Goal: Task Accomplishment & Management: Manage account settings

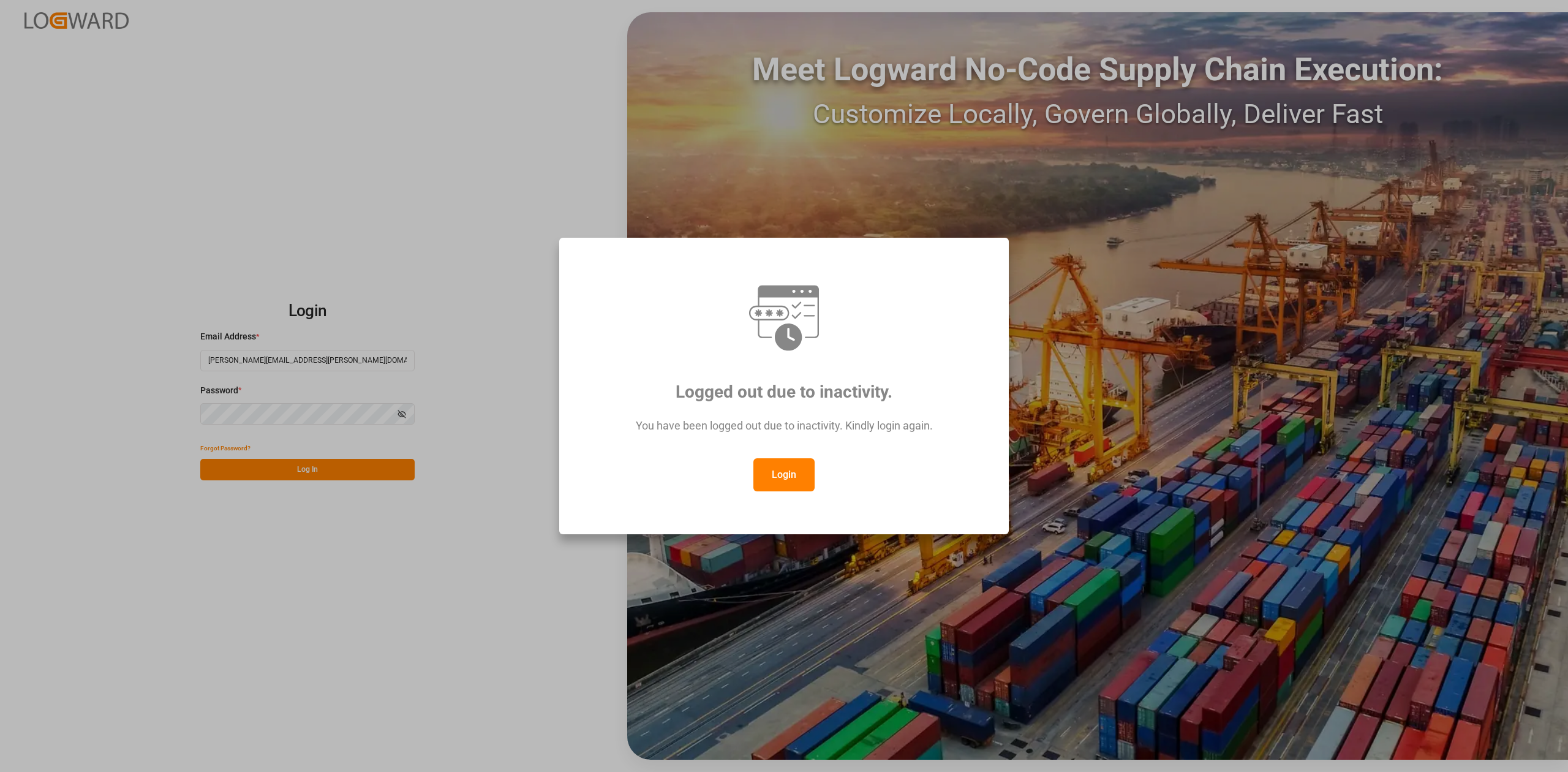
click at [799, 471] on button "Login" at bounding box center [784, 475] width 62 height 33
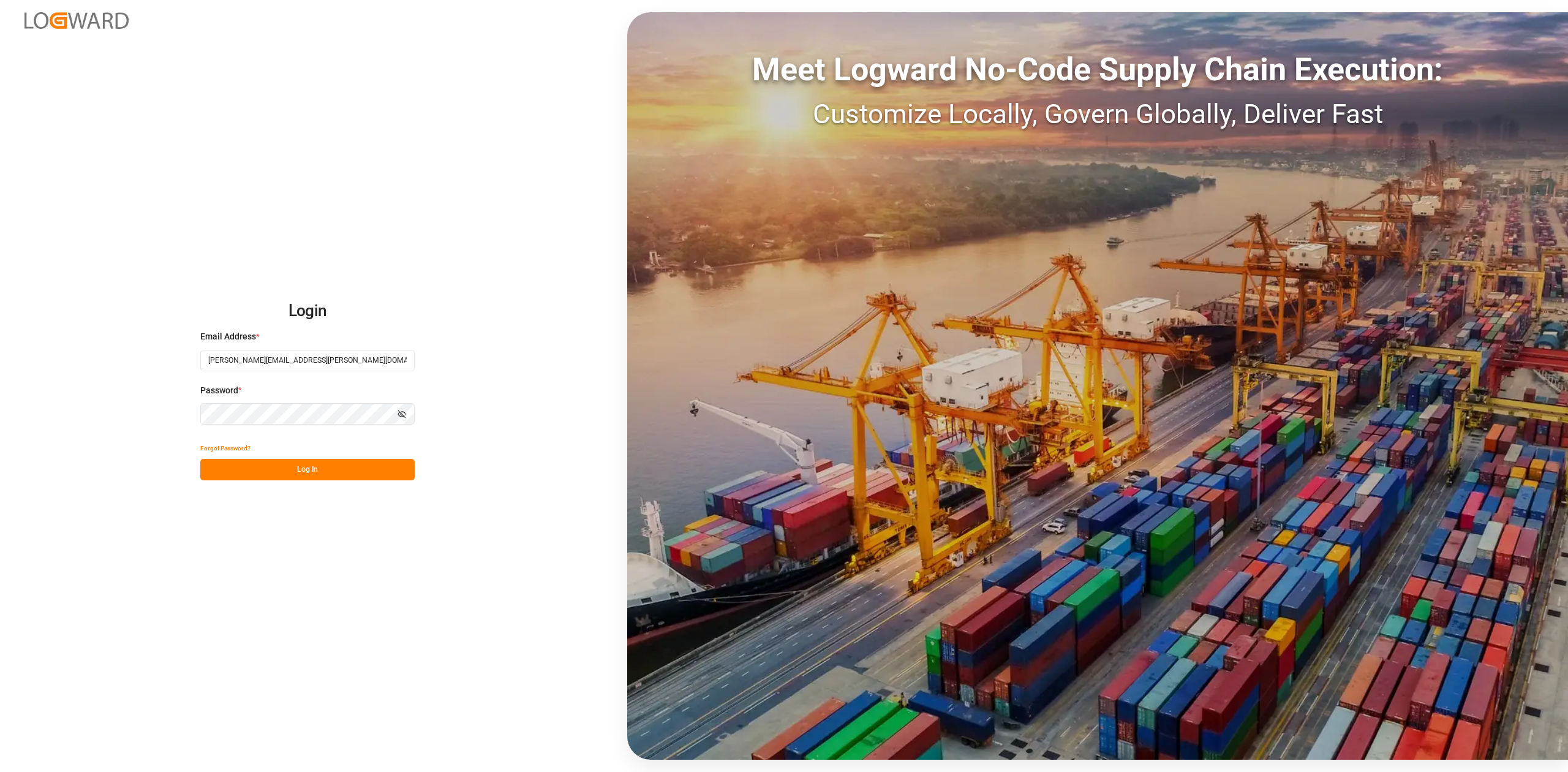
click at [329, 478] on button "Log In" at bounding box center [308, 469] width 215 height 22
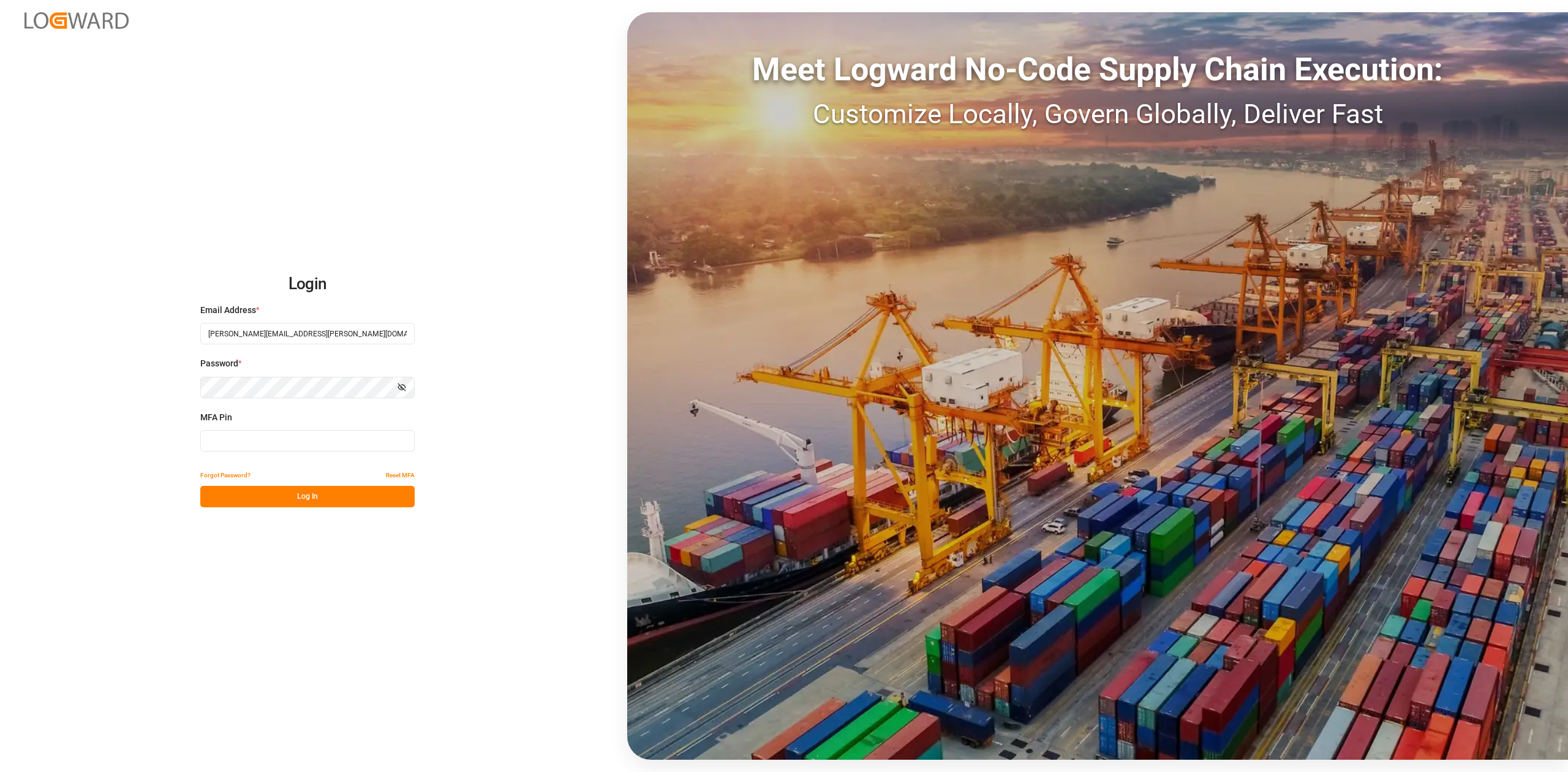
click at [284, 440] on input at bounding box center [308, 441] width 215 height 22
type input "823584"
click at [302, 496] on button "Log In" at bounding box center [308, 497] width 215 height 22
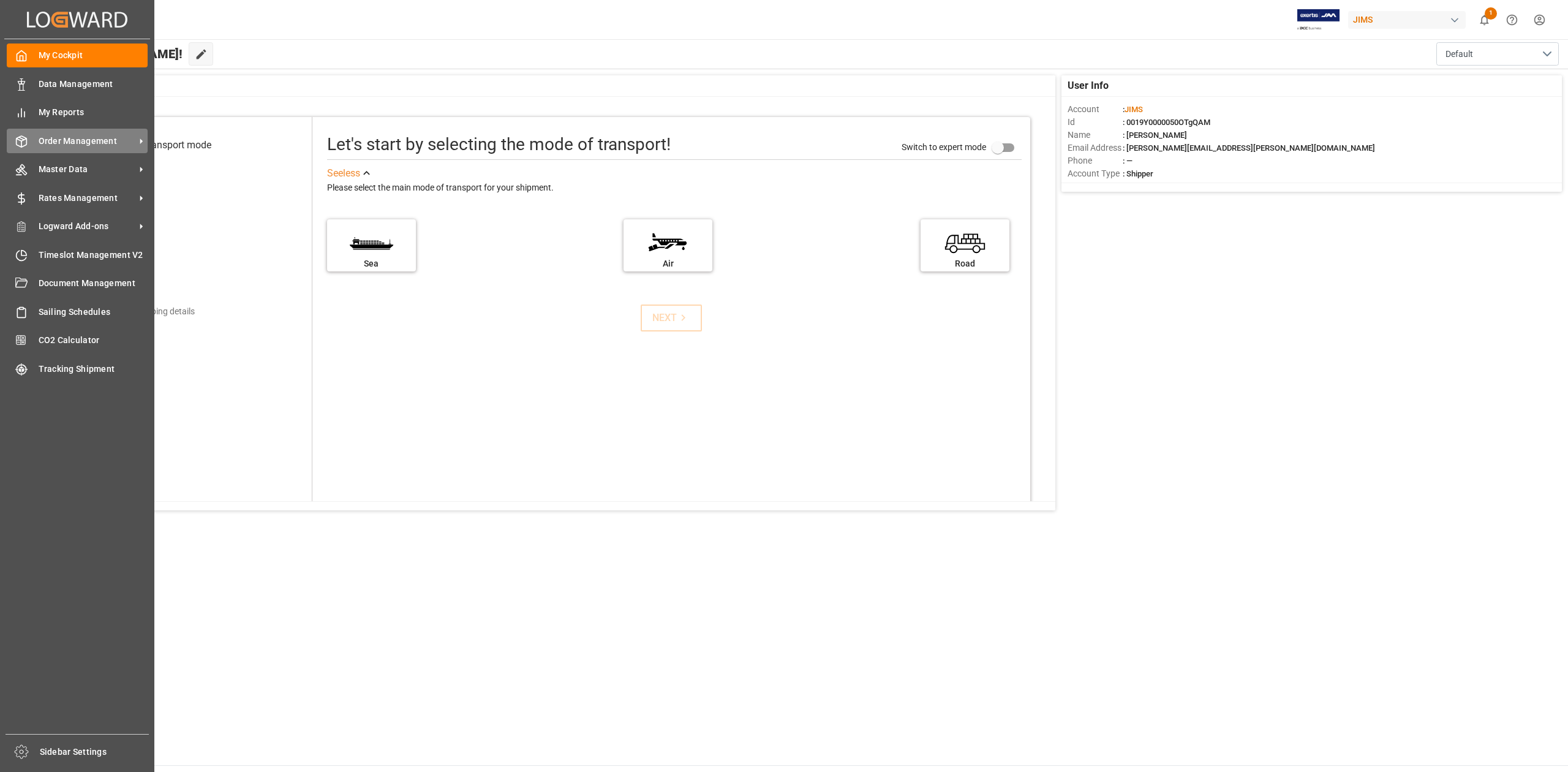
click at [116, 147] on div "Order Management Order Management" at bounding box center [77, 141] width 141 height 24
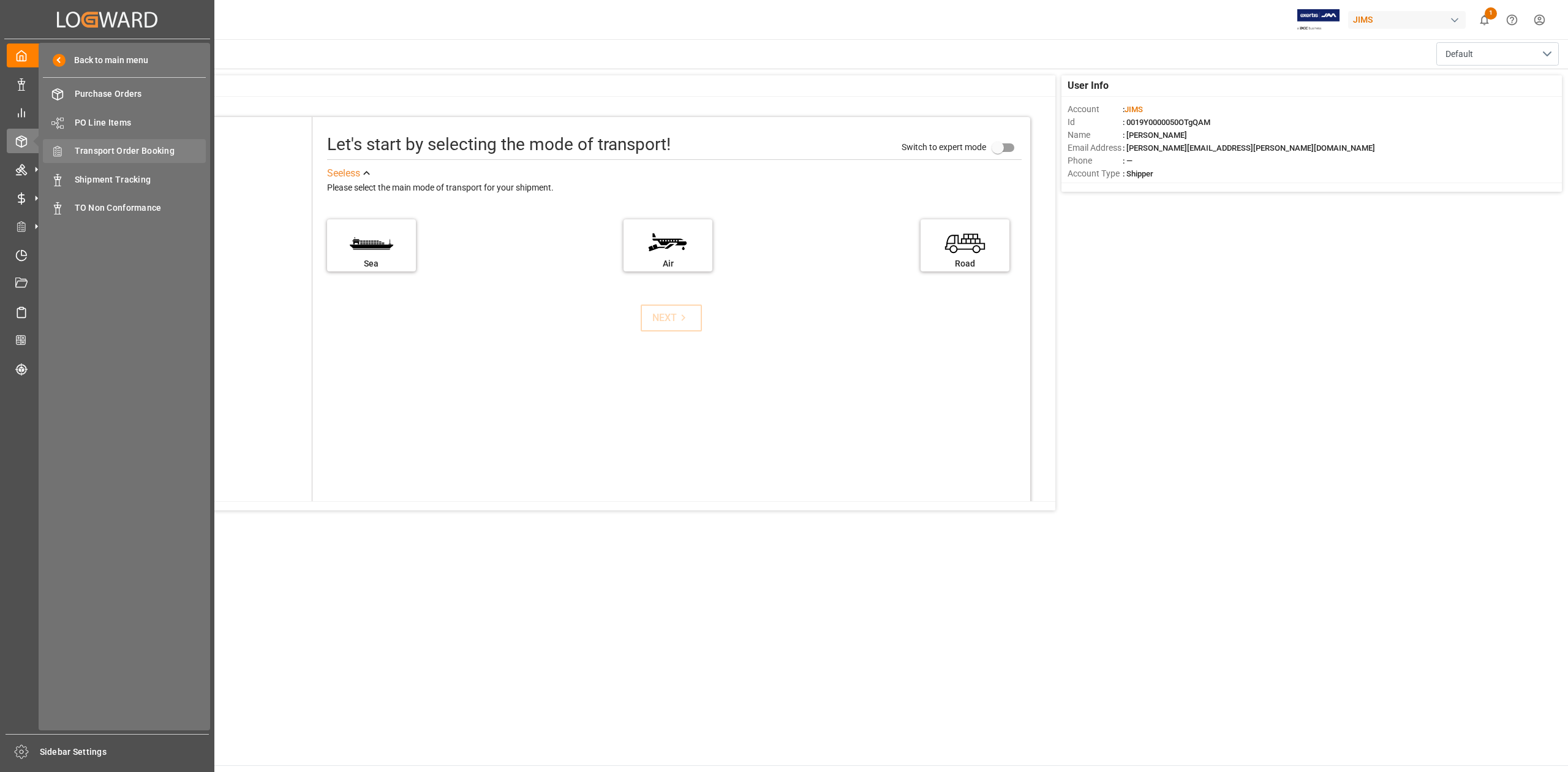
click at [168, 145] on span "Transport Order Booking" at bounding box center [141, 151] width 131 height 12
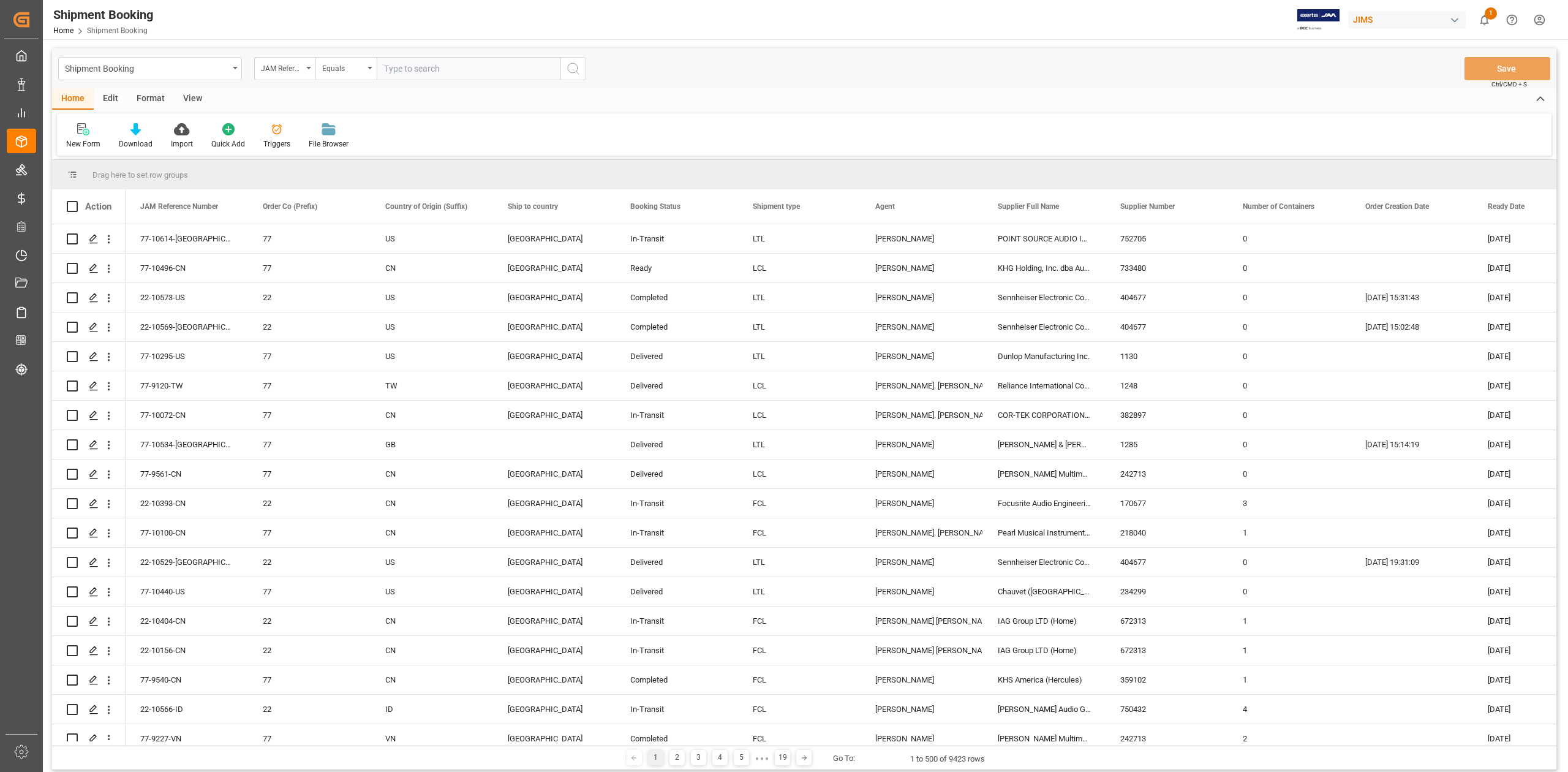
click at [436, 67] on input "text" at bounding box center [468, 68] width 184 height 23
paste input "77-9543-ID"
type input "77-9543-ID"
click at [576, 69] on icon "search button" at bounding box center [573, 69] width 15 height 15
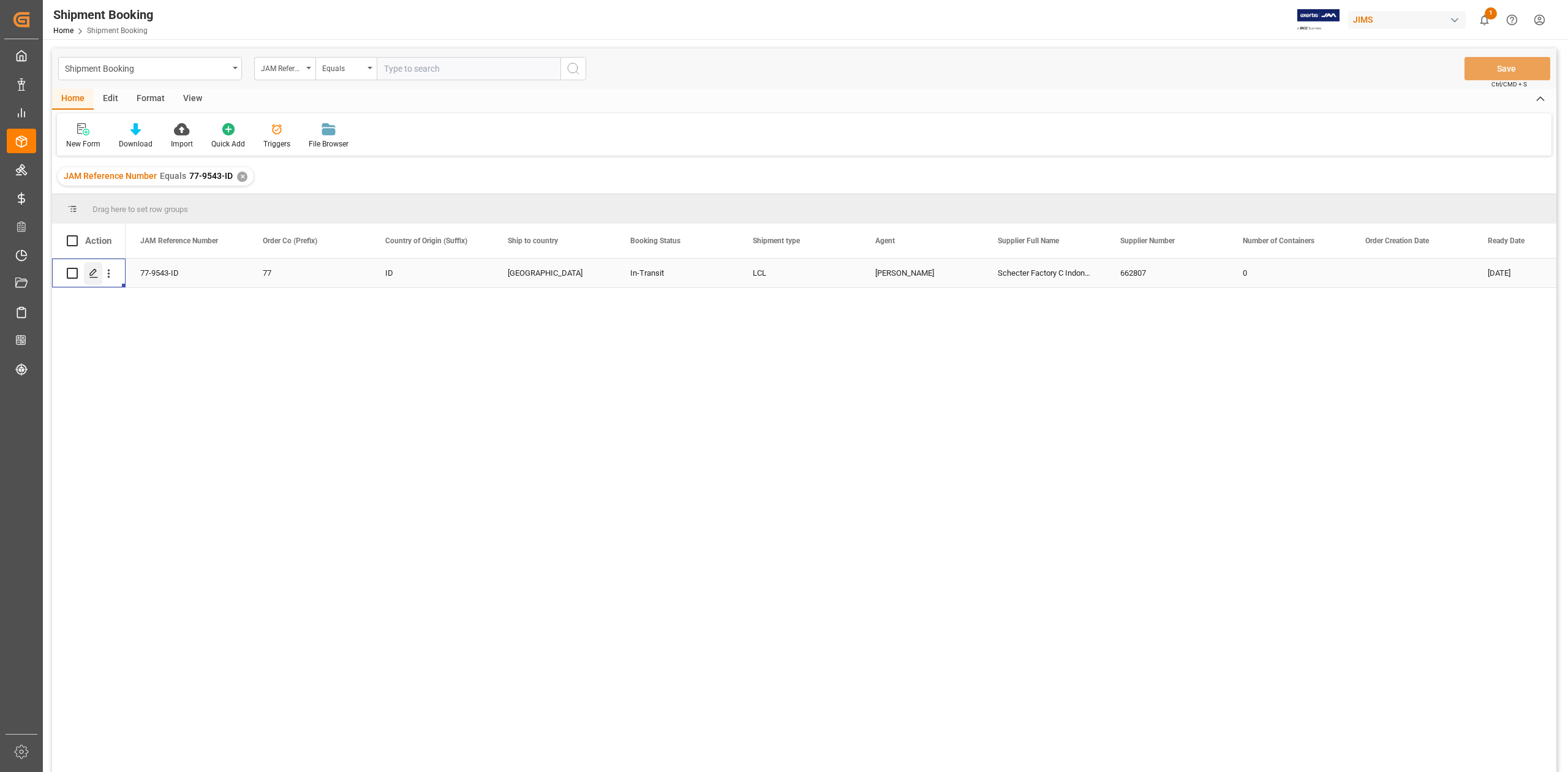
click at [94, 273] on polygon "Press SPACE to select this row." at bounding box center [92, 272] width 6 height 6
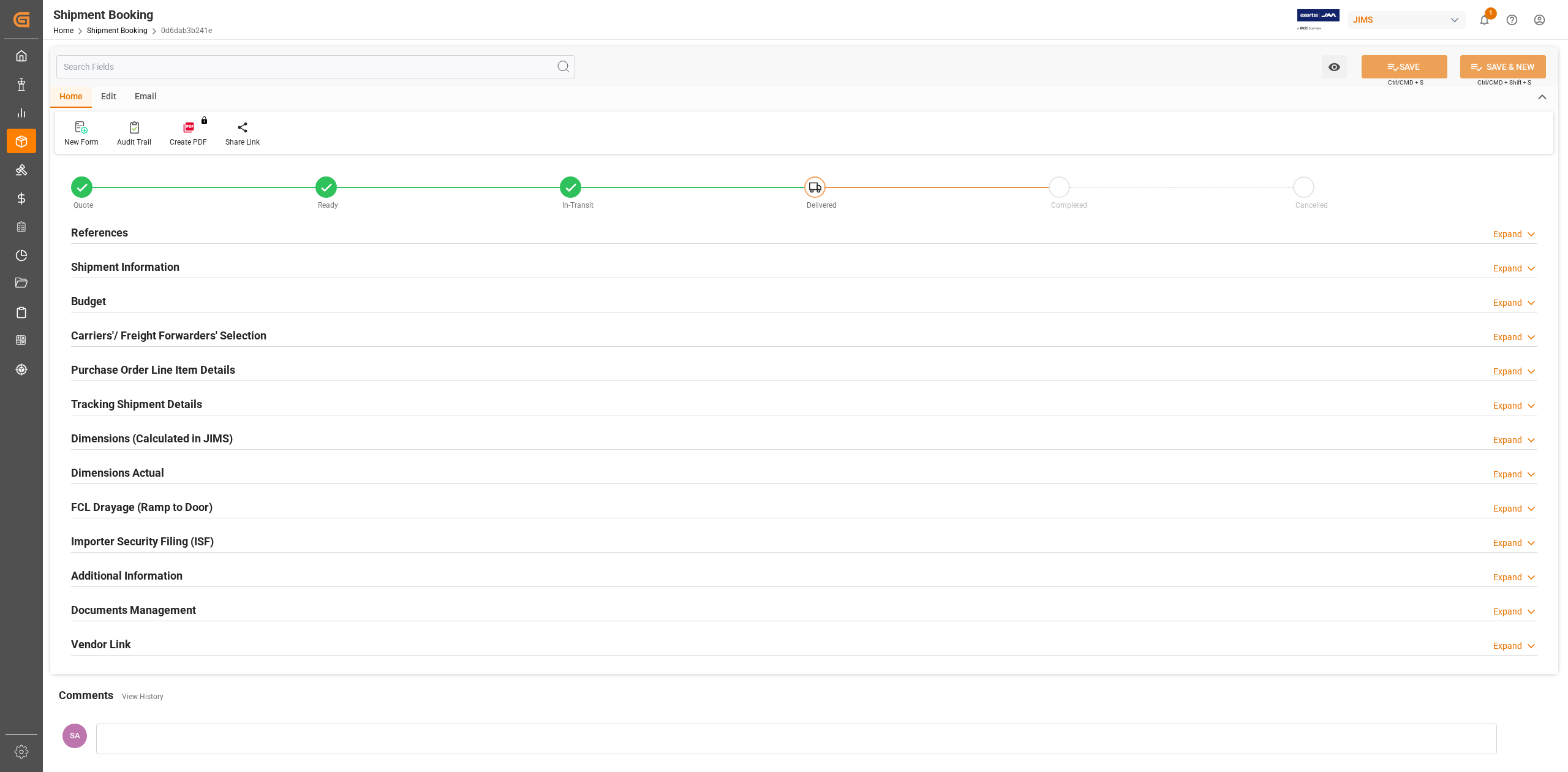
type input "0"
type input "19"
type input "12-06-2025"
click at [83, 226] on h2 "References" at bounding box center [99, 232] width 57 height 17
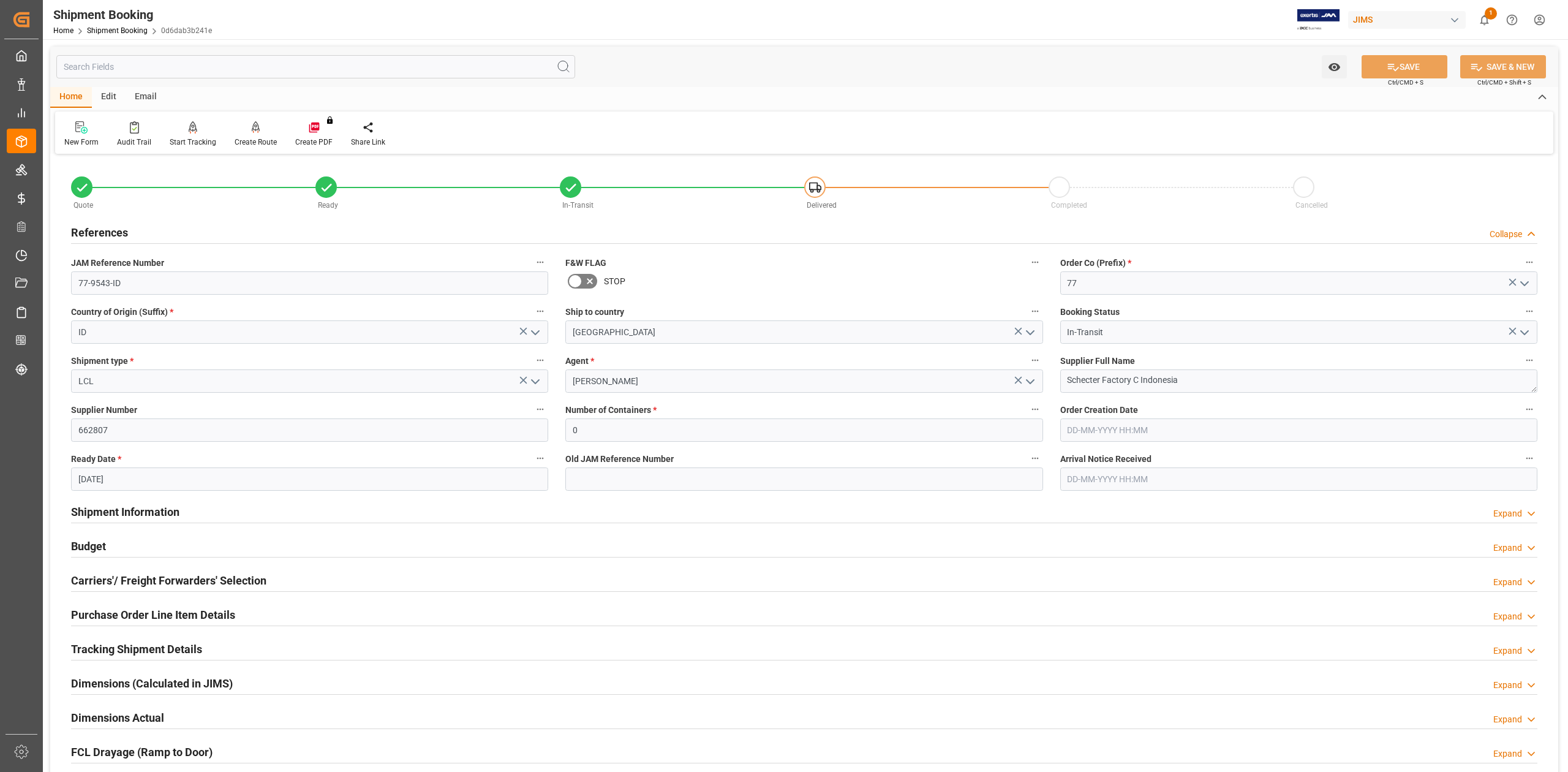
click at [101, 508] on h2 "Shipment Information" at bounding box center [125, 512] width 108 height 17
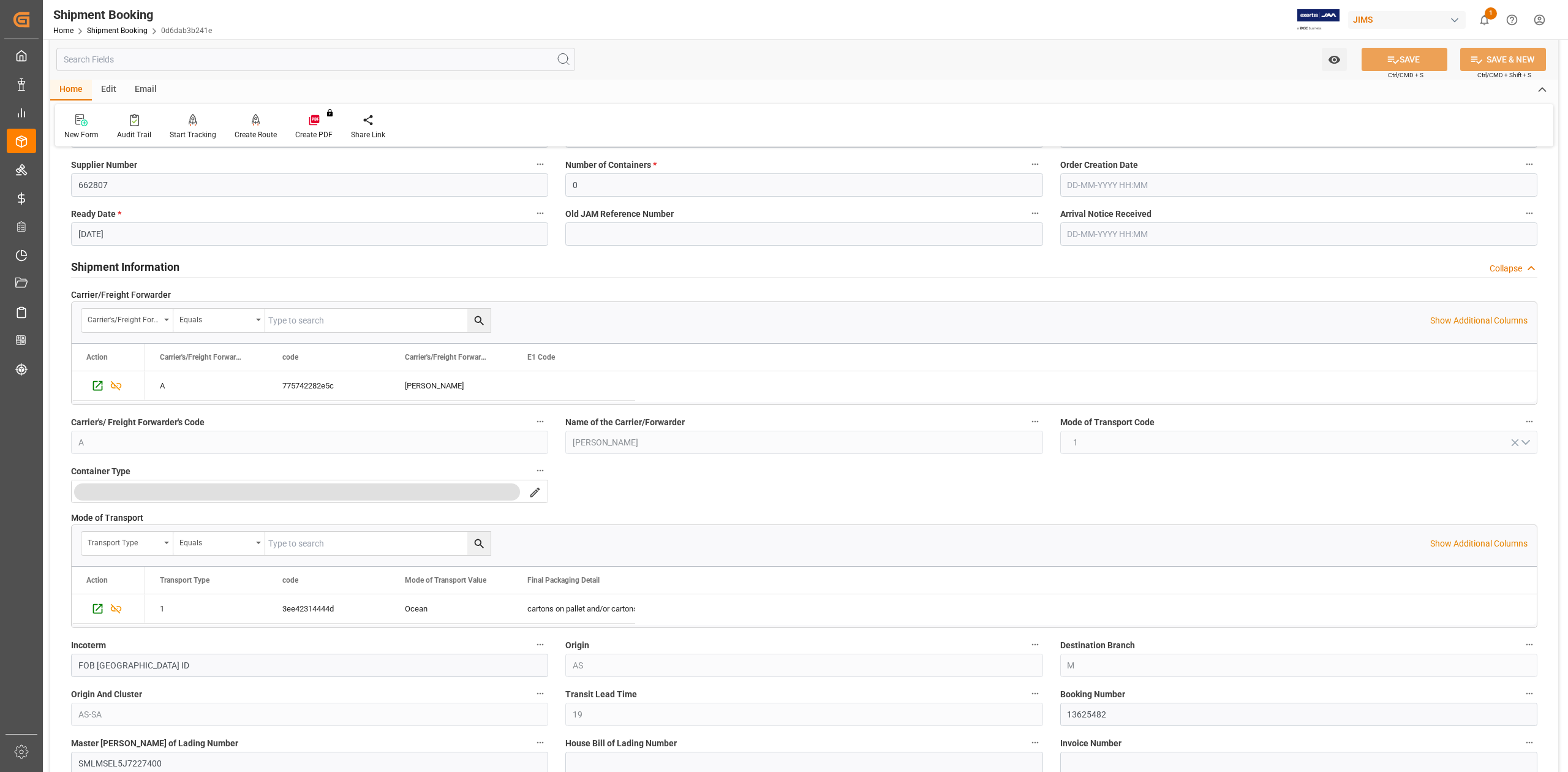
scroll to position [408, 0]
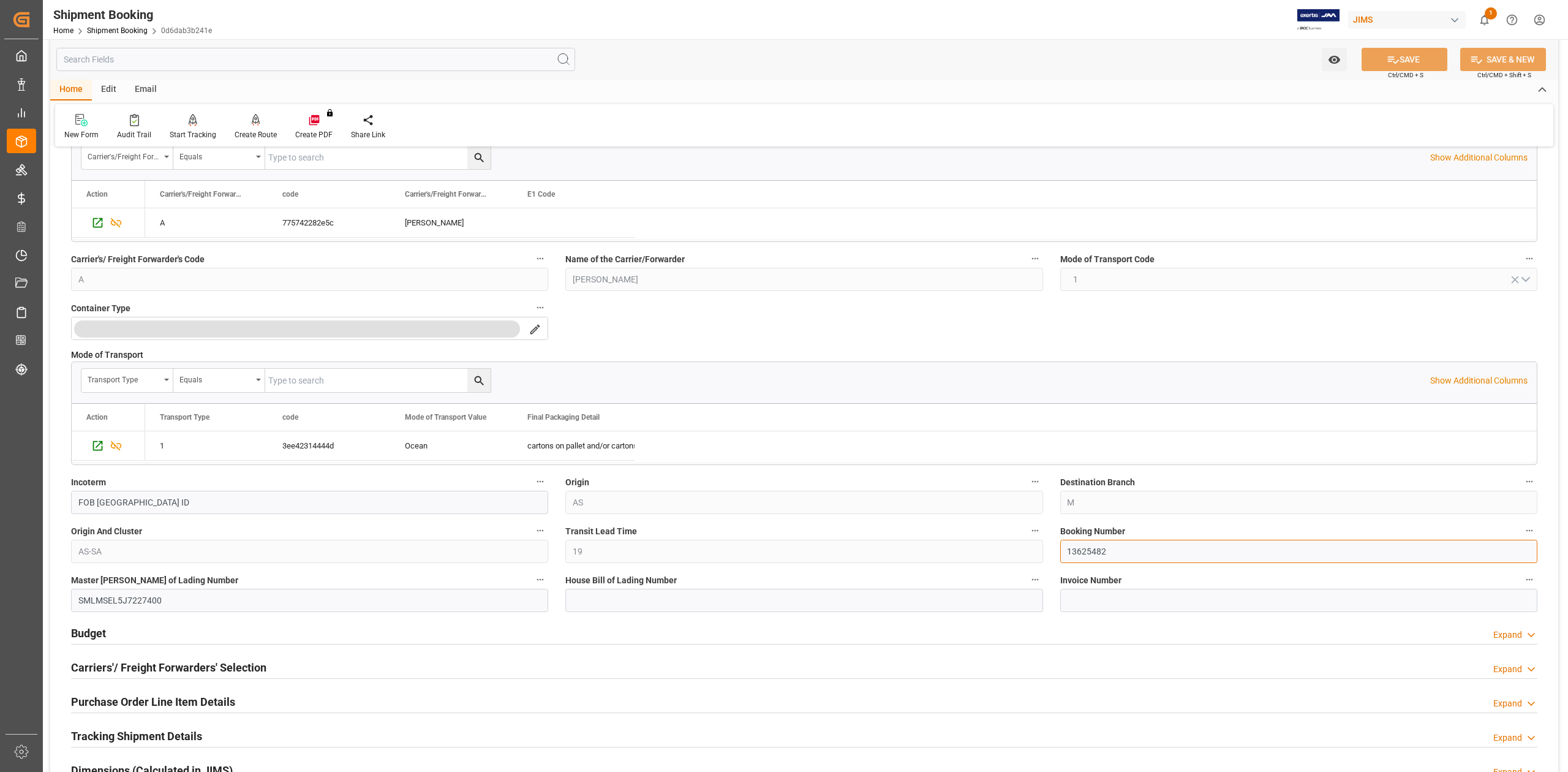
click at [1079, 555] on input "13625482" at bounding box center [1298, 552] width 477 height 23
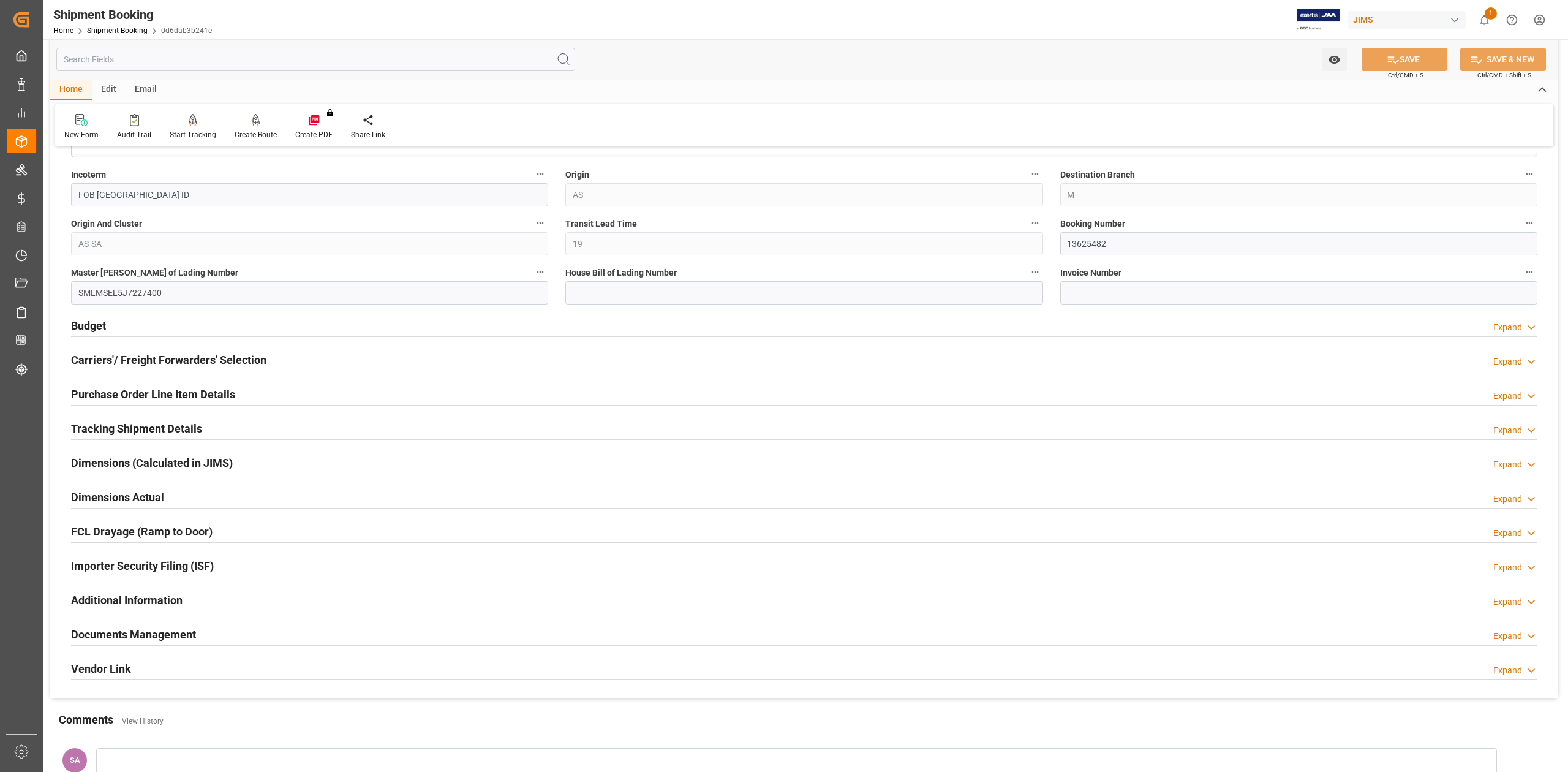
scroll to position [816, 0]
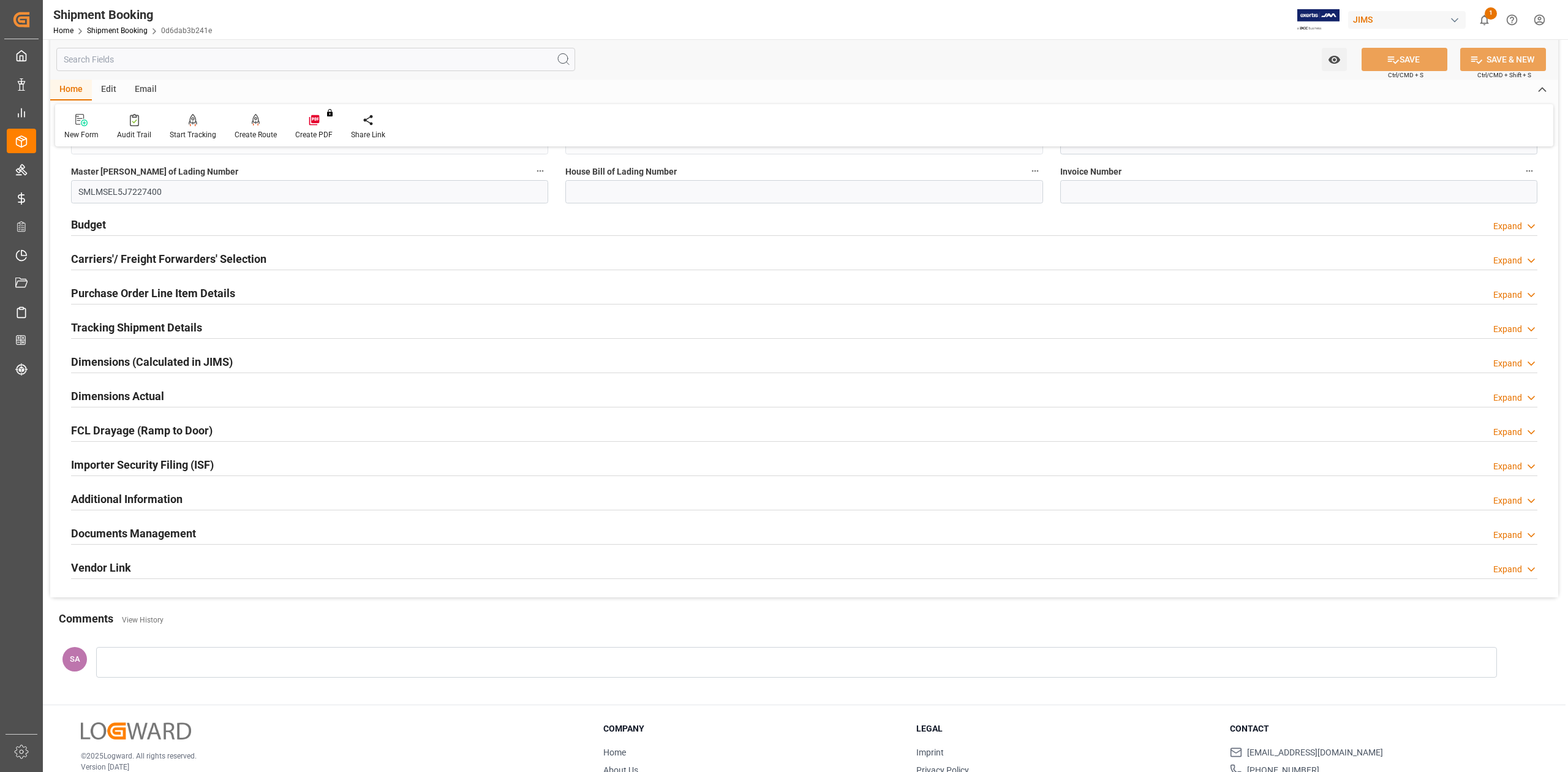
click at [166, 540] on h2 "Documents Management" at bounding box center [133, 533] width 125 height 17
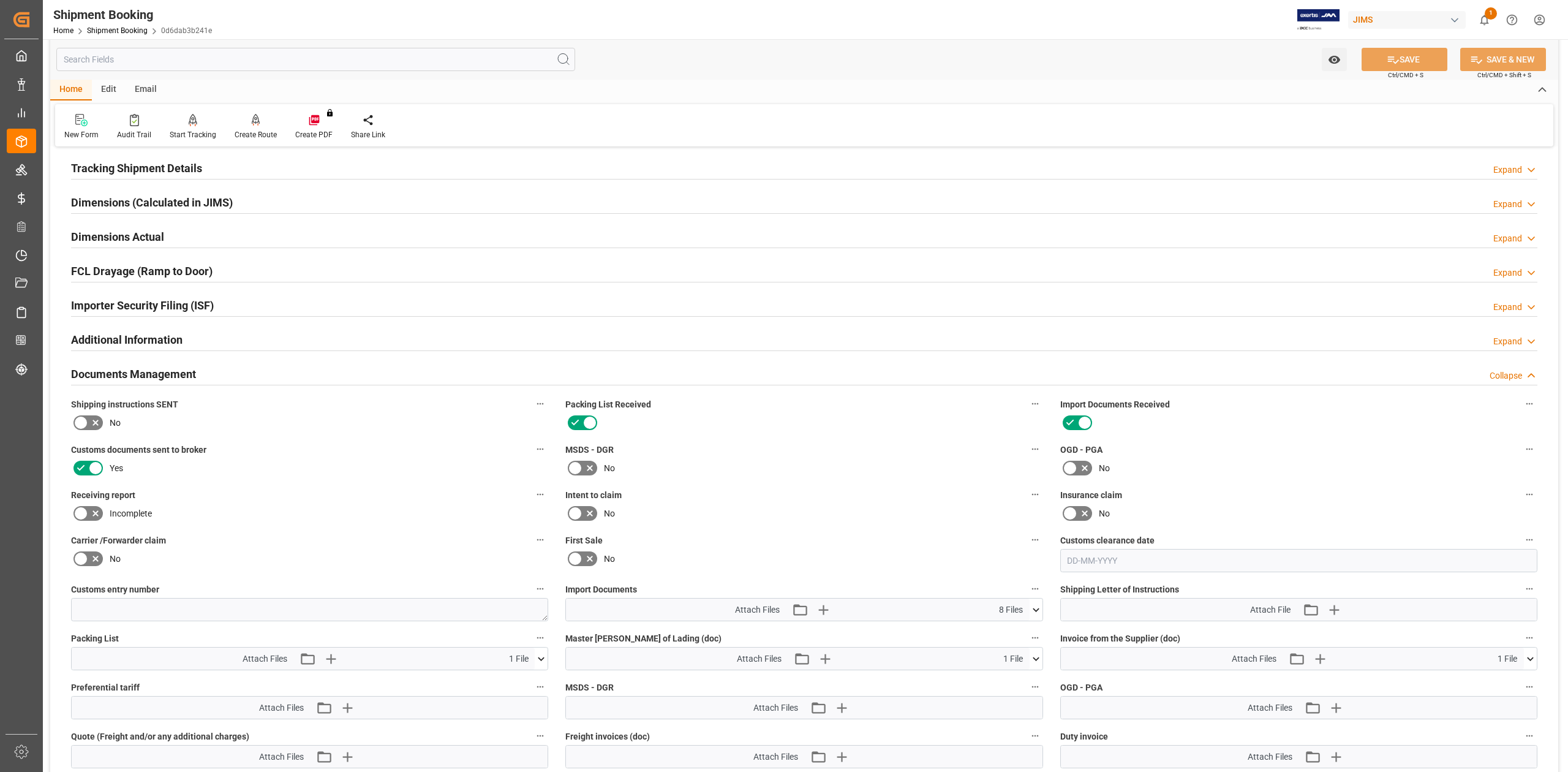
scroll to position [735, 0]
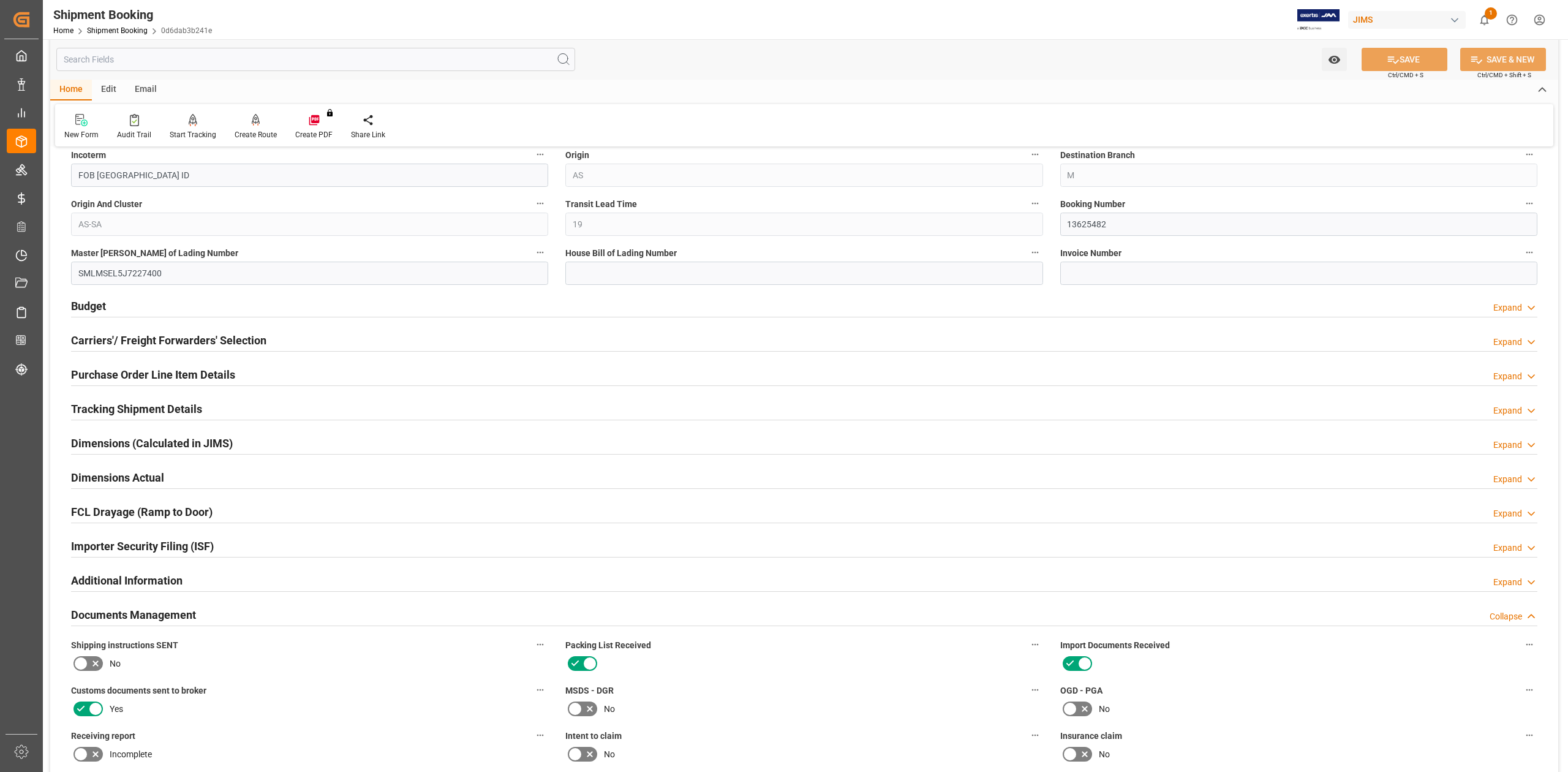
click at [113, 413] on h2 "Tracking Shipment Details" at bounding box center [136, 408] width 131 height 17
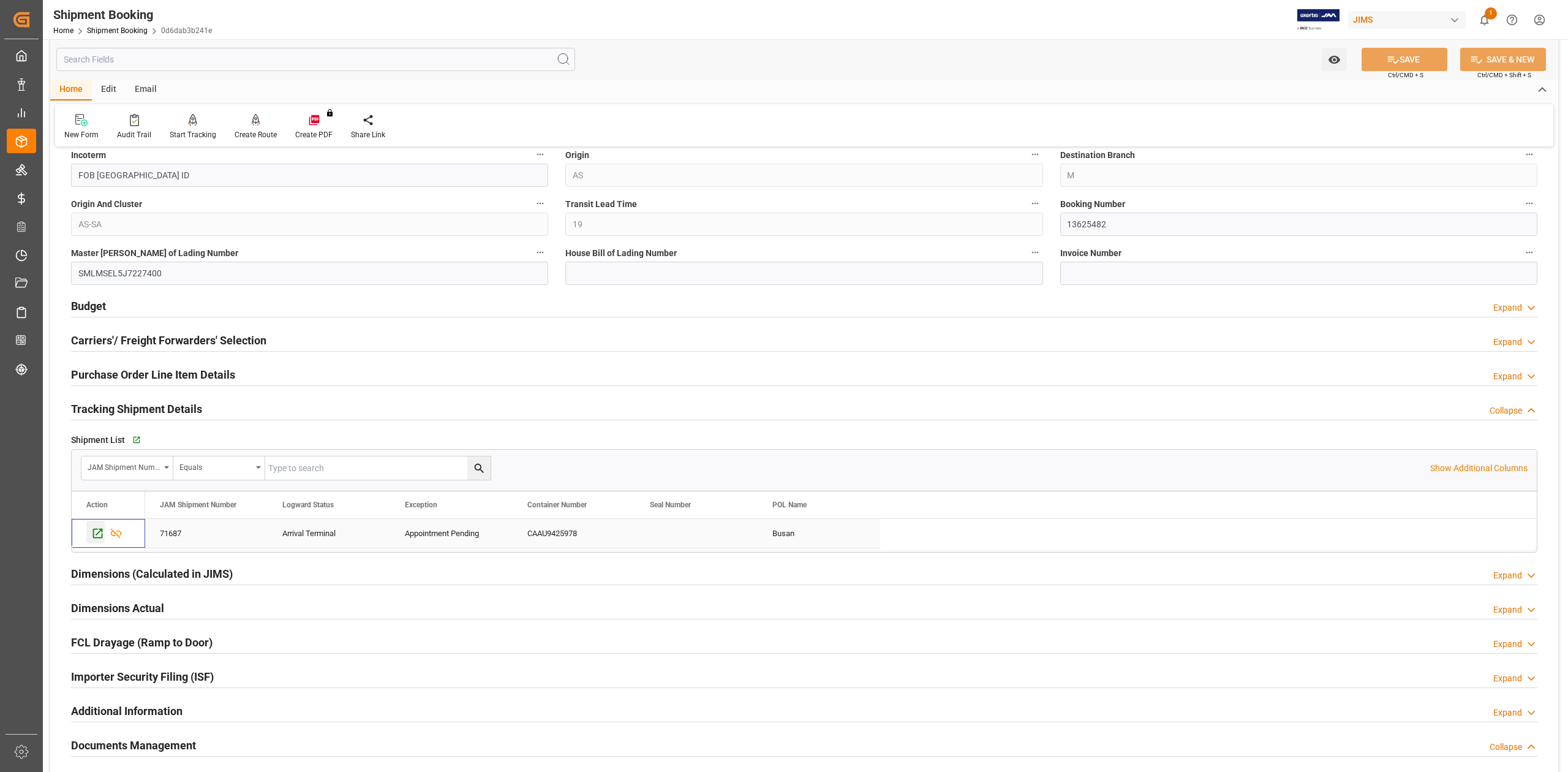
click at [93, 535] on icon "Press SPACE to select this row." at bounding box center [97, 532] width 12 height 12
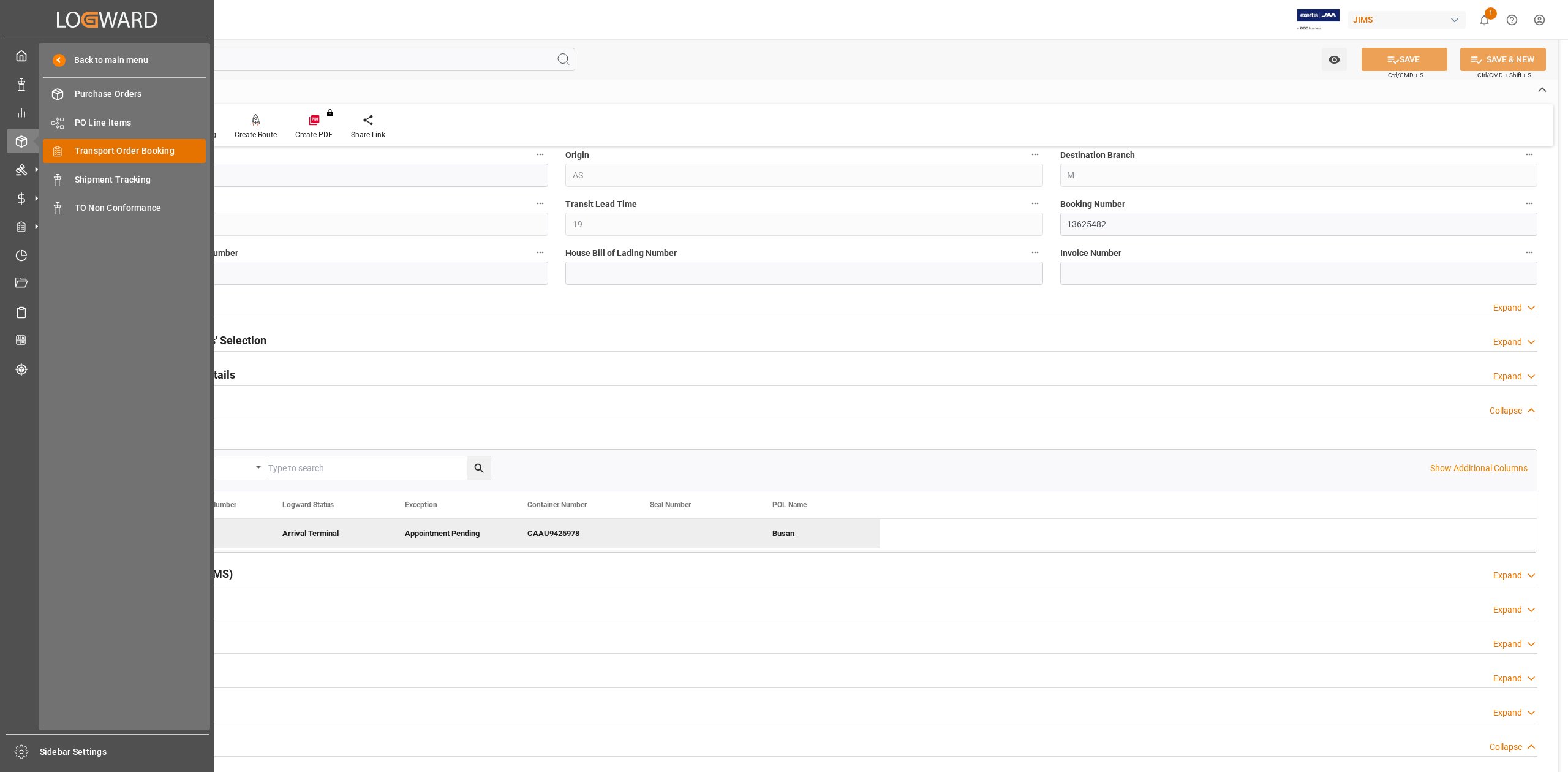
click at [121, 151] on span "Transport Order Booking" at bounding box center [141, 151] width 131 height 12
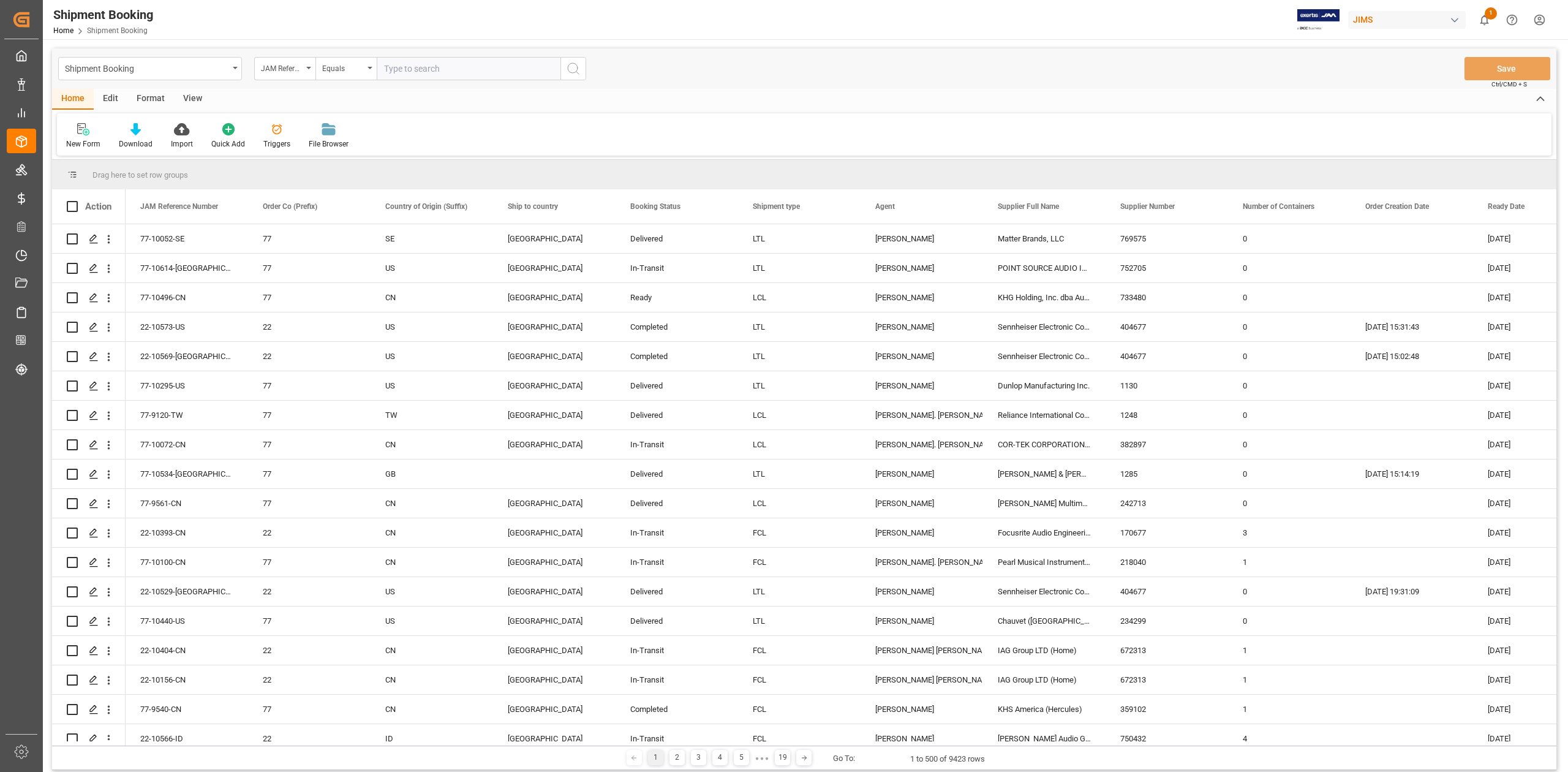
click at [475, 68] on input "text" at bounding box center [468, 68] width 184 height 23
type input "77-9988-CN"
click at [570, 69] on icon "search button" at bounding box center [573, 69] width 15 height 15
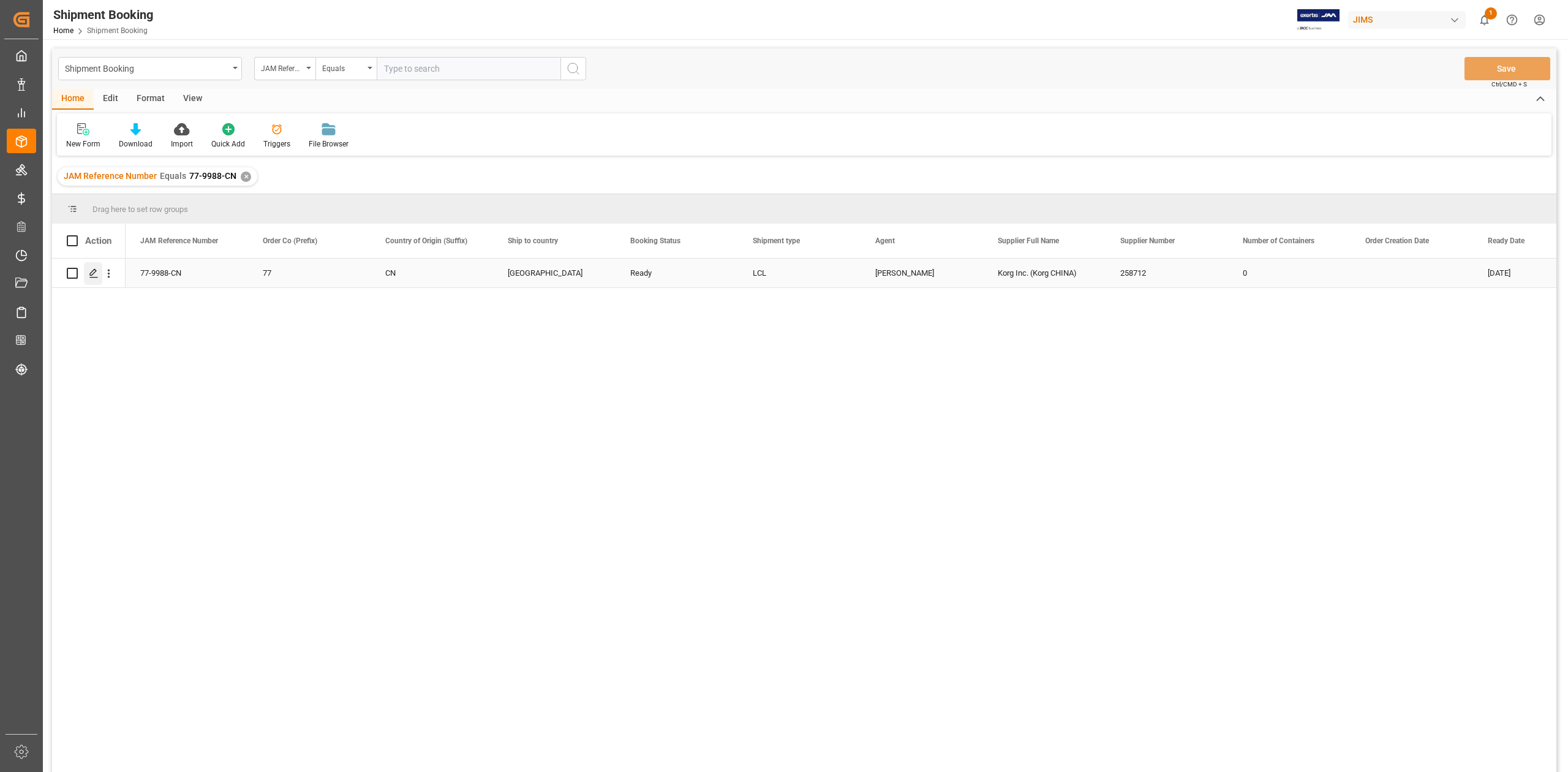
click at [91, 273] on polygon "Press SPACE to select this row." at bounding box center [92, 272] width 6 height 6
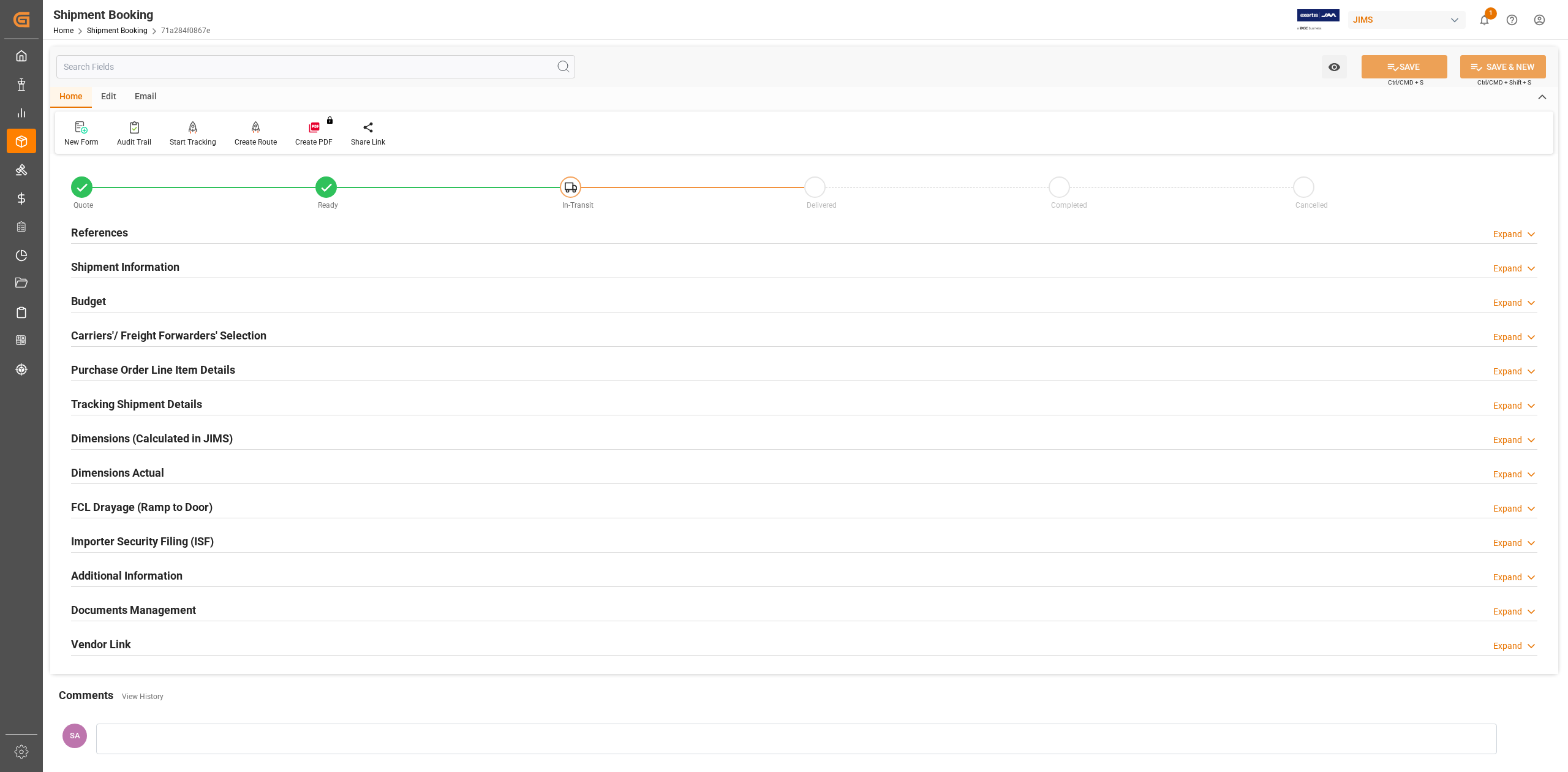
click at [162, 613] on h2 "Documents Management" at bounding box center [133, 610] width 125 height 17
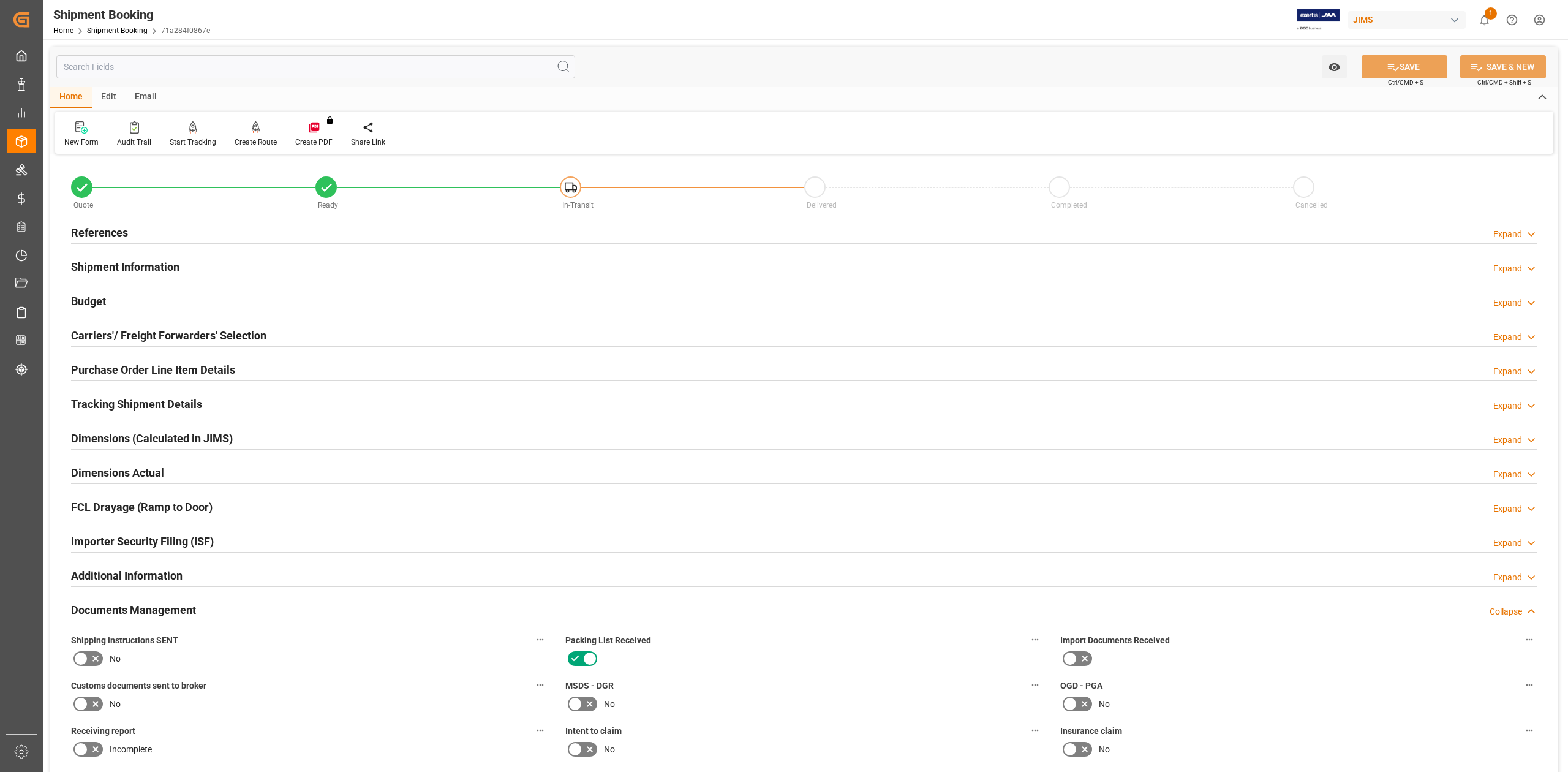
click at [106, 231] on h2 "References" at bounding box center [99, 232] width 57 height 17
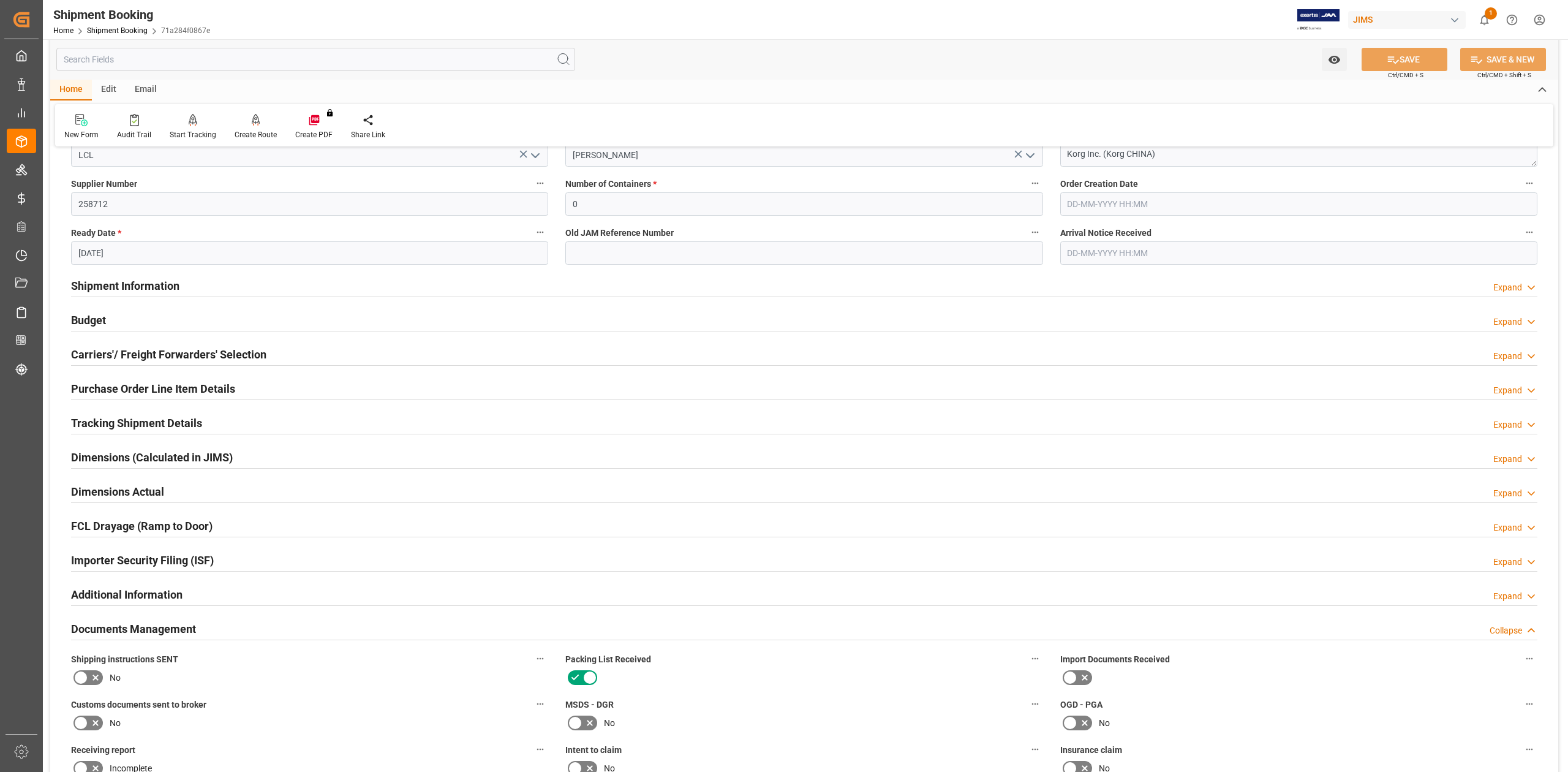
scroll to position [245, 0]
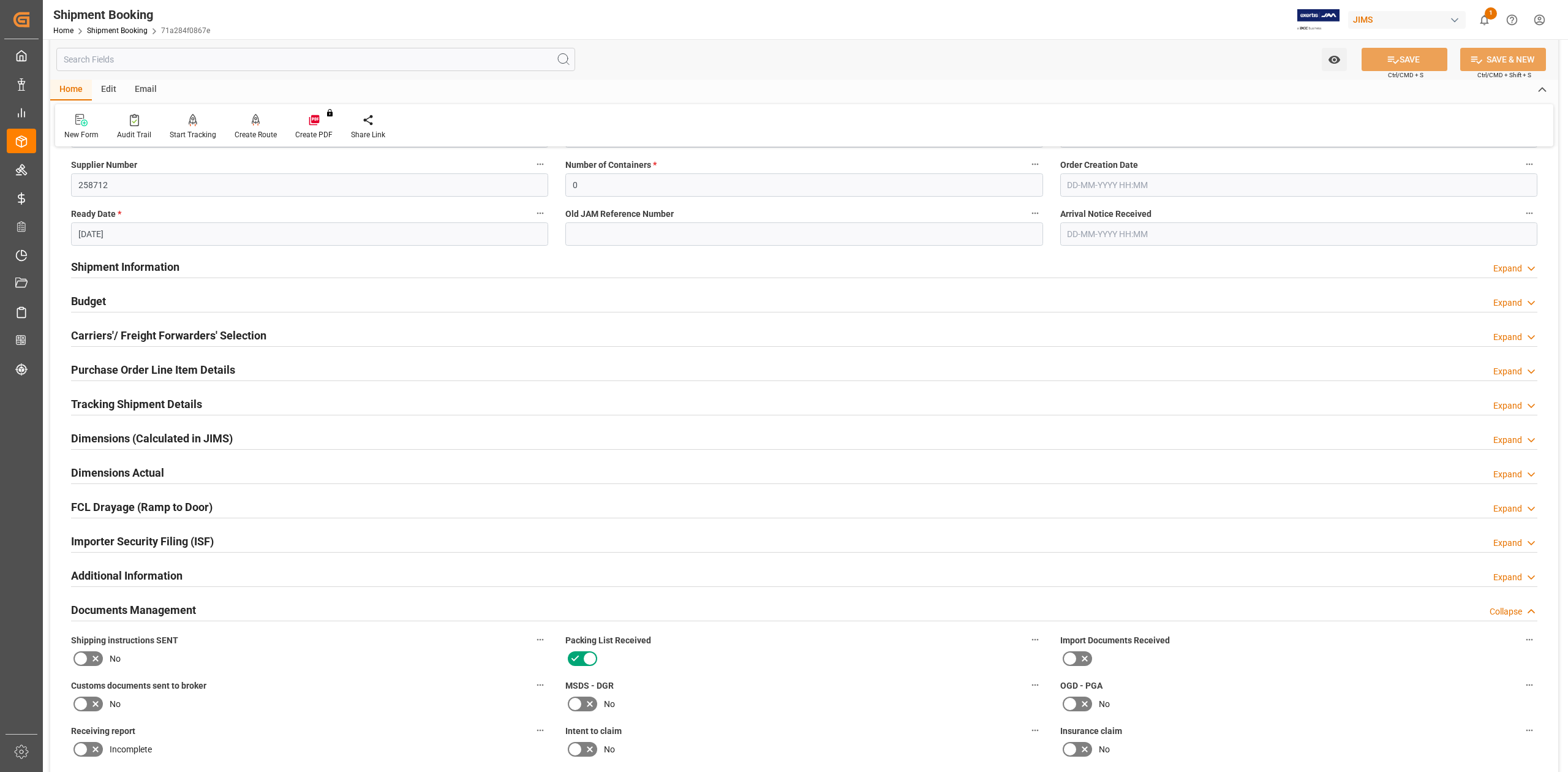
drag, startPoint x: 207, startPoint y: 366, endPoint x: 528, endPoint y: 447, distance: 331.1
click at [207, 366] on h2 "Purchase Order Line Item Details" at bounding box center [152, 369] width 164 height 17
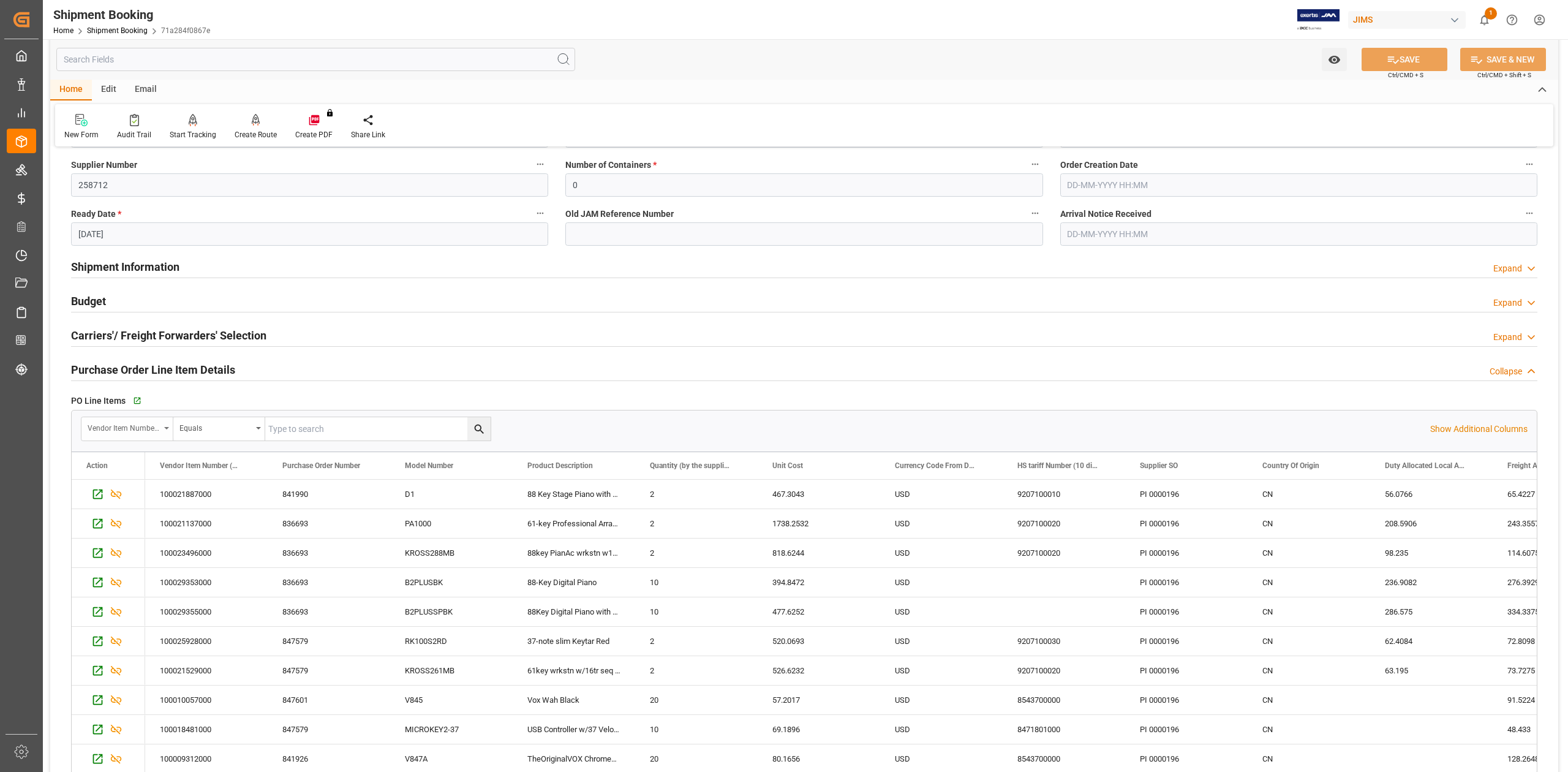
click at [141, 433] on div "Vendor Item Number (By The Supplier)" at bounding box center [123, 426] width 72 height 14
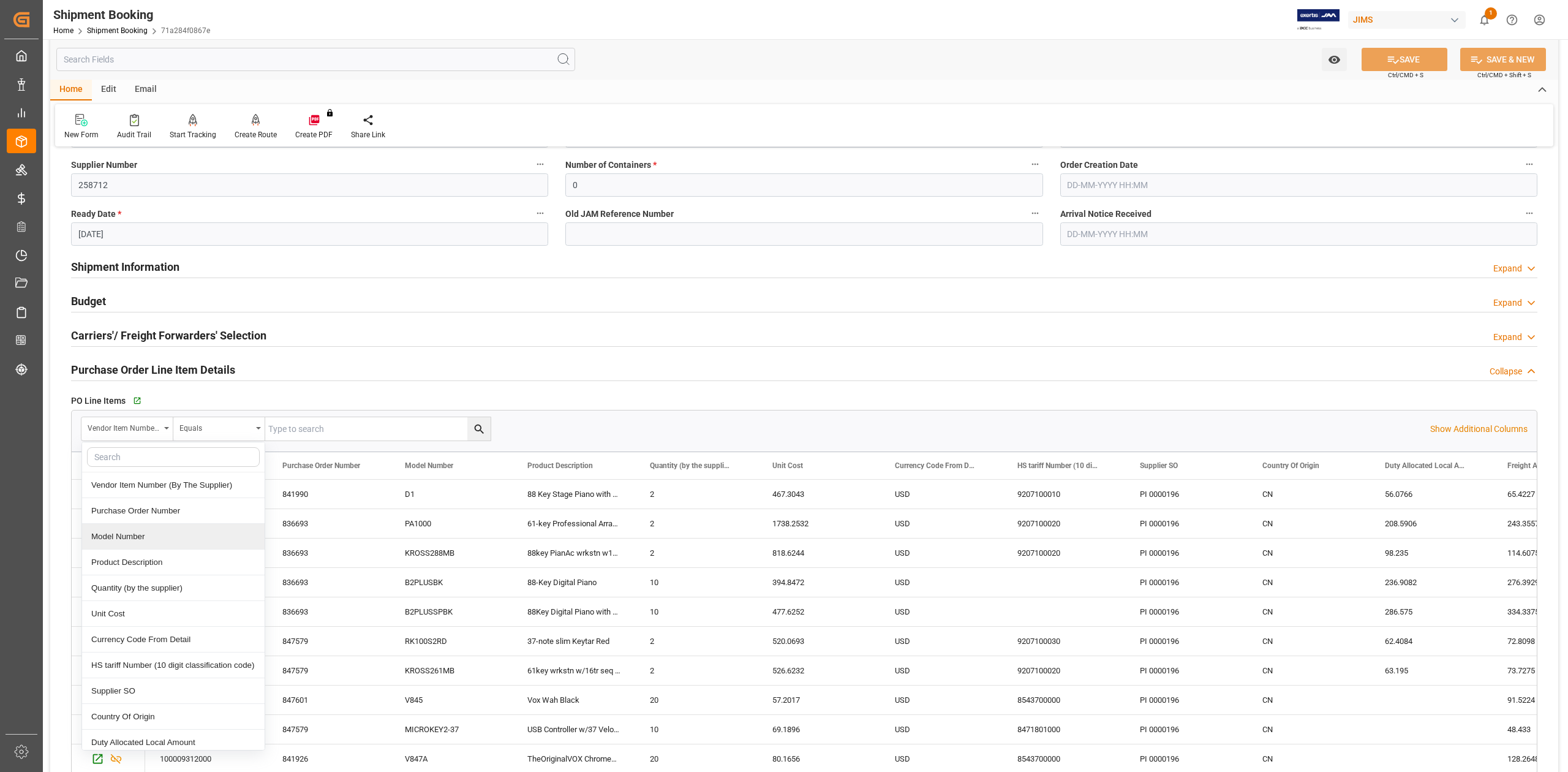
click at [156, 540] on div "Model Number" at bounding box center [173, 536] width 182 height 26
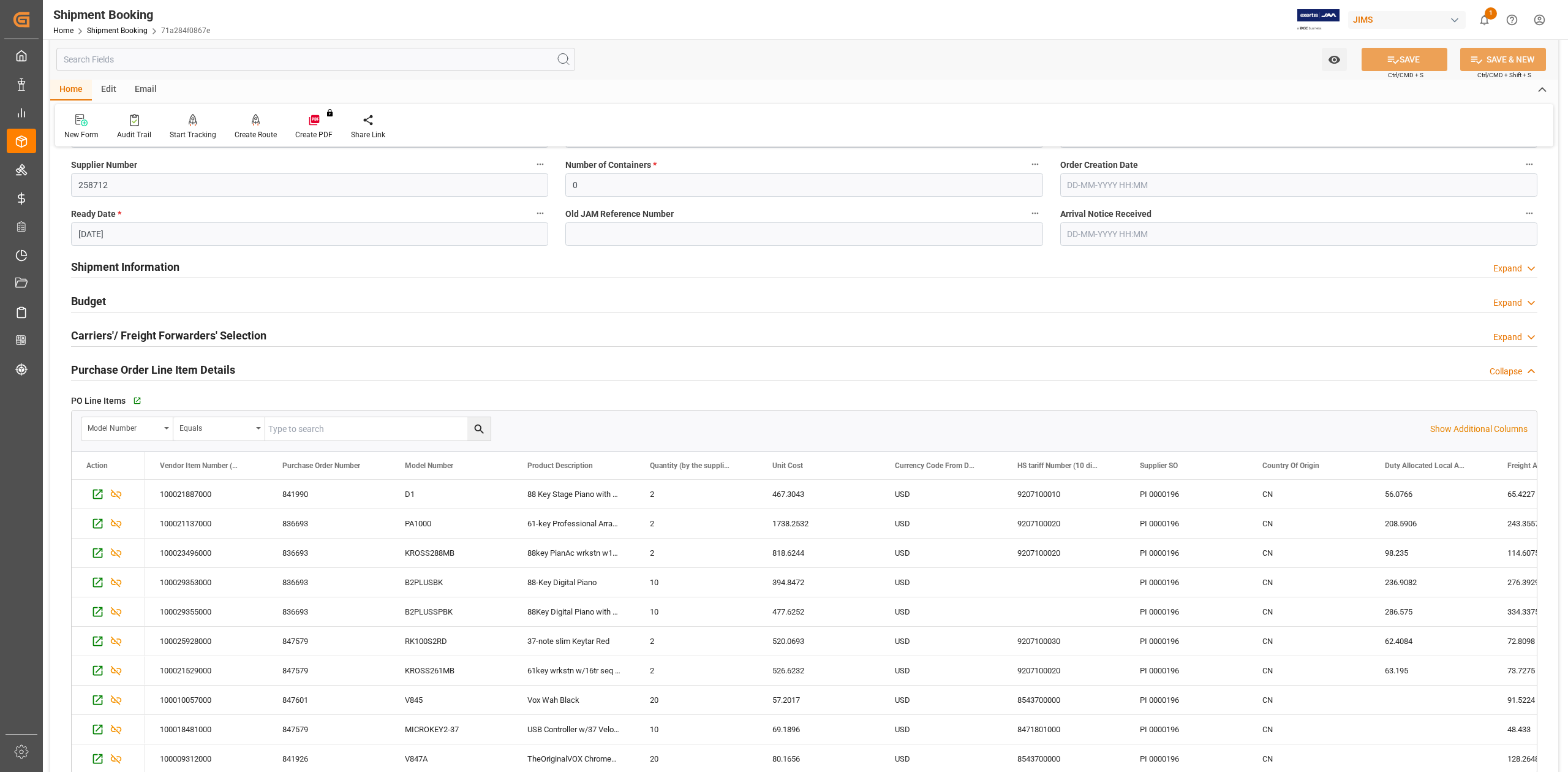
click at [0, 0] on input "text" at bounding box center [0, 0] width 0 height 0
paste input "MICROKEY2-37"
type input "MICROKEY2-37"
click at [482, 432] on icon "search button" at bounding box center [478, 428] width 9 height 9
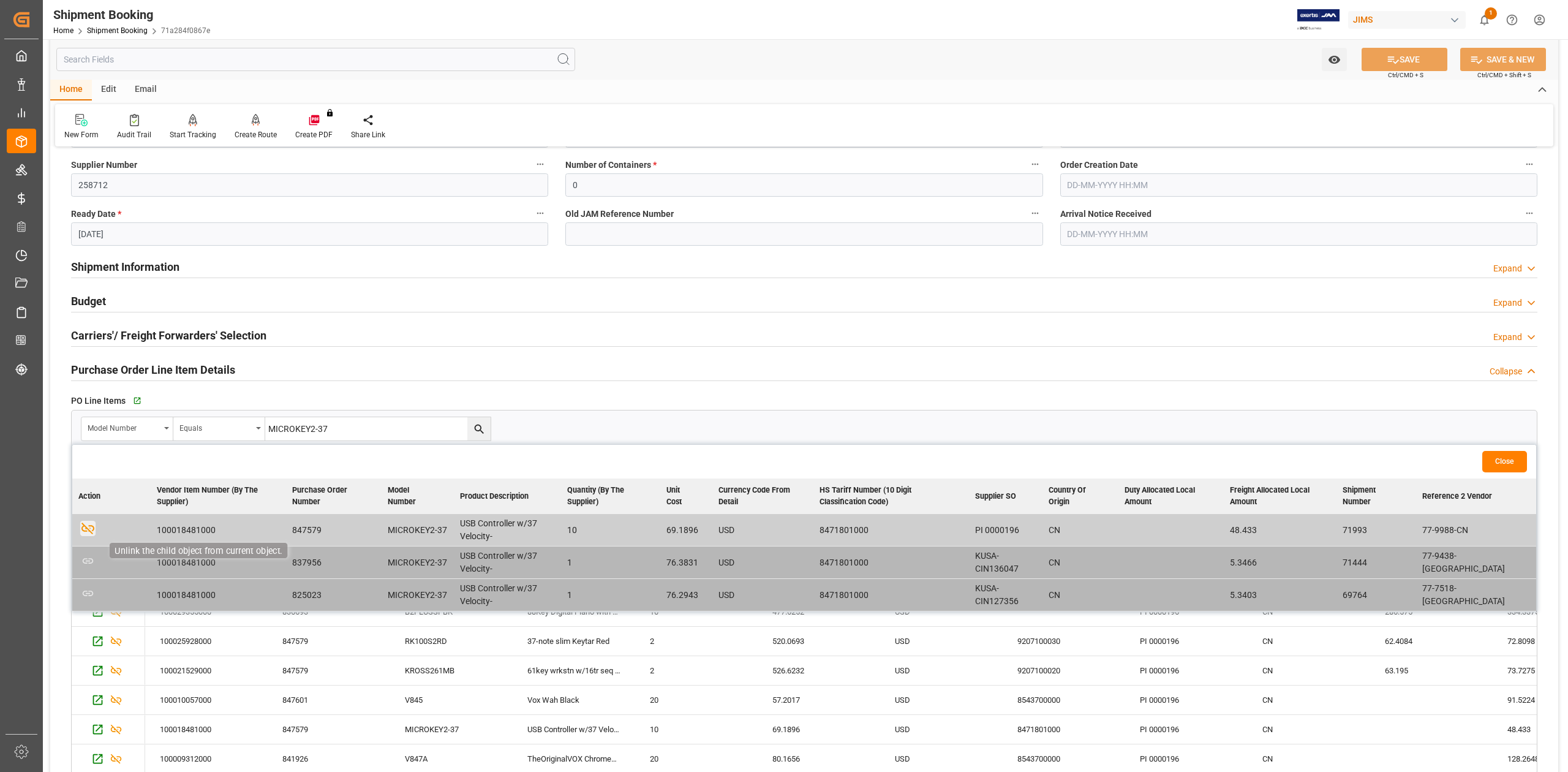
click at [86, 527] on icon "button" at bounding box center [87, 527] width 15 height 15
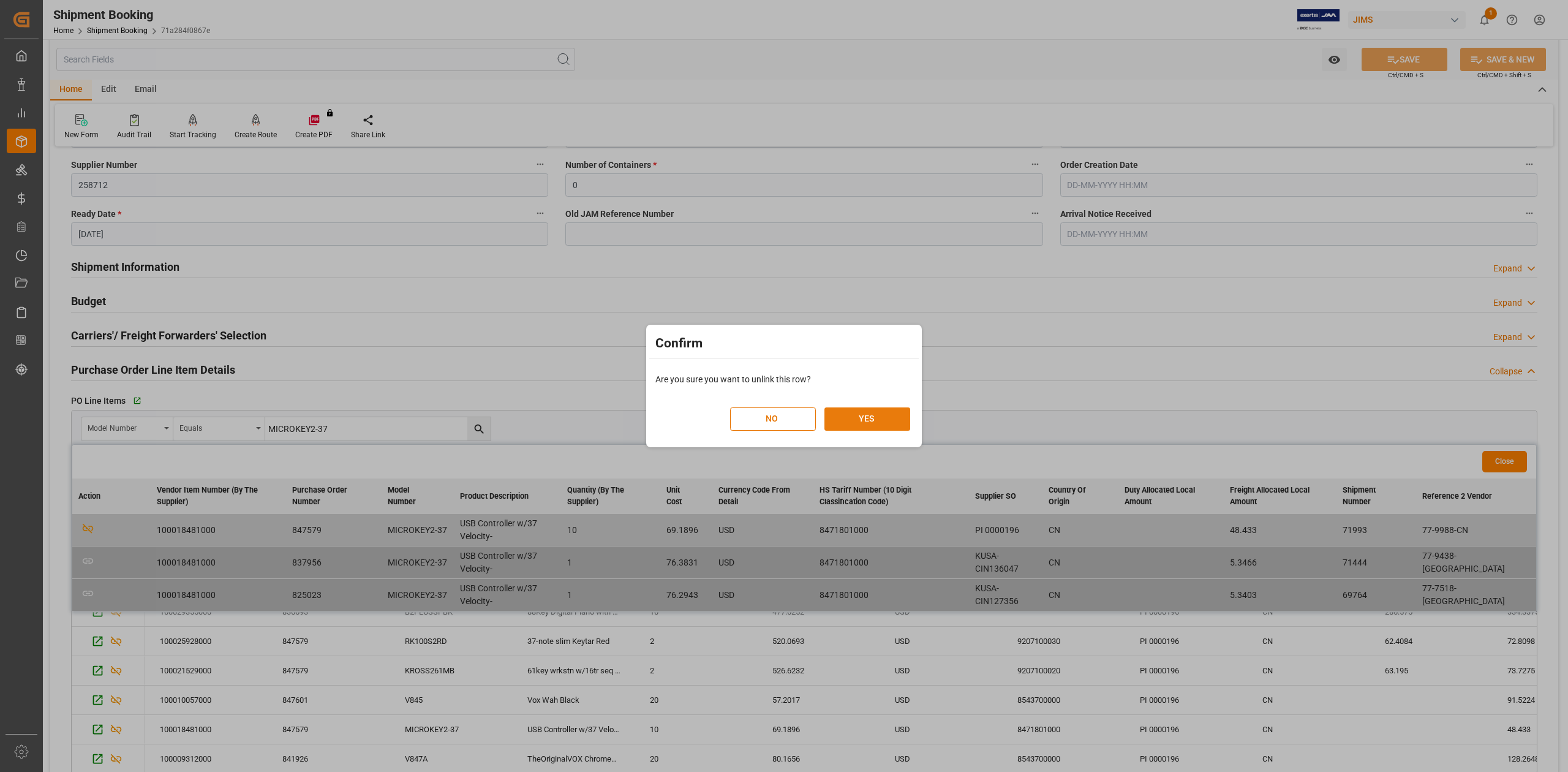
click at [878, 417] on button "YES" at bounding box center [867, 419] width 86 height 23
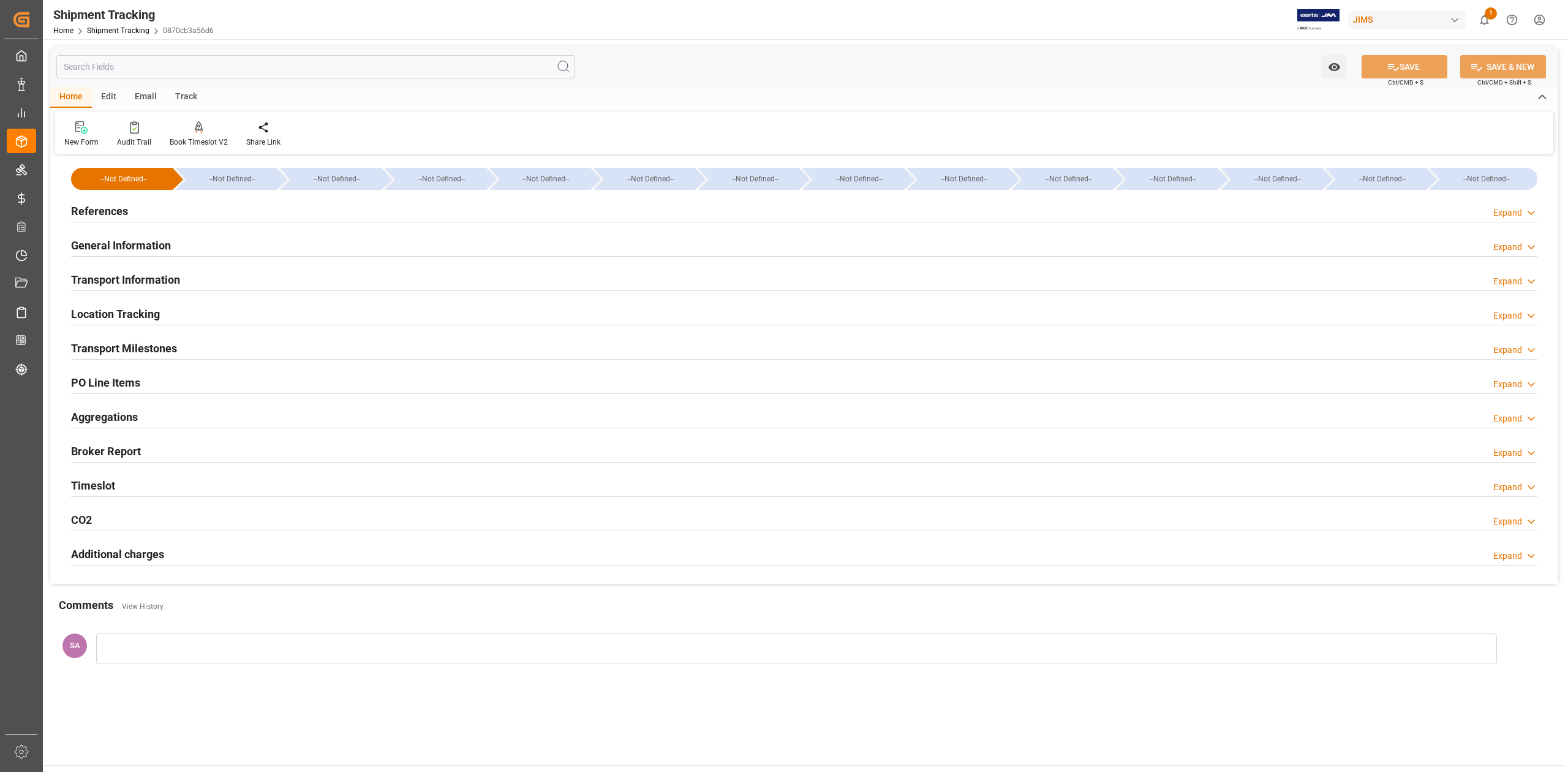
type input "12-06-2025 00:00"
type input "18-06-2025 00:00"
type input "02-07-2025 00:00"
type input "19-07-2025"
type input "02-07-2025 00:00"
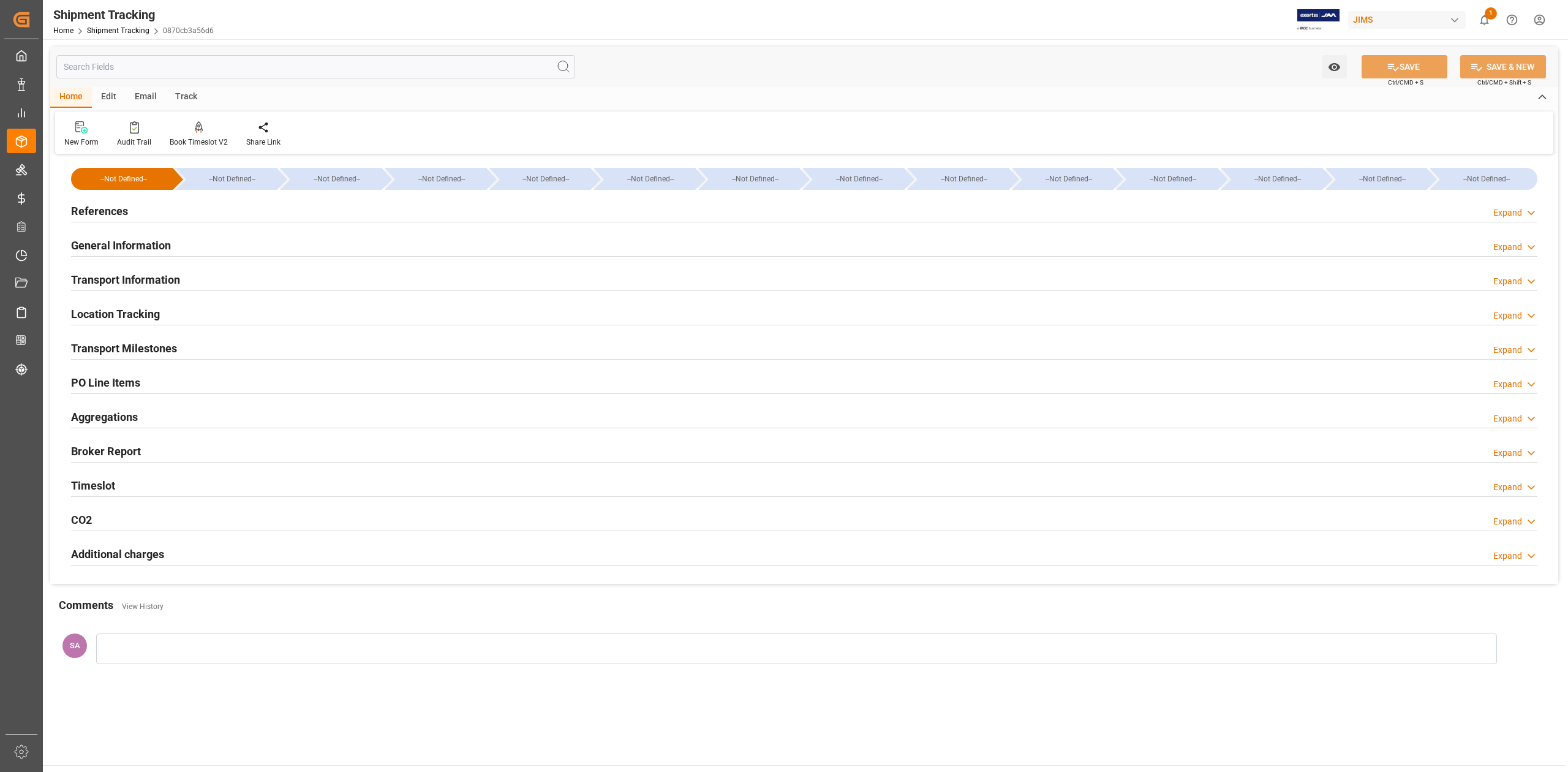
type input "23-07-2025 00:00"
type input "18-08-2025"
type input "10-08-2025"
type input "17-08-2025"
click at [137, 354] on h2 "Transport Milestones" at bounding box center [123, 349] width 106 height 17
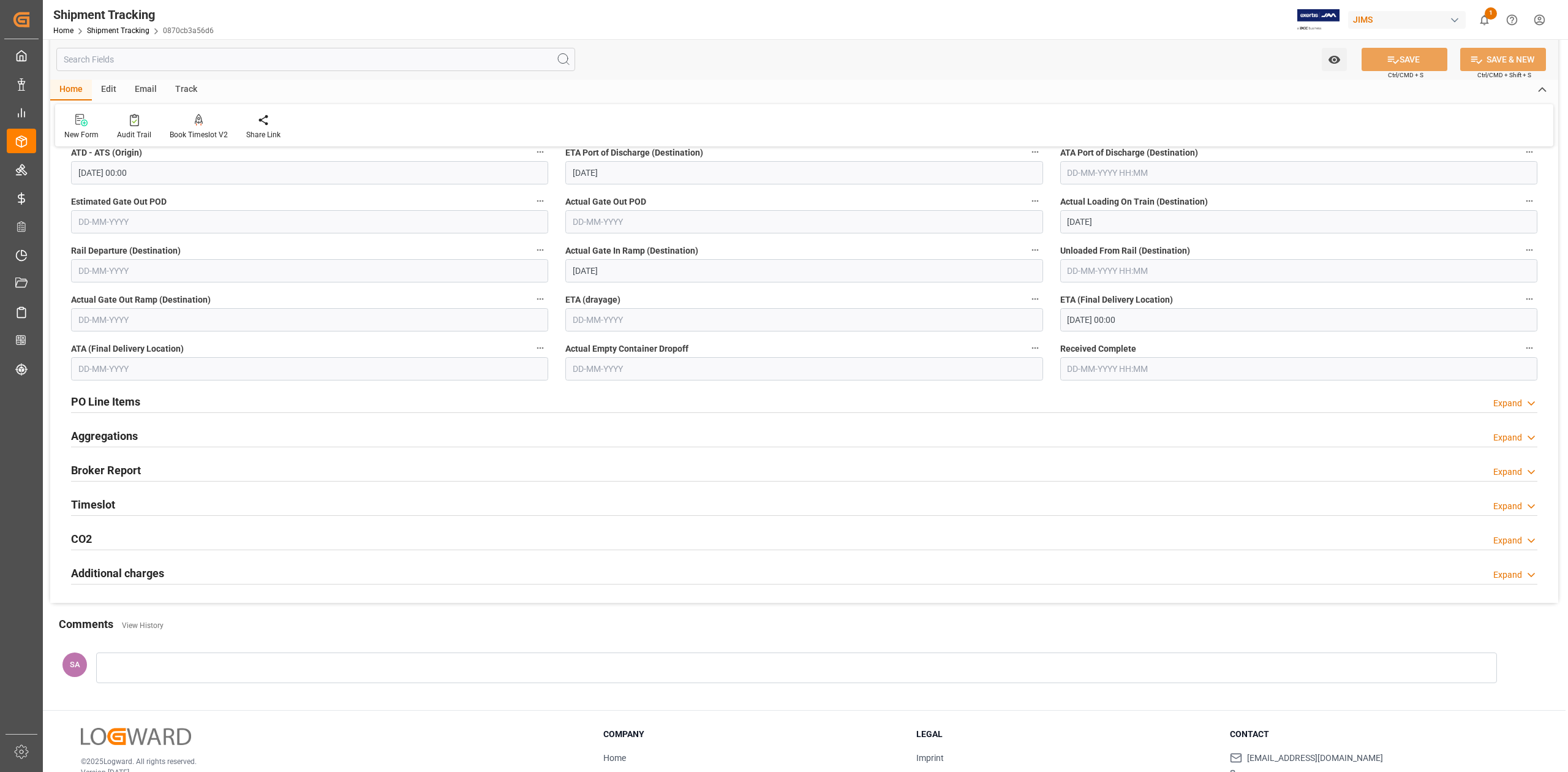
scroll to position [326, 0]
click at [106, 497] on h2 "Timeslot" at bounding box center [92, 502] width 44 height 17
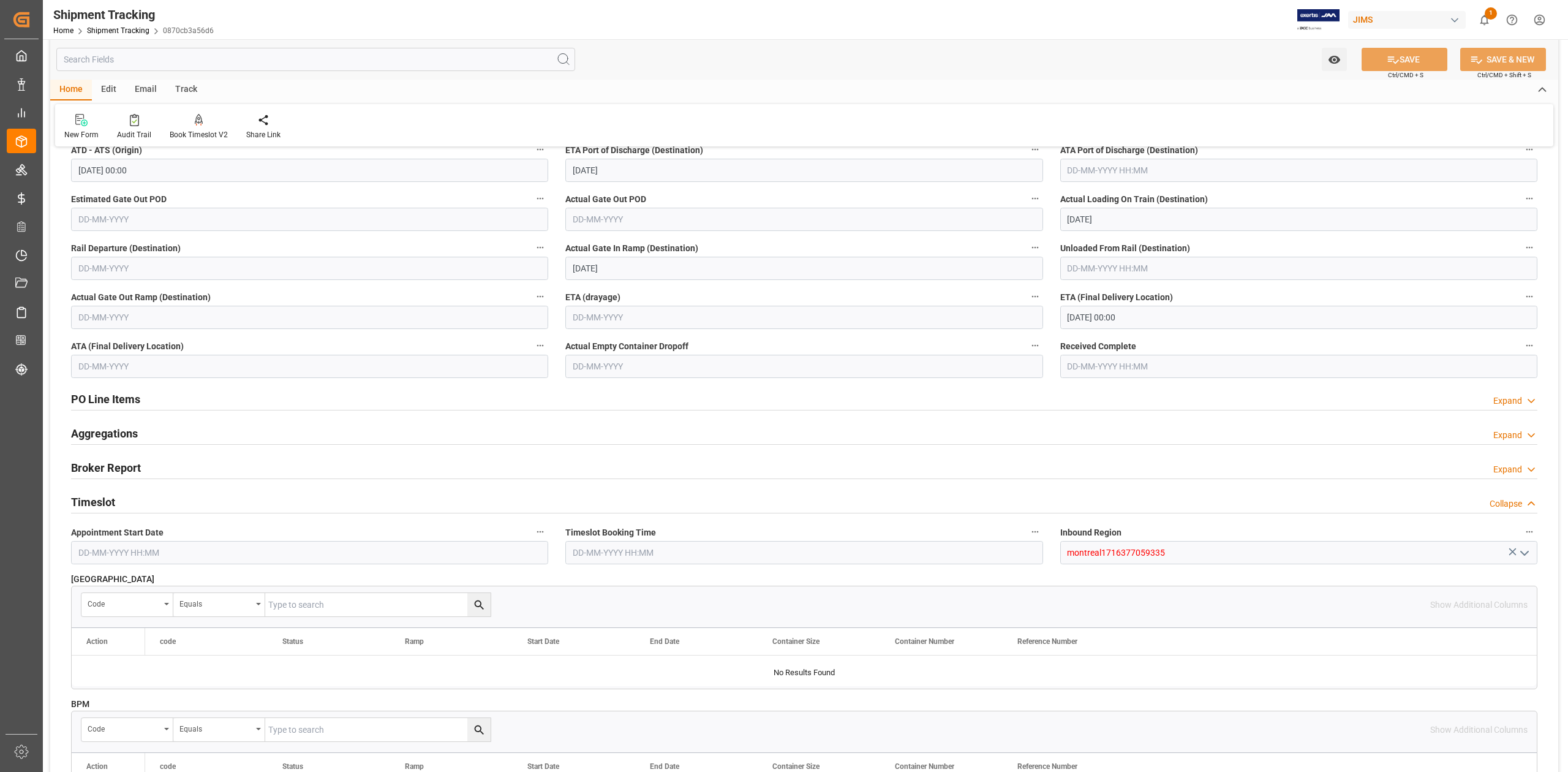
click at [1144, 317] on input "19-09-2025 00:00" at bounding box center [1298, 317] width 477 height 23
drag, startPoint x: 1120, startPoint y: 466, endPoint x: 1346, endPoint y: 740, distance: 355.2
click at [1120, 466] on span "24" at bounding box center [1124, 463] width 8 height 8
click at [762, 388] on div "PO Line Items Expand" at bounding box center [804, 398] width 1466 height 23
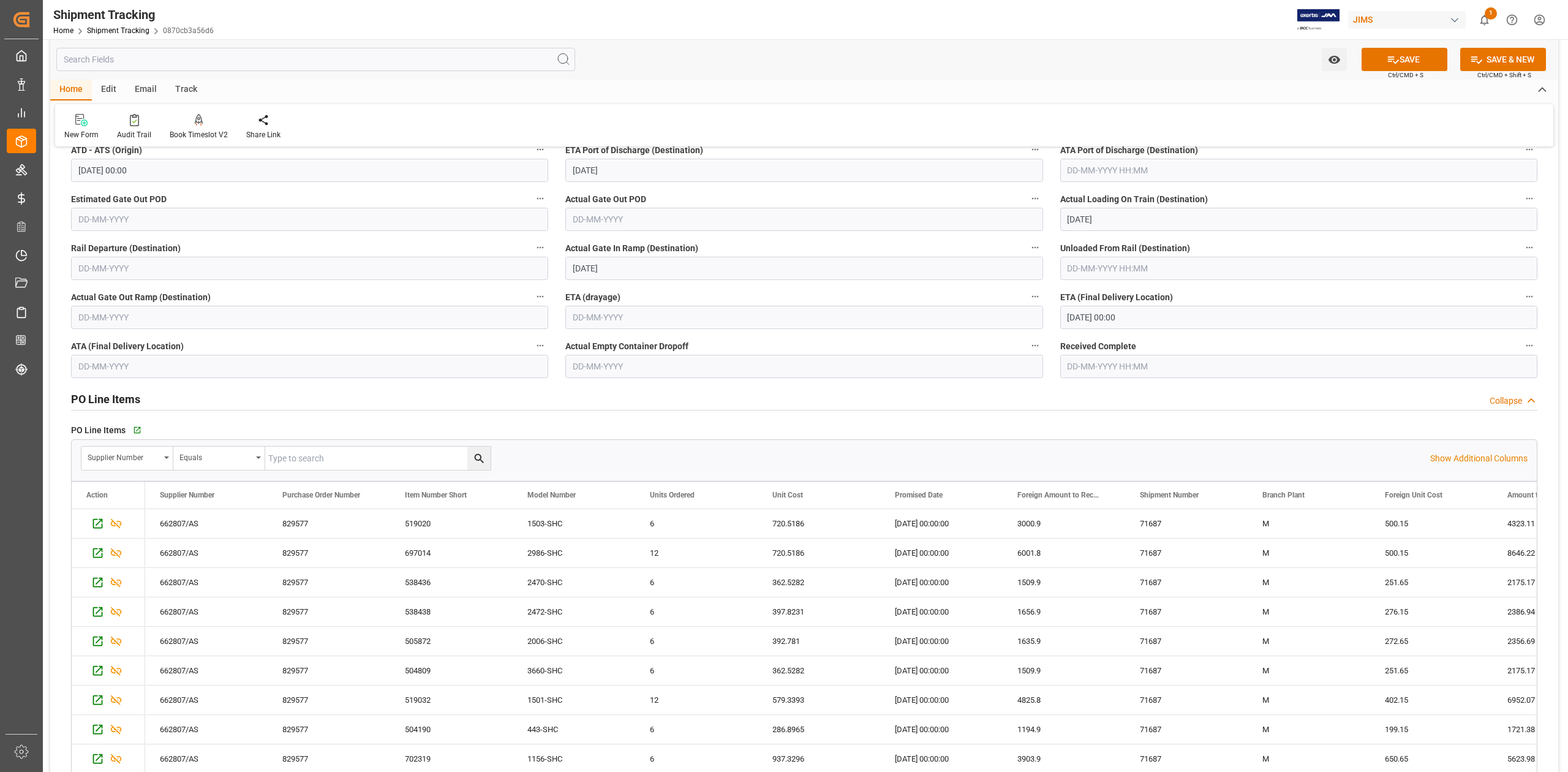
click at [1151, 319] on input "24-09-2025 00:00" at bounding box center [1298, 317] width 477 height 23
click at [1068, 348] on button "Previous Month" at bounding box center [1070, 346] width 7 height 7
click at [1071, 493] on div "25" at bounding box center [1076, 488] width 15 height 15
type input "25-08-2025 00:00"
click at [1428, 64] on button "SAVE" at bounding box center [1404, 59] width 86 height 23
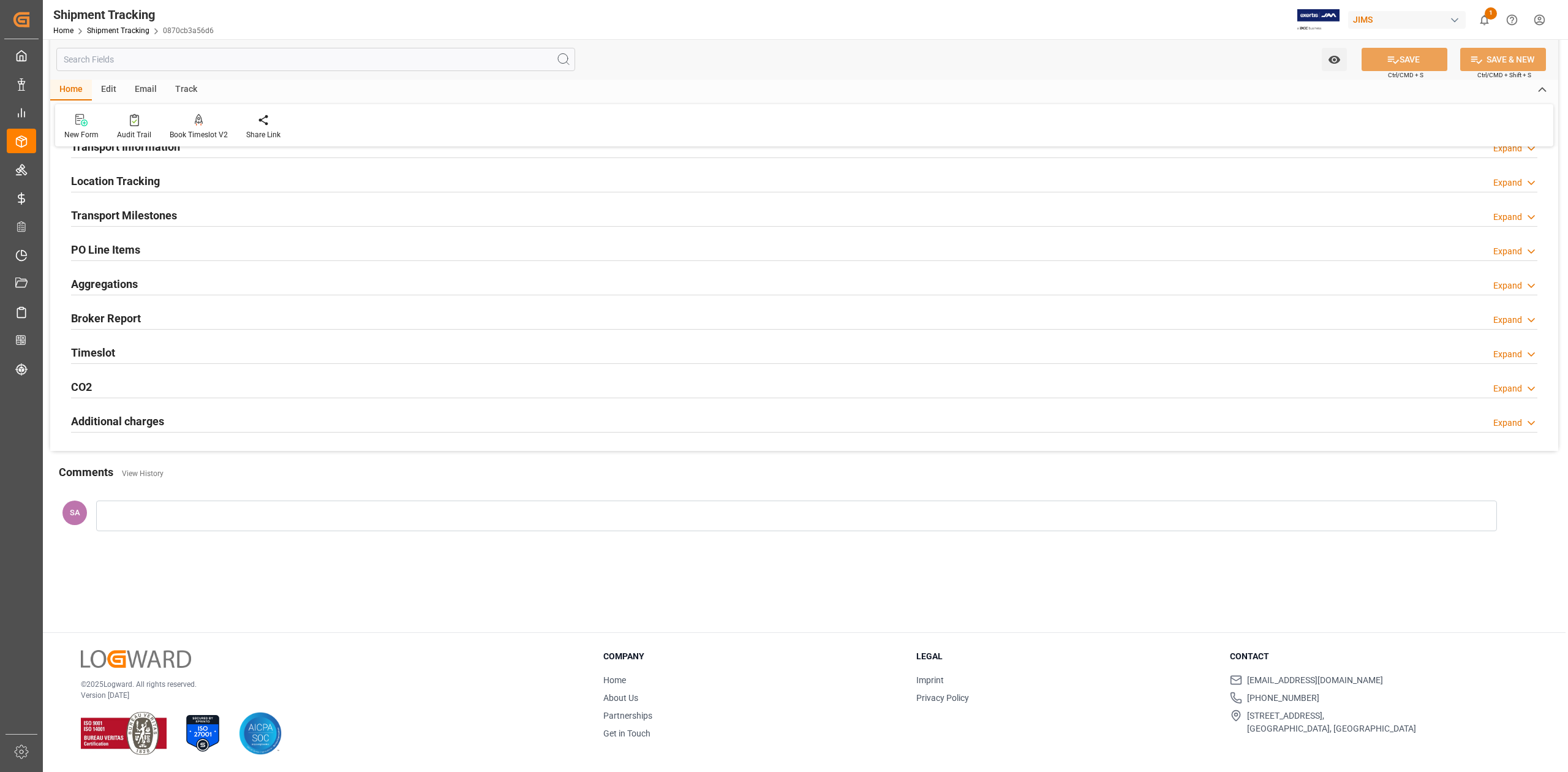
scroll to position [0, 0]
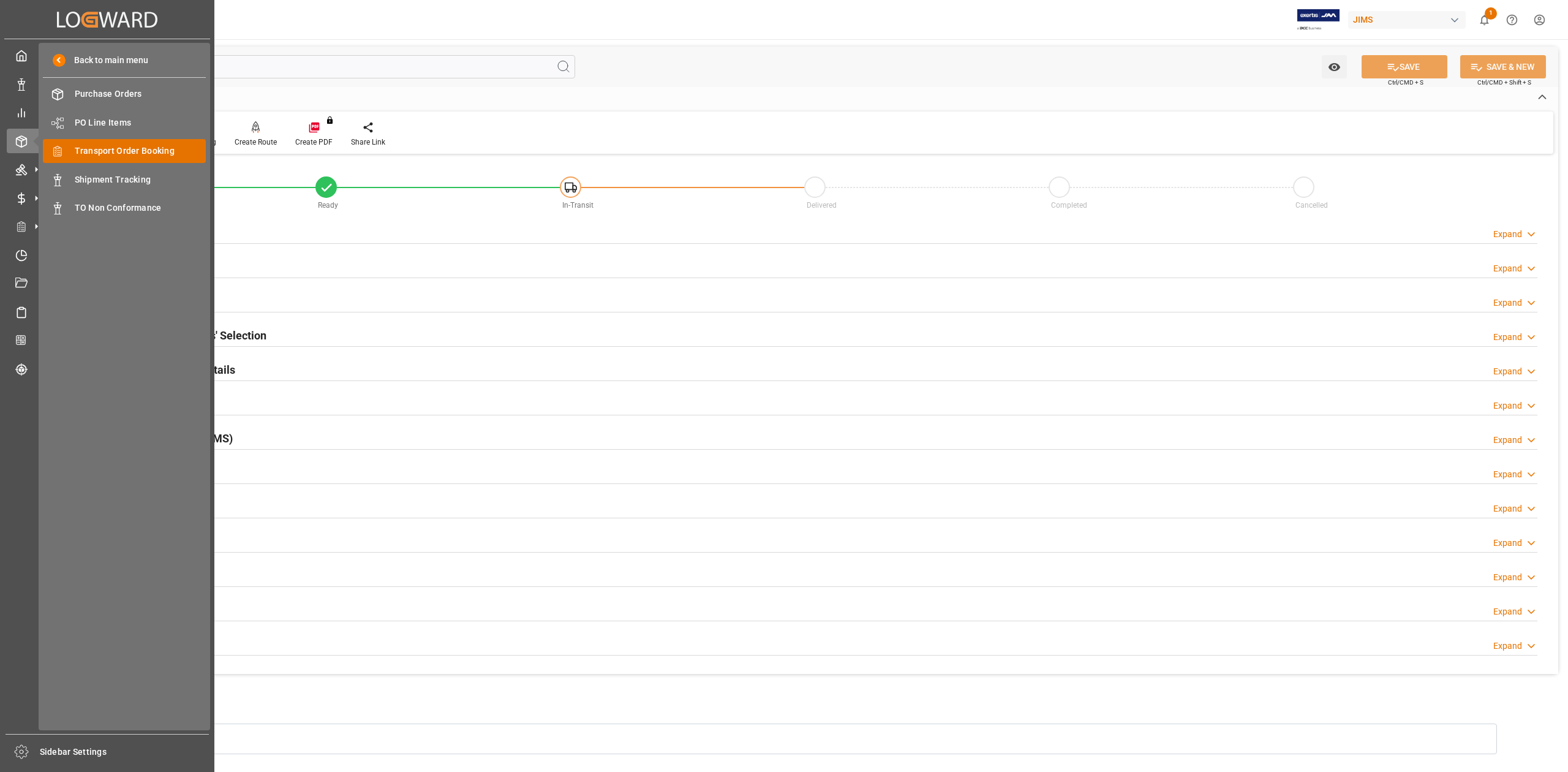
click at [138, 150] on span "Transport Order Booking" at bounding box center [141, 151] width 131 height 12
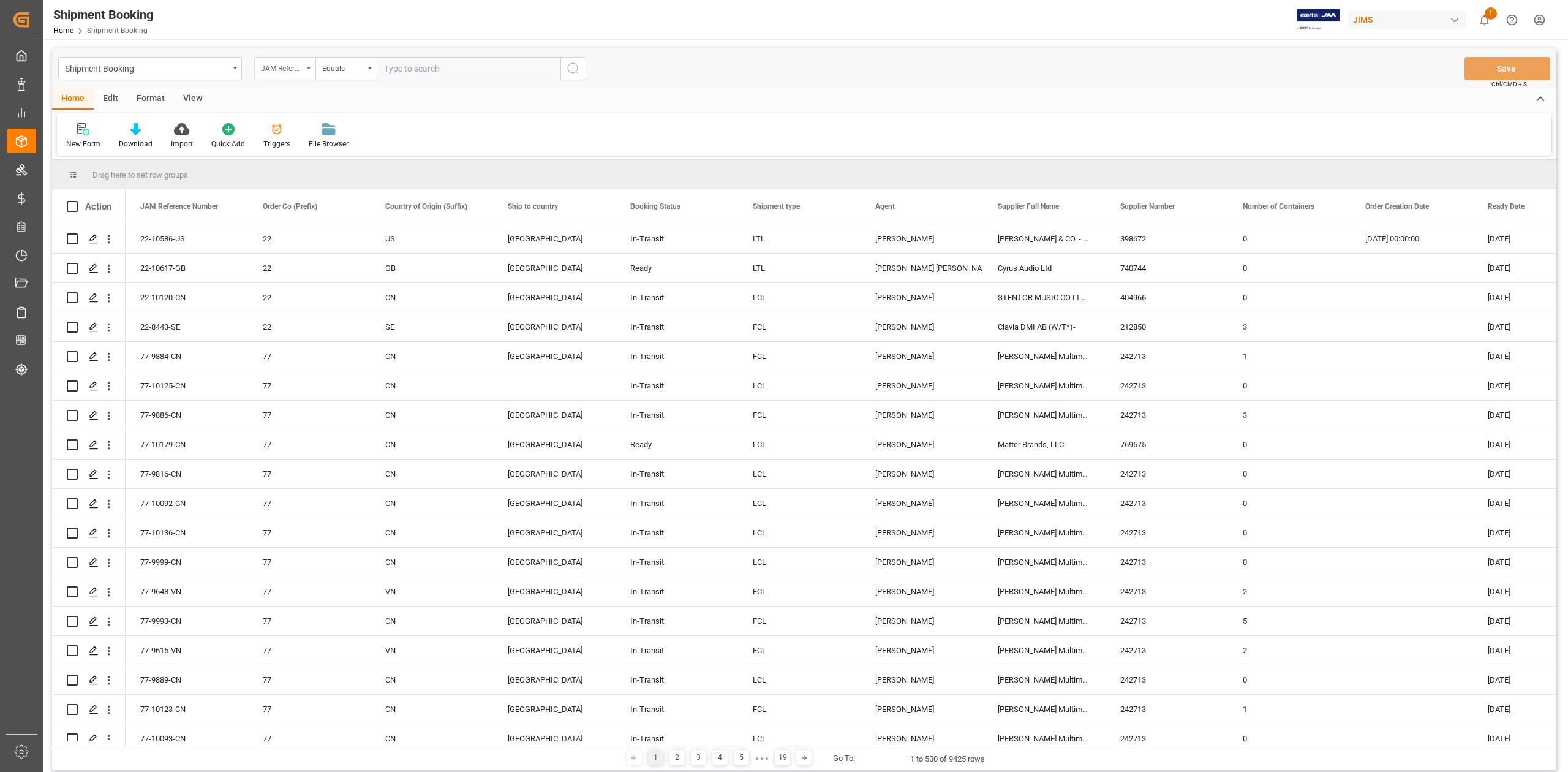
click at [306, 71] on div "JAM Reference Number" at bounding box center [285, 68] width 62 height 23
type input "supp"
click at [332, 150] on div "Supplier Number" at bounding box center [345, 151] width 182 height 26
click at [451, 72] on input "text" at bounding box center [468, 68] width 184 height 23
paste input "611138"
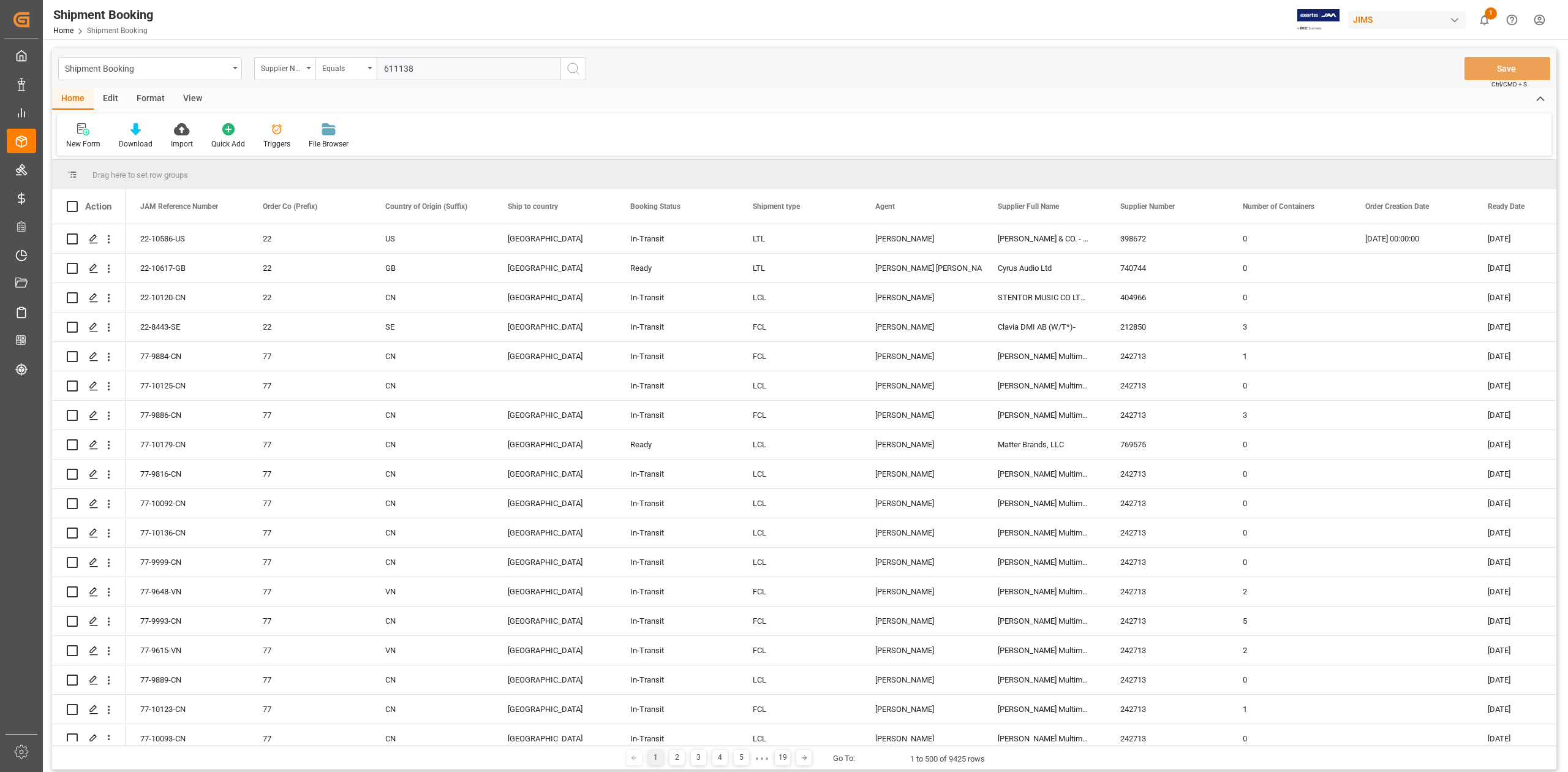
type input "611138"
click at [576, 67] on icon "search button" at bounding box center [573, 69] width 15 height 15
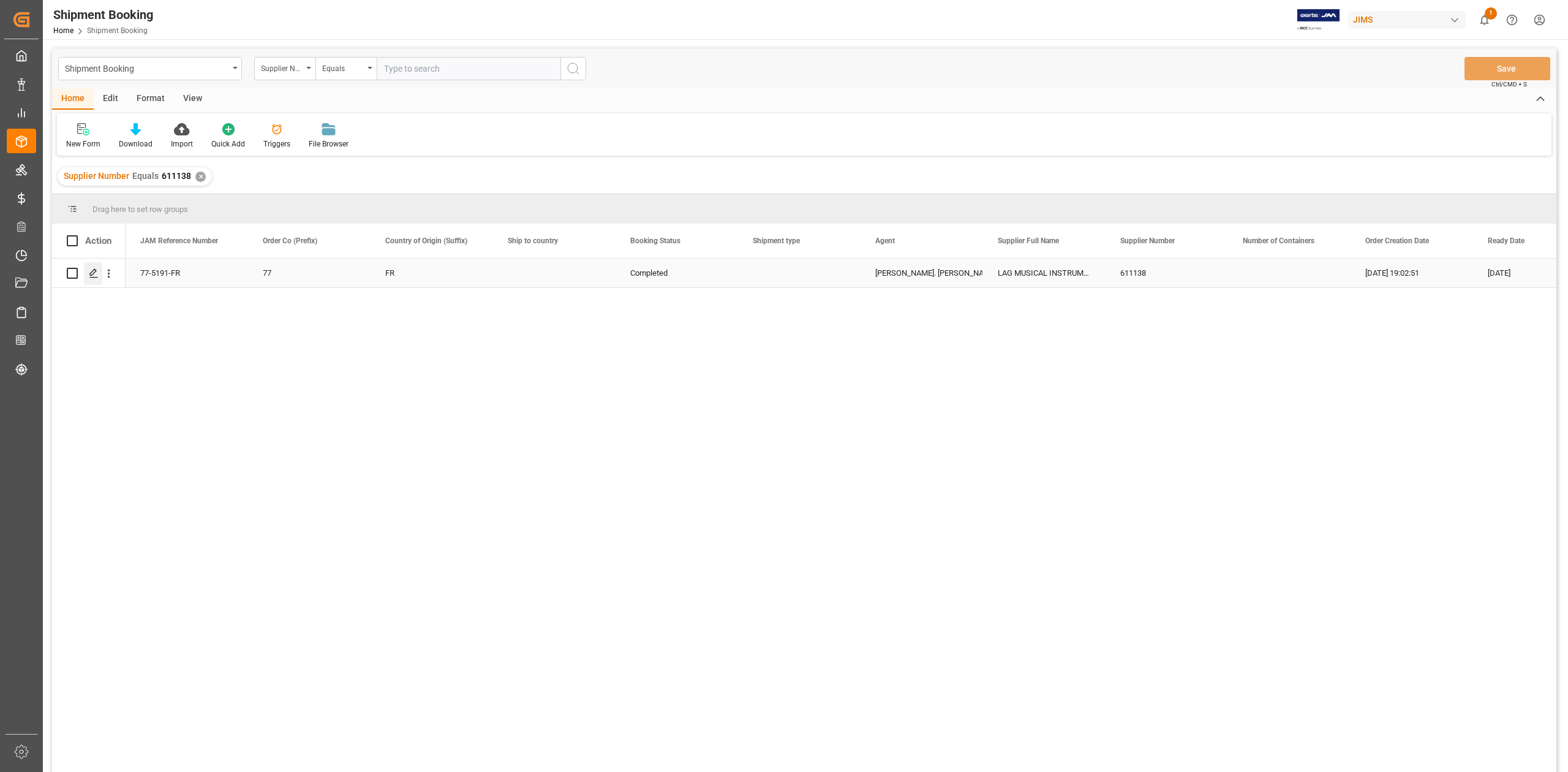
click at [93, 270] on polygon "Press SPACE to select this row." at bounding box center [92, 272] width 6 height 6
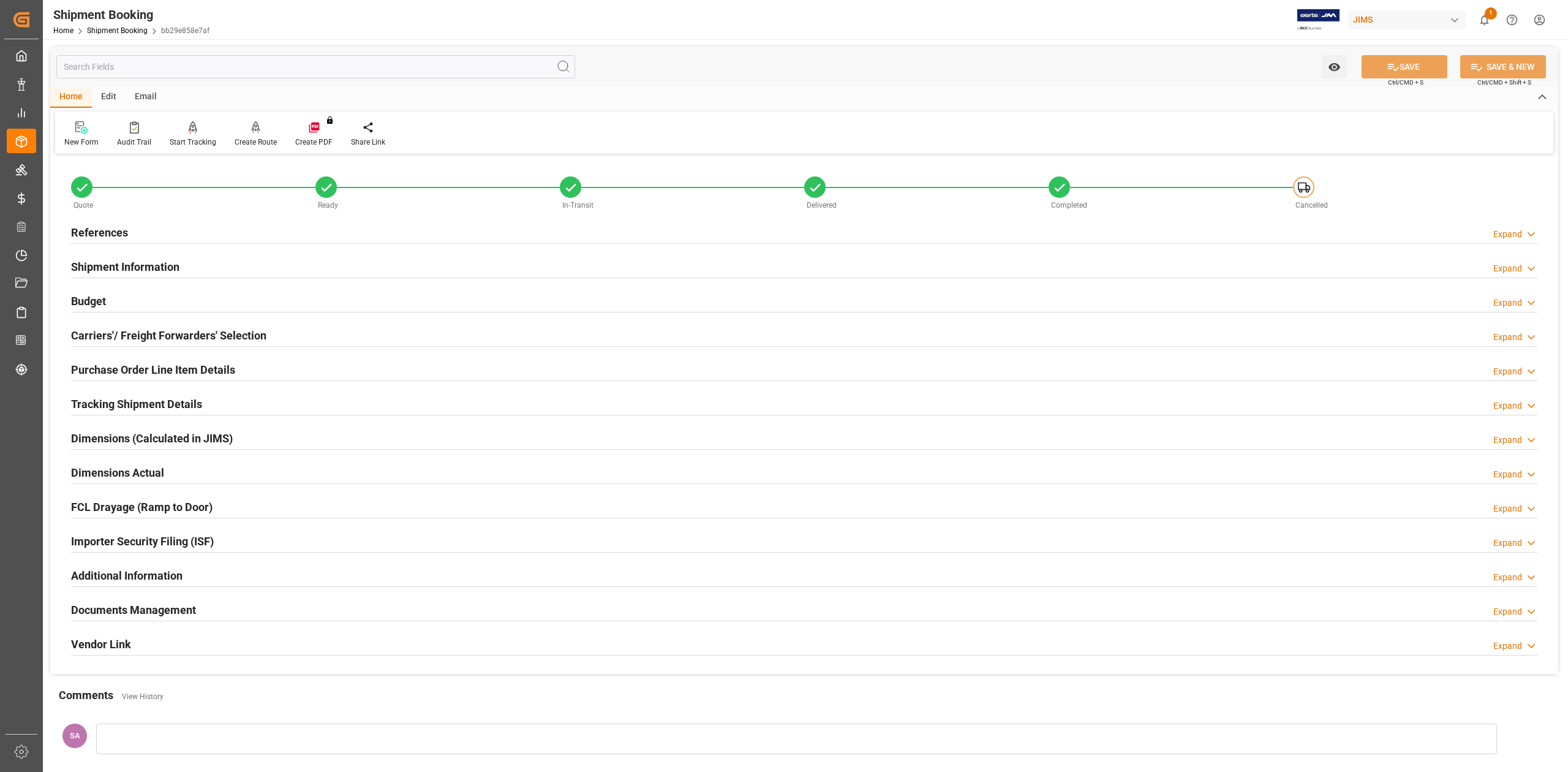
click at [94, 226] on h2 "References" at bounding box center [99, 232] width 57 height 17
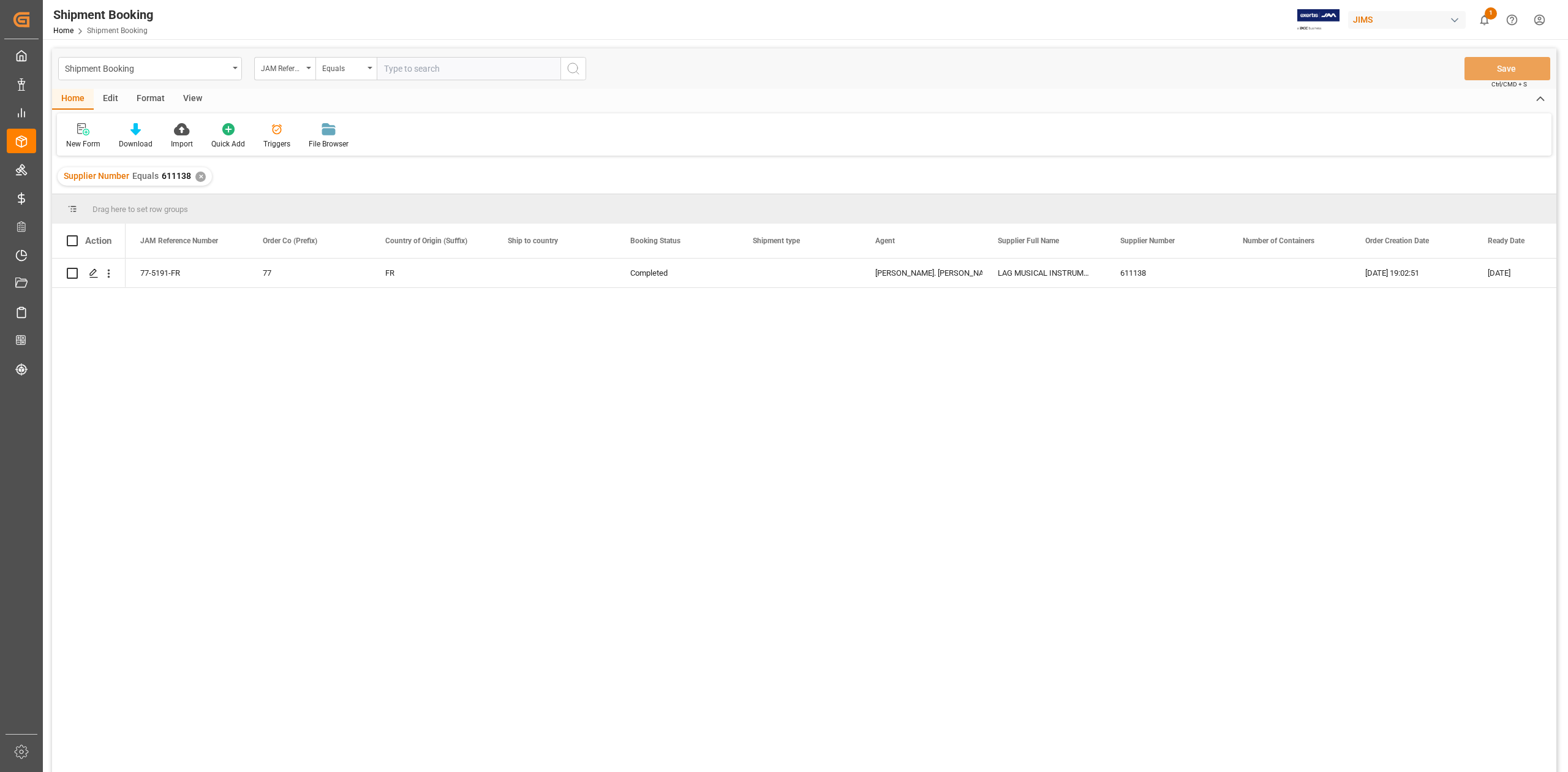
click at [200, 176] on div "✕" at bounding box center [200, 176] width 11 height 11
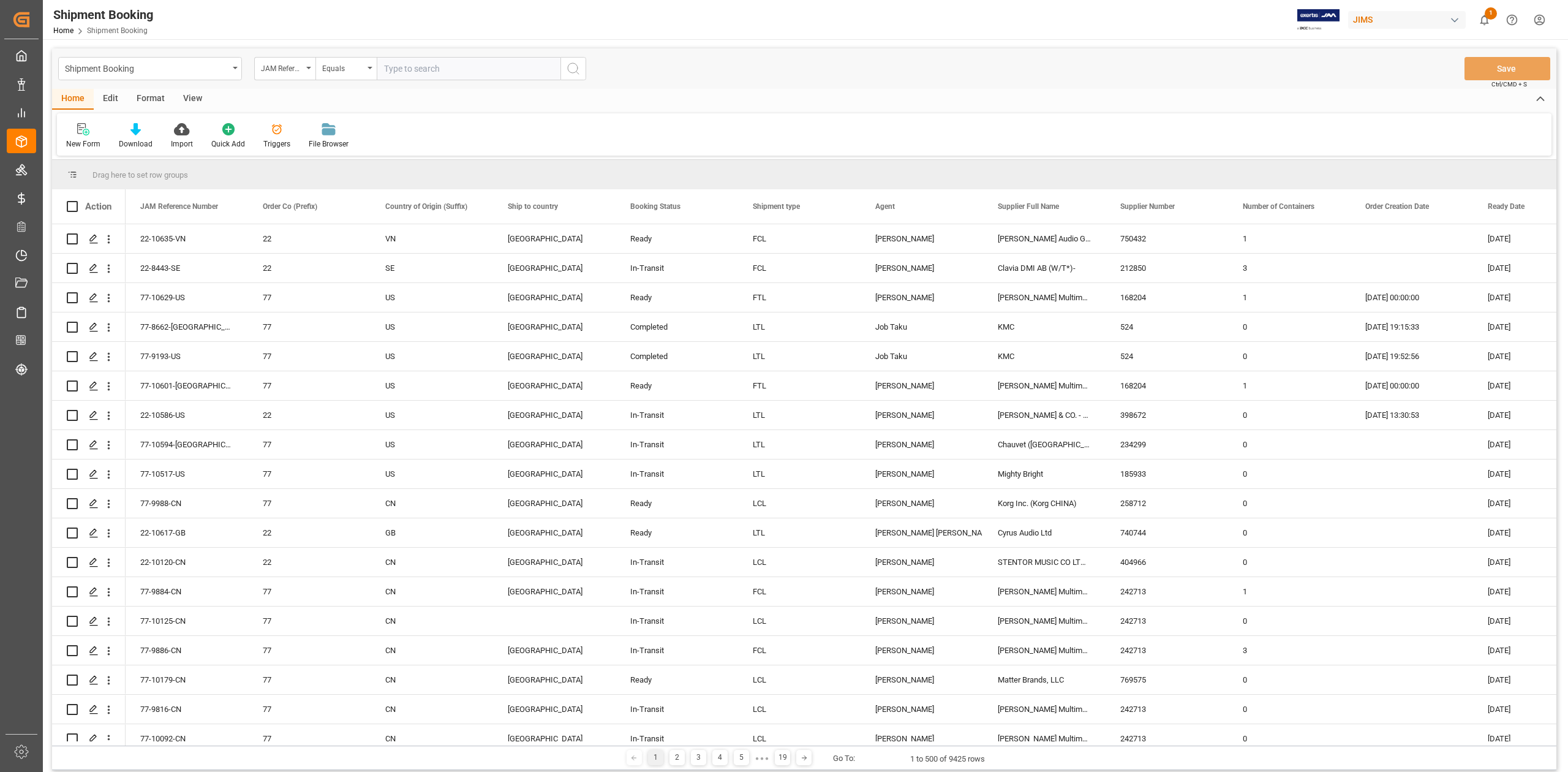
click at [528, 72] on input "text" at bounding box center [468, 68] width 184 height 23
paste input "77-9989-VN"
type input "77-9989-VN"
click at [578, 70] on icon "search button" at bounding box center [573, 69] width 15 height 15
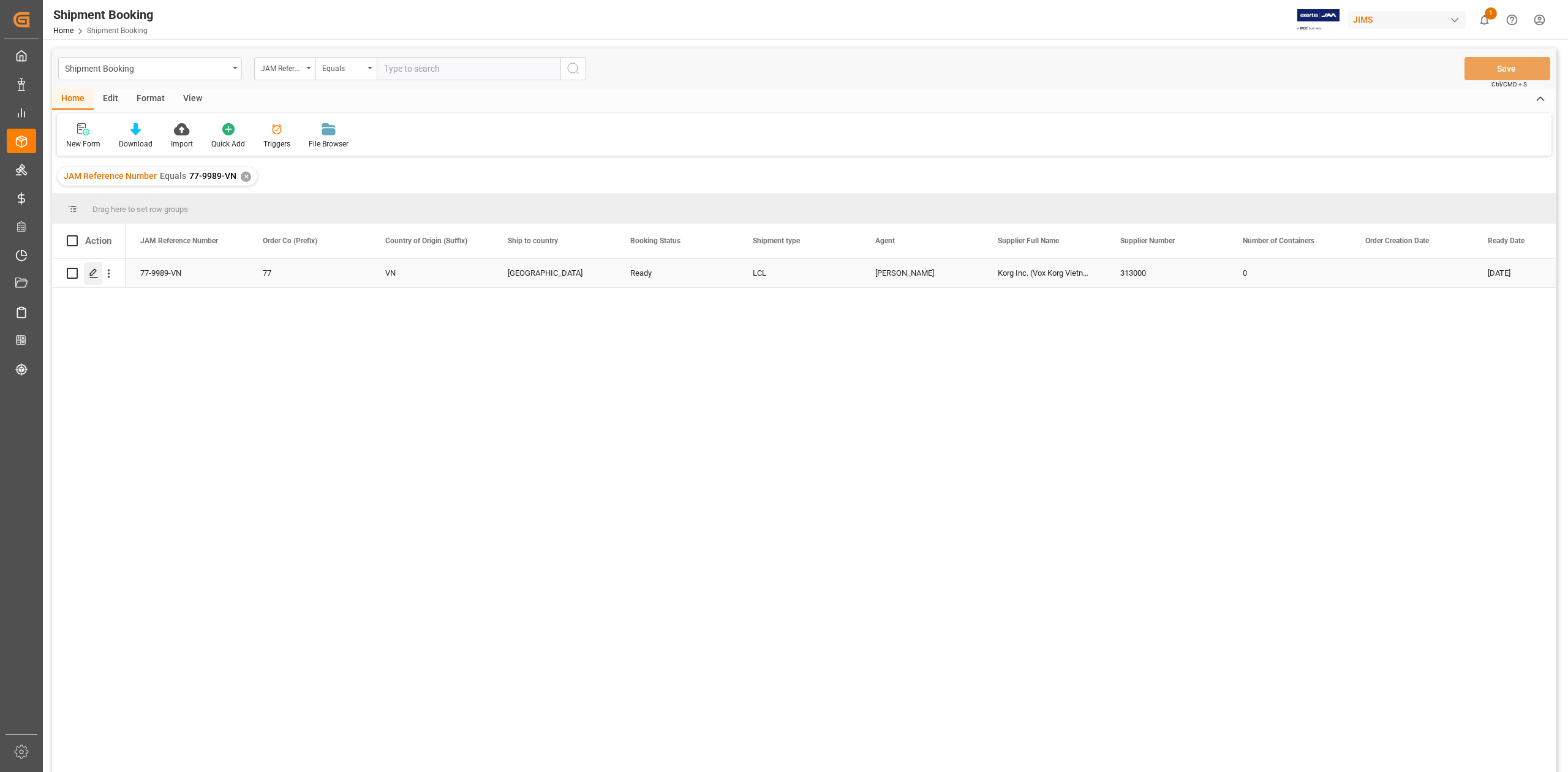
click at [96, 275] on icon "Press SPACE to select this row." at bounding box center [94, 273] width 10 height 10
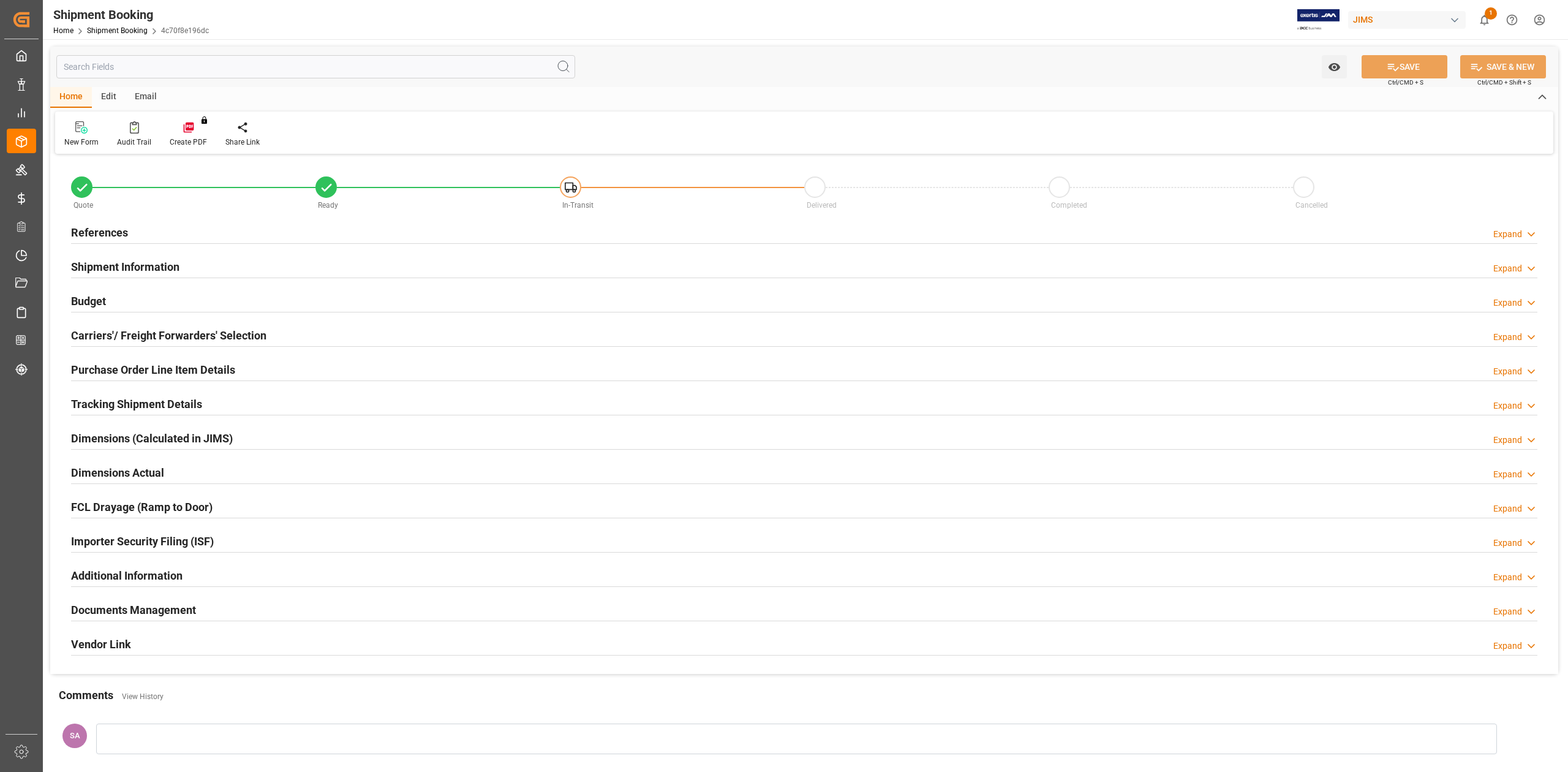
type input "0"
type input "[DATE]"
click at [106, 231] on h2 "References" at bounding box center [99, 232] width 57 height 17
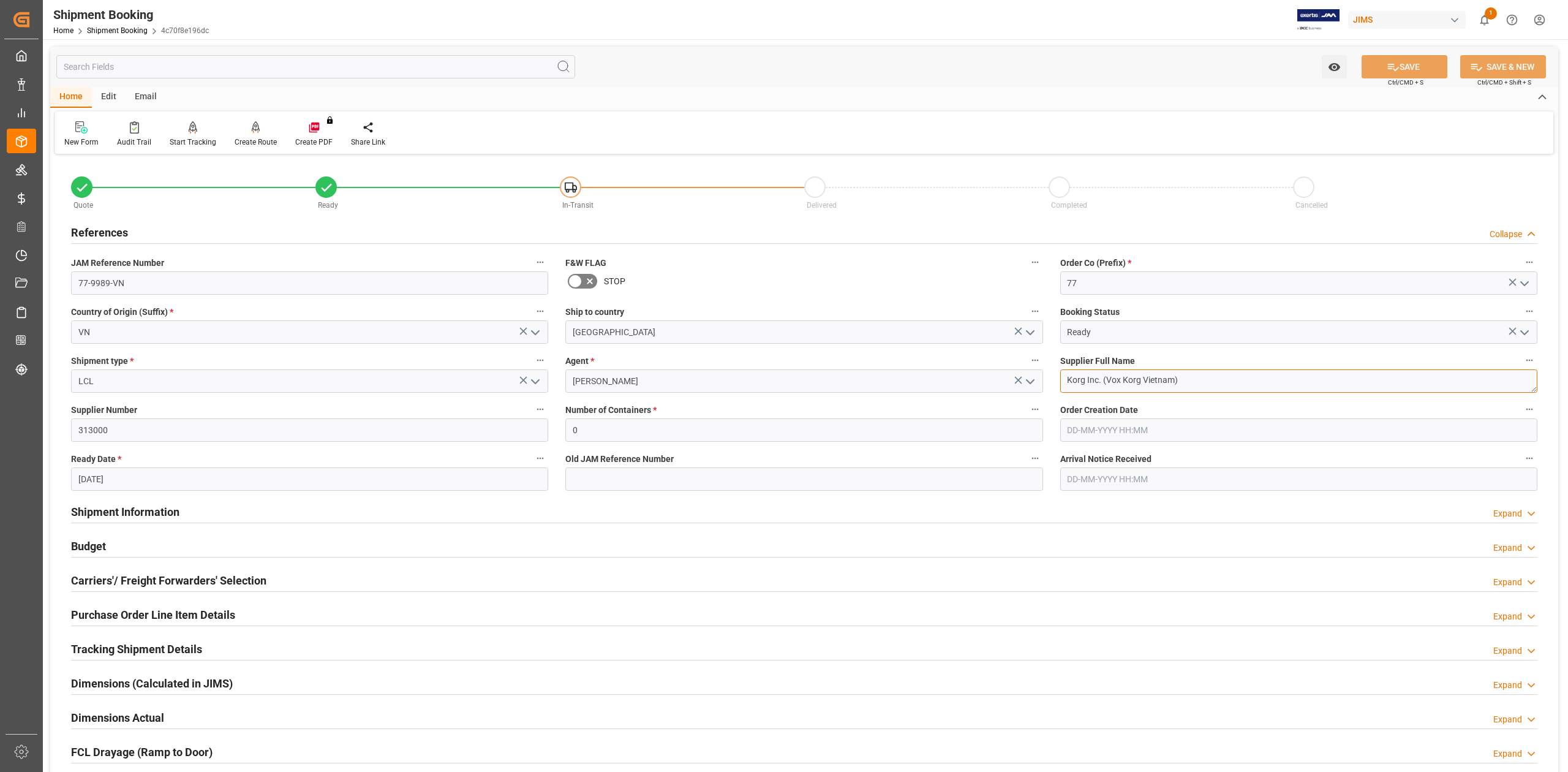
drag, startPoint x: 1203, startPoint y: 384, endPoint x: 978, endPoint y: 373, distance: 225.3
click at [952, 361] on div "Quote Ready In-Transit Delivered Completed Cancelled References Collapse JAM Re…" at bounding box center [804, 537] width 1508 height 761
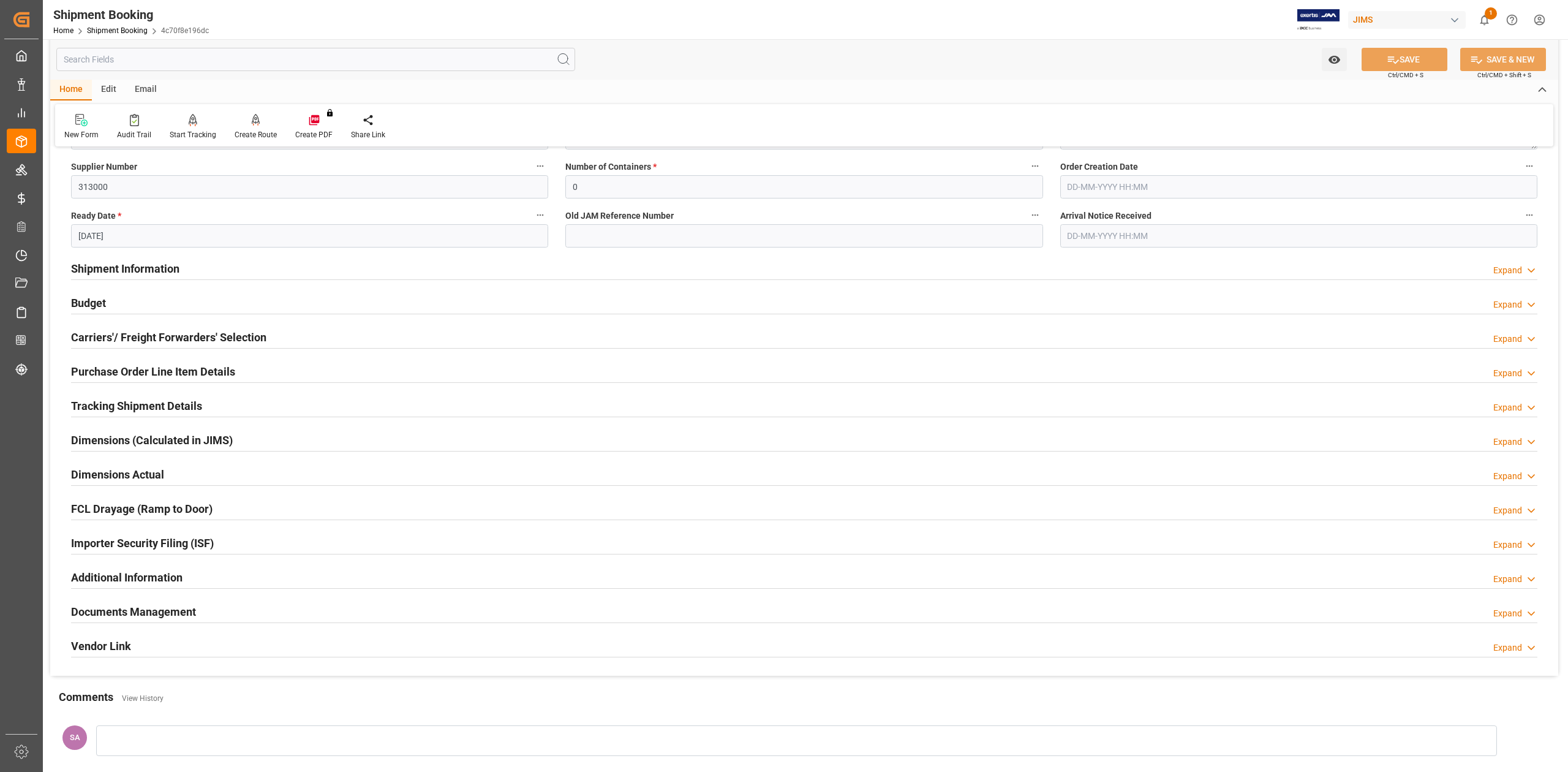
scroll to position [245, 0]
drag, startPoint x: 119, startPoint y: 614, endPoint x: 254, endPoint y: 588, distance: 137.5
click at [119, 614] on h2 "Documents Management" at bounding box center [133, 610] width 125 height 17
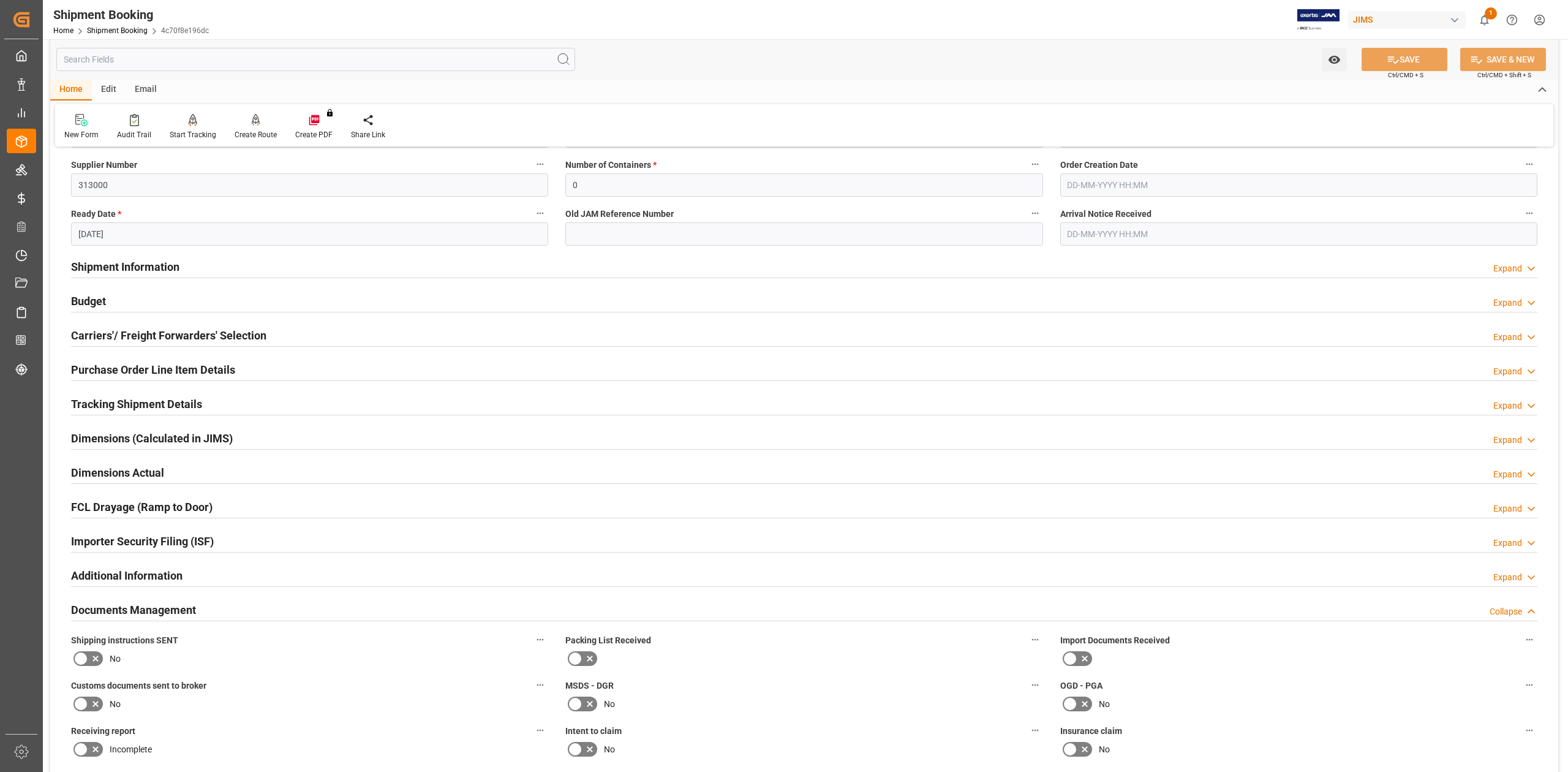
scroll to position [0, 0]
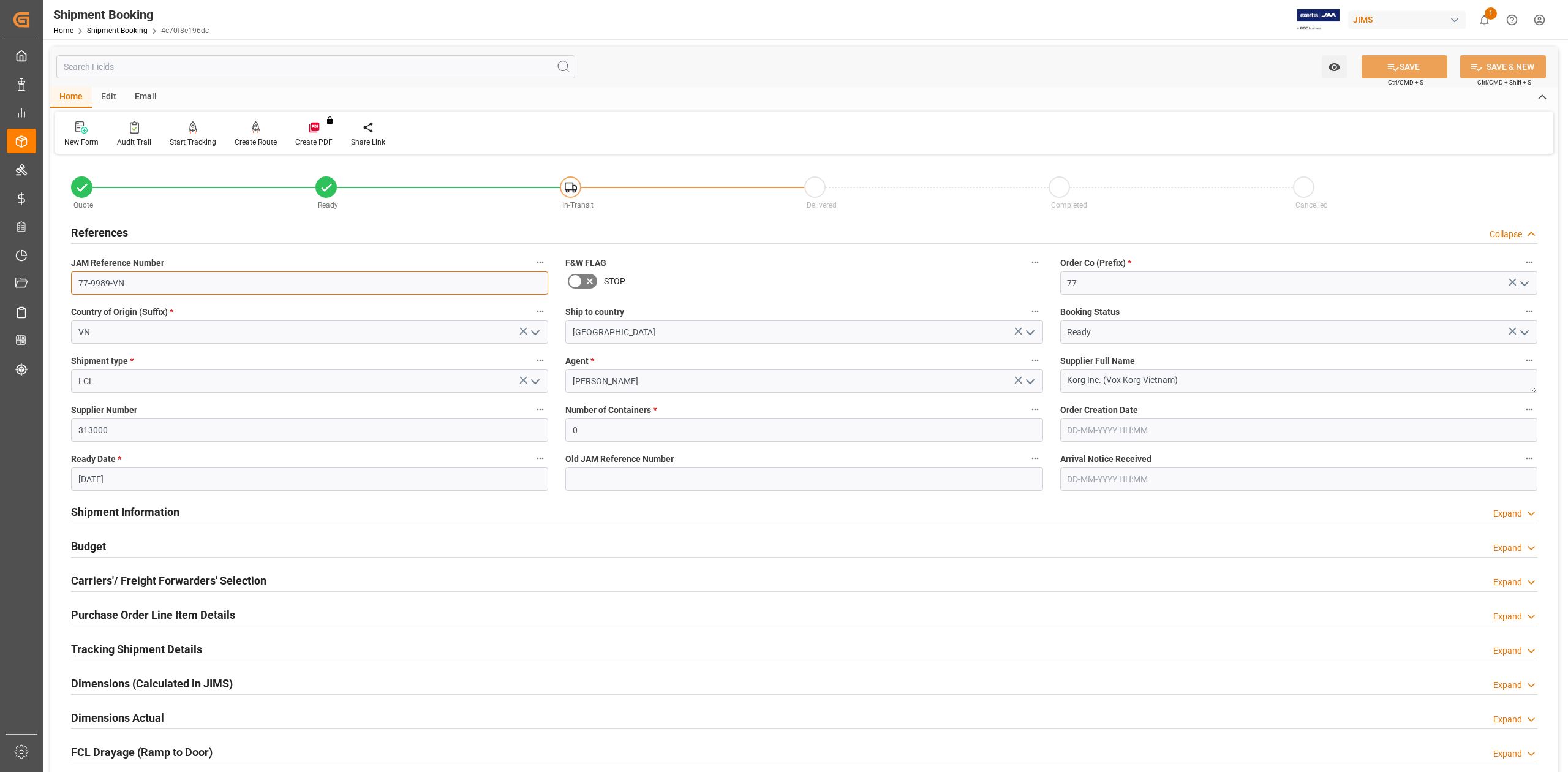
click at [175, 280] on input "77-9989-VN" at bounding box center [309, 283] width 477 height 23
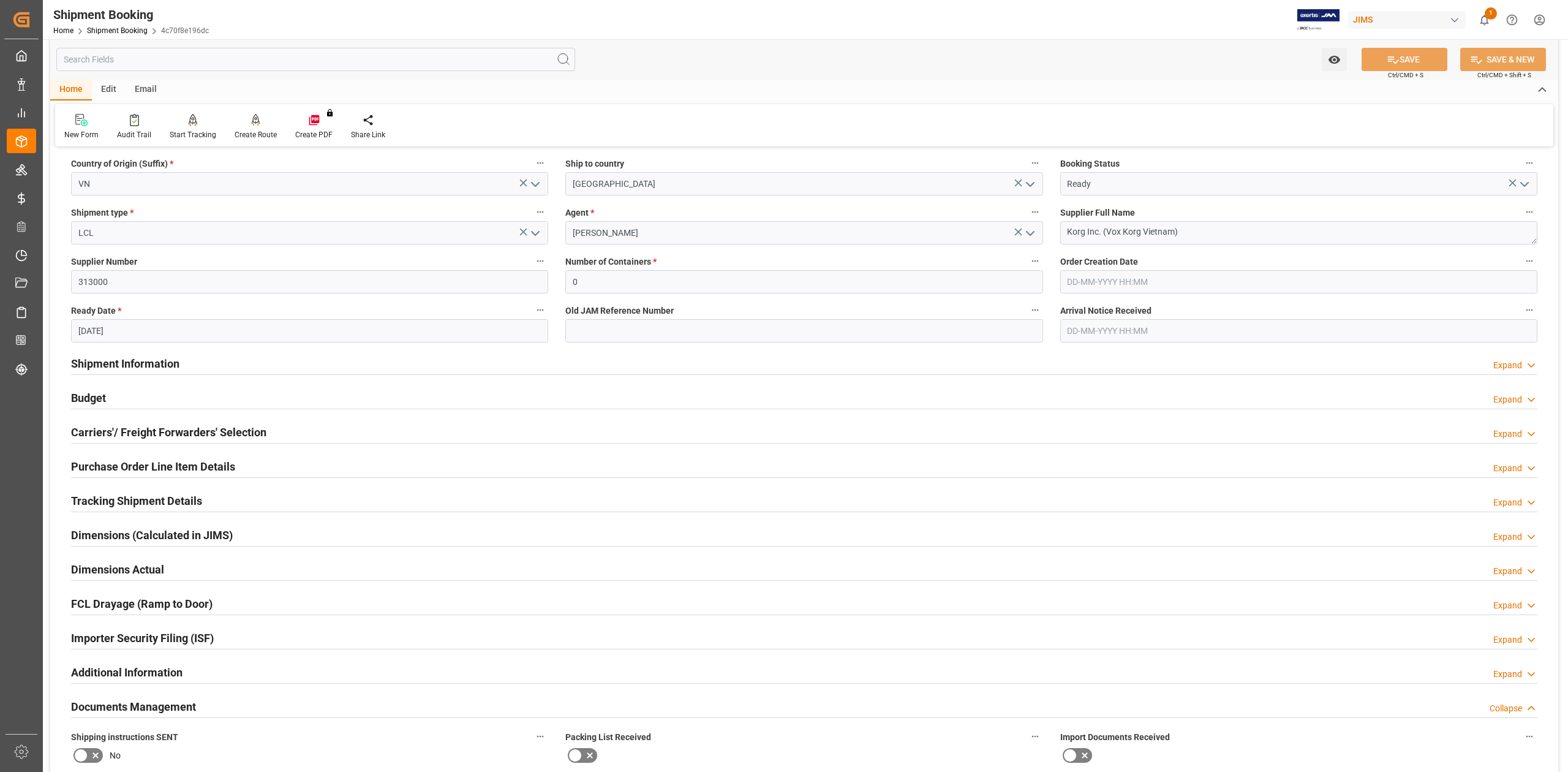
scroll to position [163, 0]
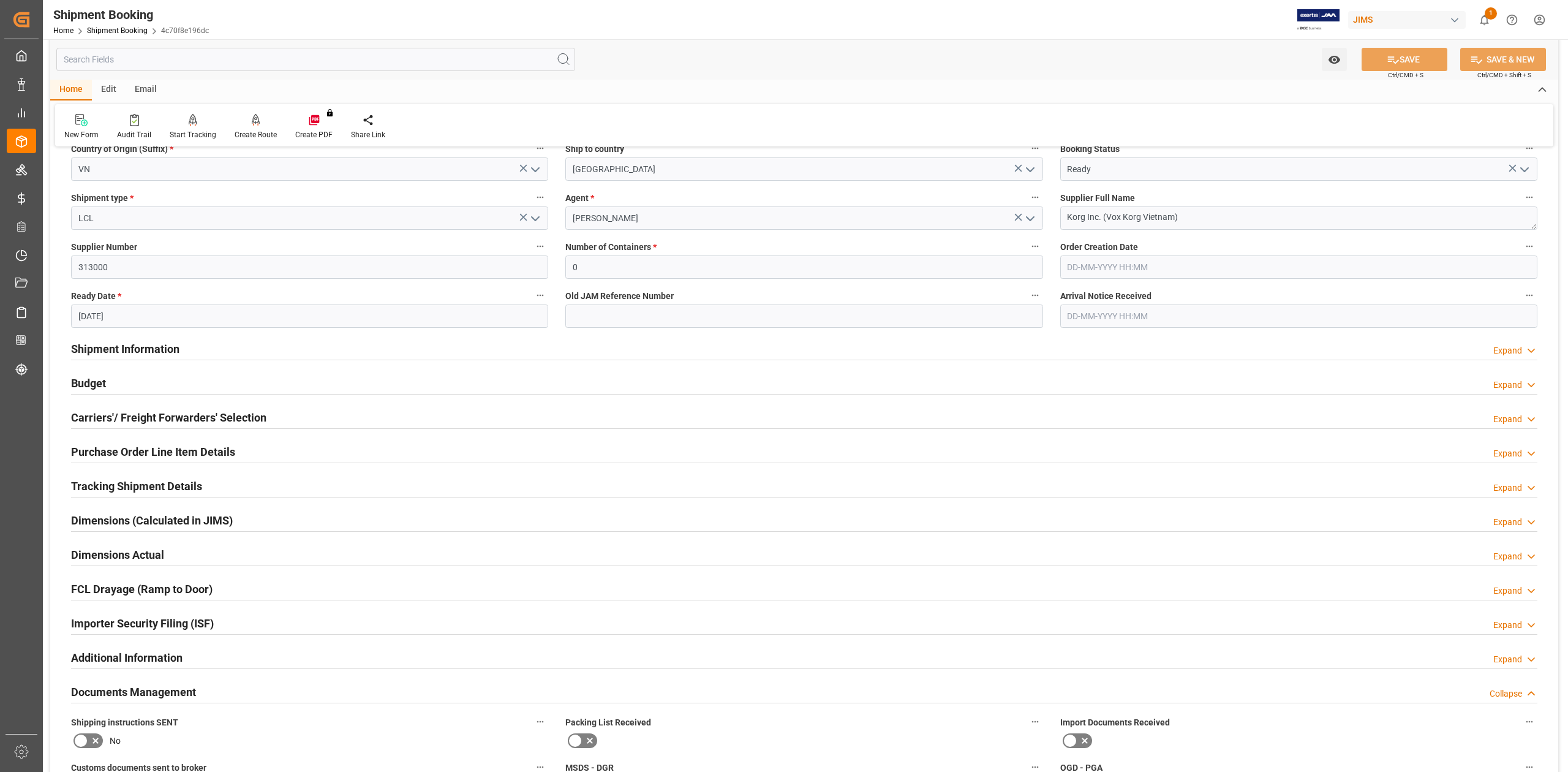
click at [82, 379] on h2 "Budget" at bounding box center [88, 384] width 35 height 17
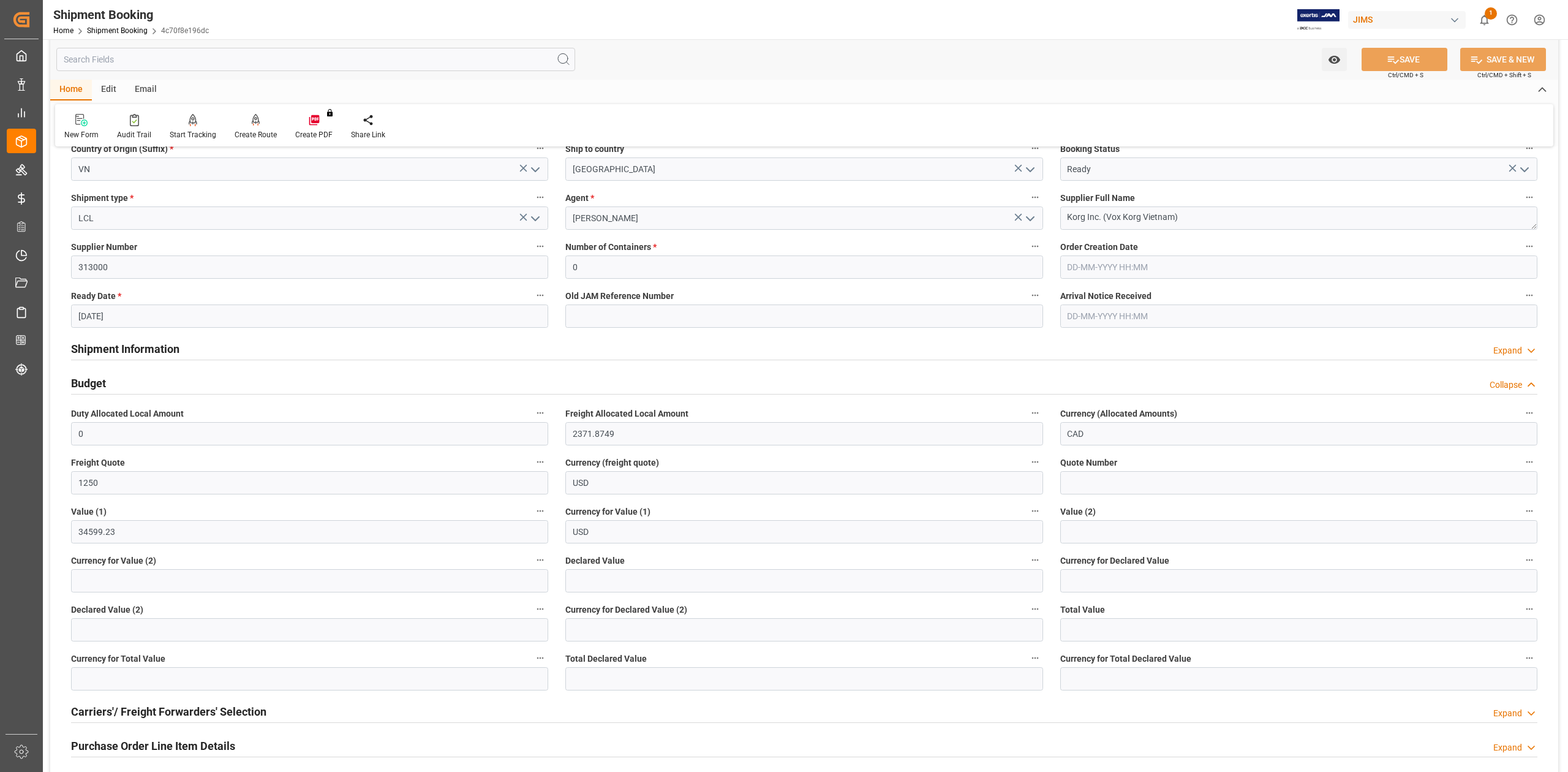
click at [82, 379] on h2 "Budget" at bounding box center [88, 384] width 35 height 17
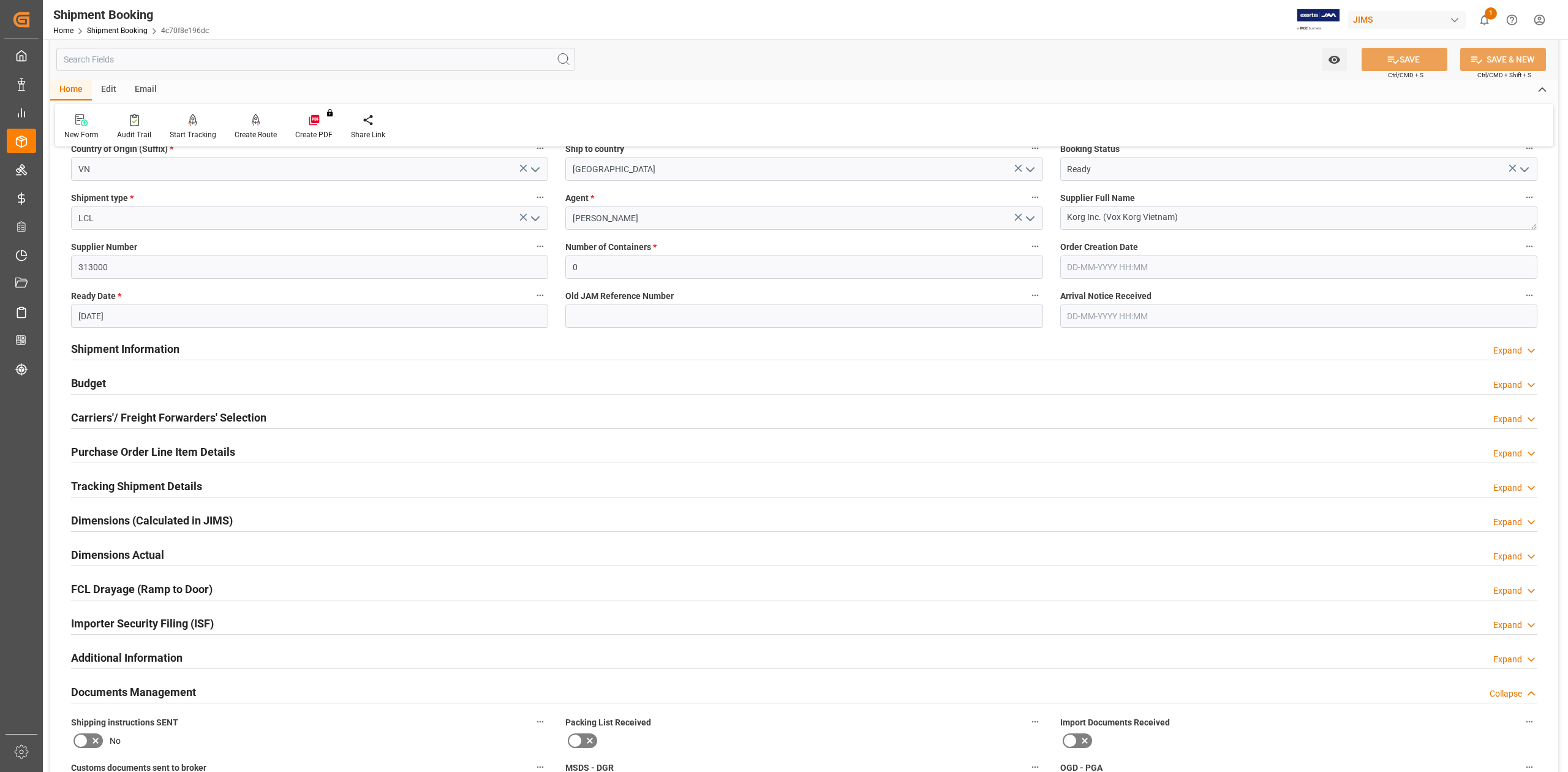
click at [103, 417] on h2 "Carriers'/ Freight Forwarders' Selection" at bounding box center [168, 418] width 195 height 17
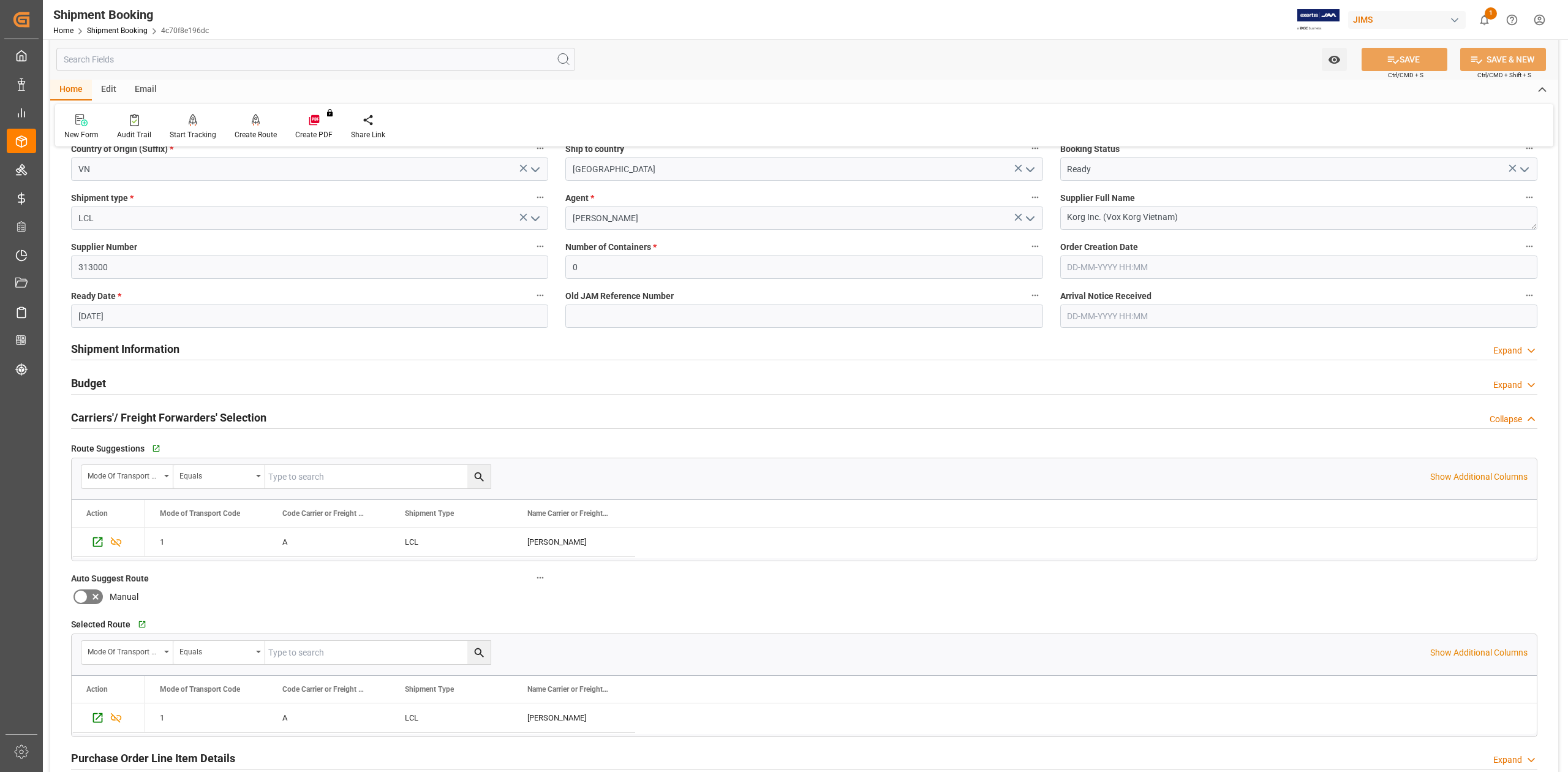
click at [103, 417] on h2 "Carriers'/ Freight Forwarders' Selection" at bounding box center [168, 418] width 195 height 17
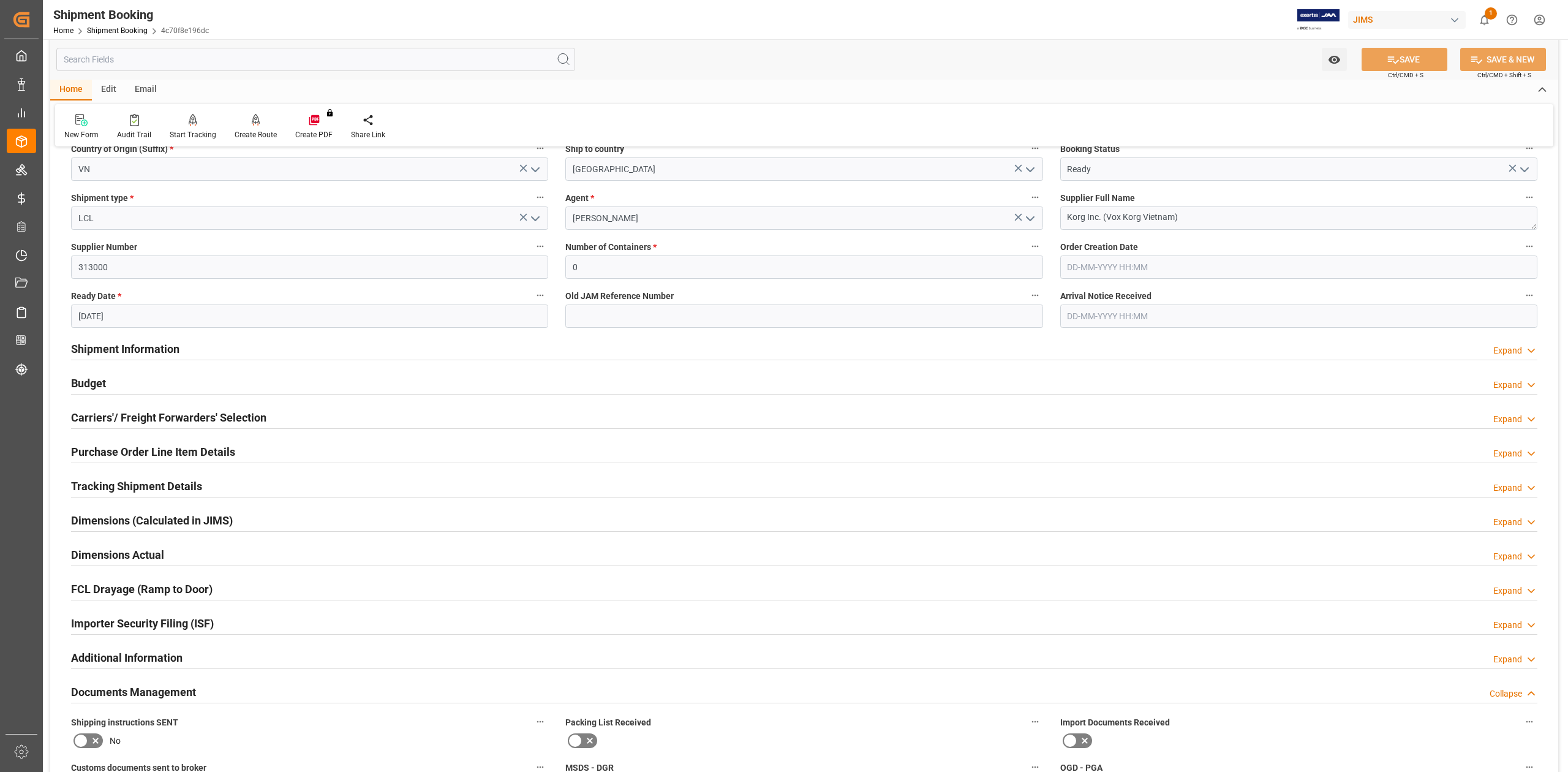
drag, startPoint x: 103, startPoint y: 444, endPoint x: 113, endPoint y: 449, distance: 11.2
click at [104, 446] on h2 "Purchase Order Line Item Details" at bounding box center [152, 452] width 164 height 17
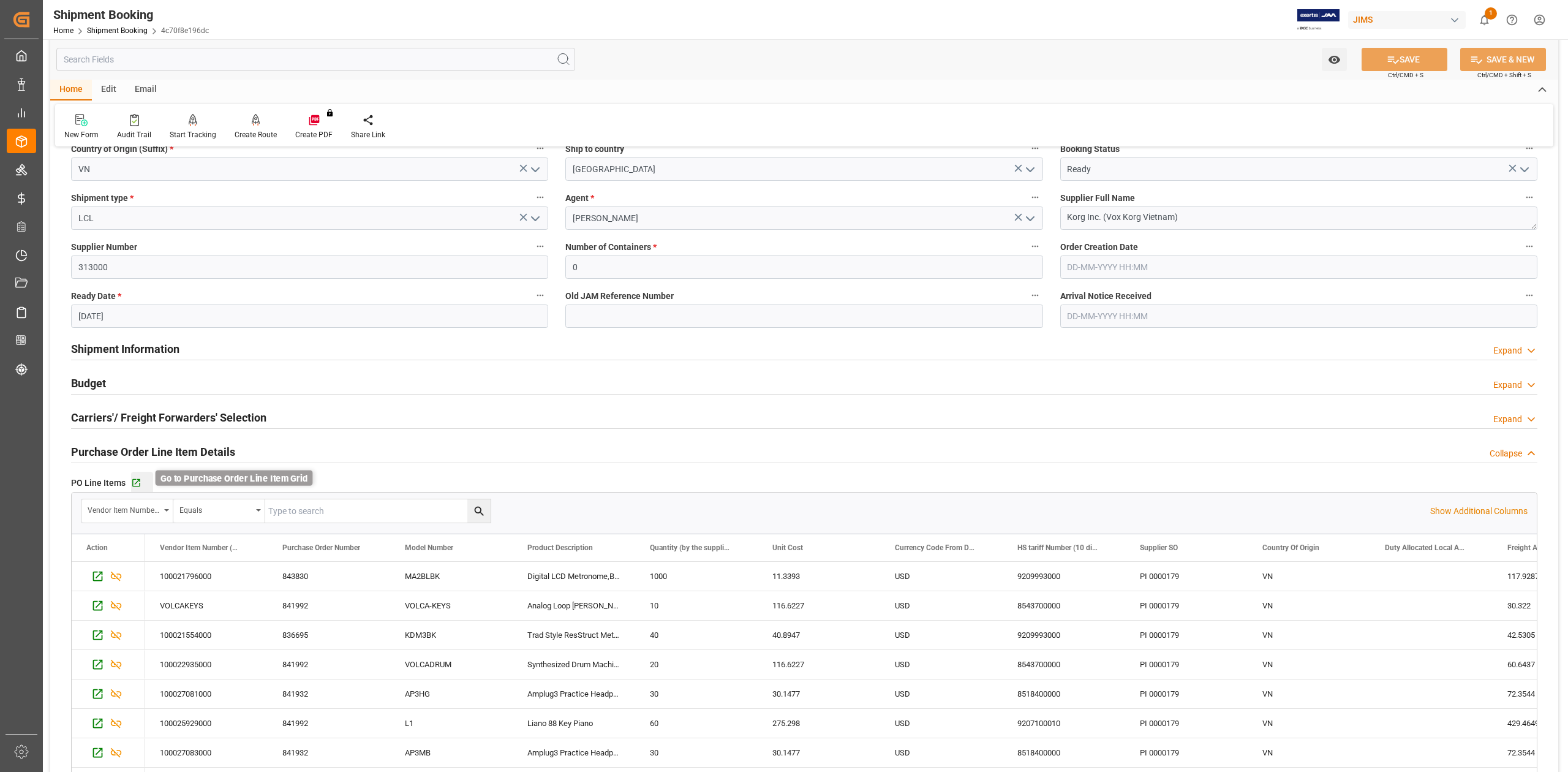
click at [133, 484] on icon "button" at bounding box center [136, 482] width 11 height 11
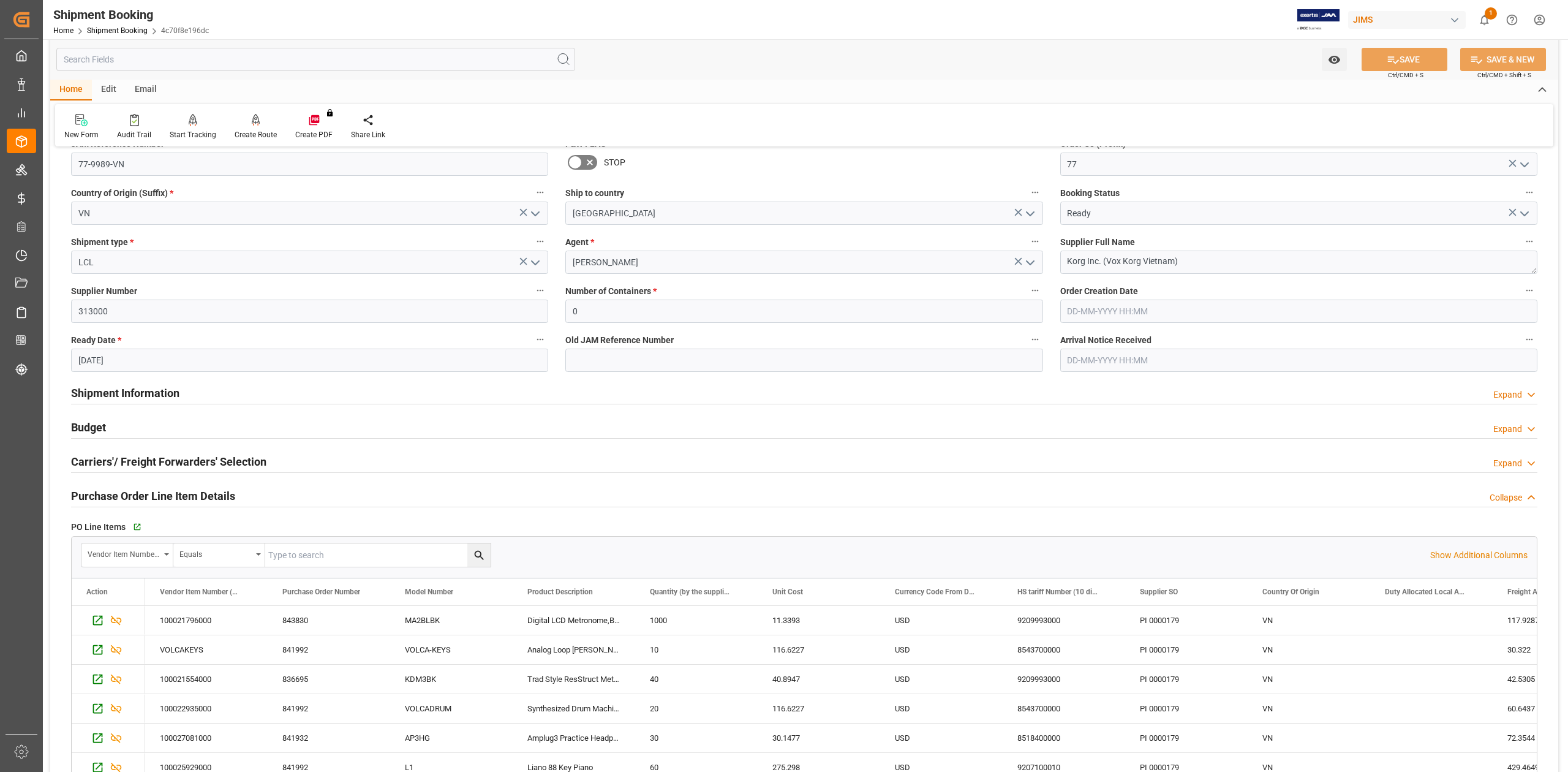
scroll to position [0, 0]
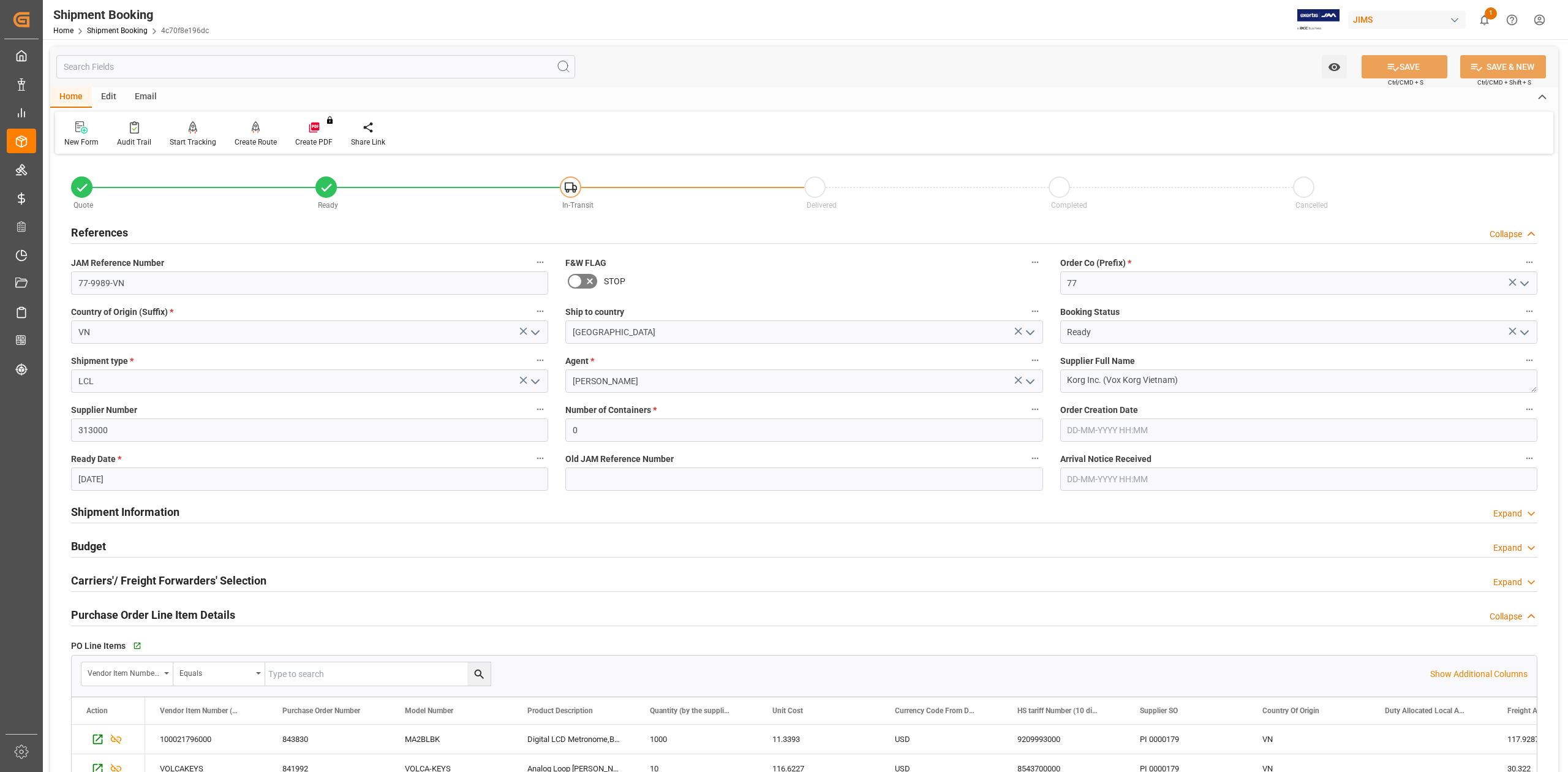
click at [96, 542] on h2 "Budget" at bounding box center [88, 546] width 35 height 17
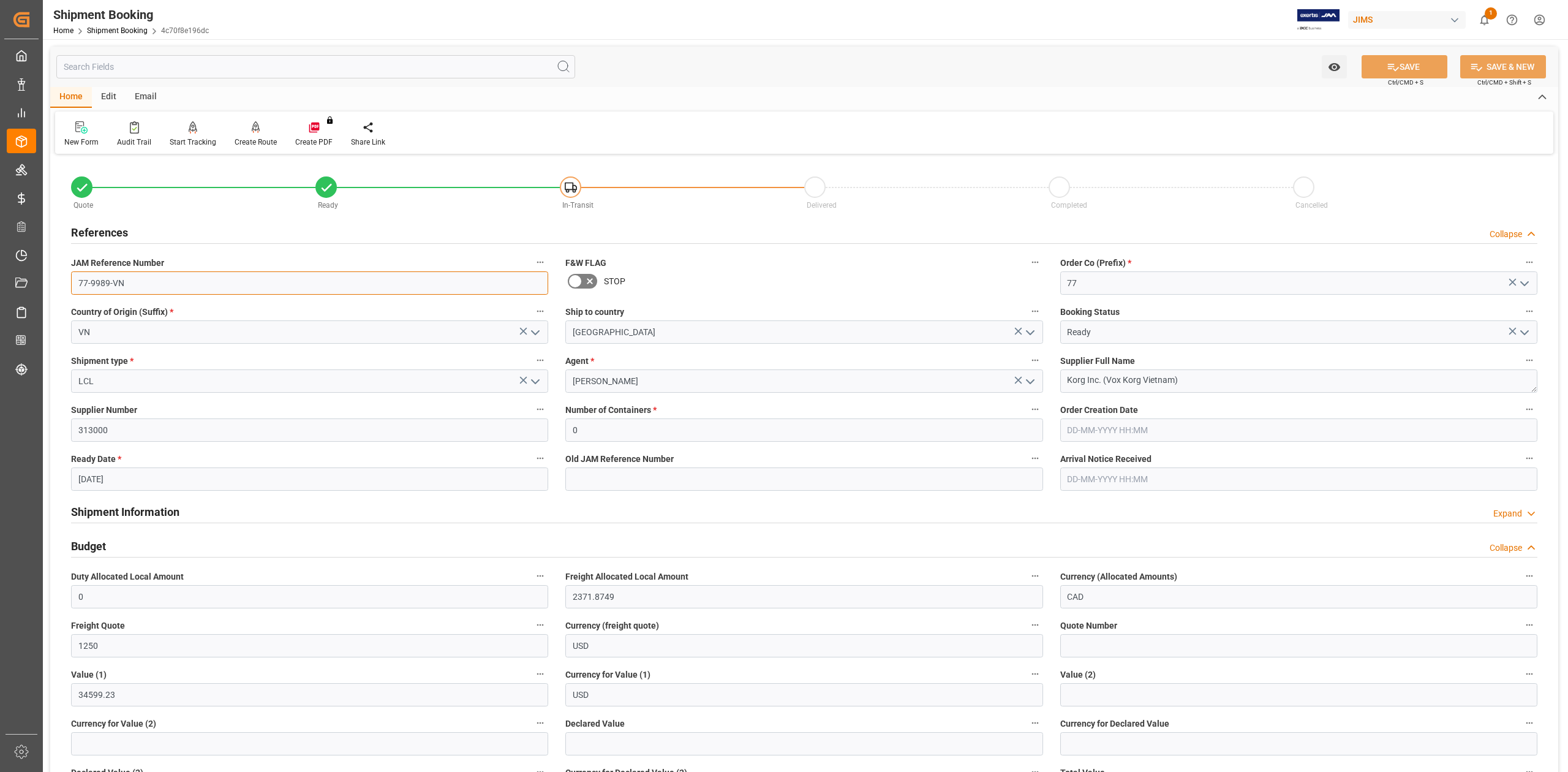
click at [138, 285] on input "77-9989-VN" at bounding box center [309, 283] width 477 height 23
click at [1210, 384] on textarea "Korg Inc. (Vox Korg Vietnam)" at bounding box center [1298, 381] width 477 height 23
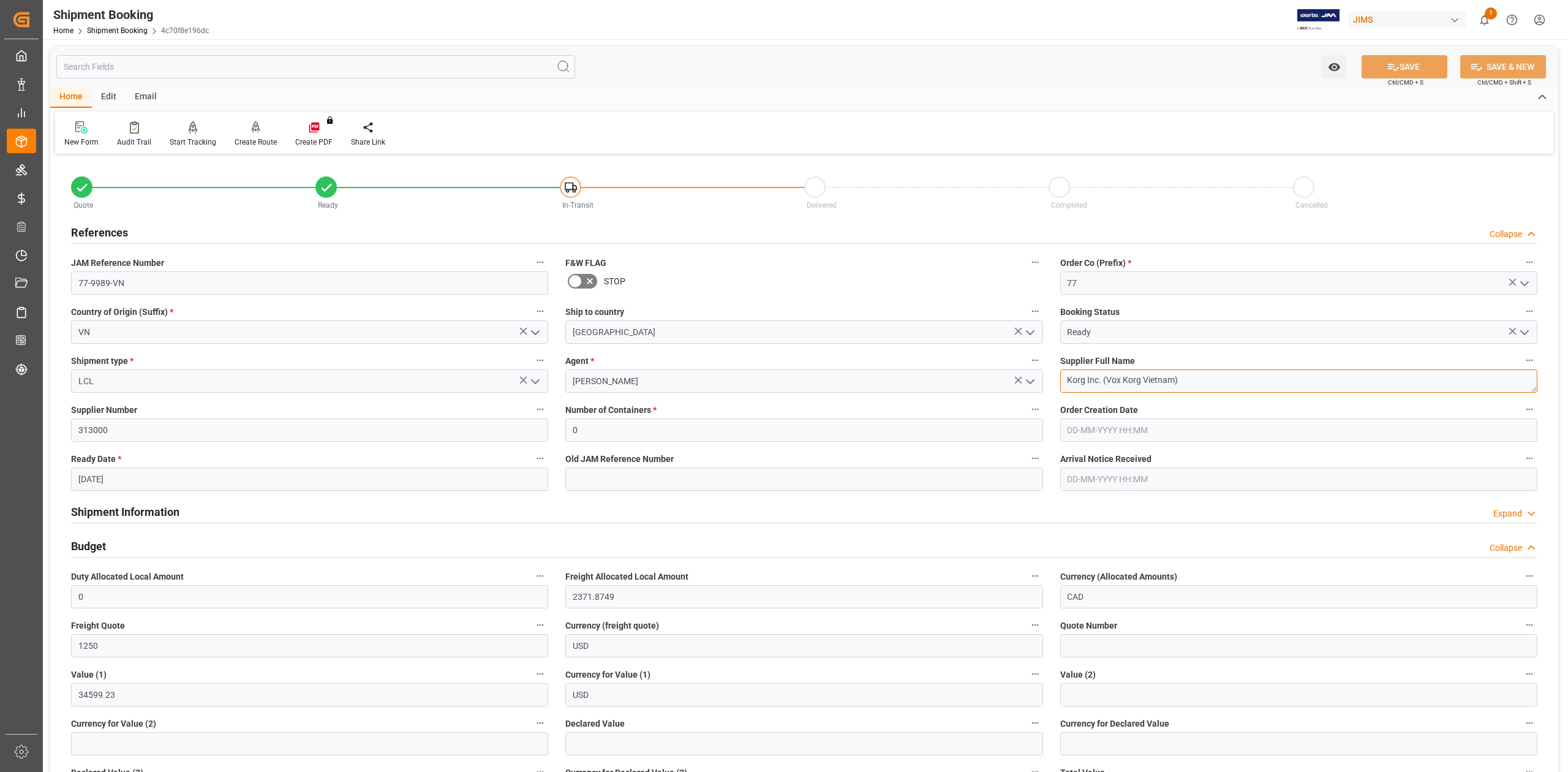
click at [1210, 384] on textarea "Korg Inc. (Vox Korg Vietnam)" at bounding box center [1298, 381] width 477 height 23
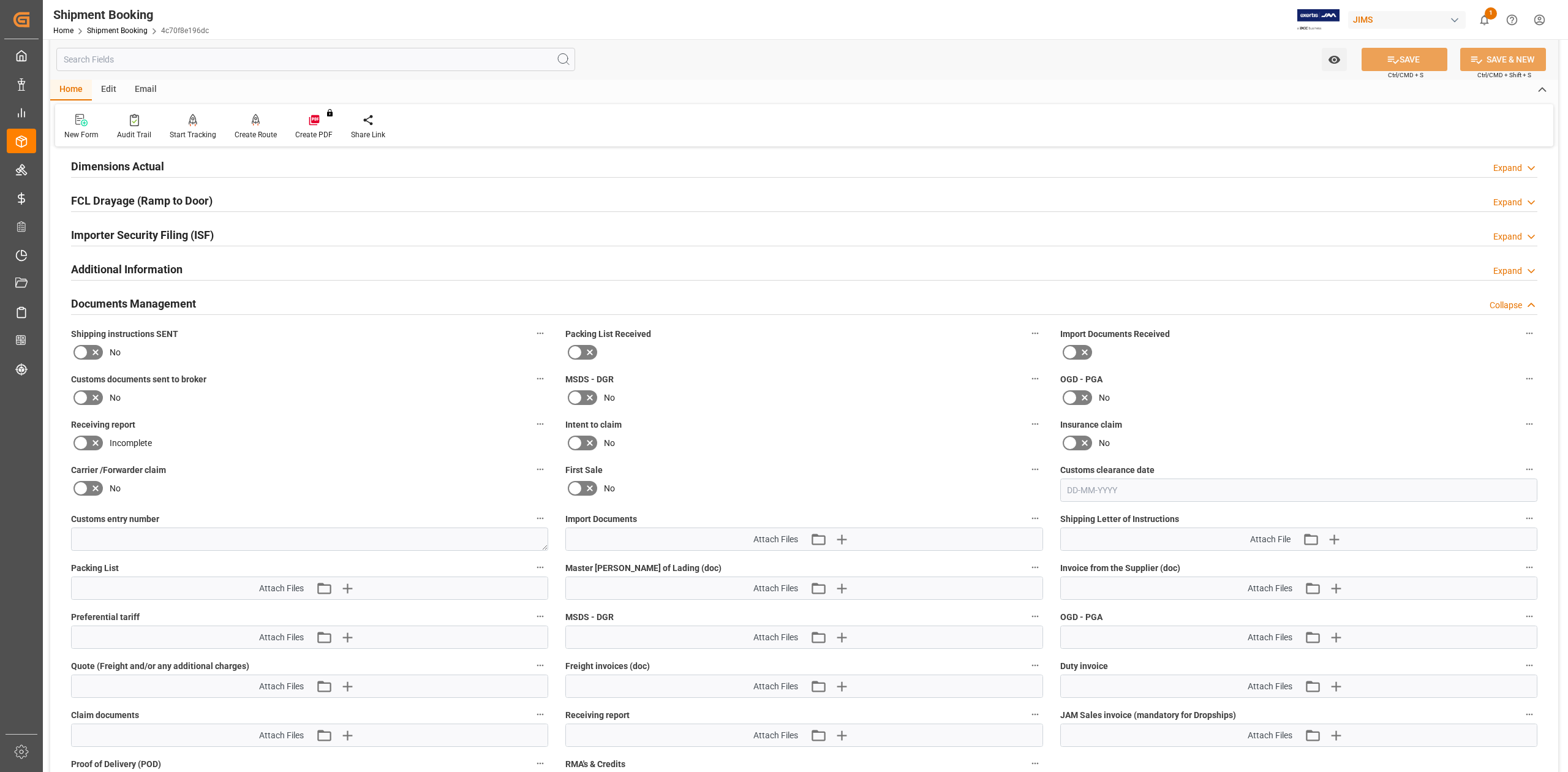
scroll to position [1348, 0]
click at [83, 398] on icon at bounding box center [81, 400] width 15 height 15
click at [0, 0] on input "checkbox" at bounding box center [0, 0] width 0 height 0
click at [1389, 57] on icon at bounding box center [1392, 60] width 11 height 7
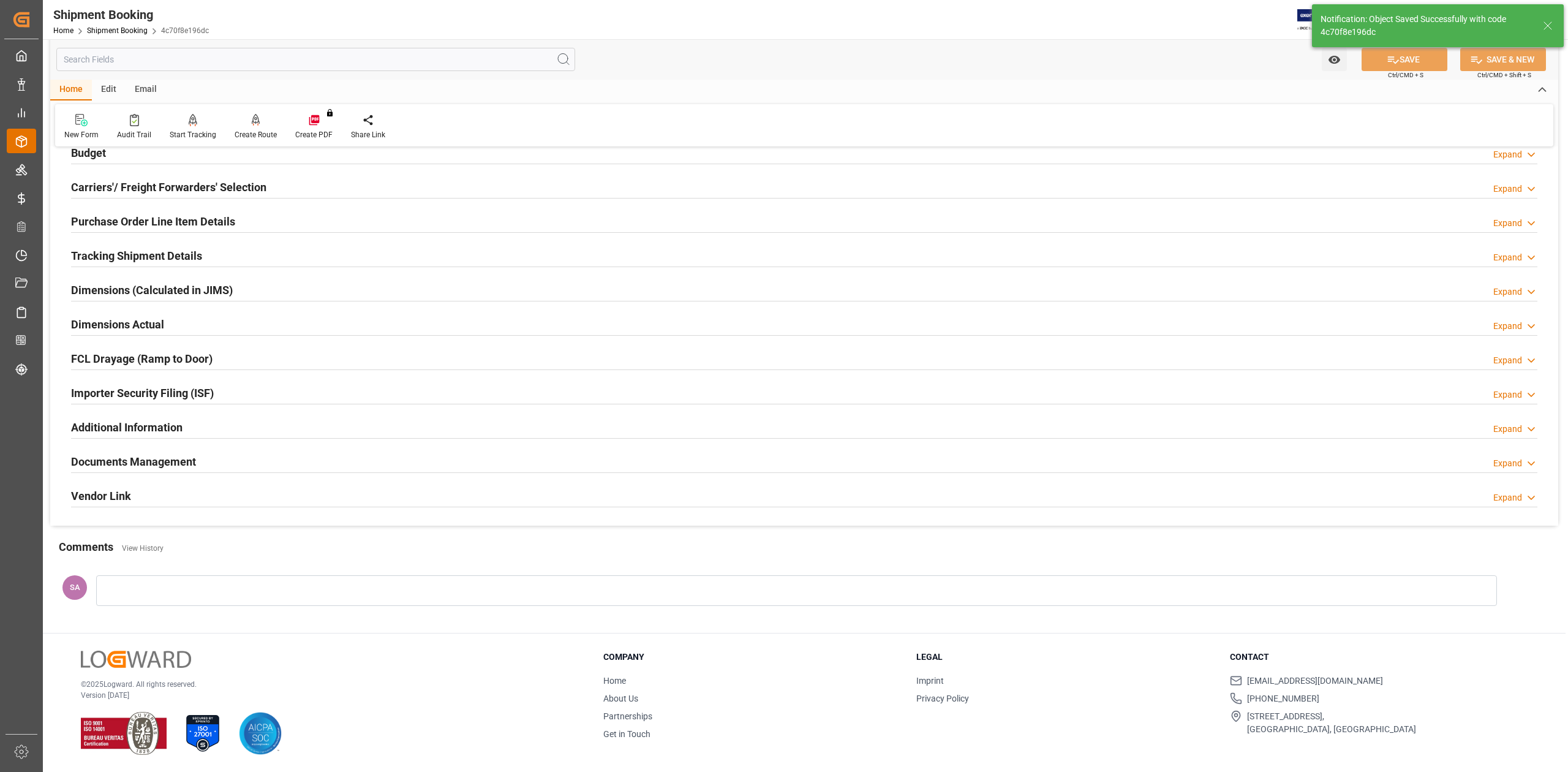
scroll to position [150, 0]
click at [196, 458] on div "Documents Management Expand" at bounding box center [804, 461] width 1466 height 23
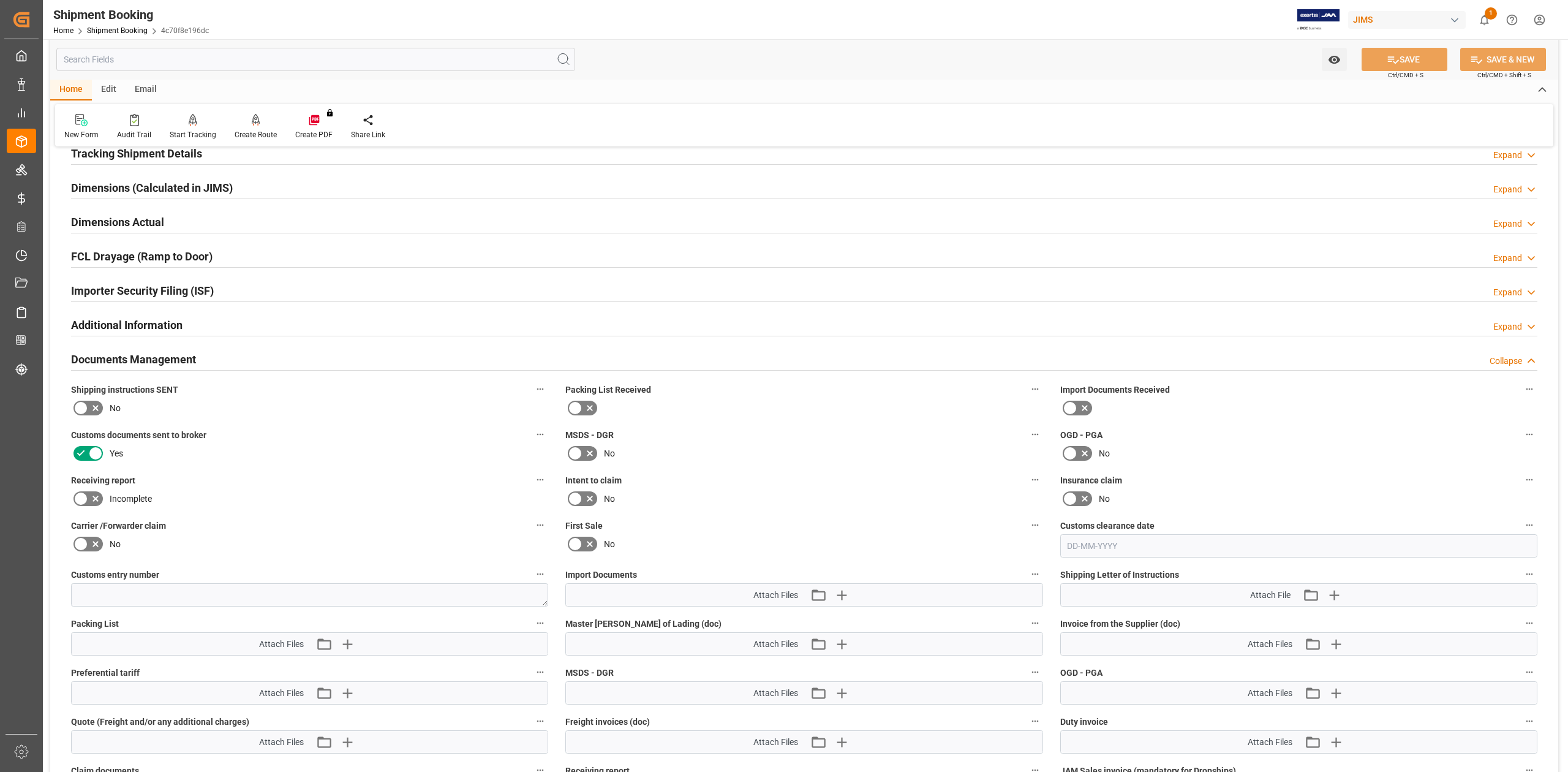
scroll to position [395, 0]
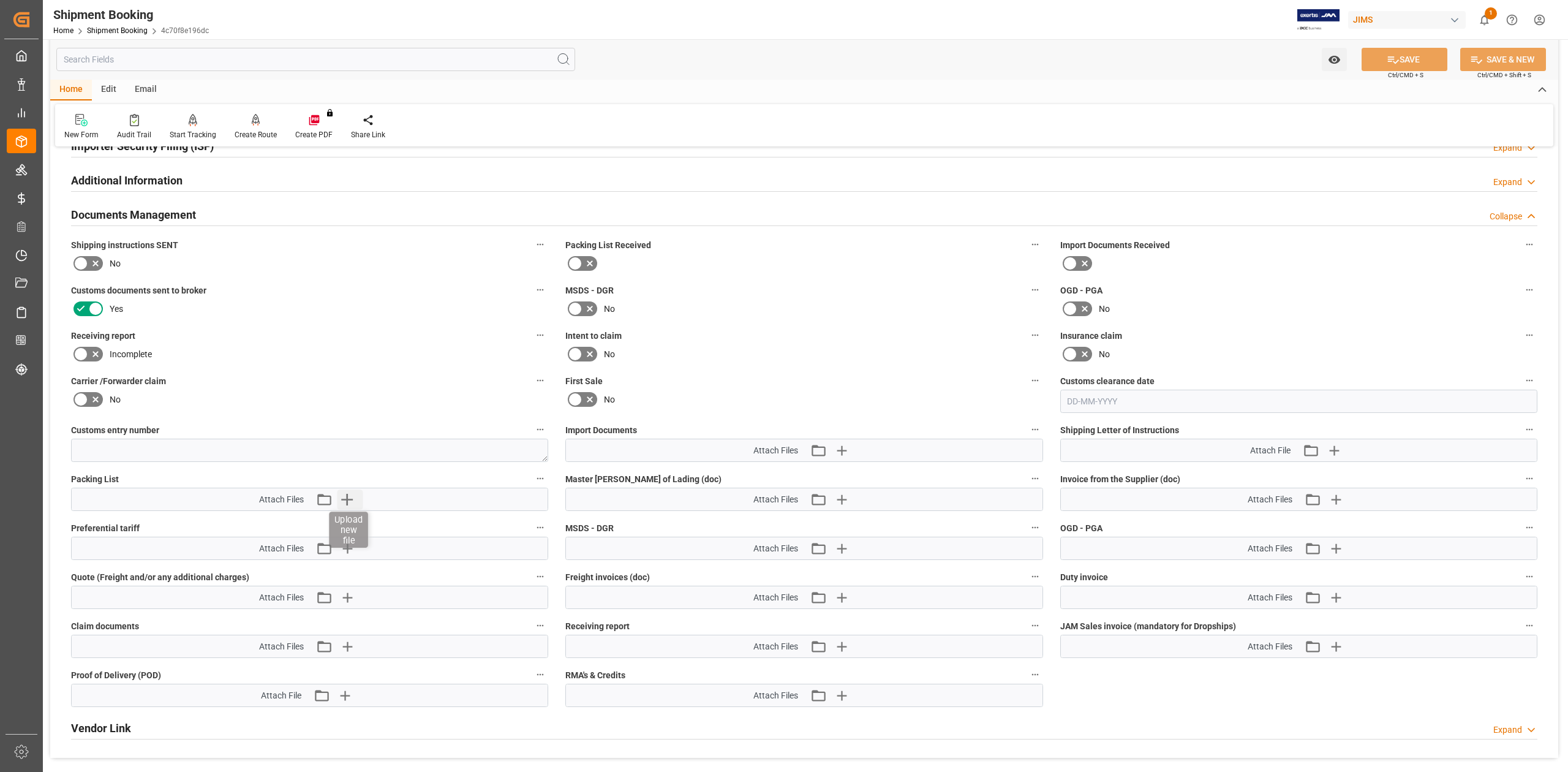
click at [350, 498] on icon "button" at bounding box center [347, 499] width 20 height 20
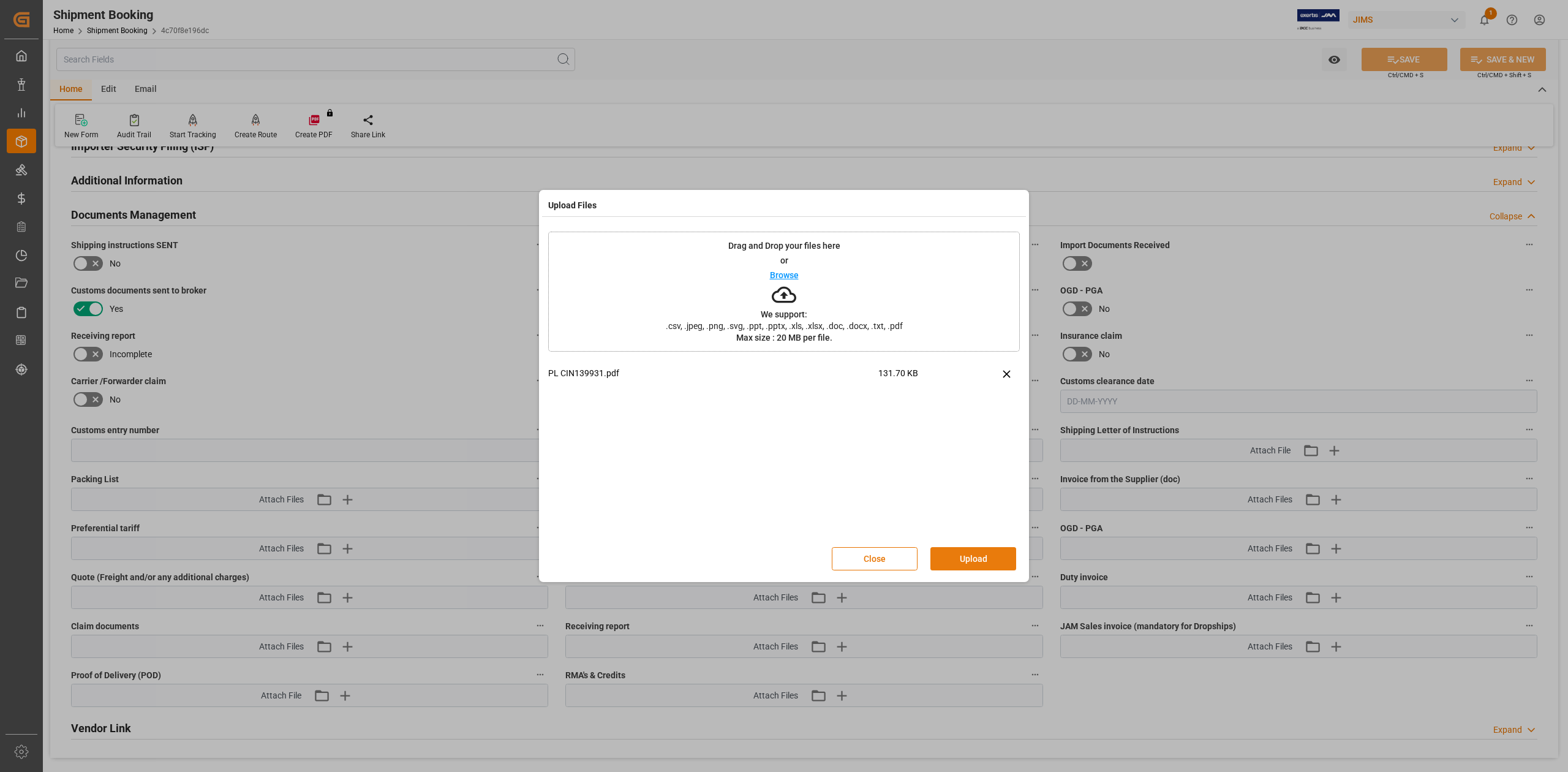
click at [972, 557] on button "Upload" at bounding box center [972, 558] width 86 height 23
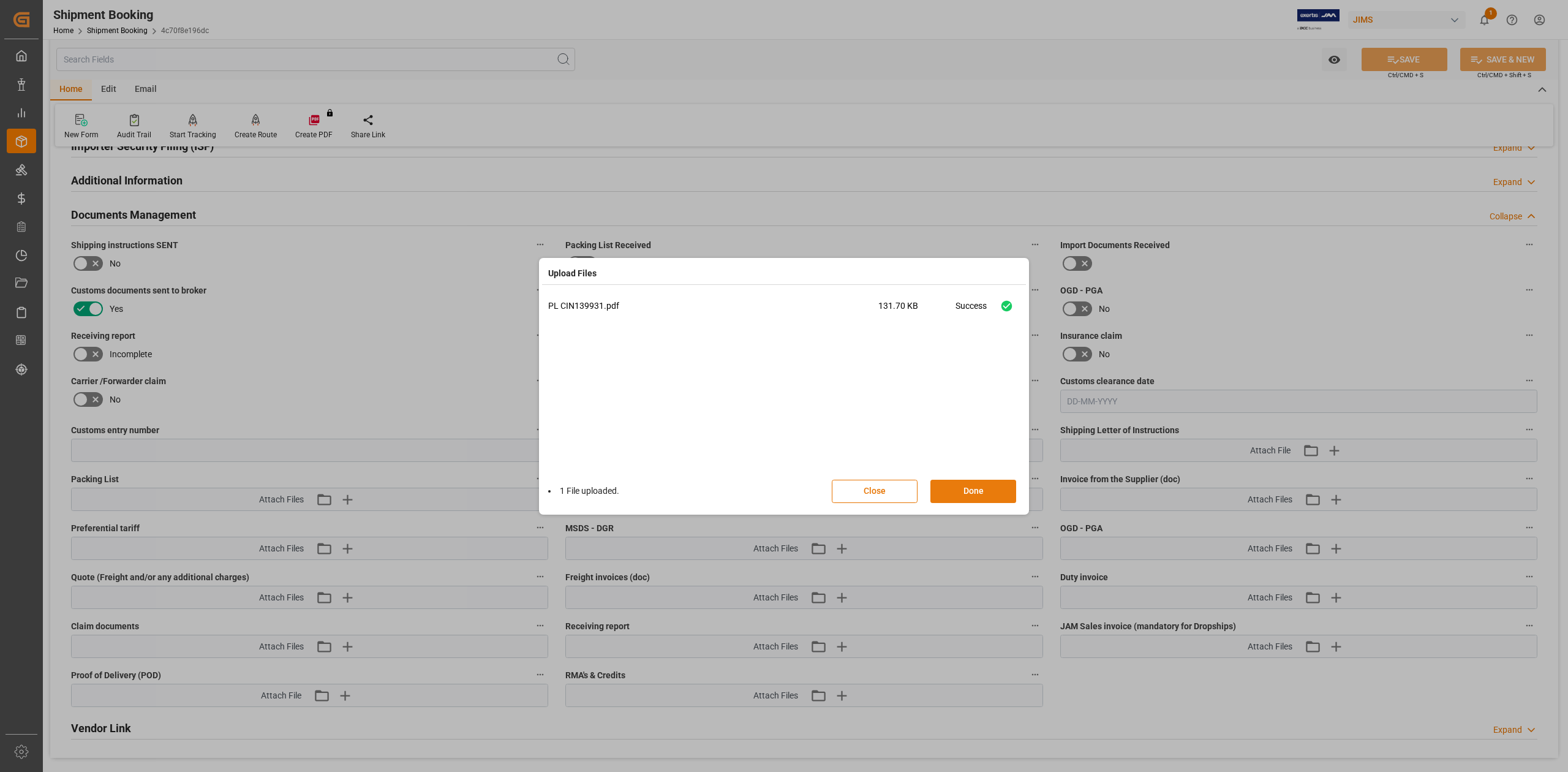
click at [970, 490] on button "Done" at bounding box center [972, 491] width 86 height 23
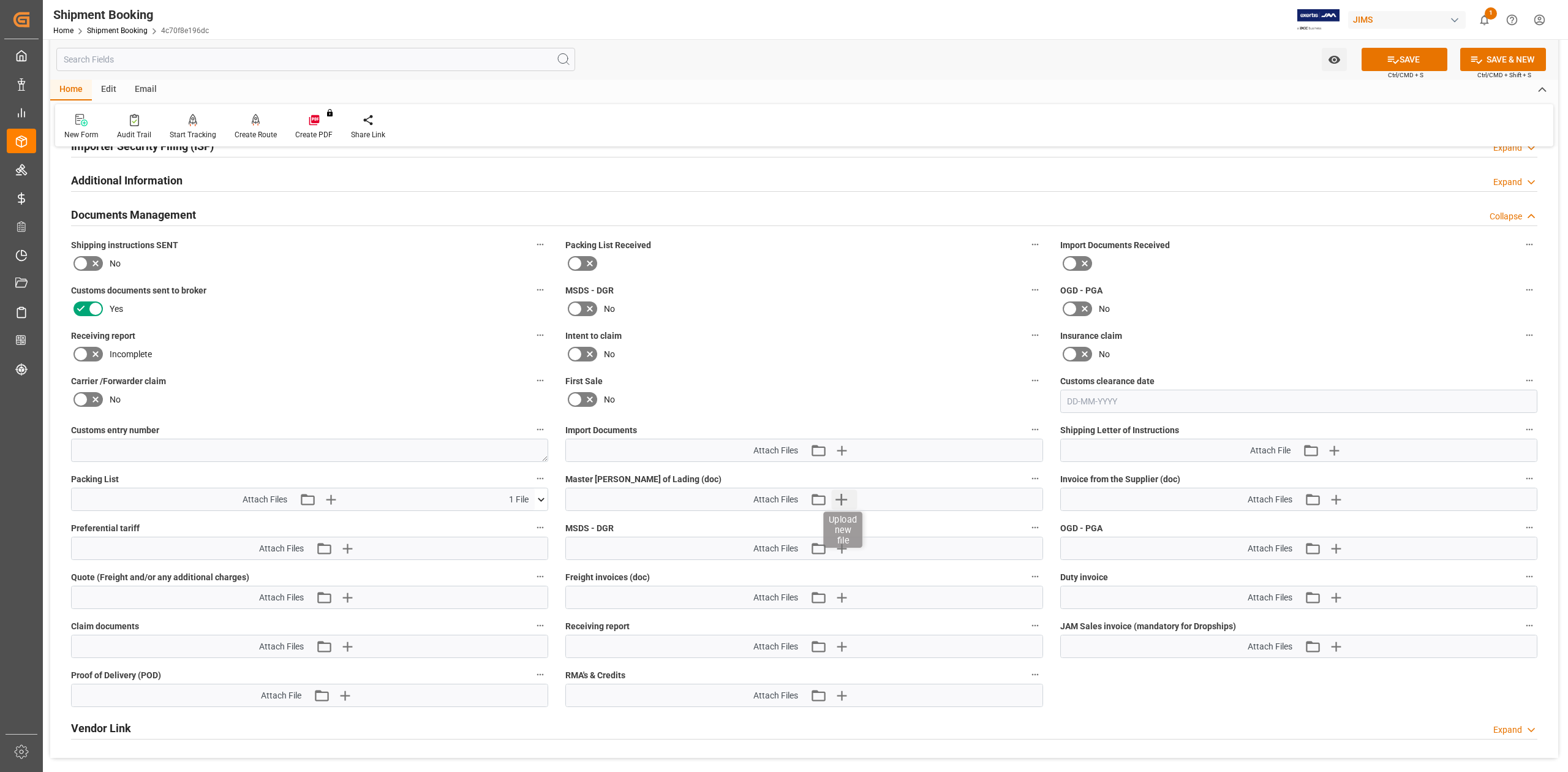
click at [848, 500] on icon "button" at bounding box center [841, 499] width 20 height 20
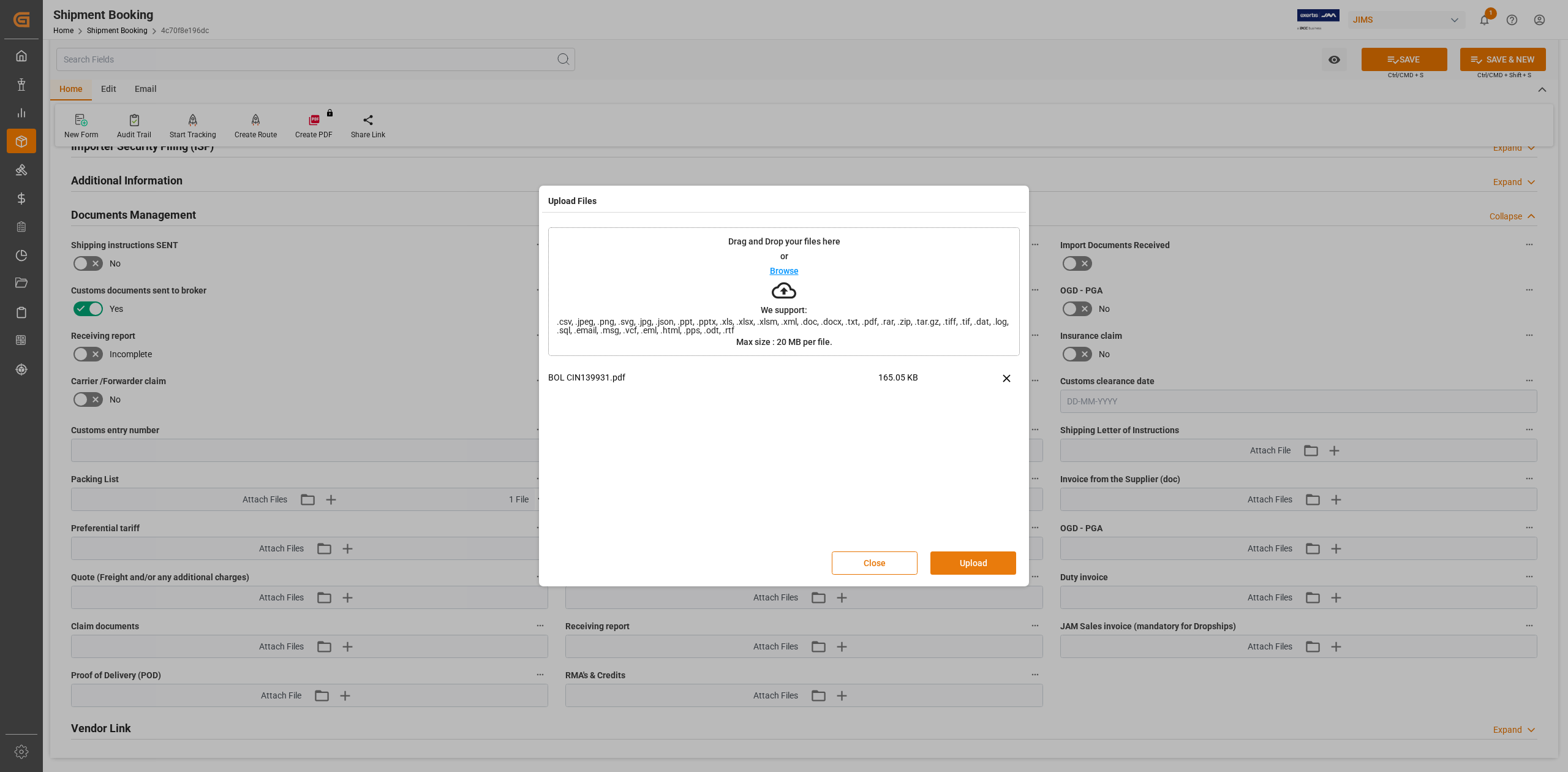
click at [971, 558] on button "Upload" at bounding box center [972, 563] width 86 height 23
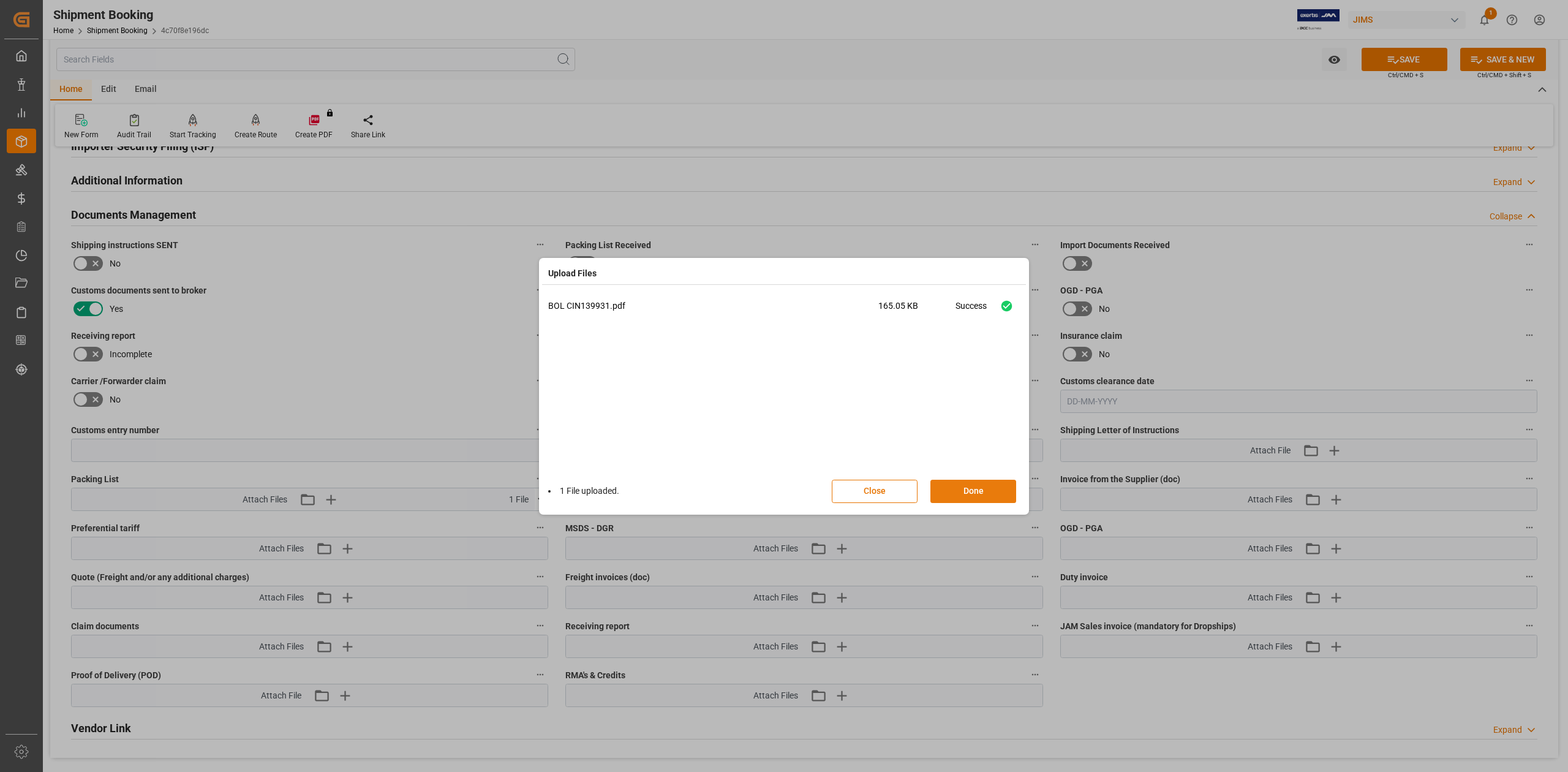
click at [976, 496] on button "Done" at bounding box center [972, 491] width 86 height 23
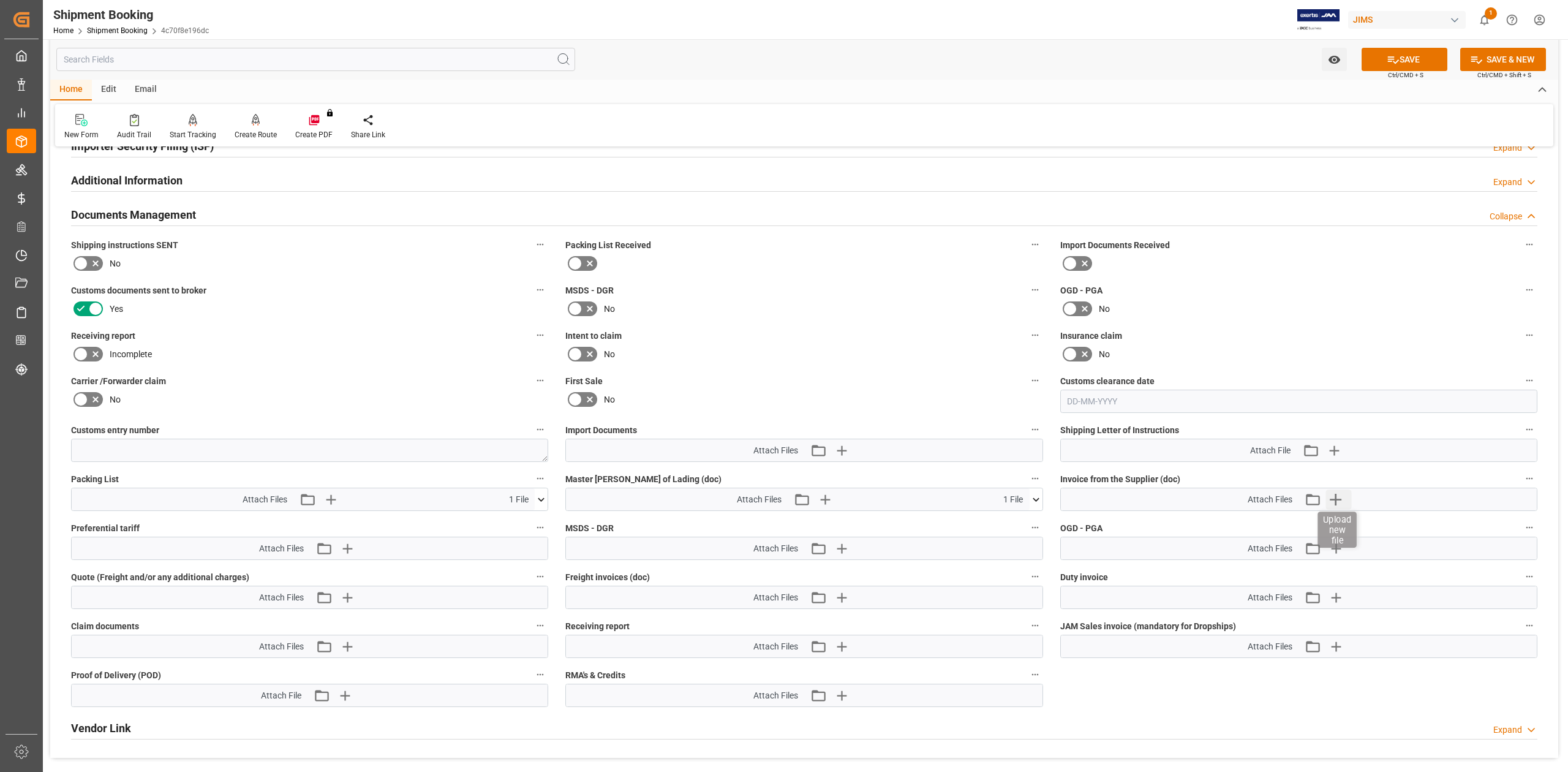
click at [1338, 496] on icon "button" at bounding box center [1336, 499] width 20 height 20
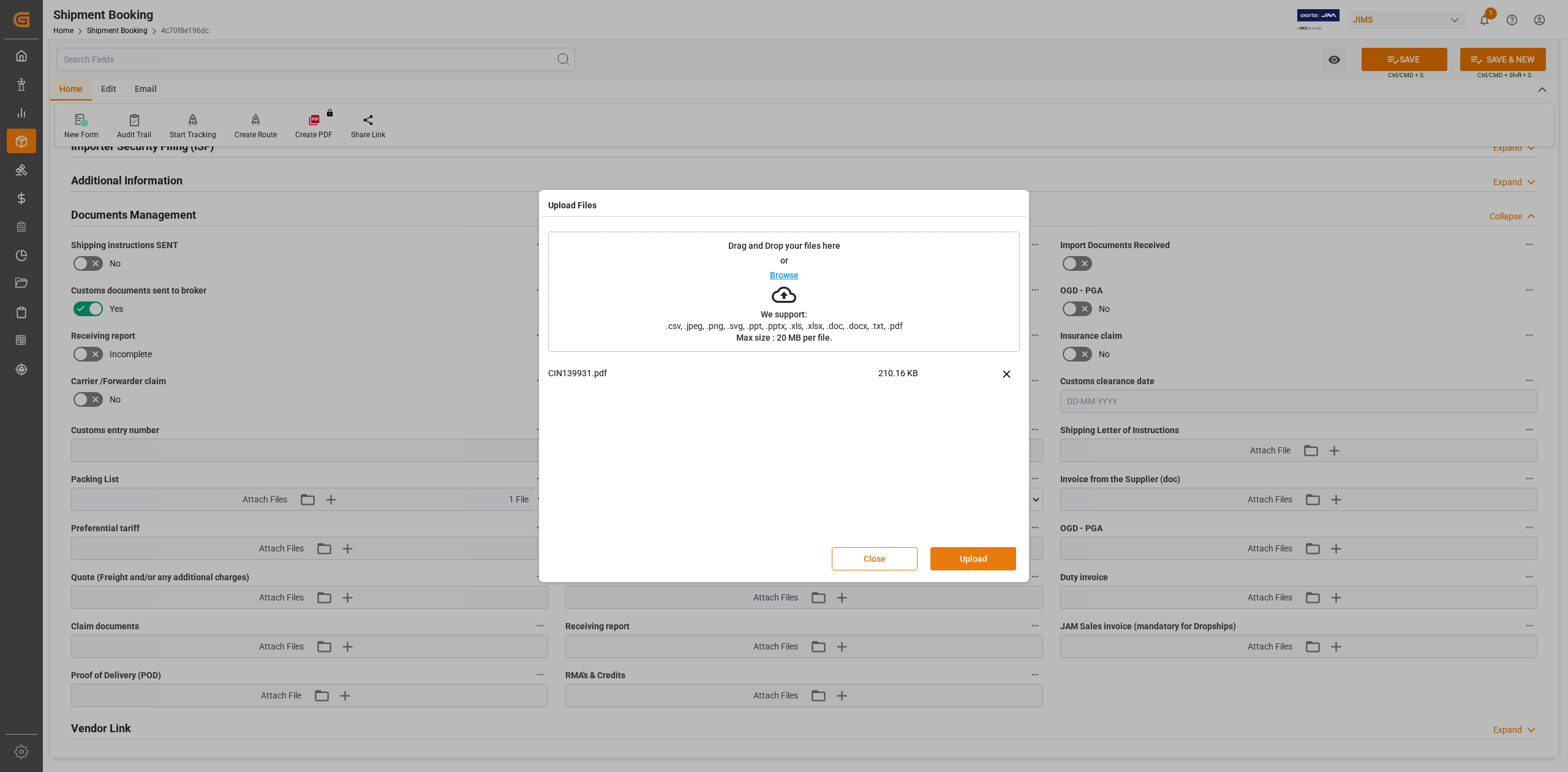
click at [1001, 560] on button "Upload" at bounding box center [972, 558] width 86 height 23
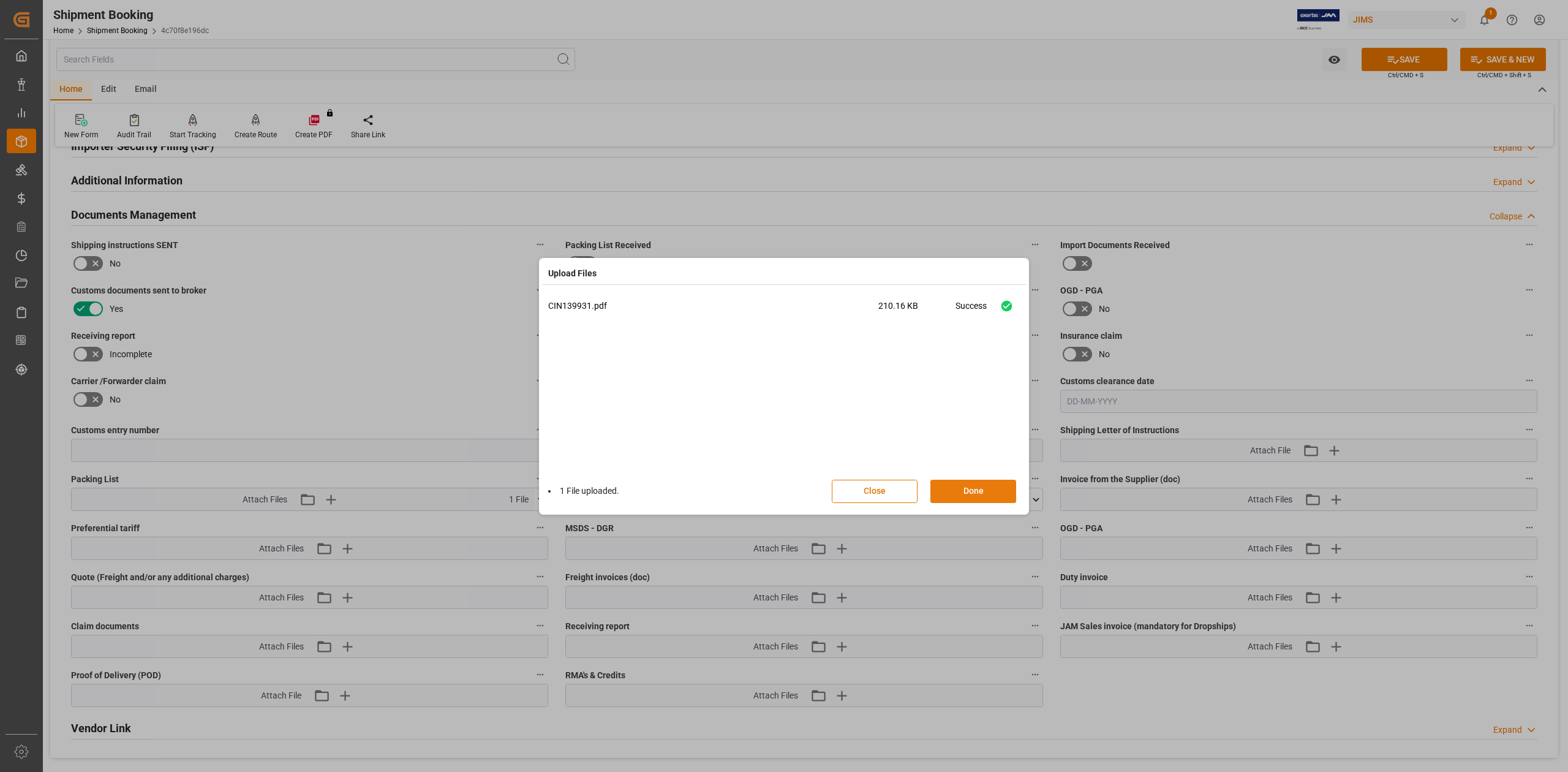
click at [983, 495] on button "Done" at bounding box center [972, 491] width 86 height 23
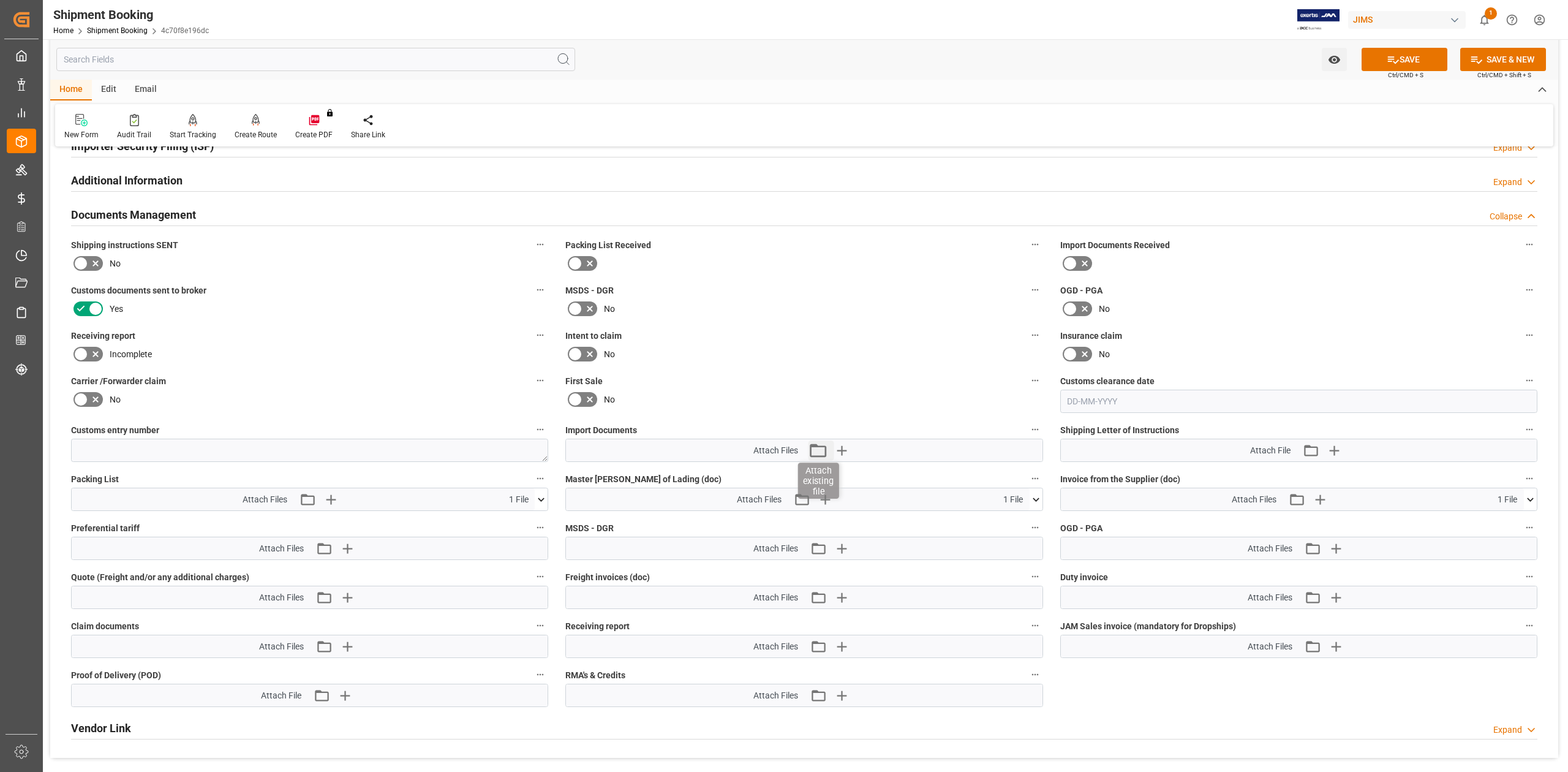
click at [823, 447] on icon "button" at bounding box center [818, 450] width 20 height 20
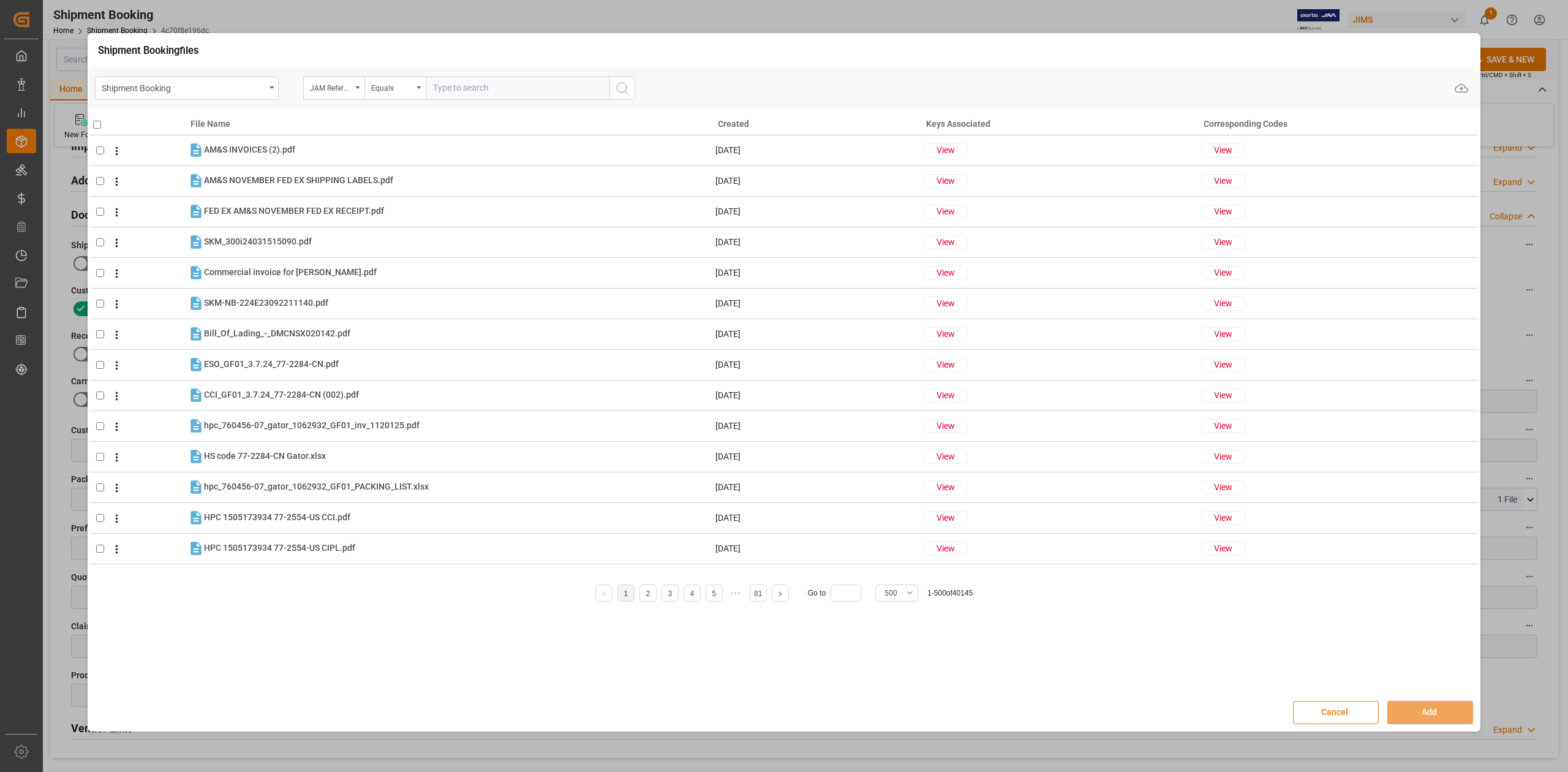
drag, startPoint x: 1340, startPoint y: 705, endPoint x: 1247, endPoint y: 763, distance: 109.6
click at [1340, 706] on button "Cancel" at bounding box center [1335, 712] width 86 height 23
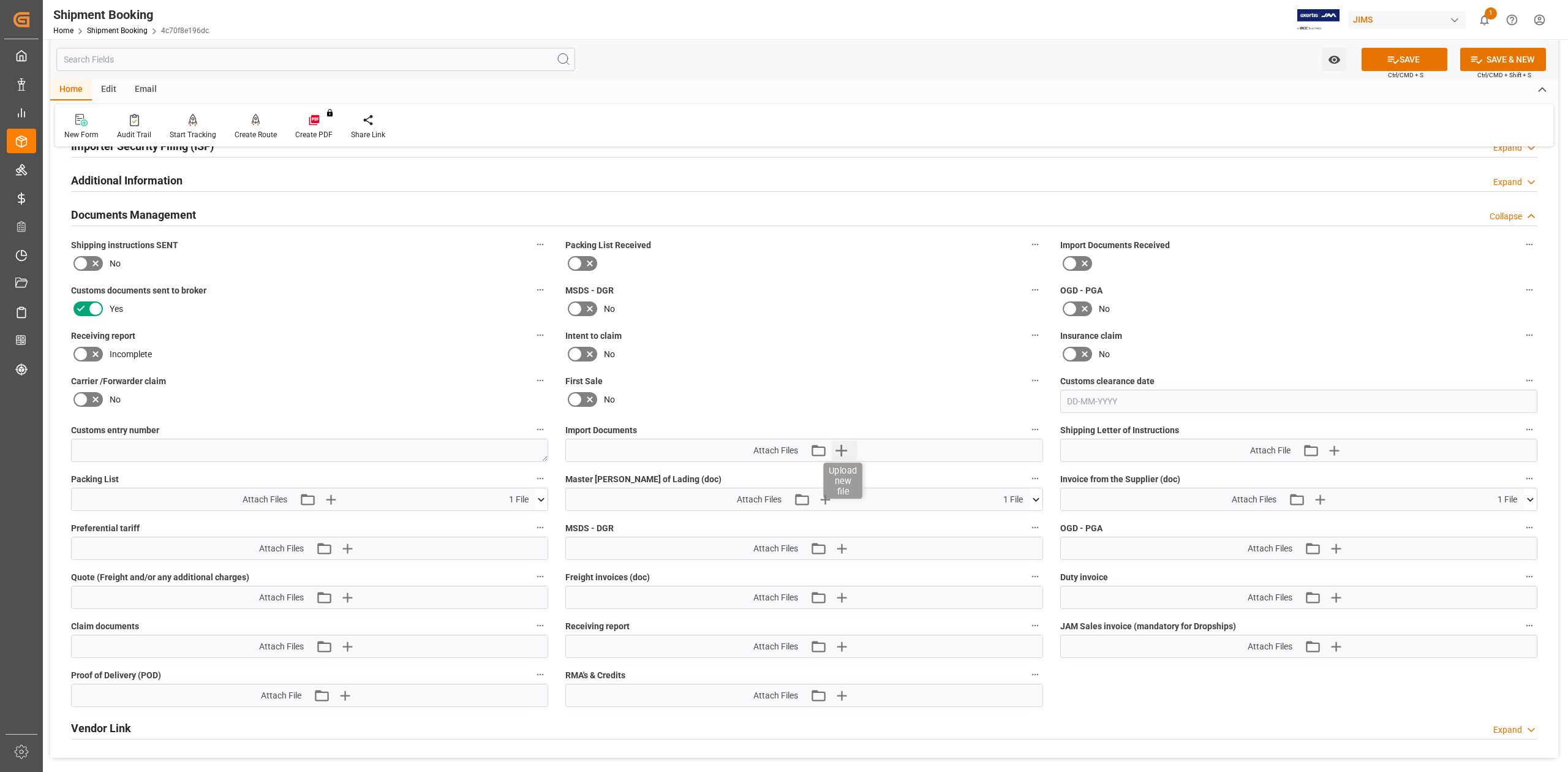
click at [839, 452] on icon "button" at bounding box center [841, 450] width 20 height 20
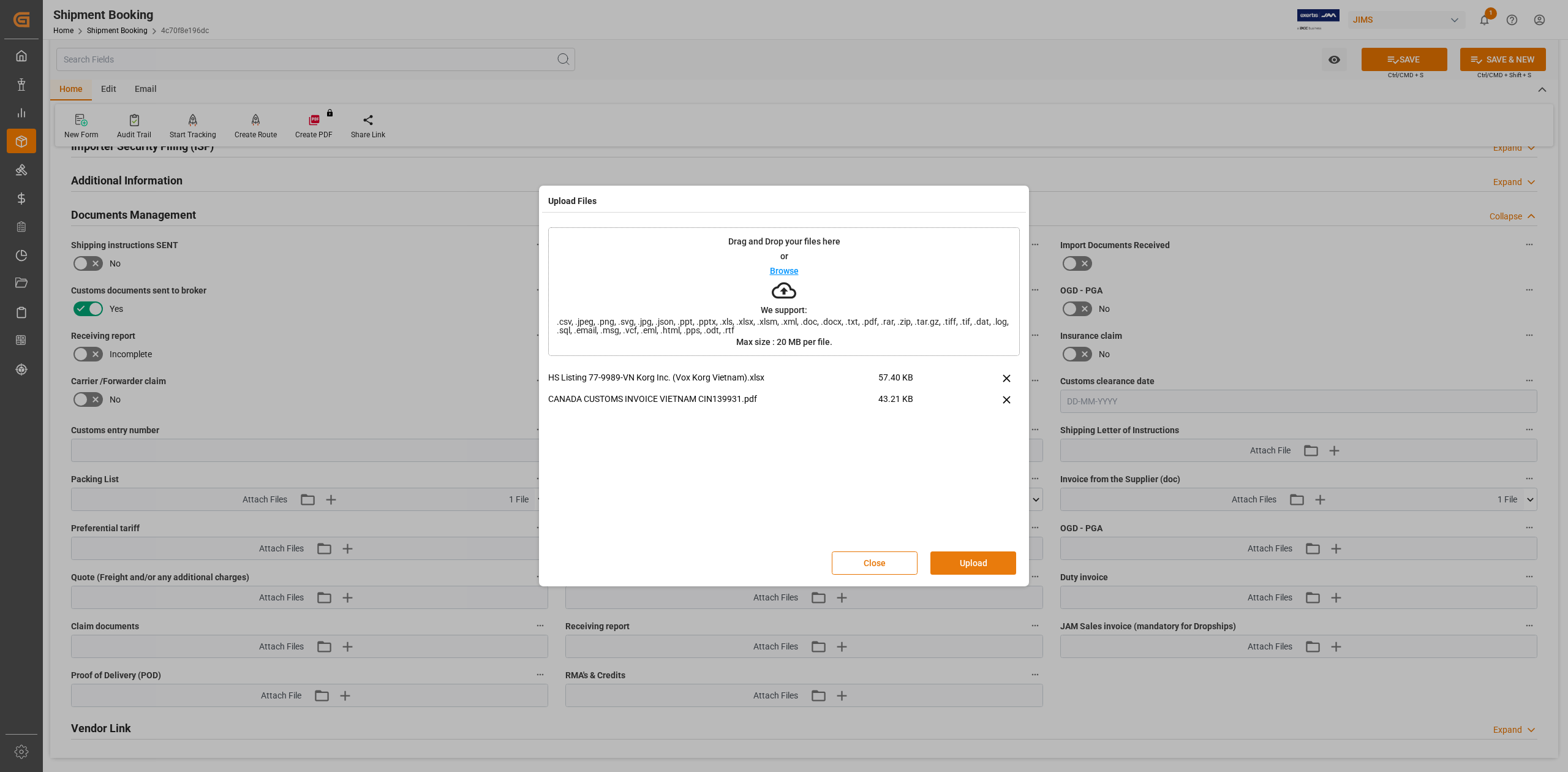
click at [985, 554] on button "Upload" at bounding box center [972, 563] width 86 height 23
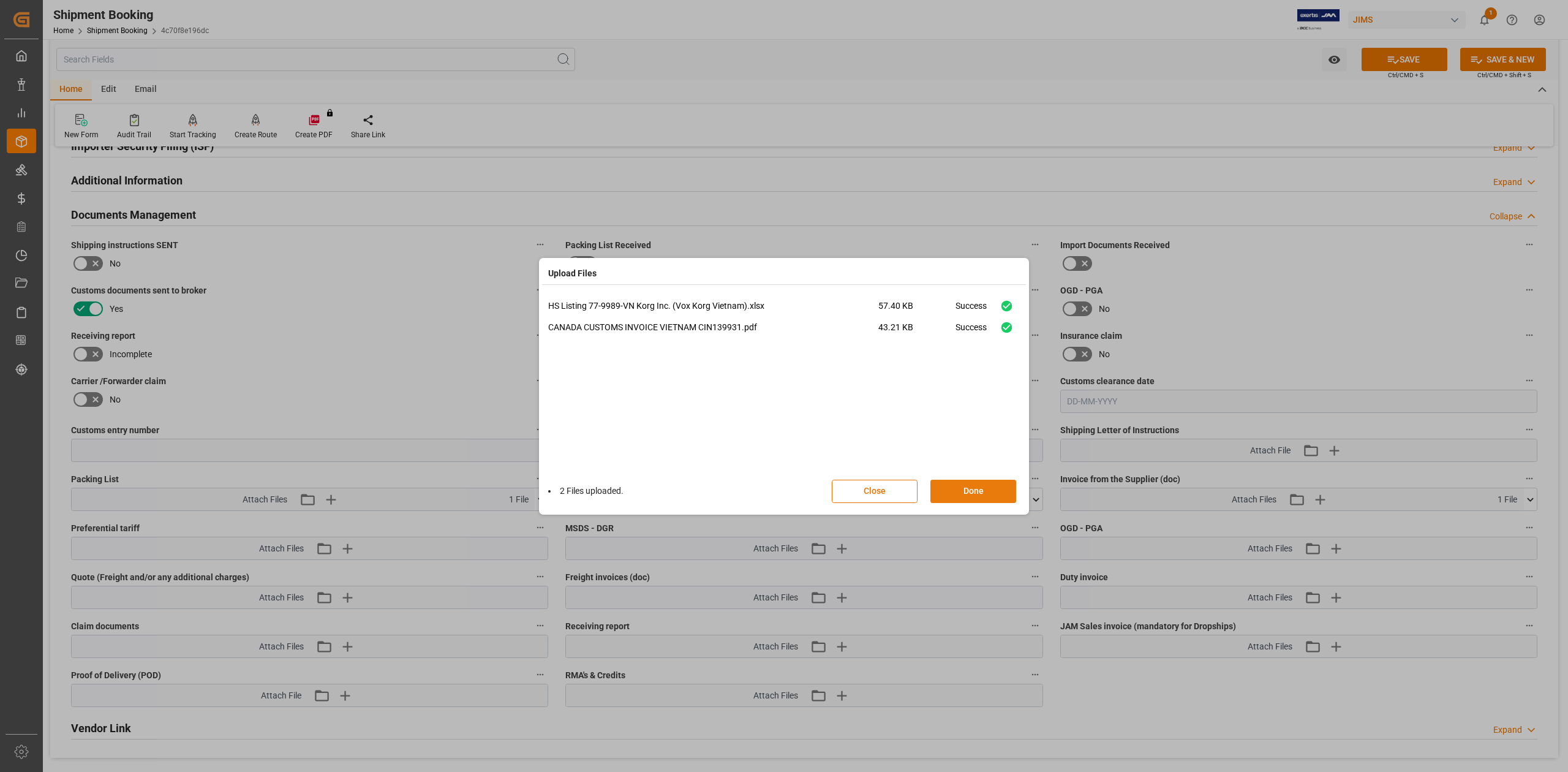
click at [981, 488] on button "Done" at bounding box center [972, 491] width 86 height 23
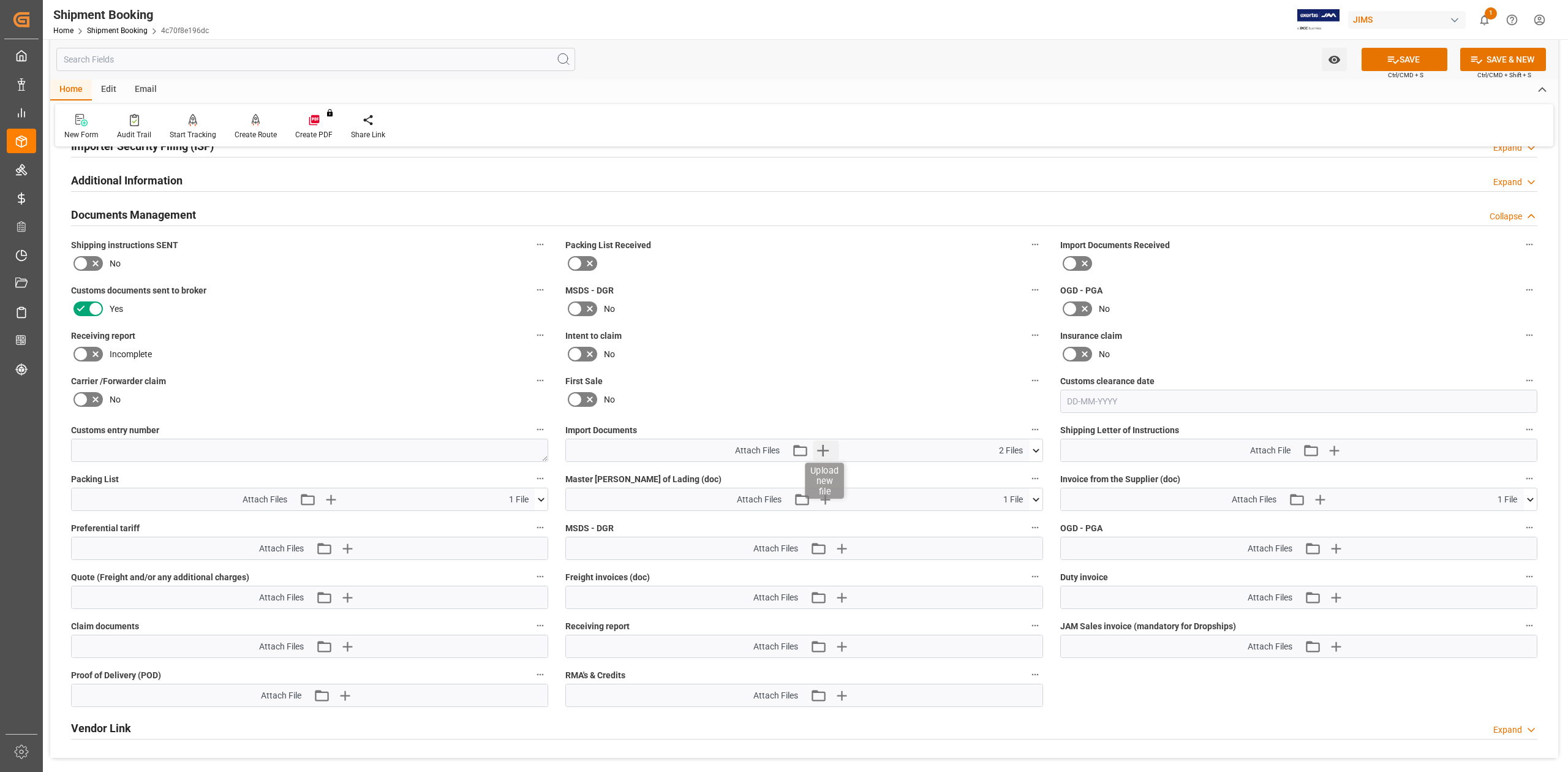
click at [822, 449] on icon "button" at bounding box center [823, 450] width 12 height 12
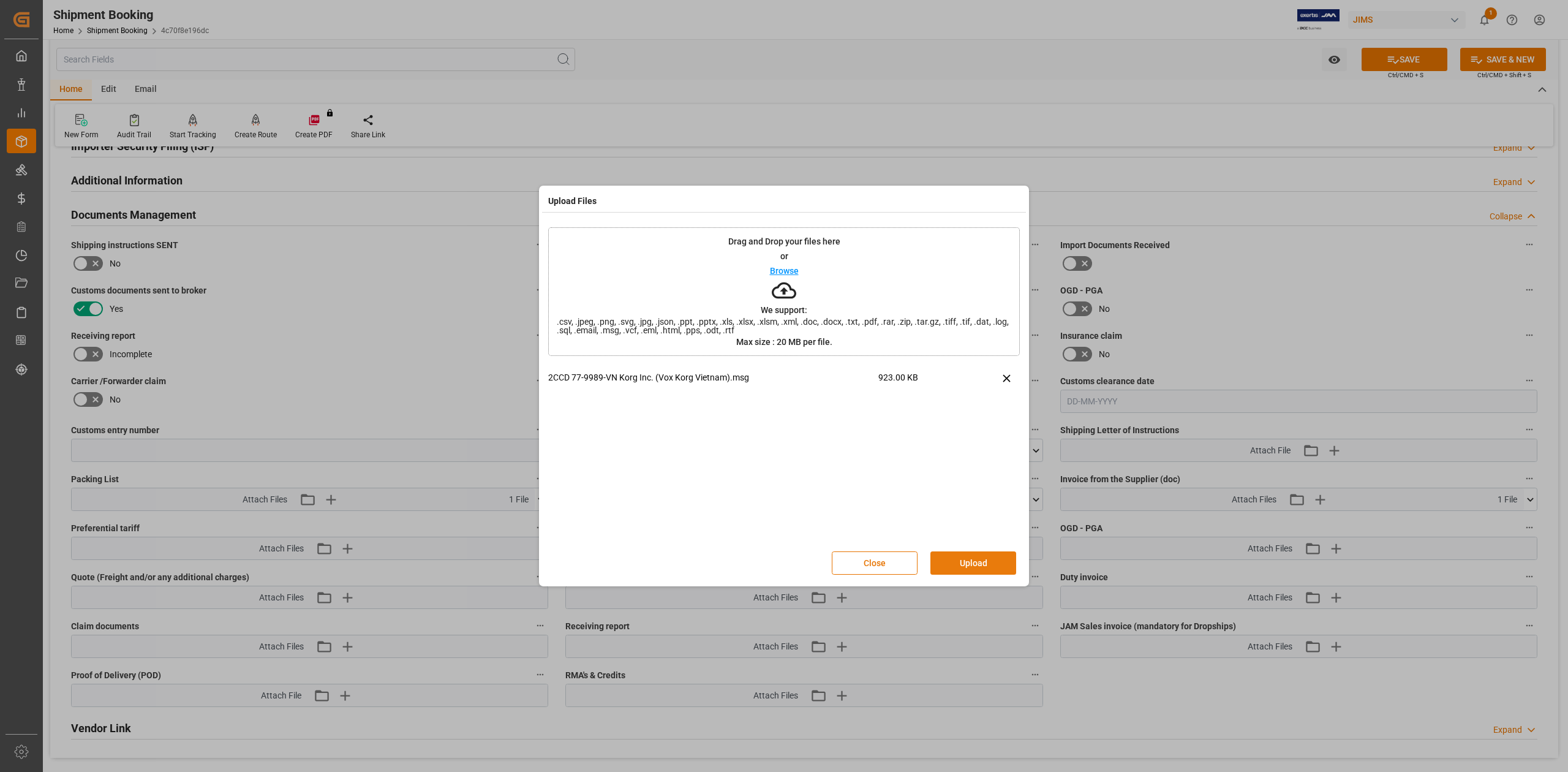
click at [963, 562] on button "Upload" at bounding box center [972, 563] width 86 height 23
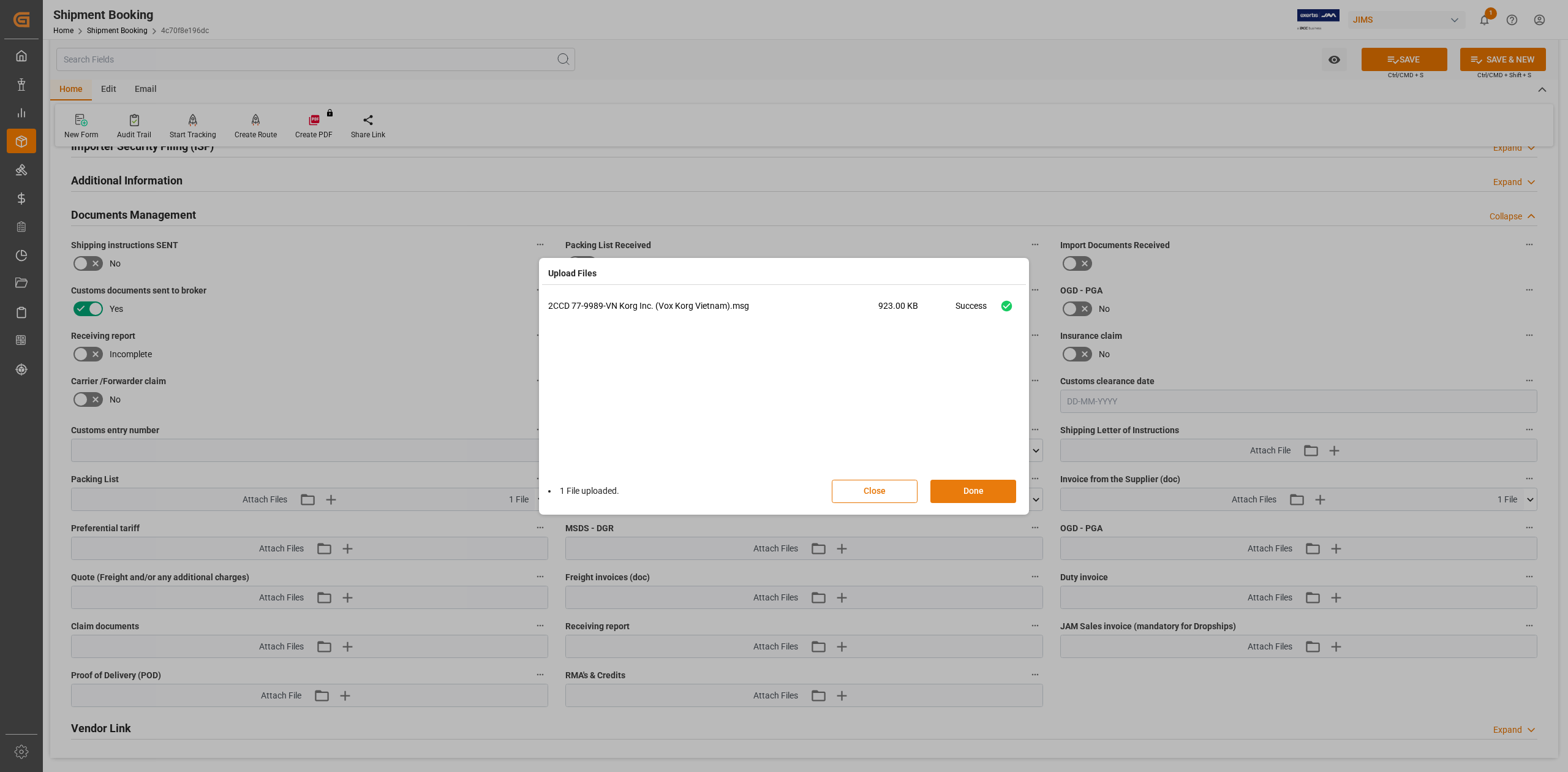
click at [978, 492] on button "Done" at bounding box center [972, 491] width 86 height 23
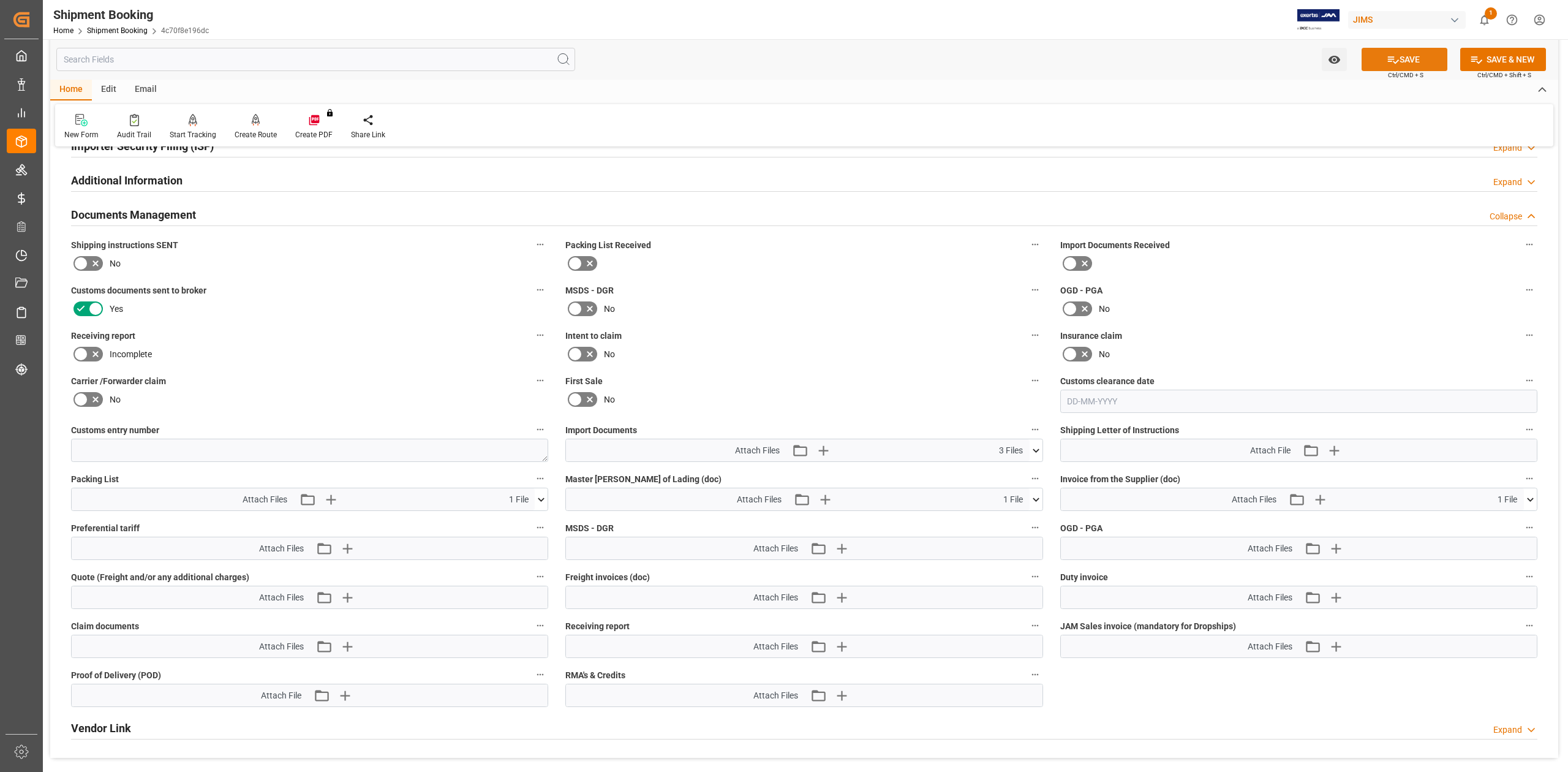
click at [1407, 62] on button "SAVE" at bounding box center [1404, 59] width 86 height 23
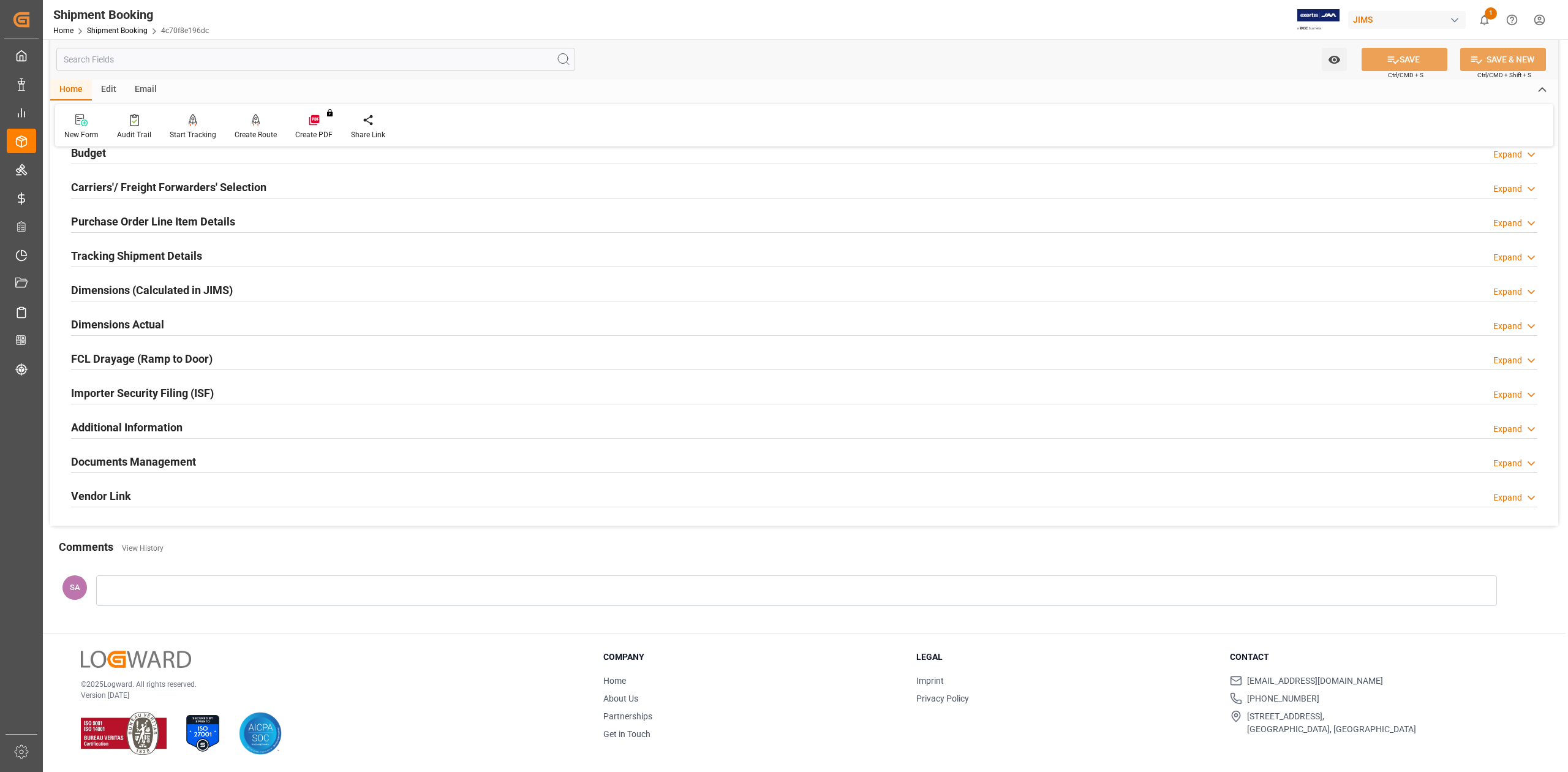
scroll to position [0, 0]
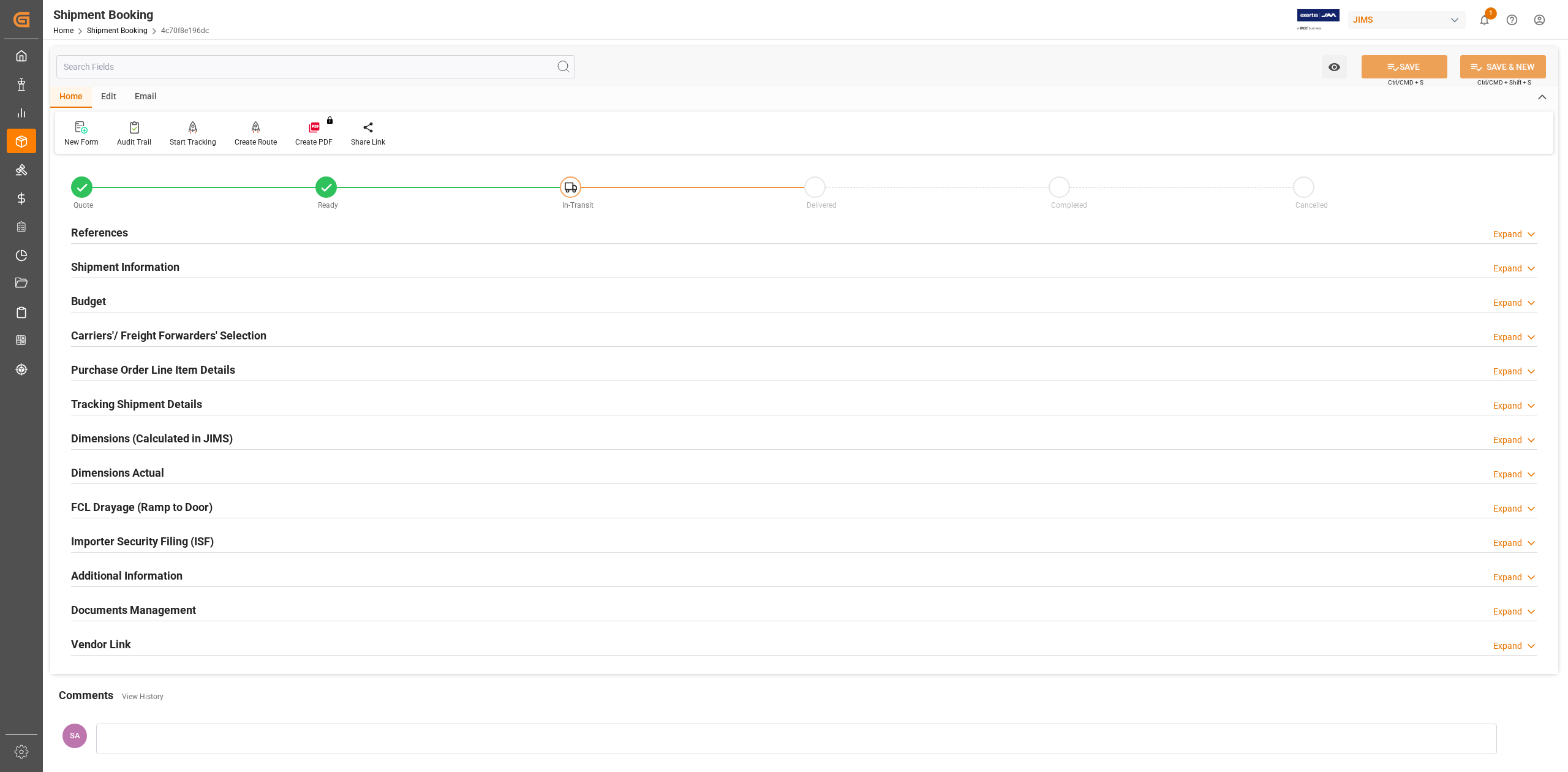
drag, startPoint x: 89, startPoint y: 229, endPoint x: 233, endPoint y: 246, distance: 145.0
click at [89, 229] on h2 "References" at bounding box center [99, 232] width 57 height 17
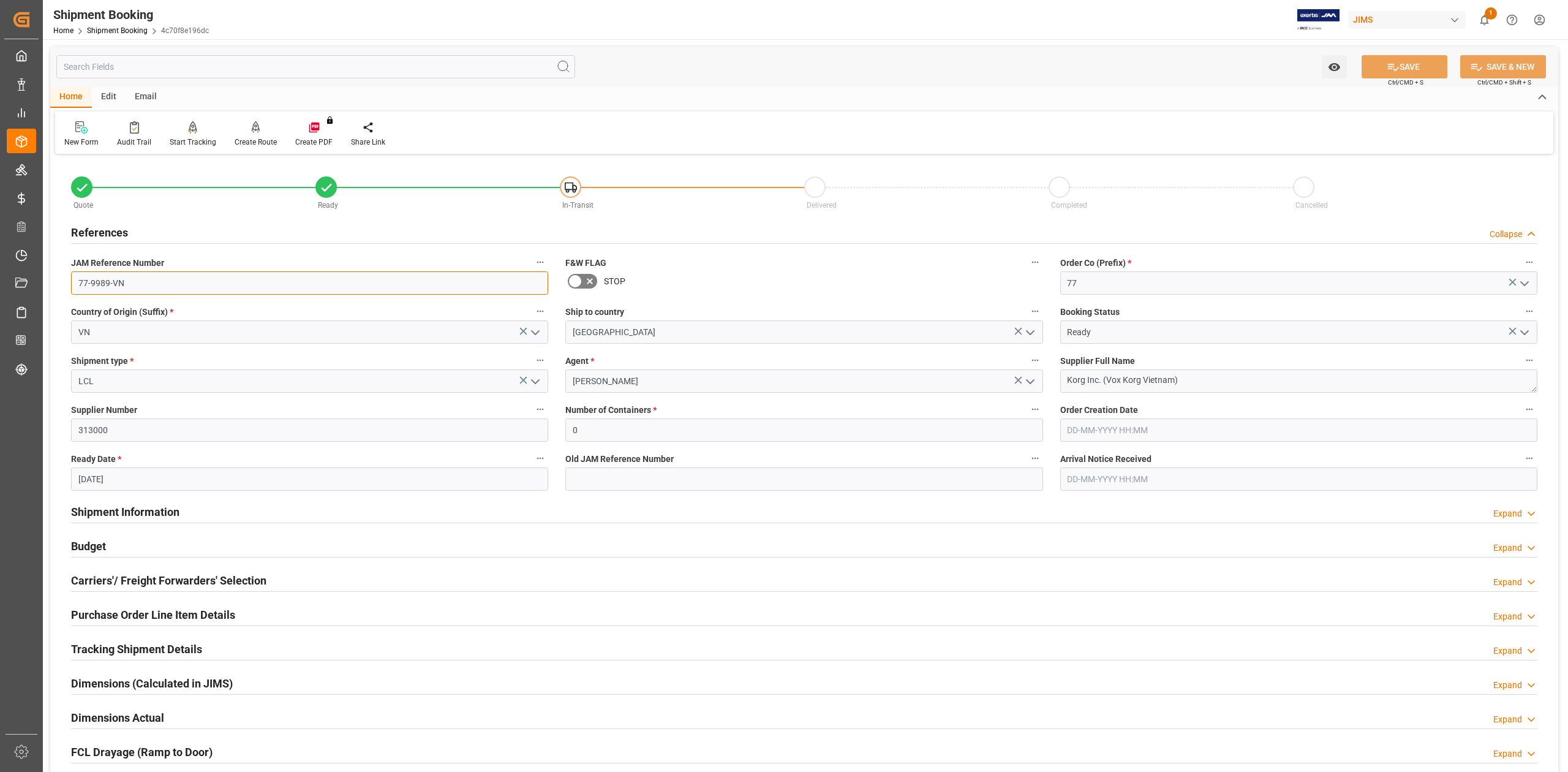
click at [177, 282] on input "77-9989-VN" at bounding box center [309, 283] width 477 height 23
drag, startPoint x: 1171, startPoint y: 384, endPoint x: 1194, endPoint y: 384, distance: 23.0
click at [1172, 384] on textarea "Korg Inc. (Vox Korg Vietnam)" at bounding box center [1298, 381] width 477 height 23
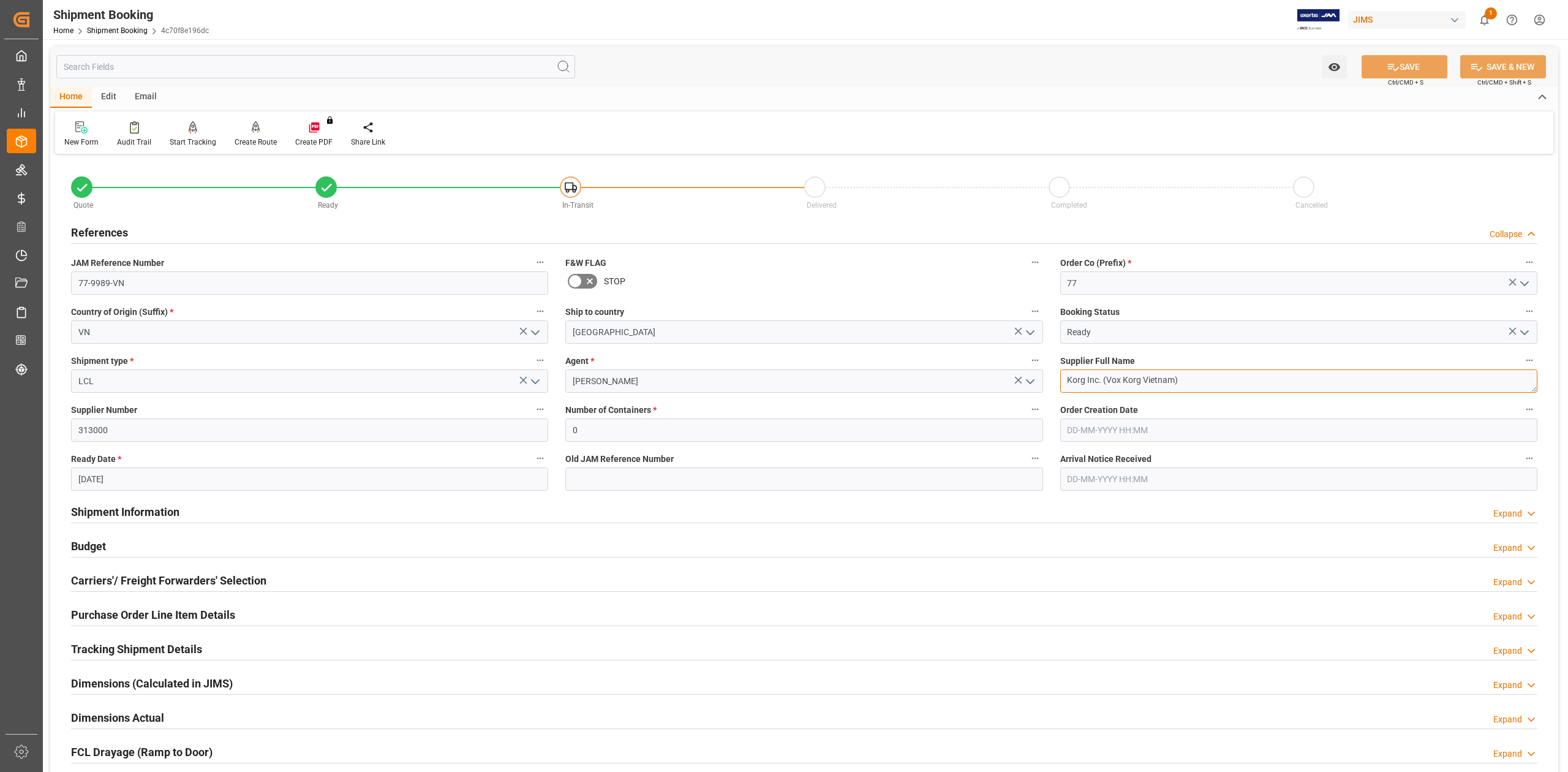
drag, startPoint x: 1194, startPoint y: 384, endPoint x: 1018, endPoint y: 375, distance: 176.2
click at [1019, 375] on div "Quote Ready In-Transit Delivered Completed Cancelled References Collapse JAM Re…" at bounding box center [804, 537] width 1508 height 761
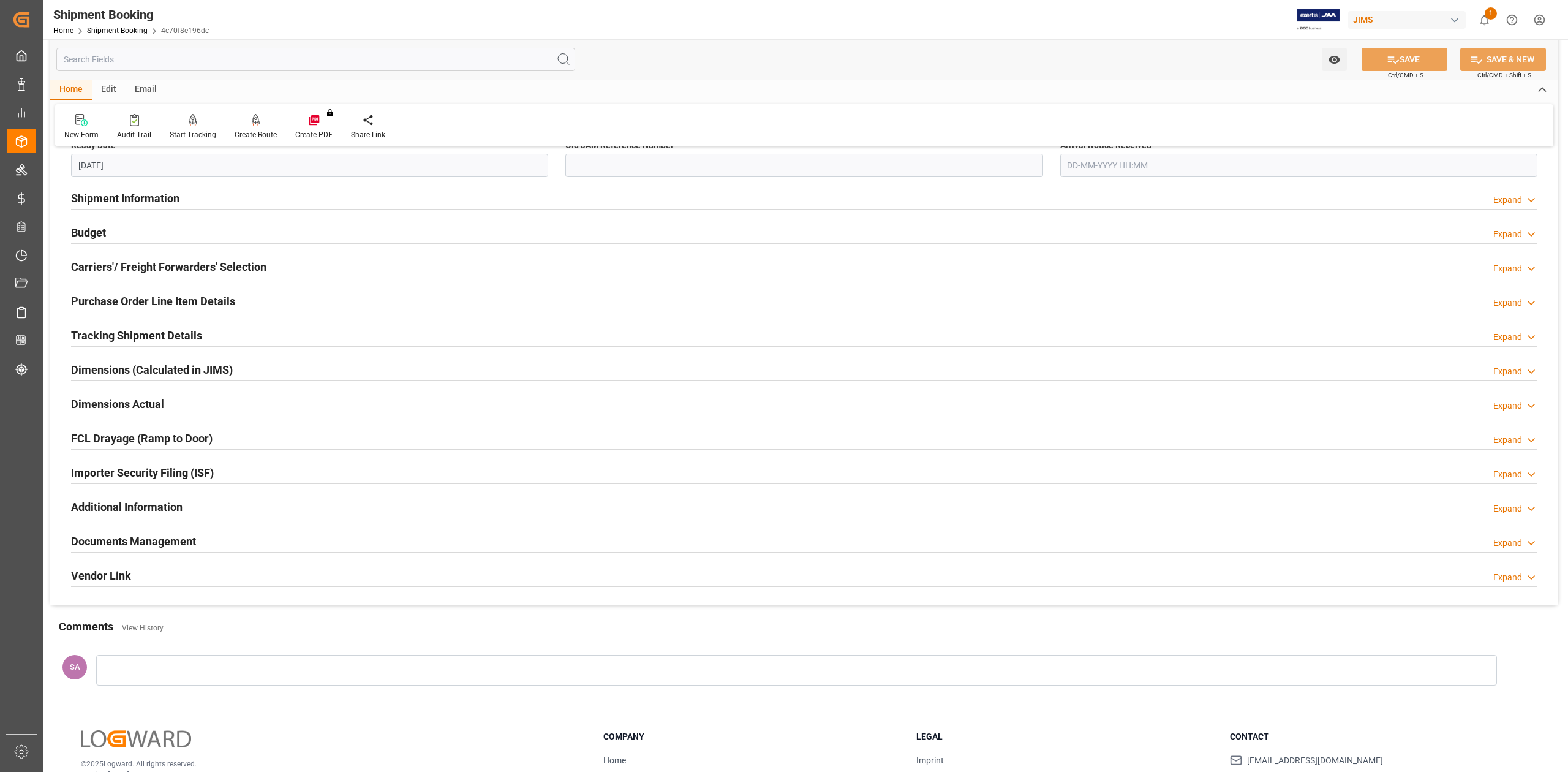
scroll to position [395, 0]
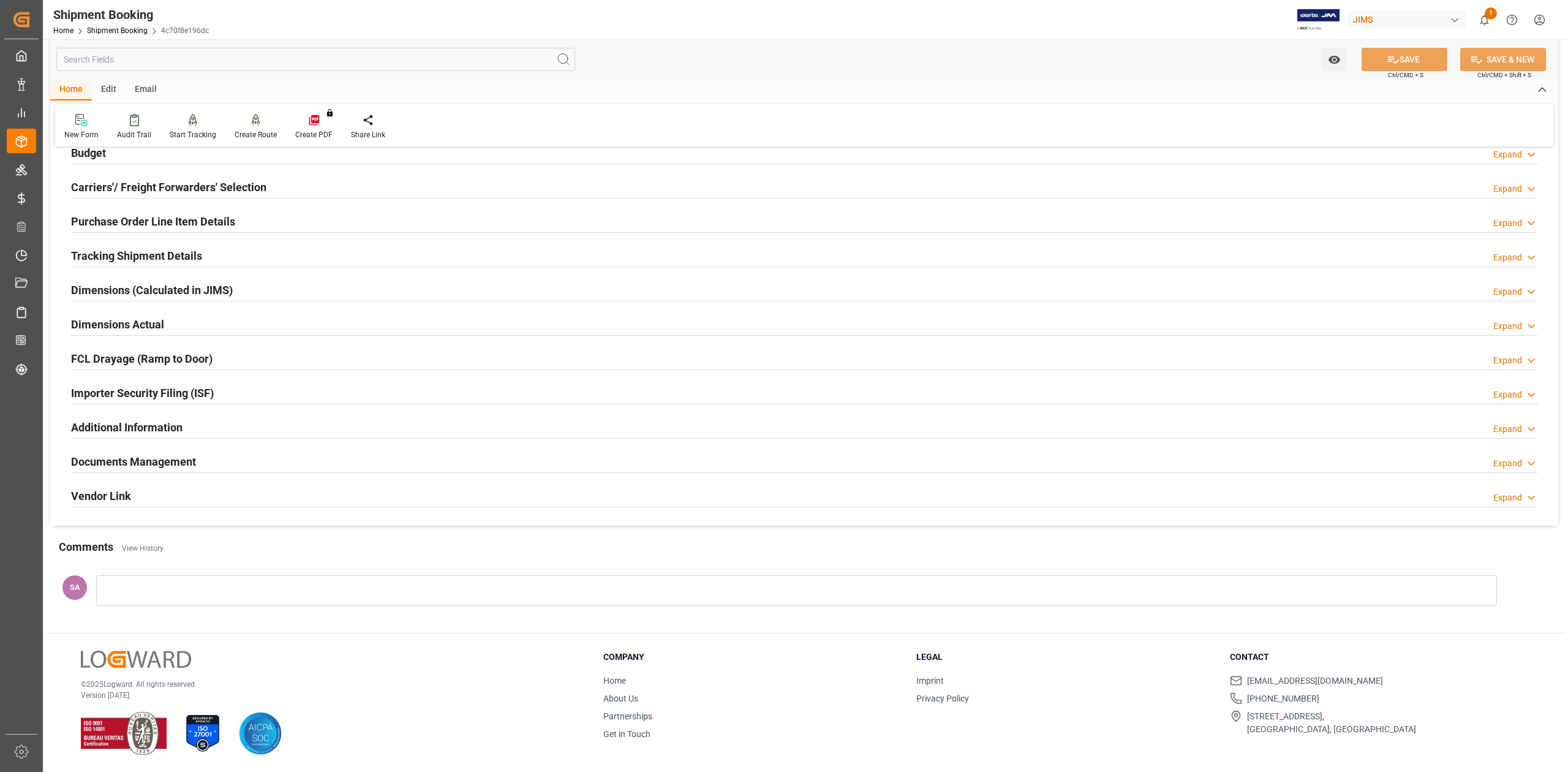
click at [131, 215] on h2 "Purchase Order Line Item Details" at bounding box center [152, 221] width 164 height 17
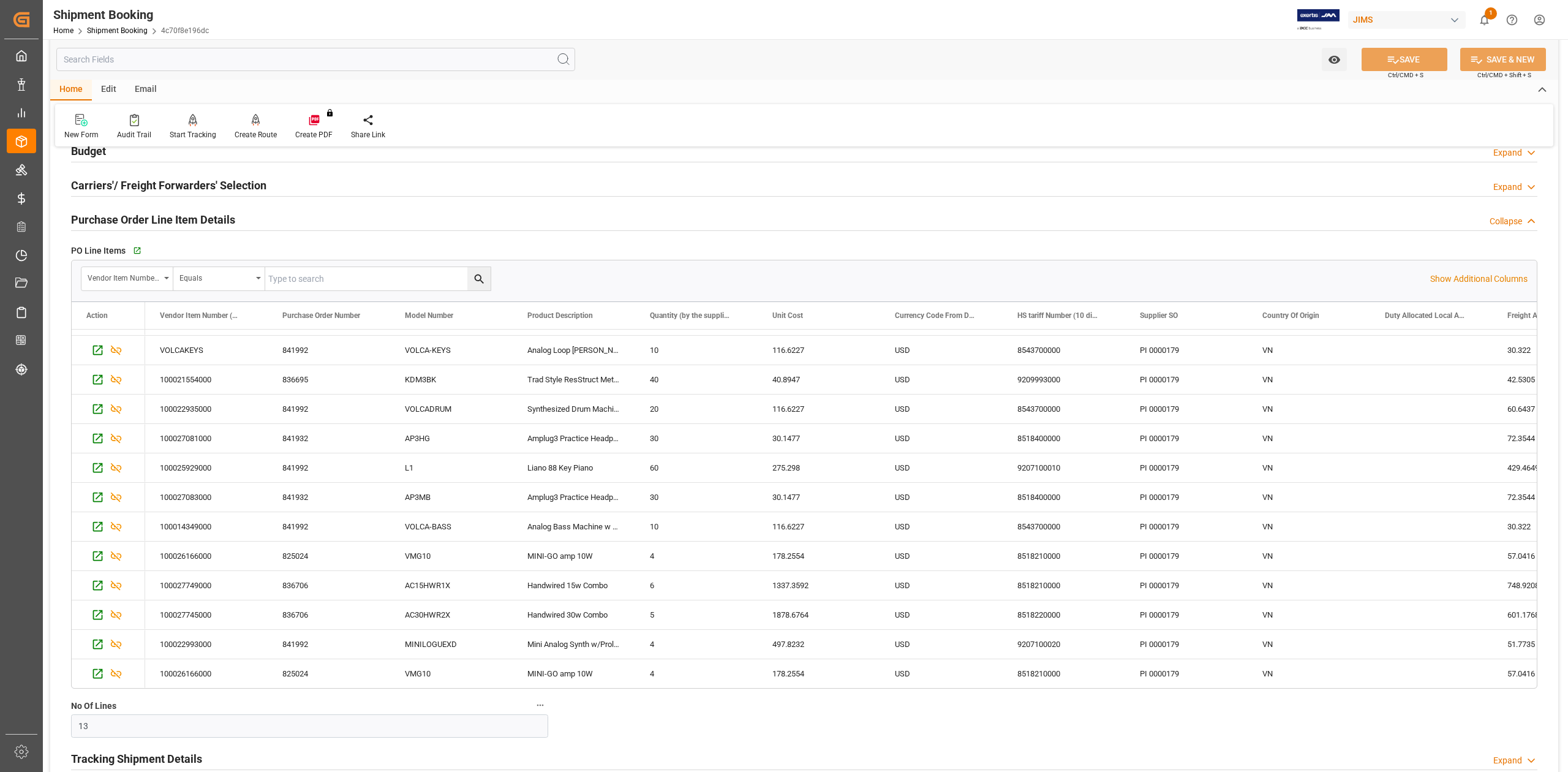
click at [125, 224] on h2 "Purchase Order Line Item Details" at bounding box center [152, 220] width 164 height 17
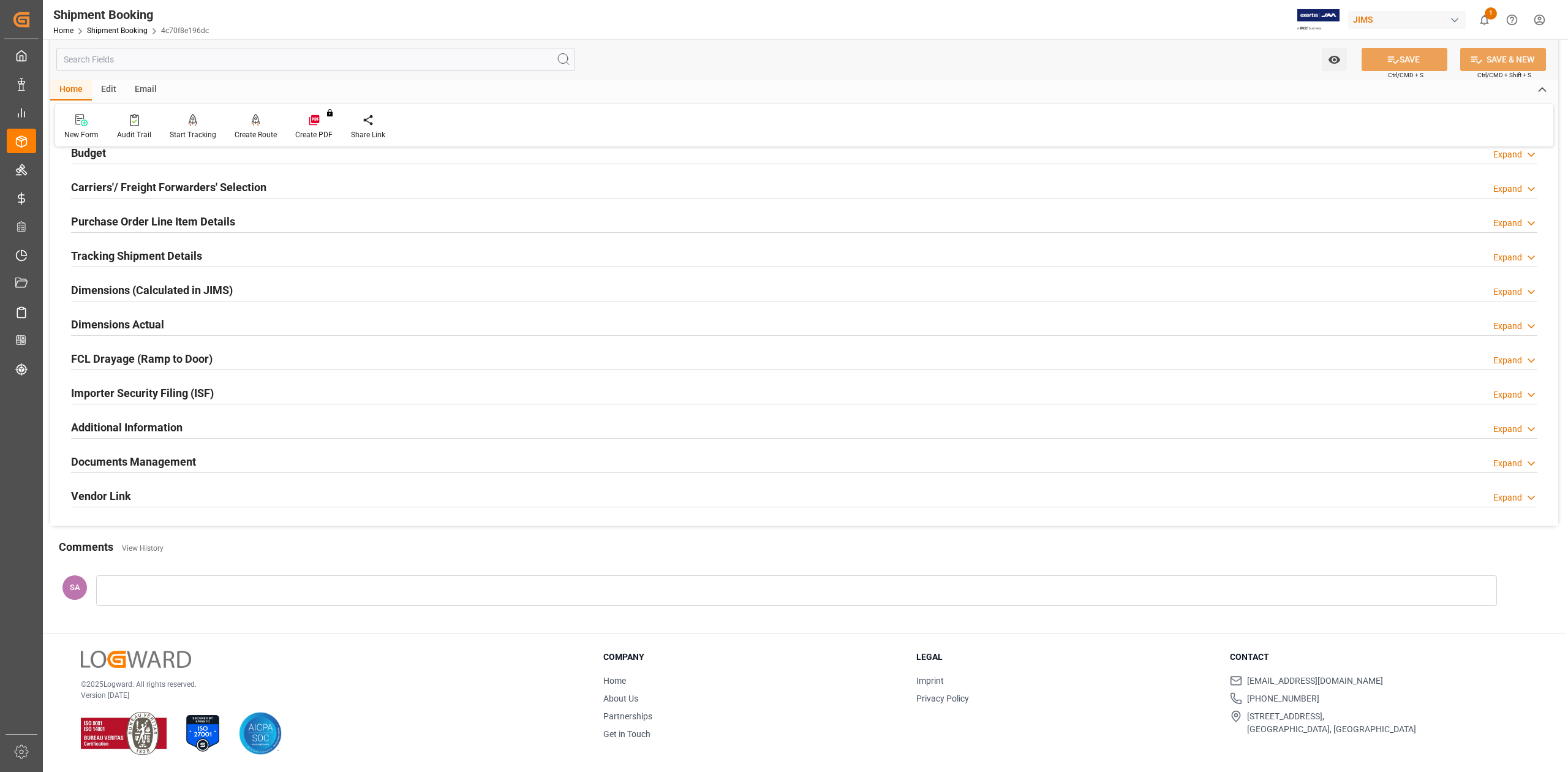
click at [131, 253] on h2 "Tracking Shipment Details" at bounding box center [136, 255] width 131 height 17
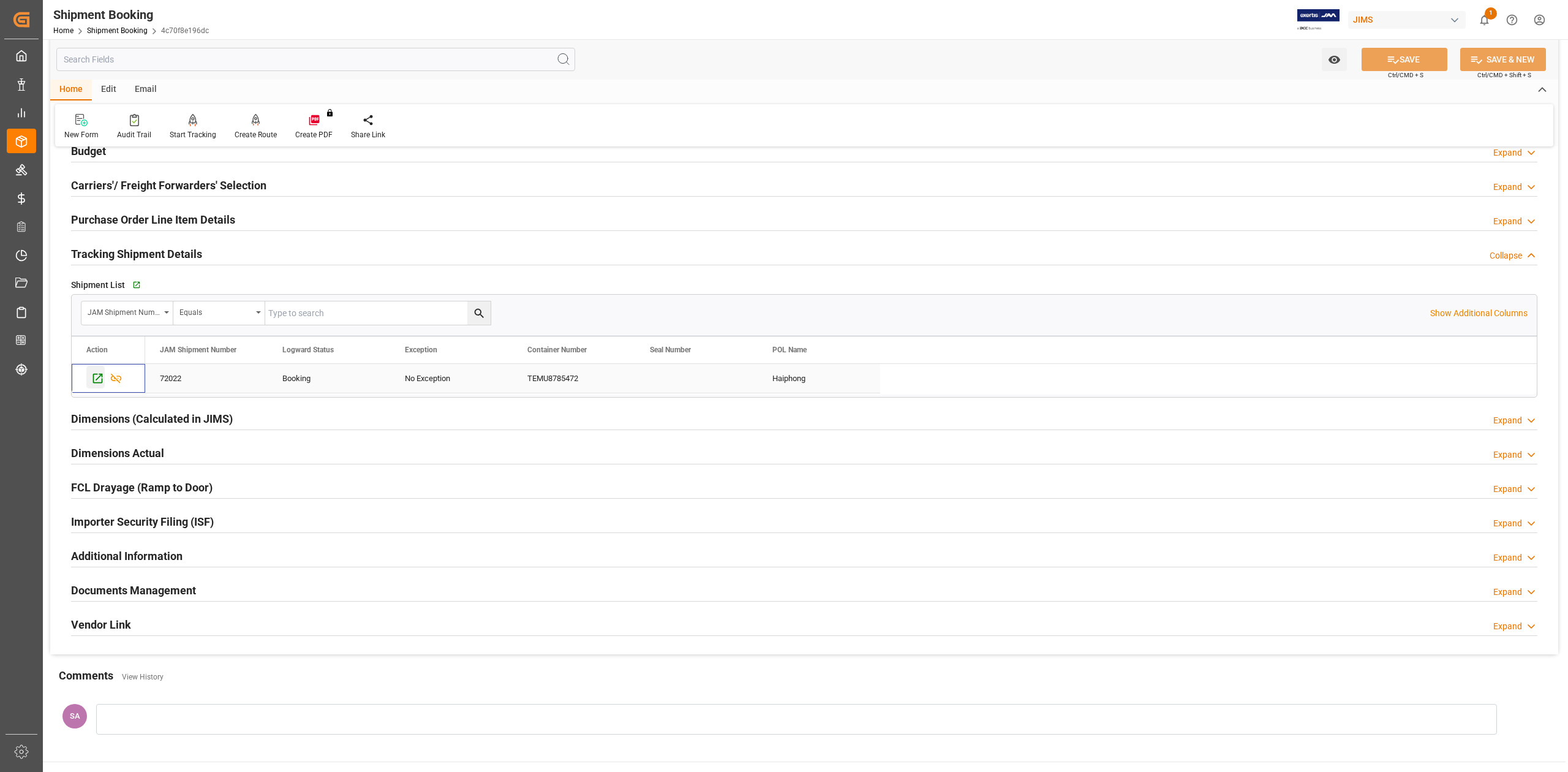
click at [94, 381] on icon "Press SPACE to select this row." at bounding box center [98, 379] width 10 height 10
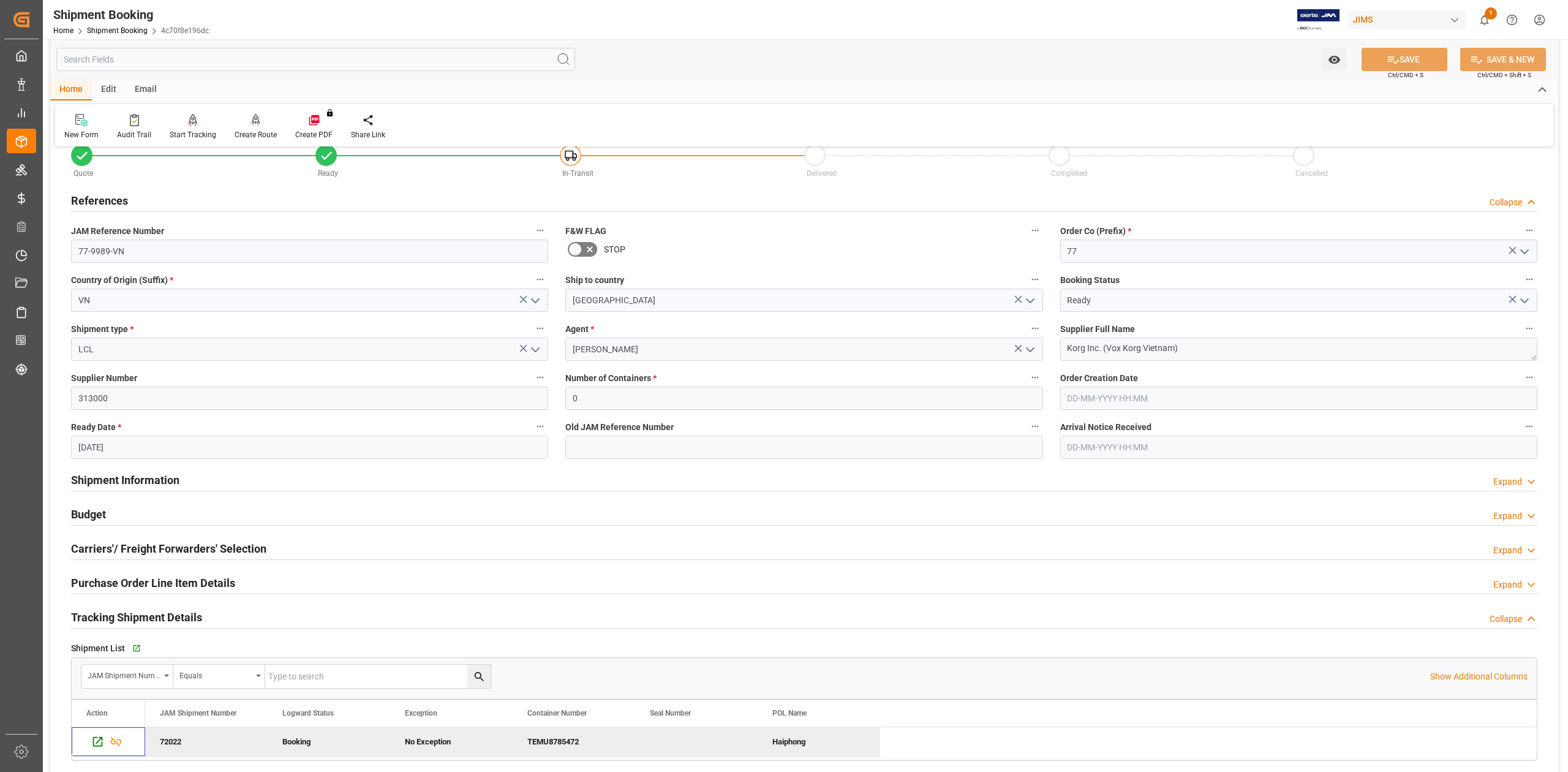
scroll to position [0, 0]
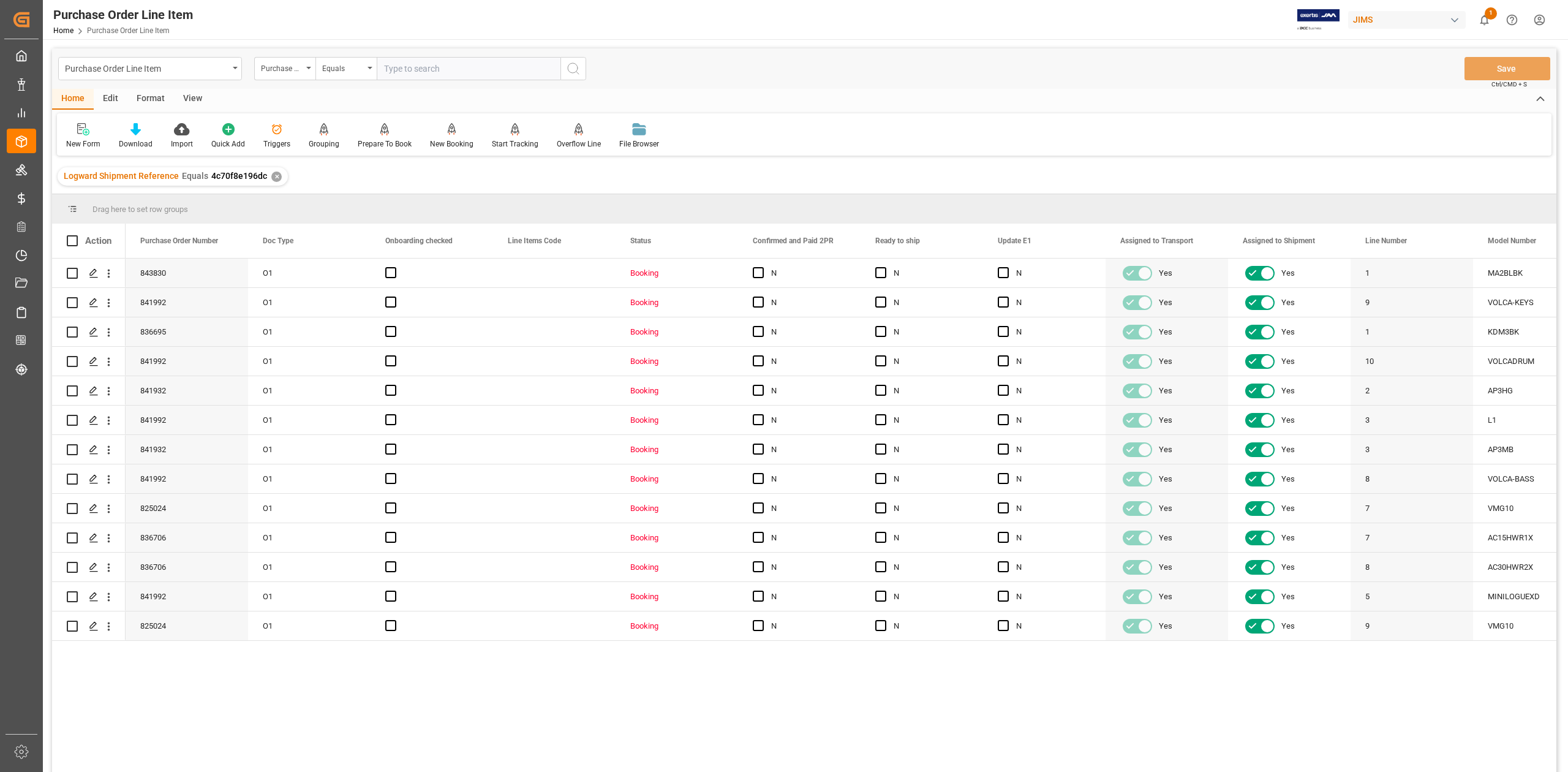
click at [187, 101] on div "View" at bounding box center [192, 99] width 37 height 21
click at [147, 150] on div "Default Standard Templates Save Template Reset Template" at bounding box center [804, 134] width 1494 height 42
click at [141, 137] on div "Standard Templates" at bounding box center [139, 136] width 80 height 27
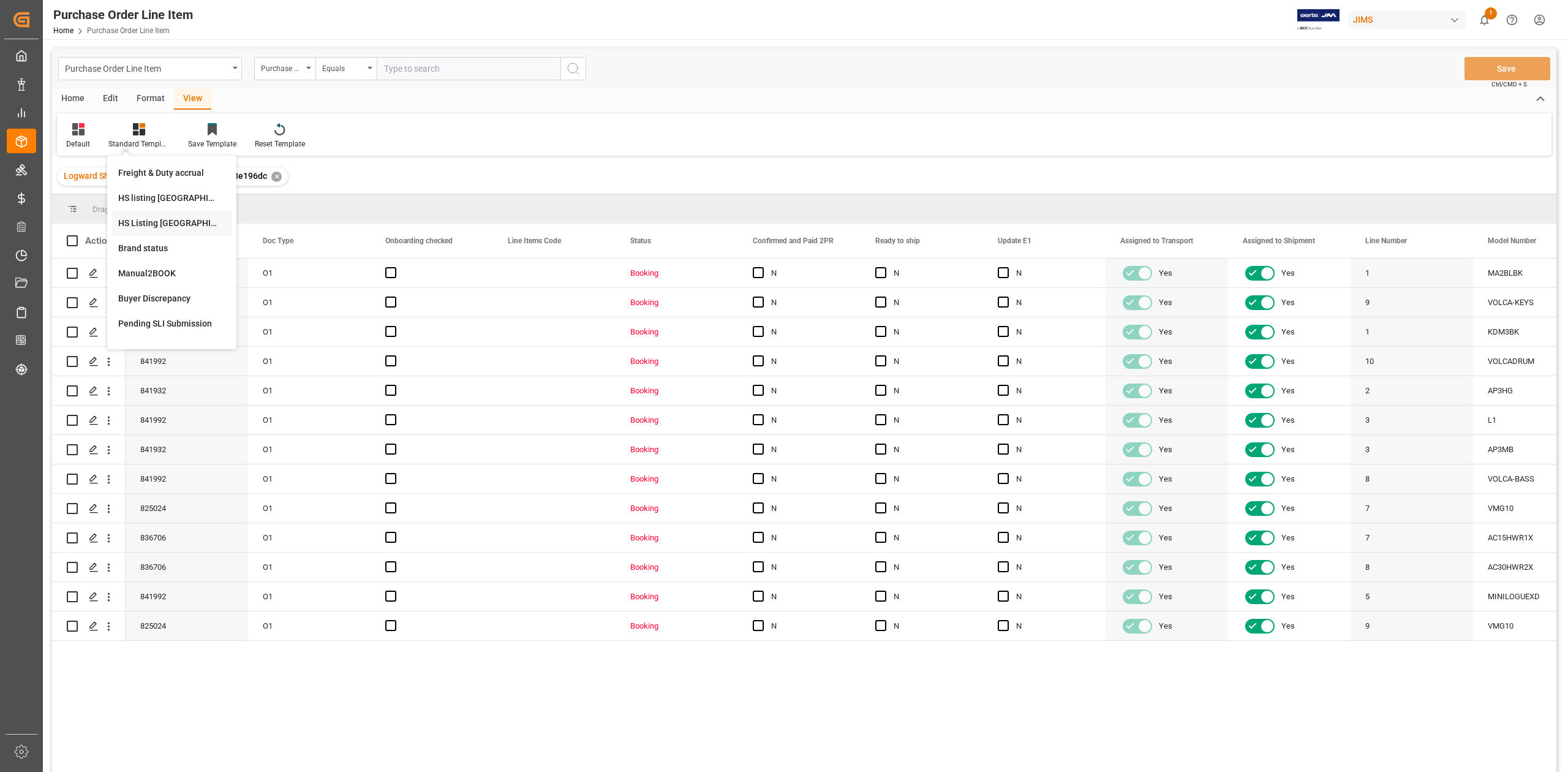
click at [166, 218] on div "HS Listing CANADA" at bounding box center [171, 223] width 107 height 12
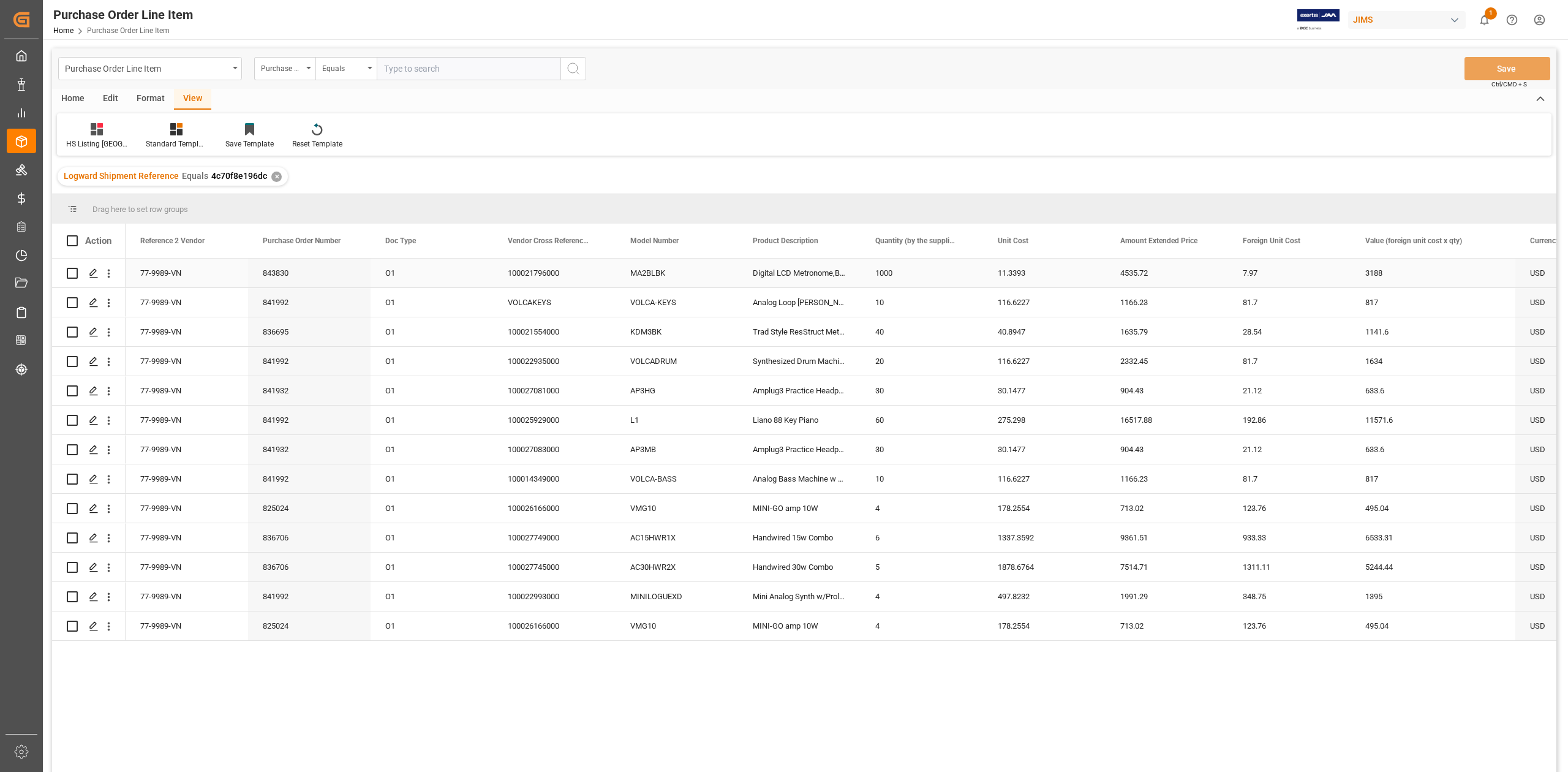
click at [177, 280] on div "77-9989-VN" at bounding box center [186, 273] width 122 height 29
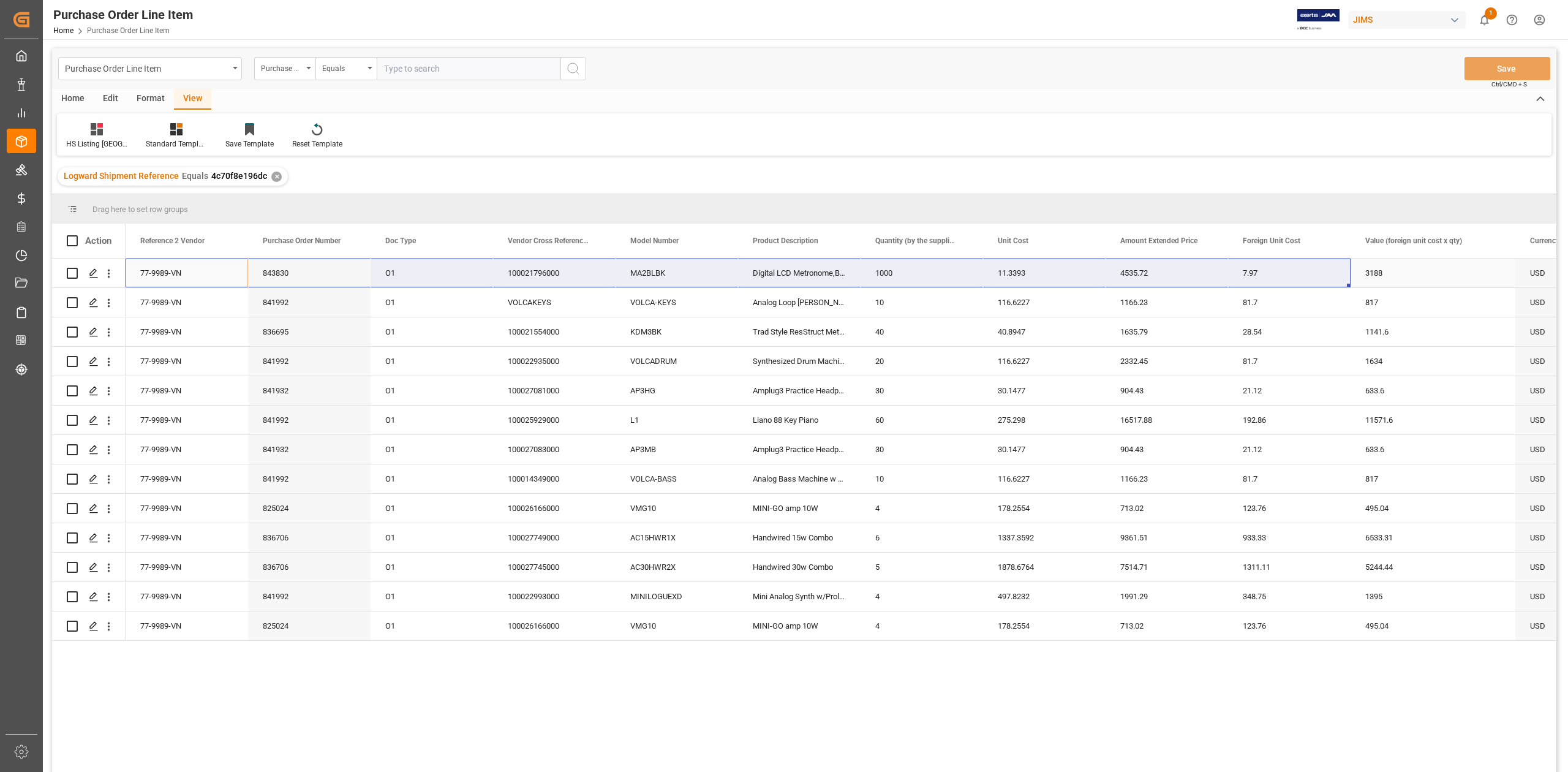
scroll to position [0, 449]
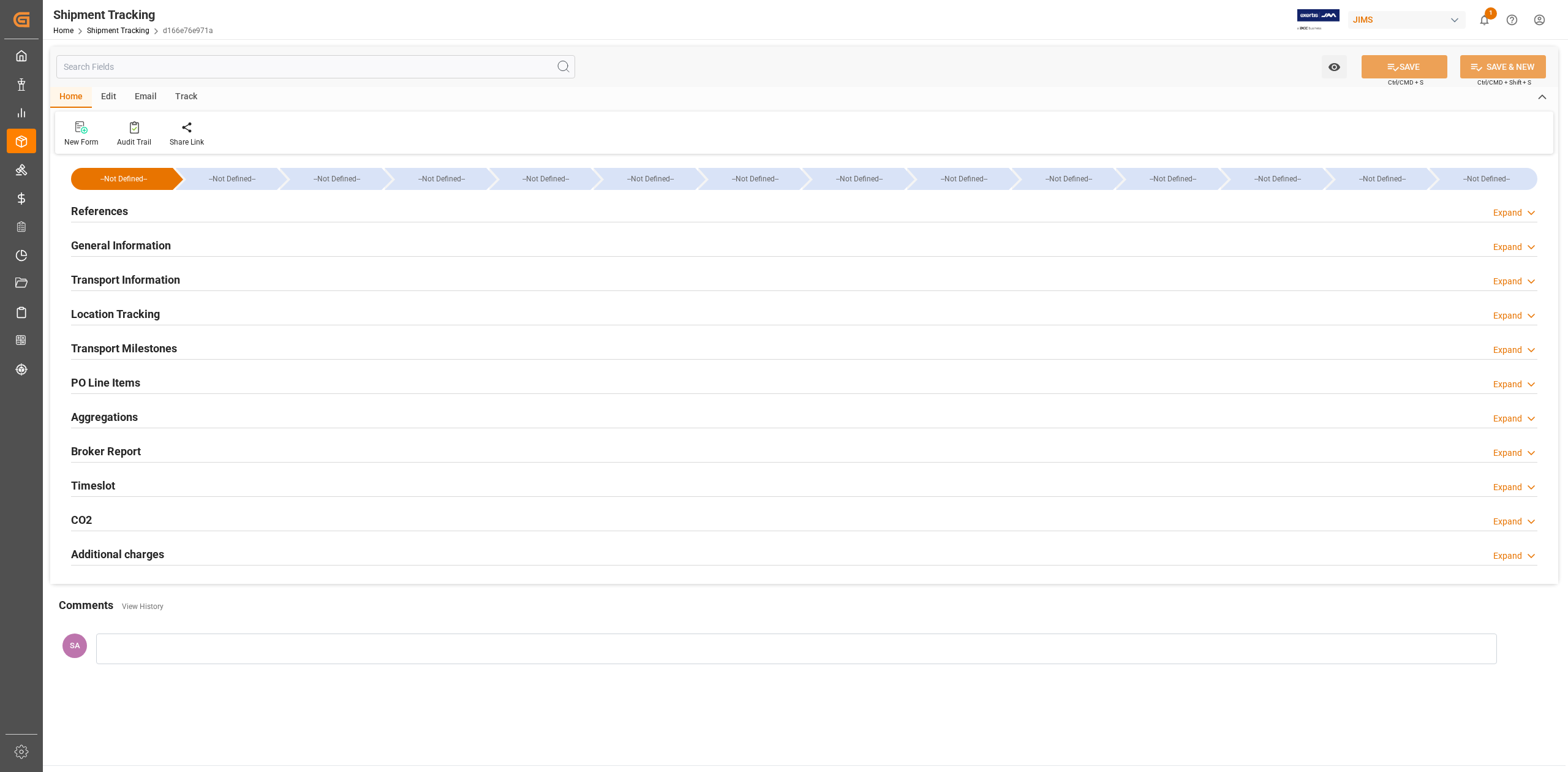
type input "[DATE] 00:00"
type input "[DATE]"
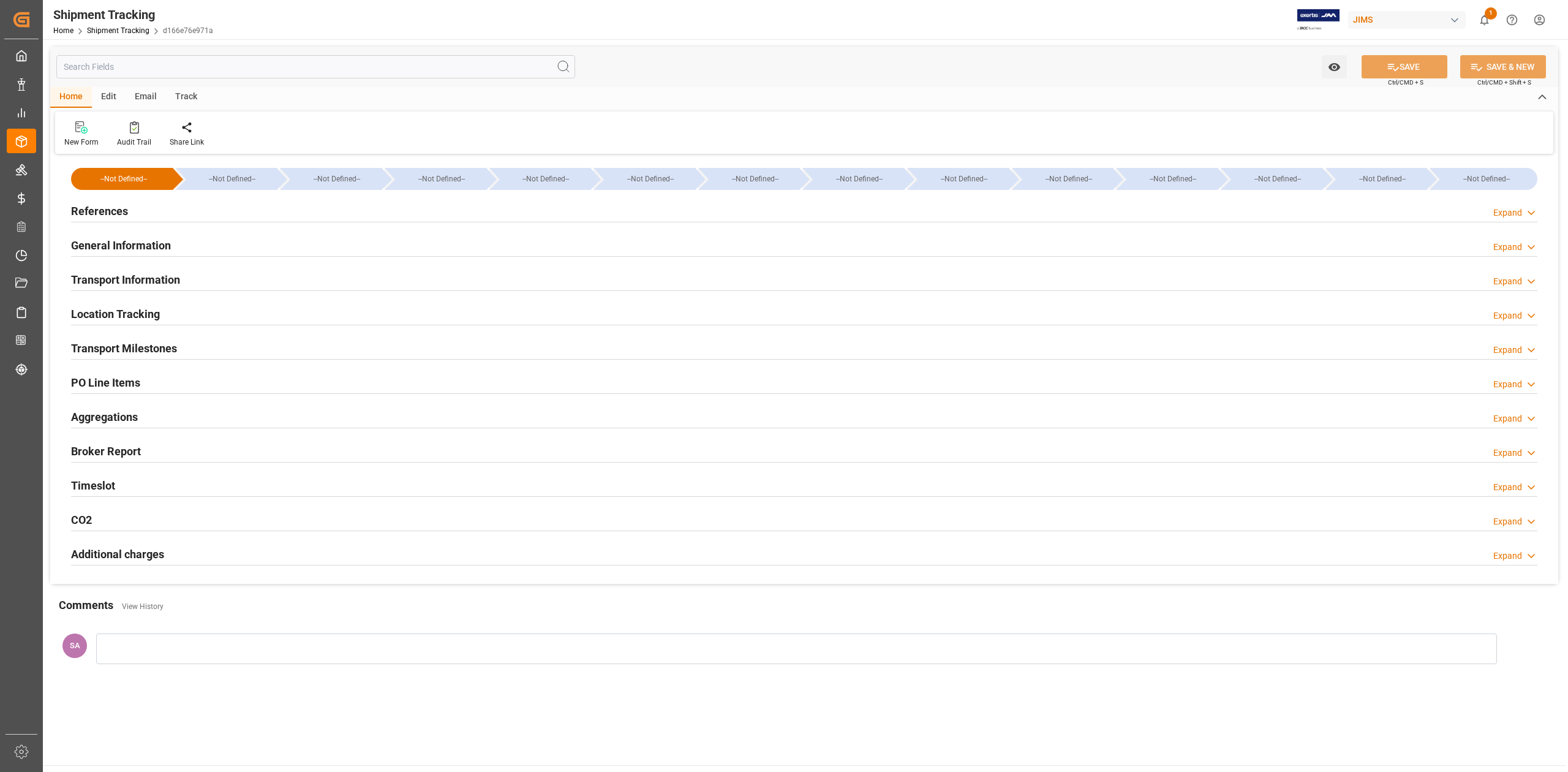
type input "[DATE] 00:00"
click at [141, 344] on h2 "Transport Milestones" at bounding box center [123, 349] width 106 height 17
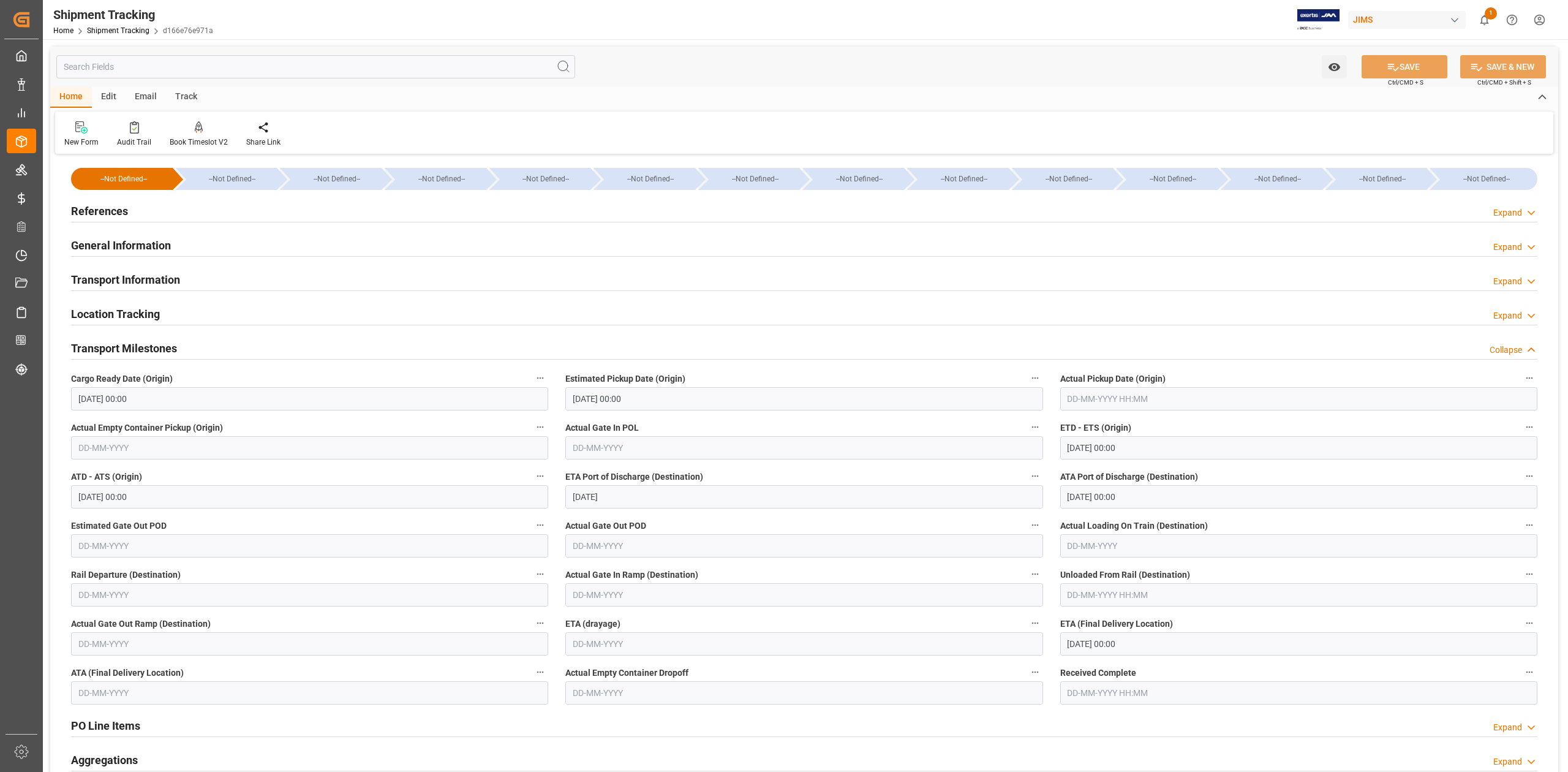
click at [1140, 407] on input "text" at bounding box center [1298, 398] width 477 height 23
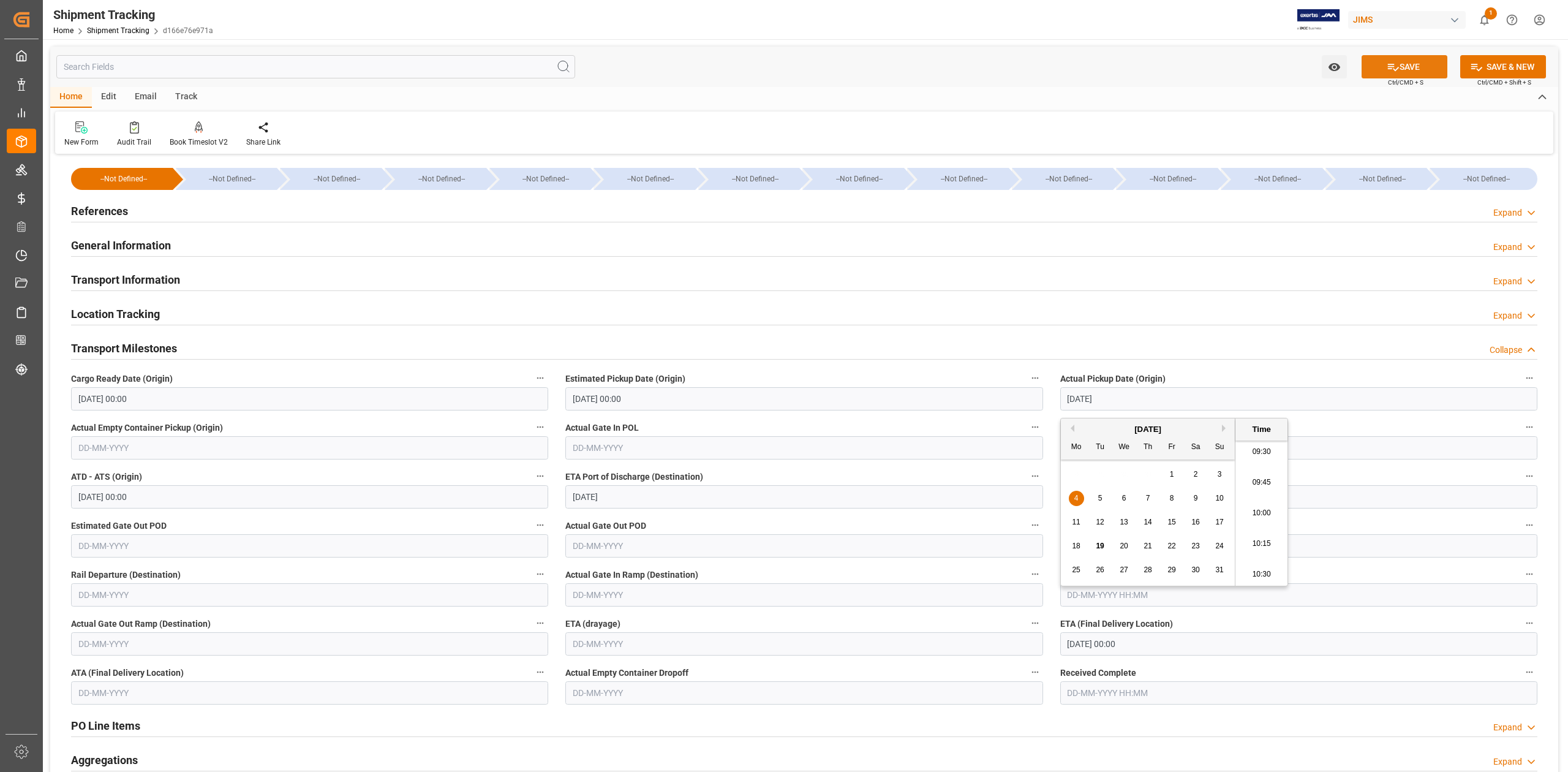
click at [1417, 67] on button "SAVE" at bounding box center [1404, 67] width 86 height 23
type input "[DATE] 00:00"
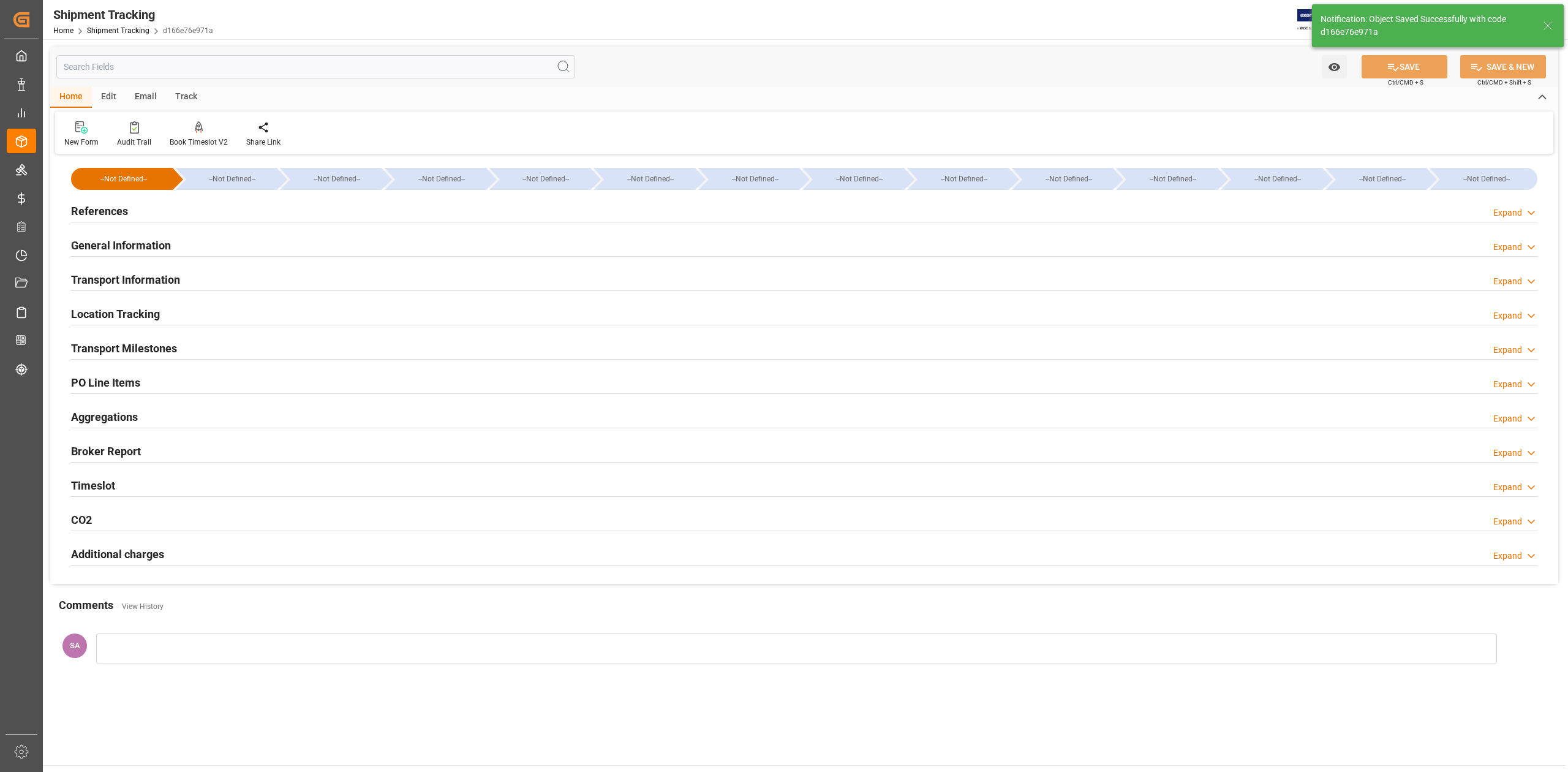
click at [167, 353] on h2 "Transport Milestones" at bounding box center [123, 349] width 106 height 17
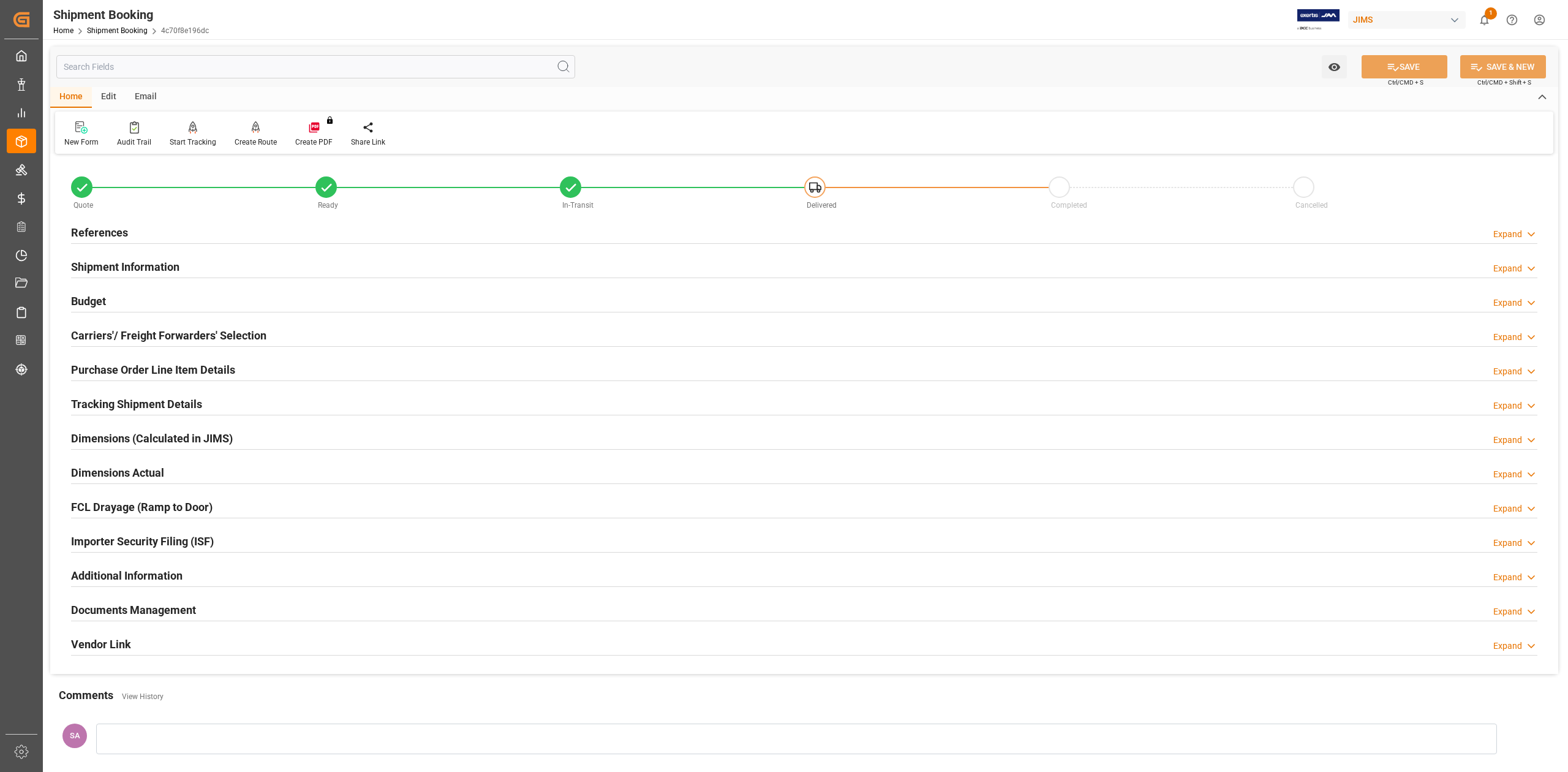
click at [120, 364] on h2 "Purchase Order Line Item Details" at bounding box center [152, 369] width 164 height 17
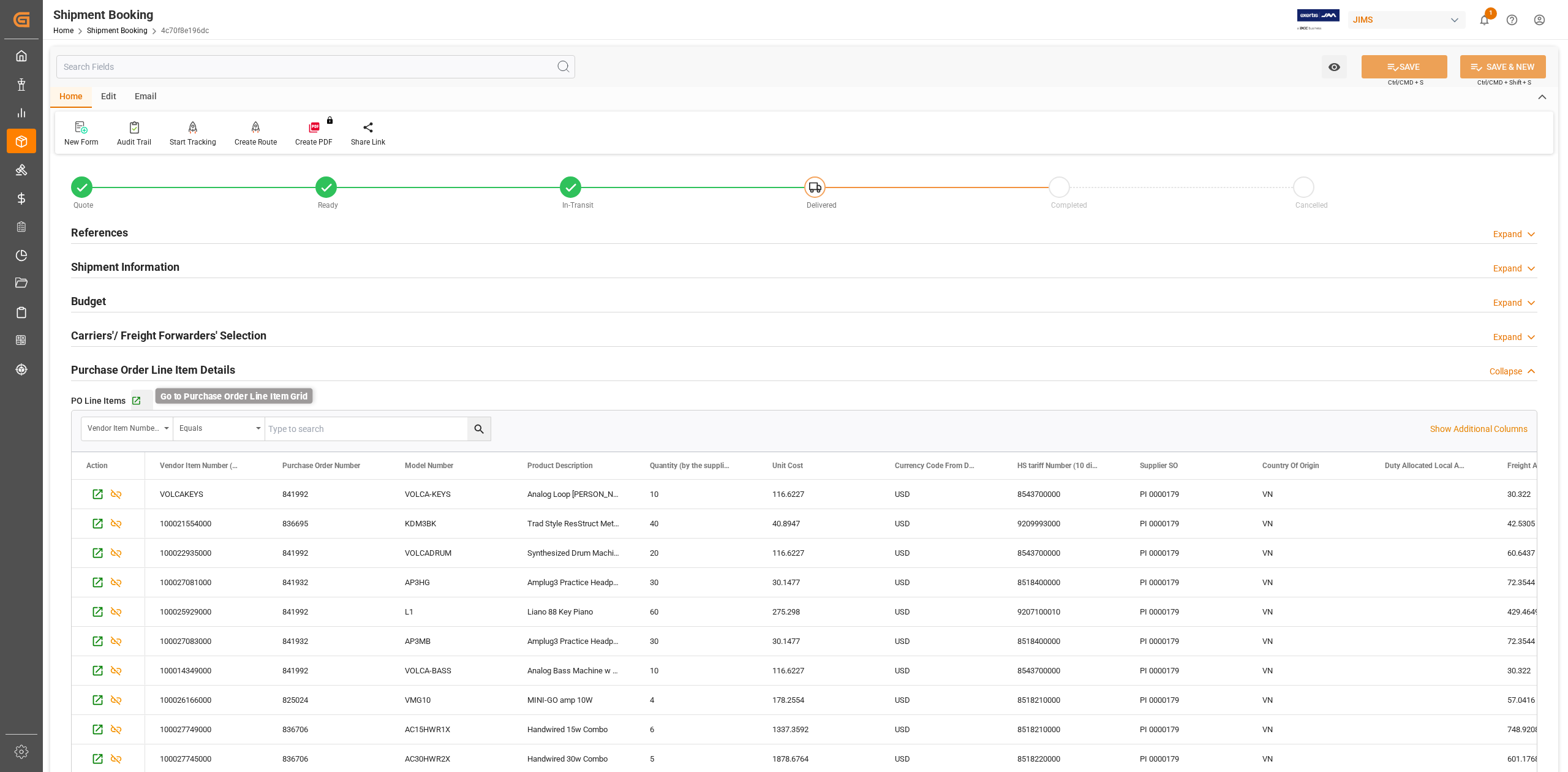
click at [137, 402] on icon "button" at bounding box center [136, 401] width 11 height 11
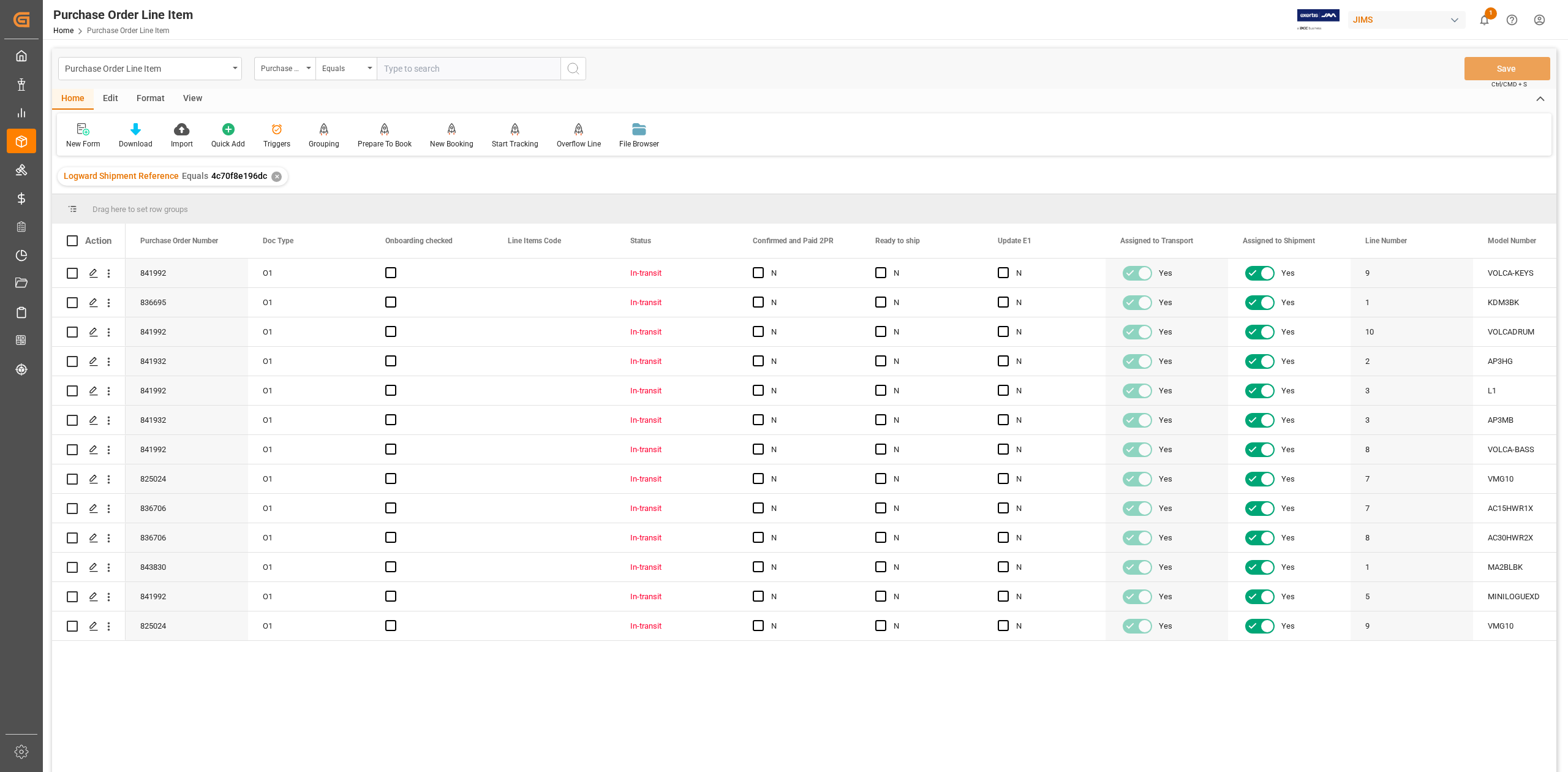
click at [194, 101] on div "View" at bounding box center [192, 99] width 37 height 21
click at [135, 132] on icon at bounding box center [139, 129] width 12 height 12
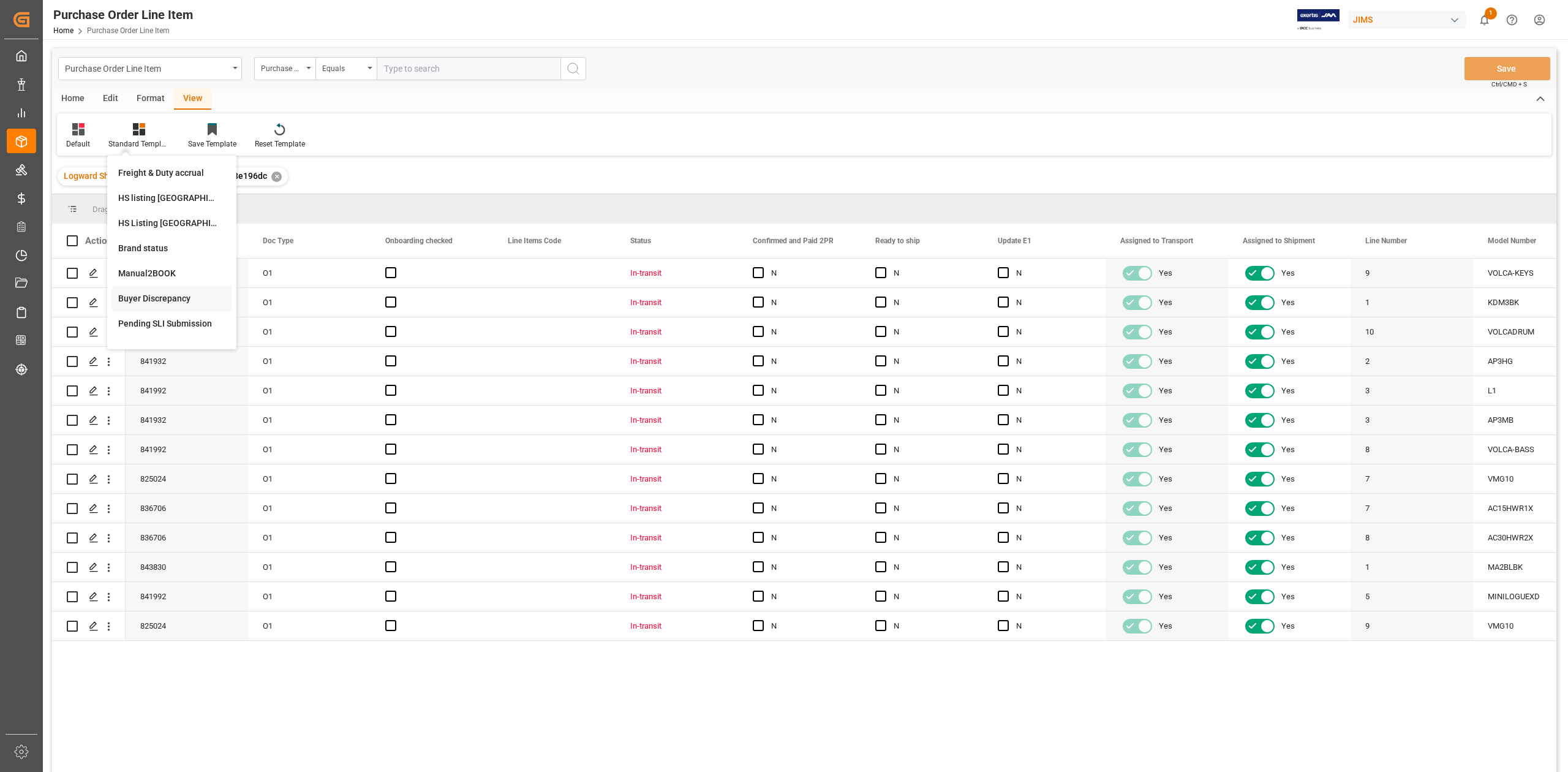
click at [152, 299] on div "Buyer Discrepancy" at bounding box center [171, 298] width 107 height 12
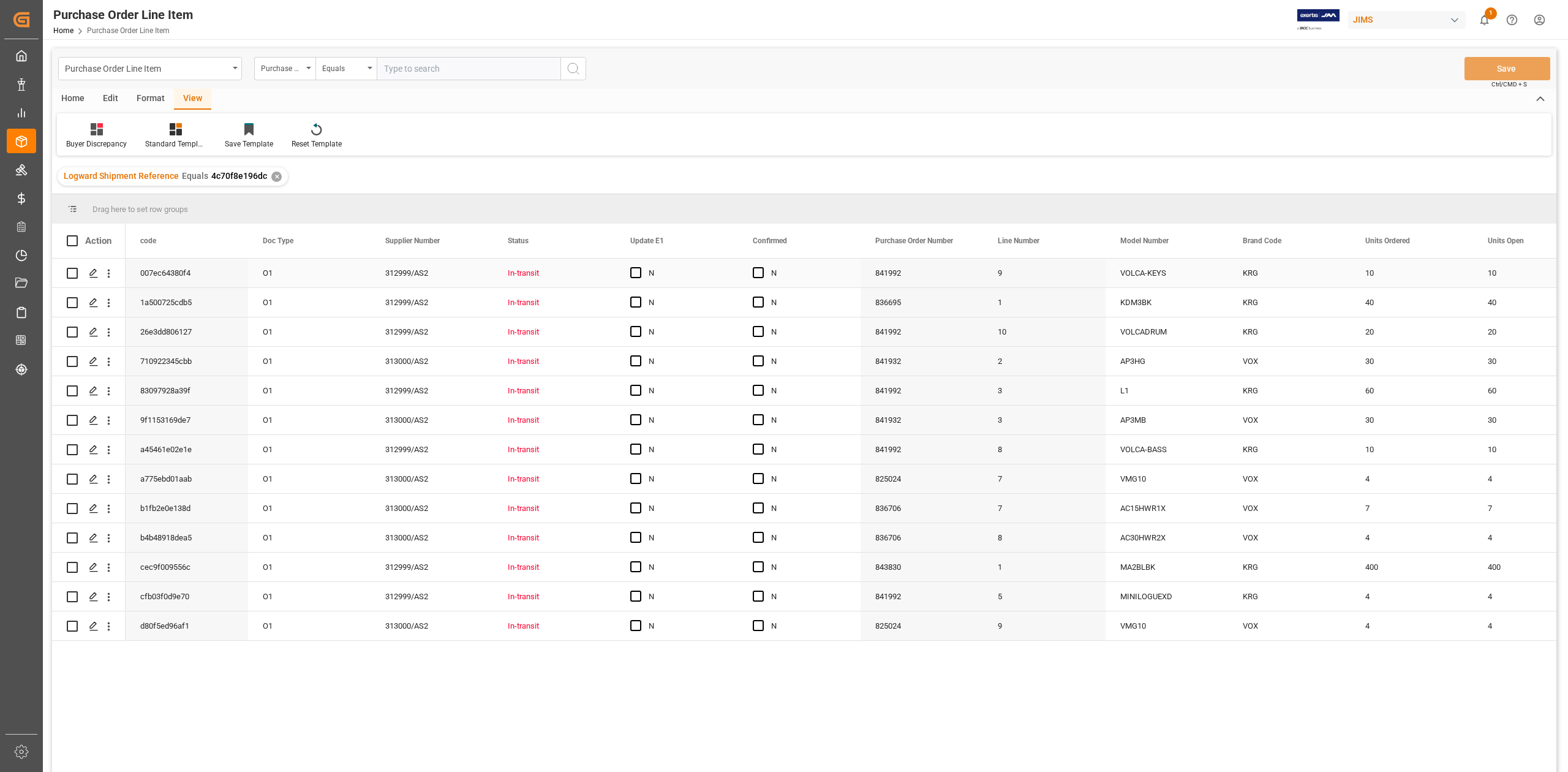
click at [1125, 270] on div "VOLCA-KEYS" at bounding box center [1166, 273] width 122 height 29
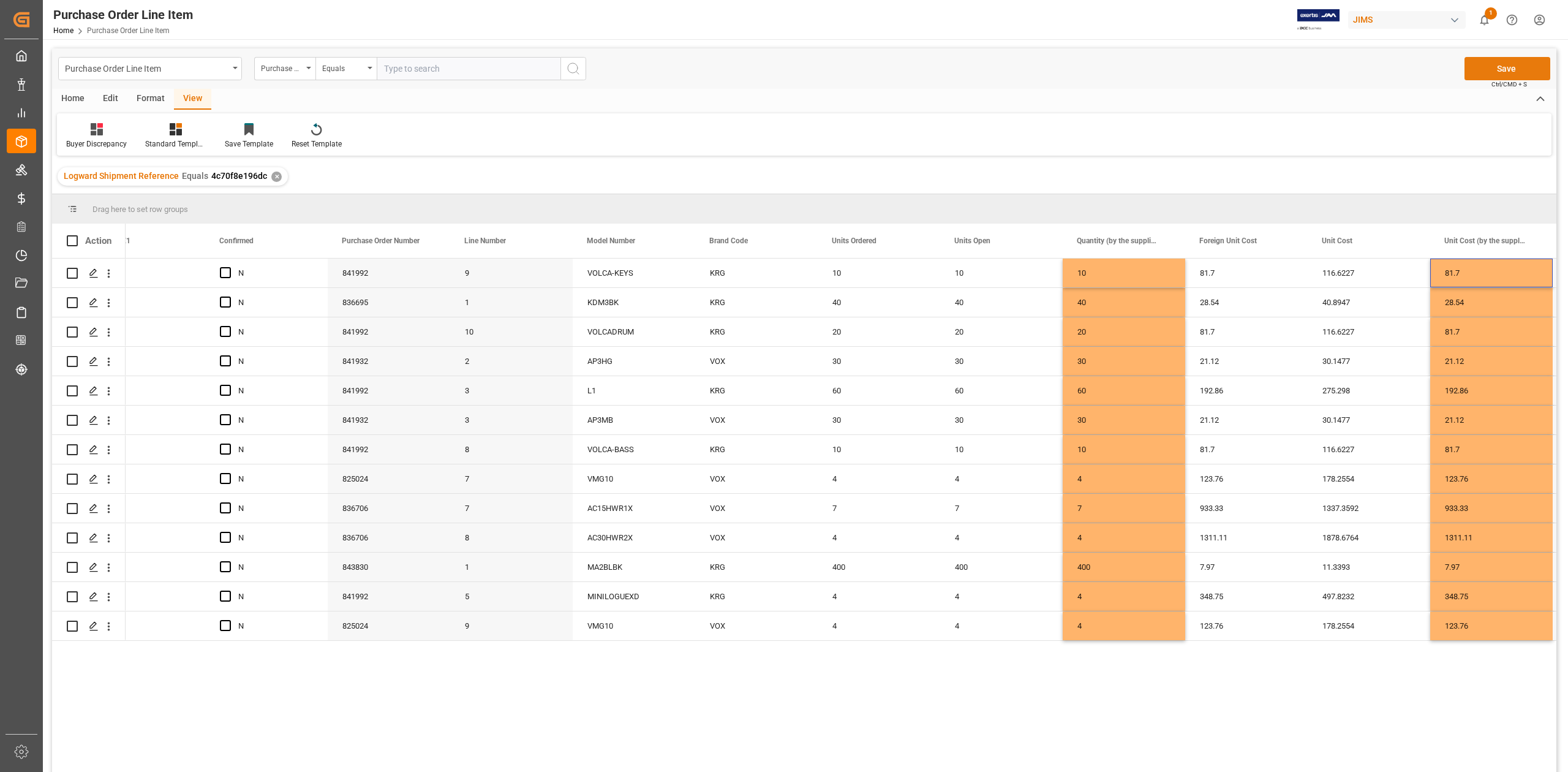
click at [1498, 67] on button "Save" at bounding box center [1506, 68] width 86 height 23
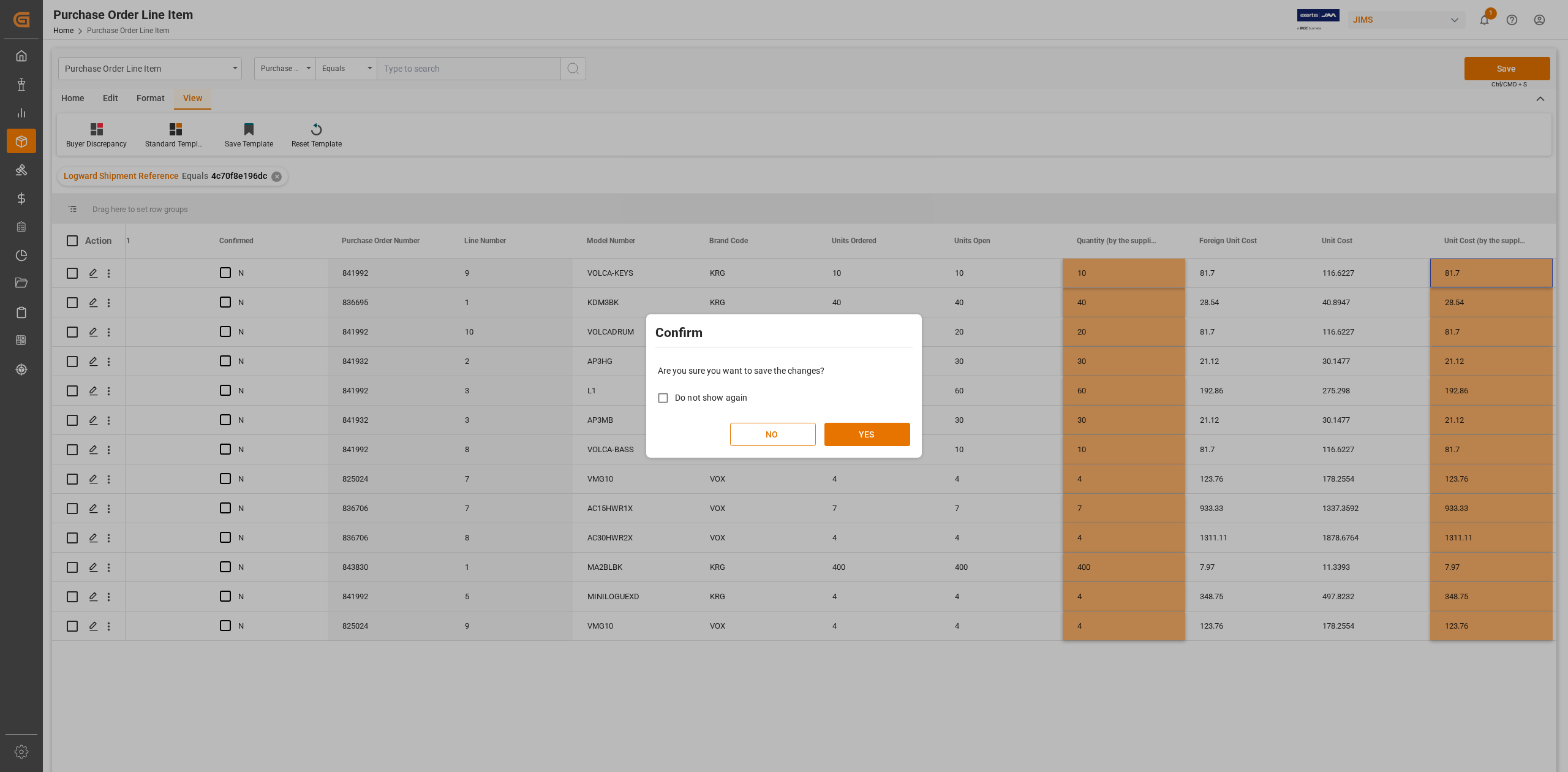
click at [705, 398] on span "Do not show again" at bounding box center [710, 398] width 72 height 10
click at [675, 398] on input "Do not show again" at bounding box center [663, 398] width 24 height 24
checkbox input "true"
click at [853, 432] on button "YES" at bounding box center [867, 434] width 86 height 23
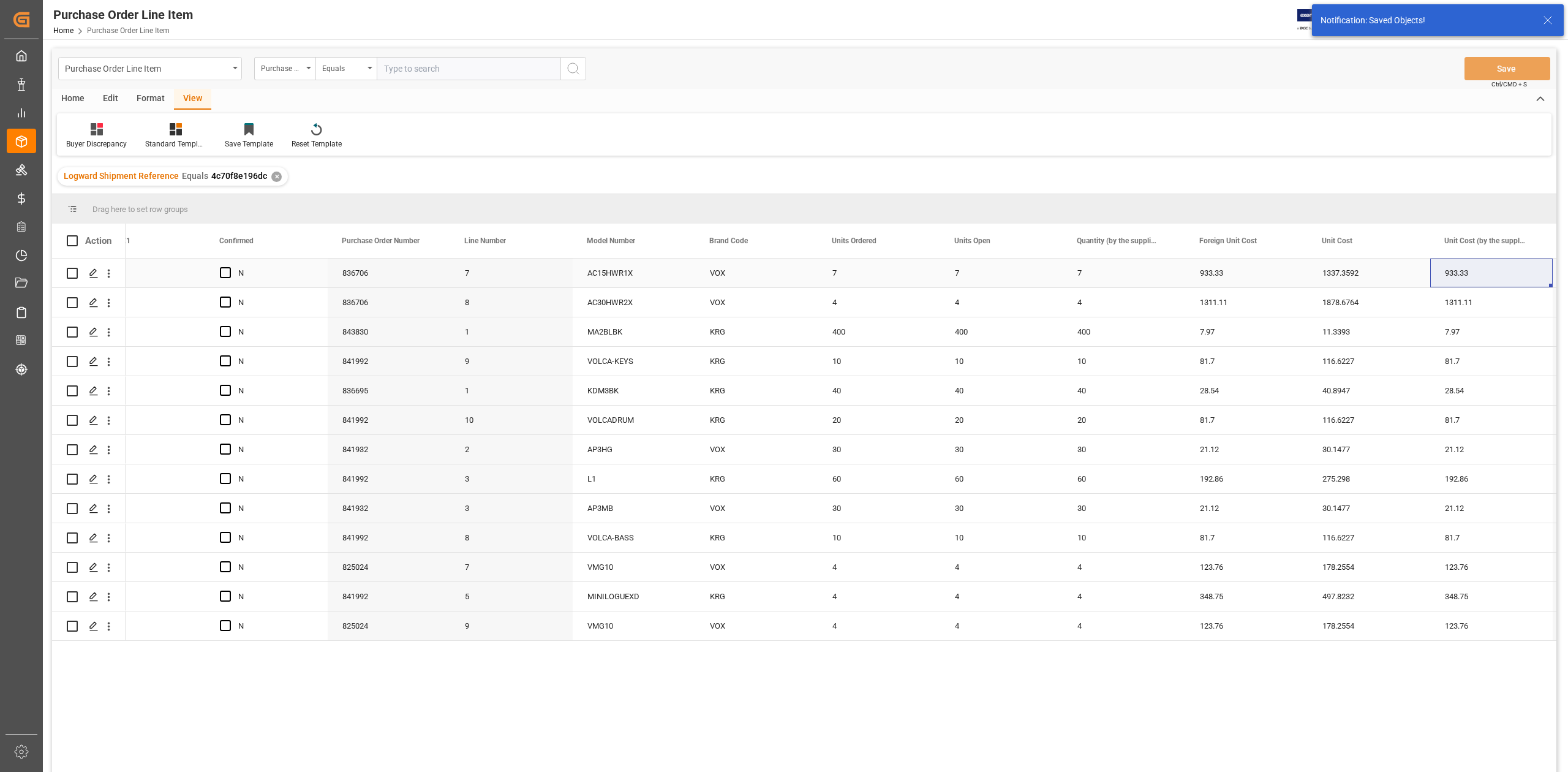
click at [1021, 264] on div "7" at bounding box center [1001, 273] width 122 height 29
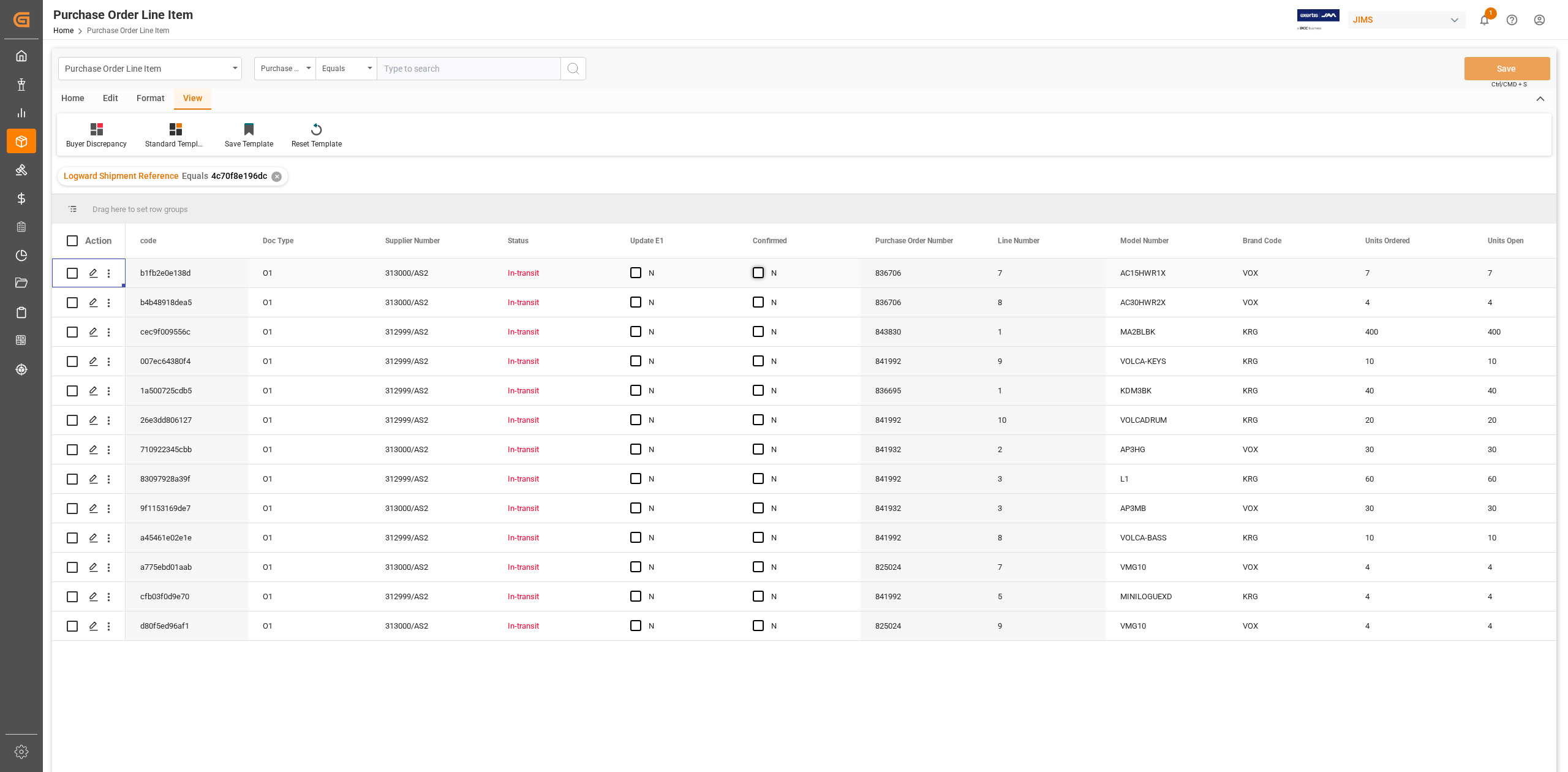
click at [762, 273] on span "Press SPACE to select this row." at bounding box center [758, 272] width 11 height 11
click at [762, 267] on input "Press SPACE to select this row." at bounding box center [762, 267] width 0 height 0
drag, startPoint x: 858, startPoint y: 285, endPoint x: 839, endPoint y: 620, distance: 335.5
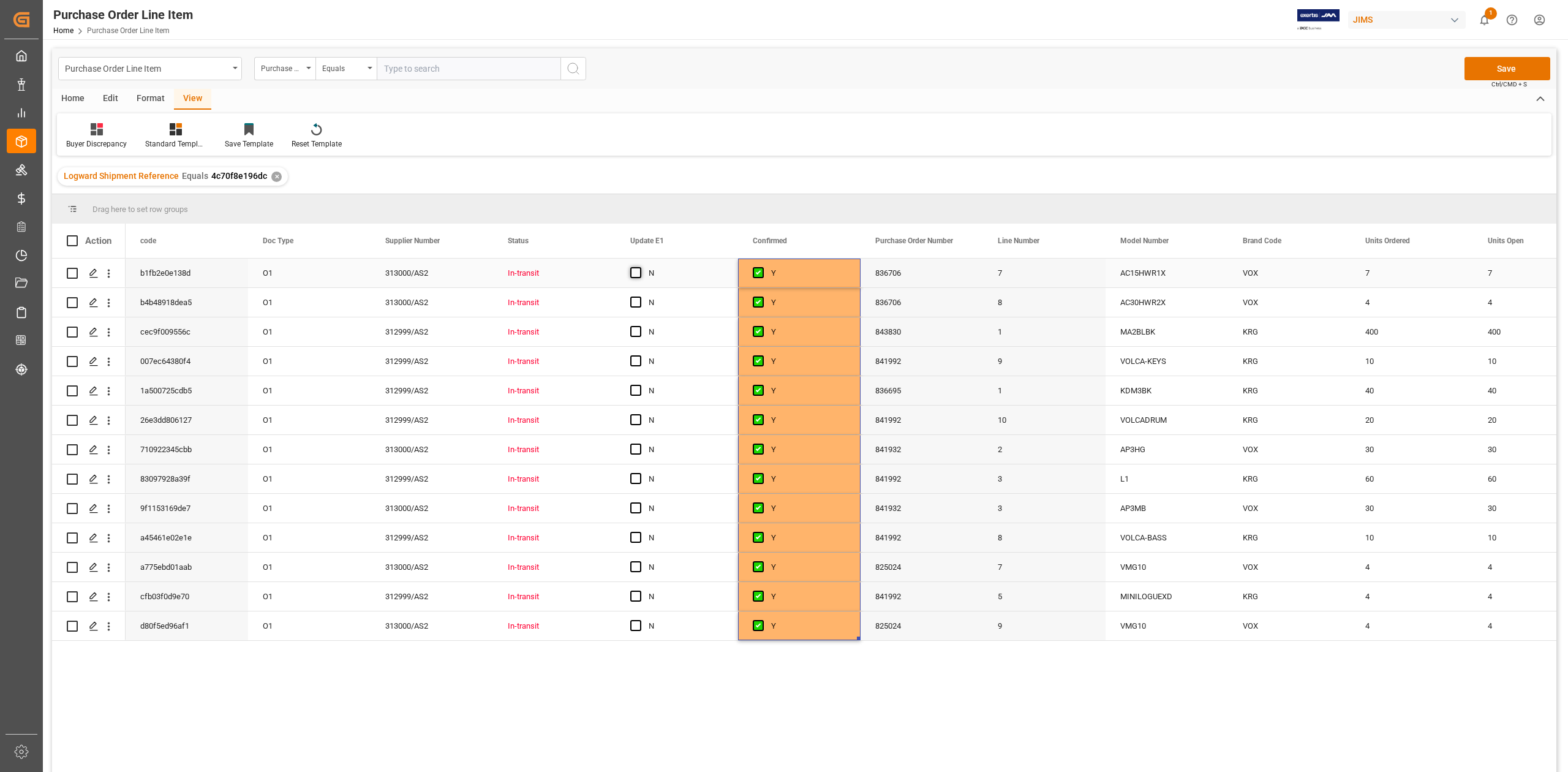
click at [637, 275] on span "Press SPACE to select this row." at bounding box center [636, 272] width 11 height 11
click at [640, 267] on input "Press SPACE to select this row." at bounding box center [640, 267] width 0 height 0
drag, startPoint x: 735, startPoint y: 283, endPoint x: 711, endPoint y: 623, distance: 340.8
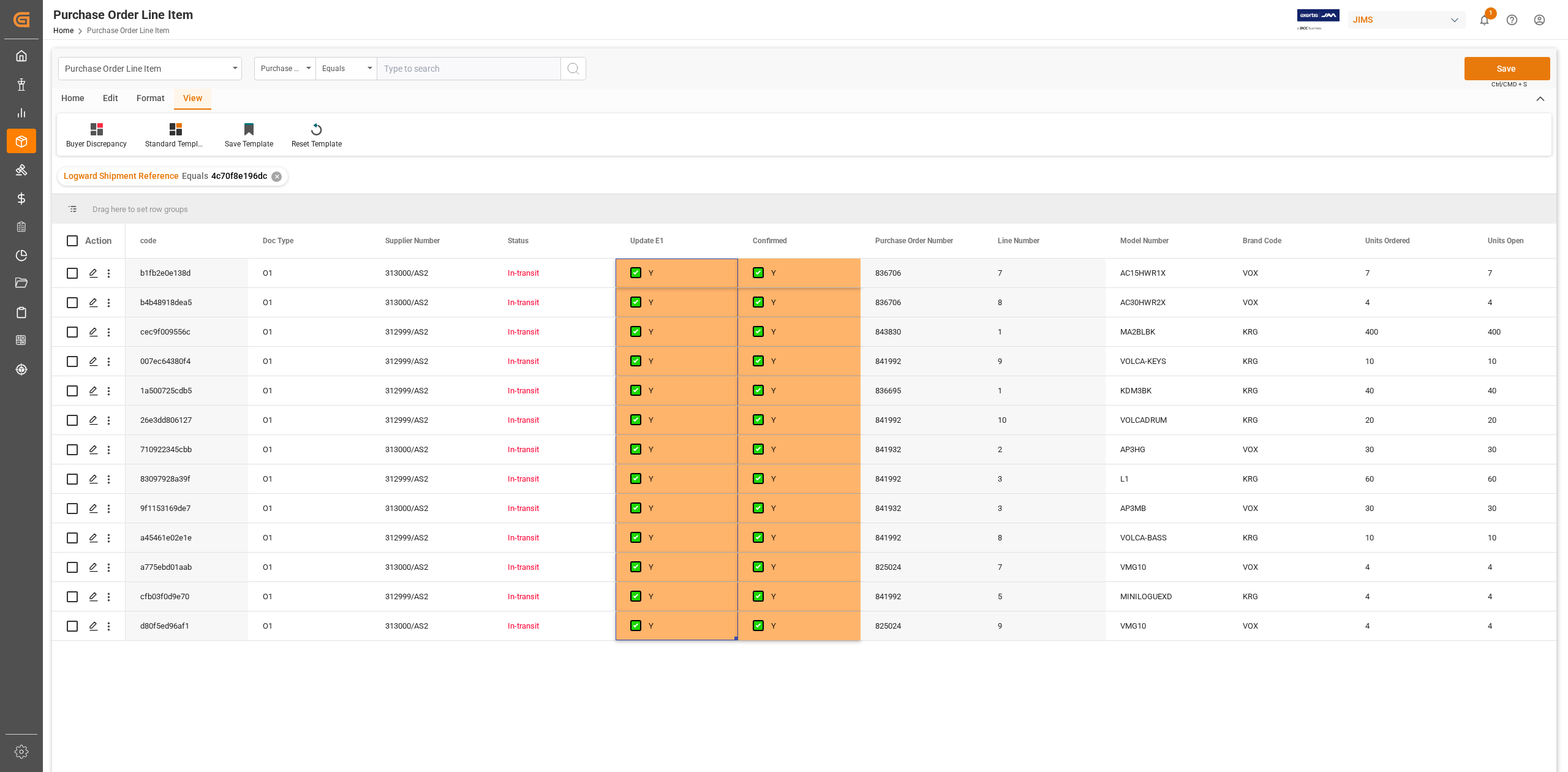
click at [1506, 64] on button "Save" at bounding box center [1506, 68] width 86 height 23
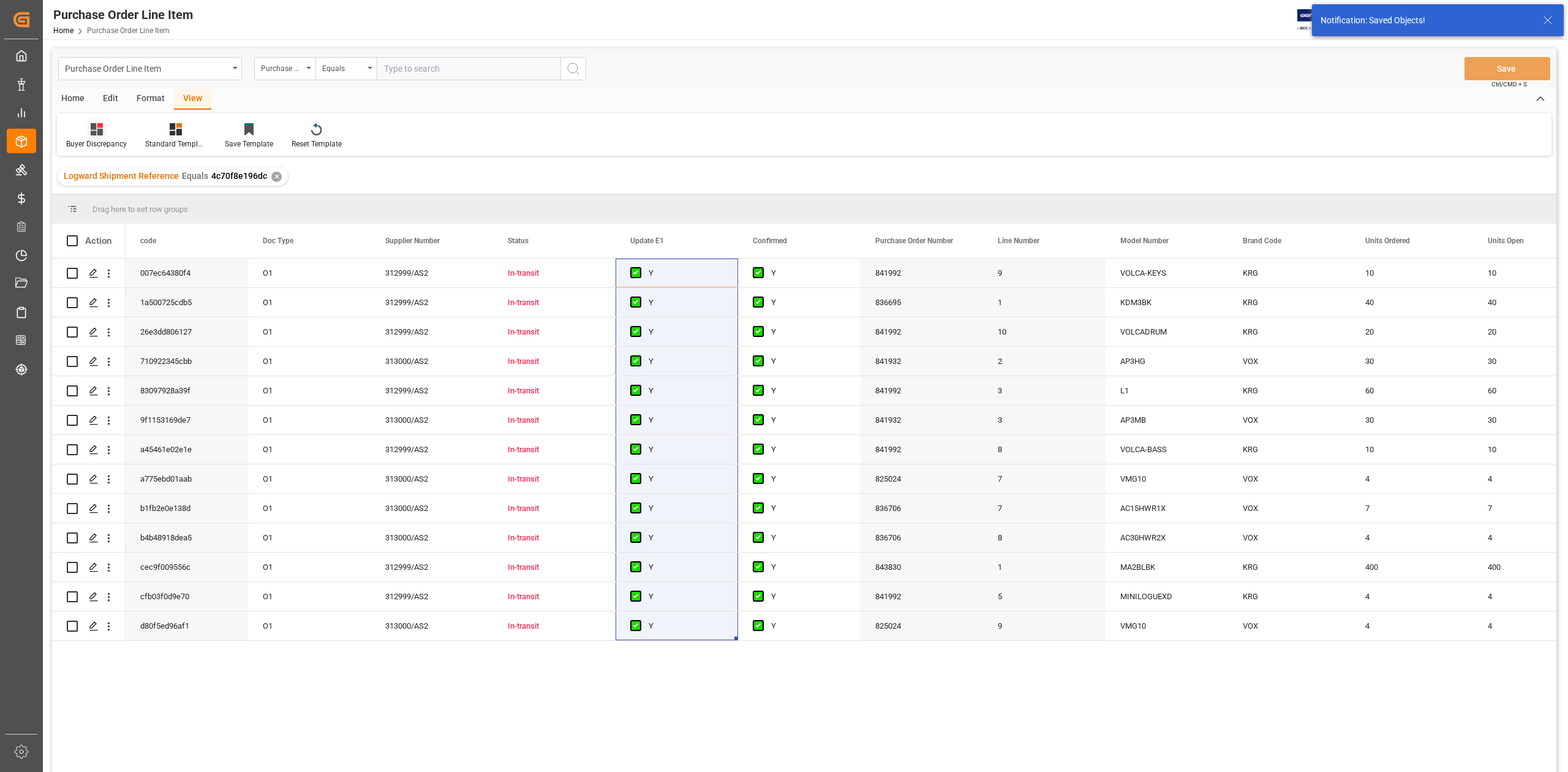
click at [99, 143] on div "Buyer Discrepancy" at bounding box center [96, 143] width 61 height 11
click at [108, 175] on div "Default" at bounding box center [129, 172] width 107 height 12
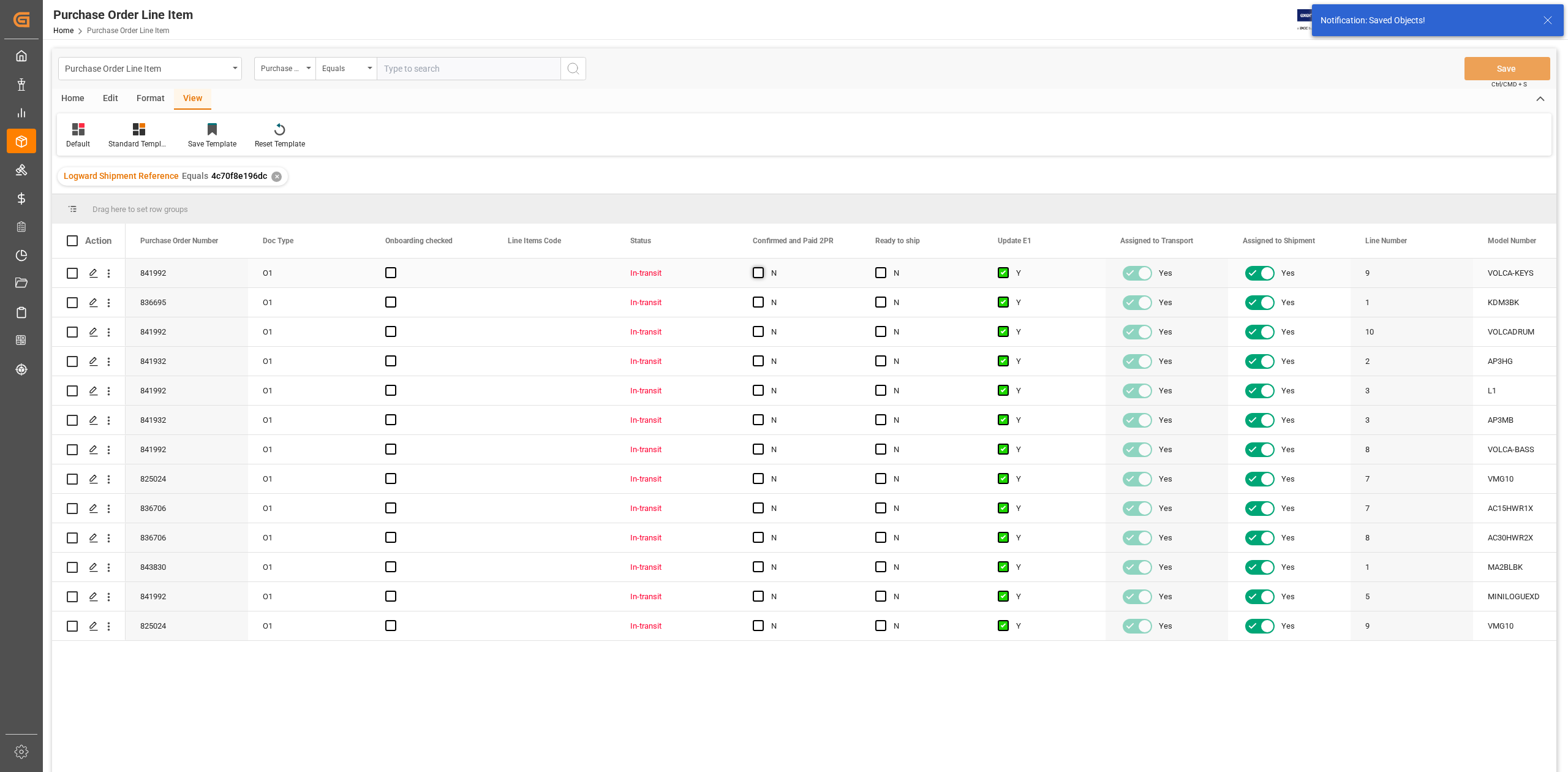
click at [759, 275] on span "Press SPACE to select this row." at bounding box center [758, 272] width 11 height 11
click at [762, 267] on input "Press SPACE to select this row." at bounding box center [762, 267] width 0 height 0
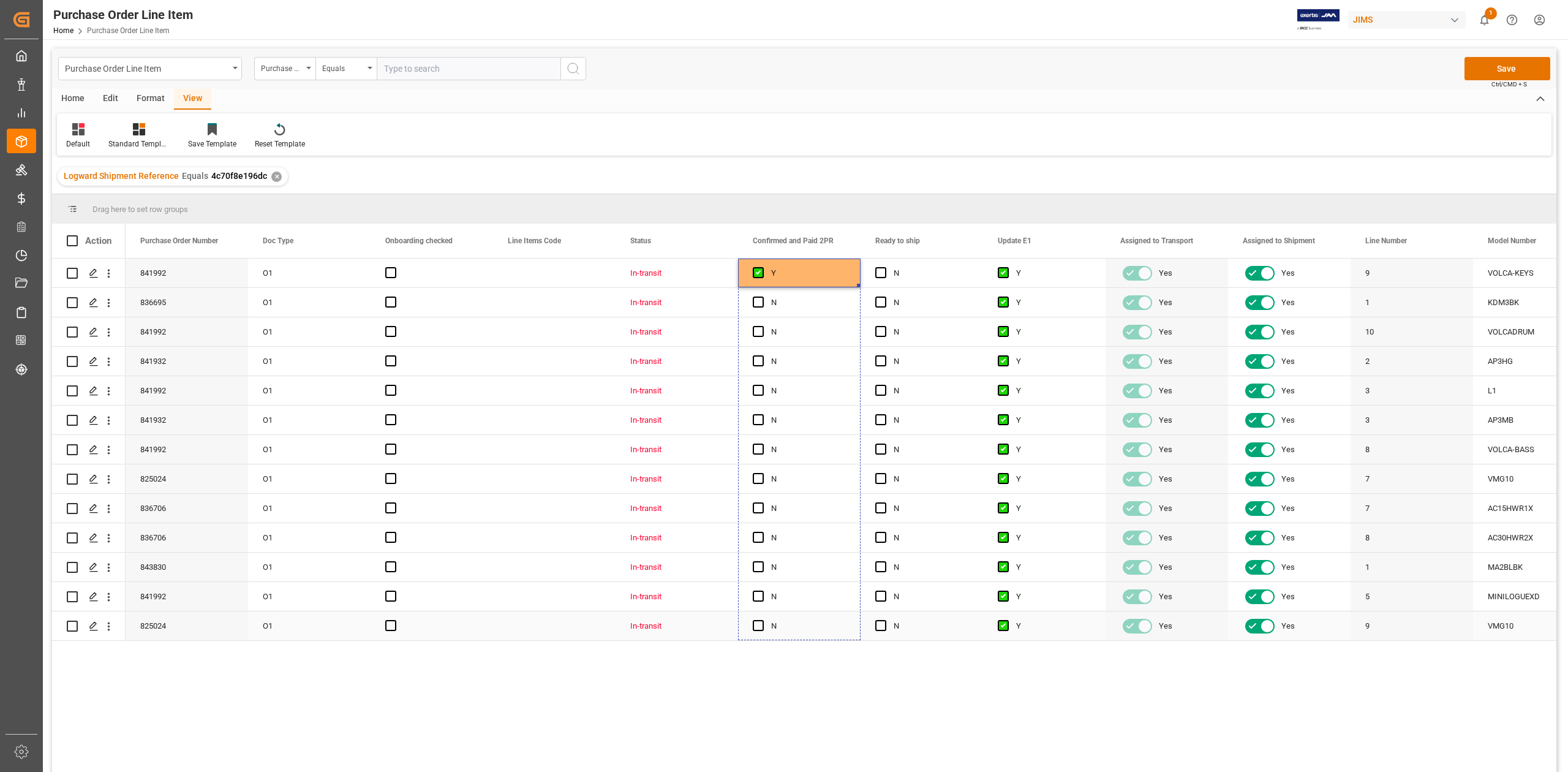
drag, startPoint x: 858, startPoint y: 285, endPoint x: 835, endPoint y: 619, distance: 334.8
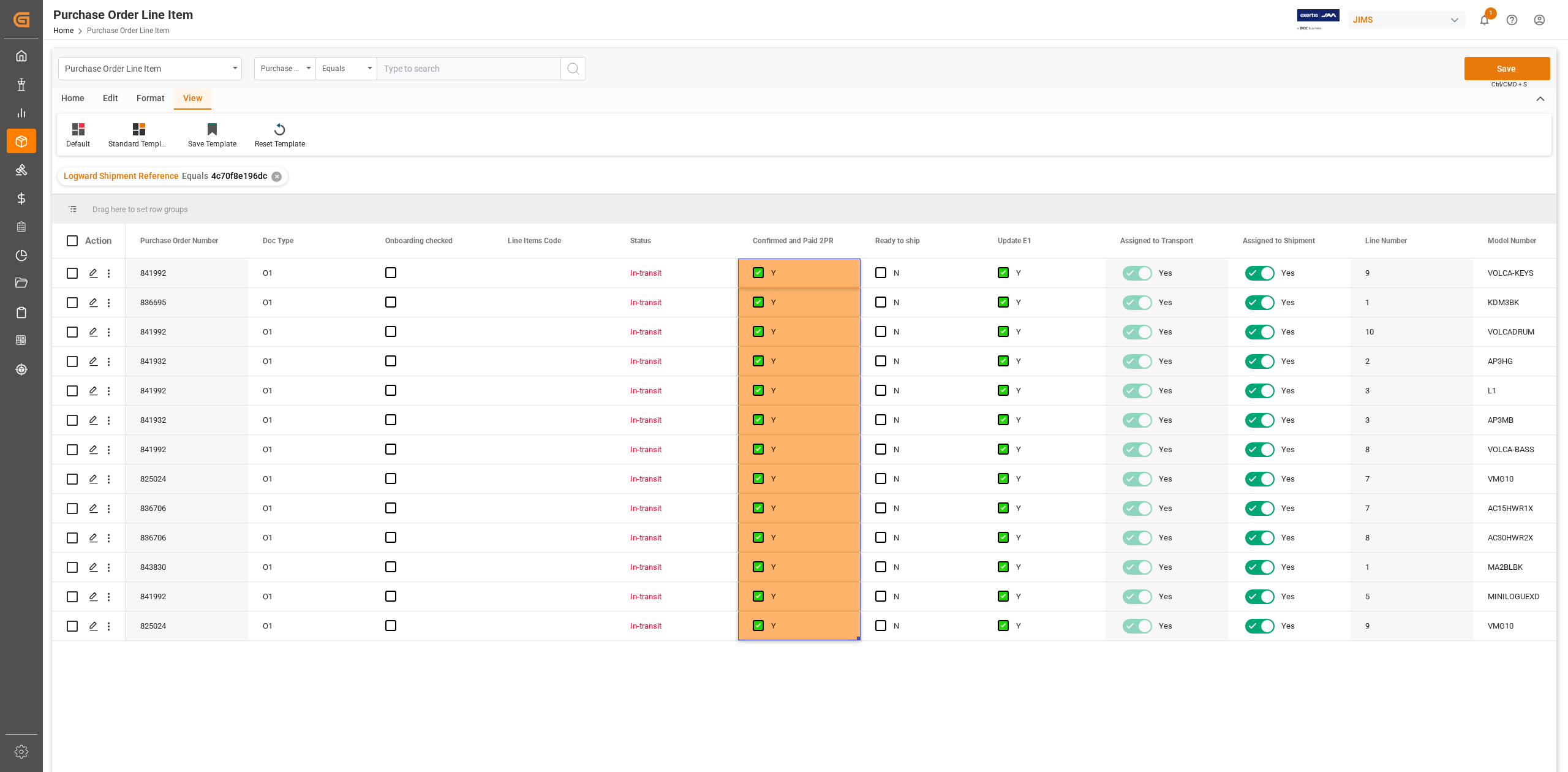
click at [1496, 69] on button "Save" at bounding box center [1506, 68] width 86 height 23
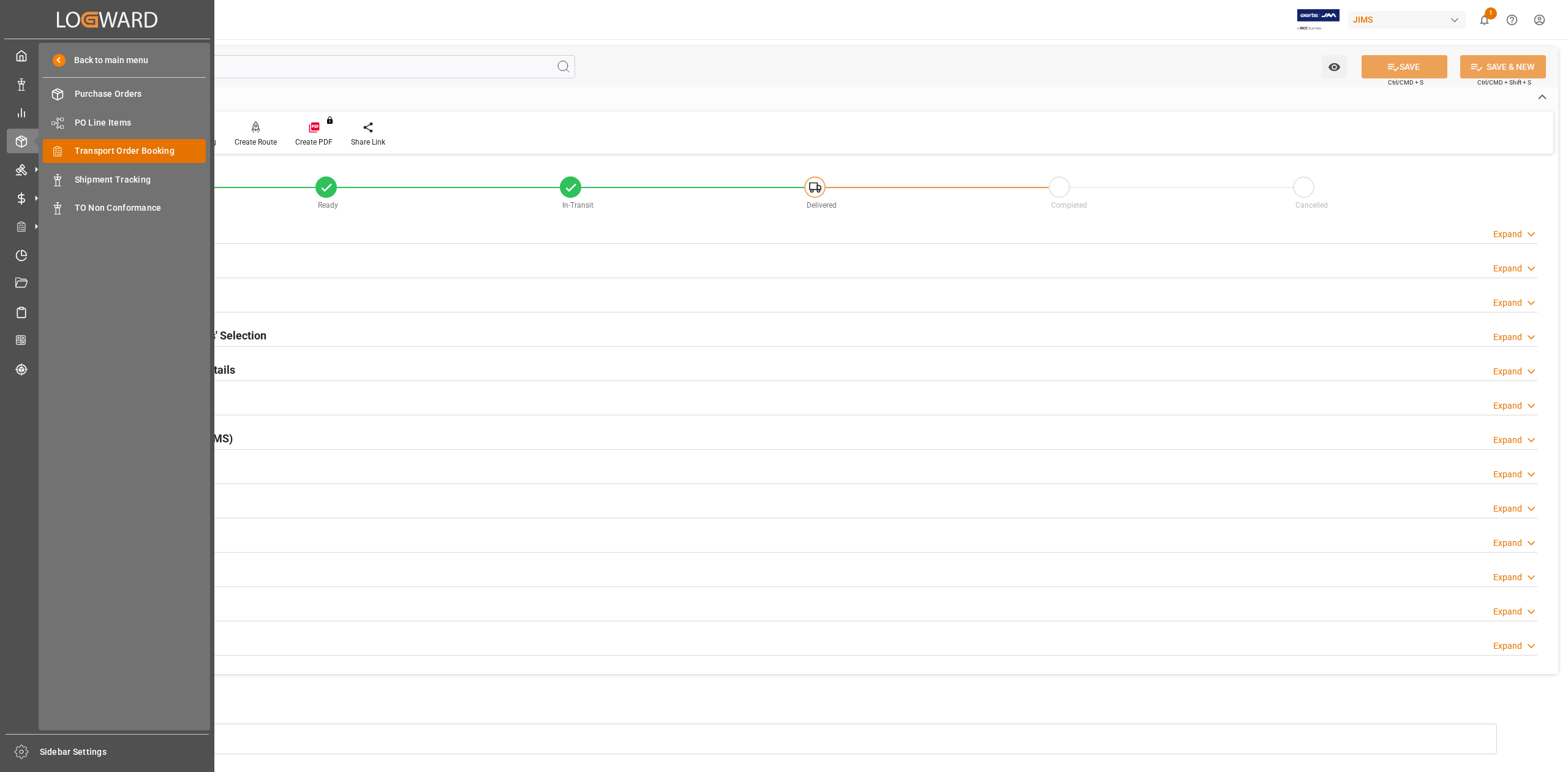
click at [119, 152] on span "Transport Order Booking" at bounding box center [141, 151] width 131 height 12
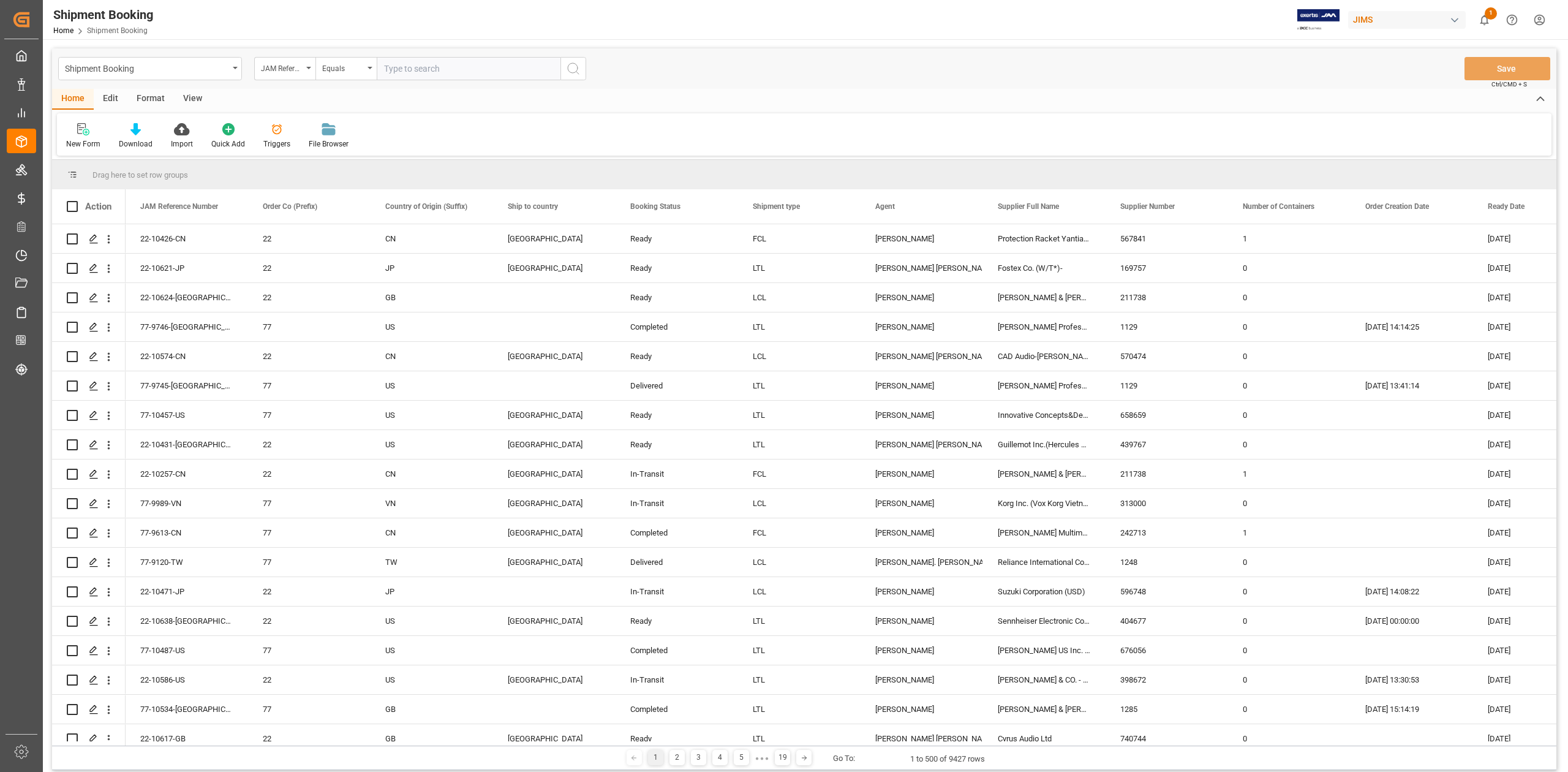
click at [446, 73] on input "text" at bounding box center [468, 68] width 184 height 23
type input "77-10561-DE"
click at [575, 70] on icon "search button" at bounding box center [573, 69] width 15 height 15
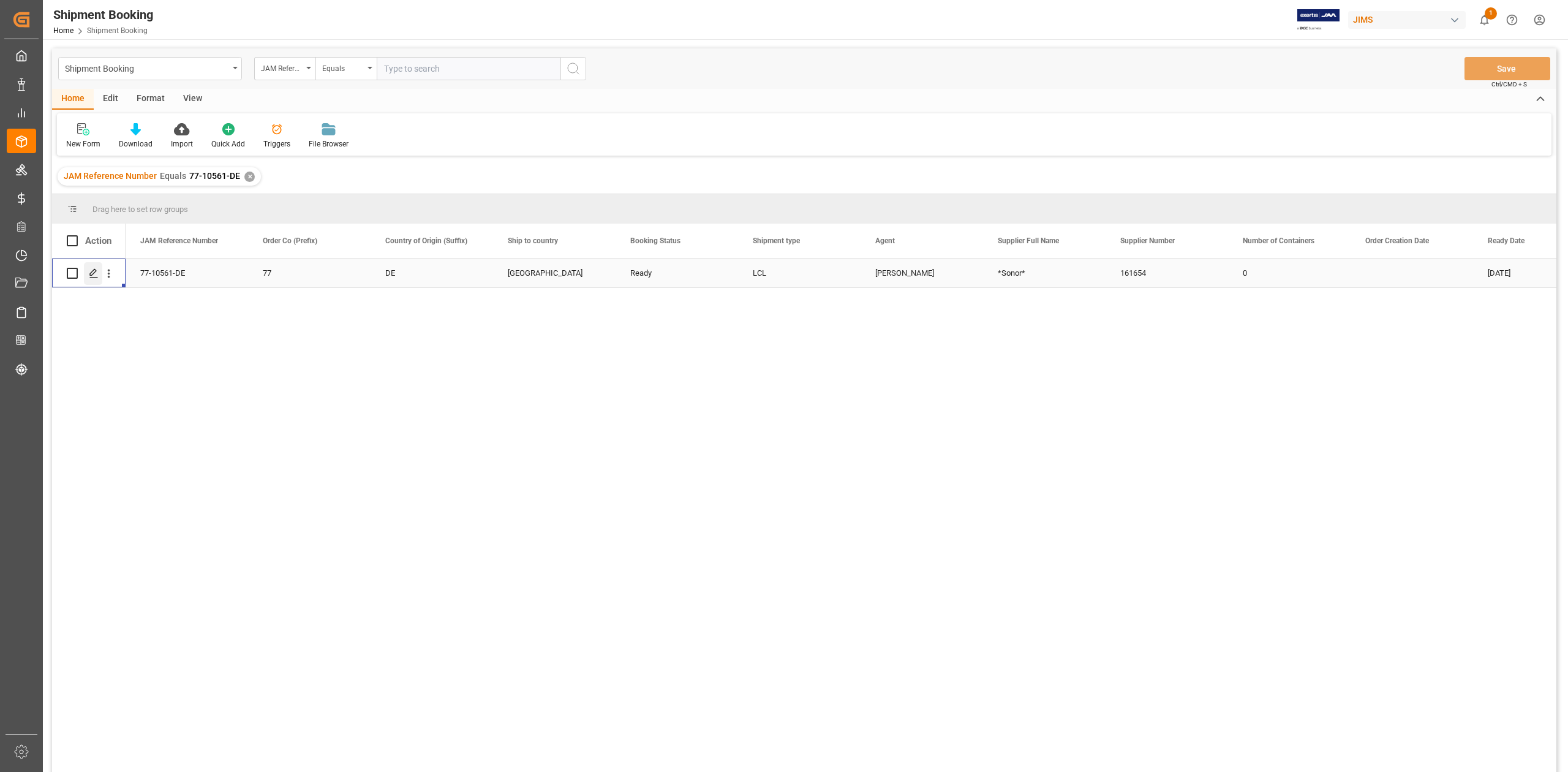
click at [96, 270] on polygon "Press SPACE to select this row." at bounding box center [92, 272] width 6 height 6
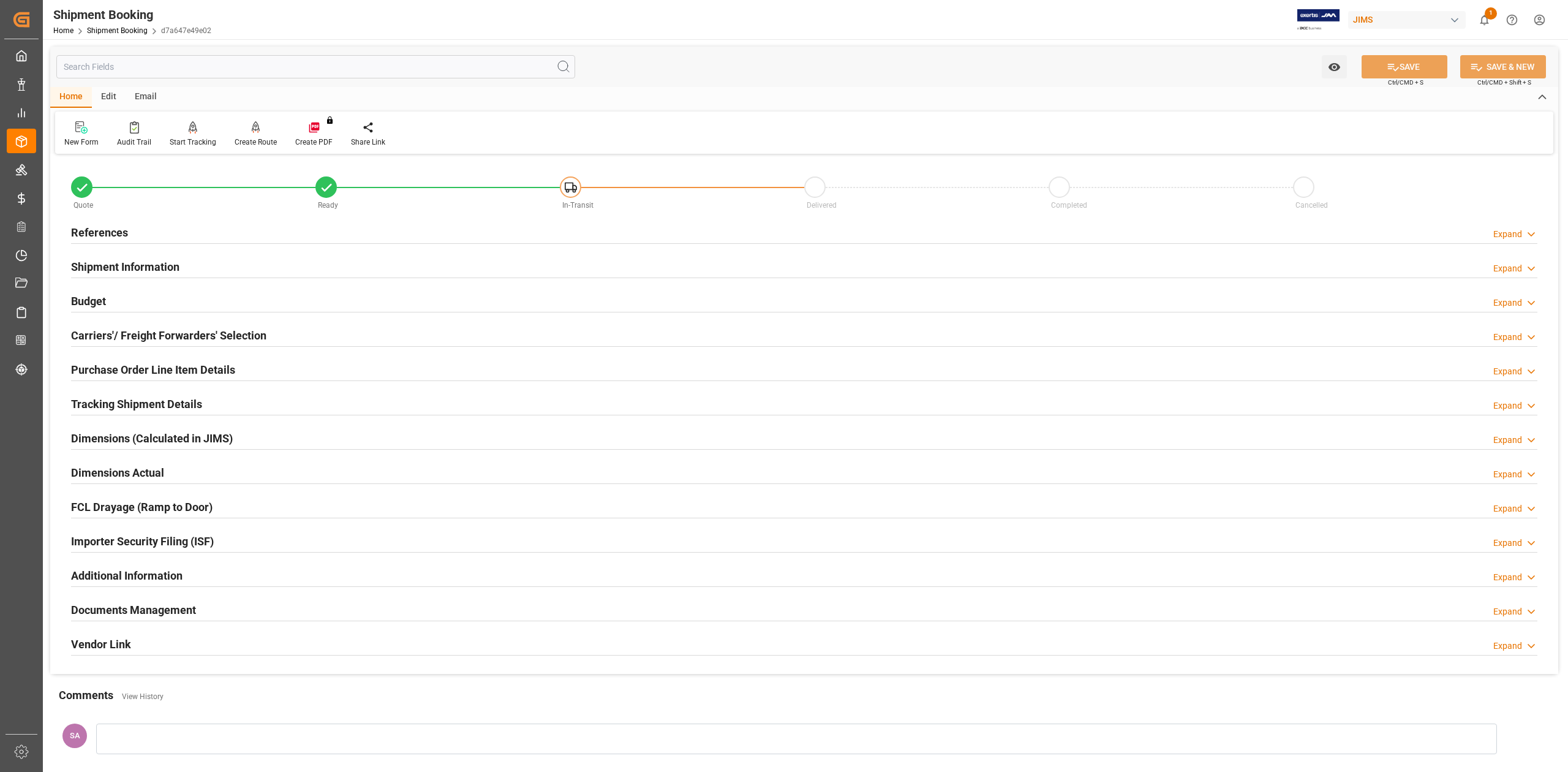
click at [117, 261] on h2 "Shipment Information" at bounding box center [125, 267] width 108 height 17
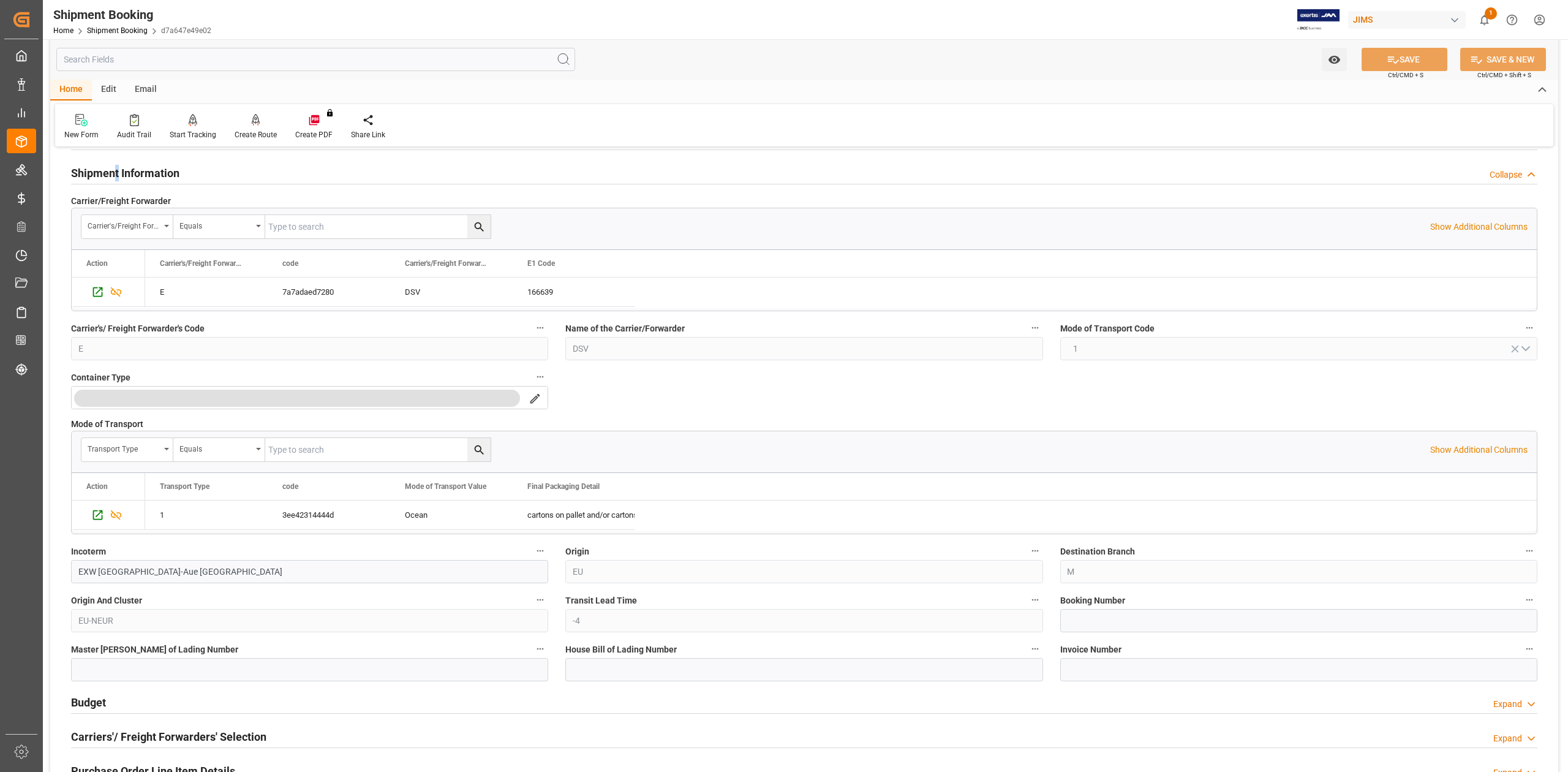
scroll to position [245, 0]
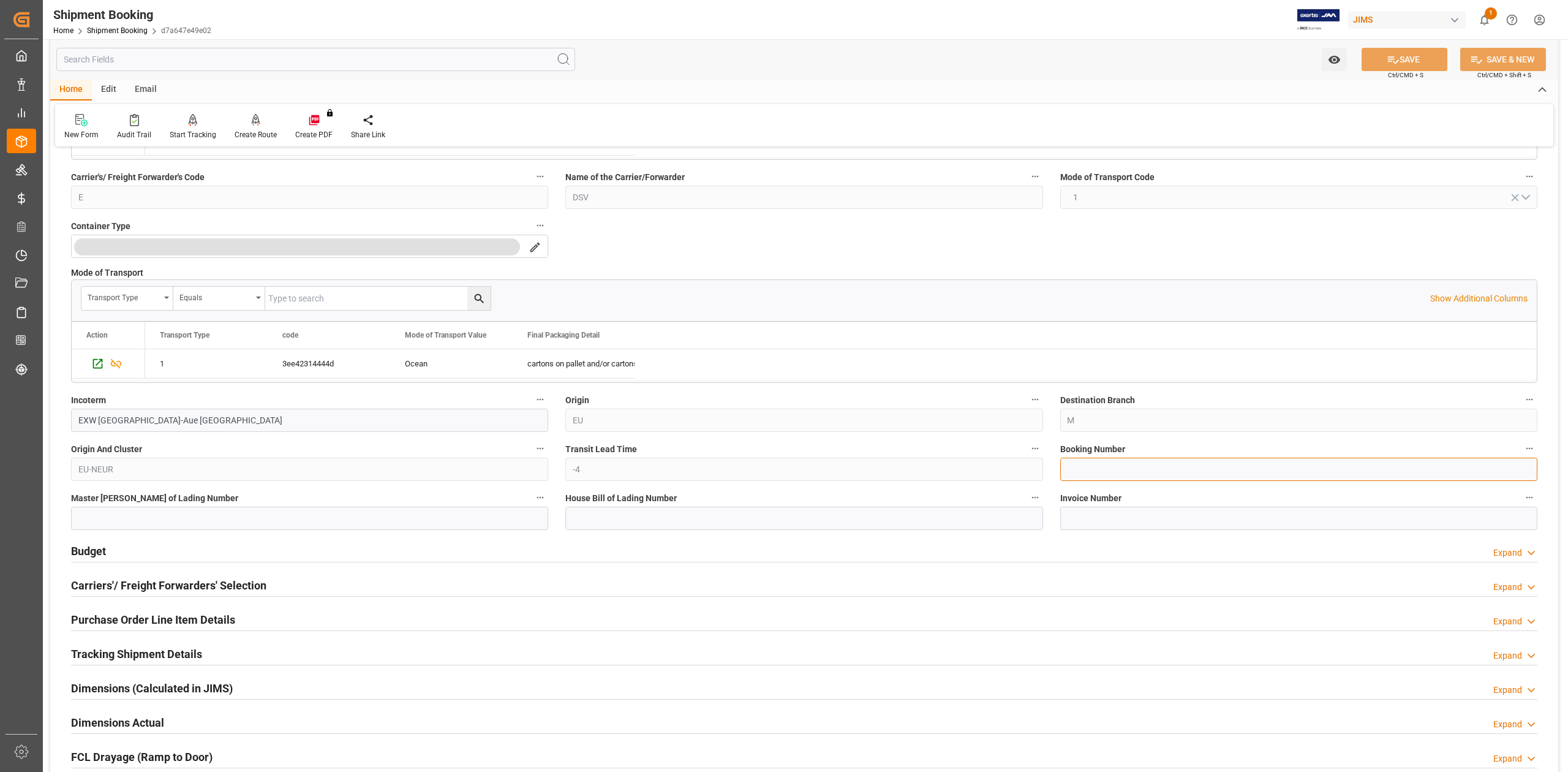
click at [1086, 474] on input at bounding box center [1298, 469] width 477 height 23
paste input "SBRG0203934"
type input "SBRG0203934"
click at [1383, 52] on button "SAVE" at bounding box center [1404, 59] width 86 height 23
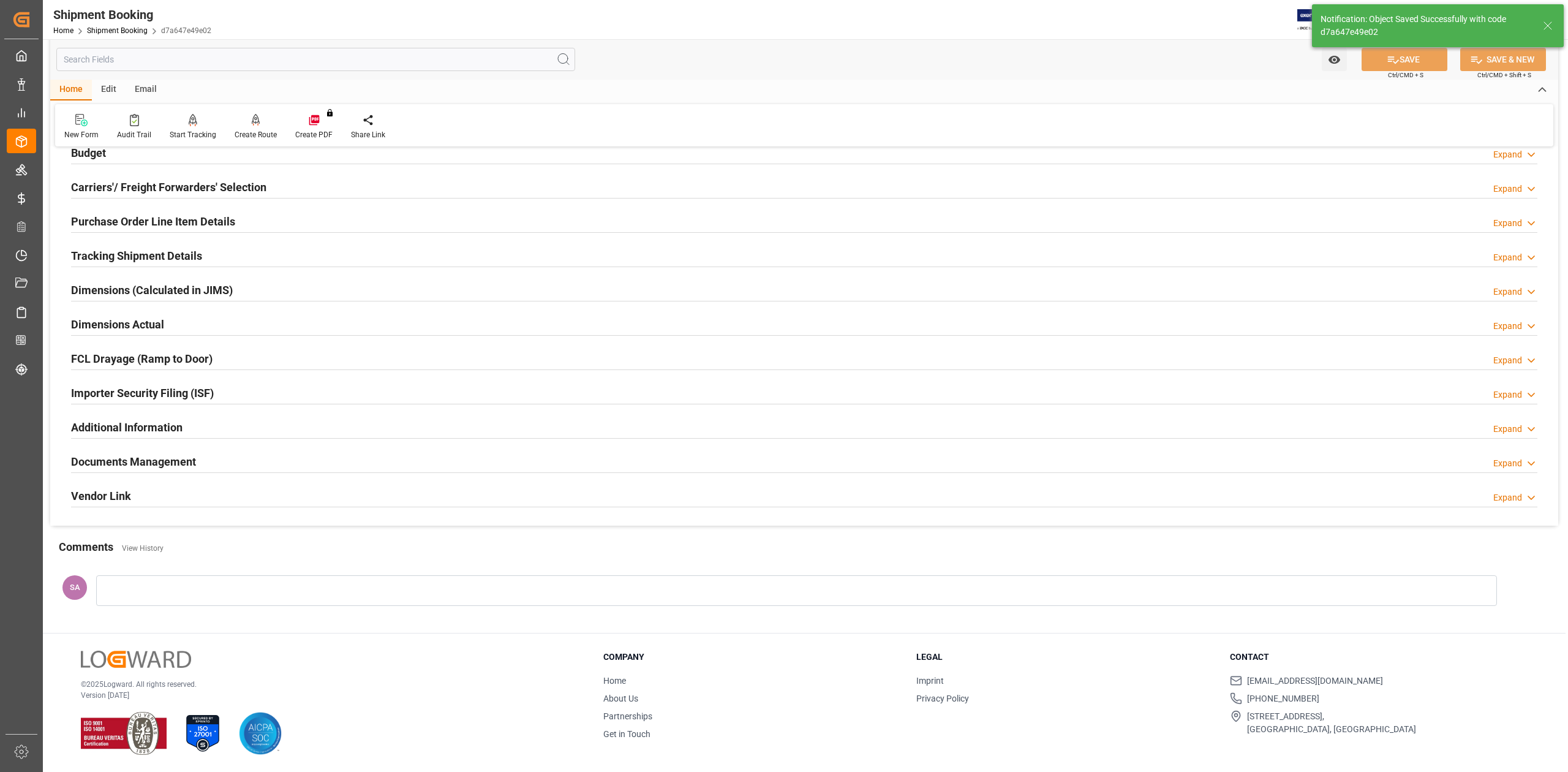
scroll to position [0, 0]
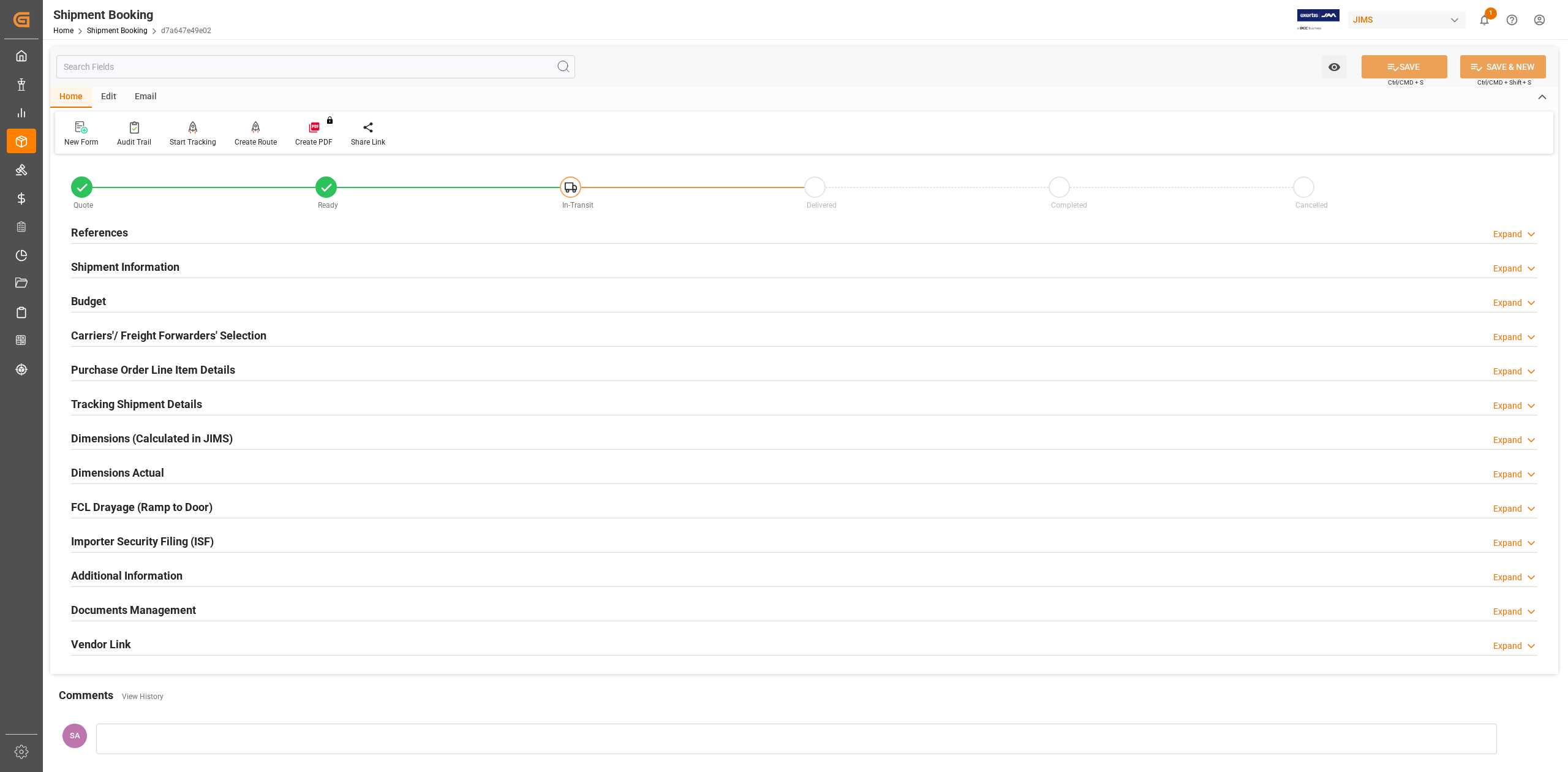
click at [91, 304] on h2 "Budget" at bounding box center [88, 301] width 35 height 17
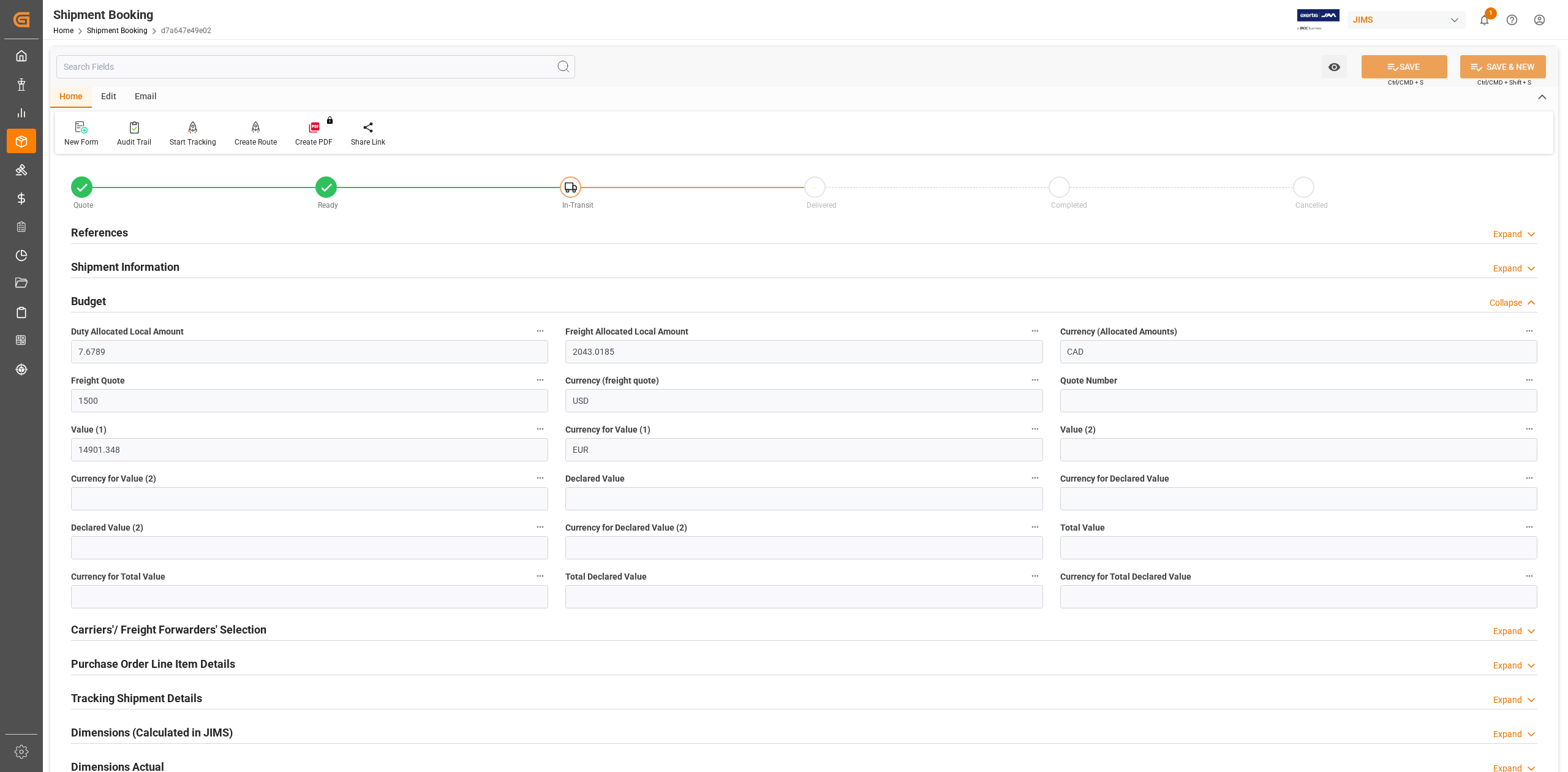
click at [91, 304] on h2 "Budget" at bounding box center [88, 301] width 35 height 17
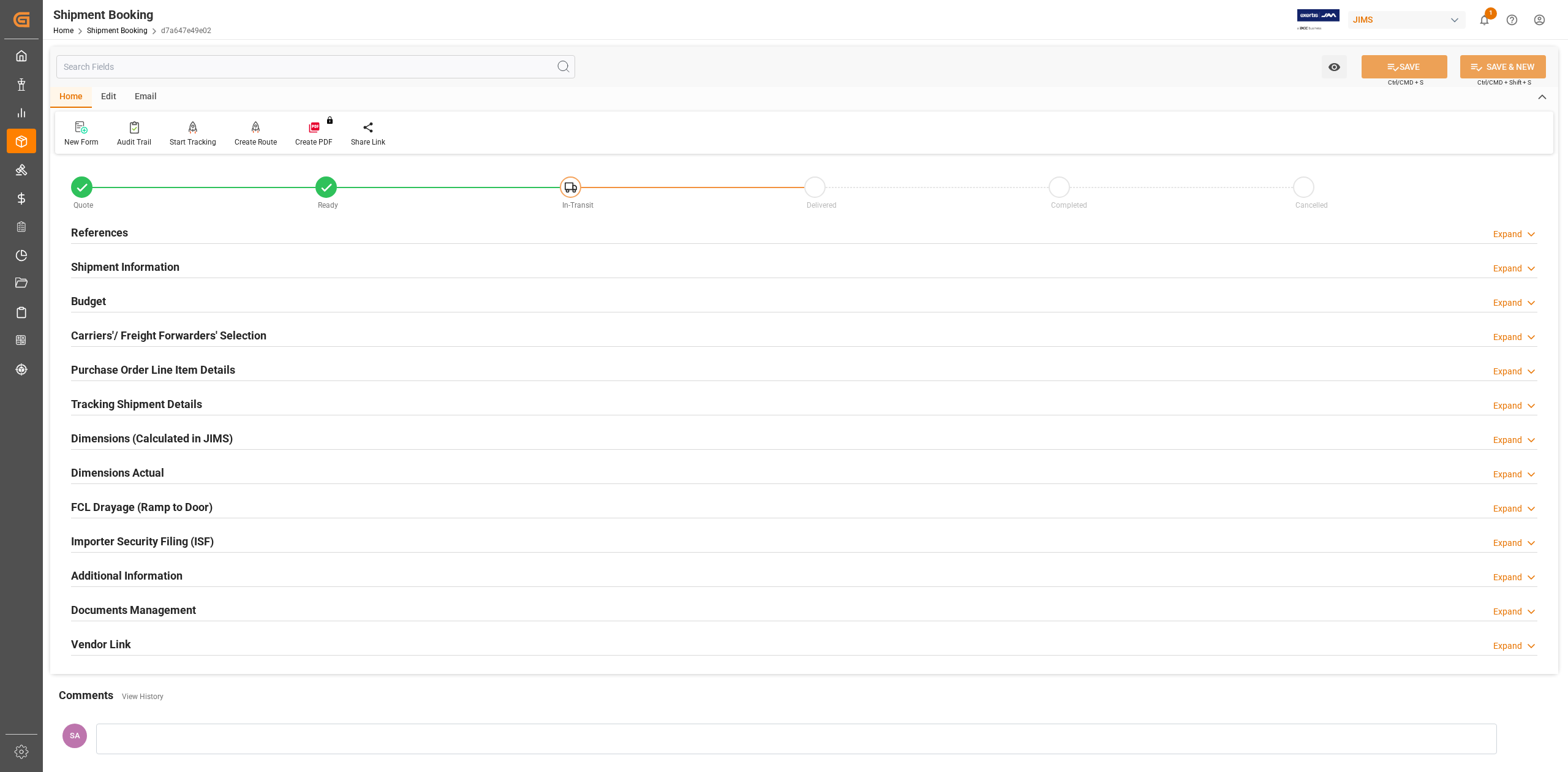
click at [96, 468] on h2 "Dimensions Actual" at bounding box center [117, 473] width 93 height 17
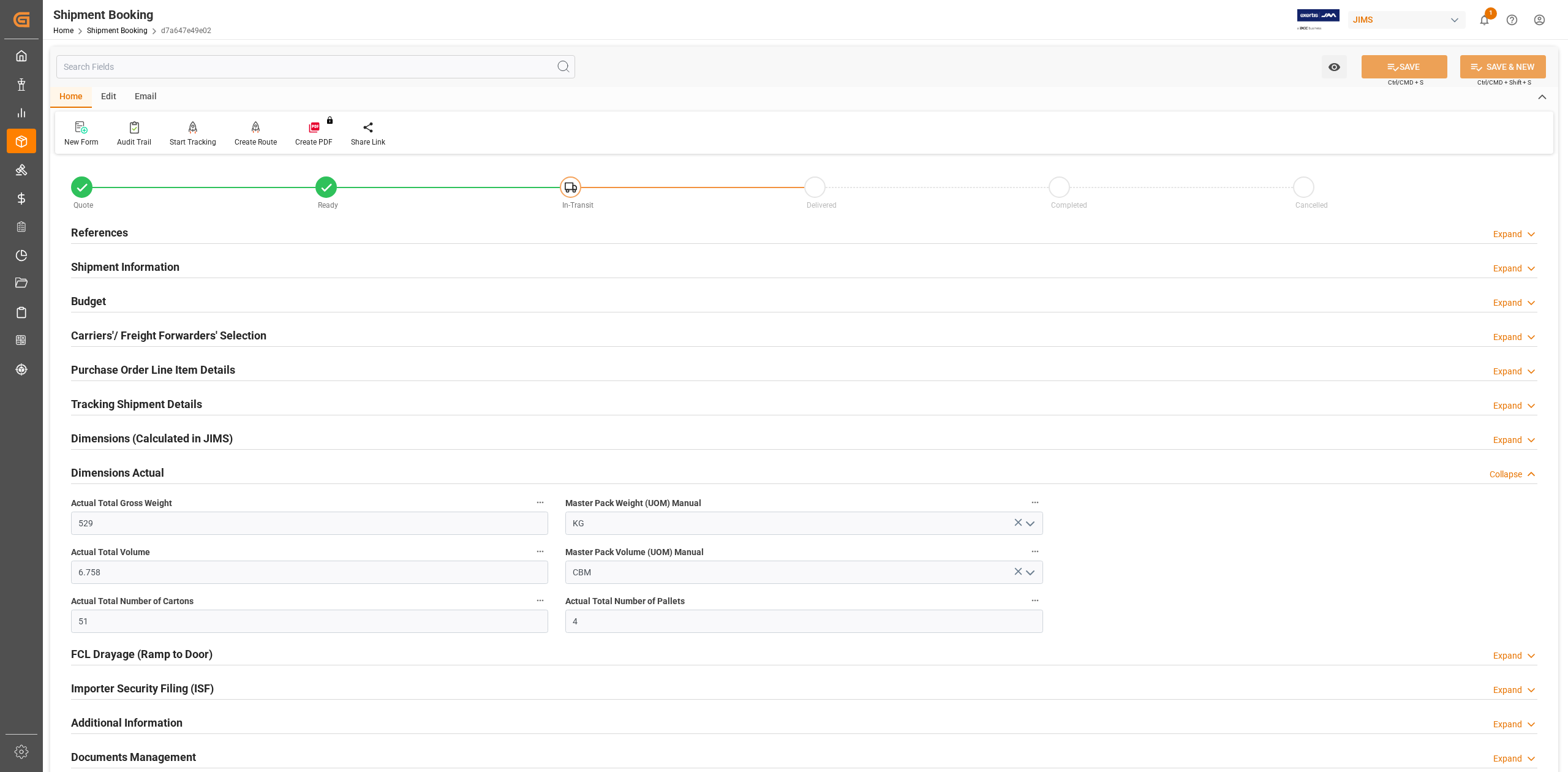
click at [96, 468] on h2 "Dimensions Actual" at bounding box center [117, 473] width 93 height 17
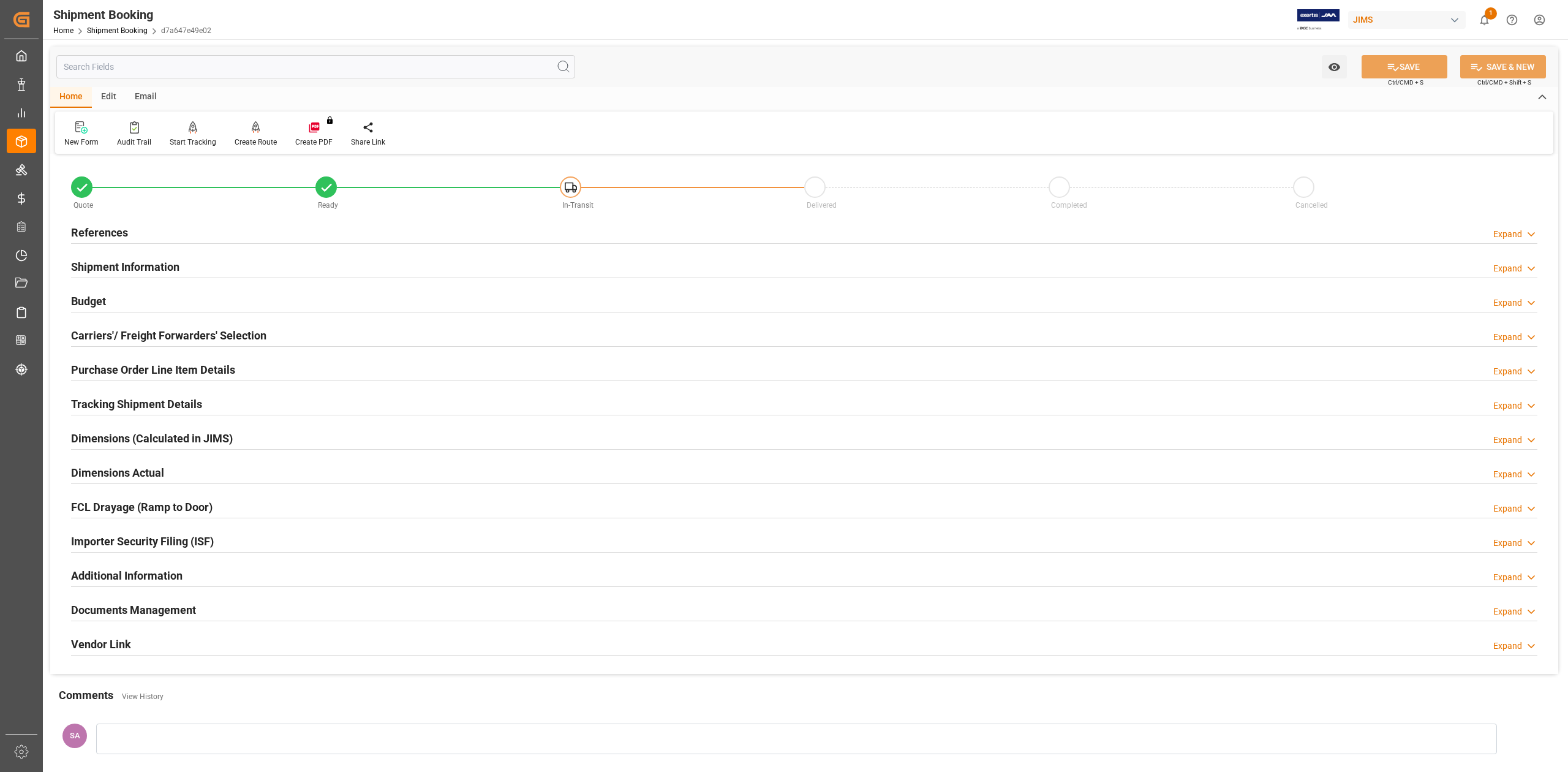
click at [92, 405] on h2 "Tracking Shipment Details" at bounding box center [136, 404] width 131 height 17
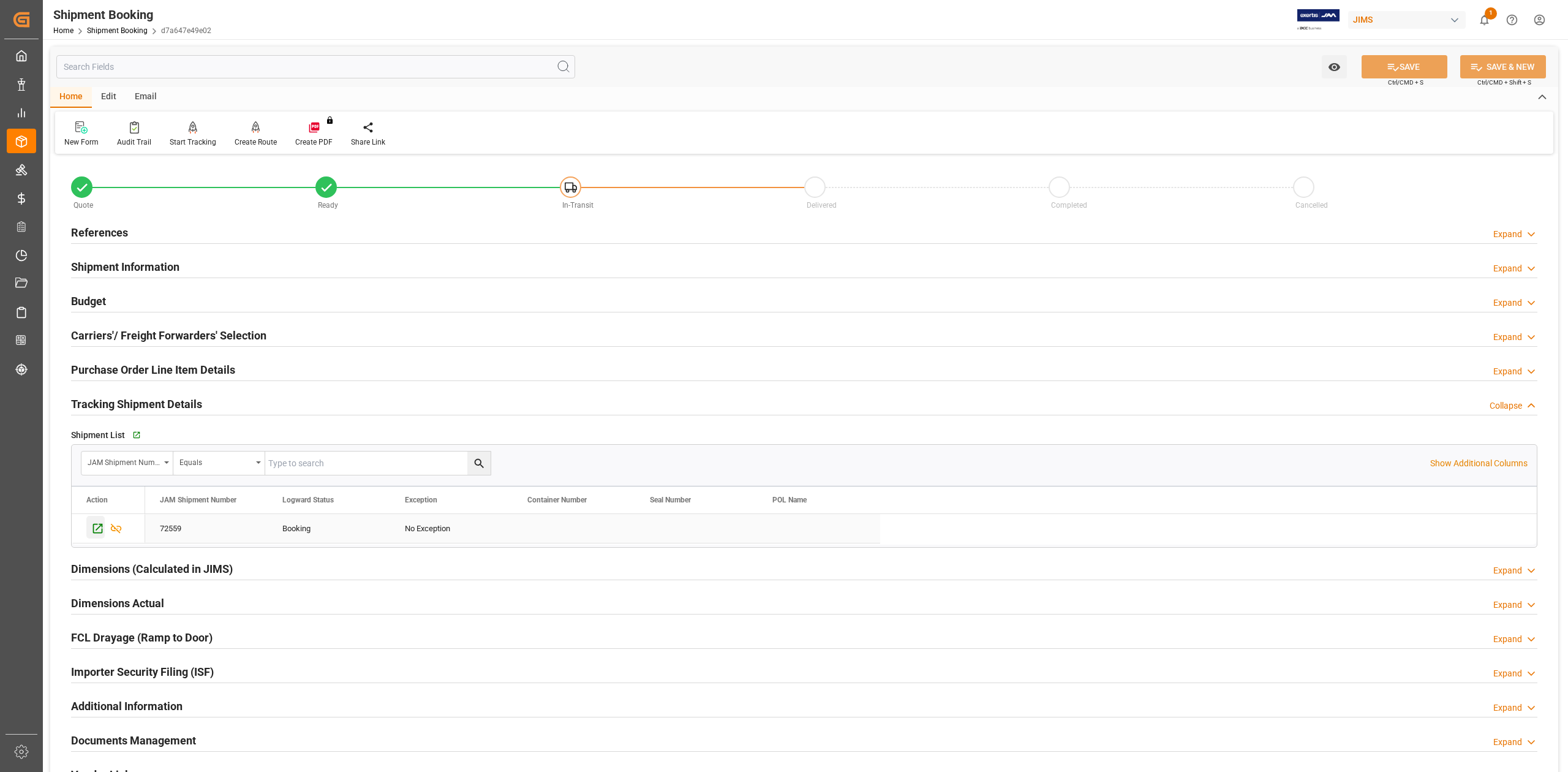
click at [96, 531] on icon "Press SPACE to select this row." at bounding box center [97, 527] width 12 height 12
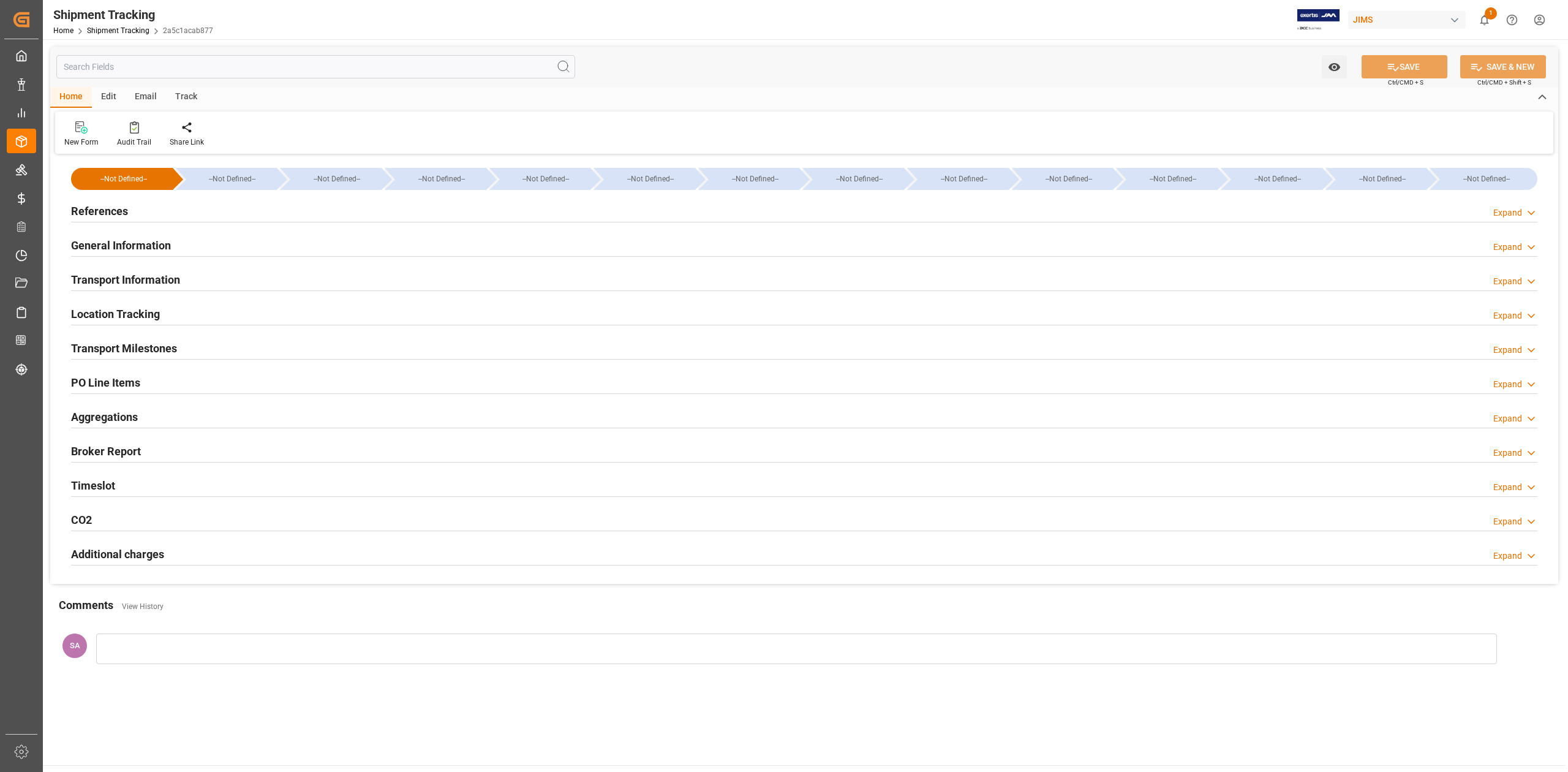
type input "[DATE] 00:00"
click at [147, 337] on div "Transport Milestones" at bounding box center [123, 347] width 106 height 23
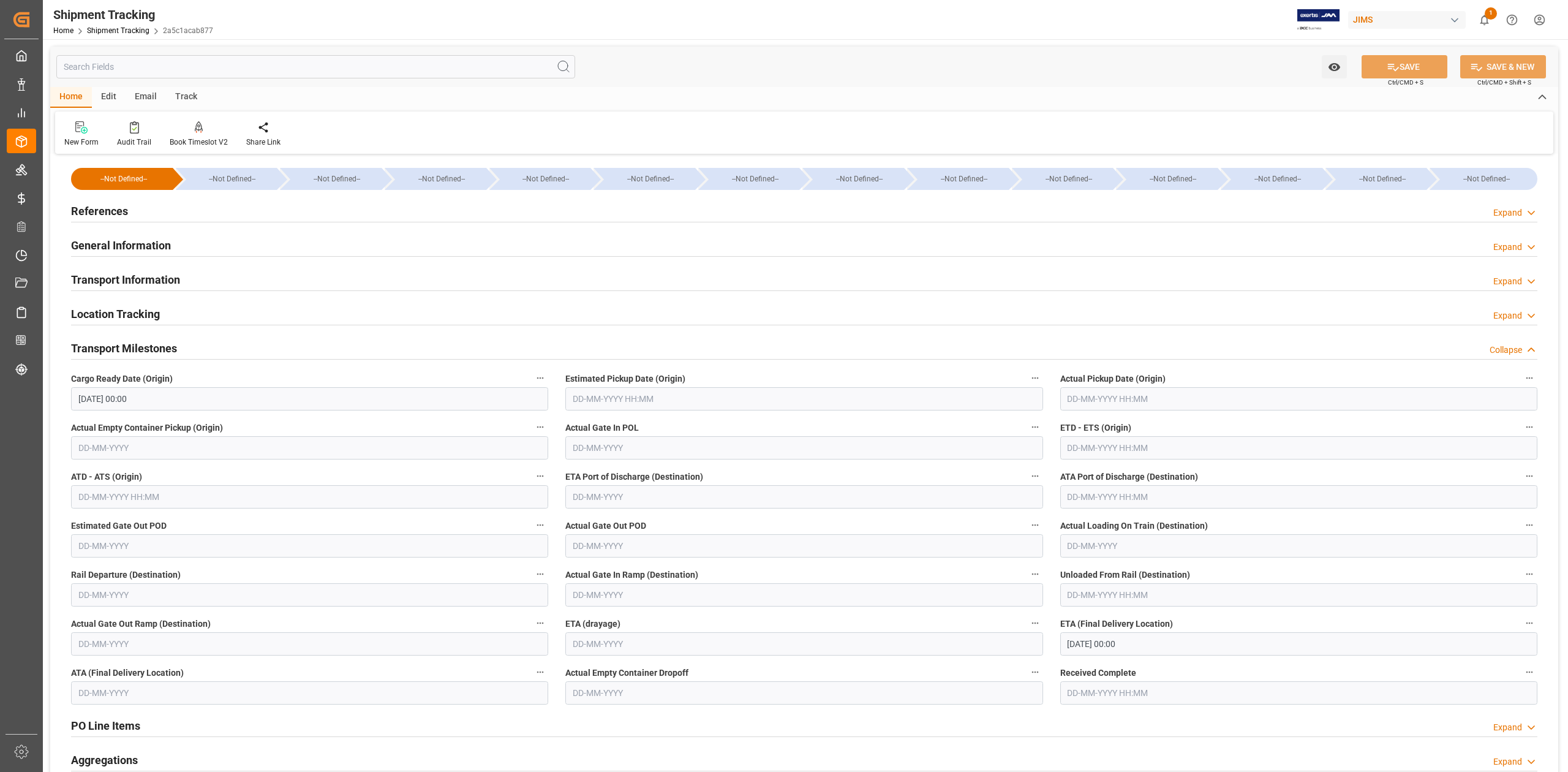
click at [168, 400] on input "[DATE] 00:00" at bounding box center [309, 398] width 477 height 23
click at [1117, 447] on input "text" at bounding box center [1298, 448] width 477 height 23
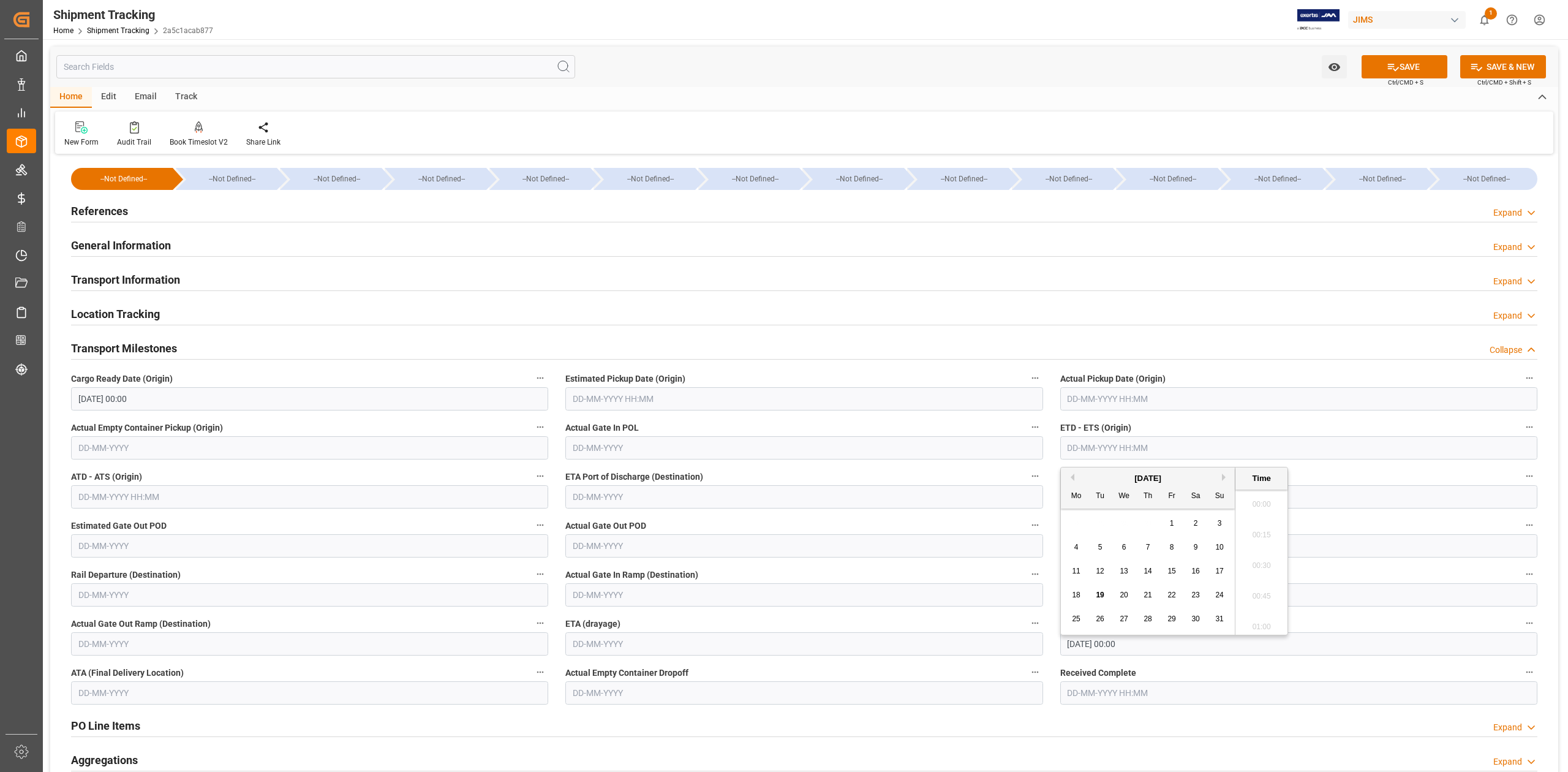
scroll to position [1198, 0]
click at [598, 404] on input "text" at bounding box center [804, 398] width 477 height 23
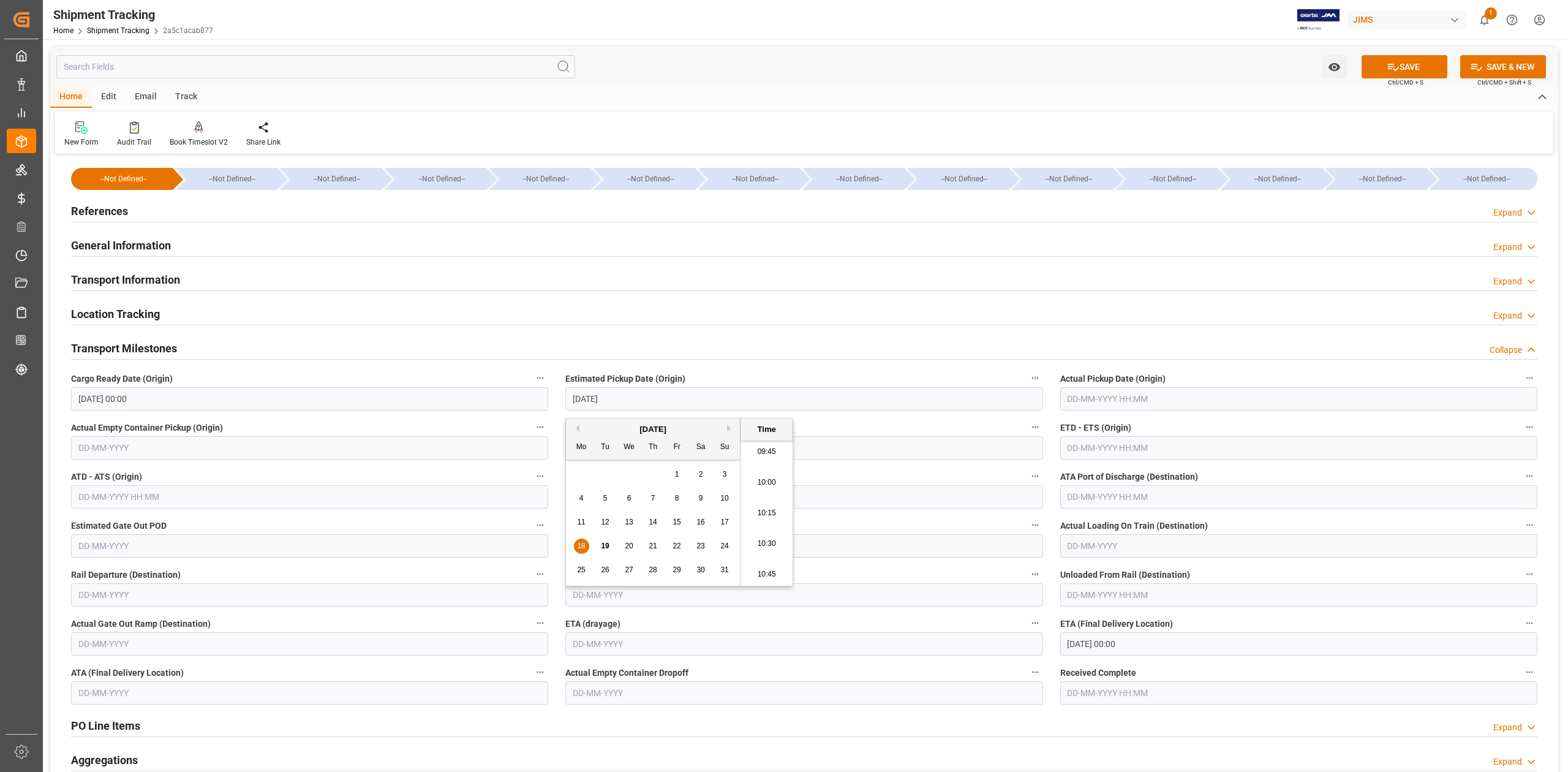
click at [317, 403] on input "[DATE] 00:00" at bounding box center [309, 398] width 477 height 23
type input "[DATE] 00:00"
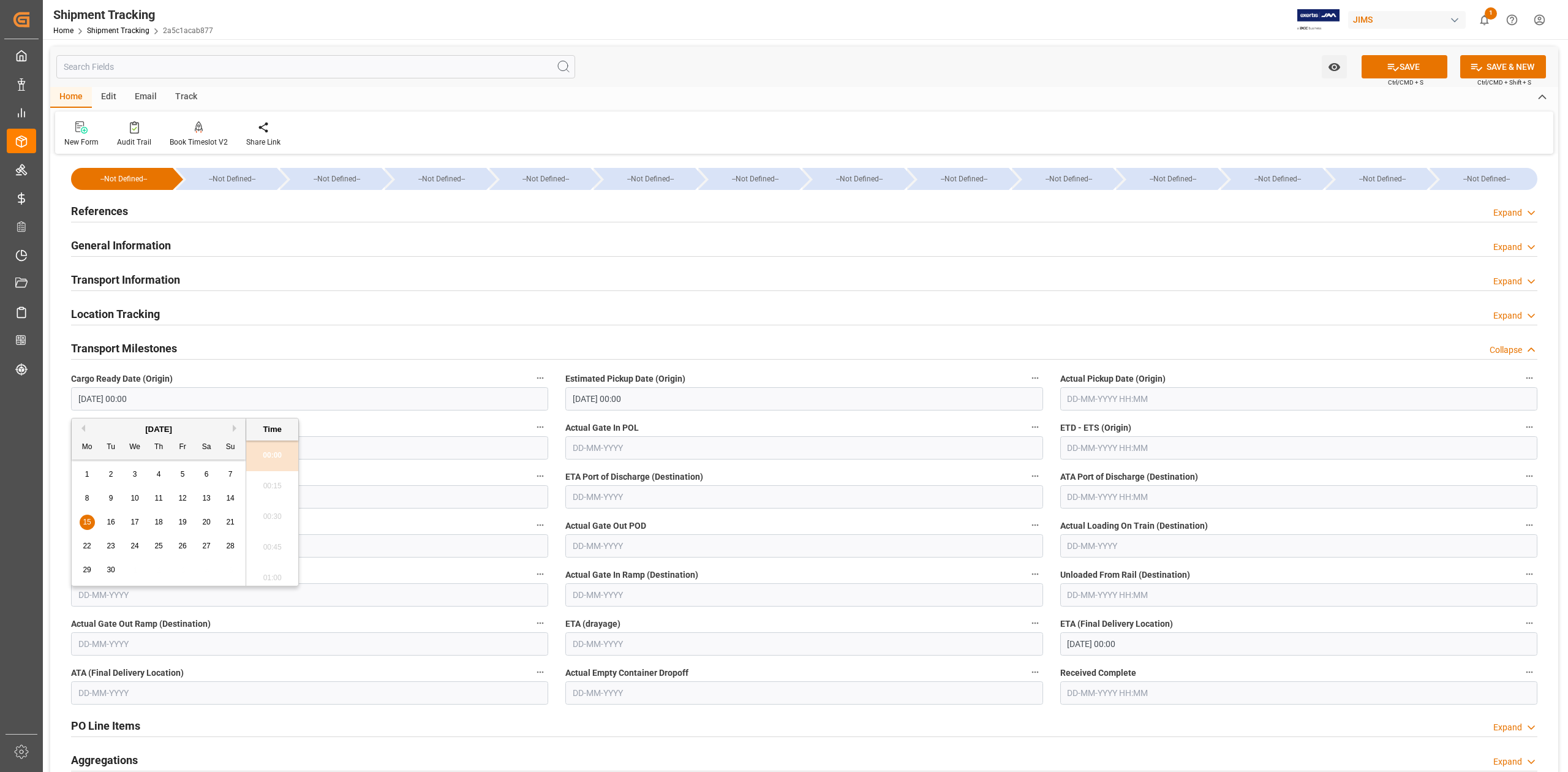
click at [317, 403] on input "[DATE] 00:00" at bounding box center [309, 398] width 477 height 23
click at [1096, 399] on input "text" at bounding box center [1298, 398] width 477 height 23
type input "[DATE] 00:00"
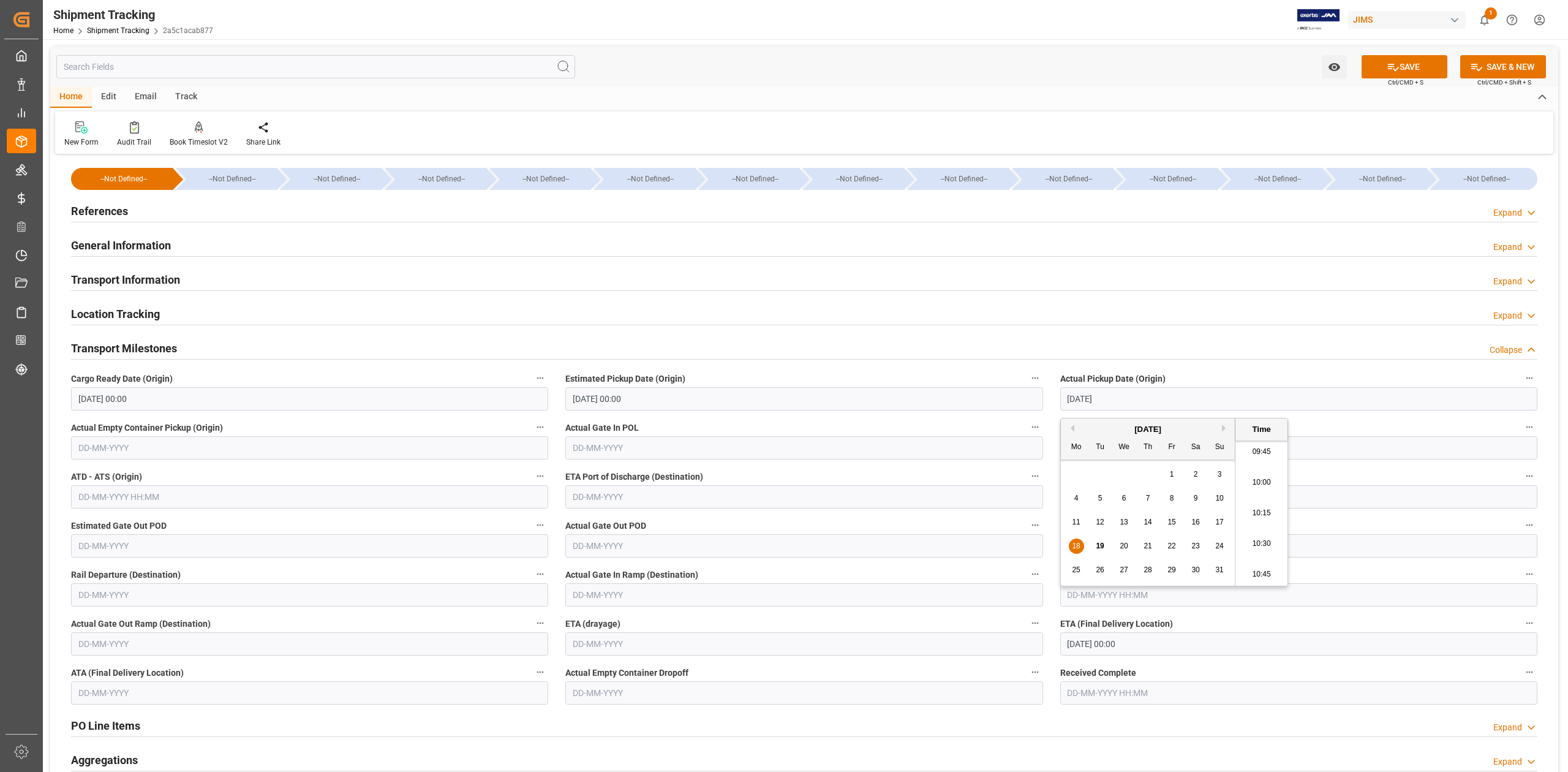
click at [1400, 444] on input "text" at bounding box center [1298, 448] width 477 height 23
type input "[DATE] 00:00"
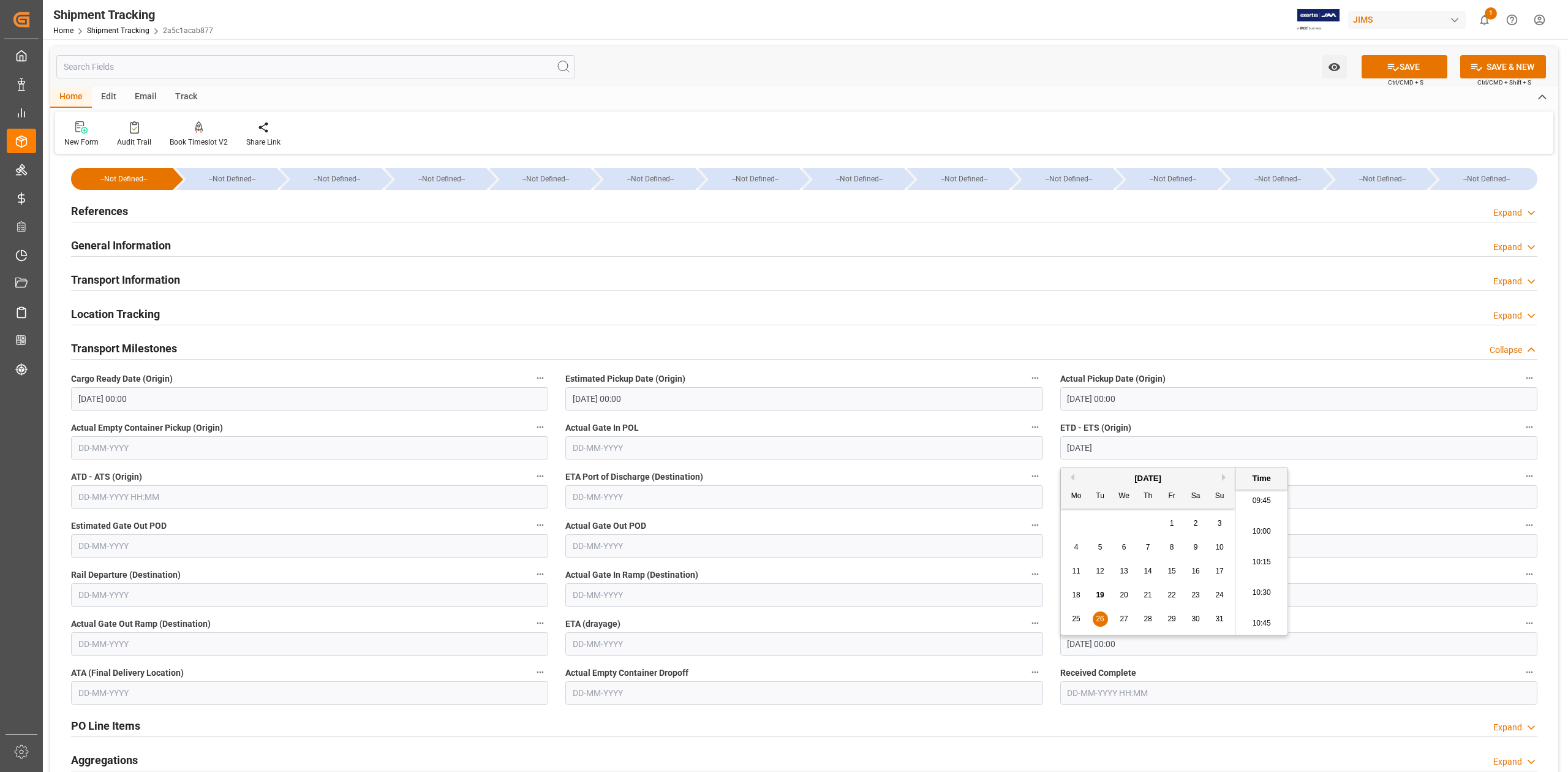
click at [1357, 649] on input "[DATE] 00:00" at bounding box center [1298, 644] width 477 height 23
type input "[DATE] 00:00"
click at [1071, 463] on button "Previous Month" at bounding box center [1070, 464] width 7 height 7
click at [1101, 561] on span "16" at bounding box center [1100, 558] width 8 height 8
type input "[DATE] 00:00"
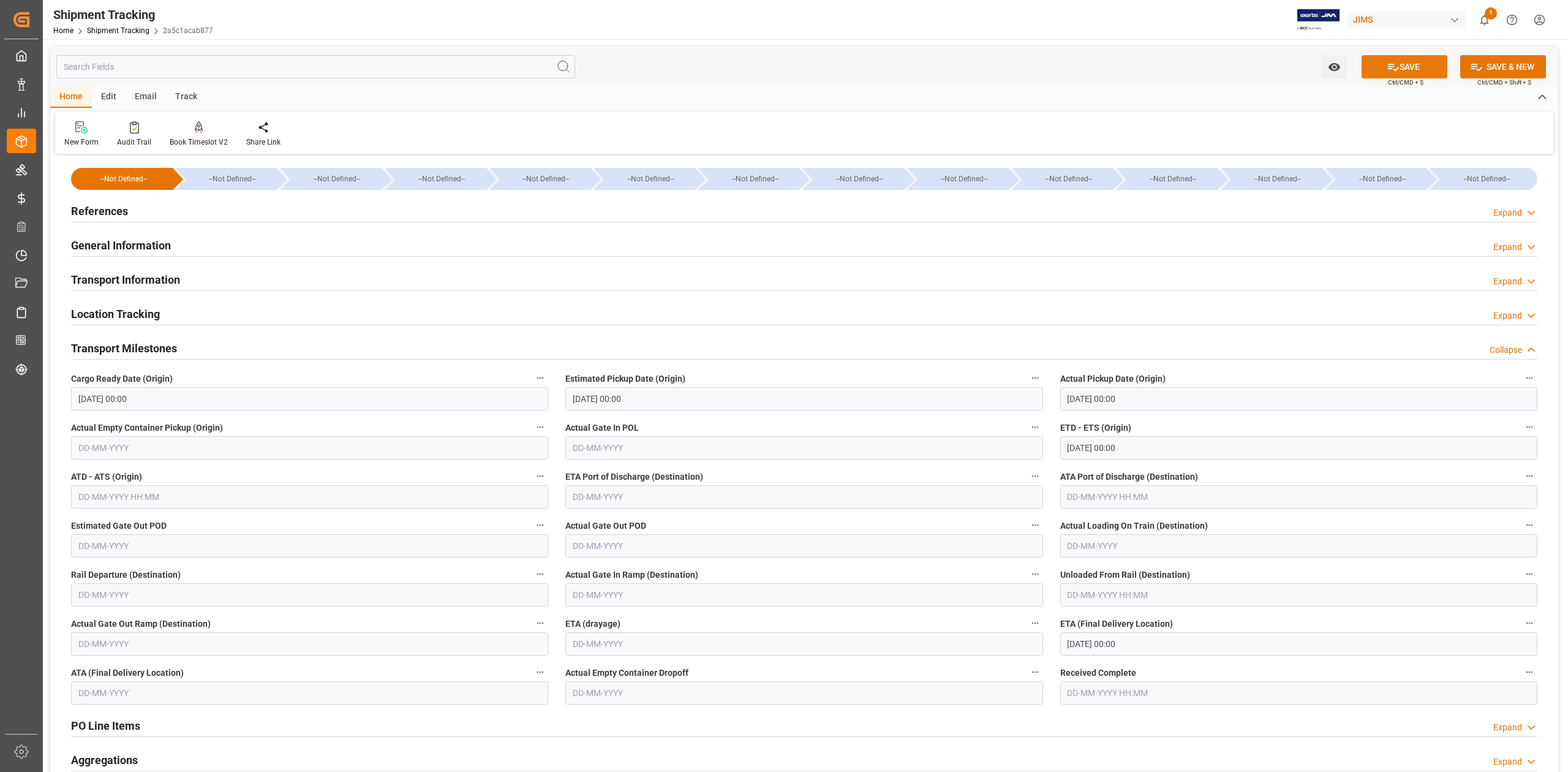
click at [1412, 64] on button "SAVE" at bounding box center [1404, 67] width 86 height 23
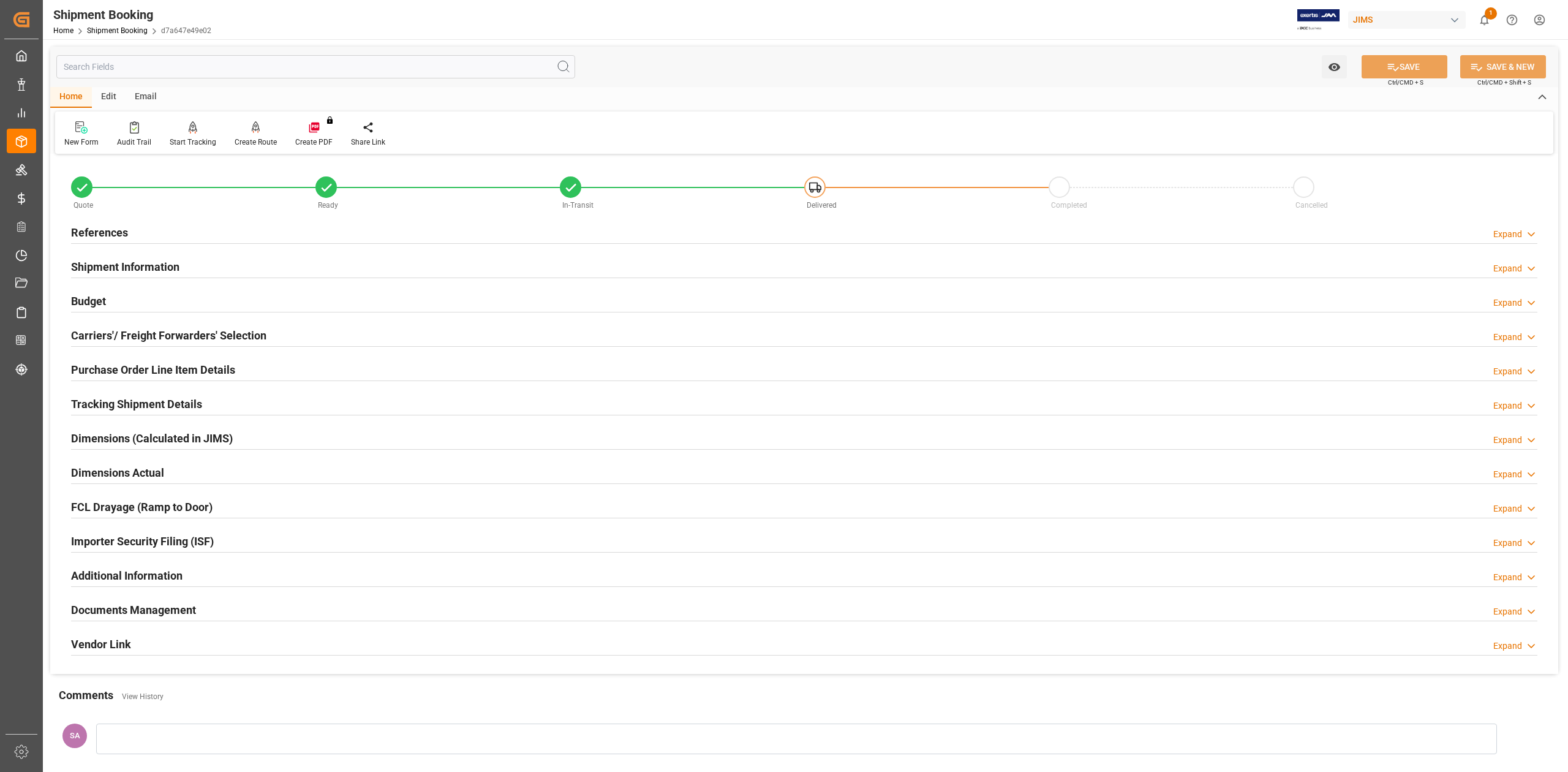
click at [166, 612] on h2 "Documents Management" at bounding box center [133, 610] width 125 height 17
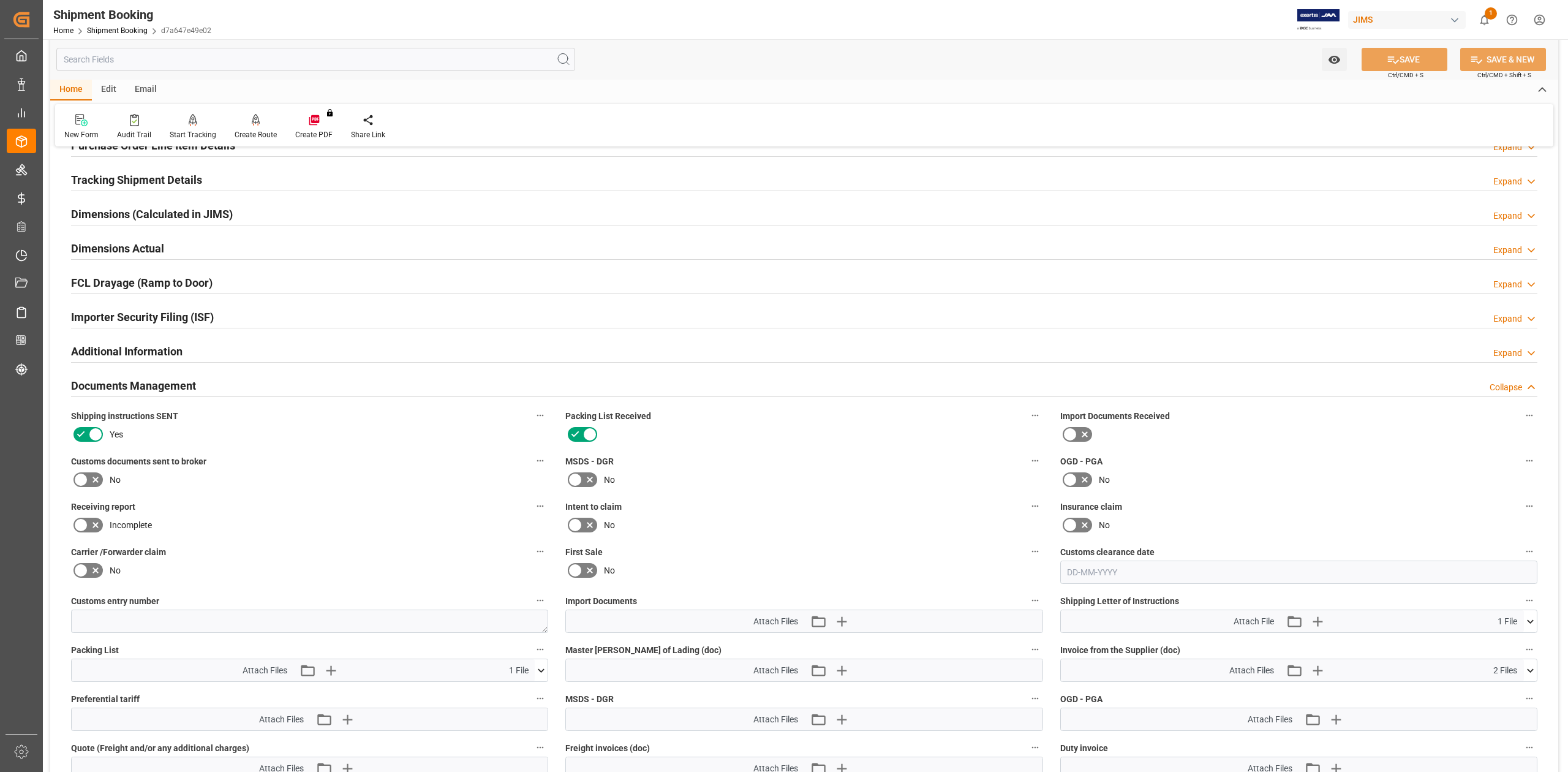
scroll to position [245, 0]
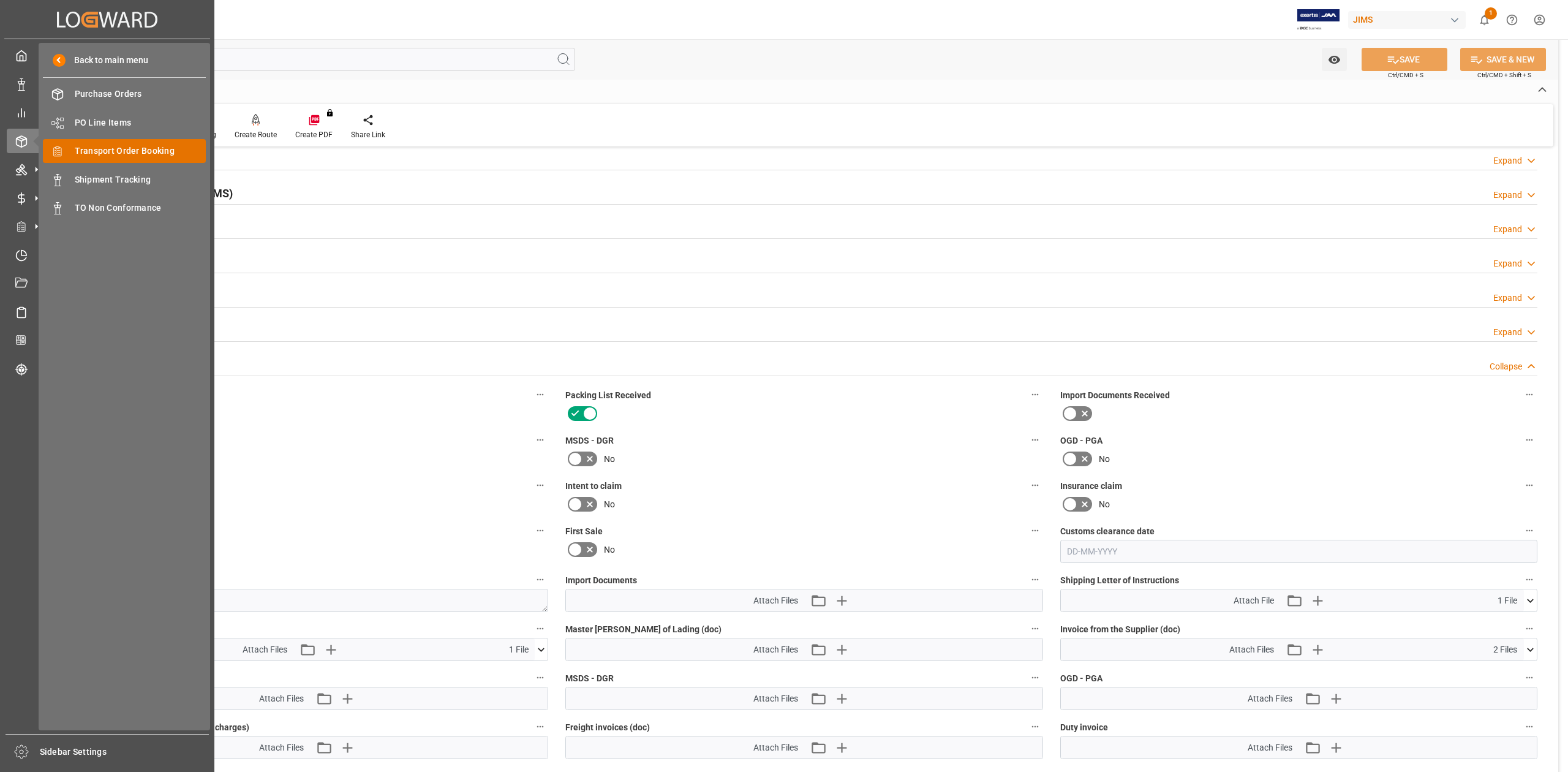
click at [126, 156] on span "Transport Order Booking" at bounding box center [141, 151] width 131 height 12
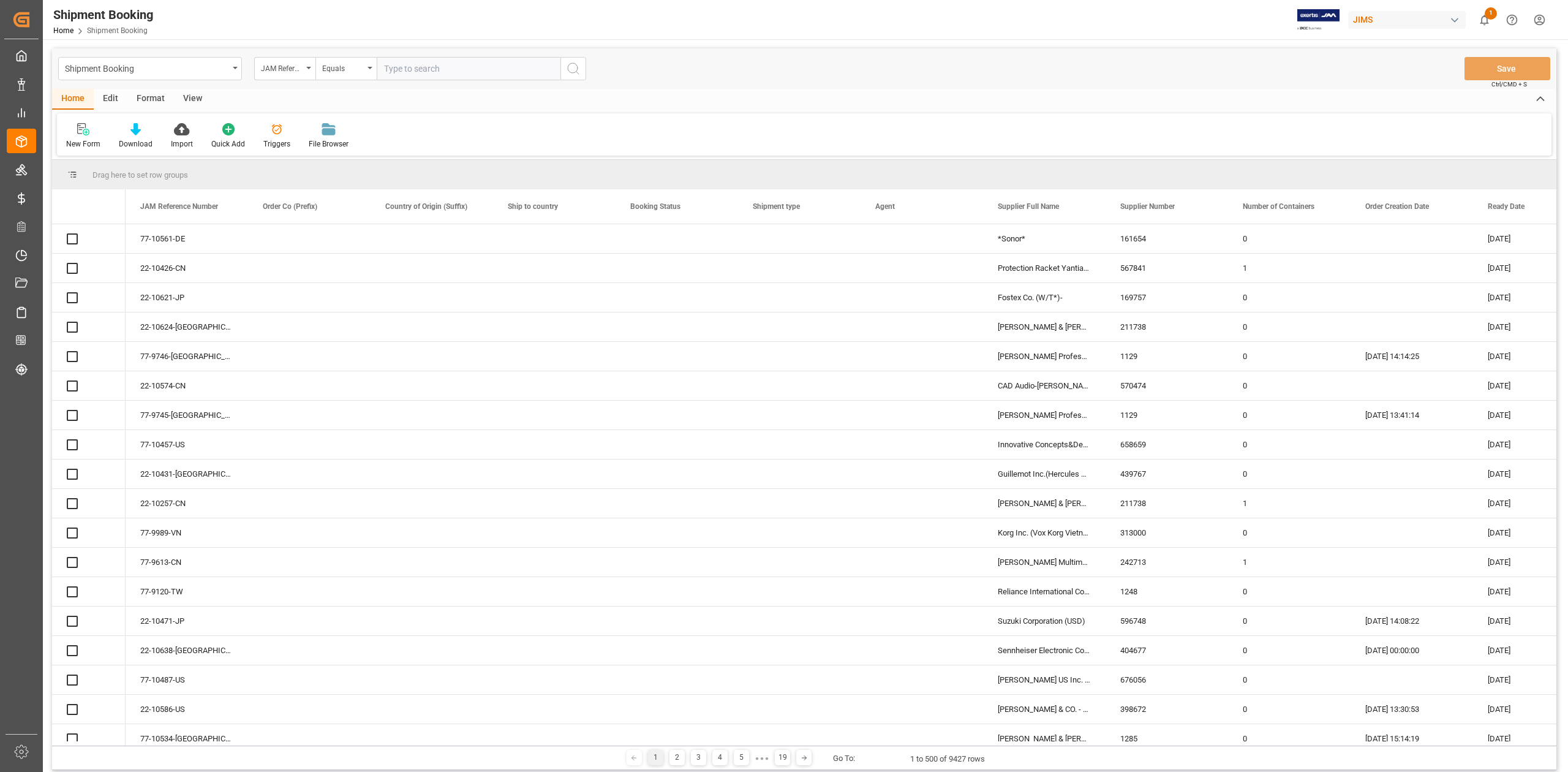
click at [456, 67] on input "text" at bounding box center [468, 68] width 184 height 23
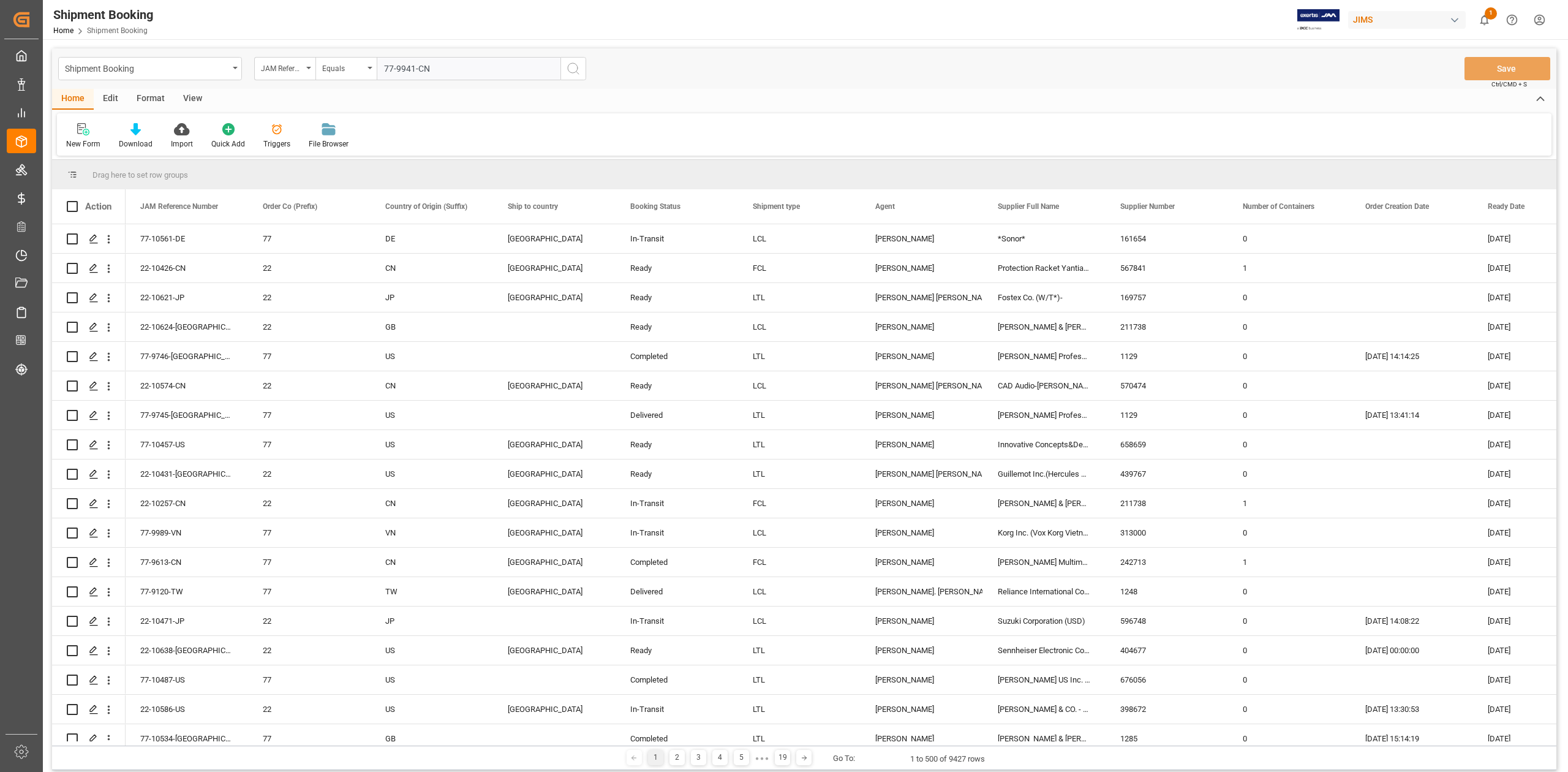
type input "77-9941-CN"
click at [571, 72] on icon "search button" at bounding box center [573, 69] width 15 height 15
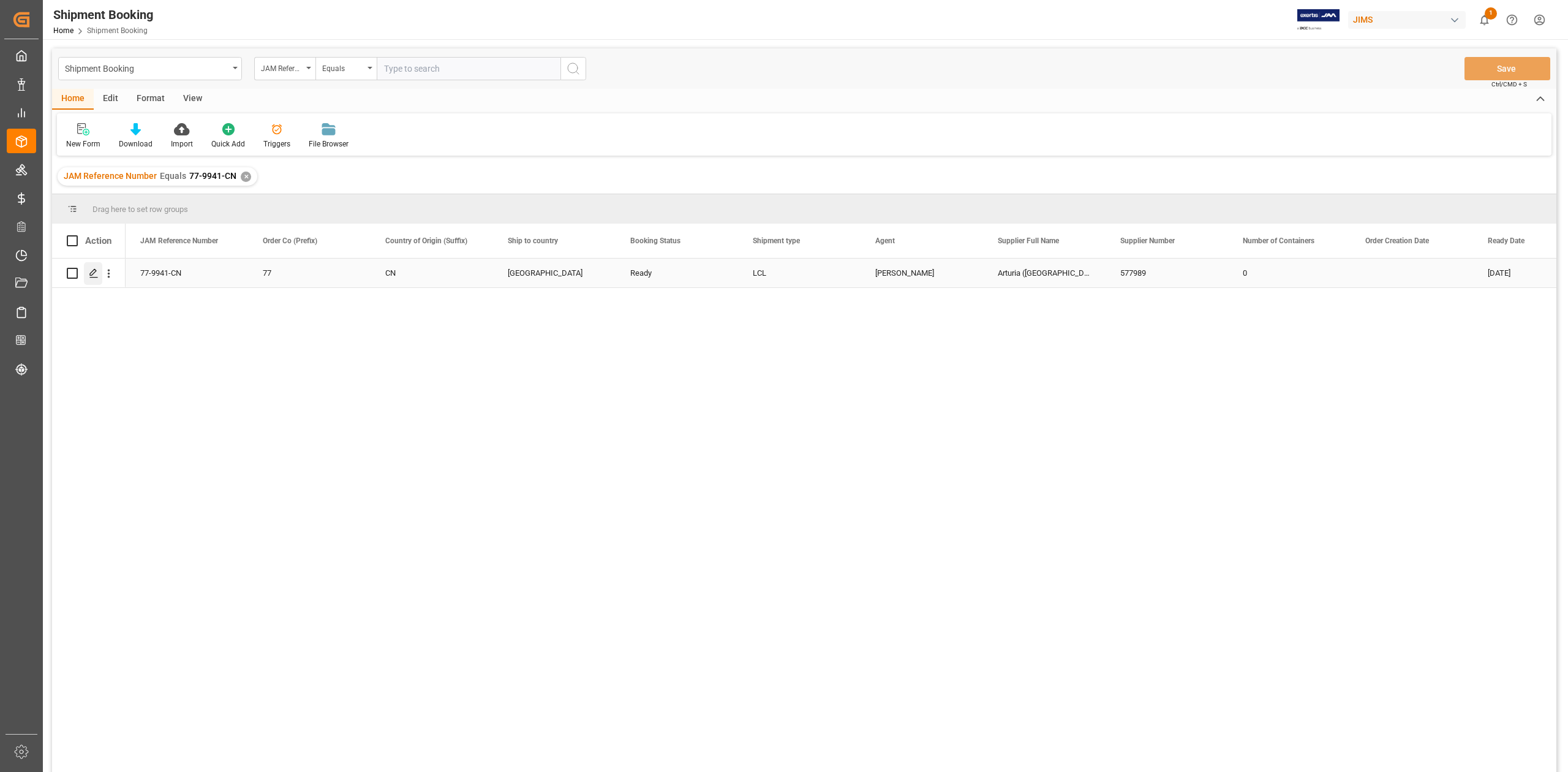
click at [94, 273] on icon "Press SPACE to select this row." at bounding box center [94, 273] width 10 height 10
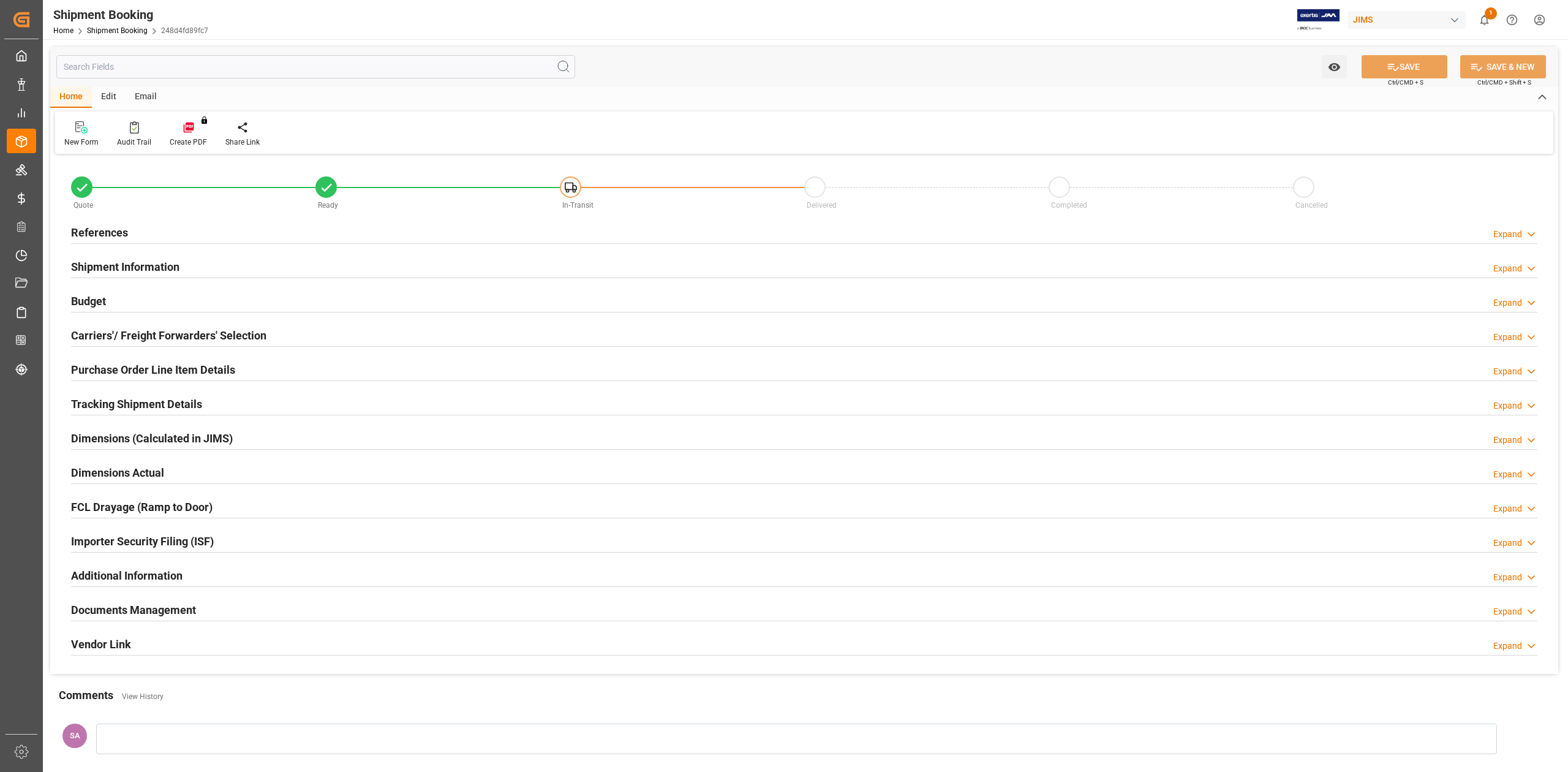
type input "0"
type input "20-07-2025"
click at [81, 229] on h2 "References" at bounding box center [99, 232] width 57 height 17
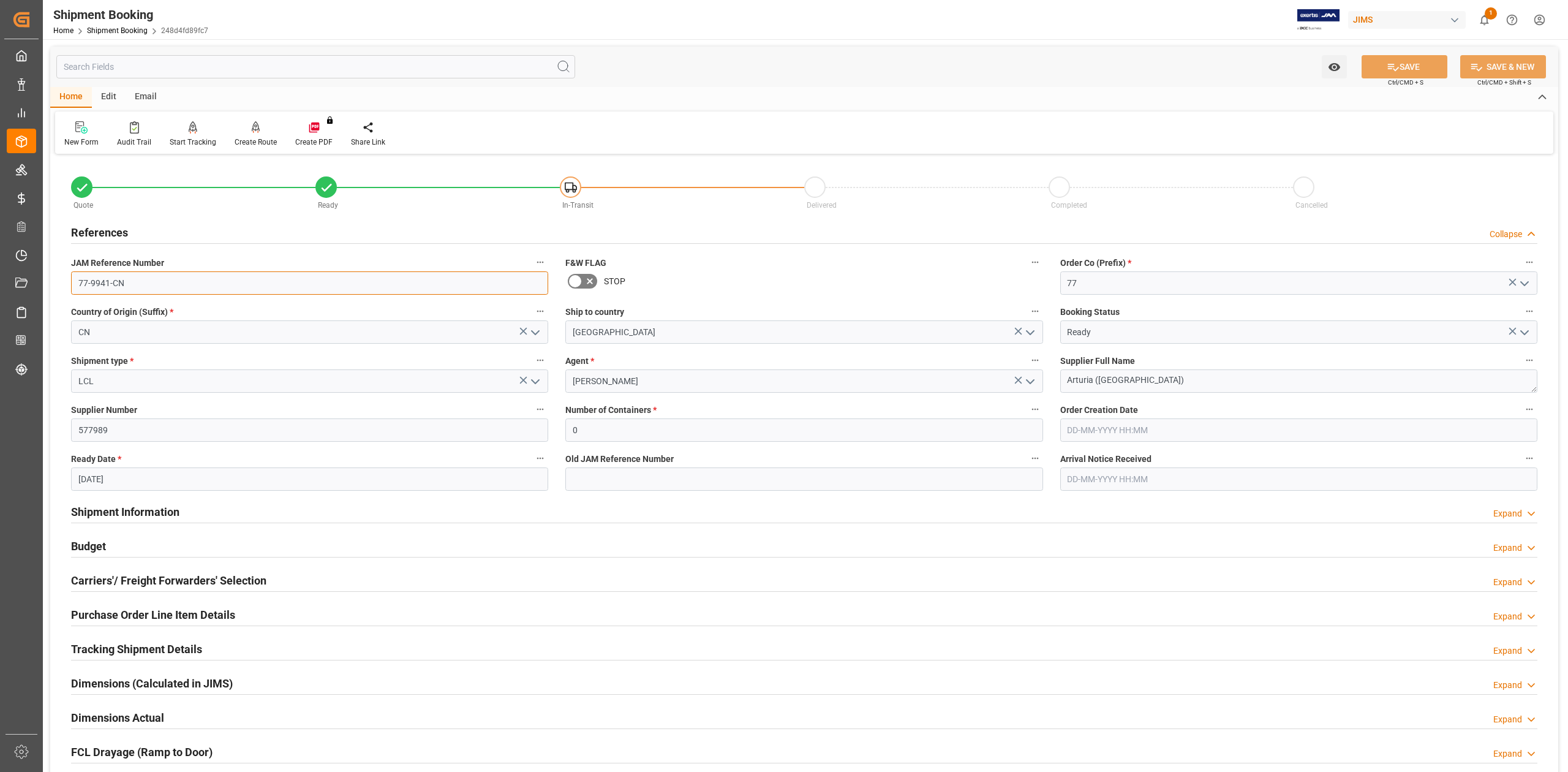
click at [155, 278] on input "77-9941-CN" at bounding box center [309, 283] width 477 height 23
click at [1182, 378] on textarea "Arturia ([GEOGRAPHIC_DATA])" at bounding box center [1298, 381] width 477 height 23
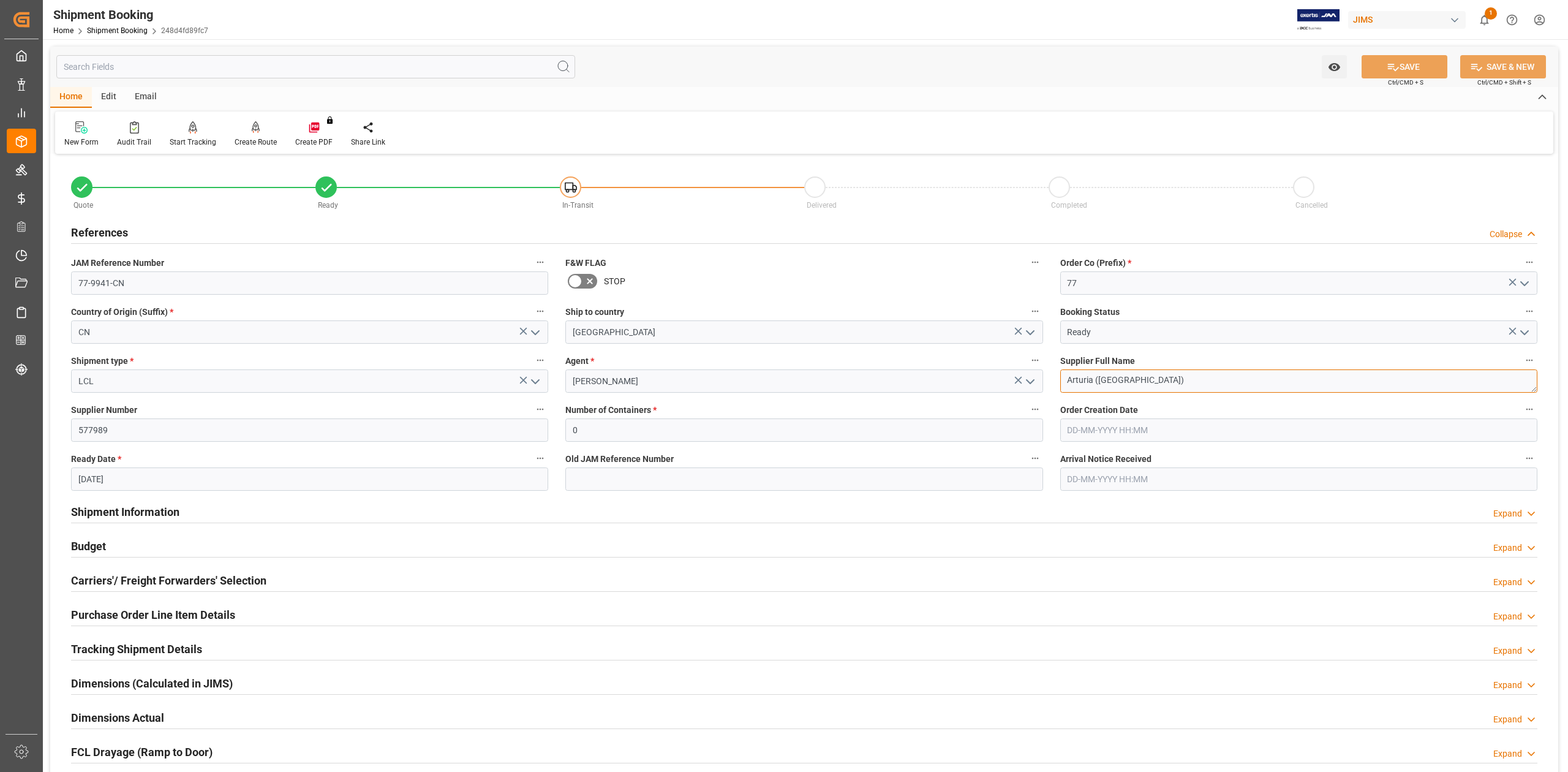
click at [1182, 378] on textarea "Arturia ([GEOGRAPHIC_DATA])" at bounding box center [1298, 381] width 477 height 23
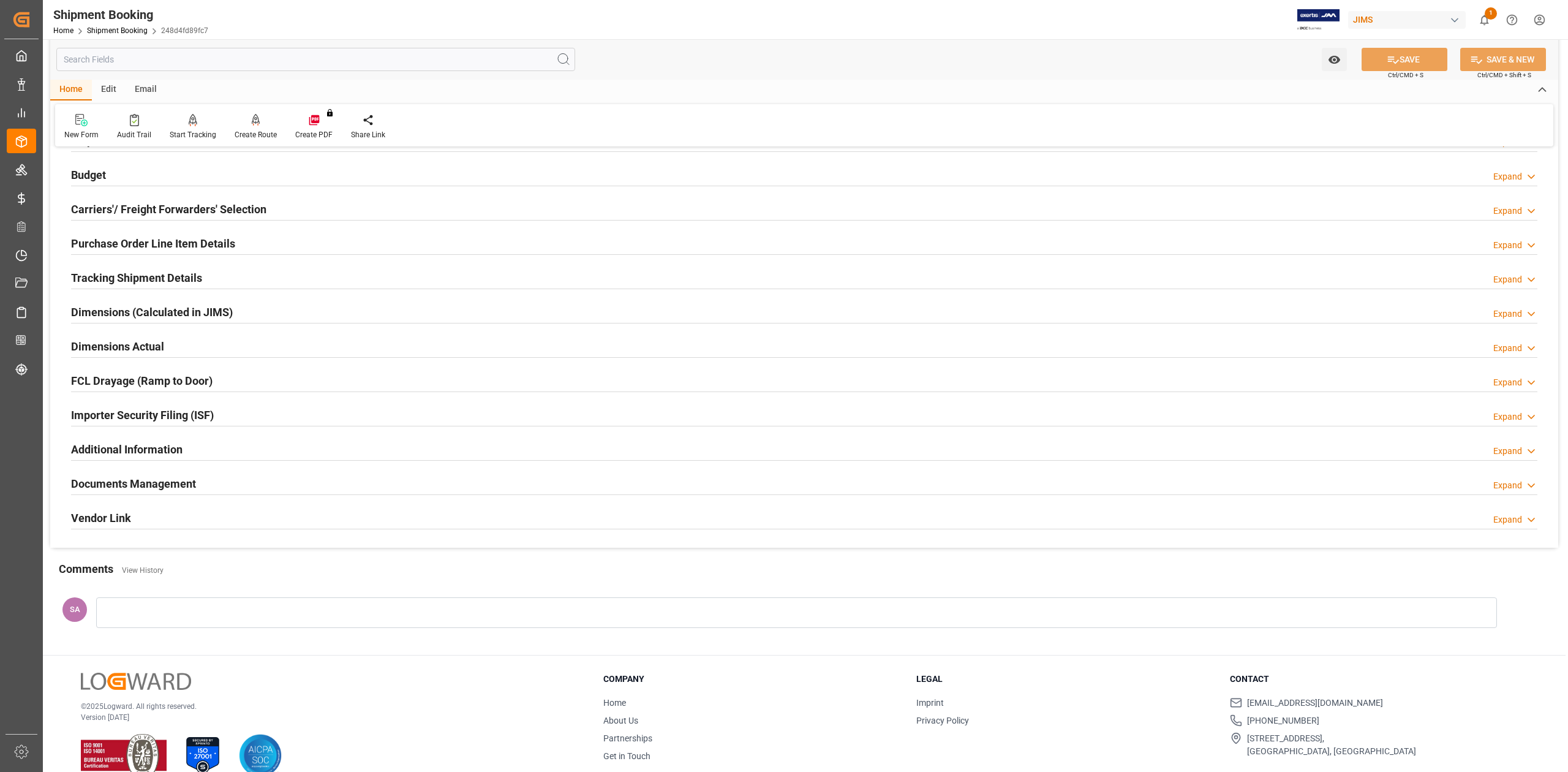
scroll to position [395, 0]
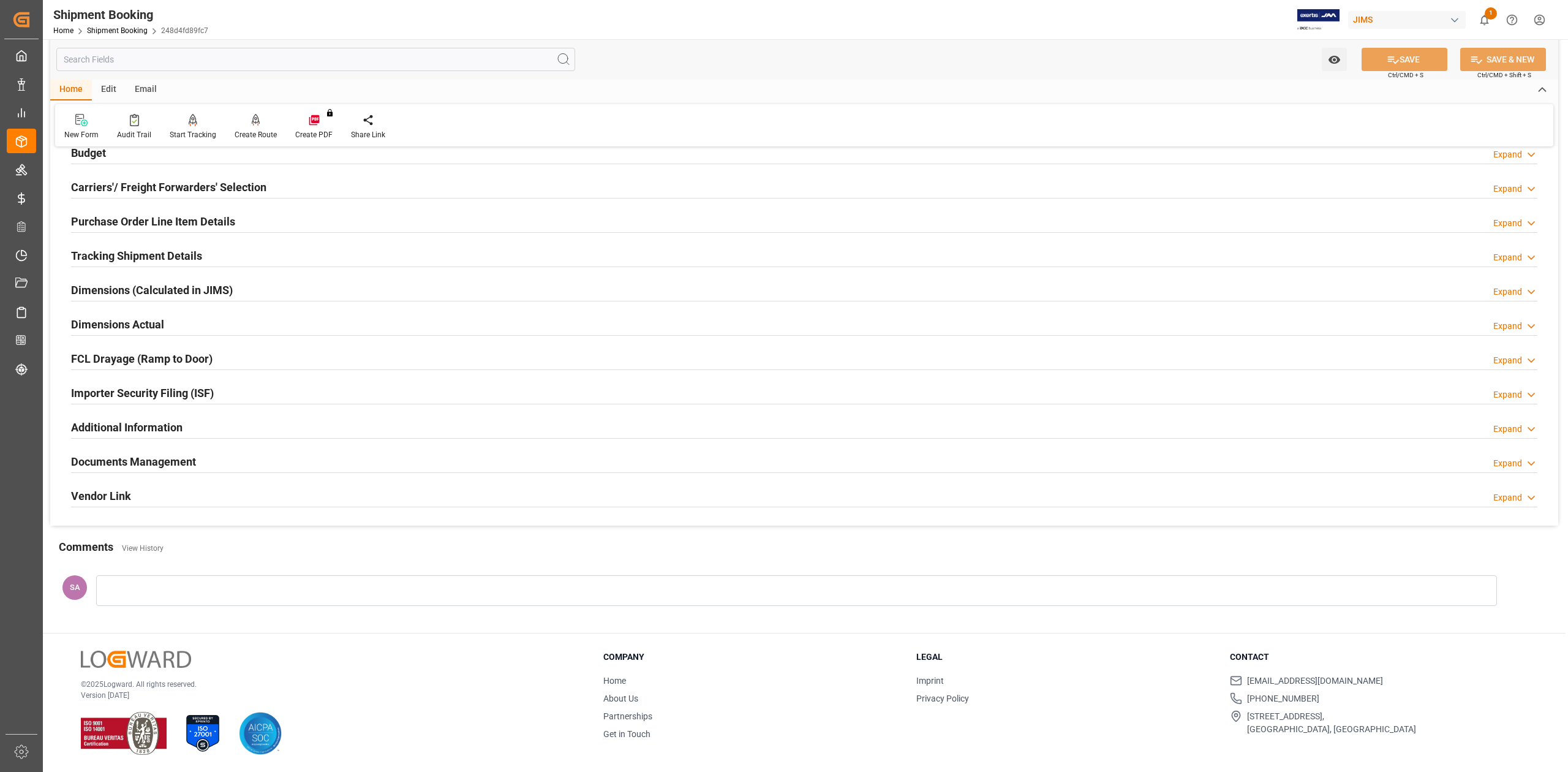
drag, startPoint x: 141, startPoint y: 458, endPoint x: 522, endPoint y: 433, distance: 381.8
click at [141, 458] on h2 "Documents Management" at bounding box center [133, 462] width 125 height 17
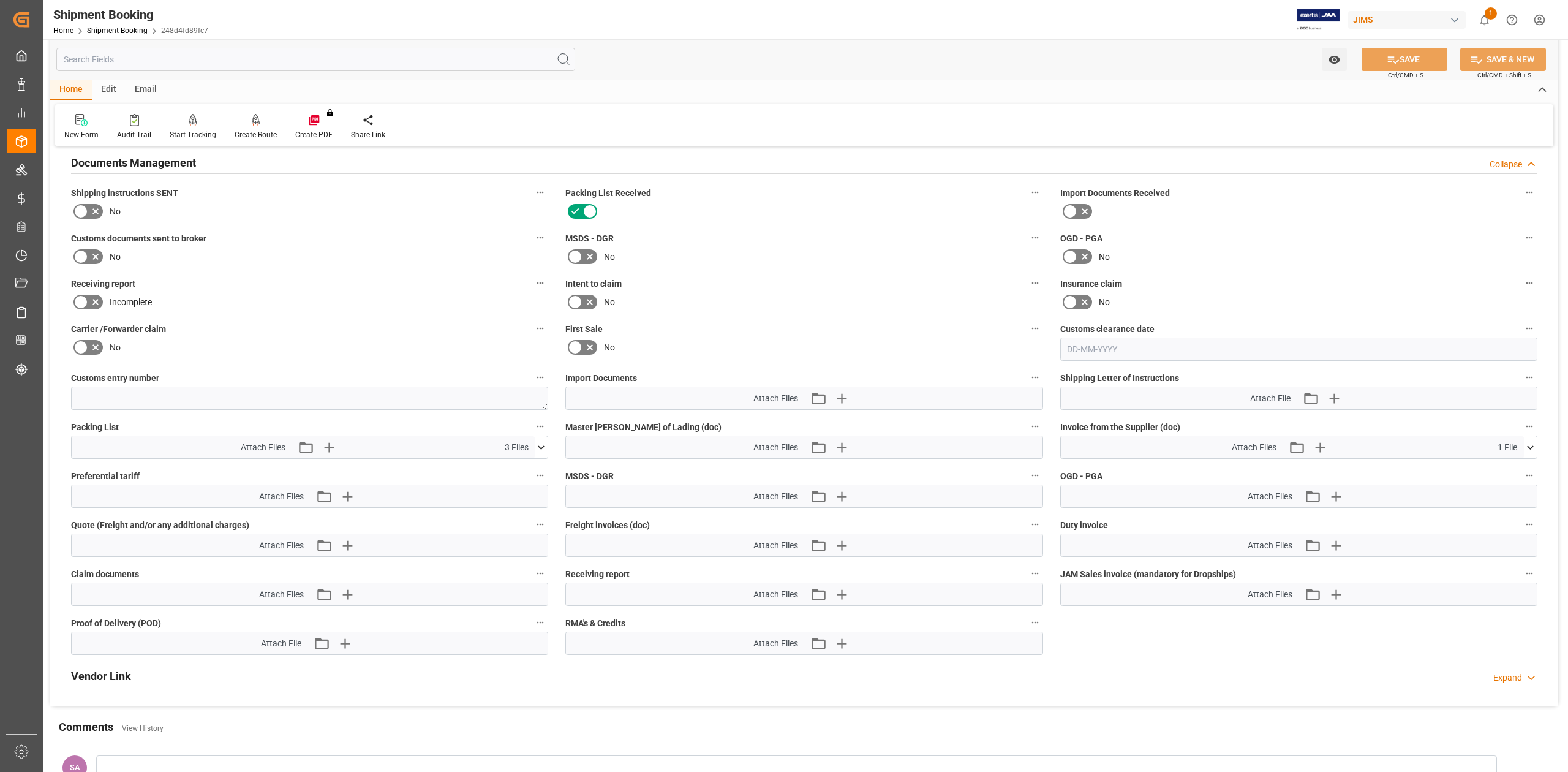
scroll to position [721, 0]
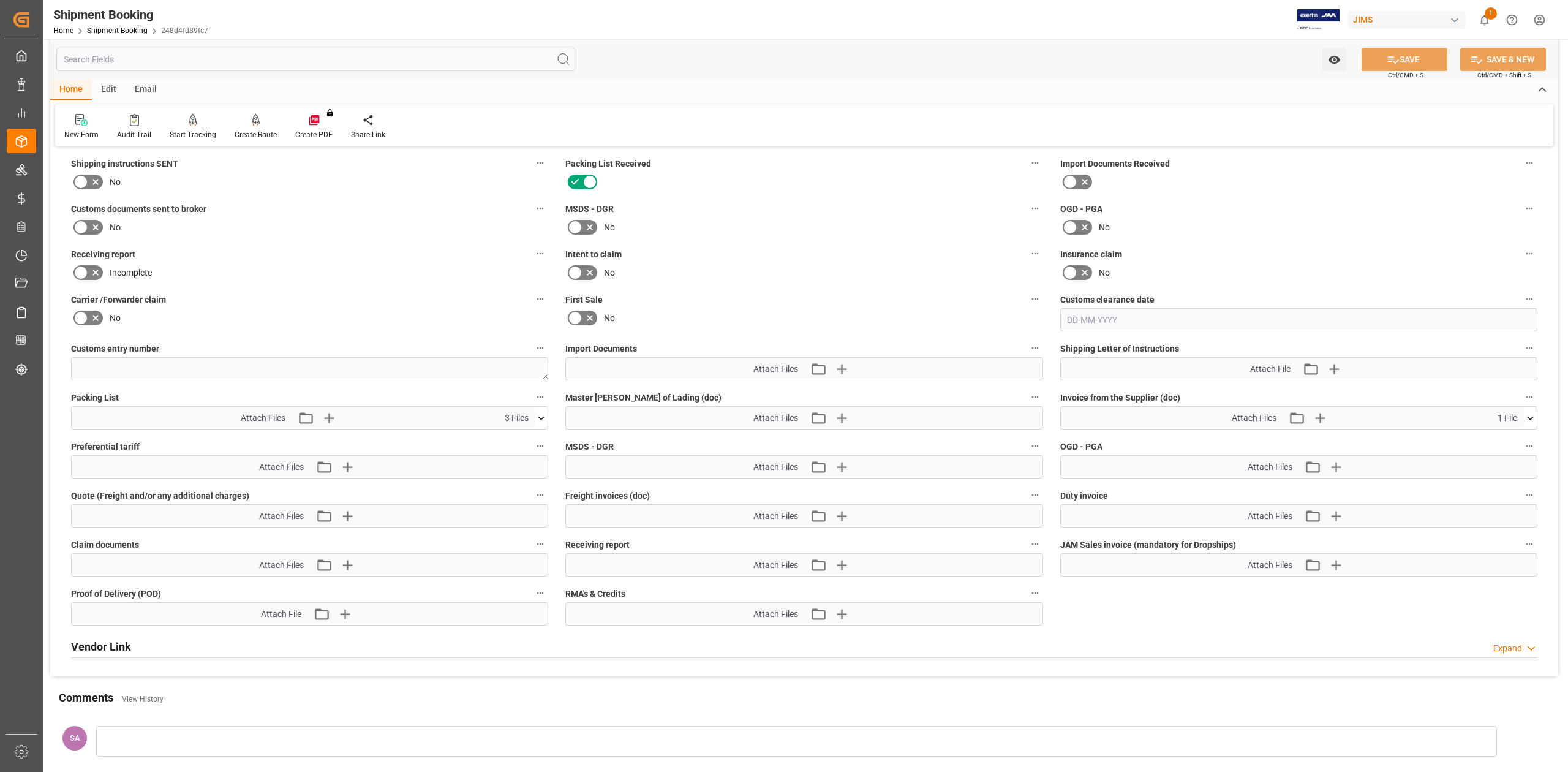
click at [544, 423] on button at bounding box center [541, 418] width 12 height 22
click at [507, 440] on icon at bounding box center [509, 441] width 10 height 10
click at [508, 452] on icon at bounding box center [509, 454] width 10 height 10
click at [510, 469] on icon at bounding box center [508, 466] width 12 height 12
click at [1531, 423] on icon at bounding box center [1530, 418] width 12 height 12
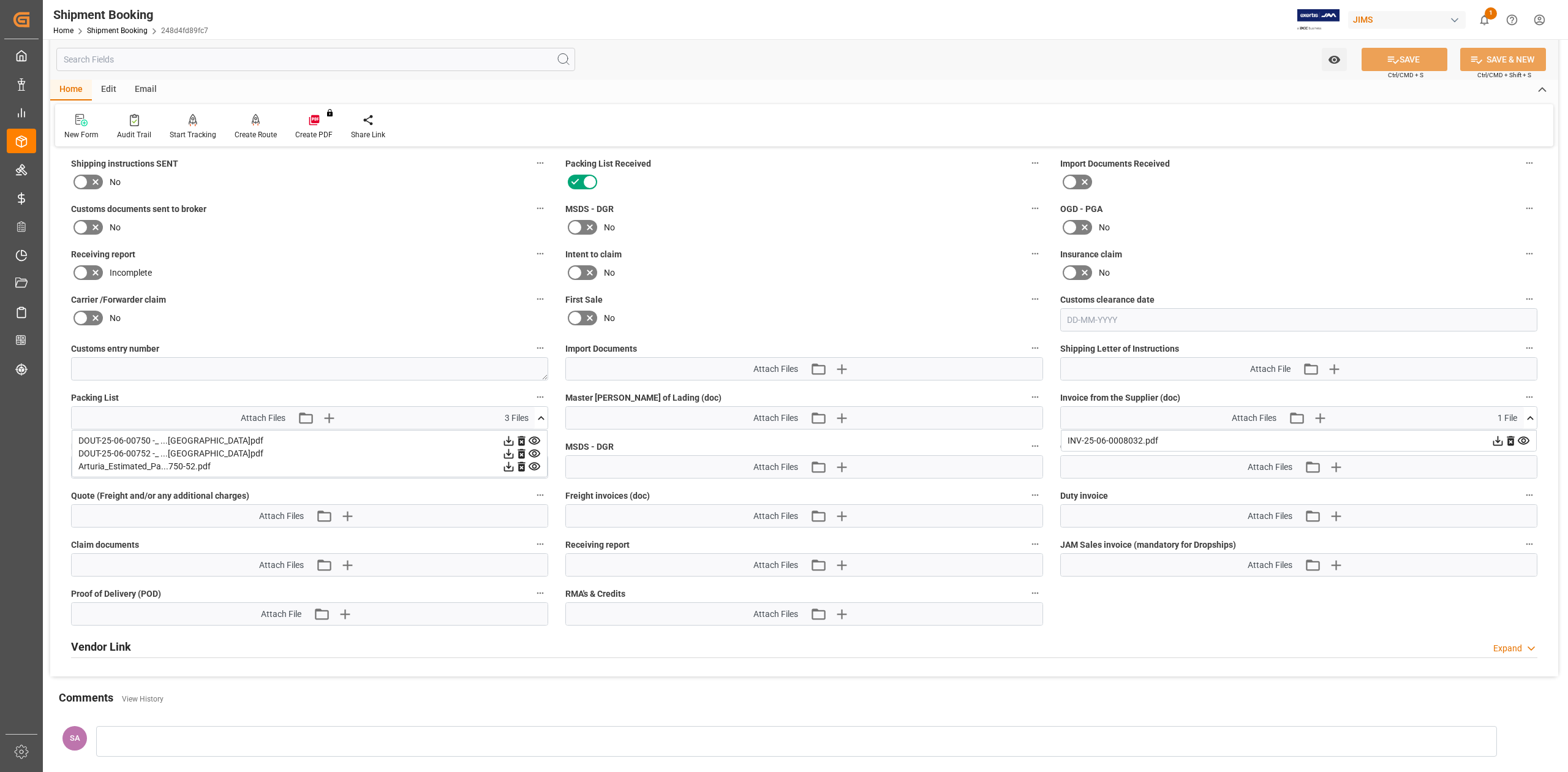
click at [515, 441] on icon at bounding box center [508, 440] width 12 height 12
click at [544, 419] on icon at bounding box center [541, 418] width 12 height 12
click at [1531, 417] on icon at bounding box center [1530, 418] width 7 height 3
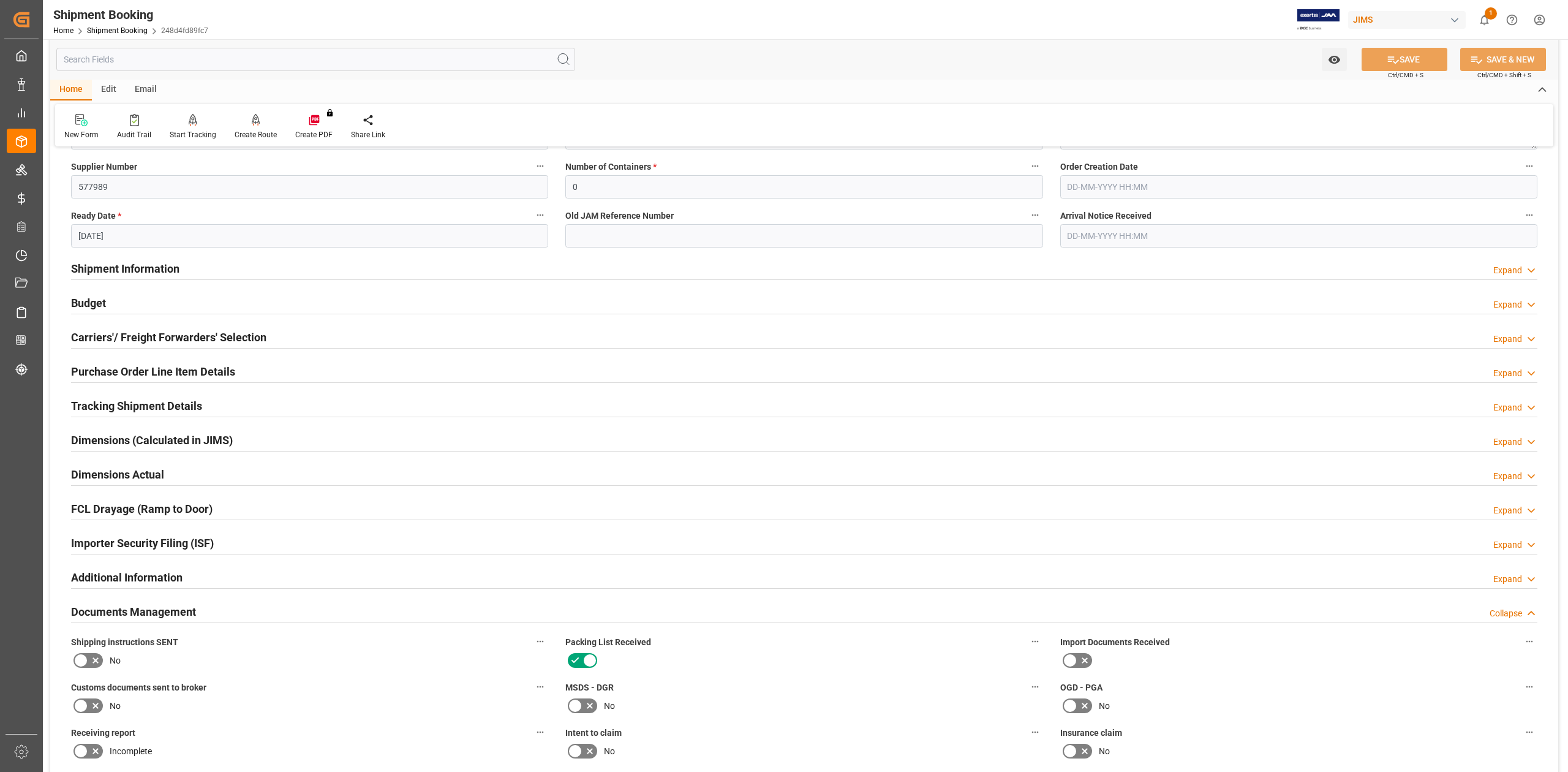
scroll to position [314, 0]
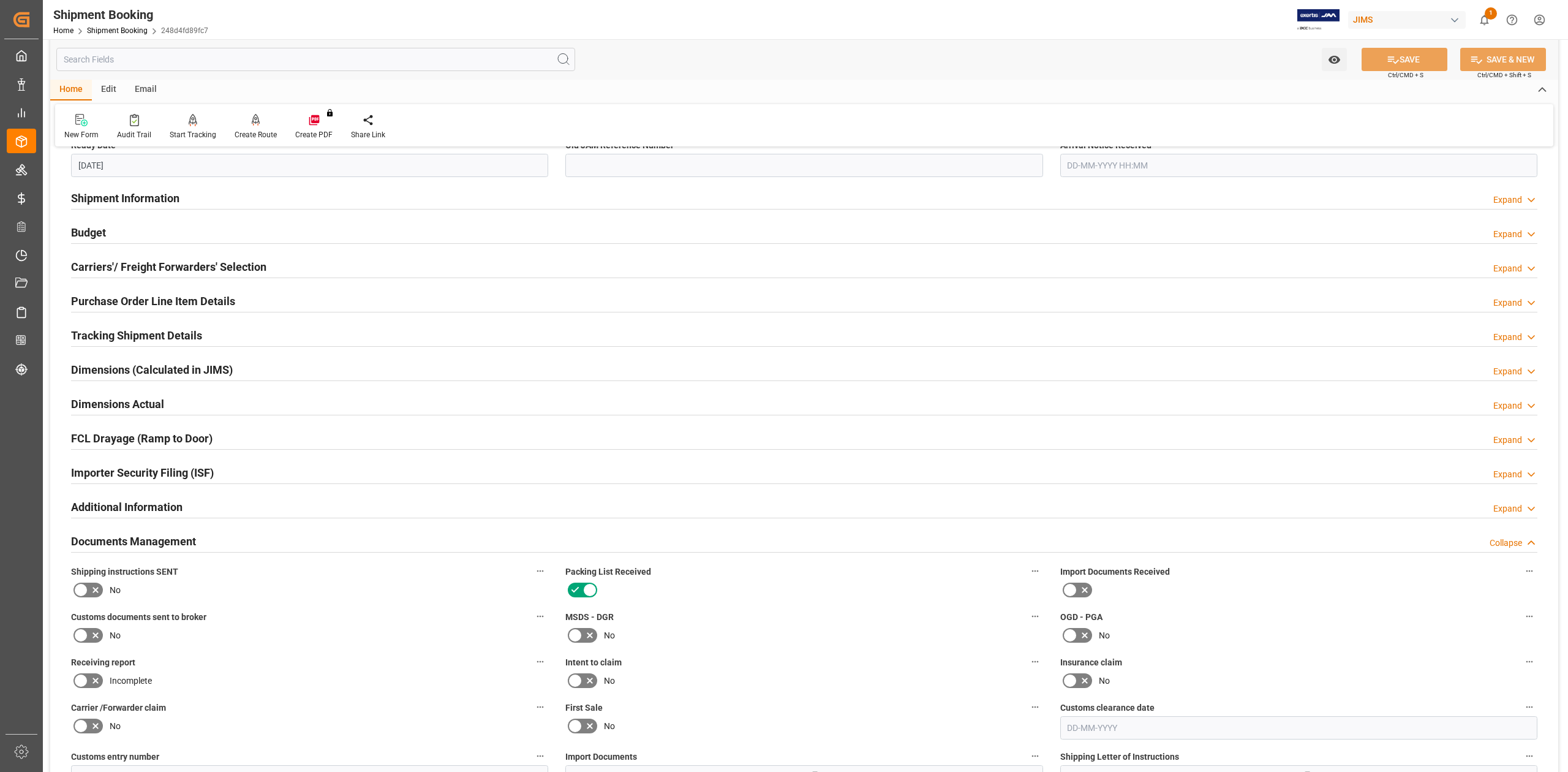
click at [167, 540] on h2 "Documents Management" at bounding box center [133, 541] width 125 height 17
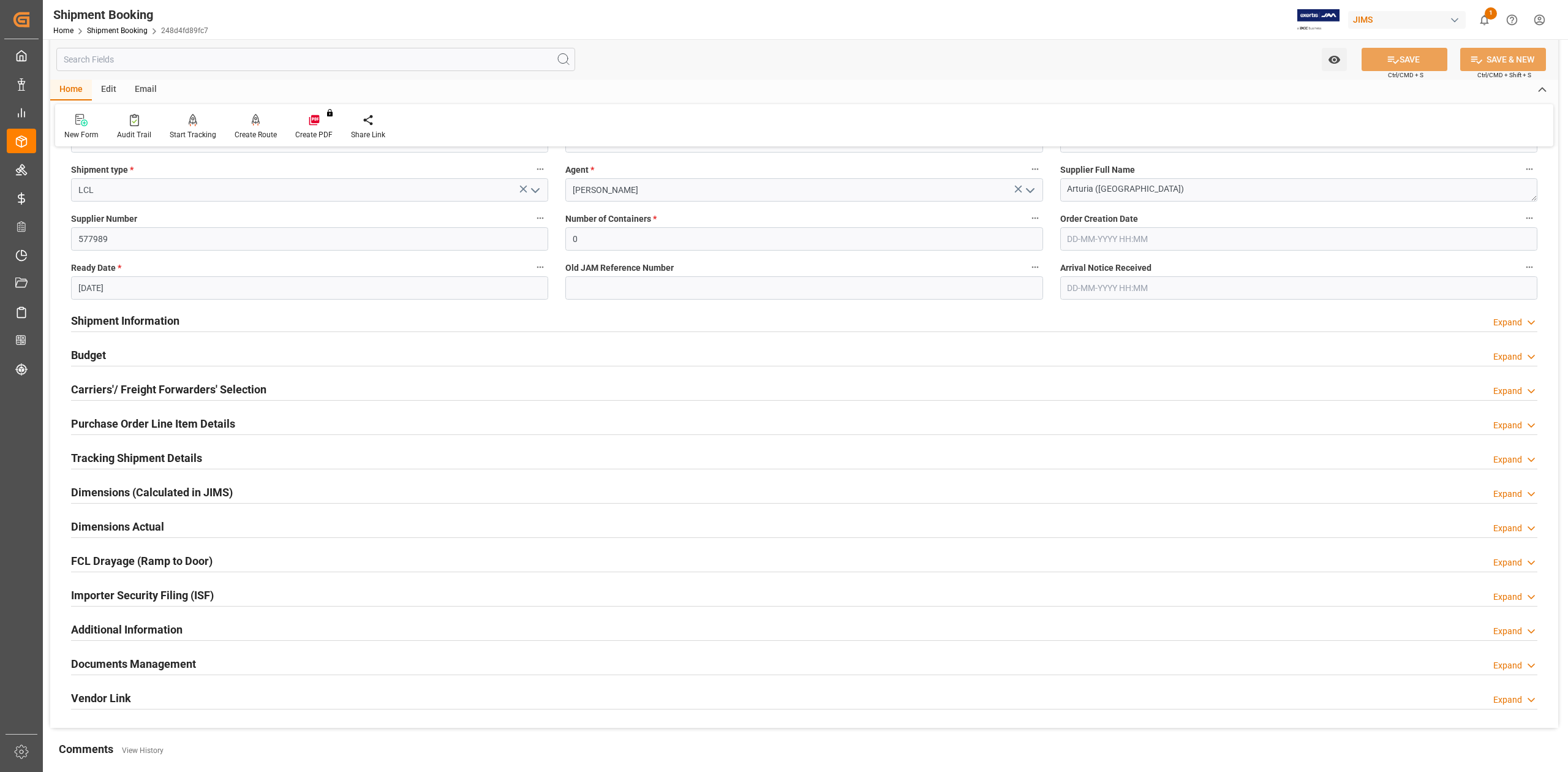
scroll to position [68, 0]
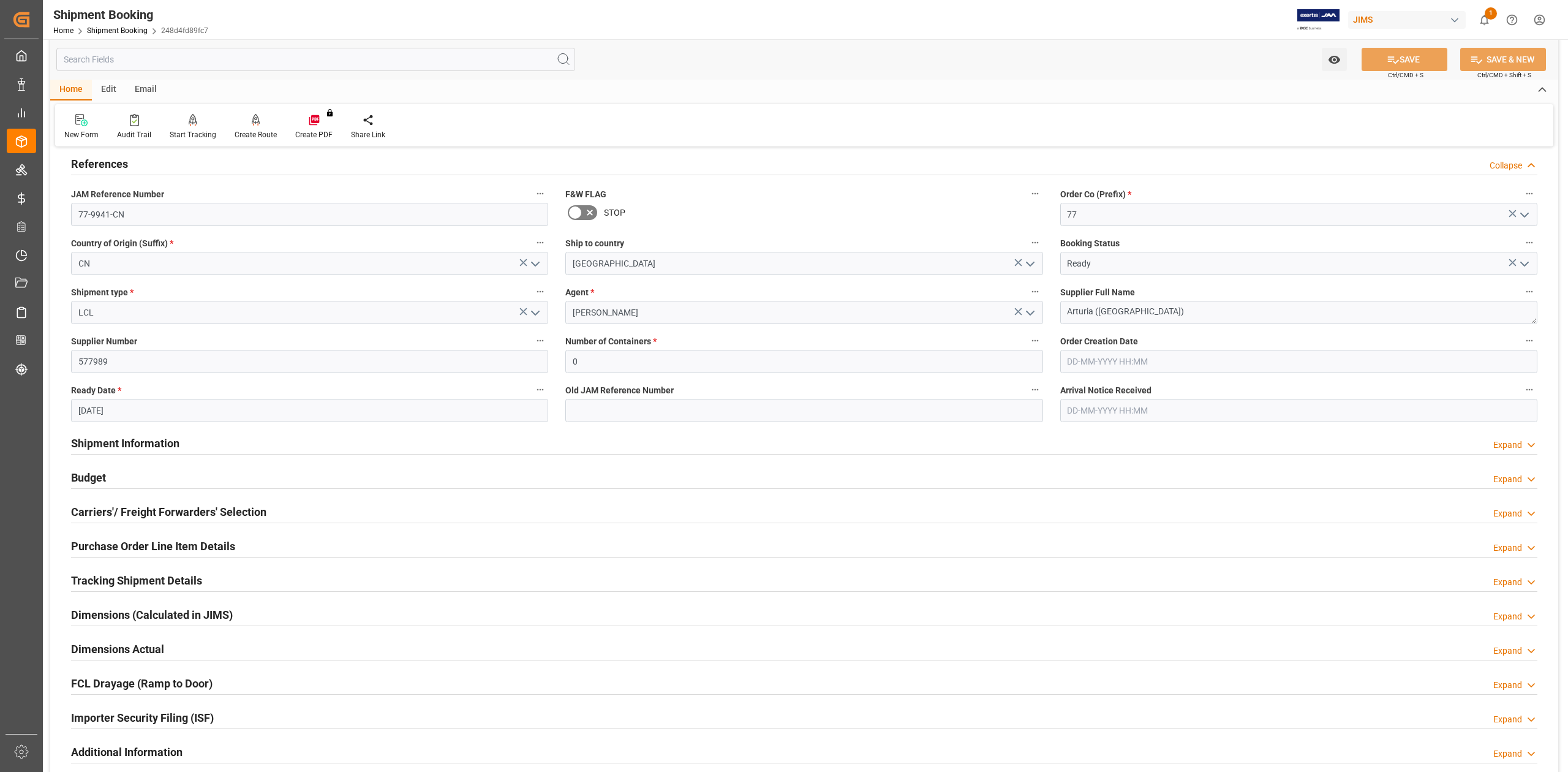
click at [145, 443] on h2 "Shipment Information" at bounding box center [125, 443] width 108 height 17
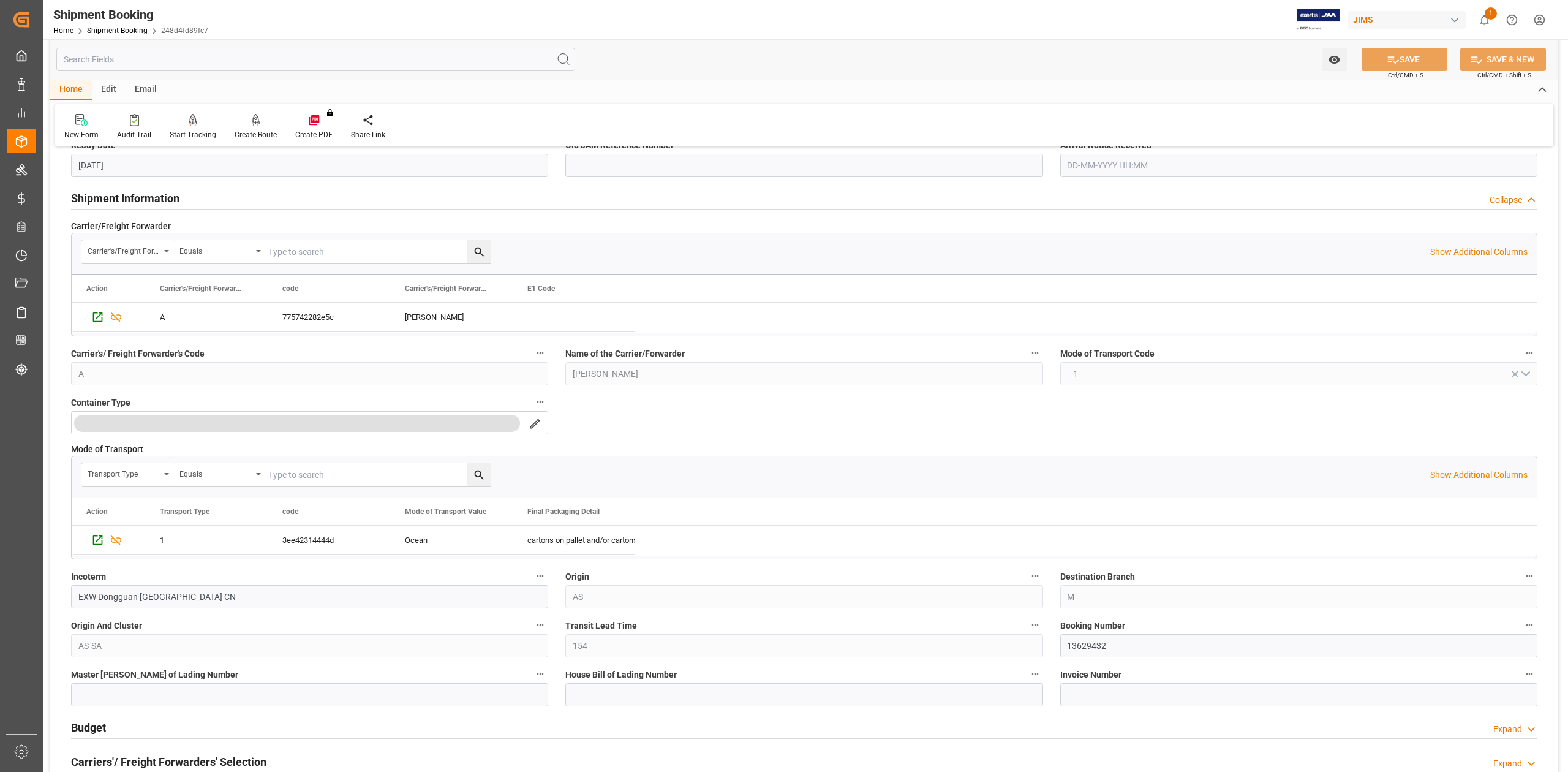
scroll to position [558, 0]
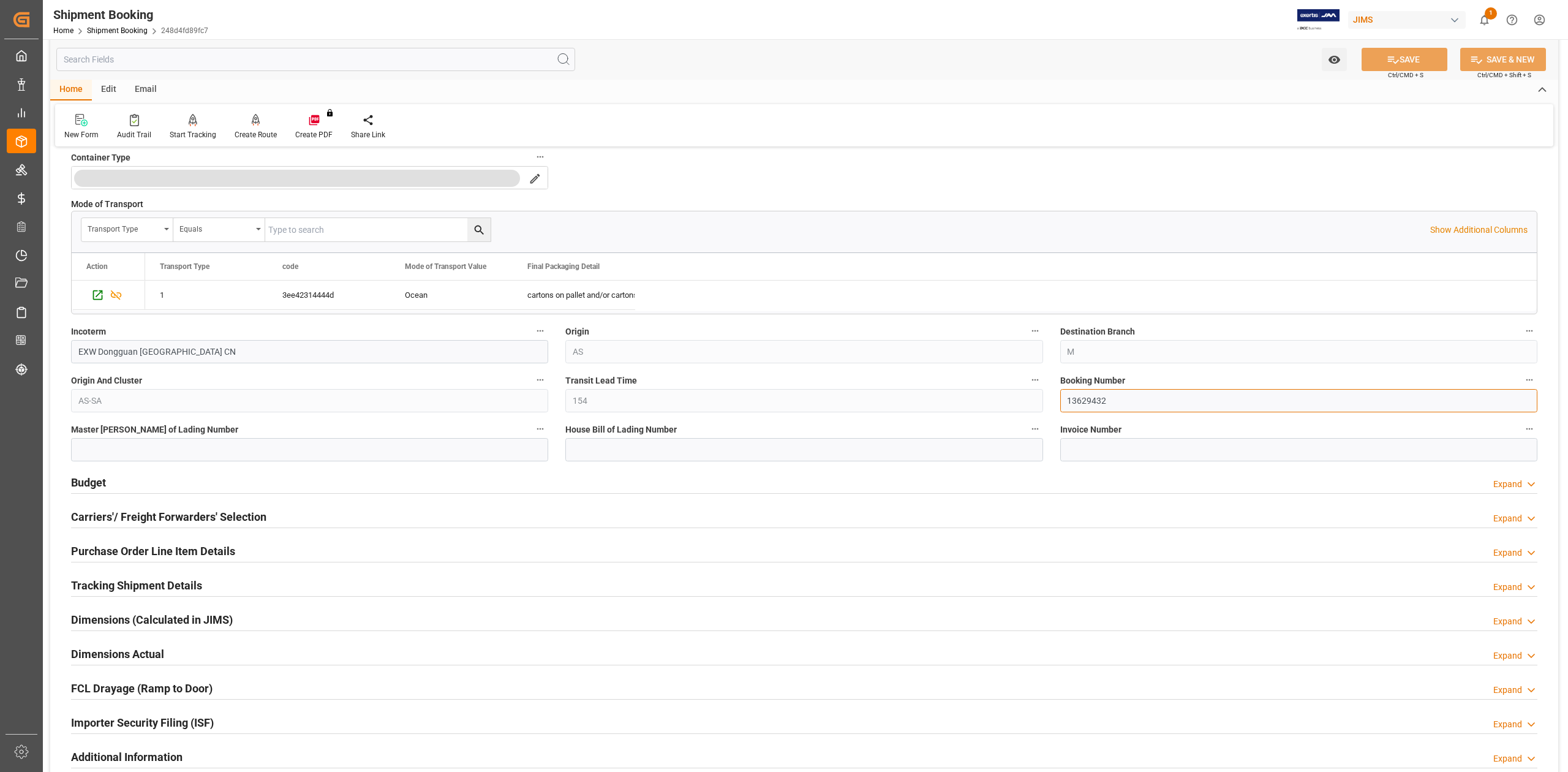
click at [1093, 402] on input "13629432" at bounding box center [1298, 400] width 477 height 23
click at [1093, 400] on input "13629432" at bounding box center [1298, 400] width 477 height 23
click at [692, 443] on input at bounding box center [804, 449] width 477 height 23
paste input "DMCNSY065560"
type input "DMCNSY065560"
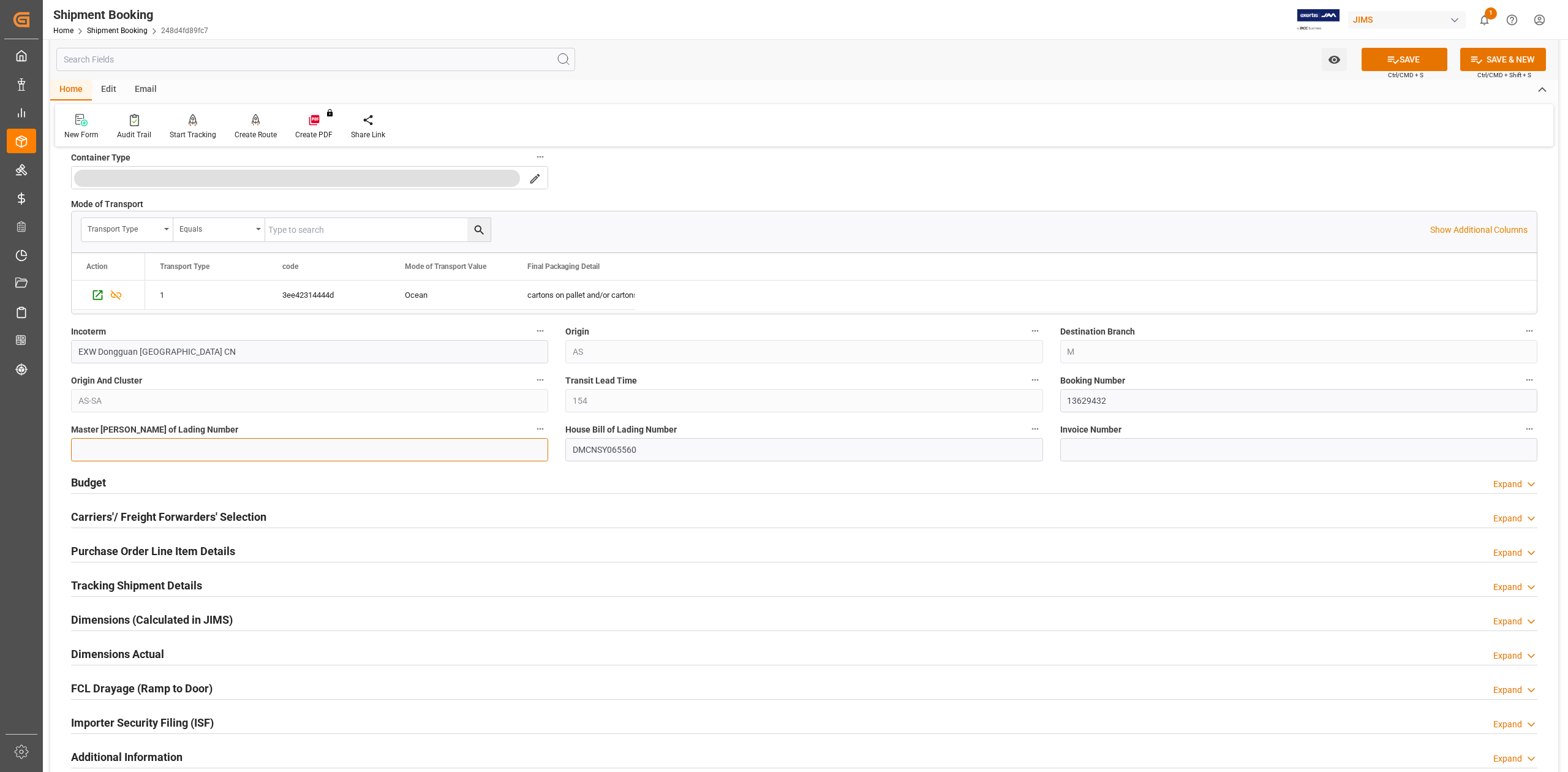
click at [340, 456] on input at bounding box center [309, 449] width 477 height 23
paste input "OOLU2762296490"
type input "OOLU2762296490"
click at [1380, 55] on button "SAVE" at bounding box center [1404, 59] width 86 height 23
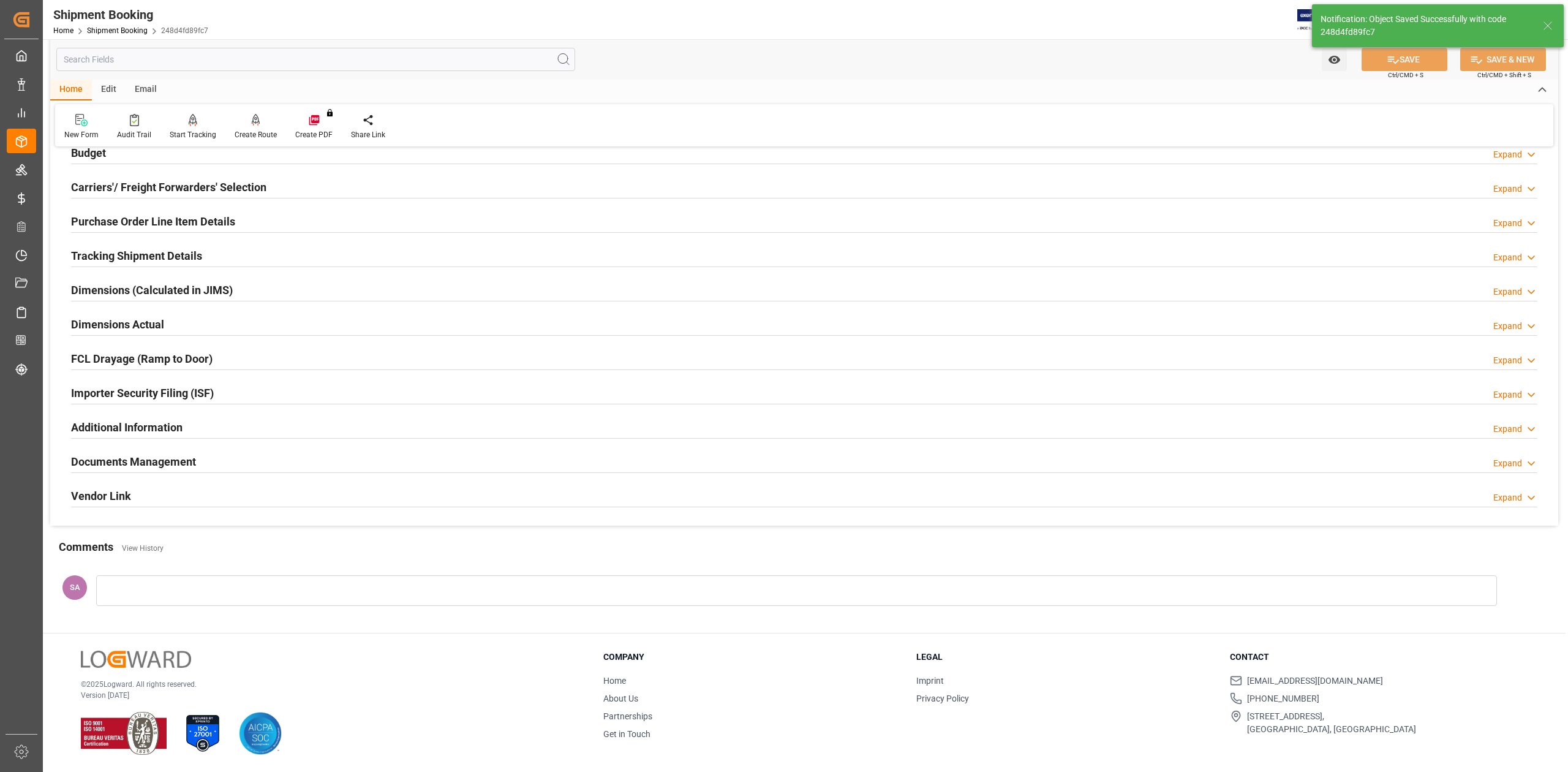
scroll to position [0, 0]
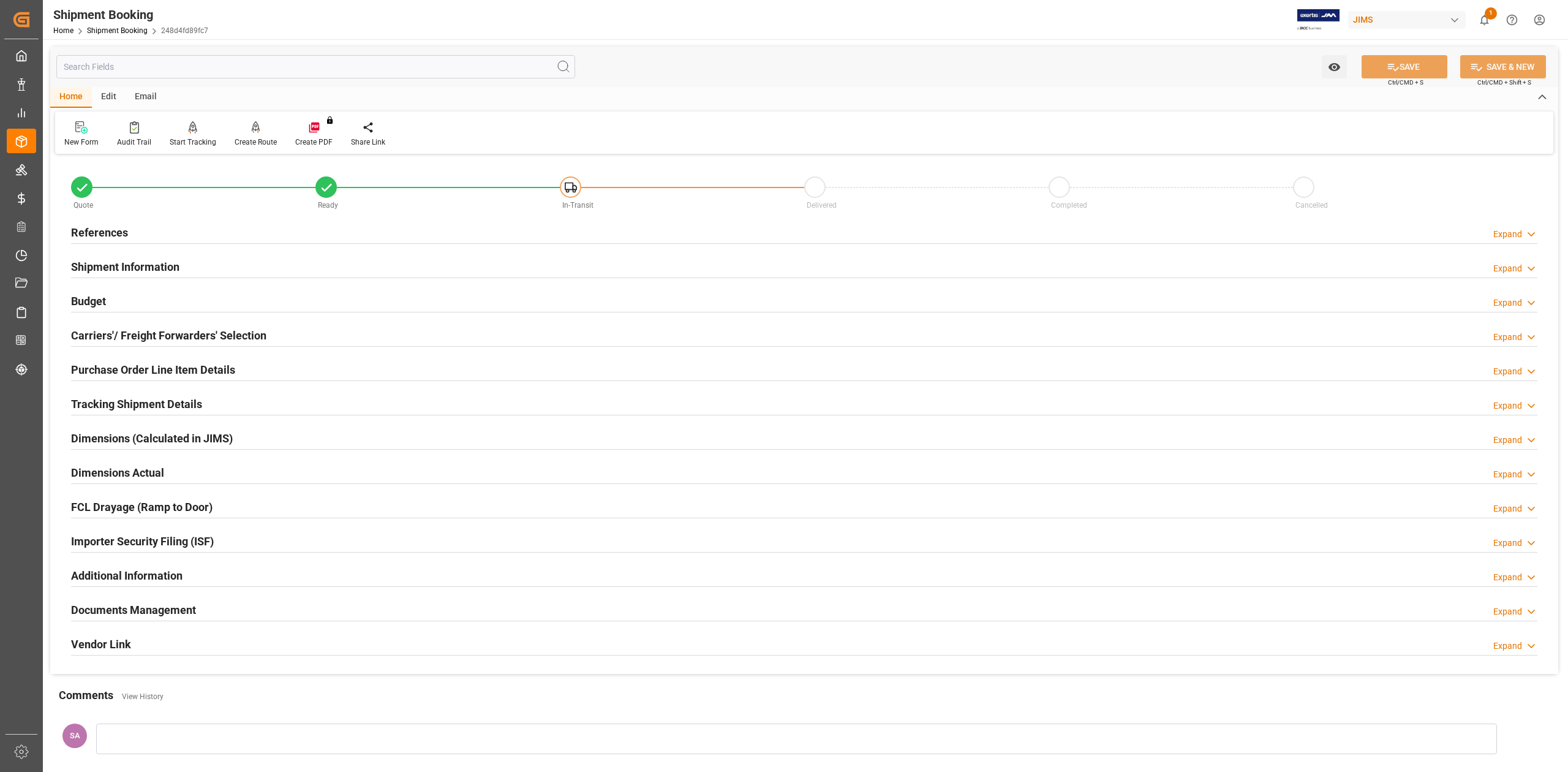
click at [151, 404] on h2 "Tracking Shipment Details" at bounding box center [136, 404] width 131 height 17
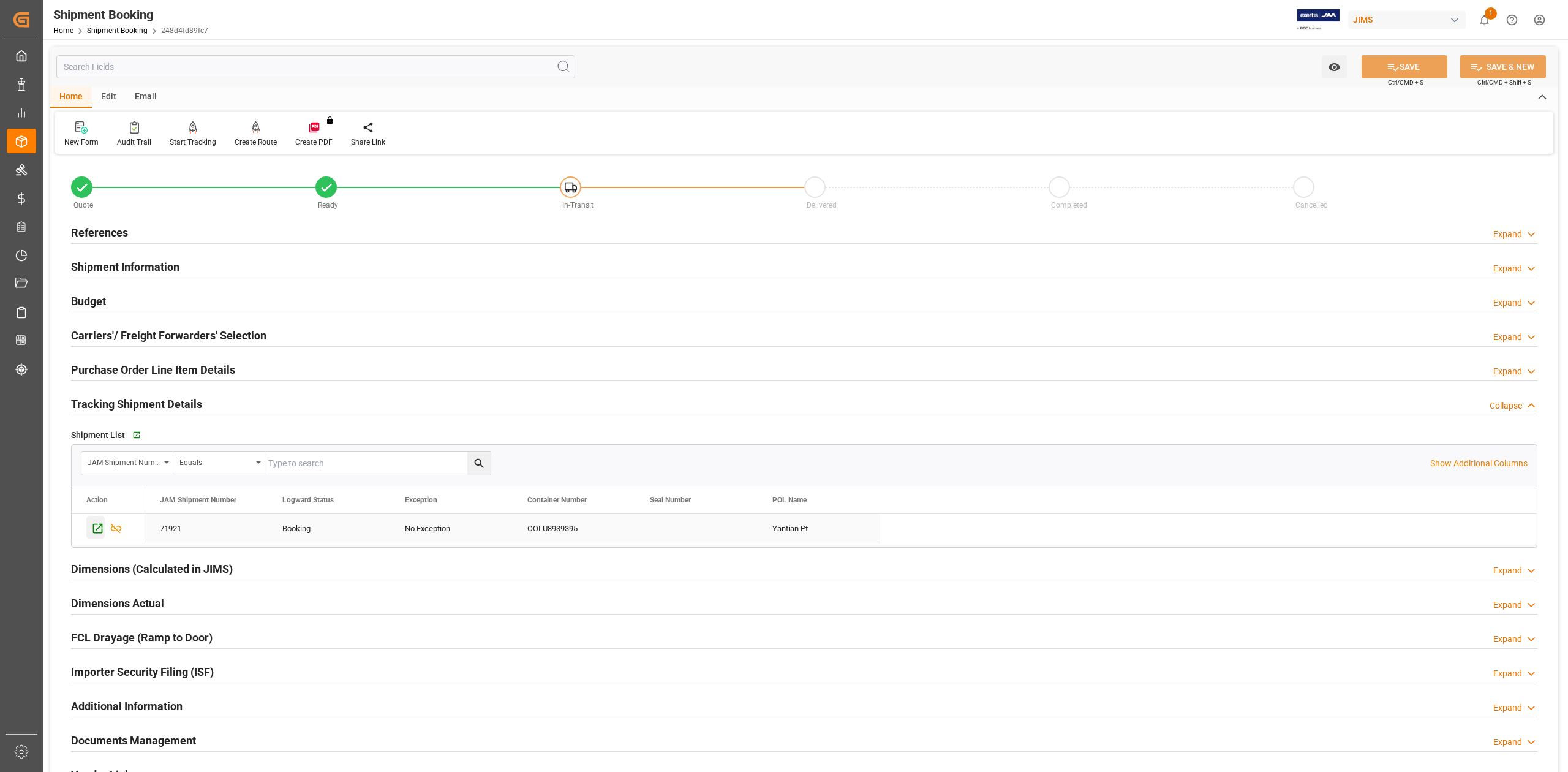
click at [101, 528] on icon "Press SPACE to select this row." at bounding box center [97, 527] width 12 height 12
click at [147, 265] on h2 "Shipment Information" at bounding box center [125, 267] width 108 height 17
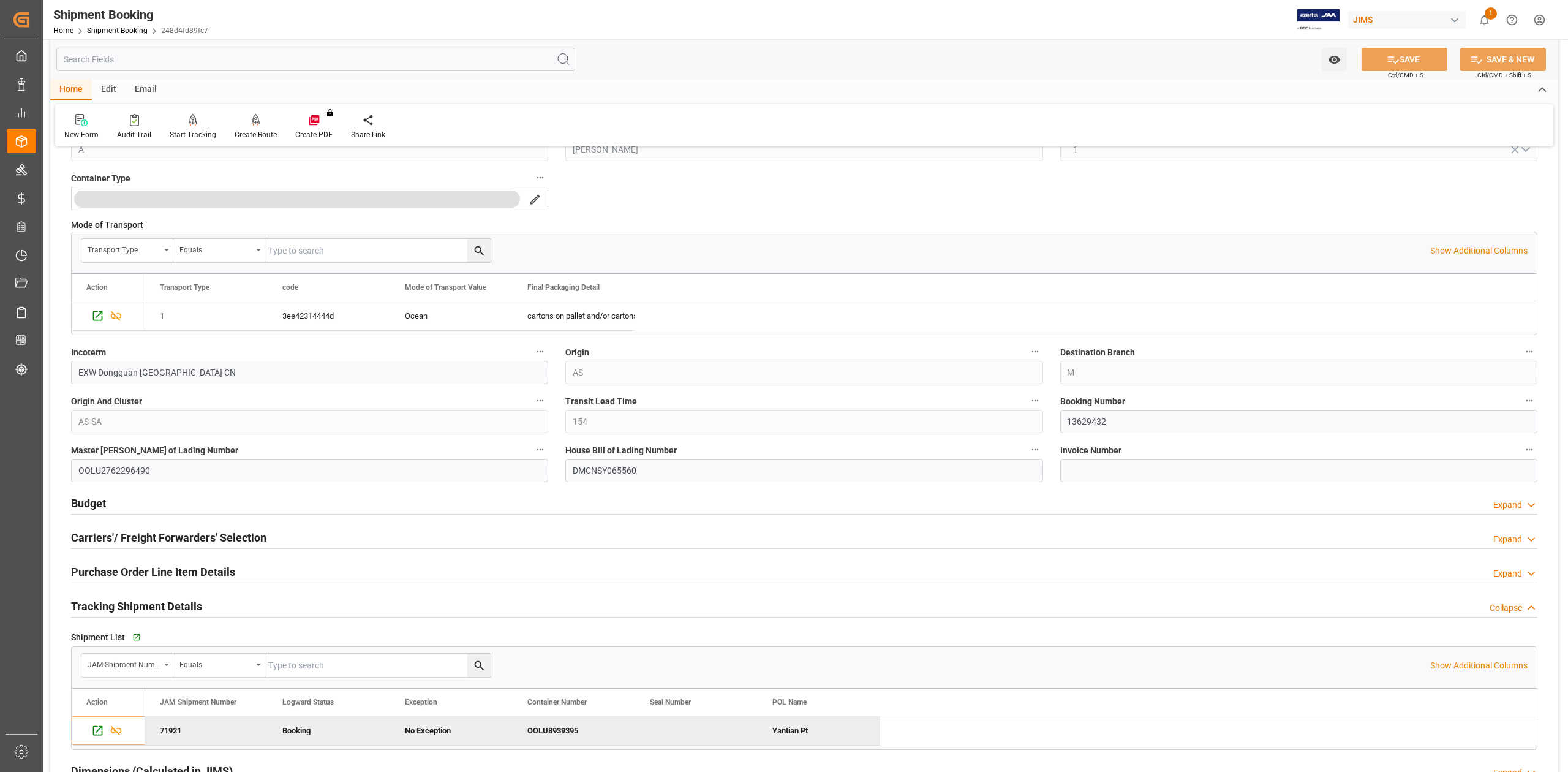
scroll to position [326, 0]
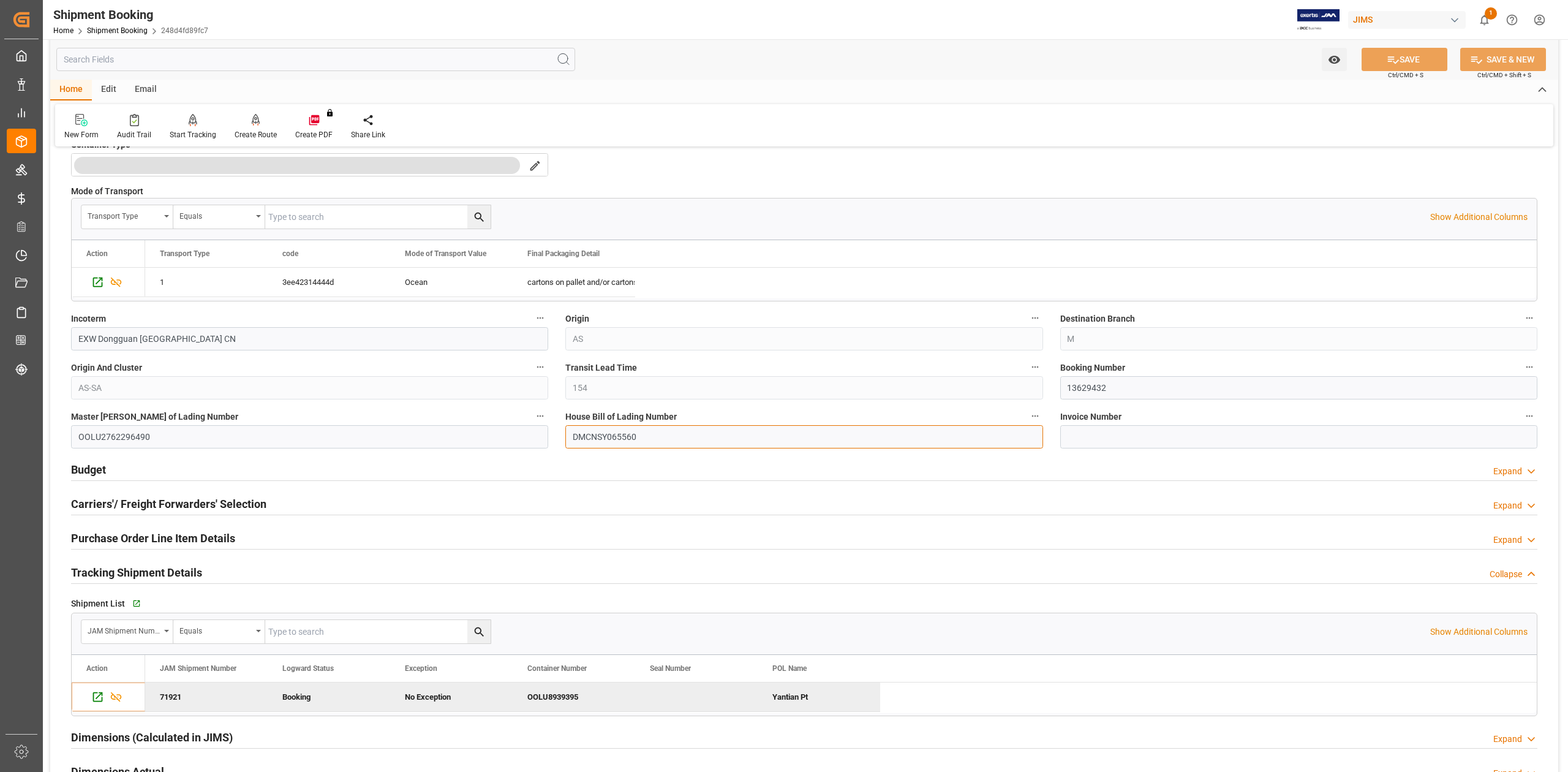
click at [626, 443] on input "DMCNSY065560" at bounding box center [804, 437] width 477 height 23
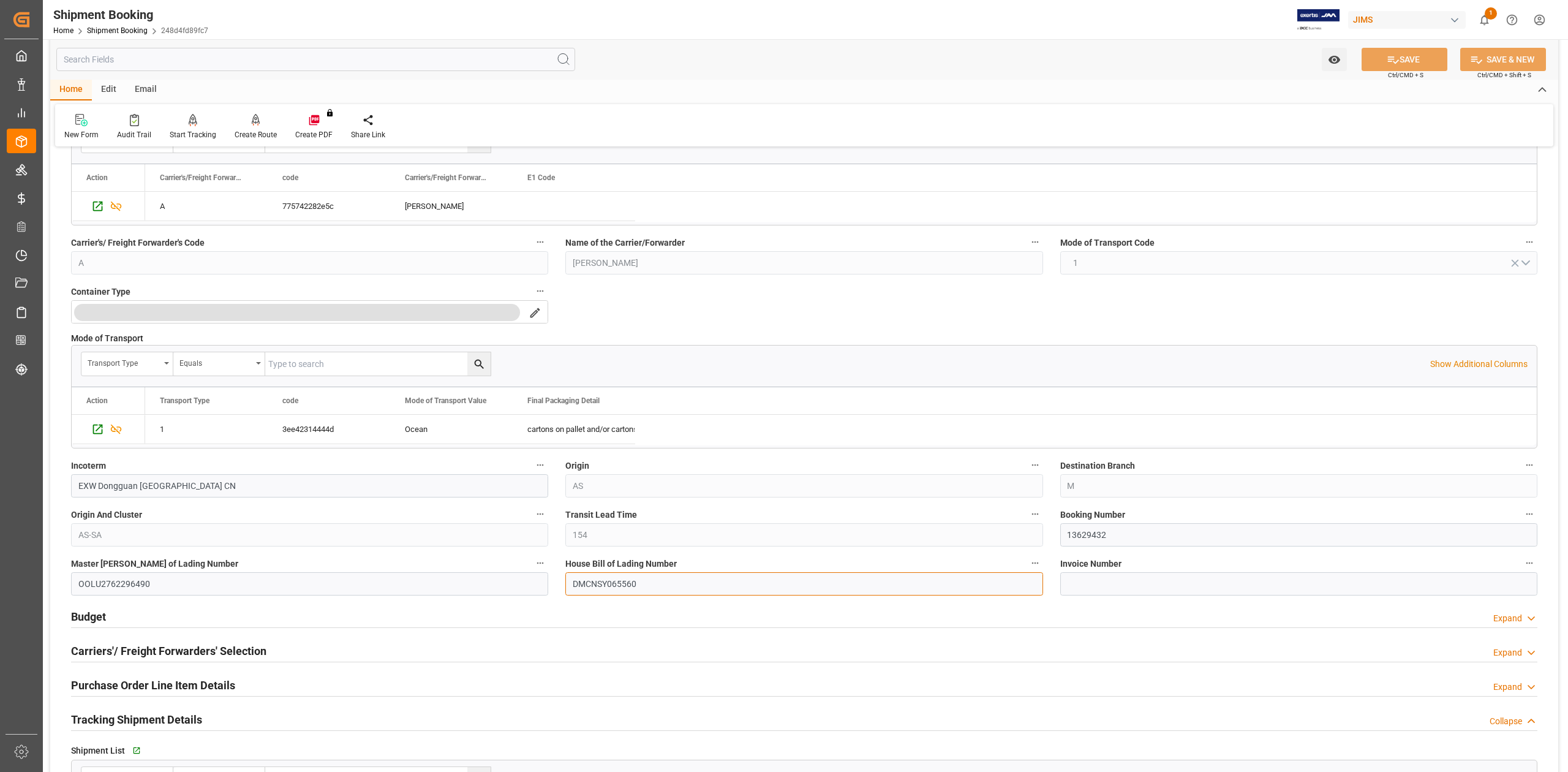
scroll to position [0, 0]
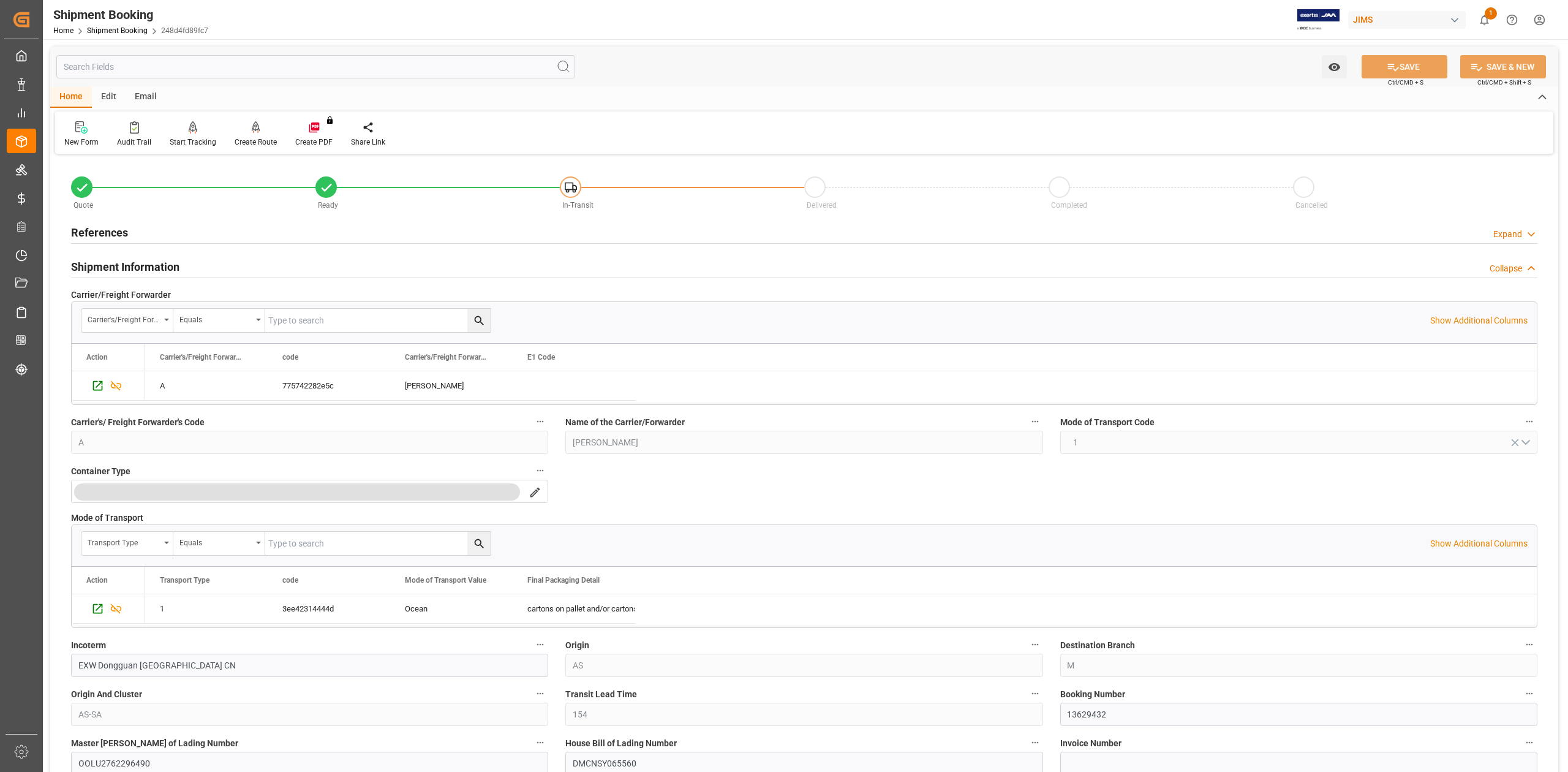
click at [131, 267] on h2 "Shipment Information" at bounding box center [125, 267] width 108 height 17
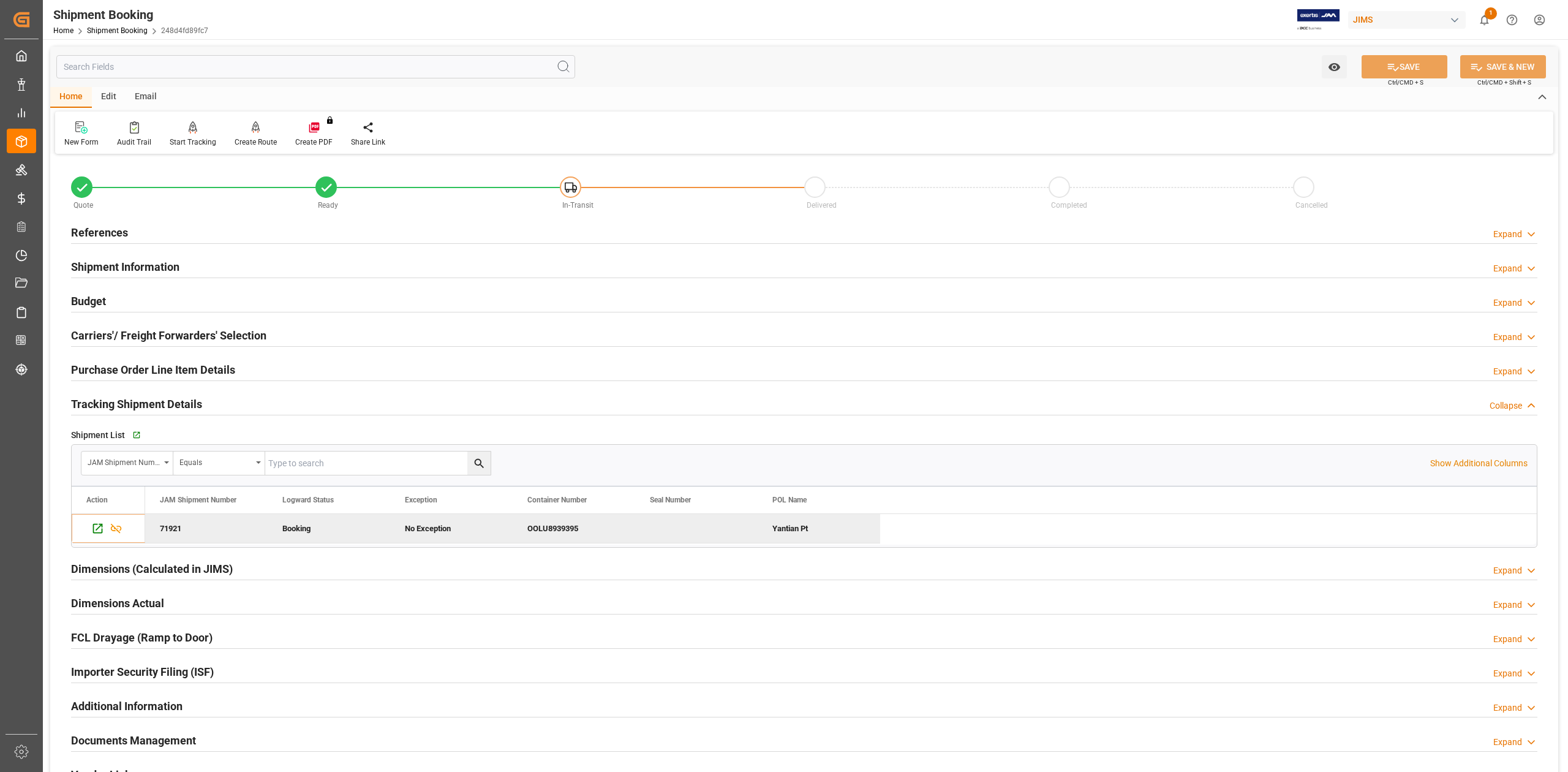
click at [101, 300] on h2 "Budget" at bounding box center [88, 301] width 35 height 17
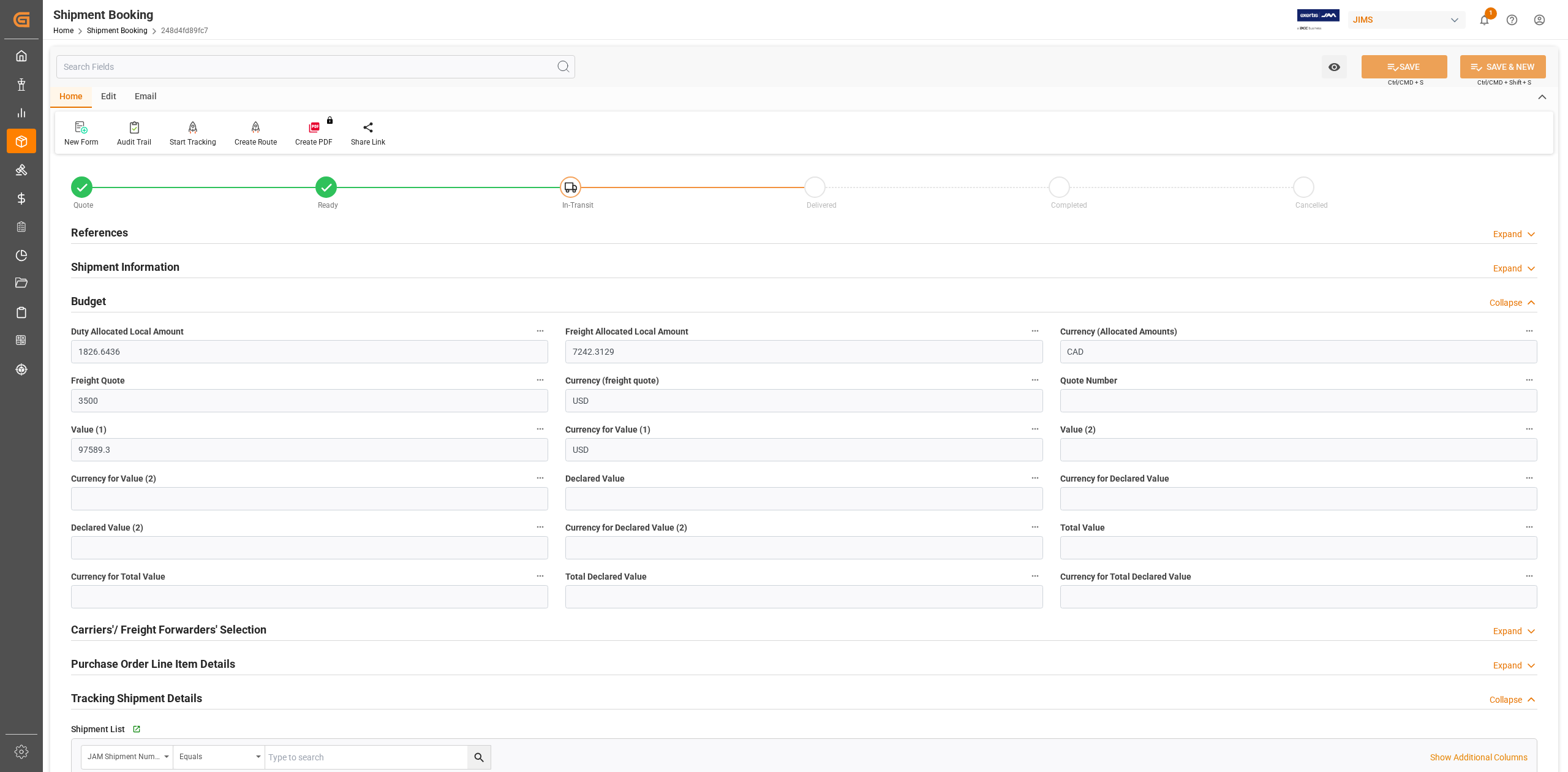
click at [86, 296] on h2 "Budget" at bounding box center [88, 301] width 35 height 17
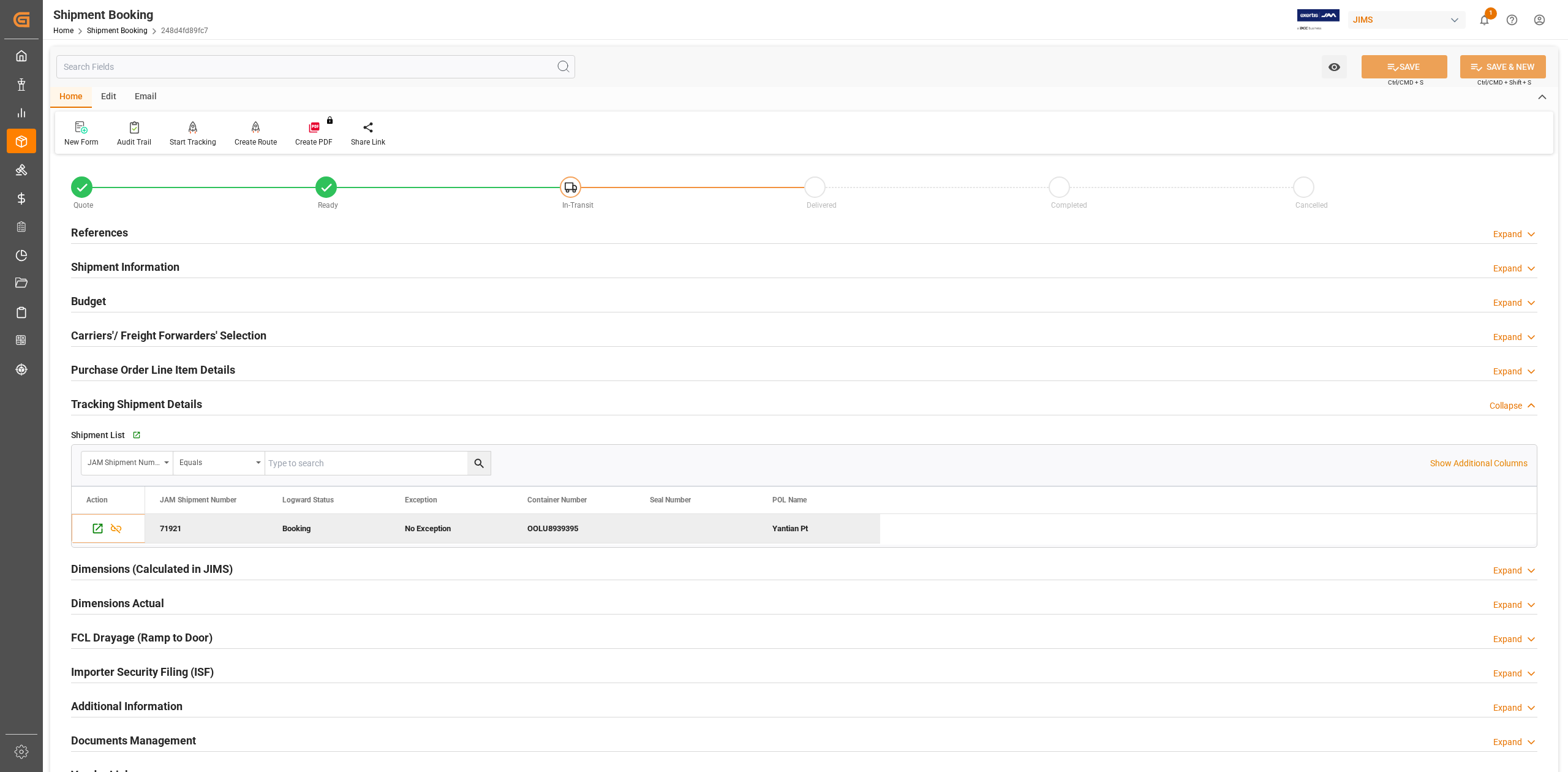
click at [103, 366] on h2 "Purchase Order Line Item Details" at bounding box center [152, 369] width 164 height 17
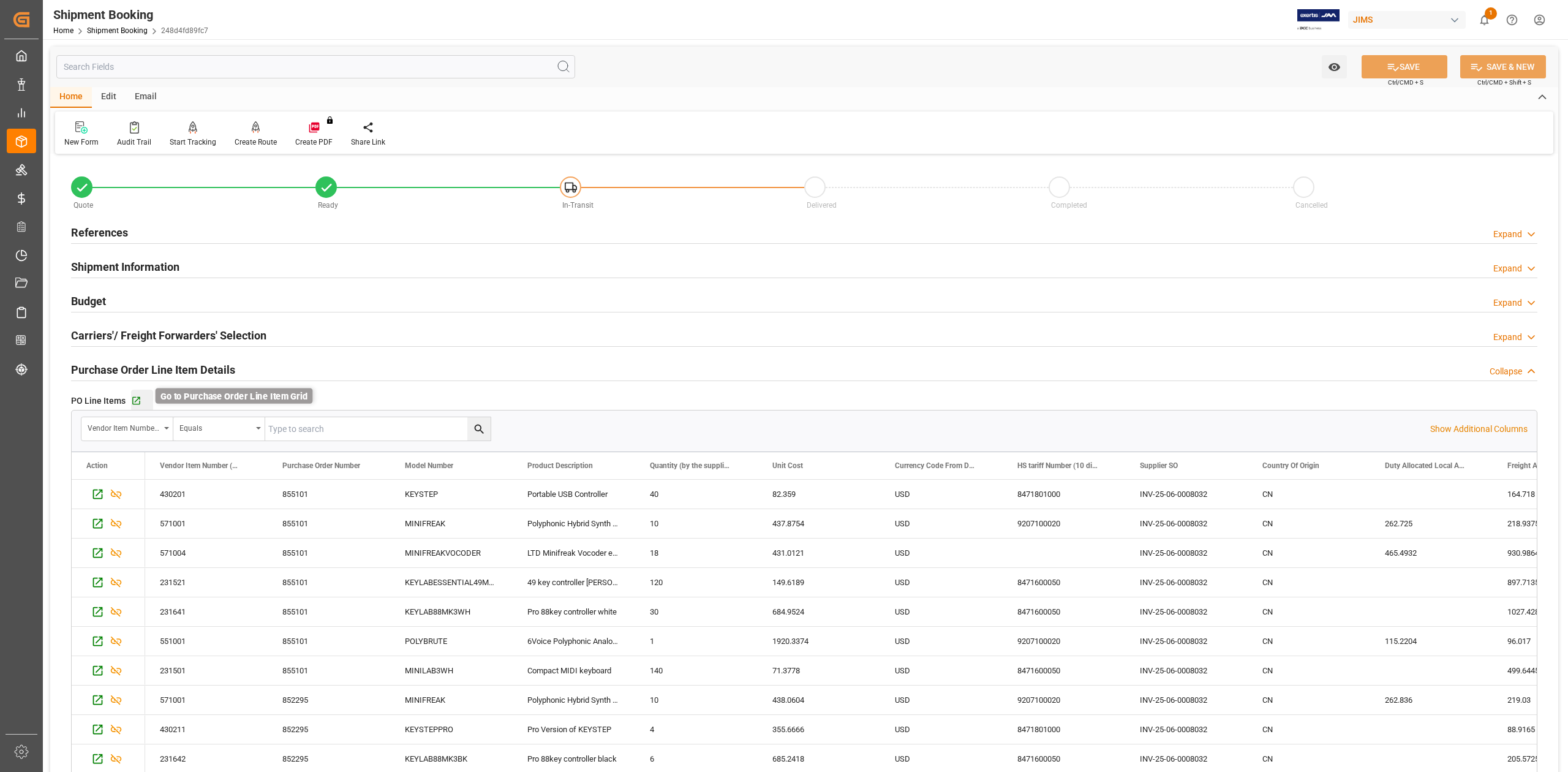
click at [133, 398] on icon "button" at bounding box center [136, 401] width 11 height 11
drag, startPoint x: 111, startPoint y: 226, endPoint x: 121, endPoint y: 226, distance: 10.0
click at [111, 226] on h2 "References" at bounding box center [99, 232] width 57 height 17
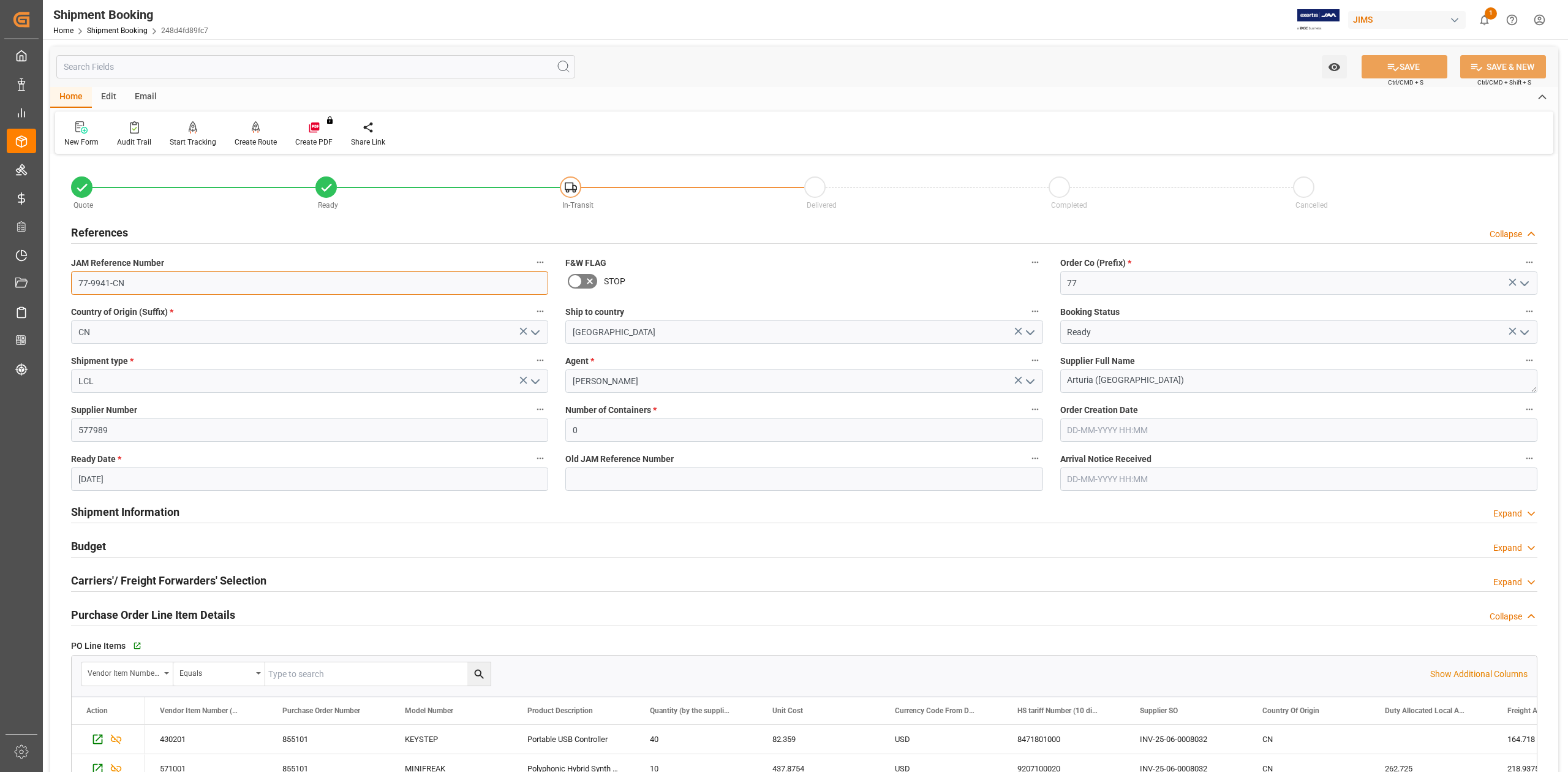
click at [163, 287] on input "77-9941-CN" at bounding box center [309, 283] width 477 height 23
click at [1165, 384] on textarea "Arturia (Dongguan)" at bounding box center [1298, 381] width 477 height 23
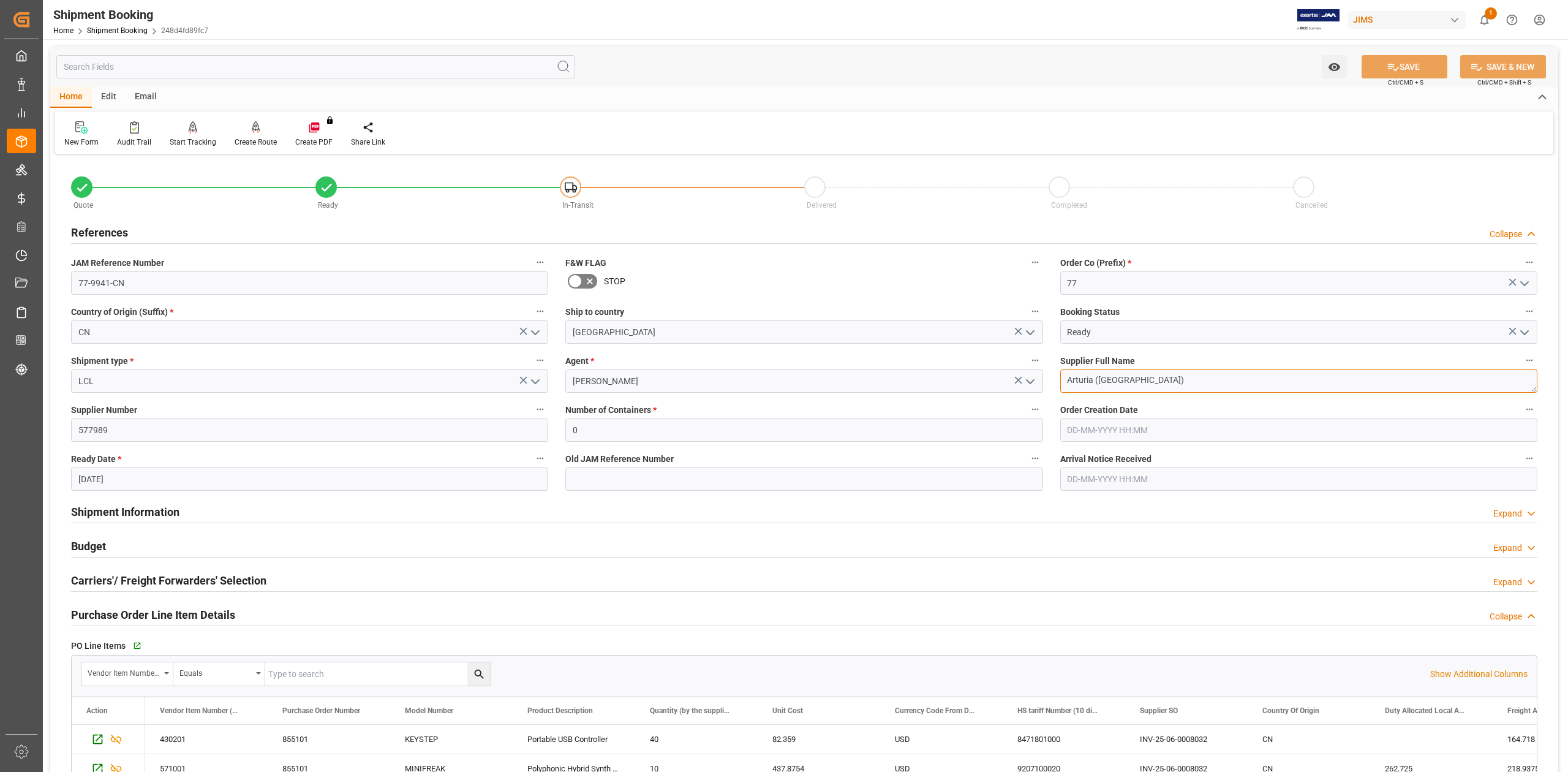
click at [1165, 384] on textarea "Arturia (Dongguan)" at bounding box center [1298, 381] width 477 height 23
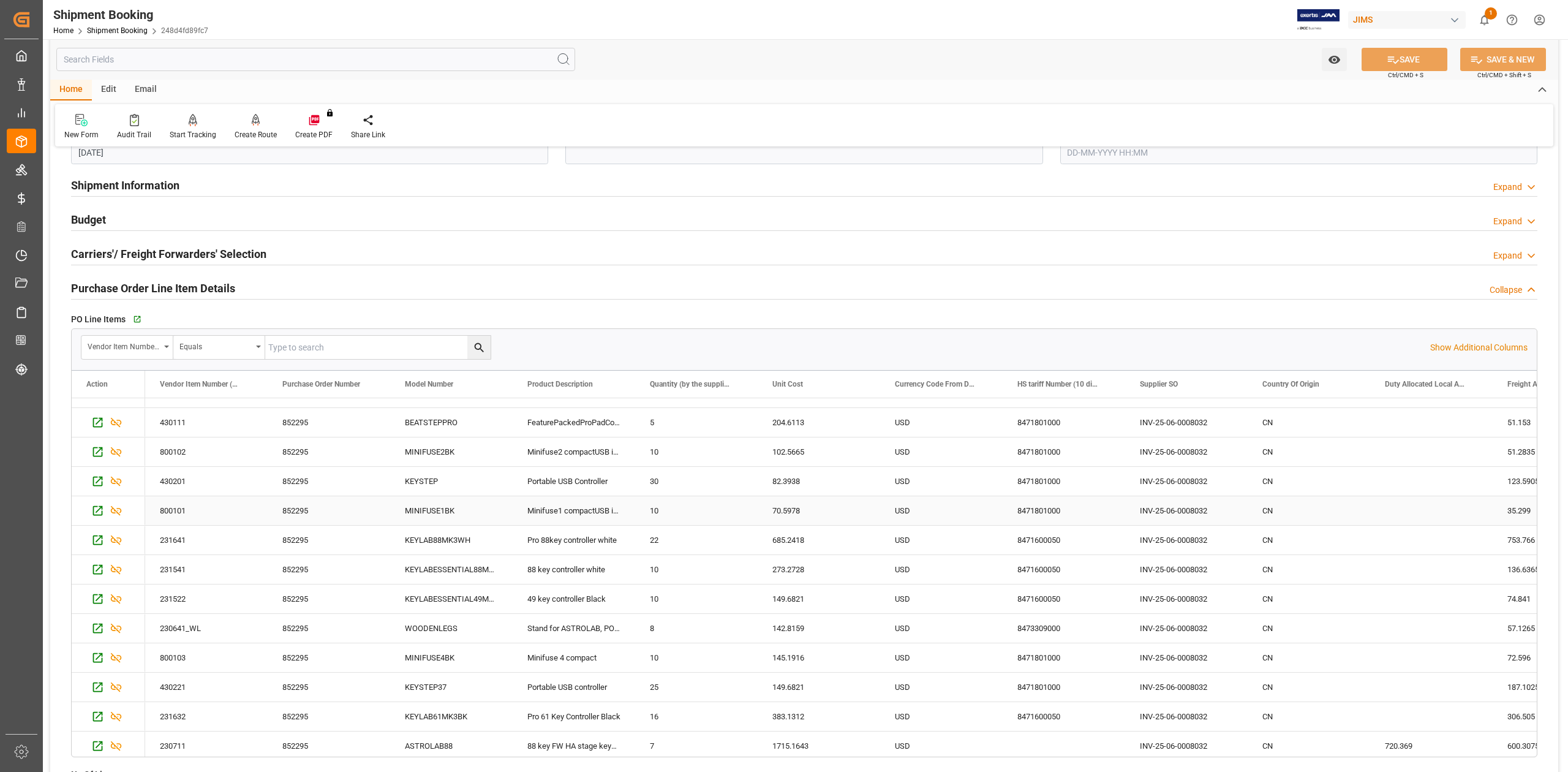
scroll to position [347, 0]
drag, startPoint x: 182, startPoint y: 285, endPoint x: 403, endPoint y: 299, distance: 221.4
click at [182, 285] on h2 "Purchase Order Line Item Details" at bounding box center [152, 288] width 164 height 17
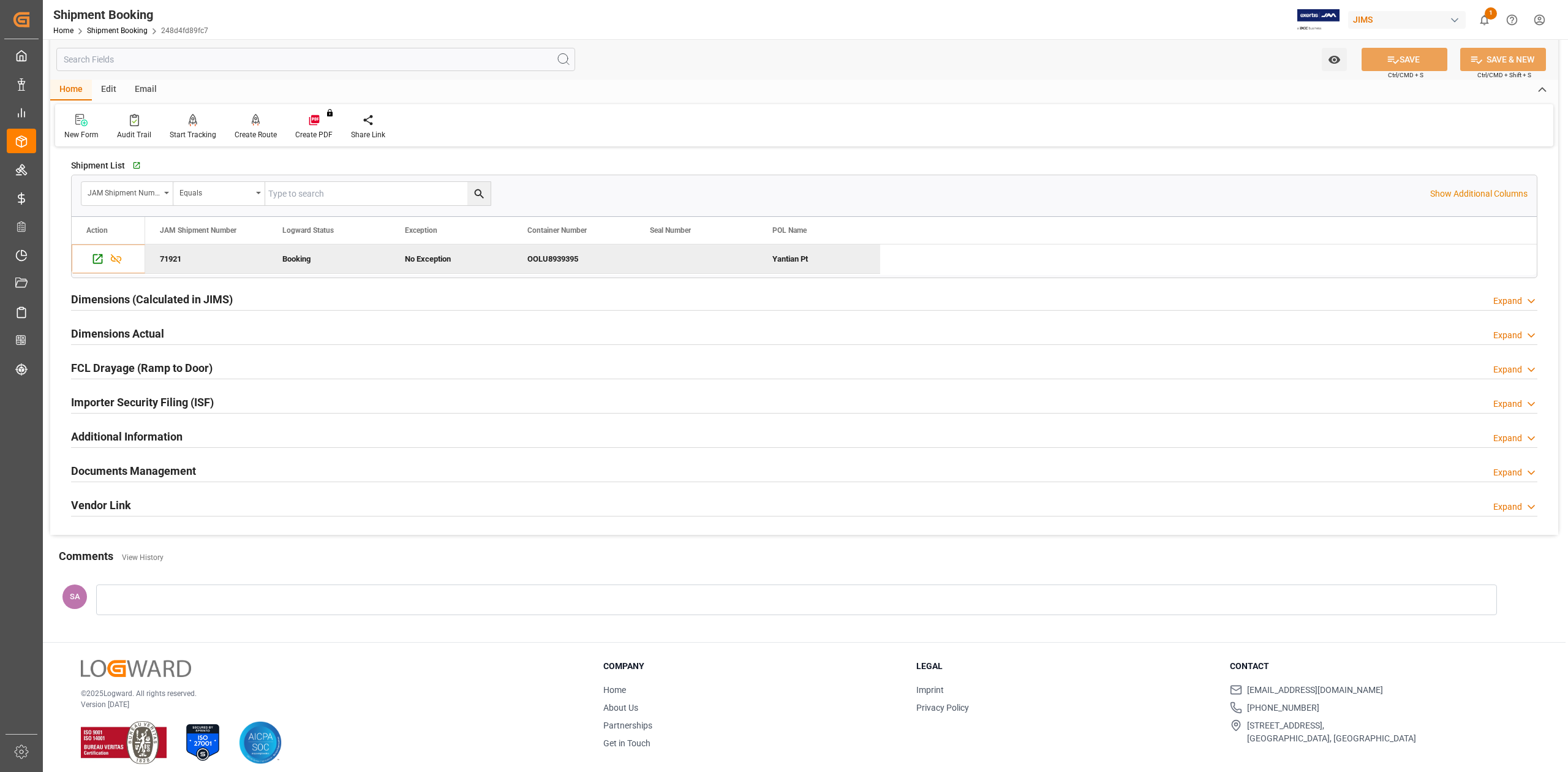
scroll to position [527, 0]
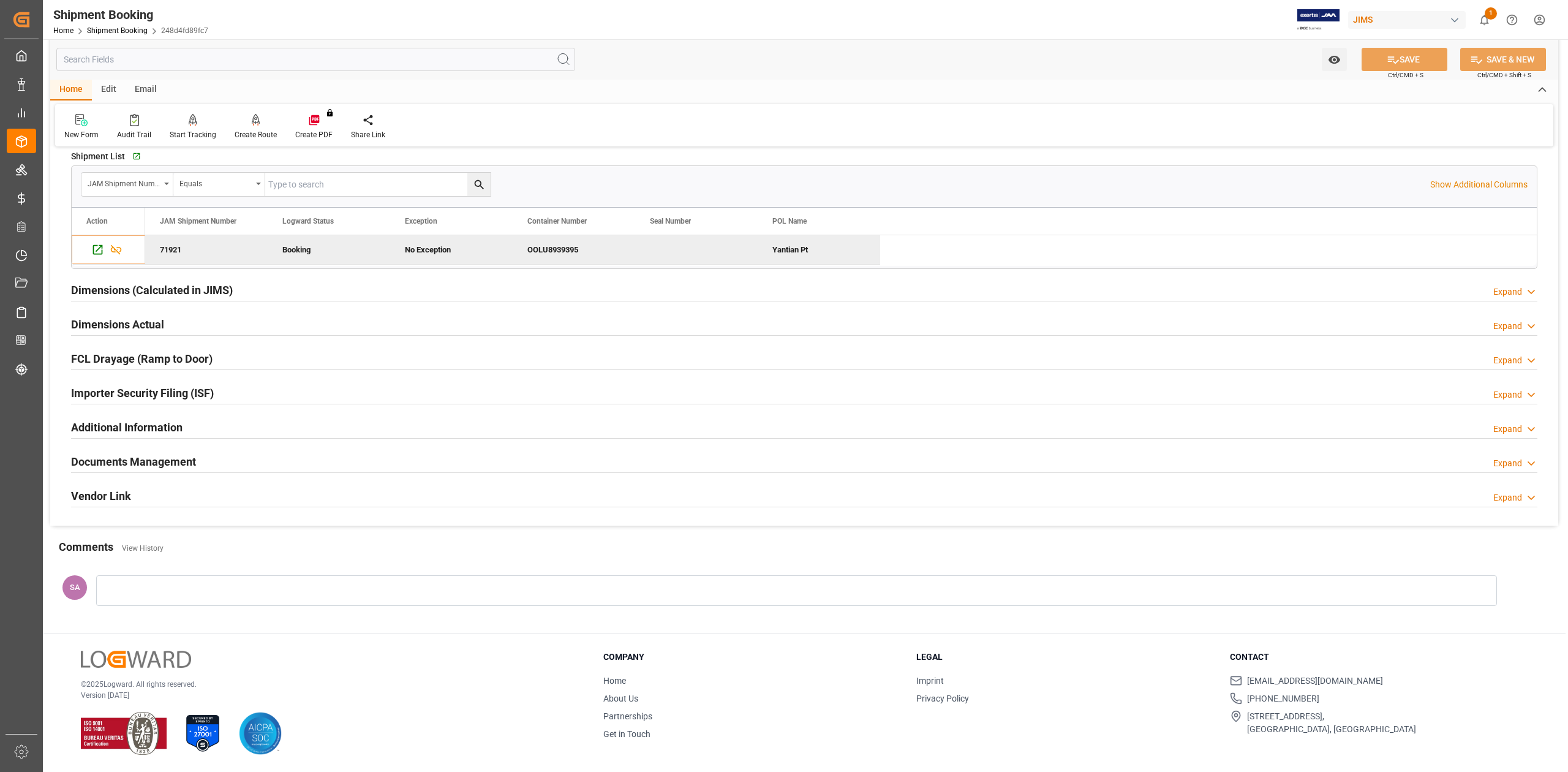
click at [166, 461] on h2 "Documents Management" at bounding box center [133, 462] width 125 height 17
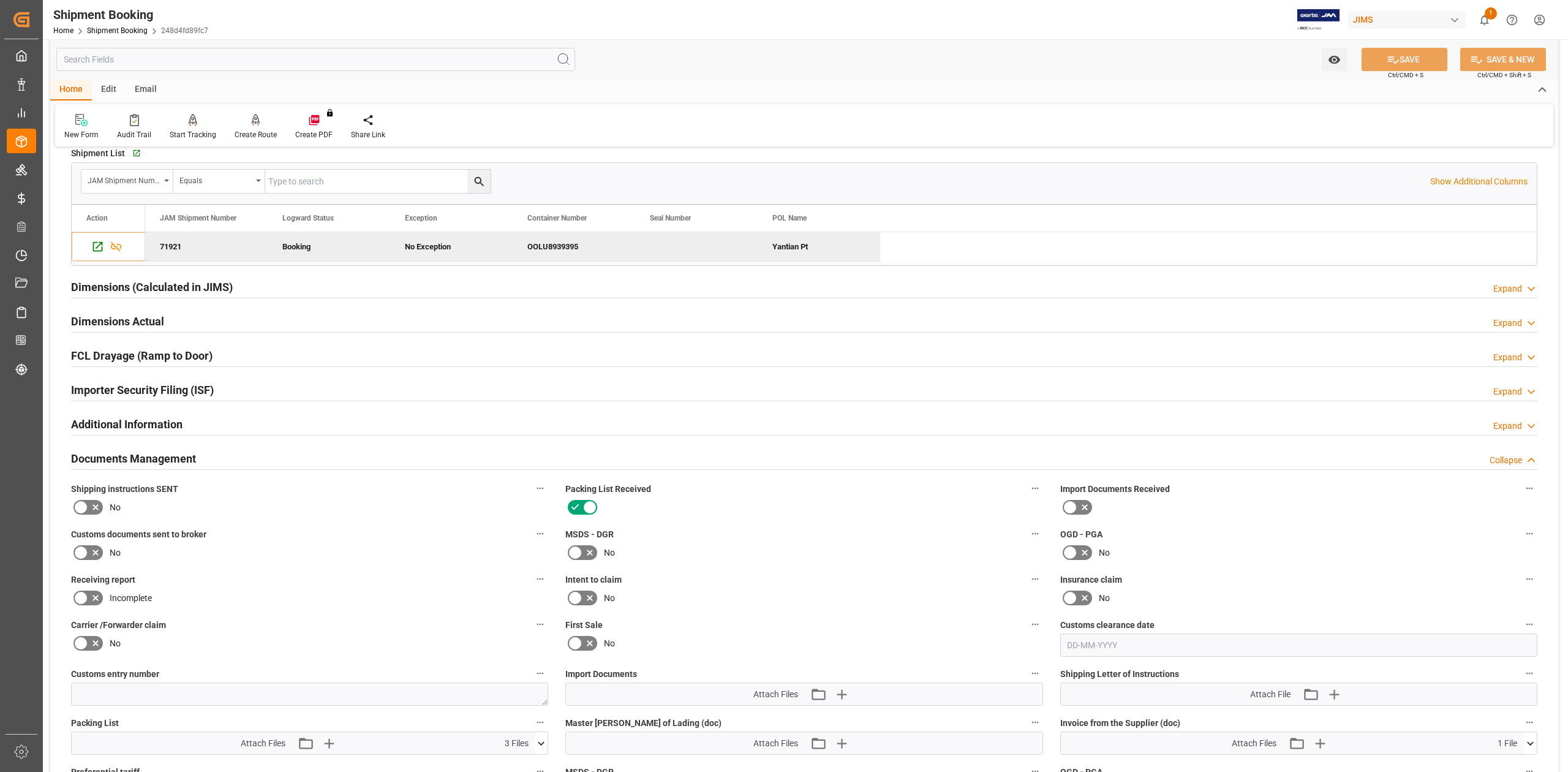
click at [79, 552] on icon at bounding box center [81, 552] width 15 height 15
click at [0, 0] on input "checkbox" at bounding box center [0, 0] width 0 height 0
click at [1383, 60] on button "SAVE" at bounding box center [1404, 59] width 86 height 23
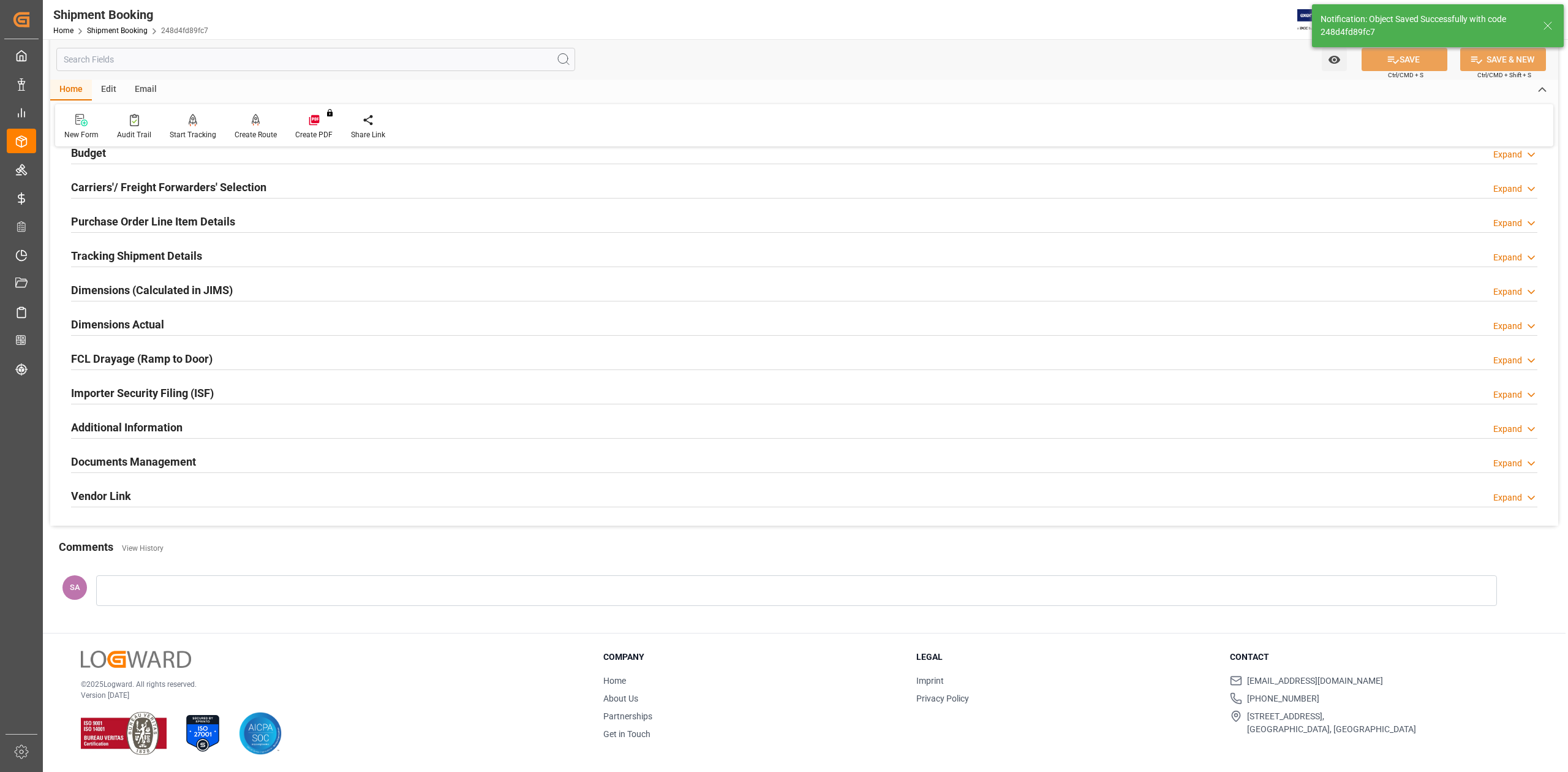
scroll to position [150, 0]
click at [181, 467] on h2 "Documents Management" at bounding box center [133, 462] width 125 height 17
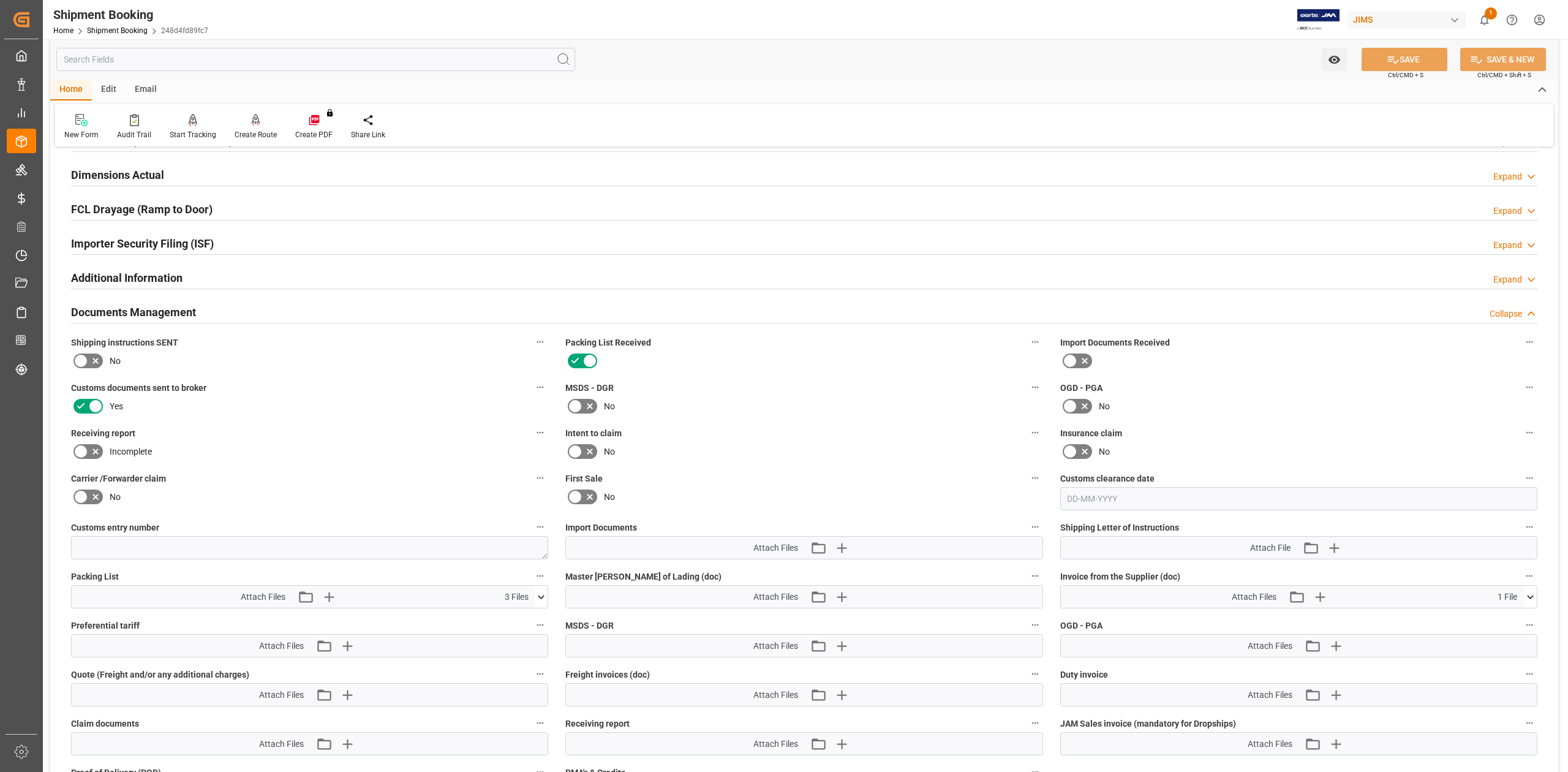
scroll to position [314, 0]
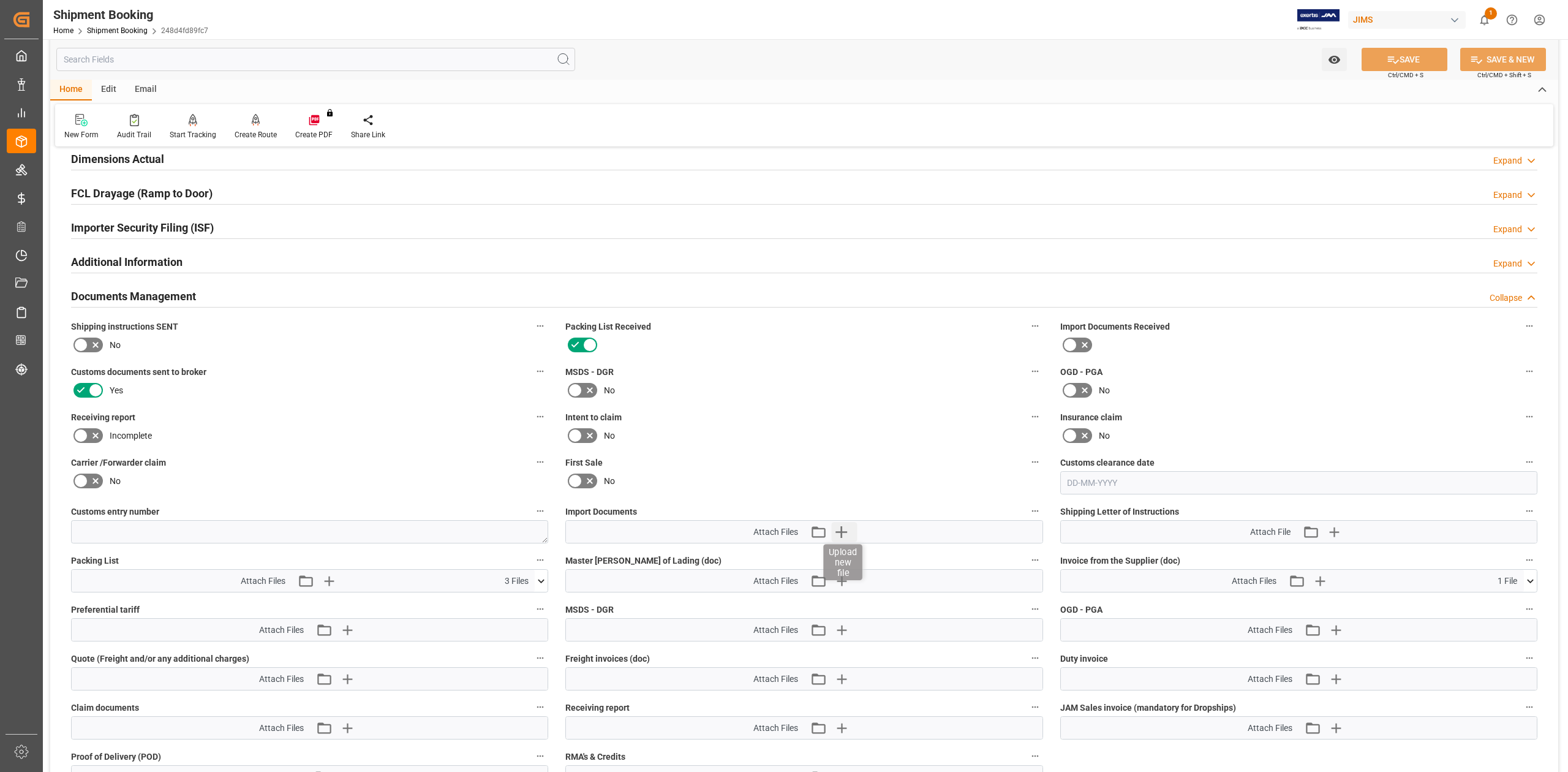
click at [840, 531] on icon "button" at bounding box center [841, 532] width 12 height 12
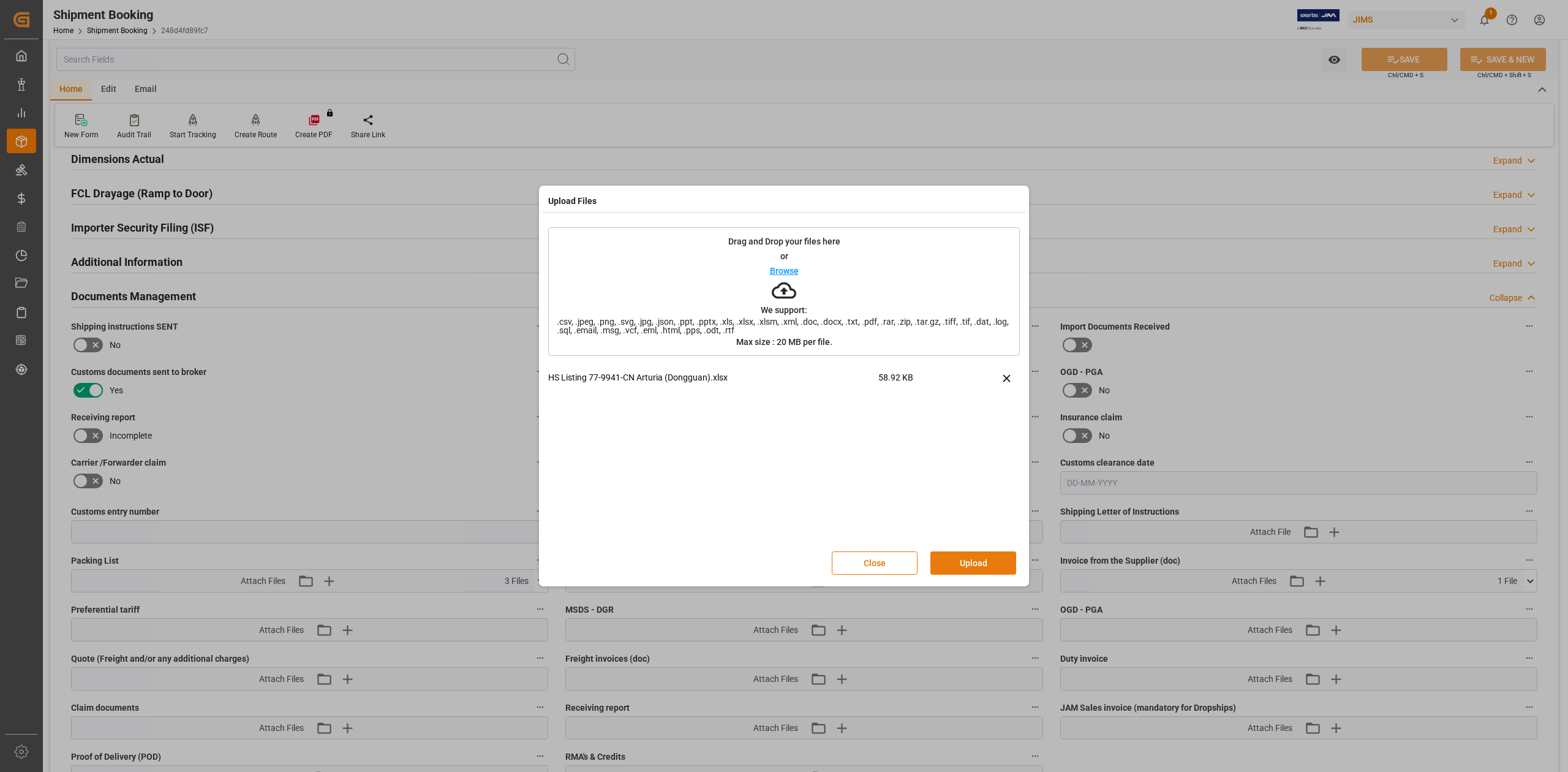
click at [963, 564] on button "Upload" at bounding box center [972, 563] width 86 height 23
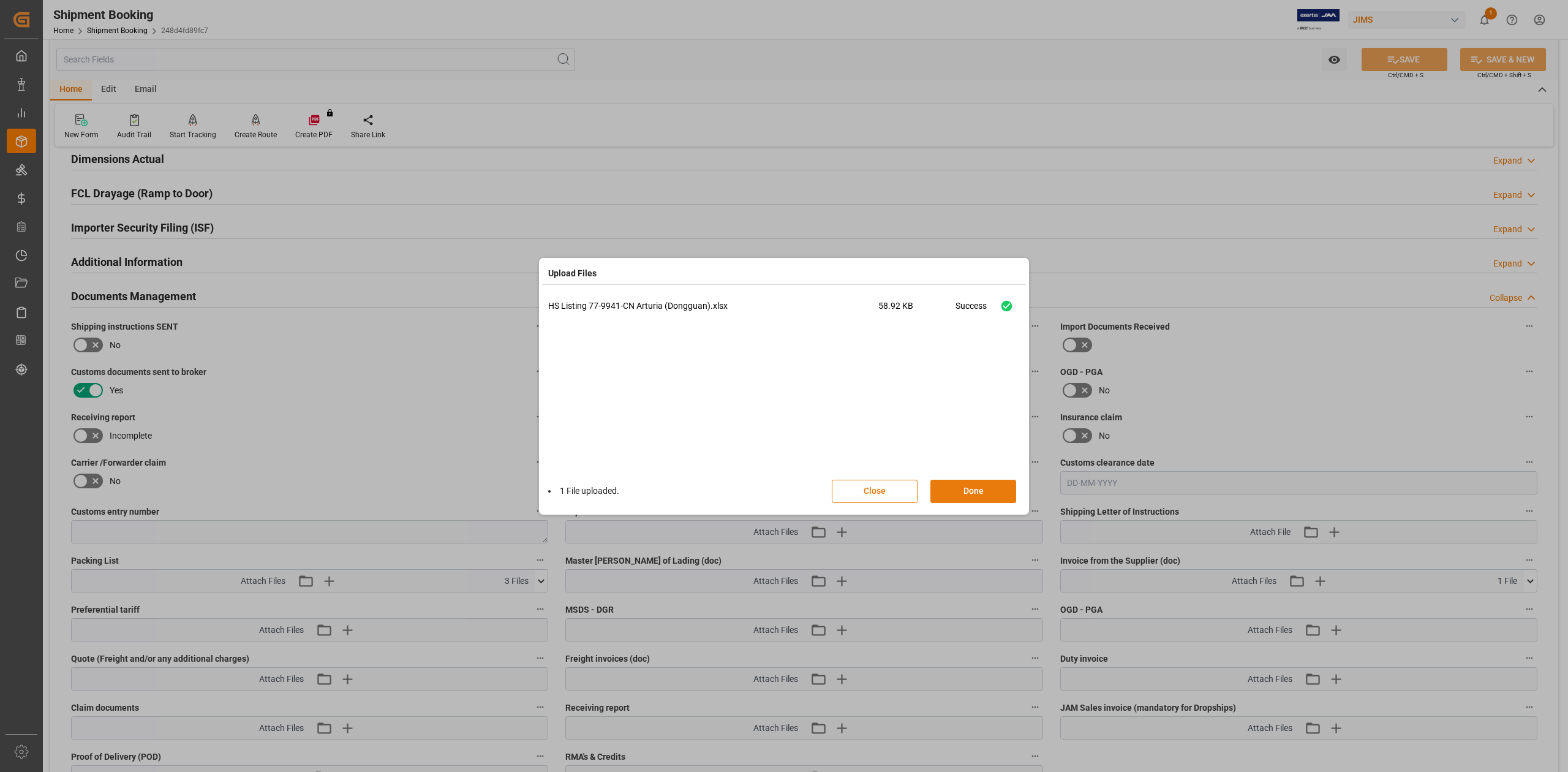
click at [983, 490] on button "Done" at bounding box center [972, 491] width 86 height 23
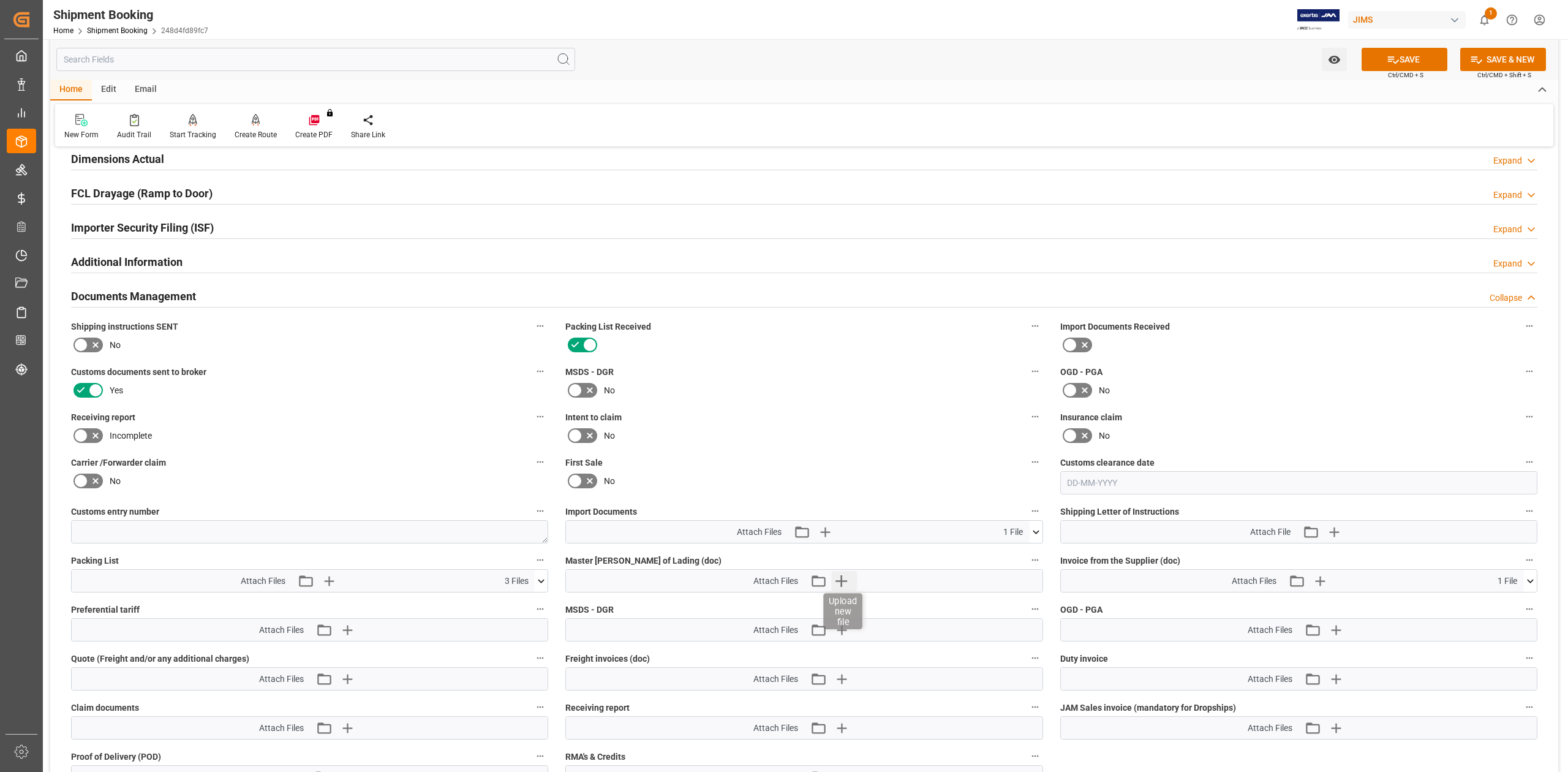
click at [850, 581] on icon "button" at bounding box center [841, 581] width 20 height 20
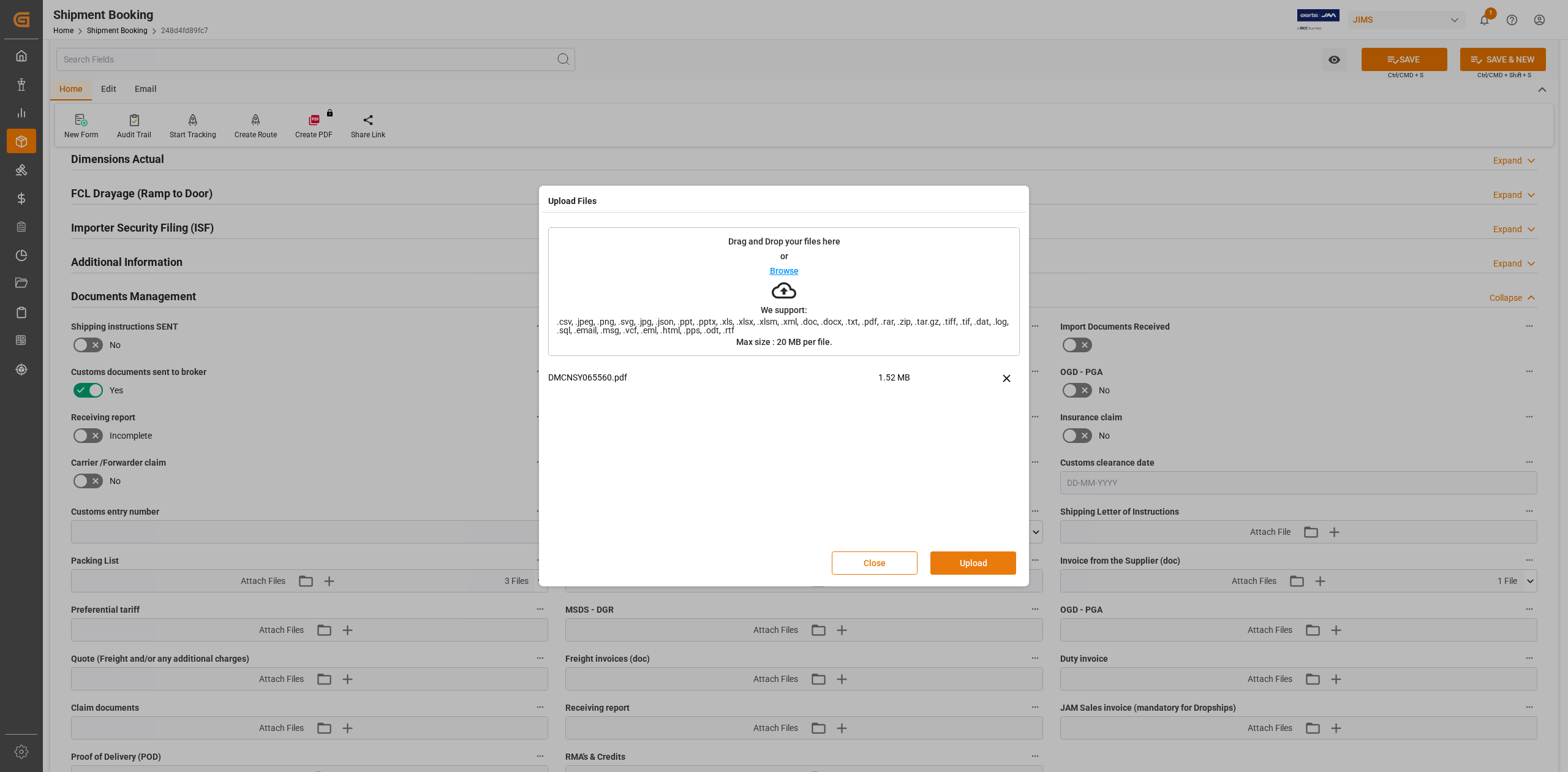
click at [967, 561] on button "Upload" at bounding box center [972, 563] width 86 height 23
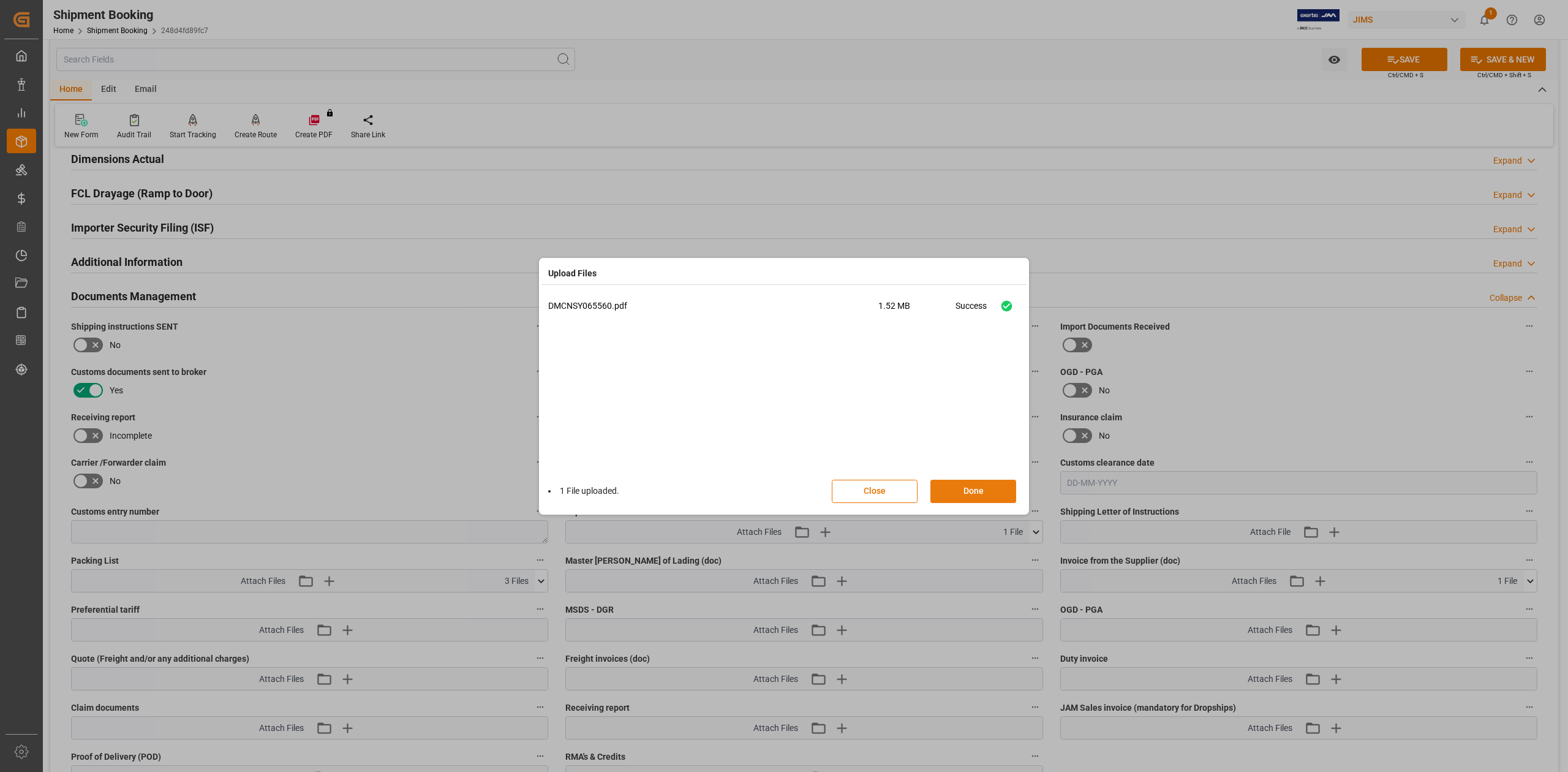
click at [968, 491] on button "Done" at bounding box center [972, 491] width 86 height 23
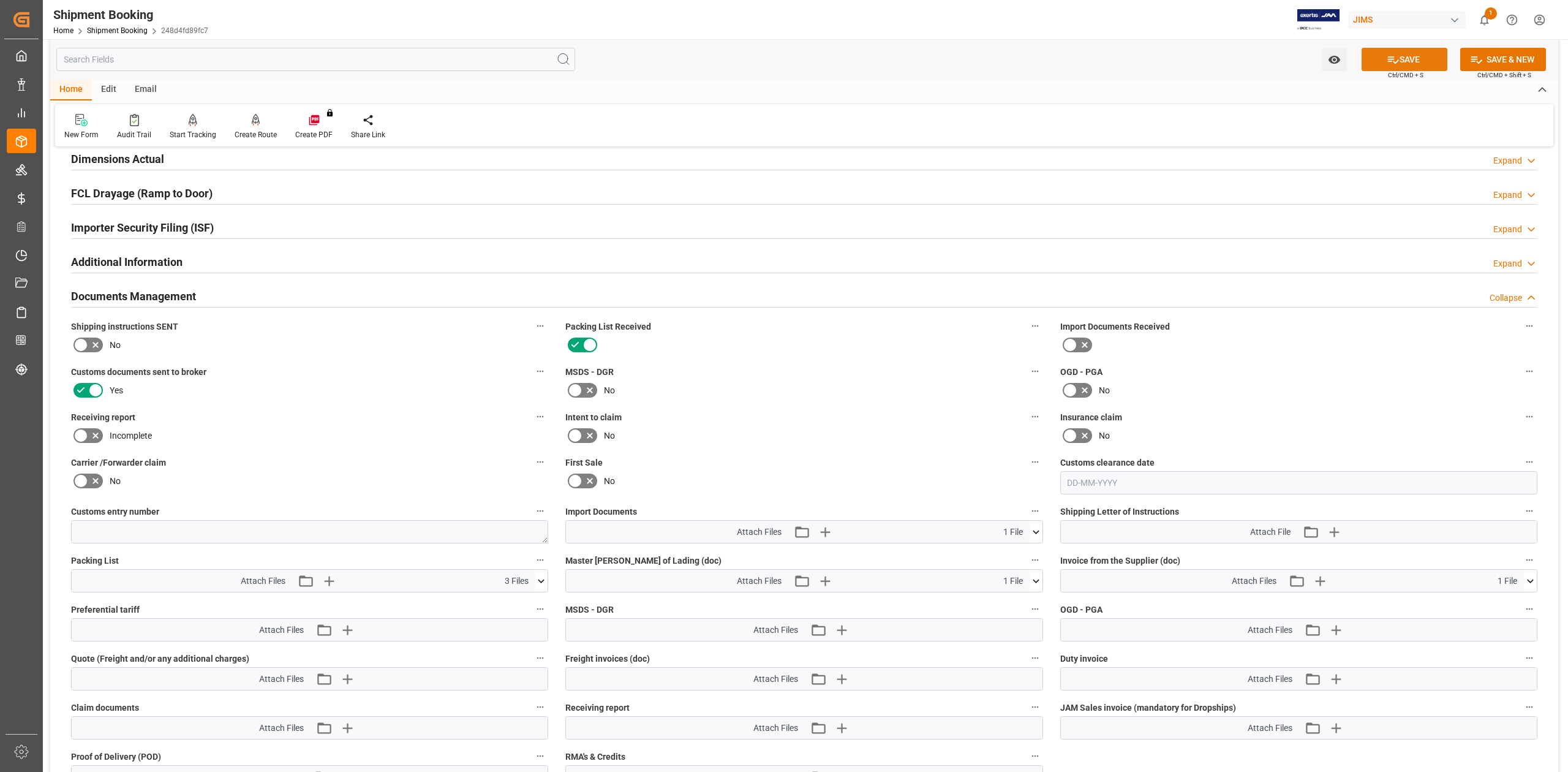
click at [1429, 55] on button "SAVE" at bounding box center [1404, 59] width 86 height 23
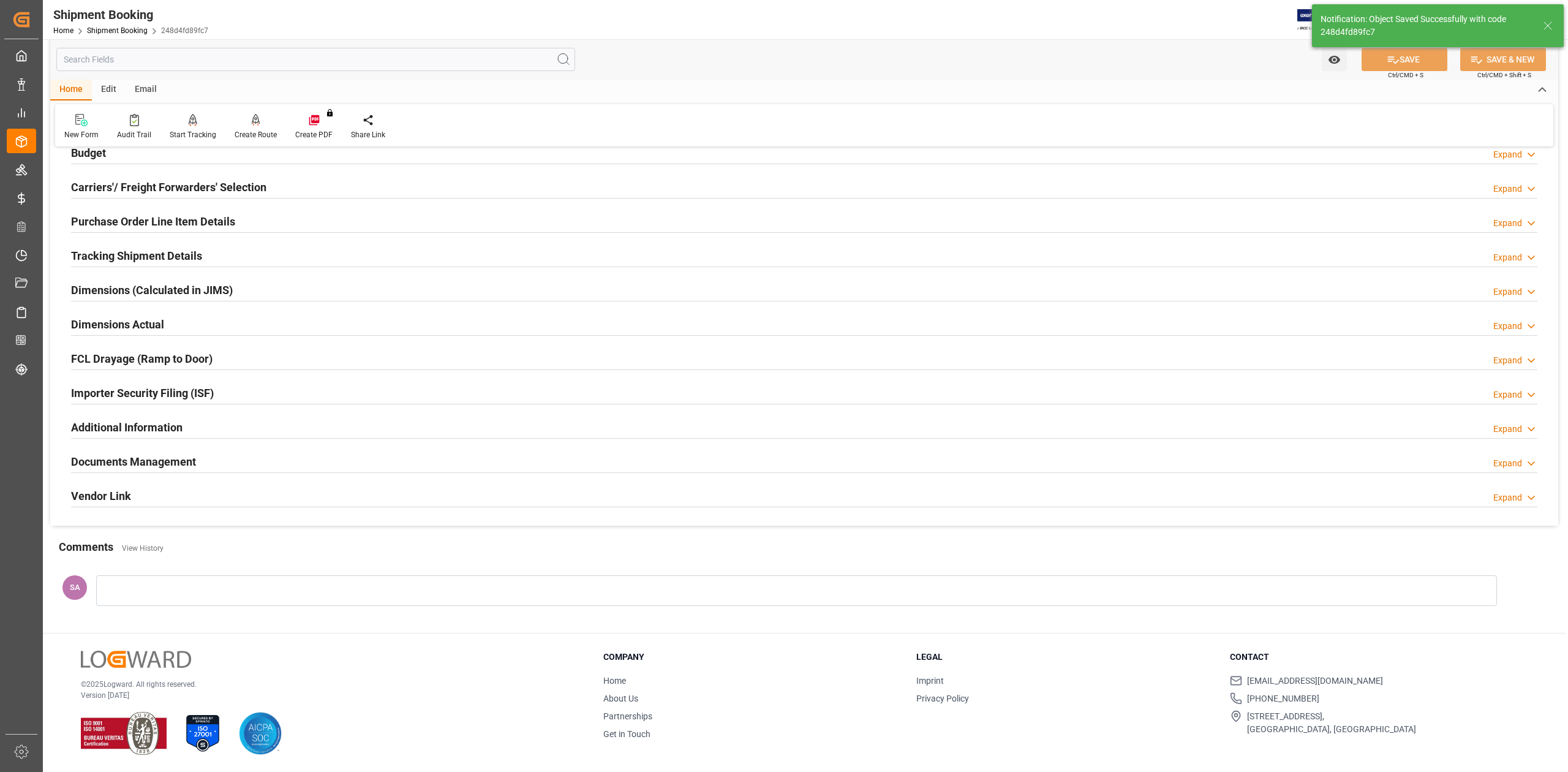
scroll to position [150, 0]
click at [182, 463] on h2 "Documents Management" at bounding box center [133, 462] width 125 height 17
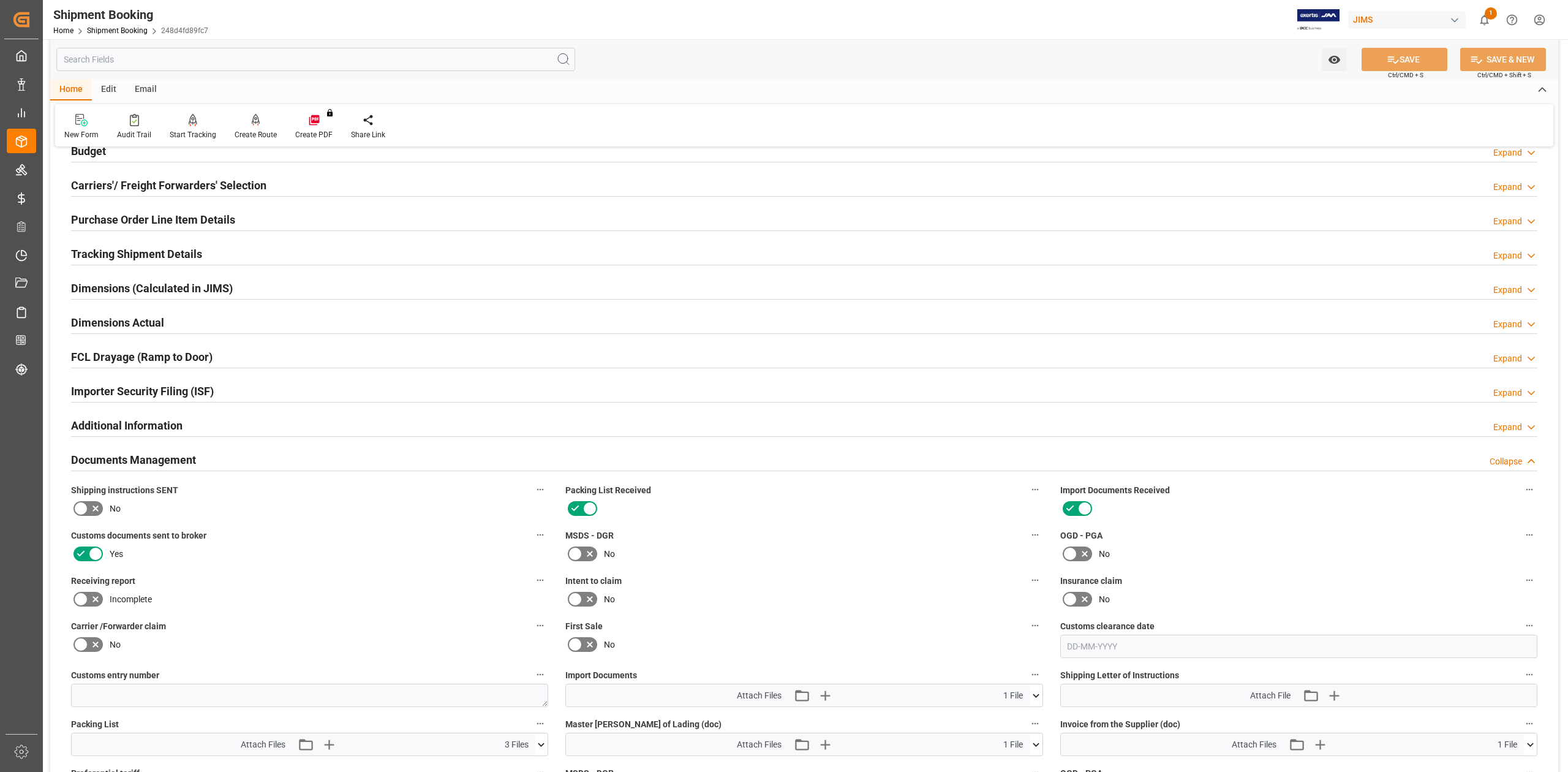
scroll to position [314, 0]
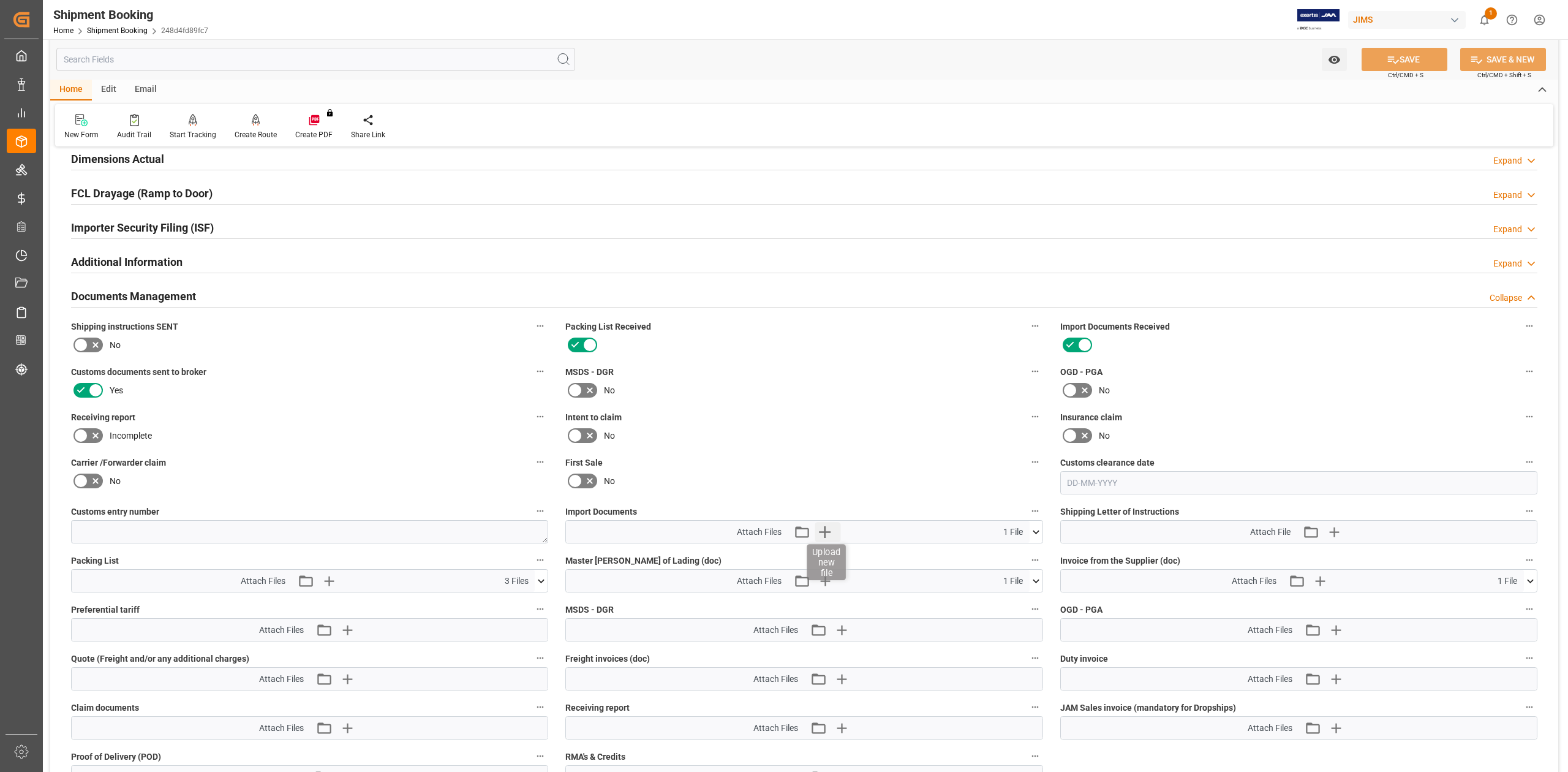
click at [827, 532] on icon "button" at bounding box center [825, 532] width 12 height 12
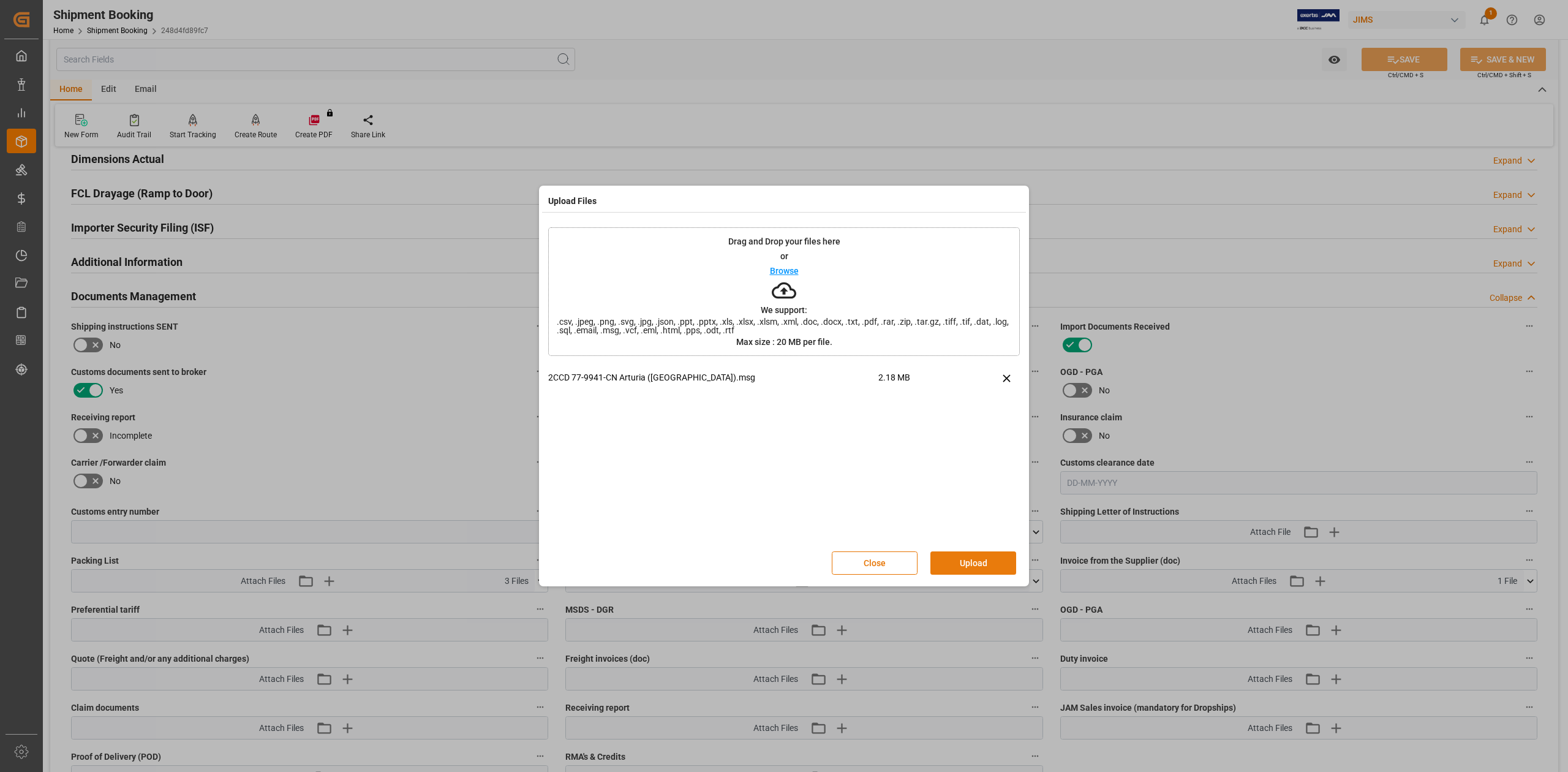
click at [953, 560] on button "Upload" at bounding box center [972, 563] width 86 height 23
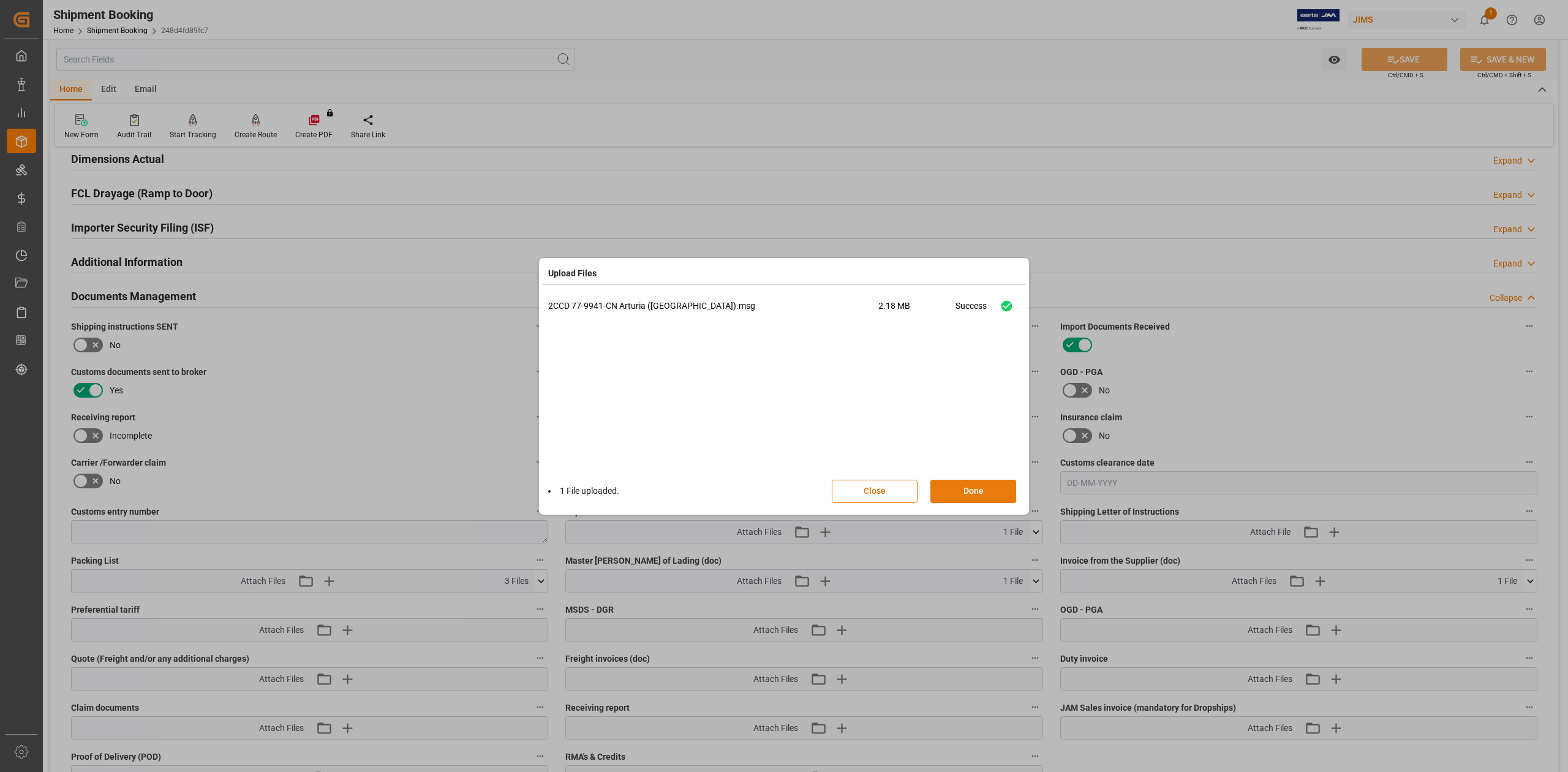
click at [967, 482] on button "Done" at bounding box center [972, 491] width 86 height 23
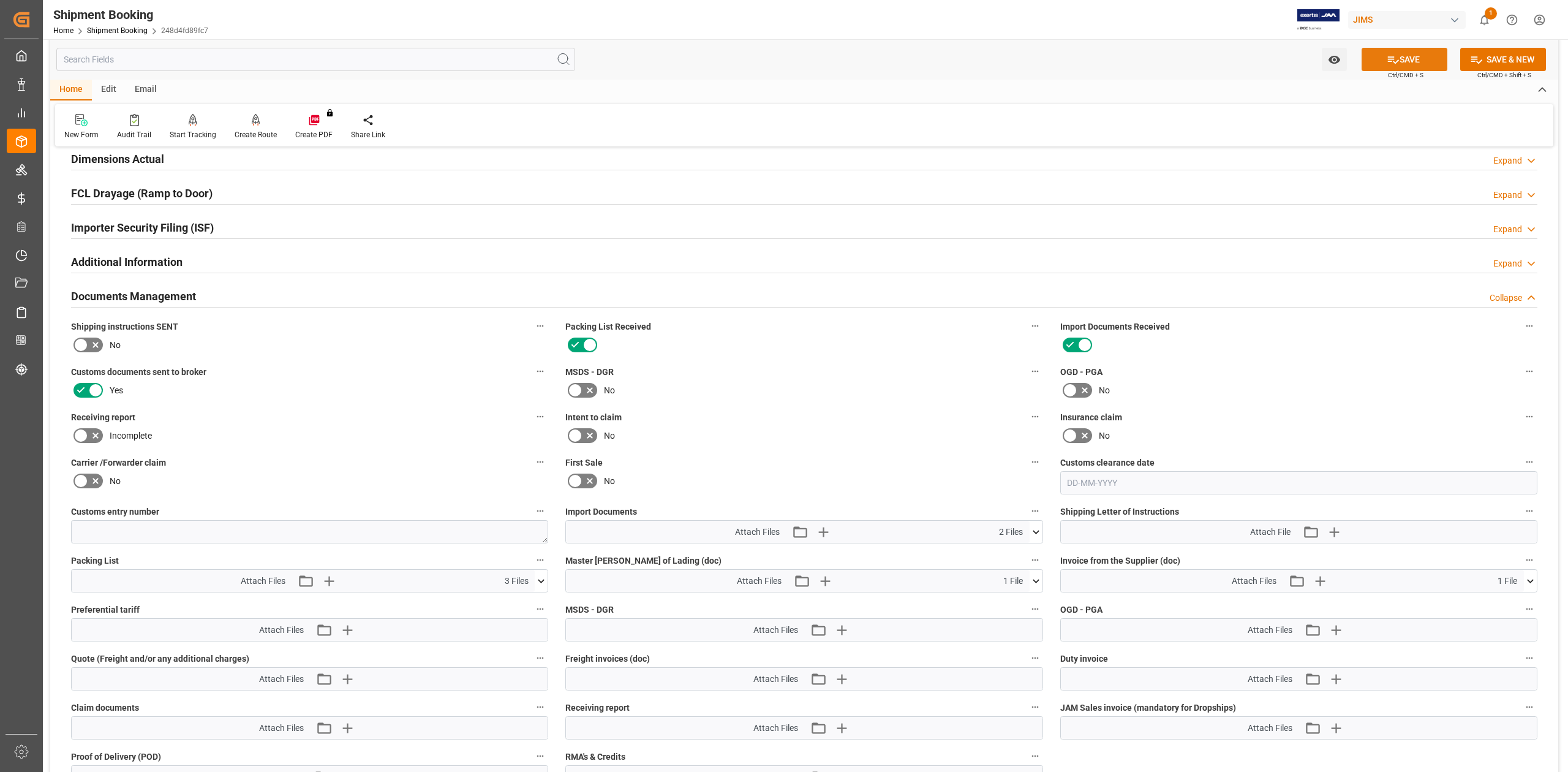
click at [1417, 59] on button "SAVE" at bounding box center [1404, 59] width 86 height 23
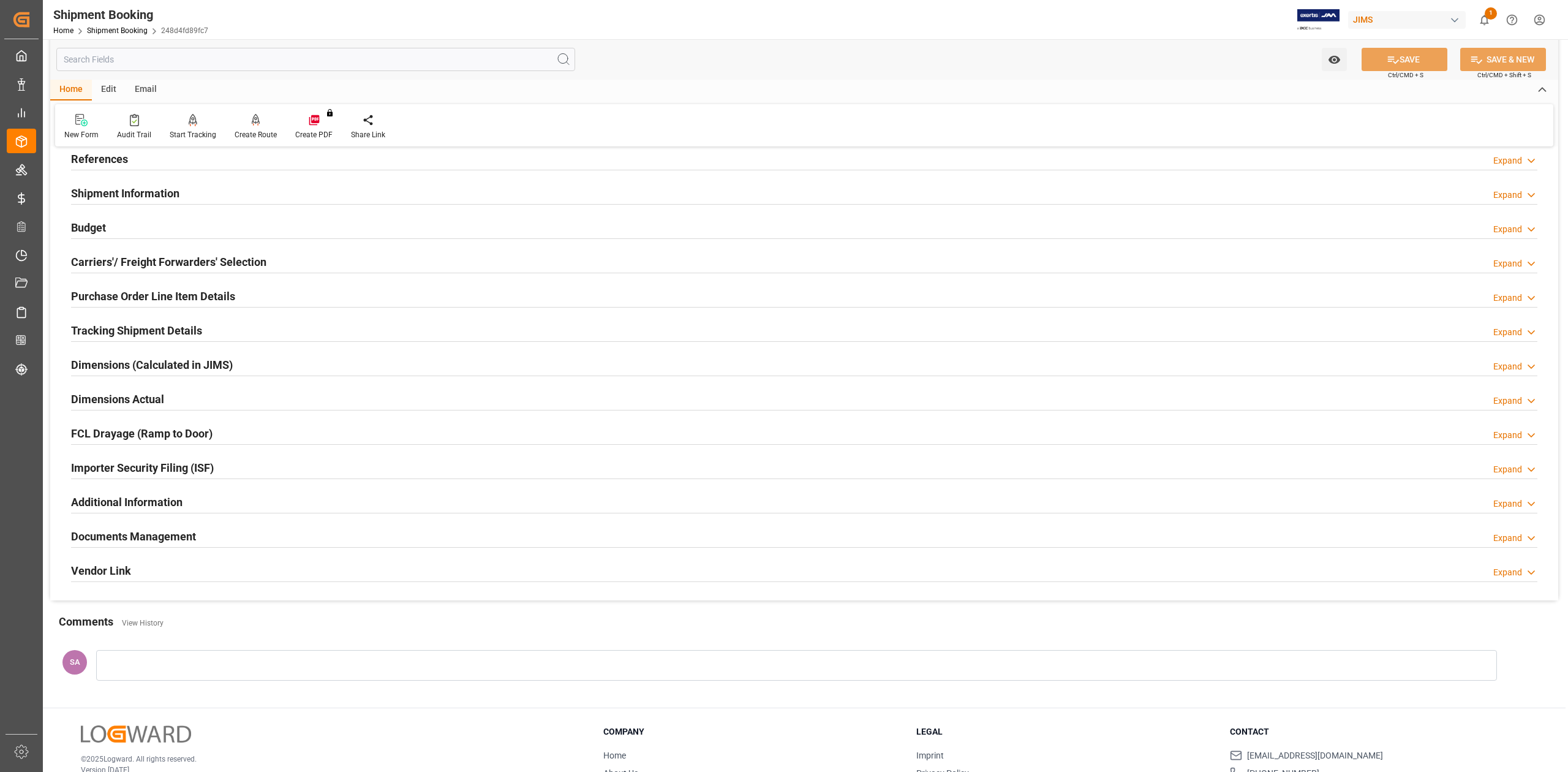
scroll to position [0, 0]
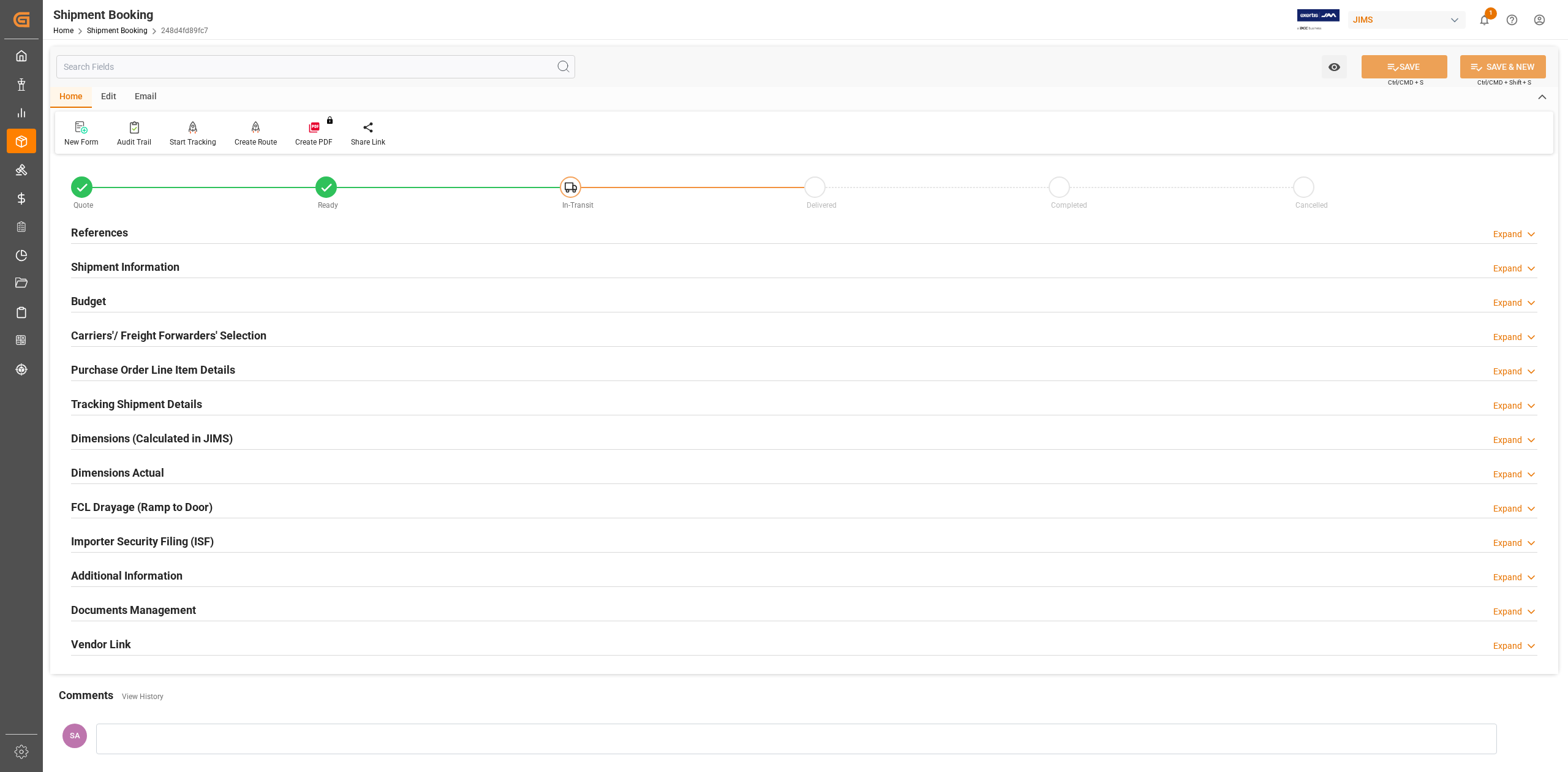
drag, startPoint x: 119, startPoint y: 230, endPoint x: 167, endPoint y: 261, distance: 57.1
click at [119, 230] on h2 "References" at bounding box center [99, 232] width 57 height 17
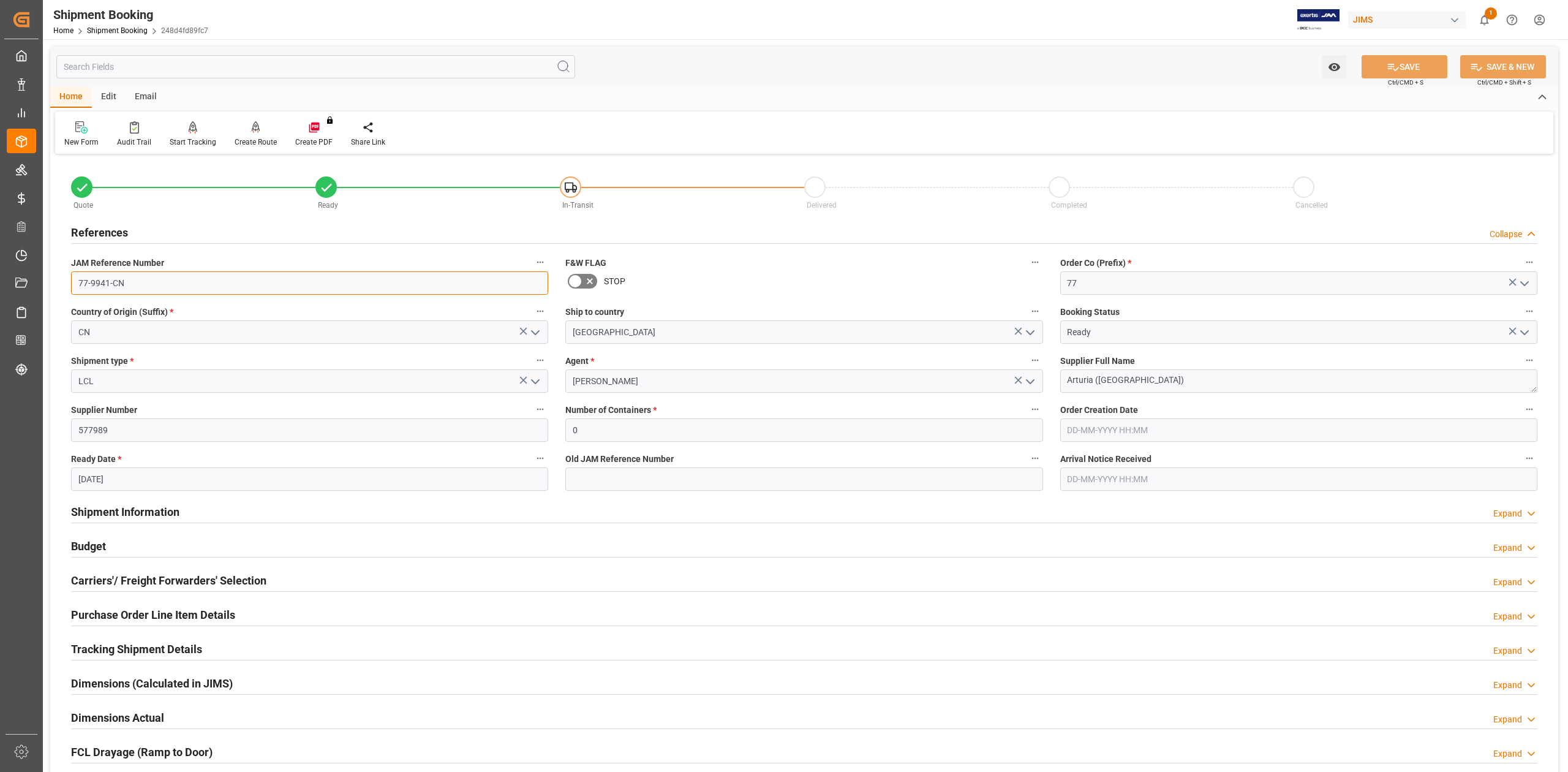
click at [166, 290] on input "77-9941-CN" at bounding box center [309, 283] width 477 height 23
click at [138, 277] on input "77-9941-CN" at bounding box center [309, 283] width 477 height 23
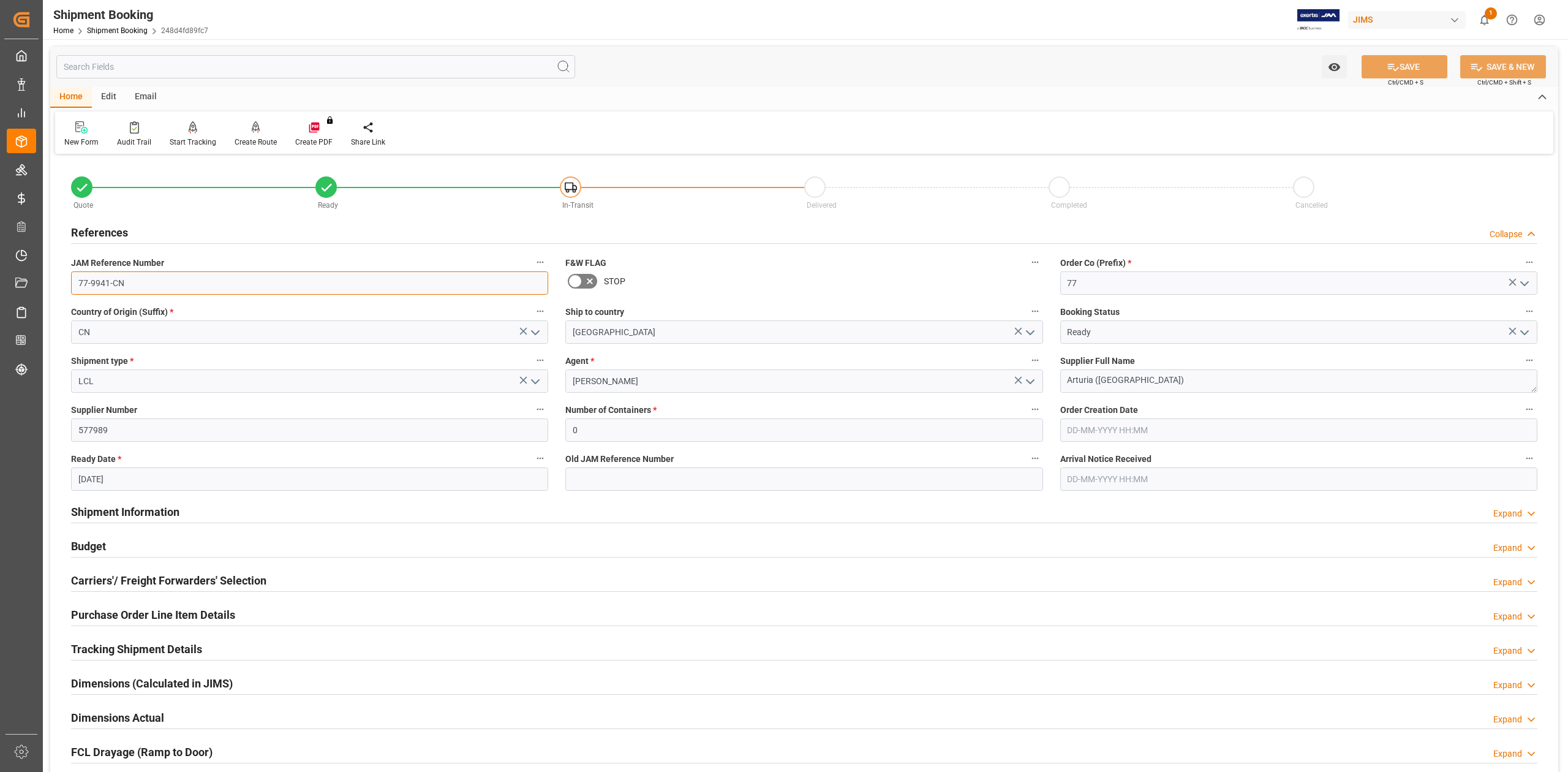
click at [137, 275] on input "77-9941-CN" at bounding box center [309, 283] width 477 height 23
click at [138, 288] on input "77-9941-CN" at bounding box center [309, 283] width 477 height 23
click at [137, 285] on input "77-9941-CN" at bounding box center [309, 283] width 477 height 23
click at [138, 285] on input "77-9941-CN" at bounding box center [309, 283] width 477 height 23
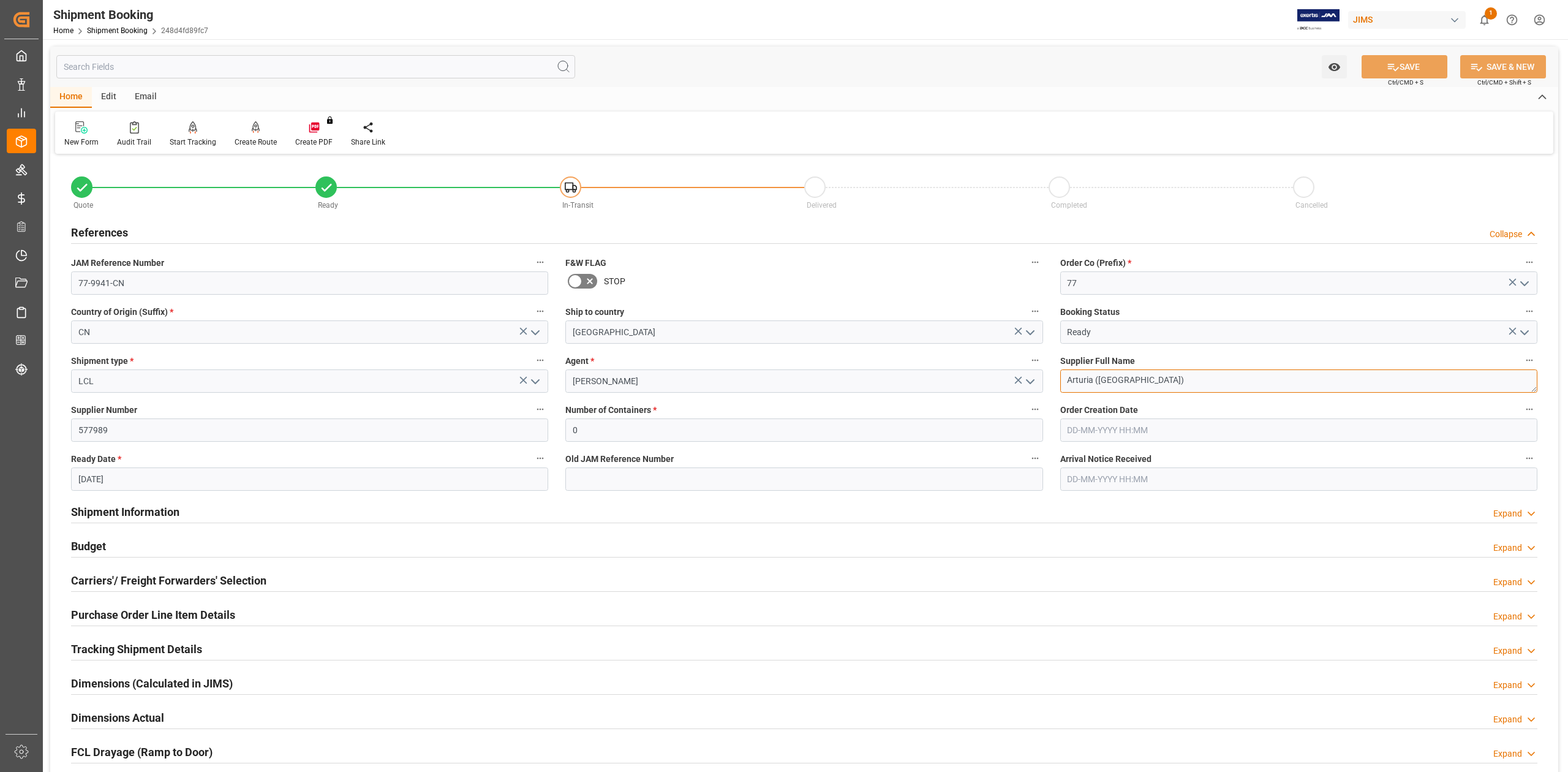
click at [1156, 376] on textarea "Arturia (Dongguan)" at bounding box center [1298, 381] width 477 height 23
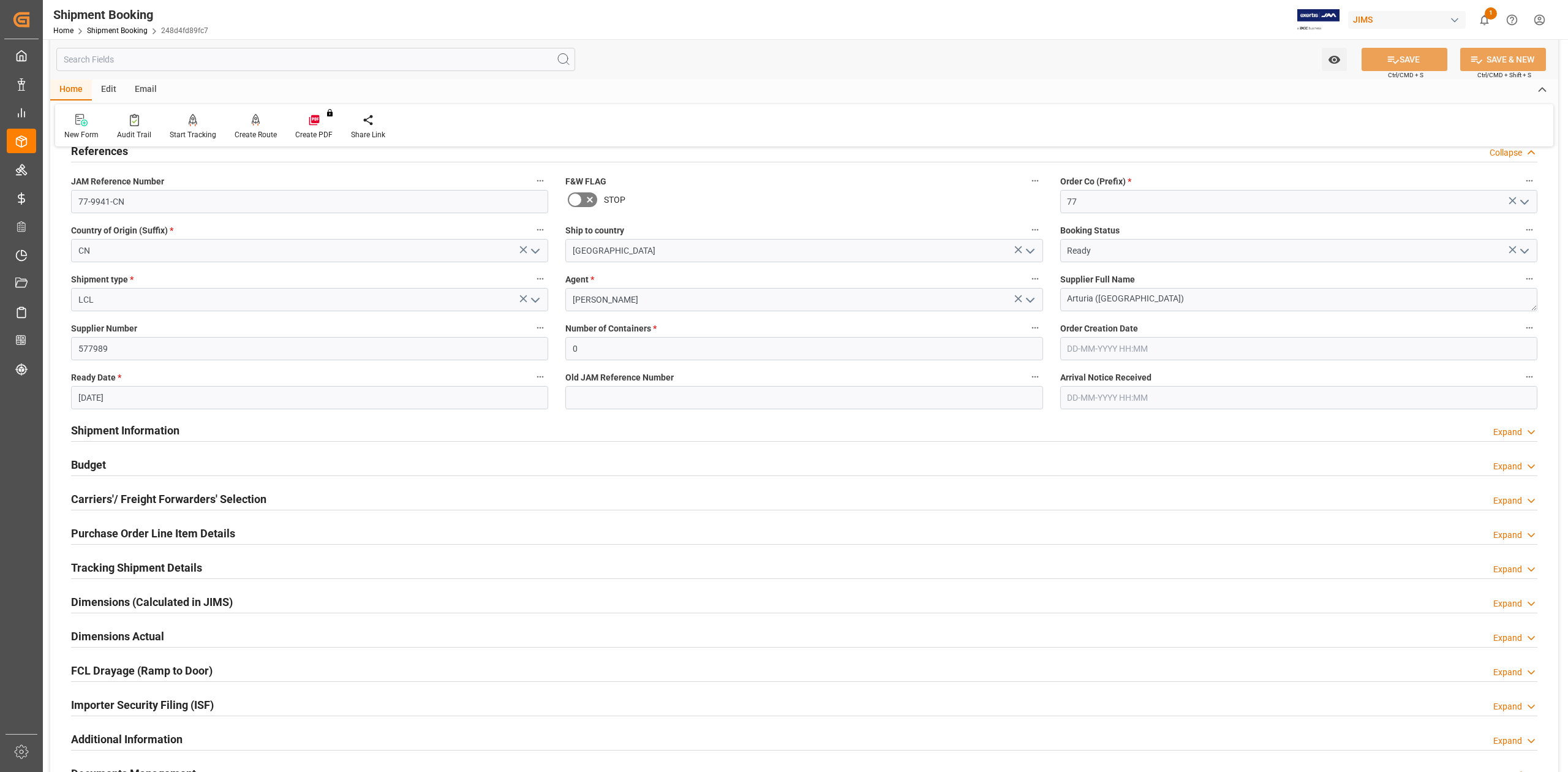
click at [116, 566] on h2 "Tracking Shipment Details" at bounding box center [136, 567] width 131 height 17
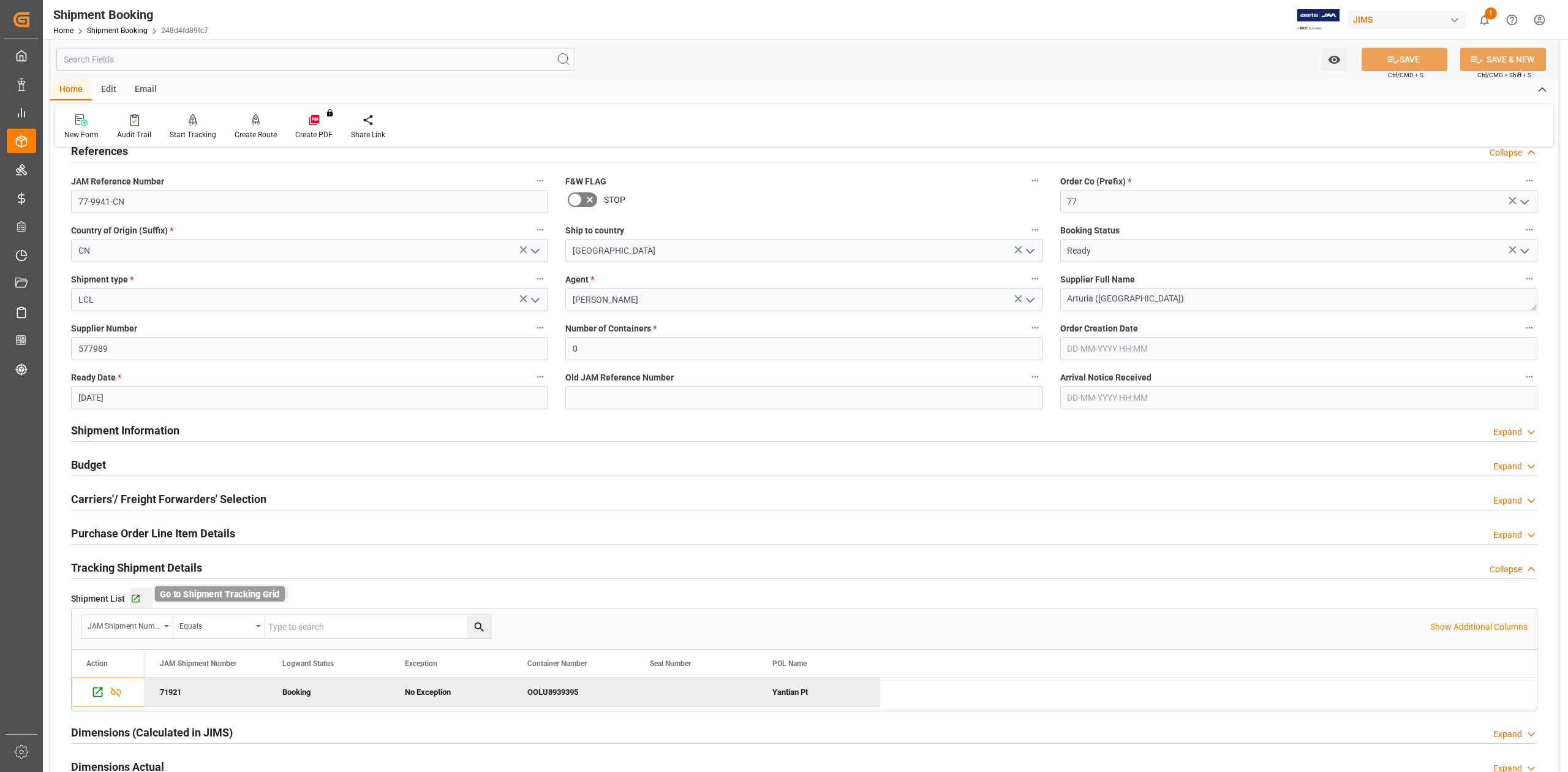
click at [136, 603] on icon "button" at bounding box center [136, 598] width 11 height 11
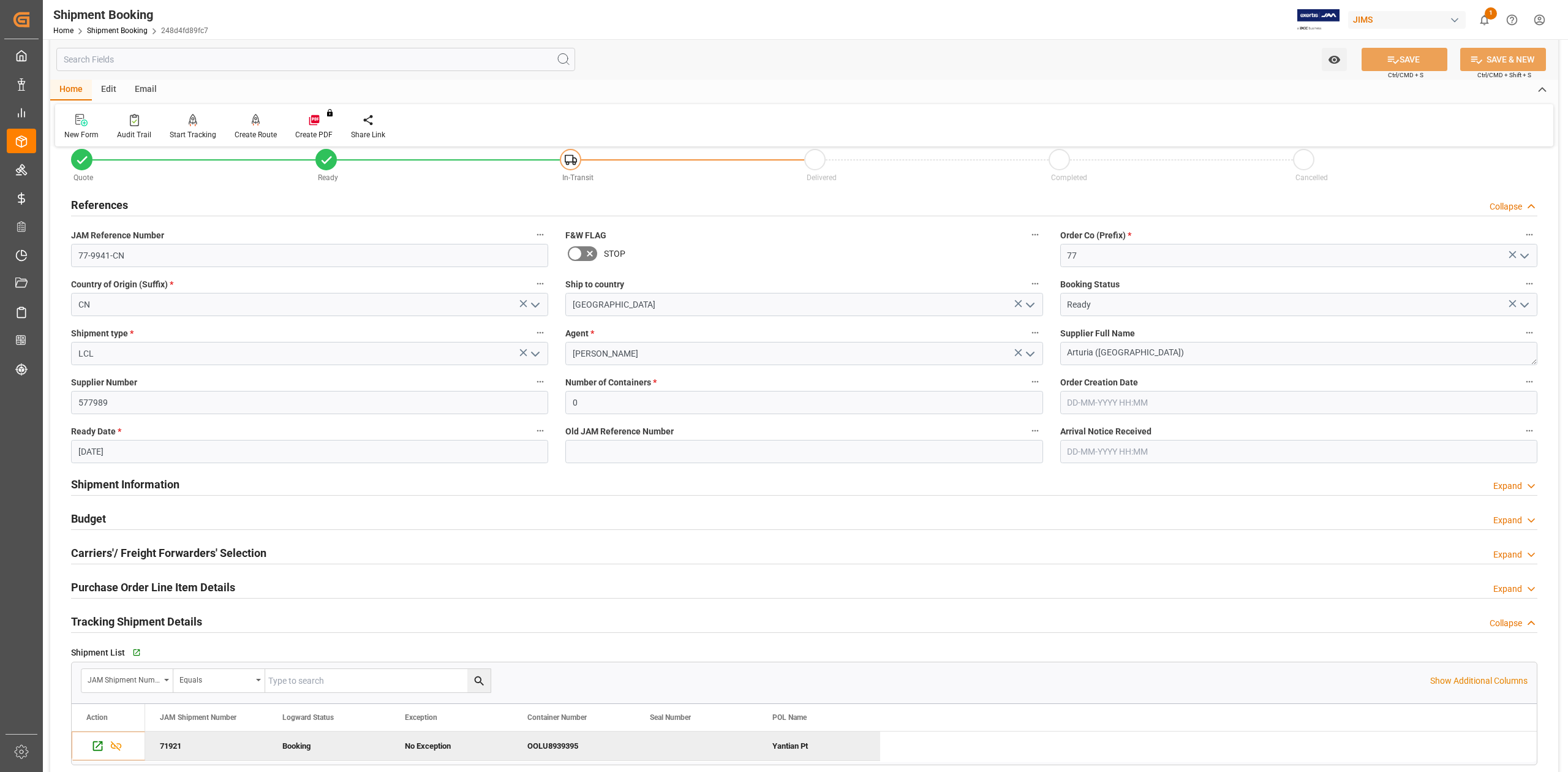
scroll to position [0, 0]
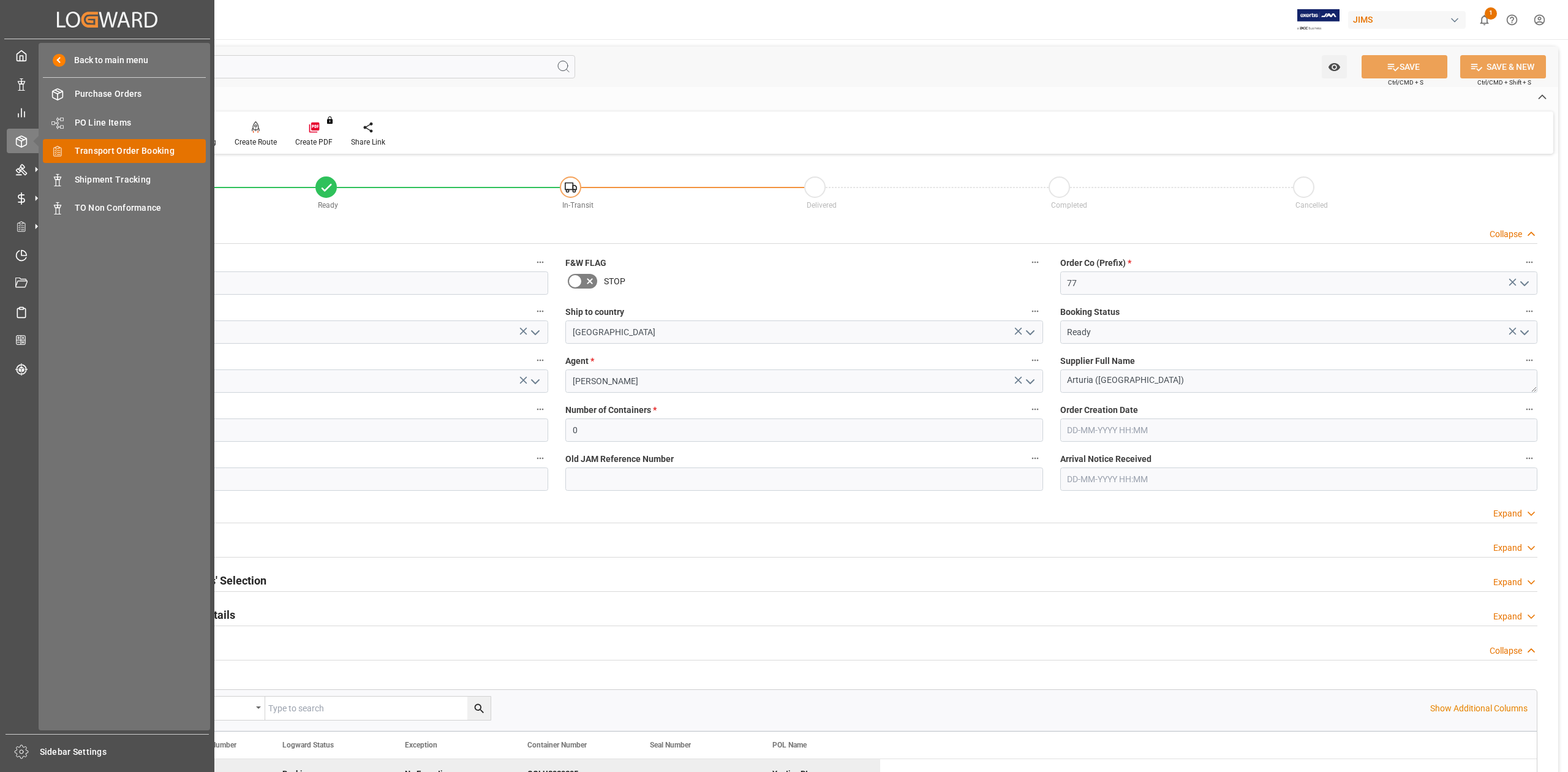
drag, startPoint x: 112, startPoint y: 145, endPoint x: 162, endPoint y: 147, distance: 50.0
click at [0, 0] on span "Order Management" at bounding box center [0, 0] width 0 height 0
click at [161, 156] on span "Transport Order Booking" at bounding box center [141, 151] width 131 height 12
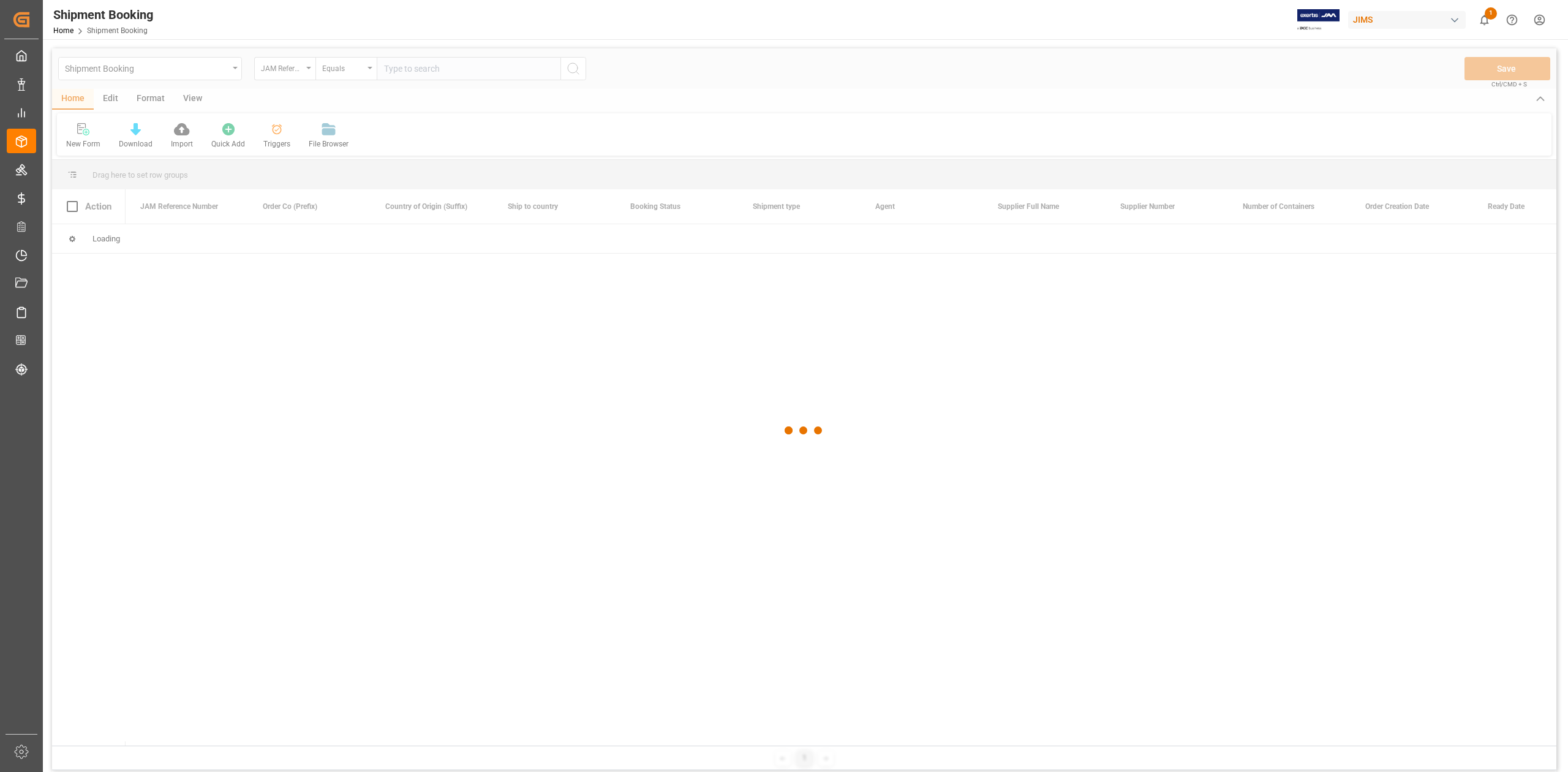
click at [449, 73] on div at bounding box center [804, 430] width 1504 height 765
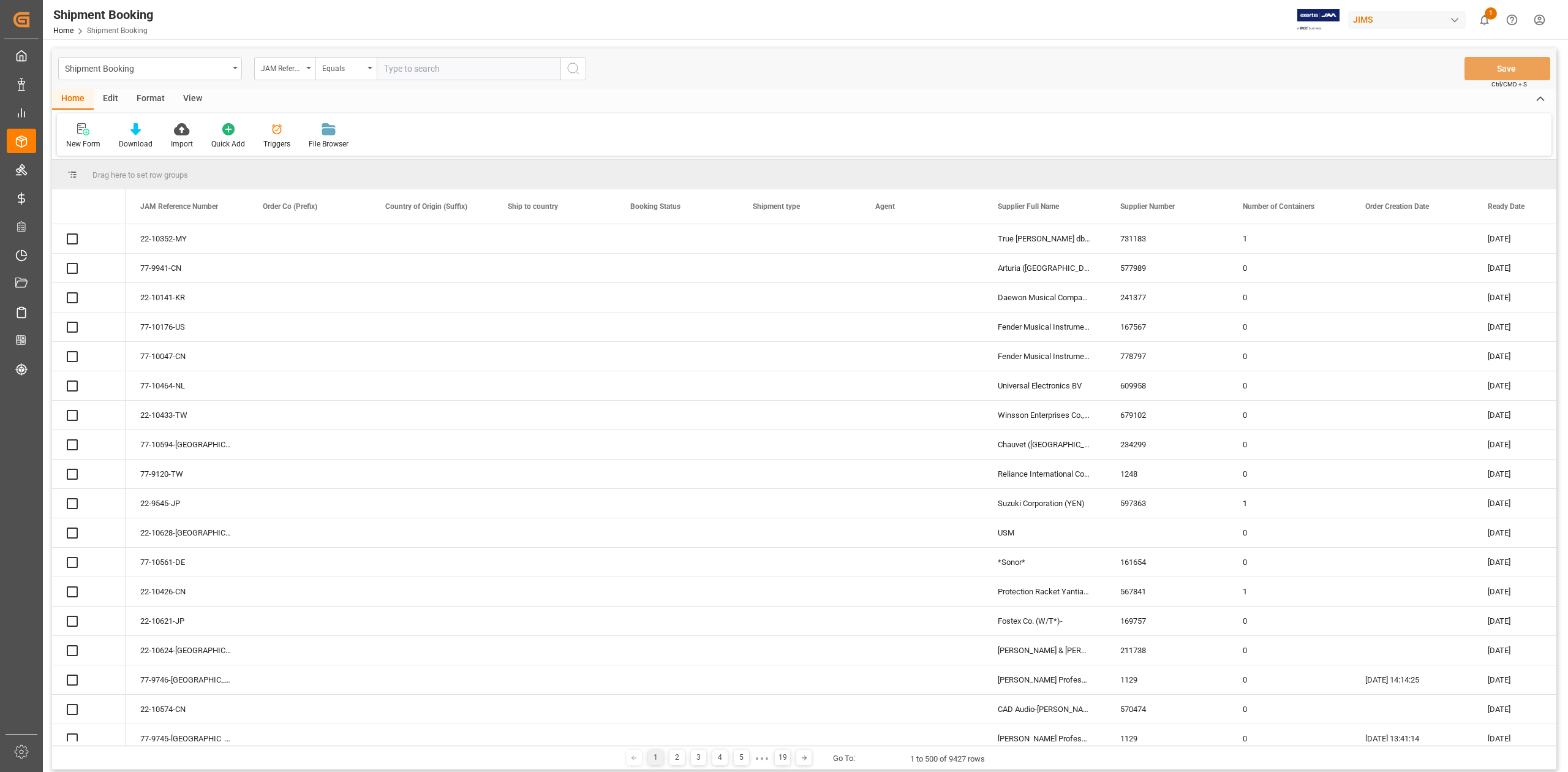
click at [457, 64] on input "text" at bounding box center [468, 68] width 184 height 23
paste input "77-9988-CN"
type input "77-9988-CN"
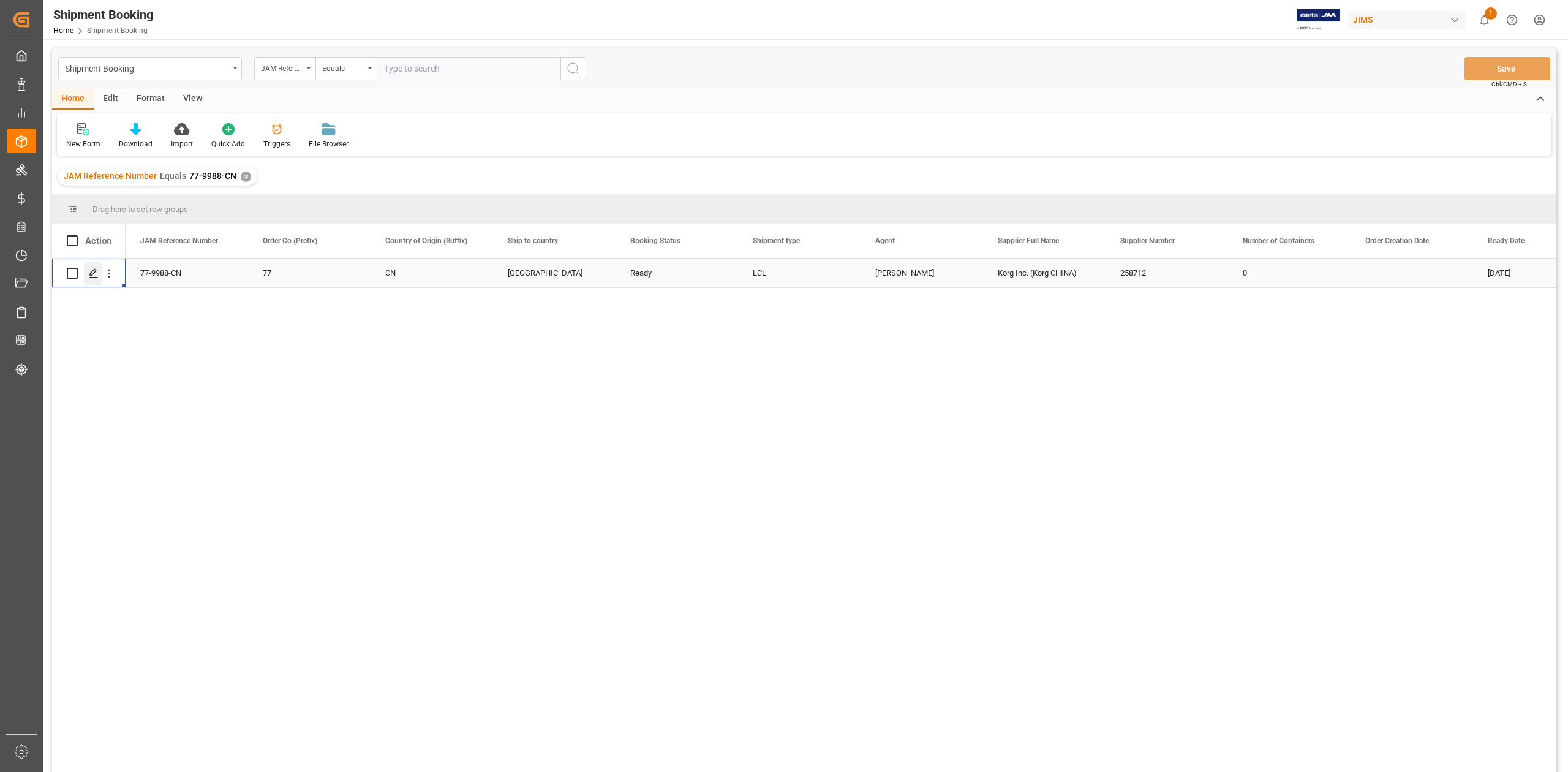
click at [94, 277] on line "Press SPACE to select this row." at bounding box center [93, 277] width 7 height 0
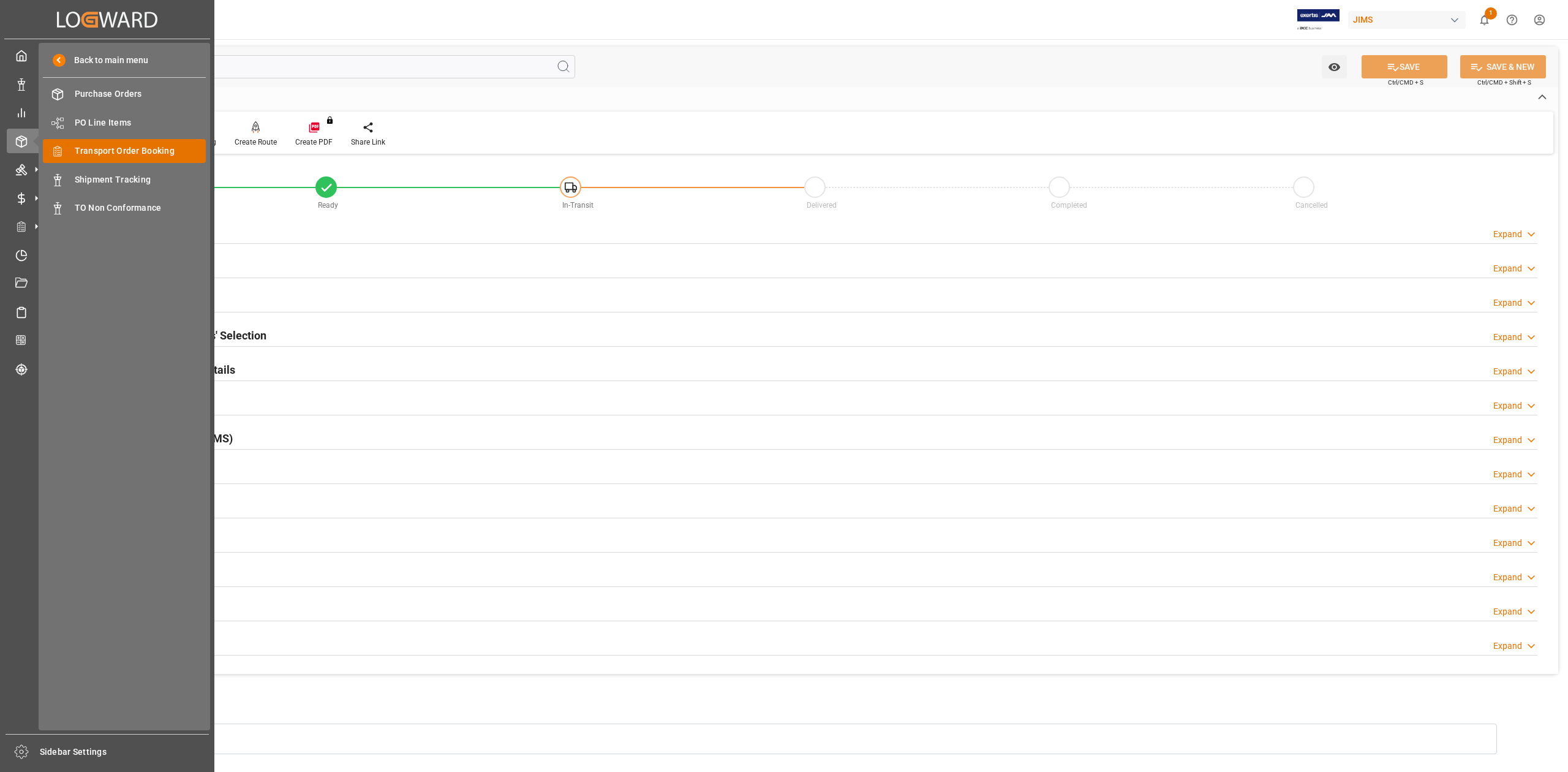
click at [141, 150] on span "Transport Order Booking" at bounding box center [141, 151] width 131 height 12
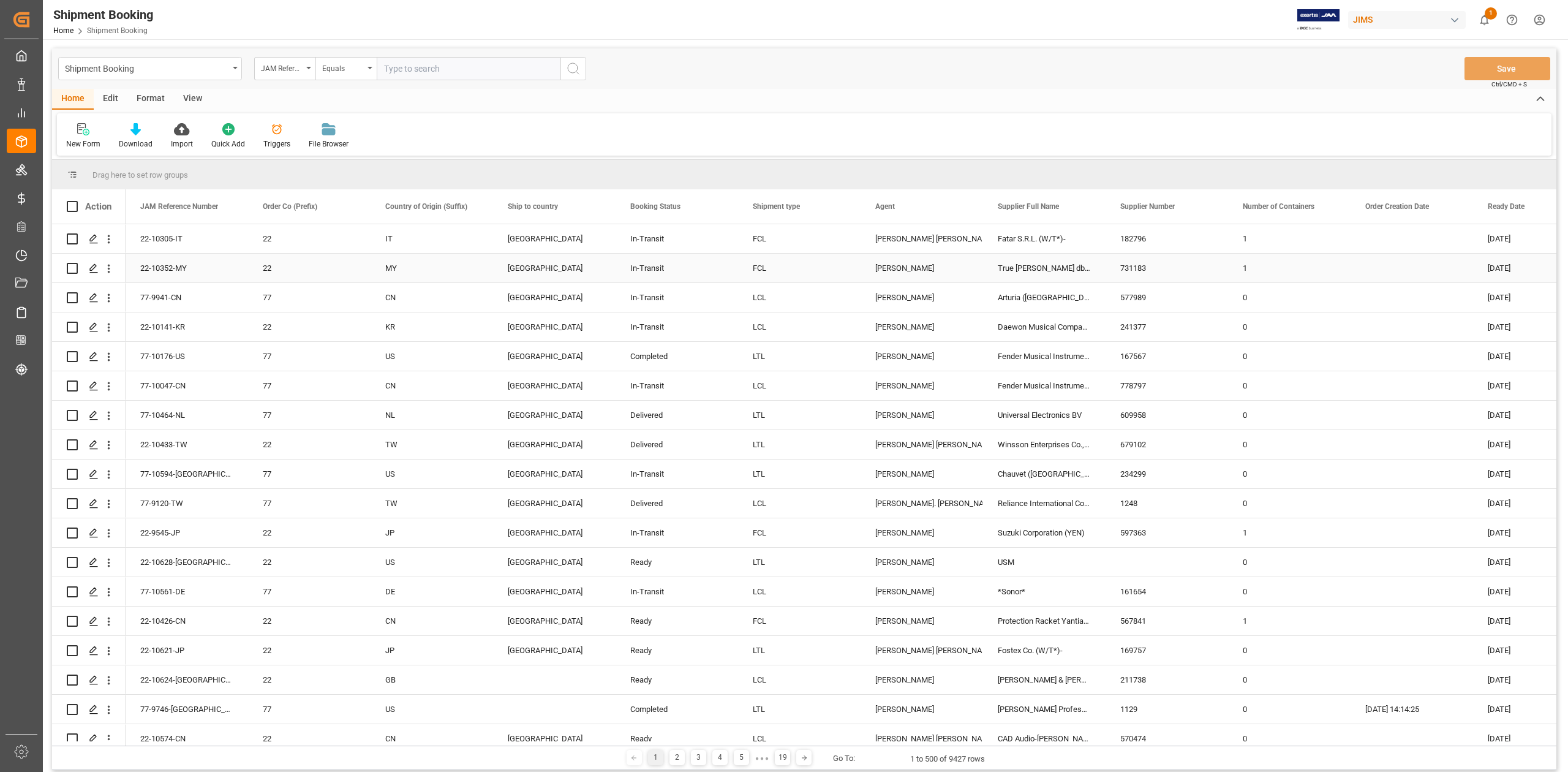
click at [434, 68] on input "text" at bounding box center [468, 68] width 184 height 23
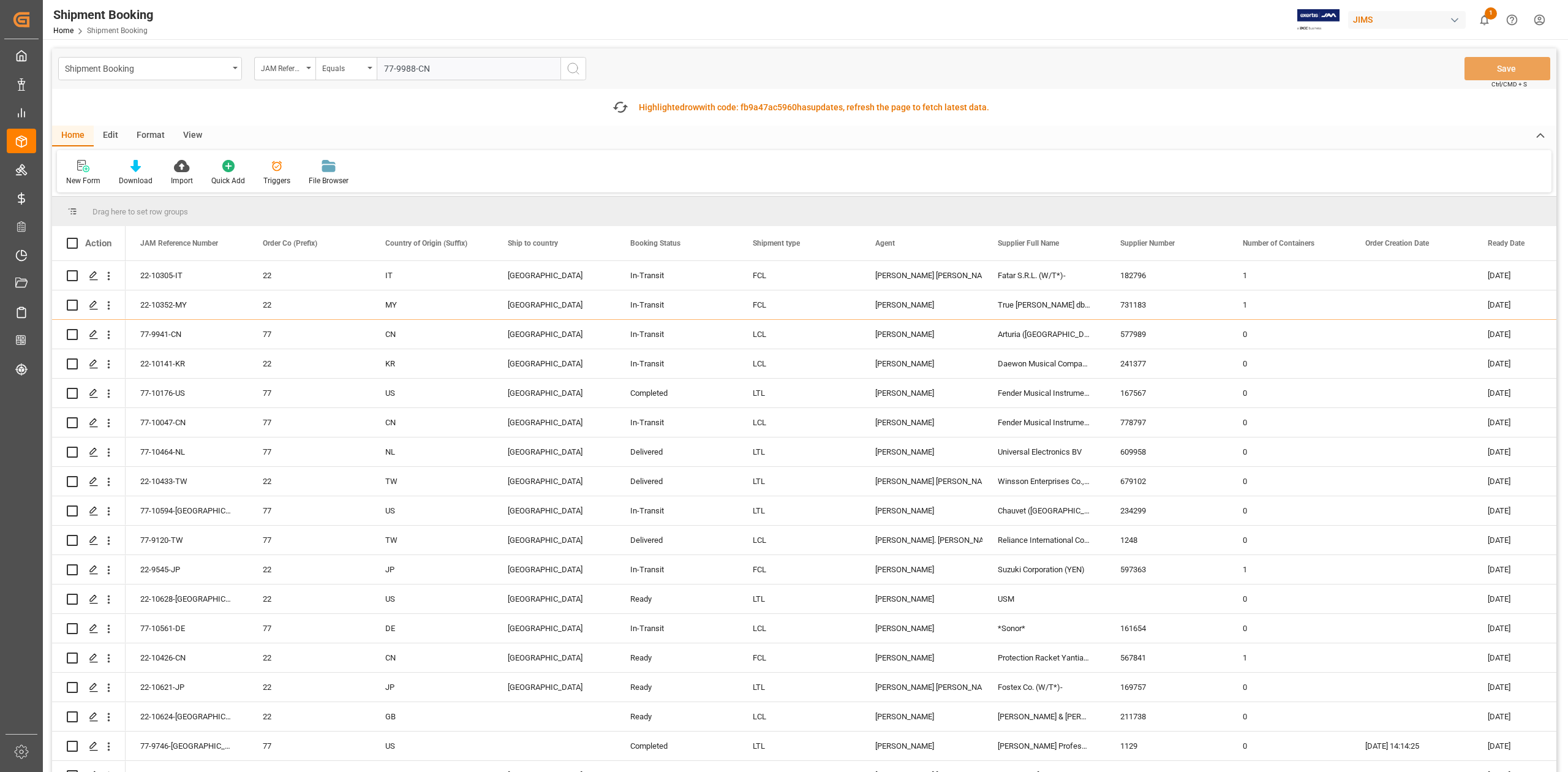
type input "77-9988-CN"
click at [581, 67] on button "search button" at bounding box center [573, 68] width 26 height 23
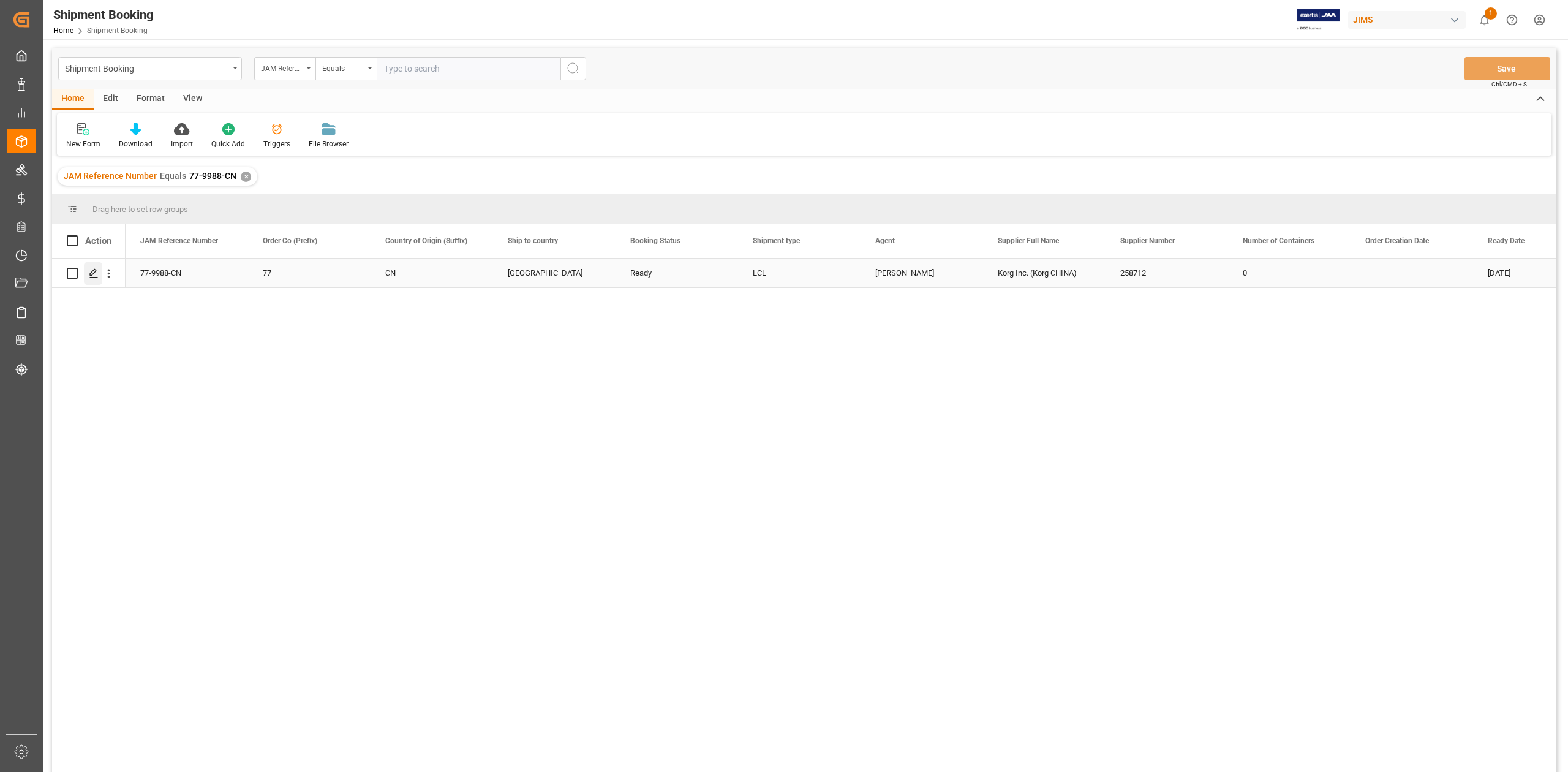
click at [89, 277] on icon "Press SPACE to select this row." at bounding box center [94, 273] width 10 height 10
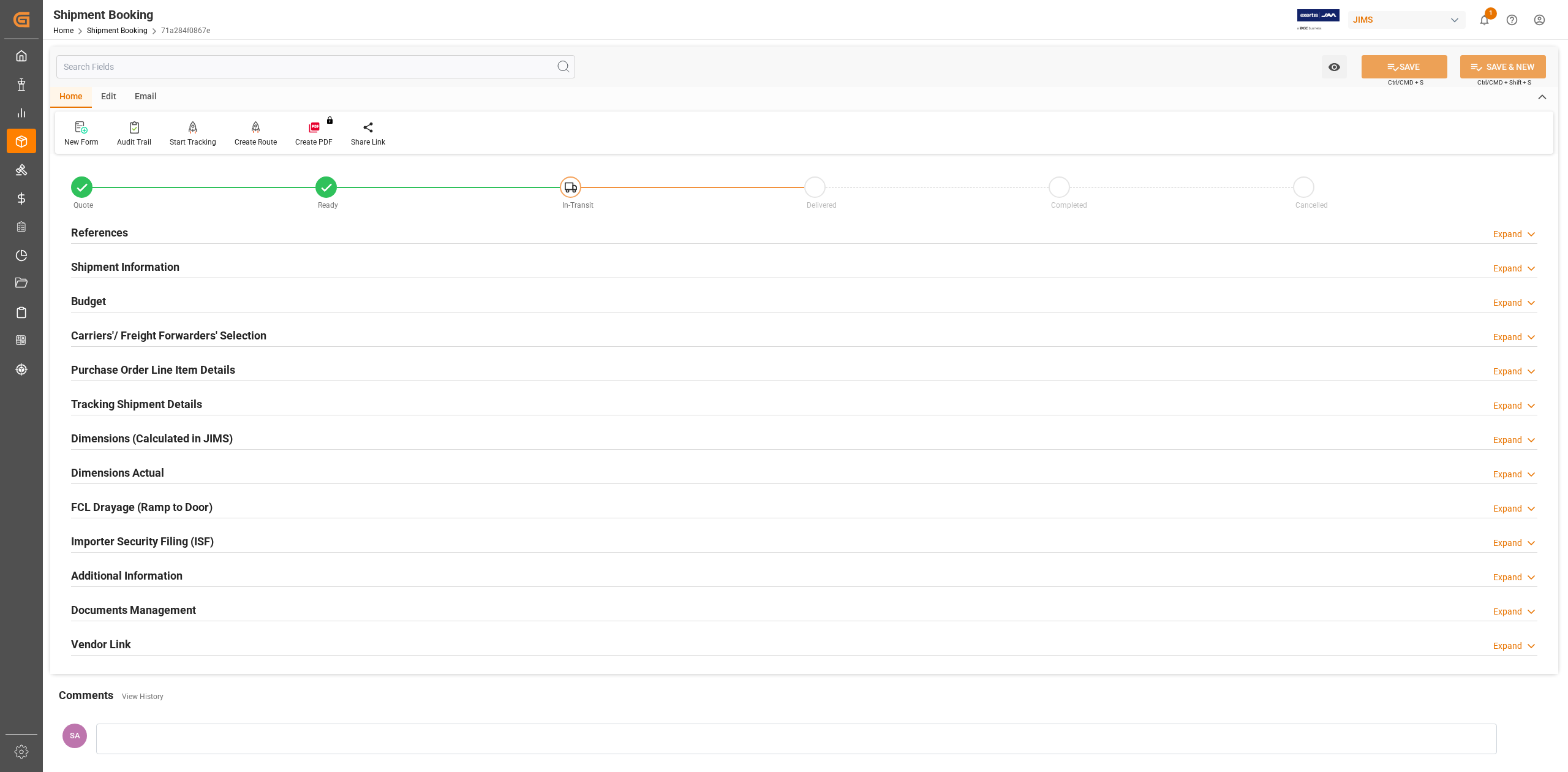
click at [98, 233] on h2 "References" at bounding box center [99, 232] width 57 height 17
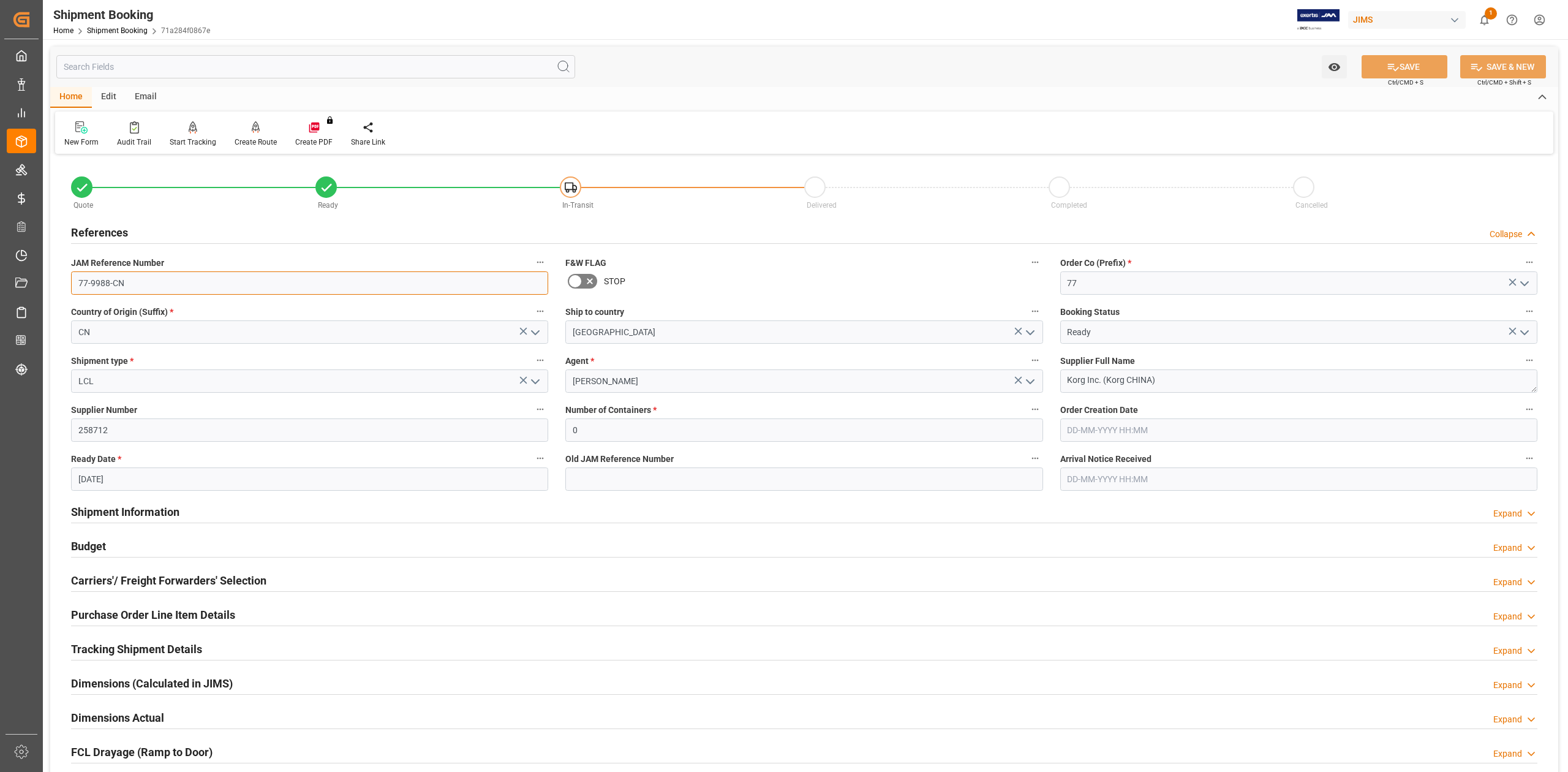
click at [172, 282] on input "77-9988-CN" at bounding box center [309, 283] width 477 height 23
drag, startPoint x: 1157, startPoint y: 379, endPoint x: 997, endPoint y: 382, distance: 160.0
click at [997, 382] on div "Quote Ready In-Transit Delivered Completed Cancelled References Collapse JAM Re…" at bounding box center [804, 537] width 1508 height 761
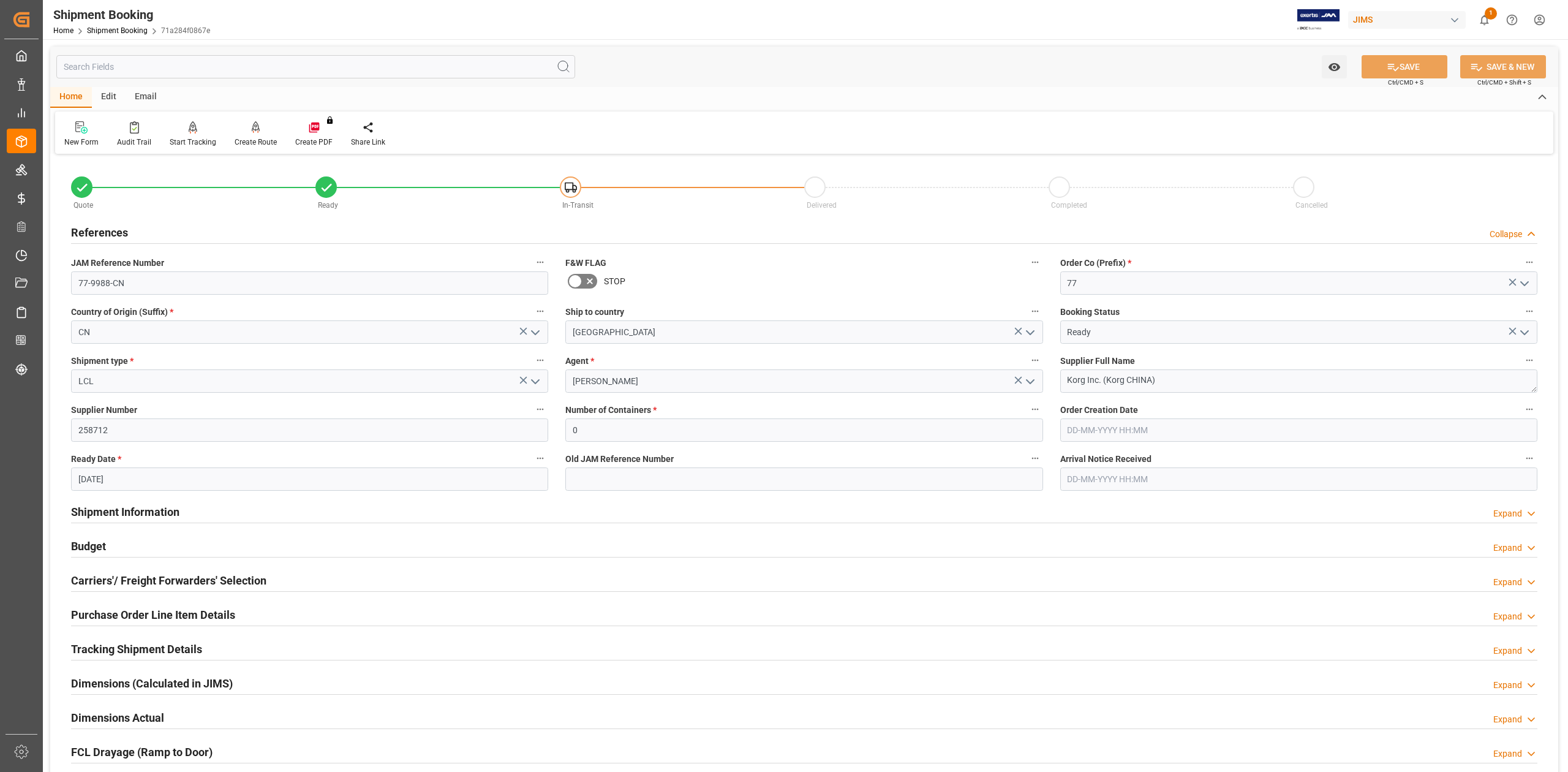
click at [111, 507] on h2 "Shipment Information" at bounding box center [125, 512] width 108 height 17
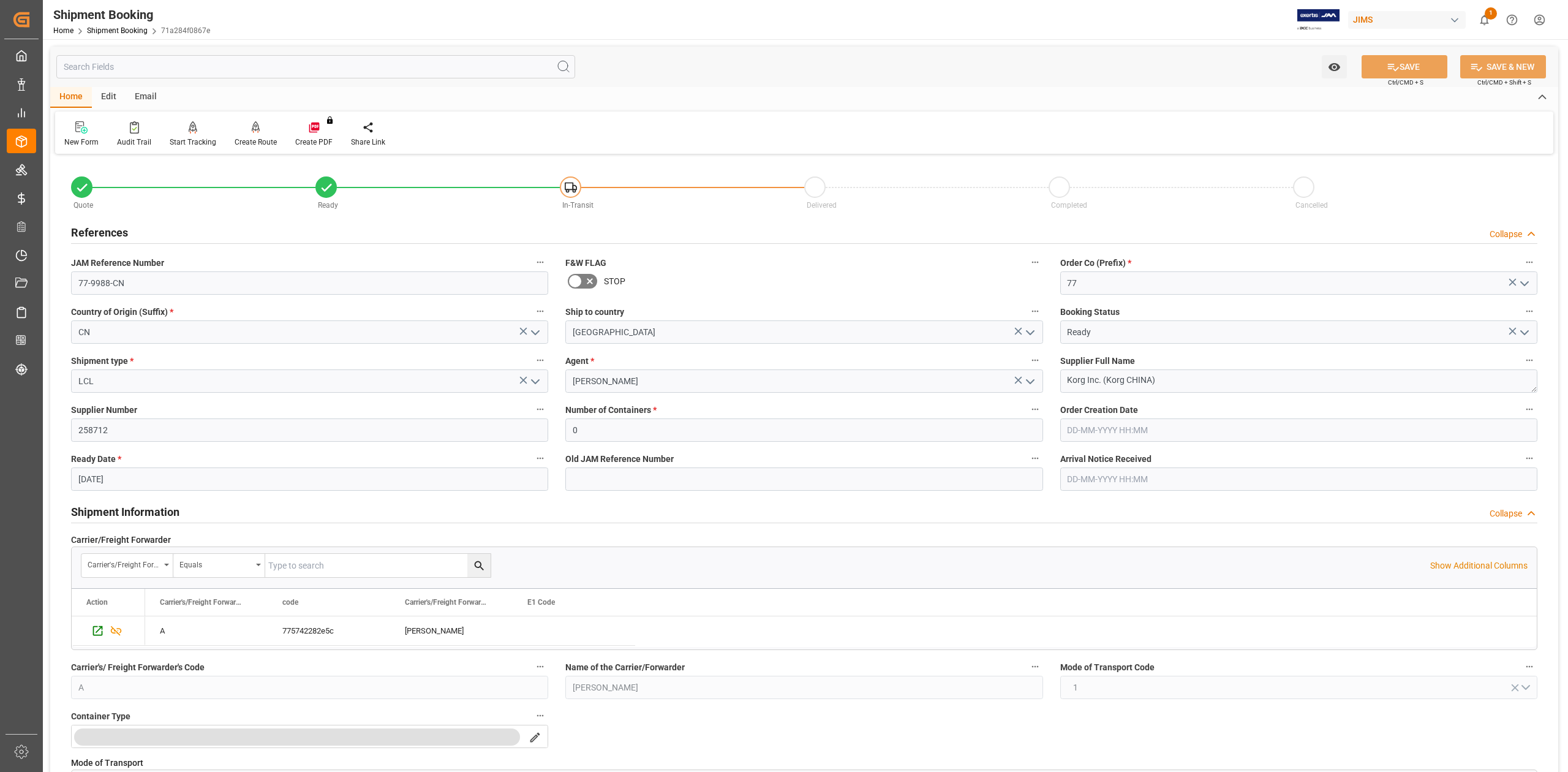
click at [147, 514] on h2 "Shipment Information" at bounding box center [125, 512] width 108 height 17
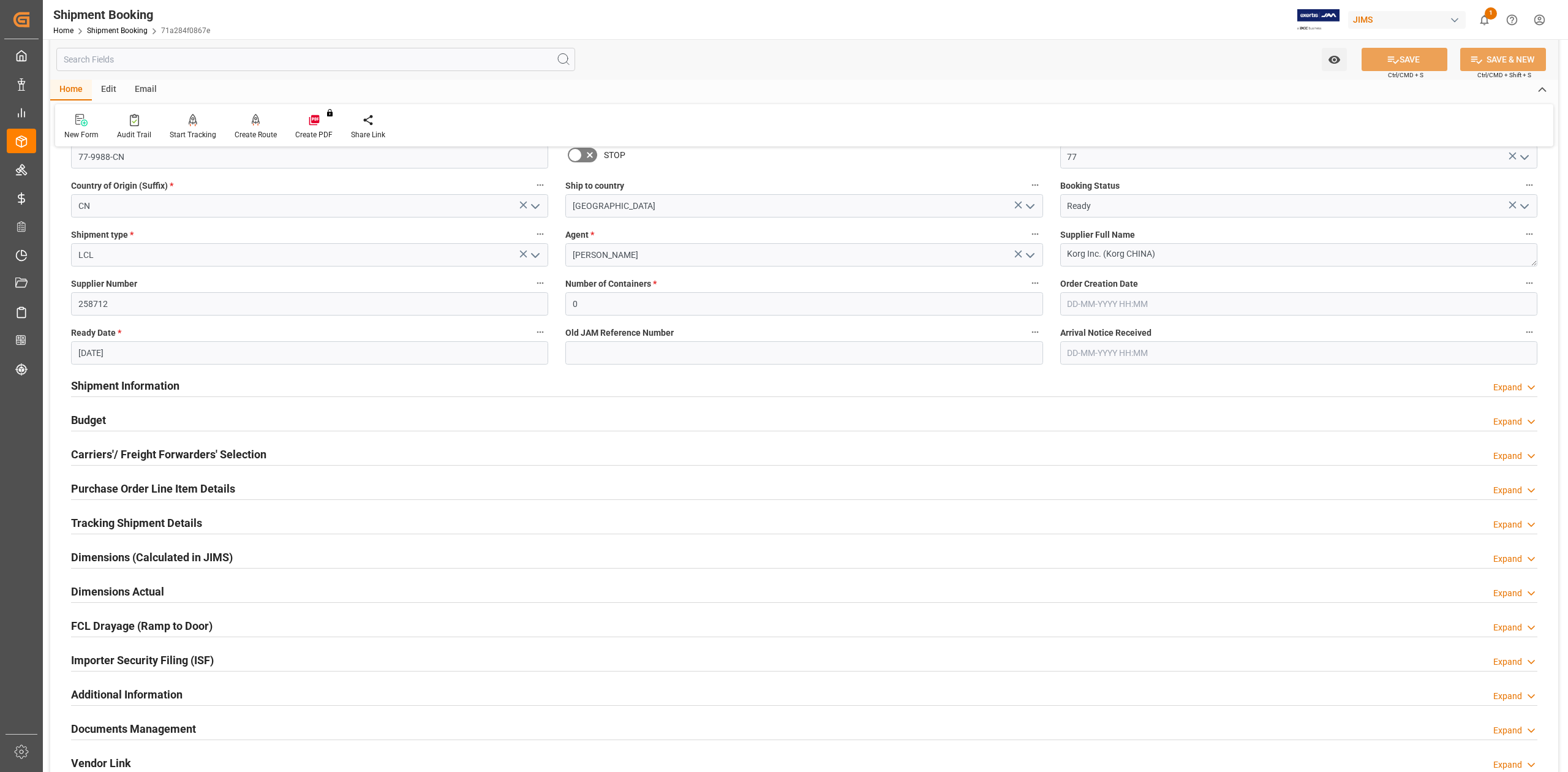
scroll to position [163, 0]
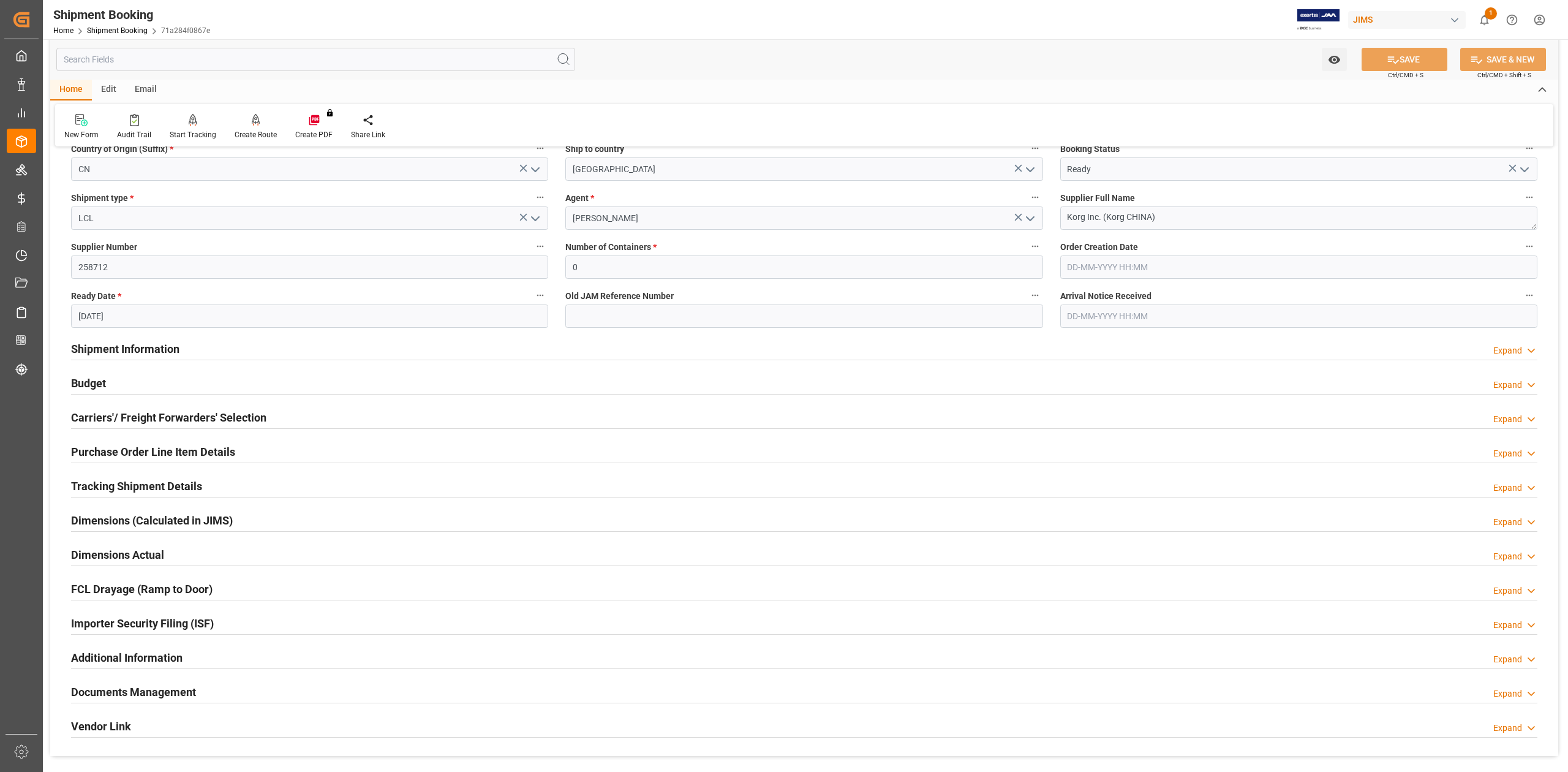
click at [124, 488] on h2 "Tracking Shipment Details" at bounding box center [136, 486] width 131 height 17
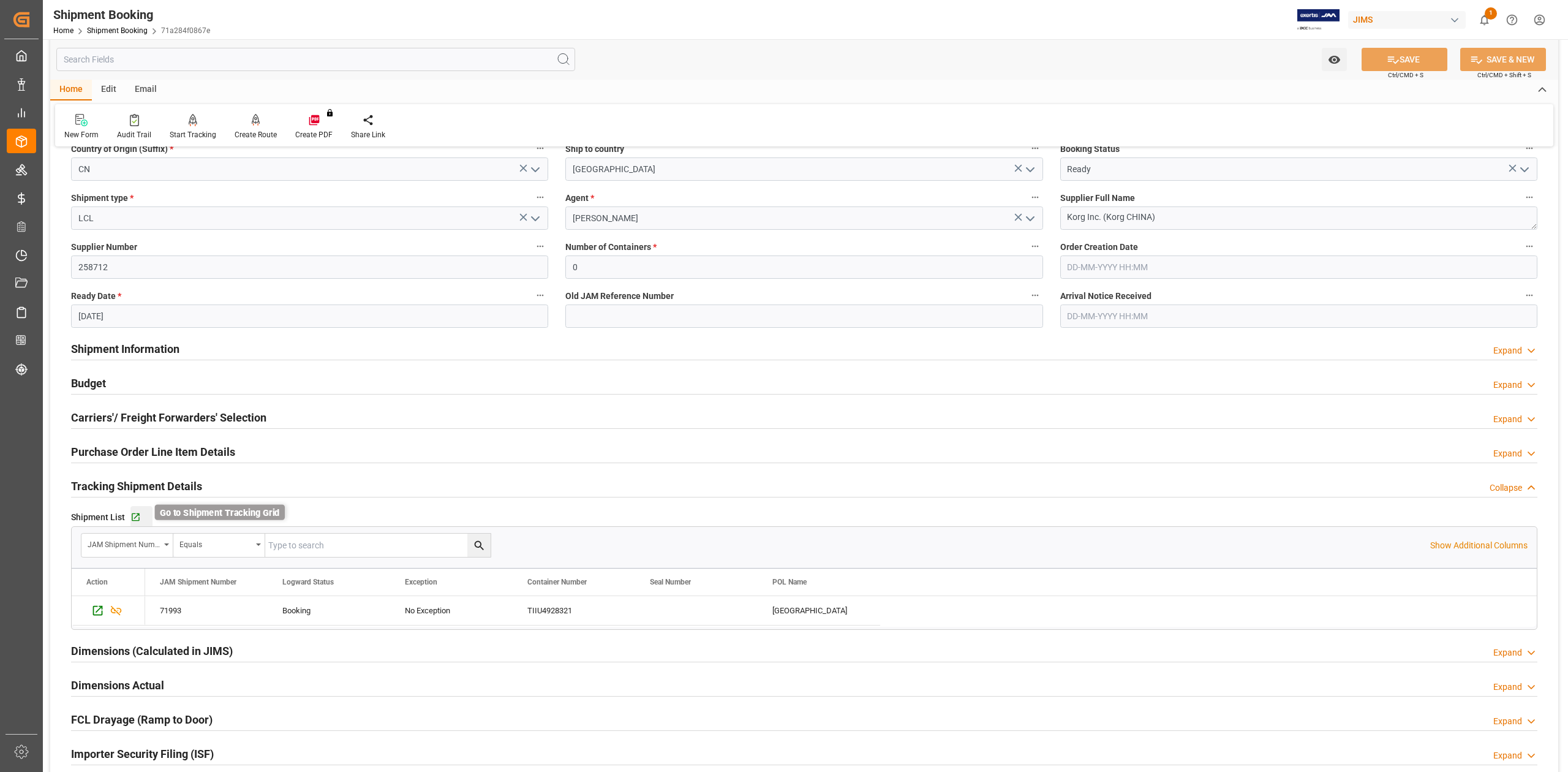
click at [138, 521] on icon "button" at bounding box center [136, 517] width 11 height 11
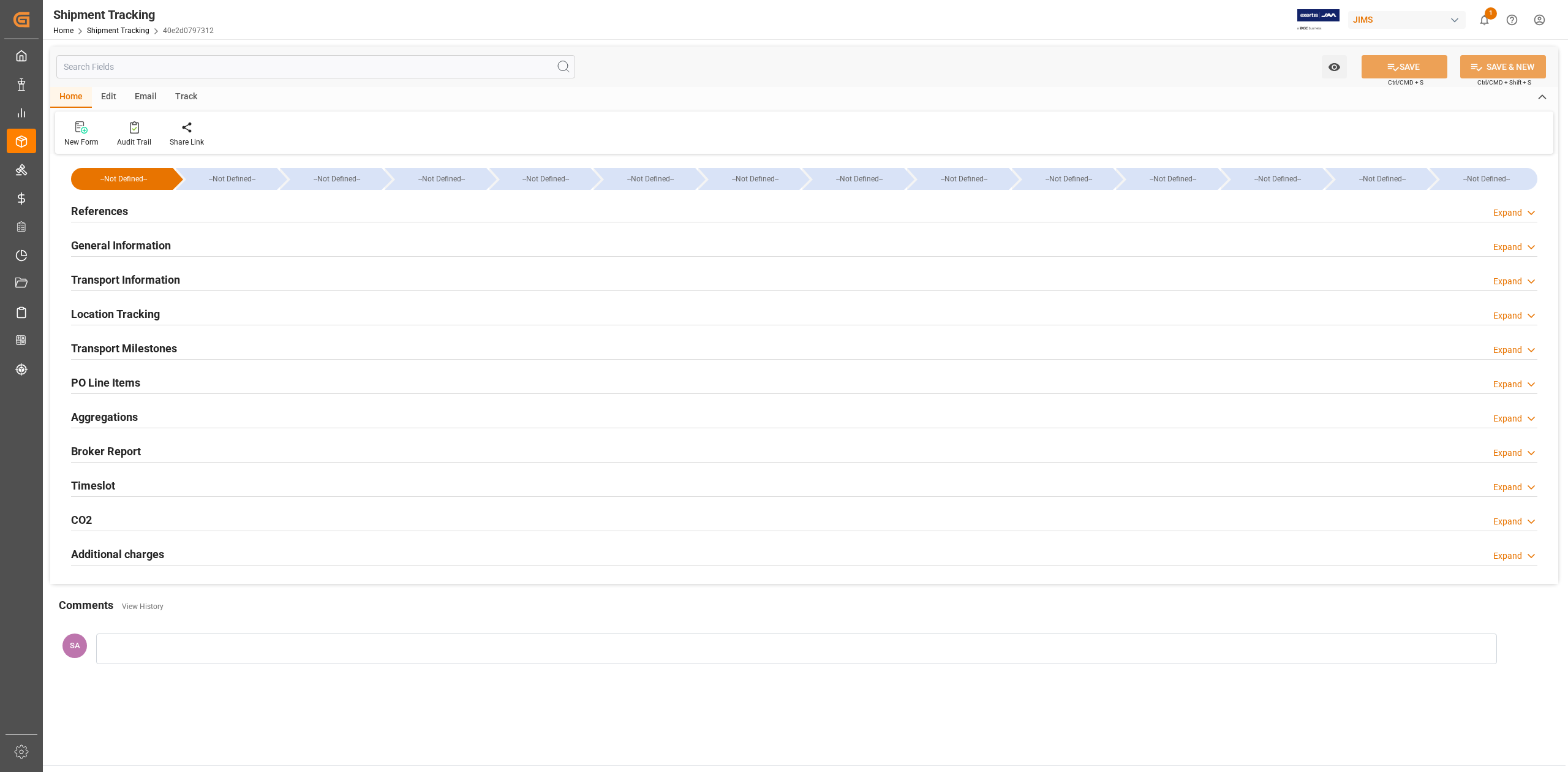
type input "10-07-2025 00:00"
type input "09-07-2025 00:00"
type input "18-07-2025 00:00"
click at [140, 349] on h2 "Transport Milestones" at bounding box center [123, 349] width 106 height 17
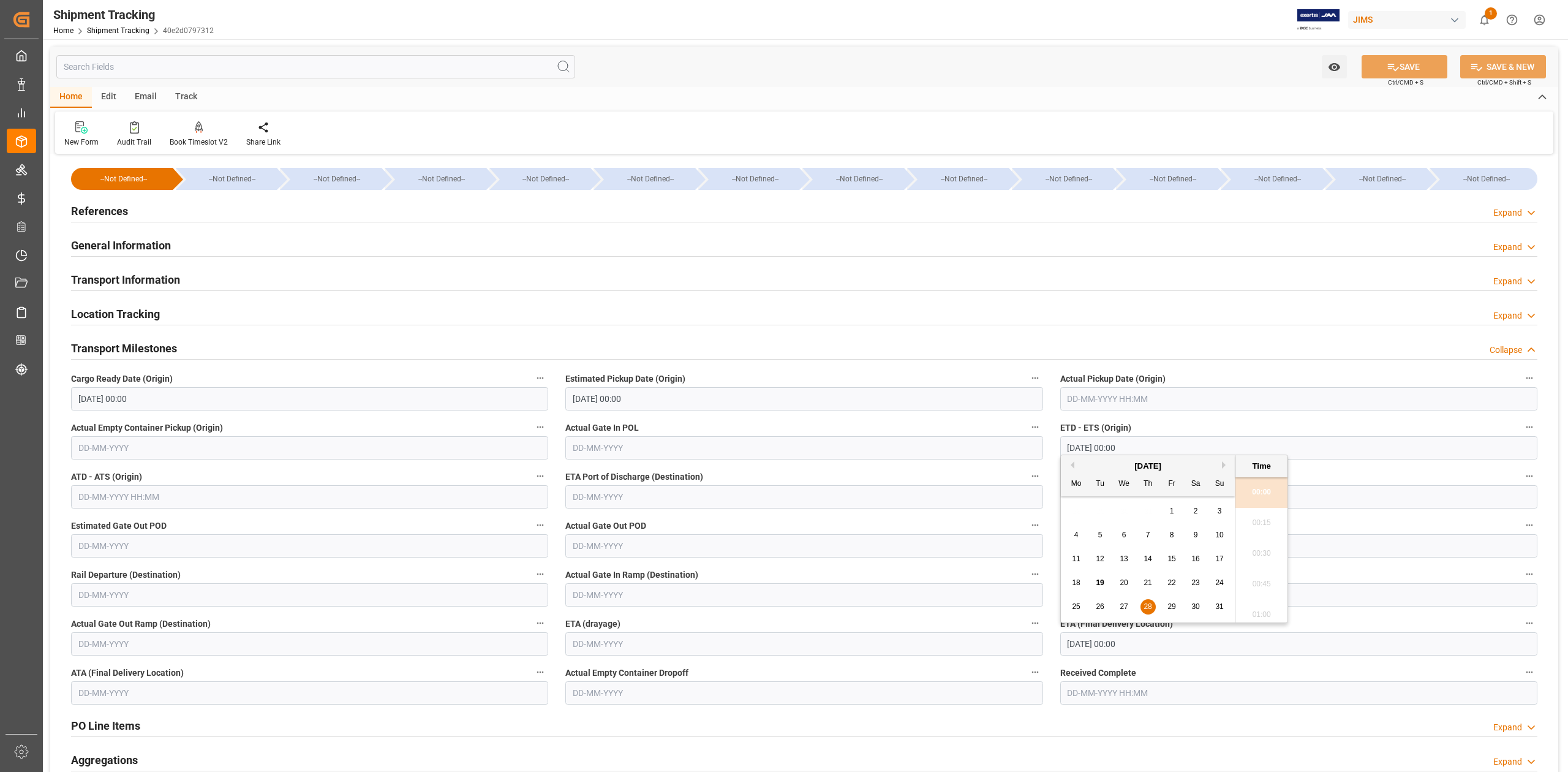
click at [1176, 648] on input "28-08-2025 00:00" at bounding box center [1298, 644] width 477 height 23
click at [1071, 605] on div "25" at bounding box center [1076, 607] width 15 height 15
type input "25-08-2025 00:00"
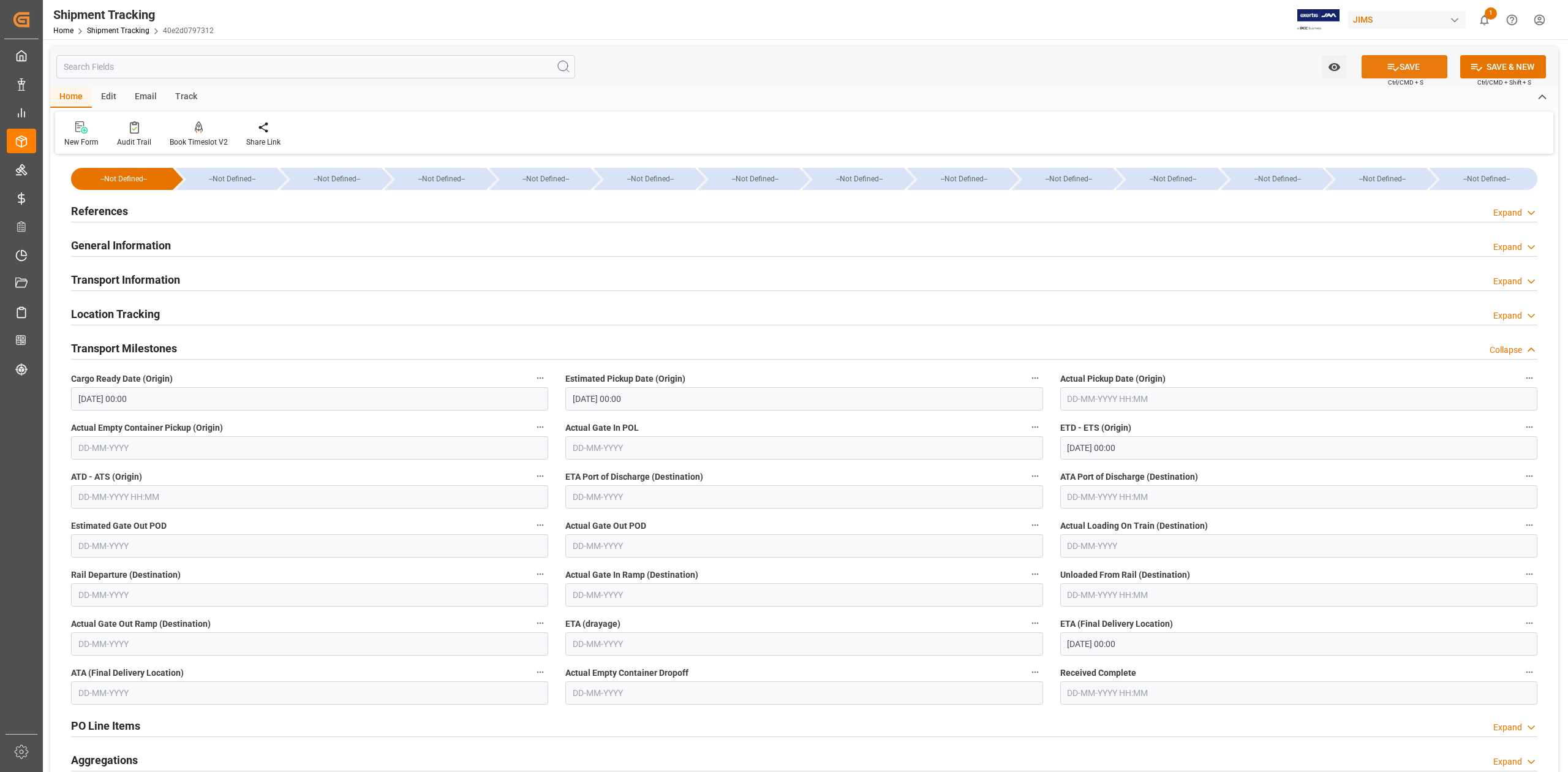
click at [1411, 70] on button "SAVE" at bounding box center [1404, 67] width 86 height 23
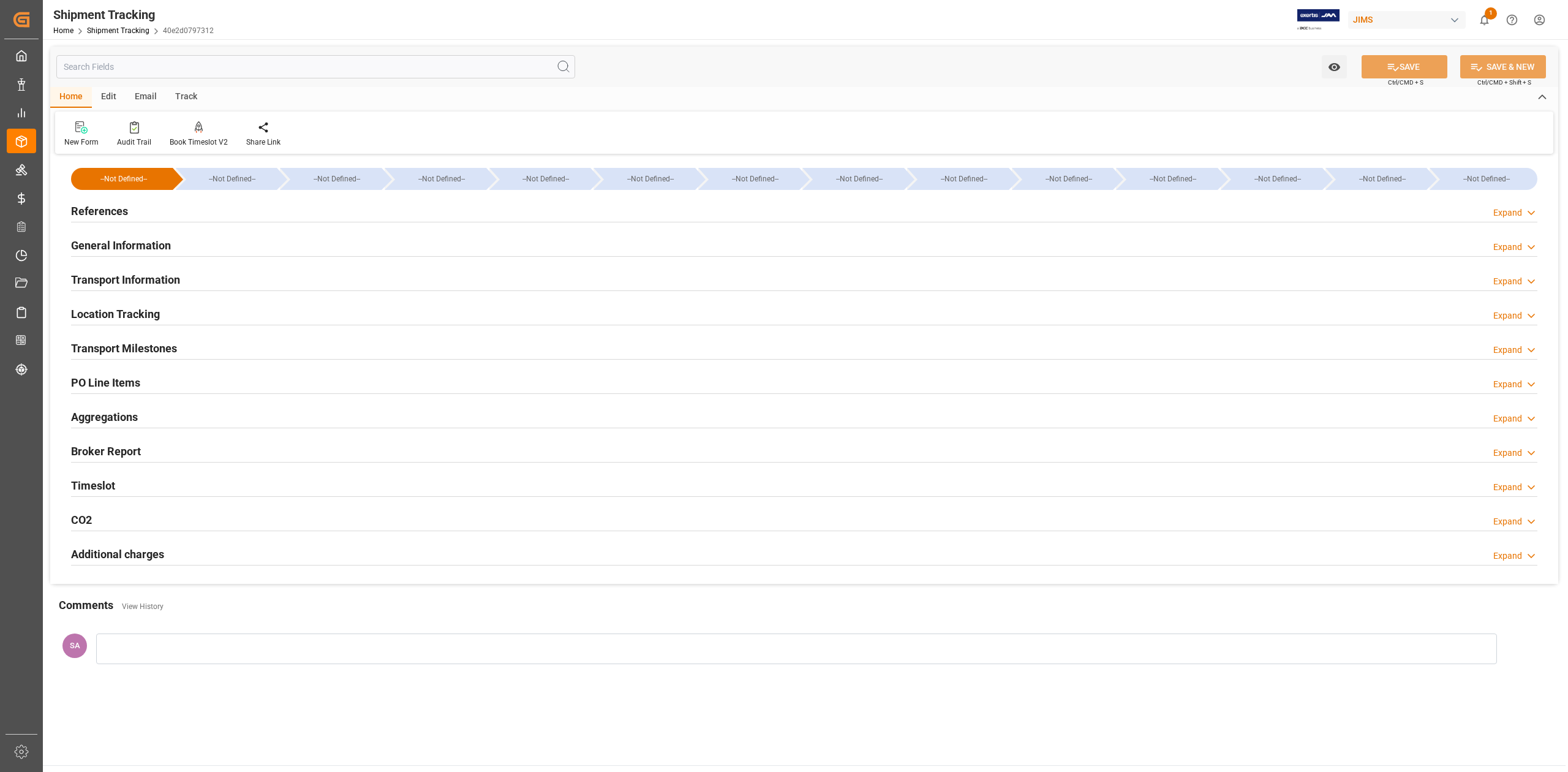
click at [152, 349] on h2 "Transport Milestones" at bounding box center [123, 349] width 106 height 17
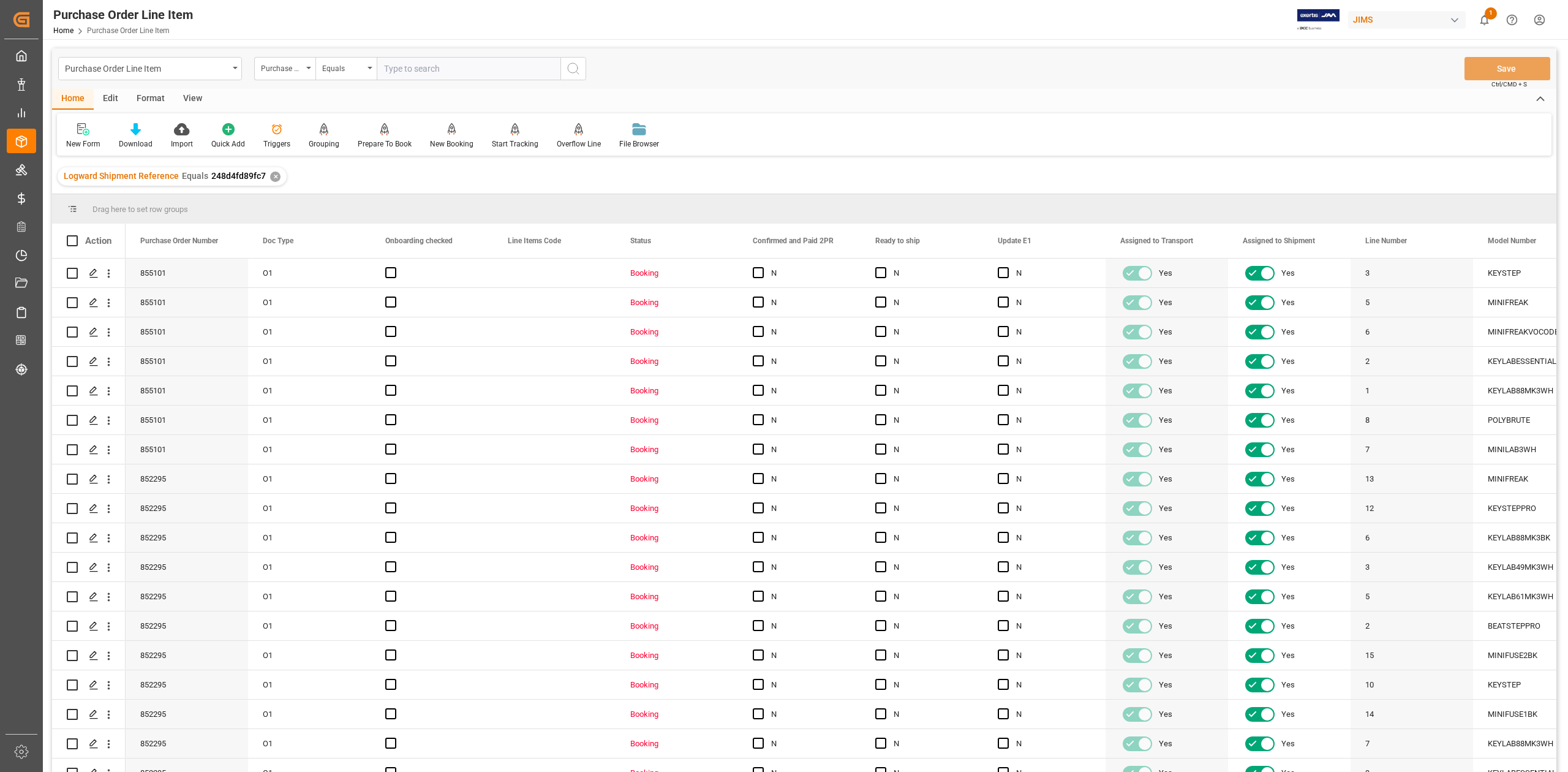
click at [191, 96] on div "View" at bounding box center [192, 99] width 37 height 21
click at [138, 140] on div "Standard Templates" at bounding box center [139, 143] width 62 height 11
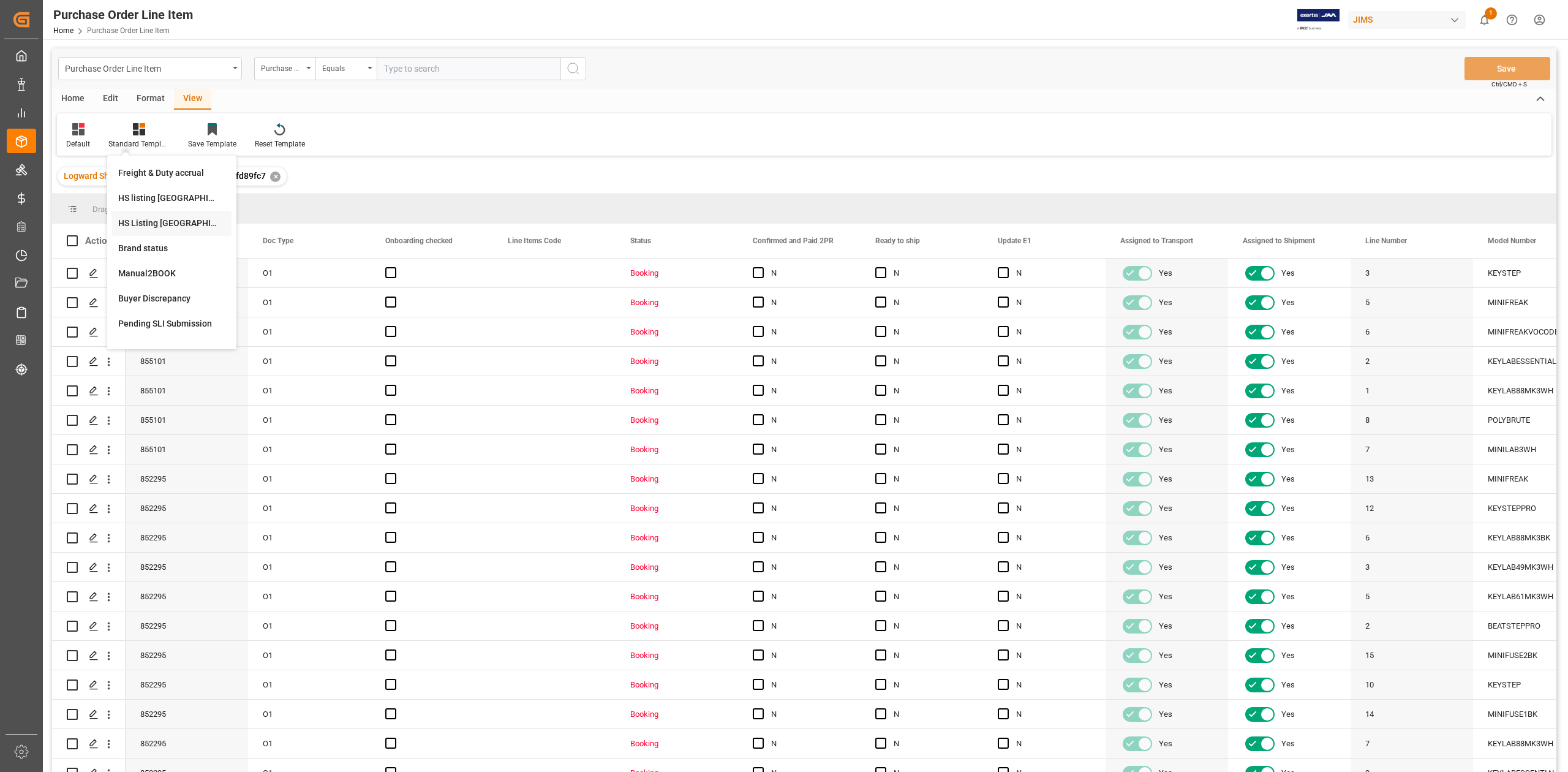
click at [156, 222] on div "HS Listing [GEOGRAPHIC_DATA]" at bounding box center [171, 223] width 107 height 12
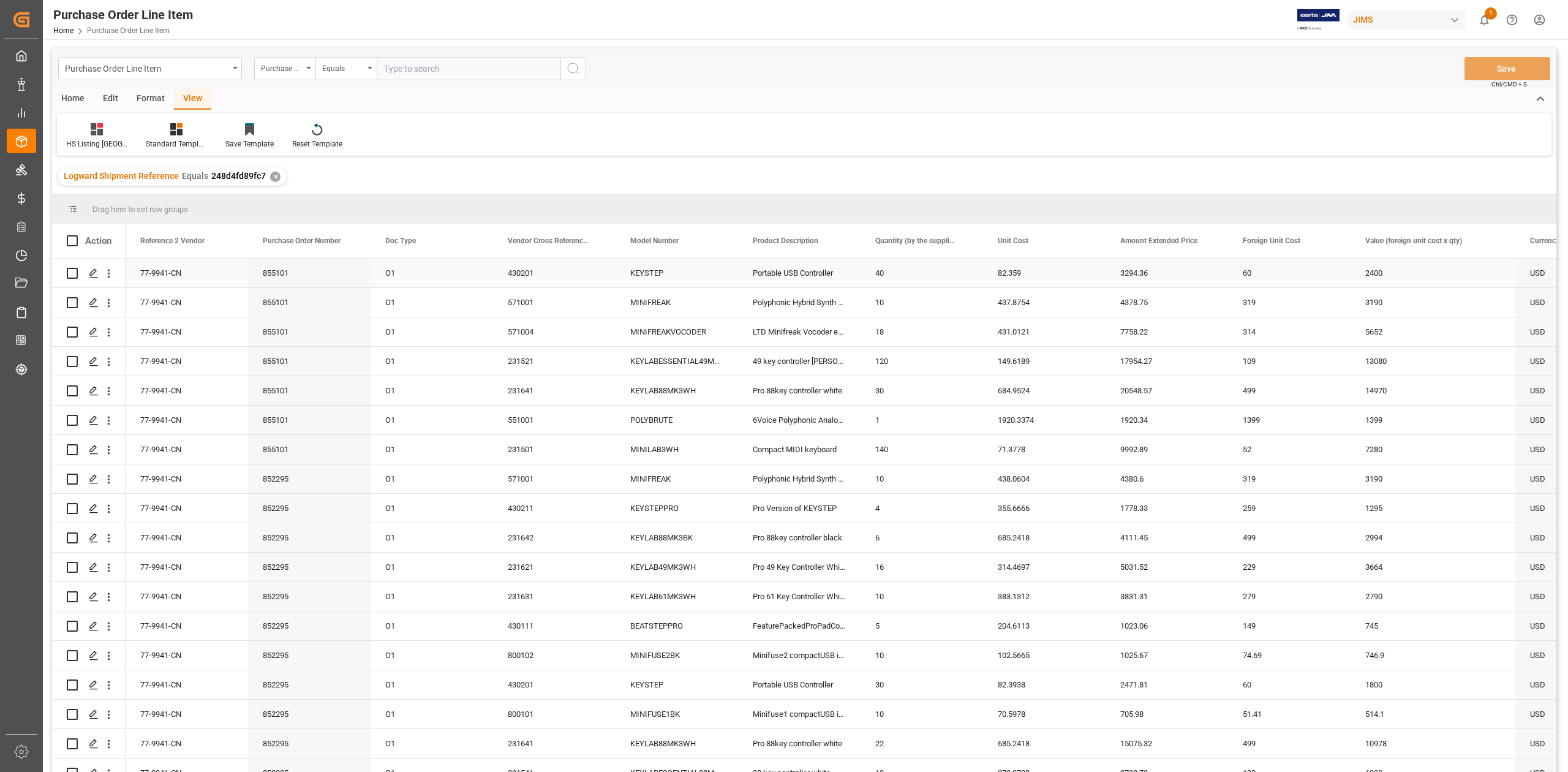
click at [179, 275] on div "77-9941-CN" at bounding box center [186, 273] width 122 height 29
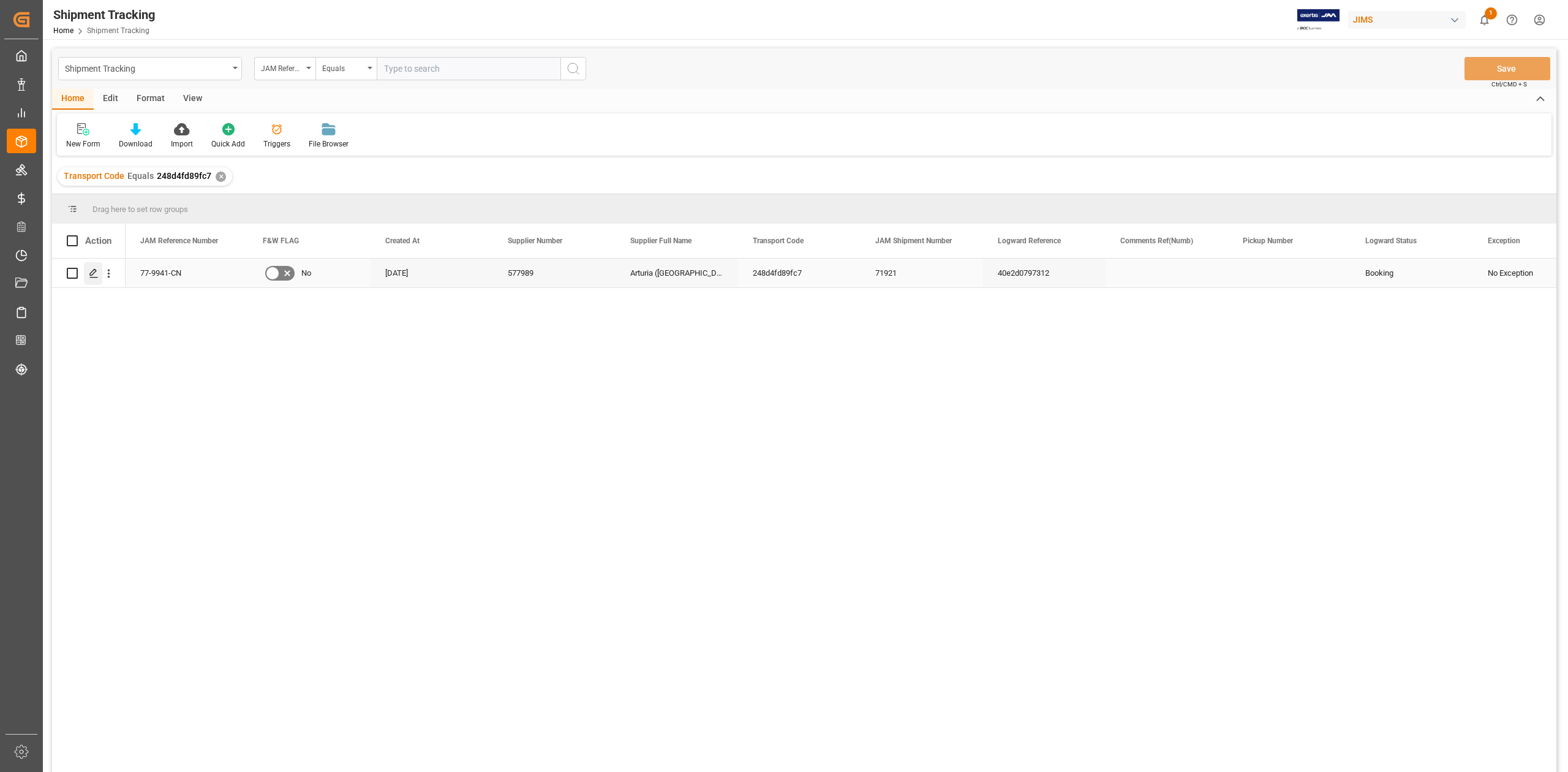
click at [96, 273] on icon "Press SPACE to select this row." at bounding box center [94, 273] width 10 height 10
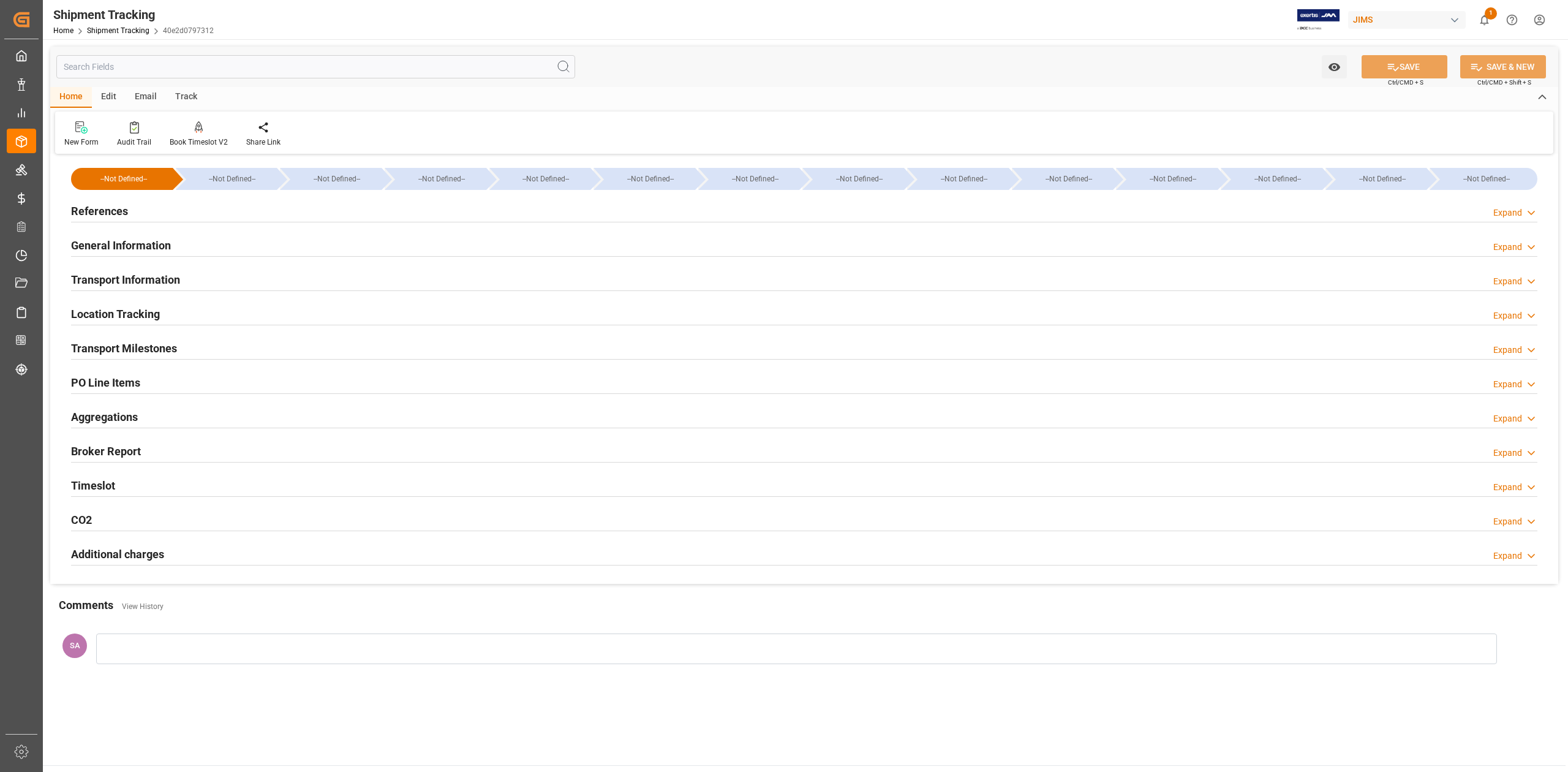
type input "[DATE] 00:00"
click at [162, 349] on h2 "Transport Milestones" at bounding box center [123, 349] width 106 height 17
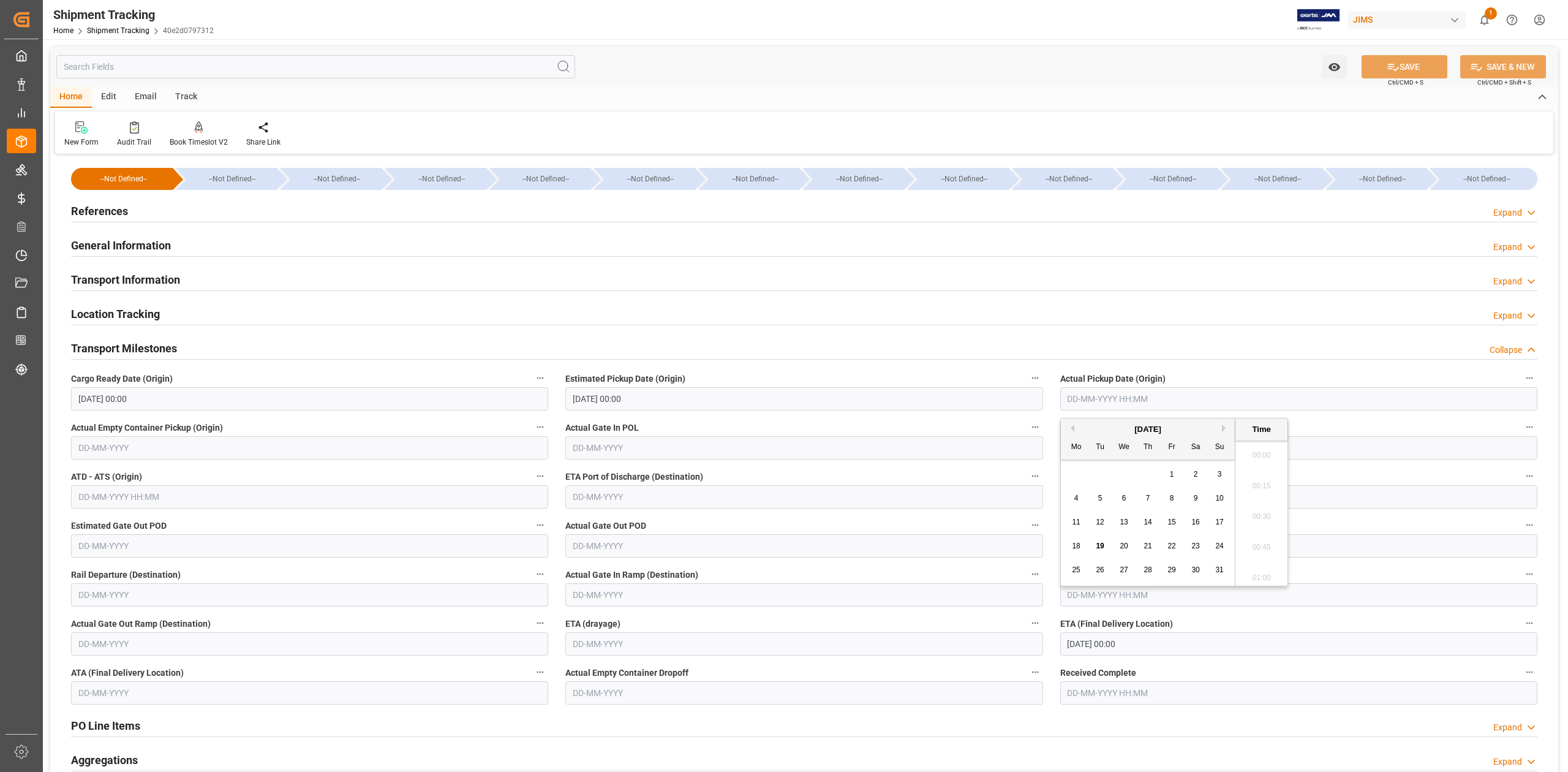
click at [1104, 405] on input "text" at bounding box center [1298, 398] width 477 height 23
click at [1423, 62] on button "SAVE" at bounding box center [1404, 67] width 86 height 23
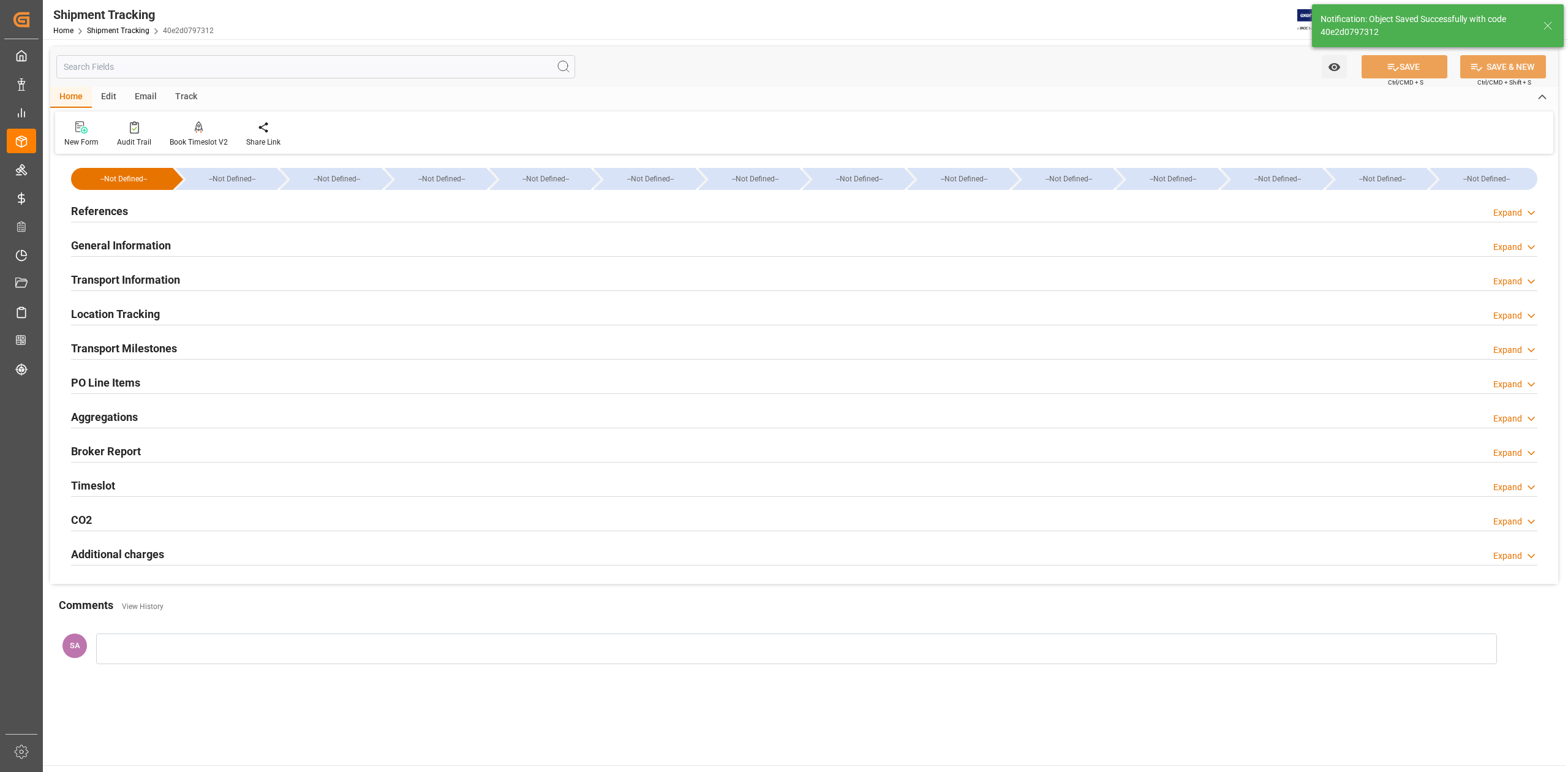
click at [155, 354] on h2 "Transport Milestones" at bounding box center [123, 349] width 106 height 17
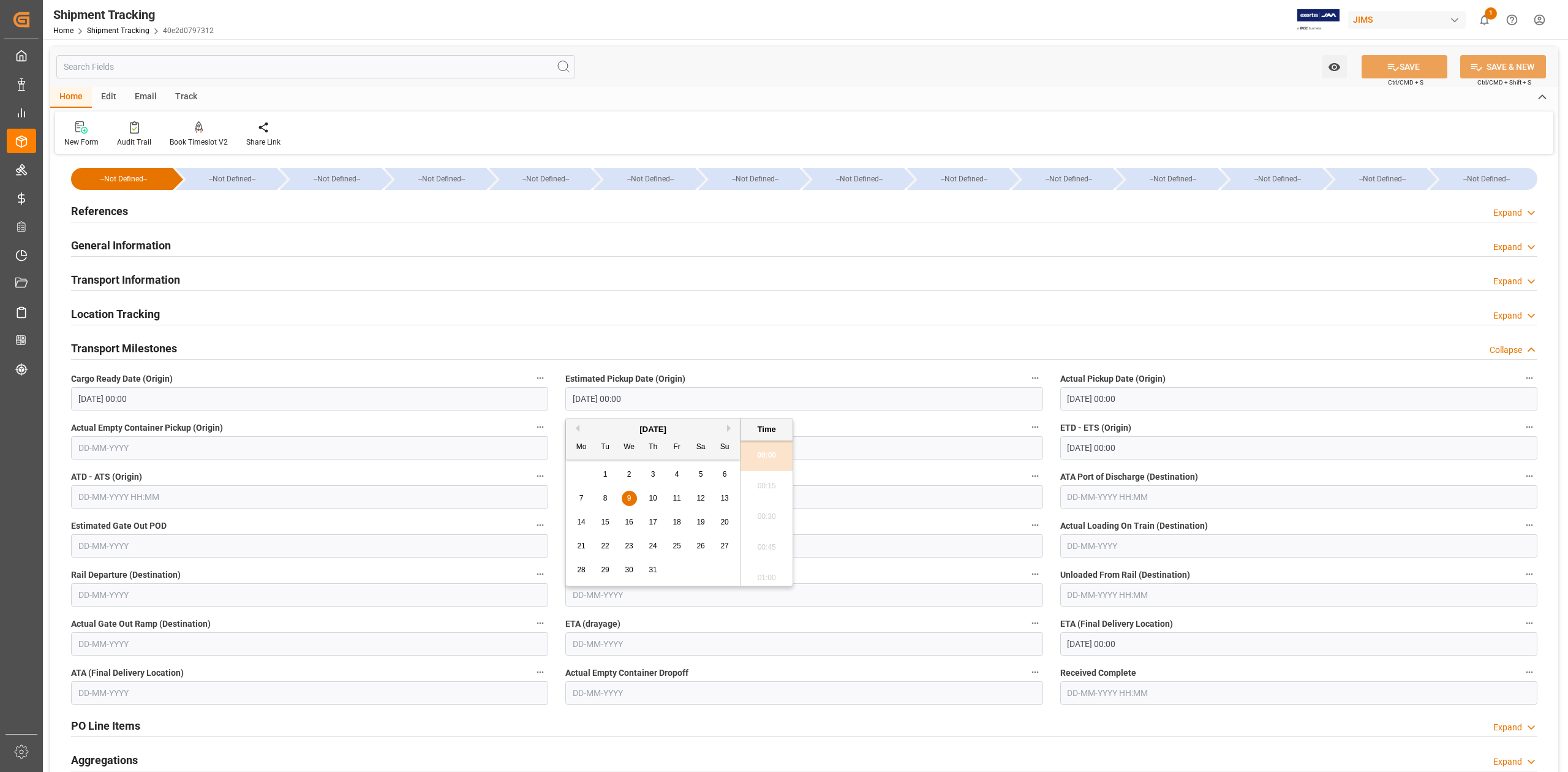
drag, startPoint x: 642, startPoint y: 402, endPoint x: 542, endPoint y: 392, distance: 100.5
click at [542, 392] on div "--Not Defined-- --Not Defined-- --Not Defined-- --Not Defined-- --Not Defined--…" at bounding box center [804, 542] width 1508 height 770
click at [1161, 396] on input "[DATE] 00:00" at bounding box center [1298, 398] width 477 height 23
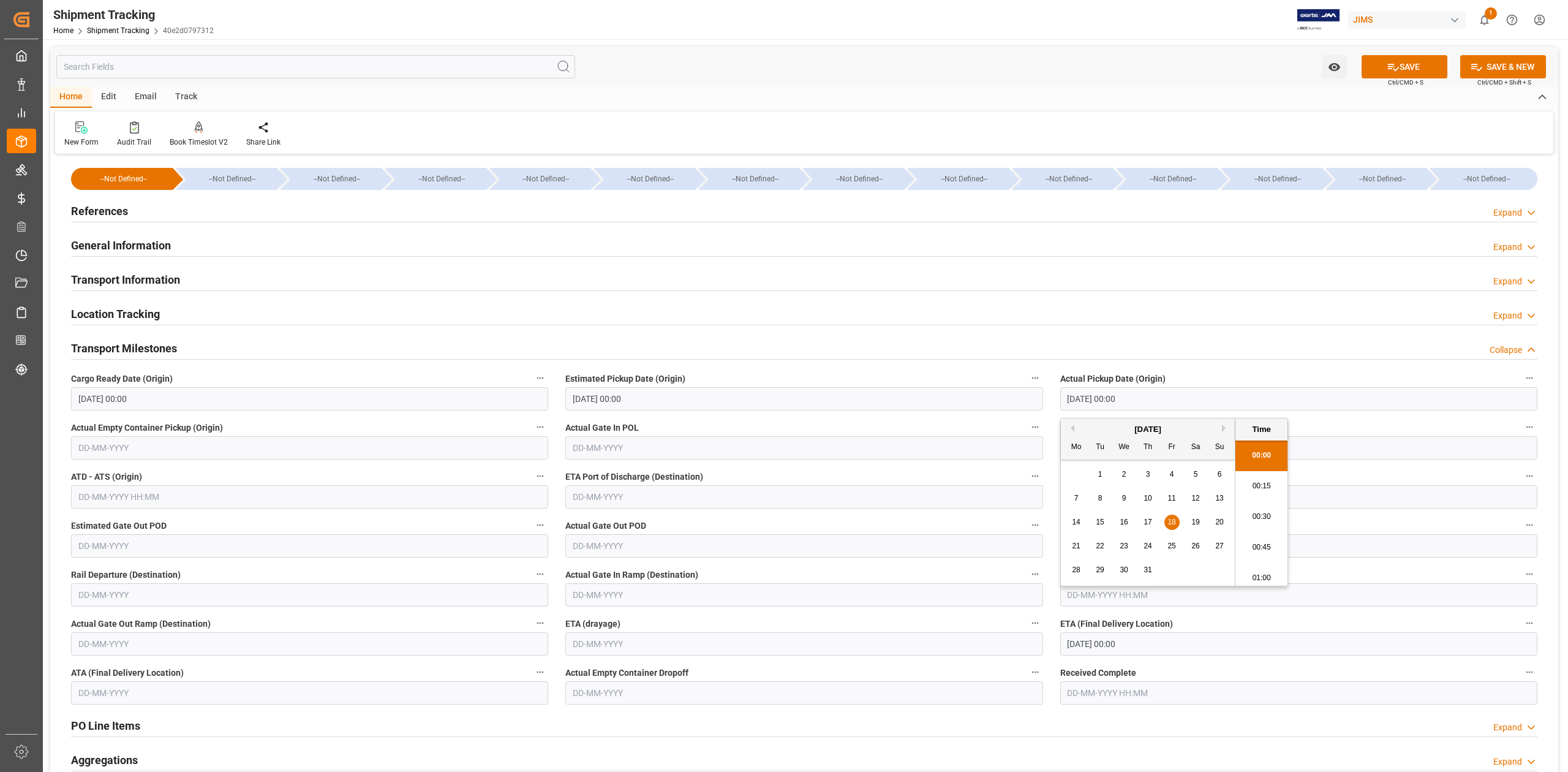
click at [1161, 396] on input "[DATE] 00:00" at bounding box center [1298, 398] width 477 height 23
paste input "09"
type input "[DATE] 00:00"
click at [1378, 67] on button "SAVE" at bounding box center [1404, 67] width 86 height 23
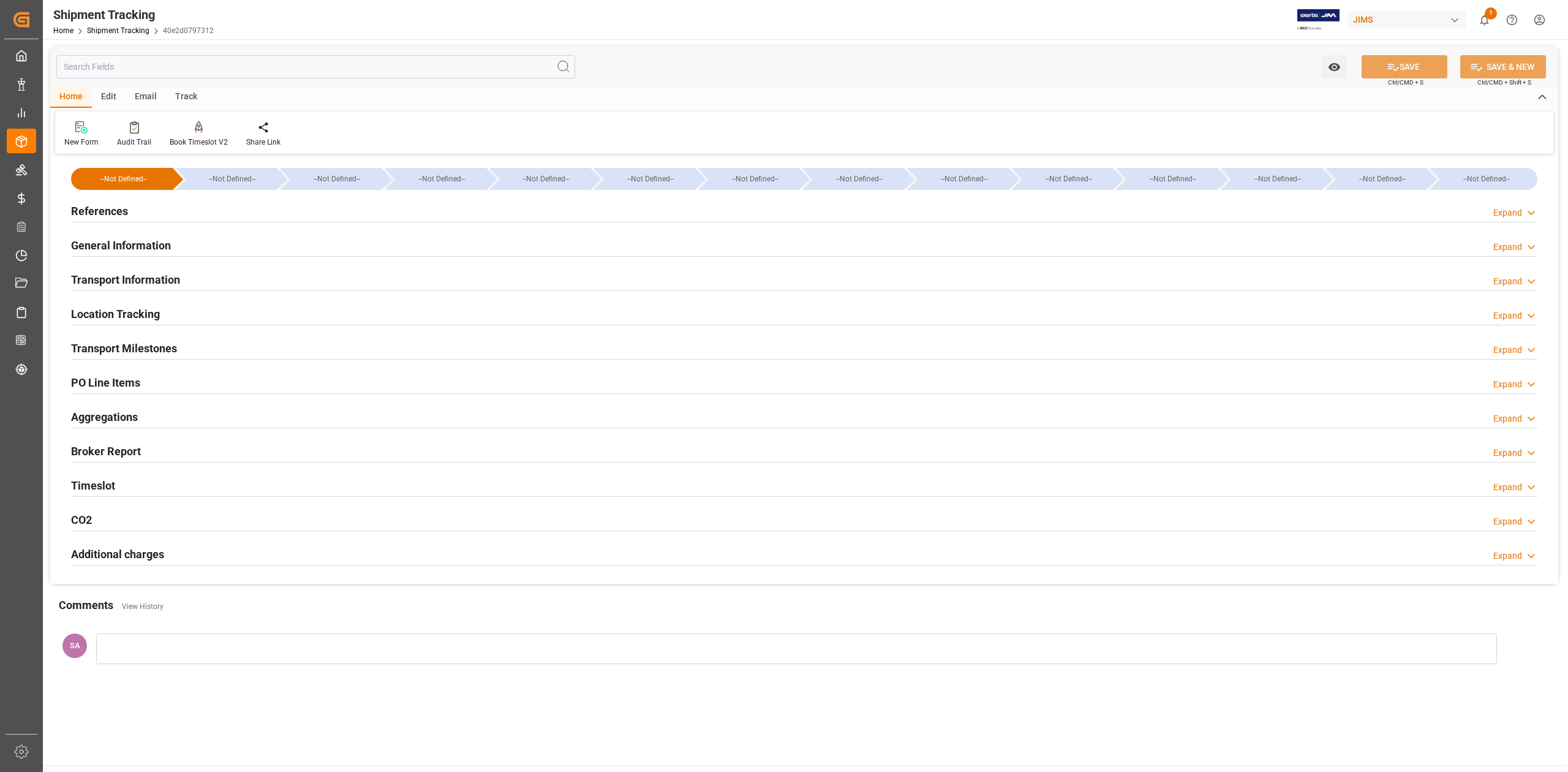
click at [140, 349] on h2 "Transport Milestones" at bounding box center [123, 349] width 106 height 17
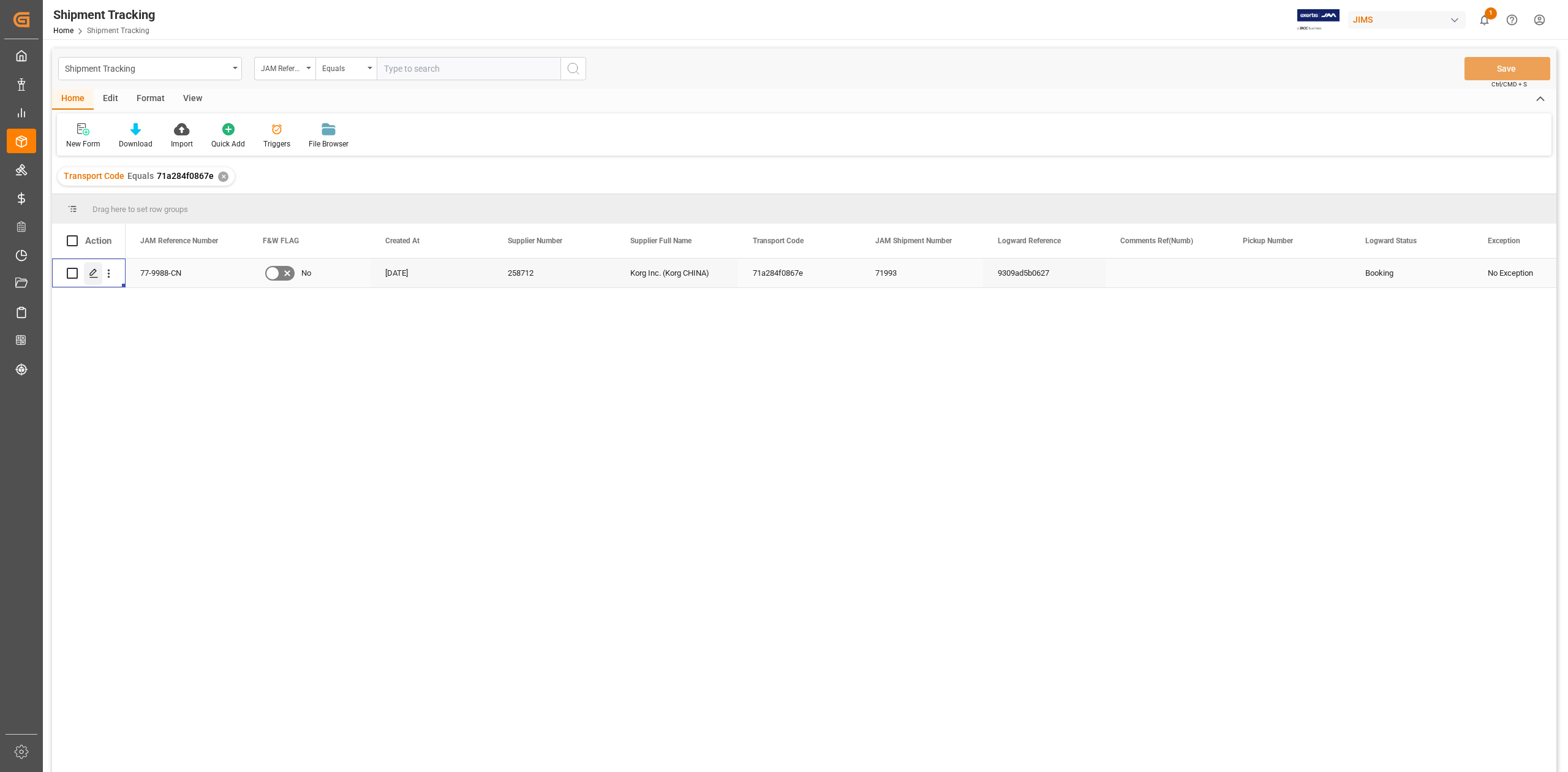
click at [98, 277] on icon "Press SPACE to select this row." at bounding box center [94, 273] width 10 height 10
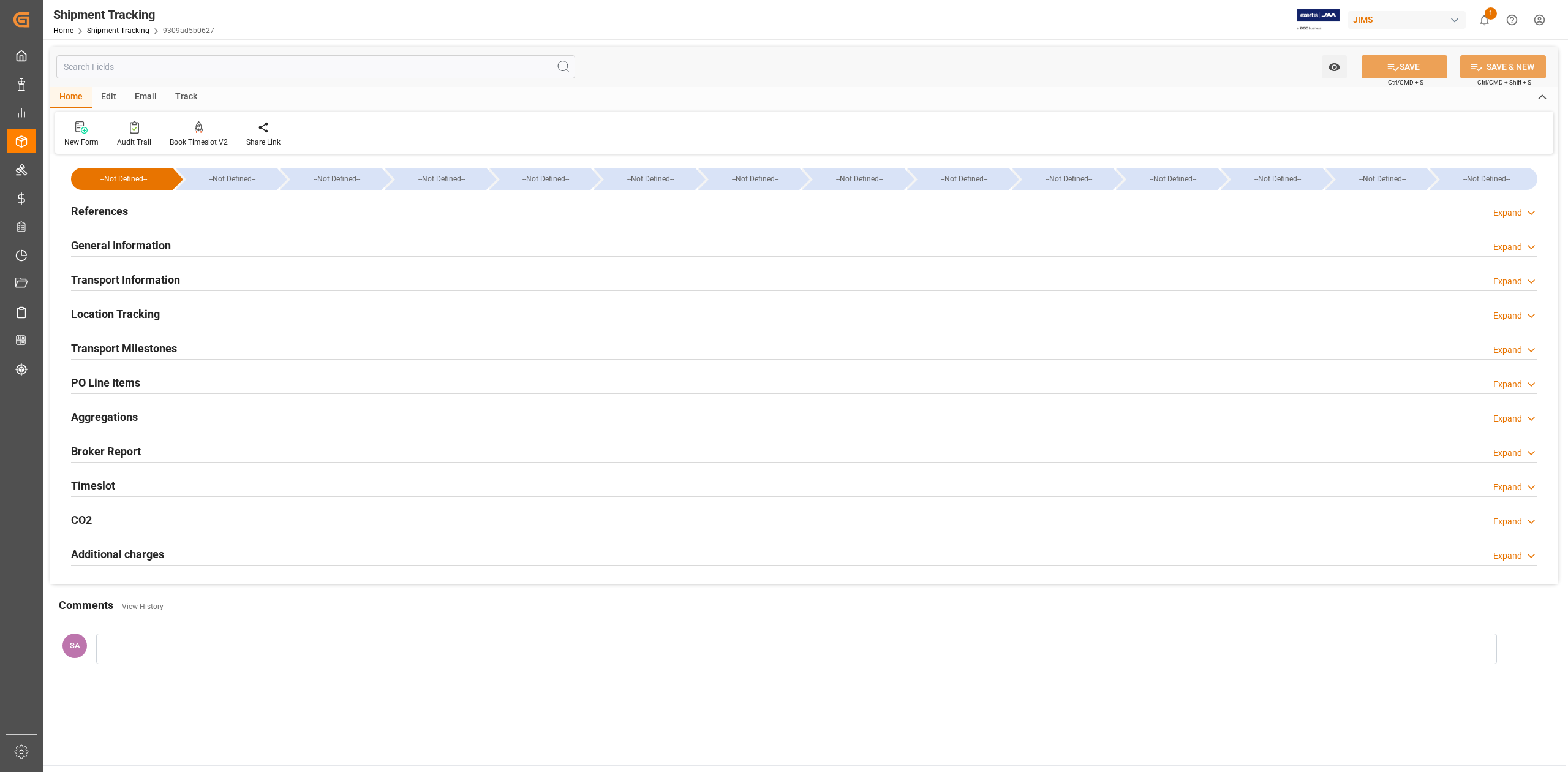
type input "[DATE]"
drag, startPoint x: 114, startPoint y: 219, endPoint x: 106, endPoint y: 212, distance: 10.6
click at [114, 219] on h2 "References" at bounding box center [99, 211] width 57 height 17
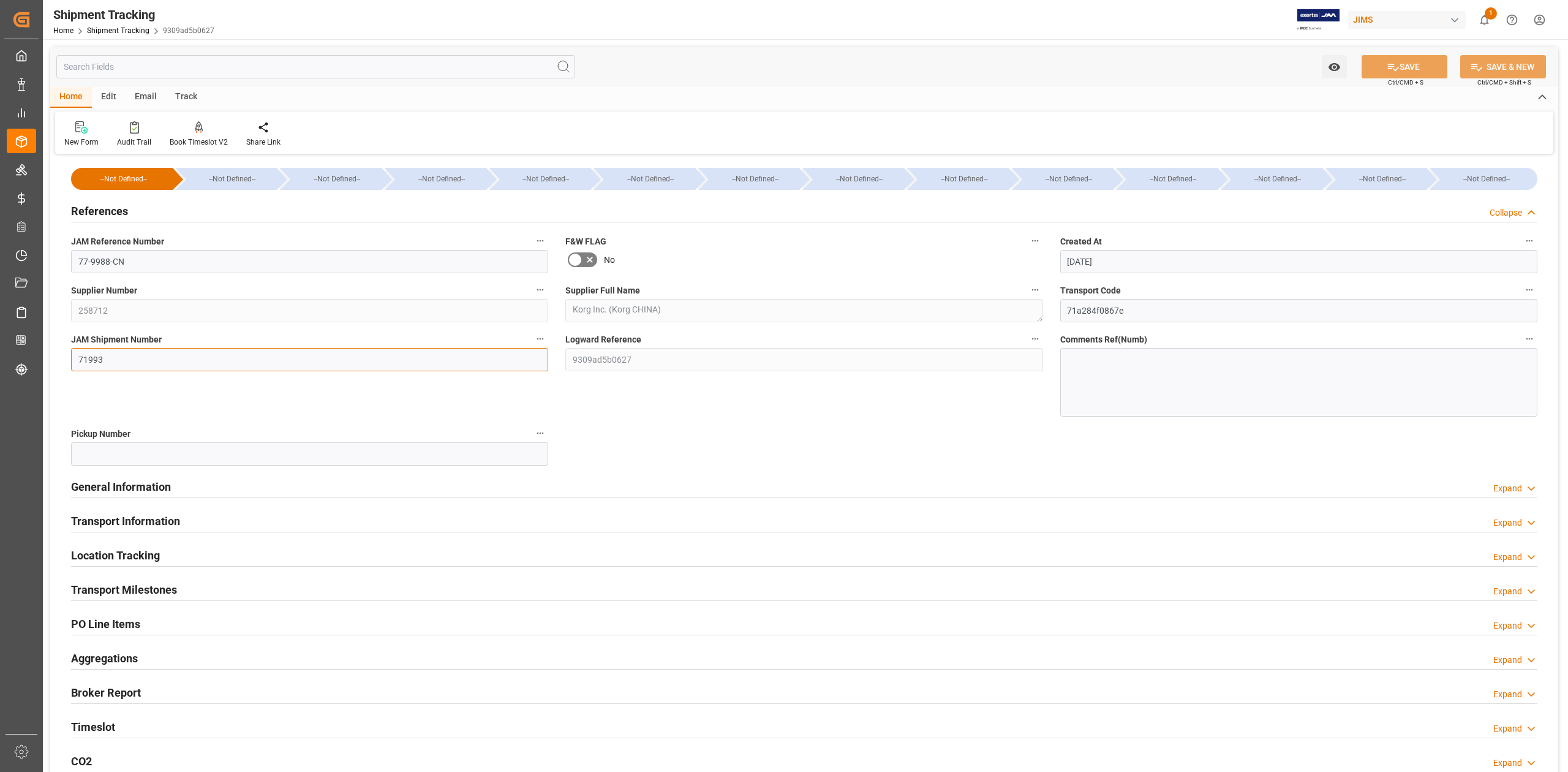
click at [127, 358] on input "71993" at bounding box center [309, 359] width 477 height 23
paste input "2632"
type input "72632"
click at [1401, 70] on button "SAVE" at bounding box center [1404, 67] width 86 height 23
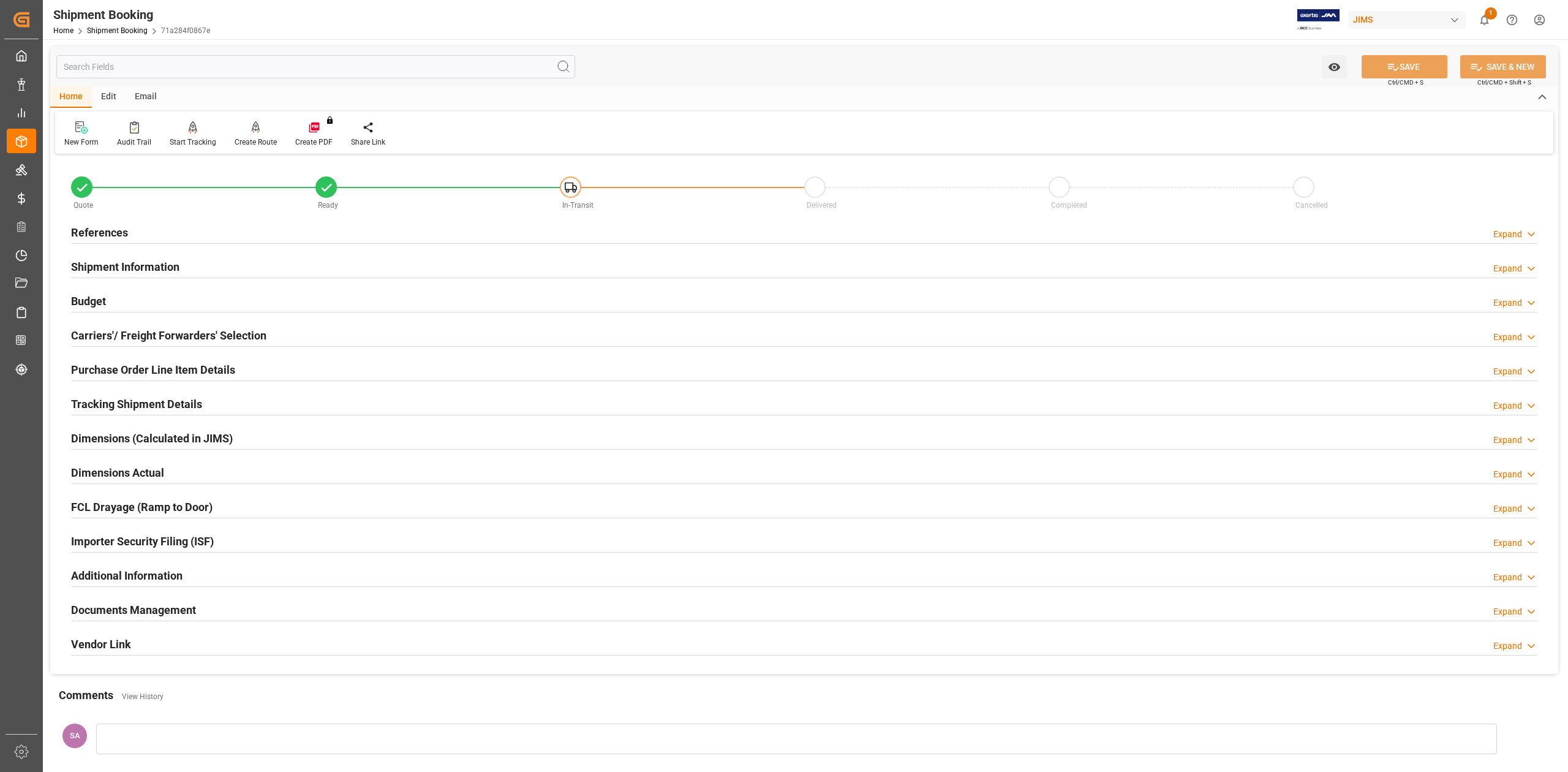
click at [123, 374] on h2 "Purchase Order Line Item Details" at bounding box center [152, 369] width 164 height 17
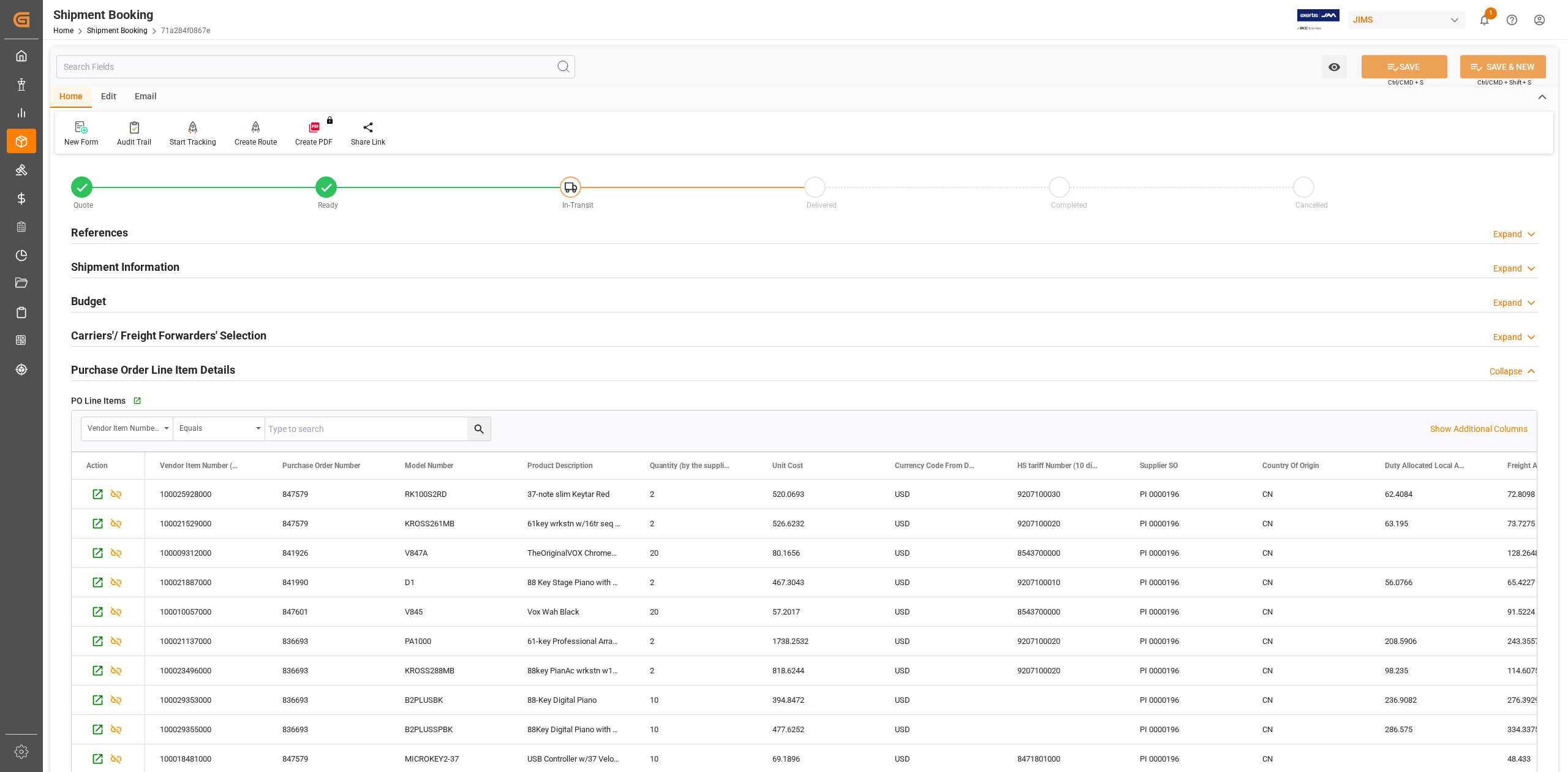
click at [123, 374] on h2 "Purchase Order Line Item Details" at bounding box center [152, 369] width 164 height 17
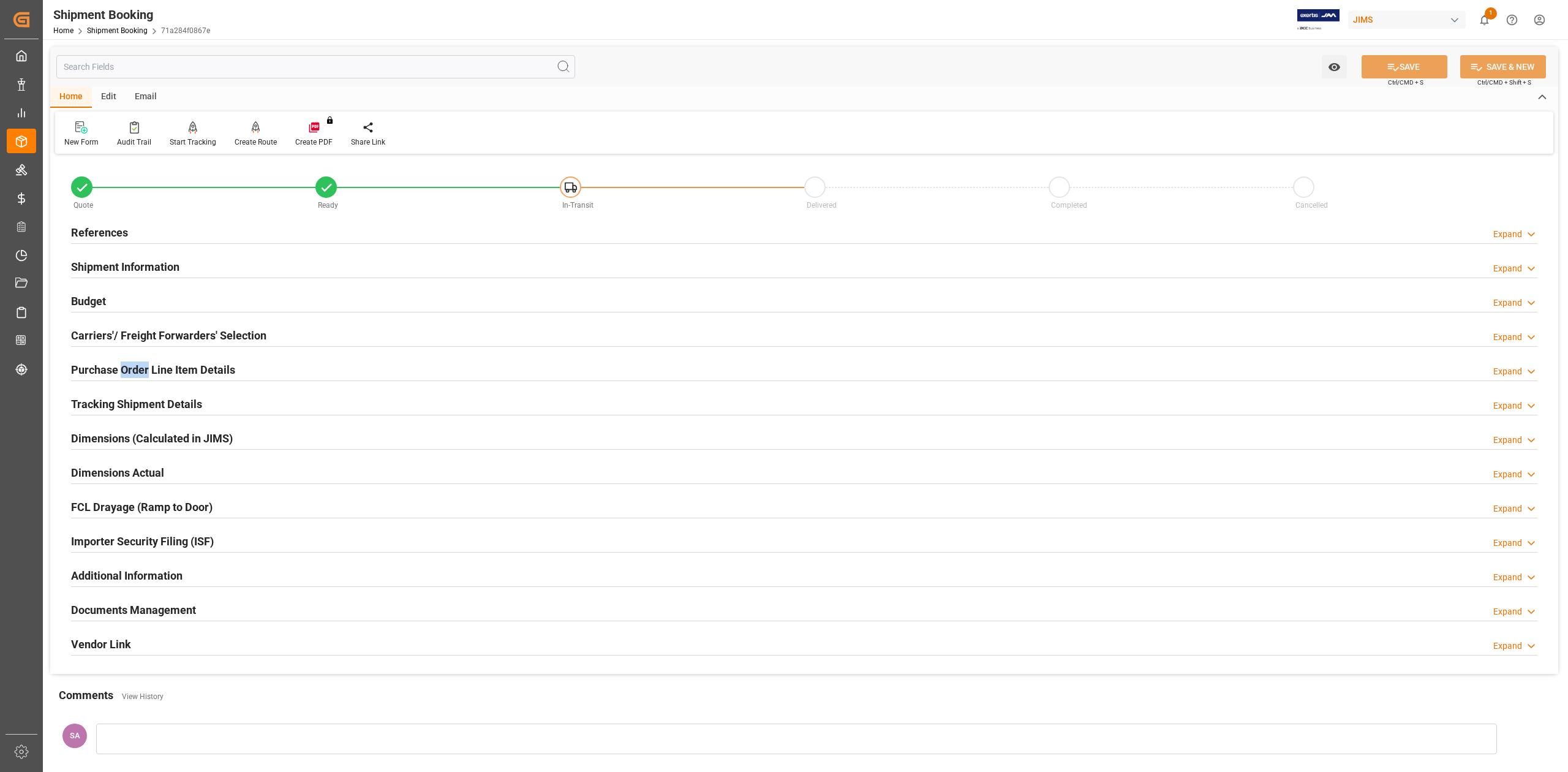
click at [124, 374] on h2 "Purchase Order Line Item Details" at bounding box center [152, 369] width 164 height 17
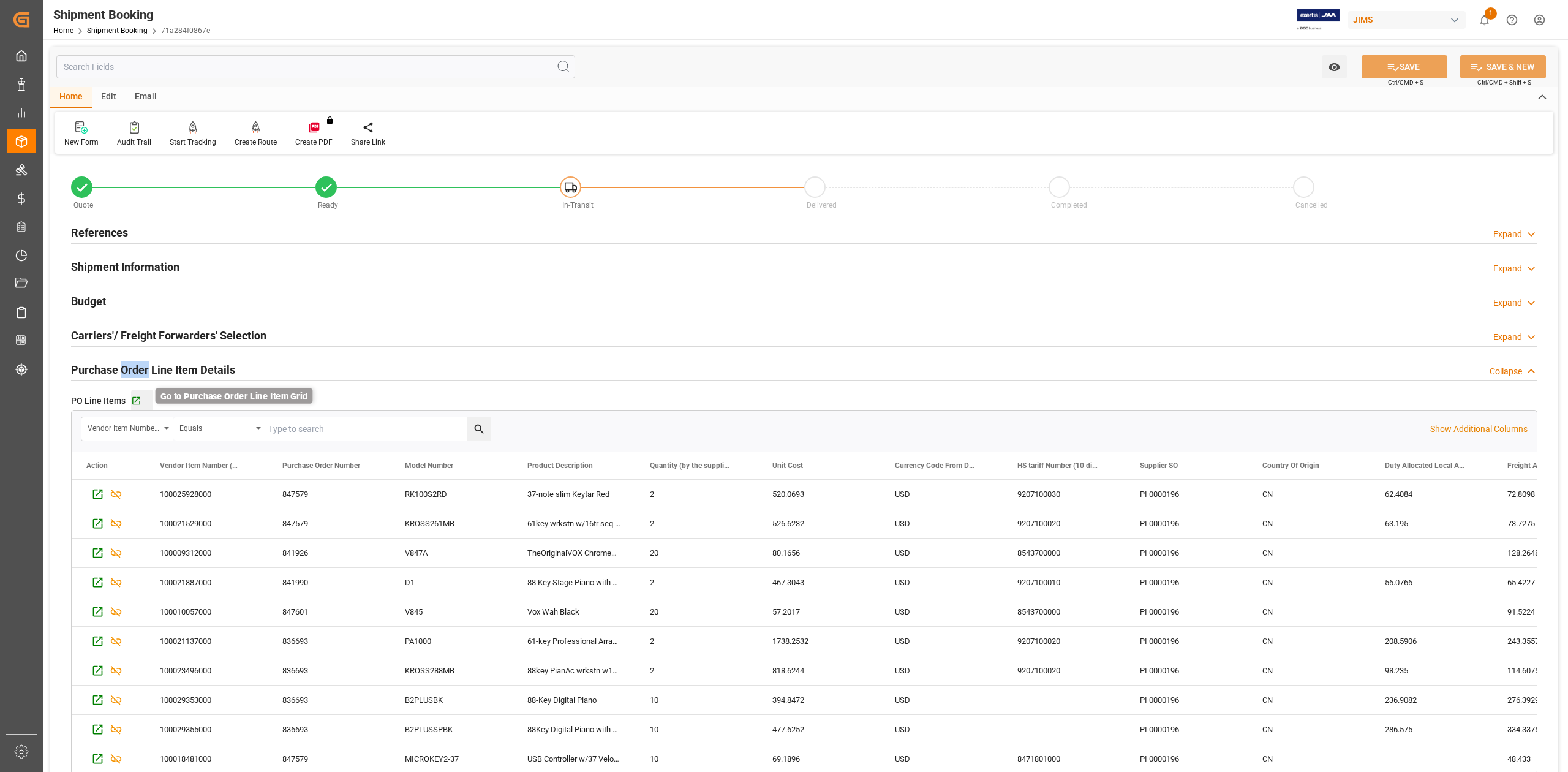
click at [132, 399] on icon "button" at bounding box center [136, 401] width 8 height 8
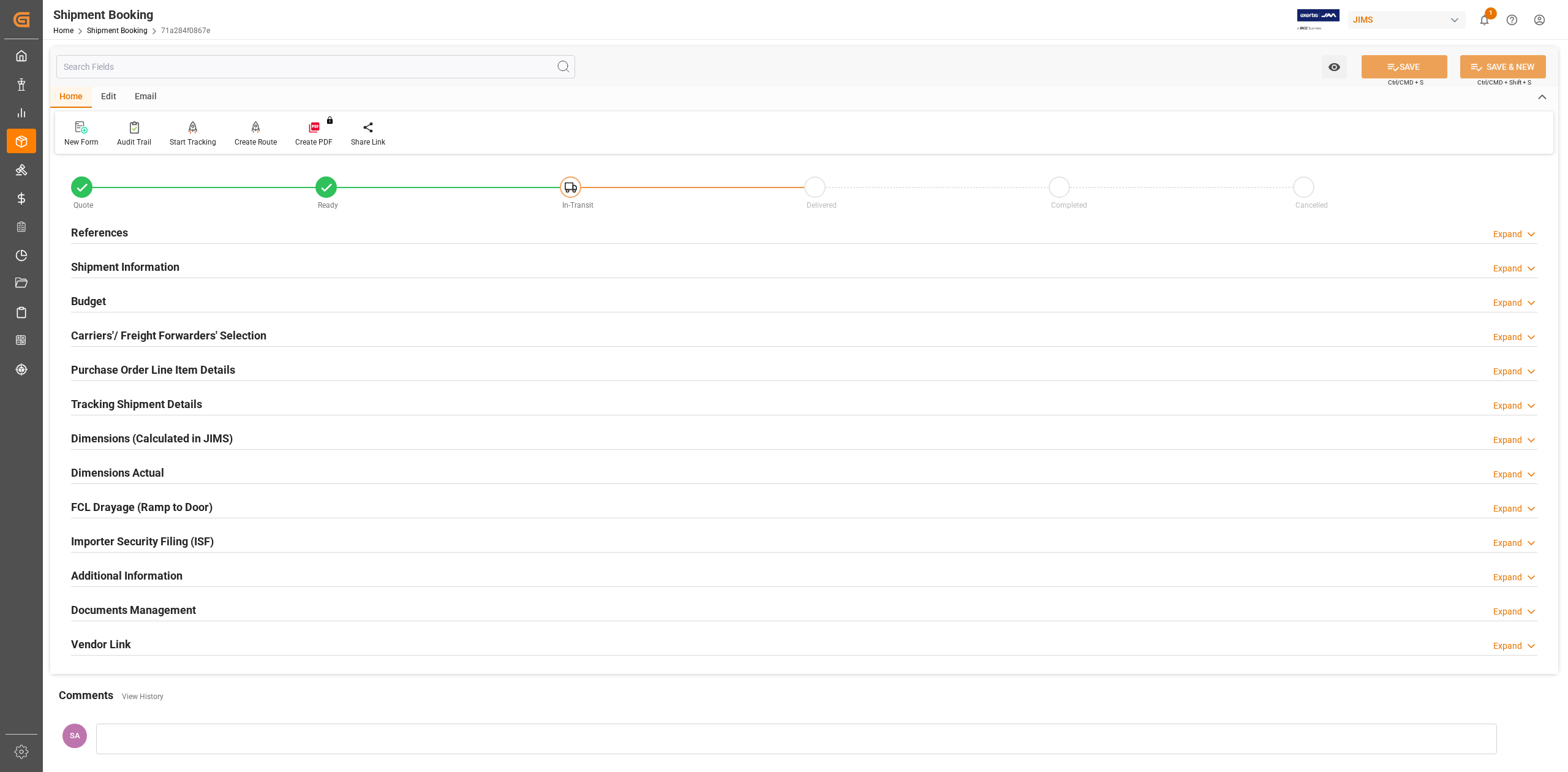
click at [96, 400] on h2 "Tracking Shipment Details" at bounding box center [136, 404] width 131 height 17
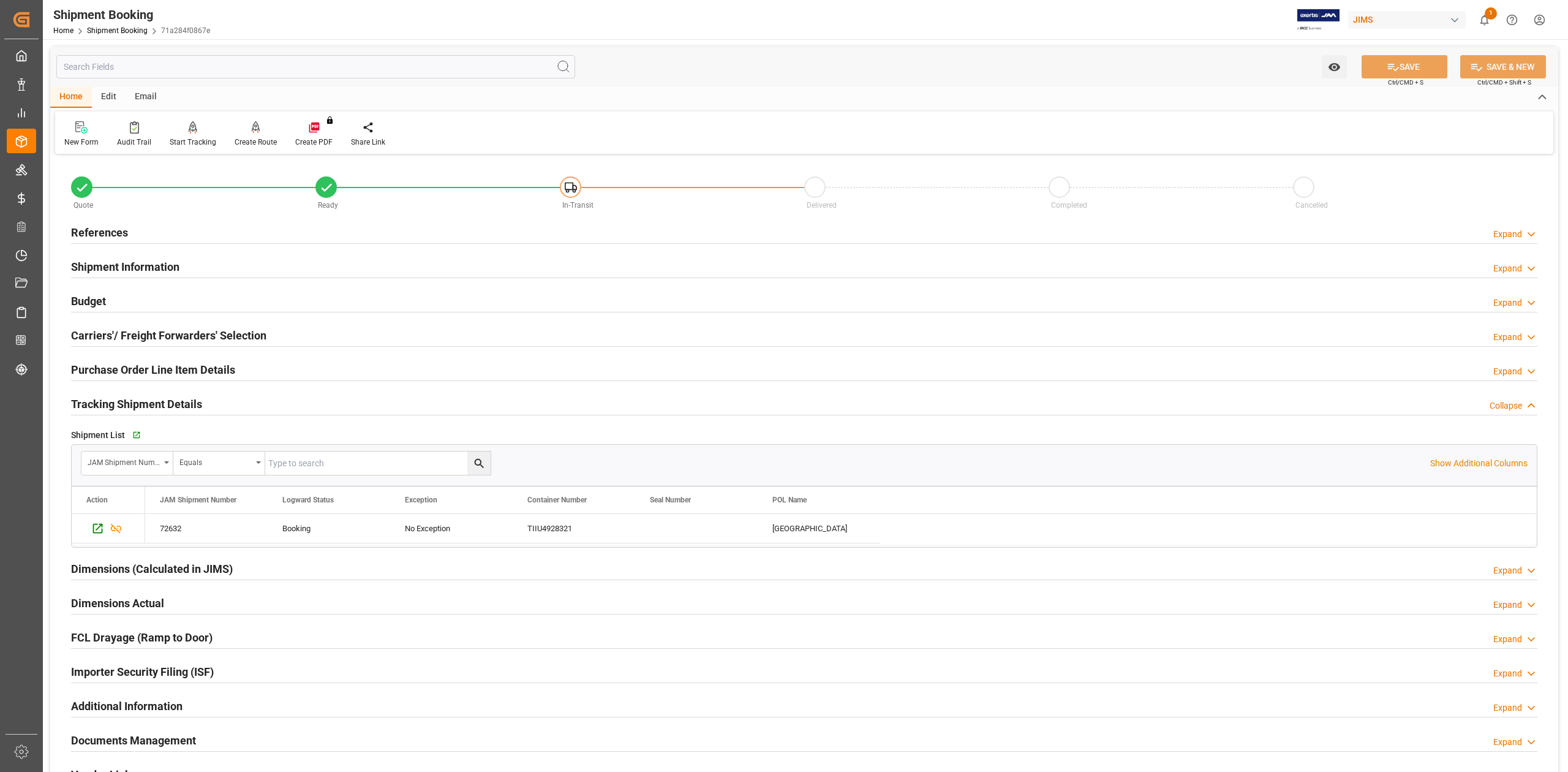
click at [96, 400] on h2 "Tracking Shipment Details" at bounding box center [136, 404] width 131 height 17
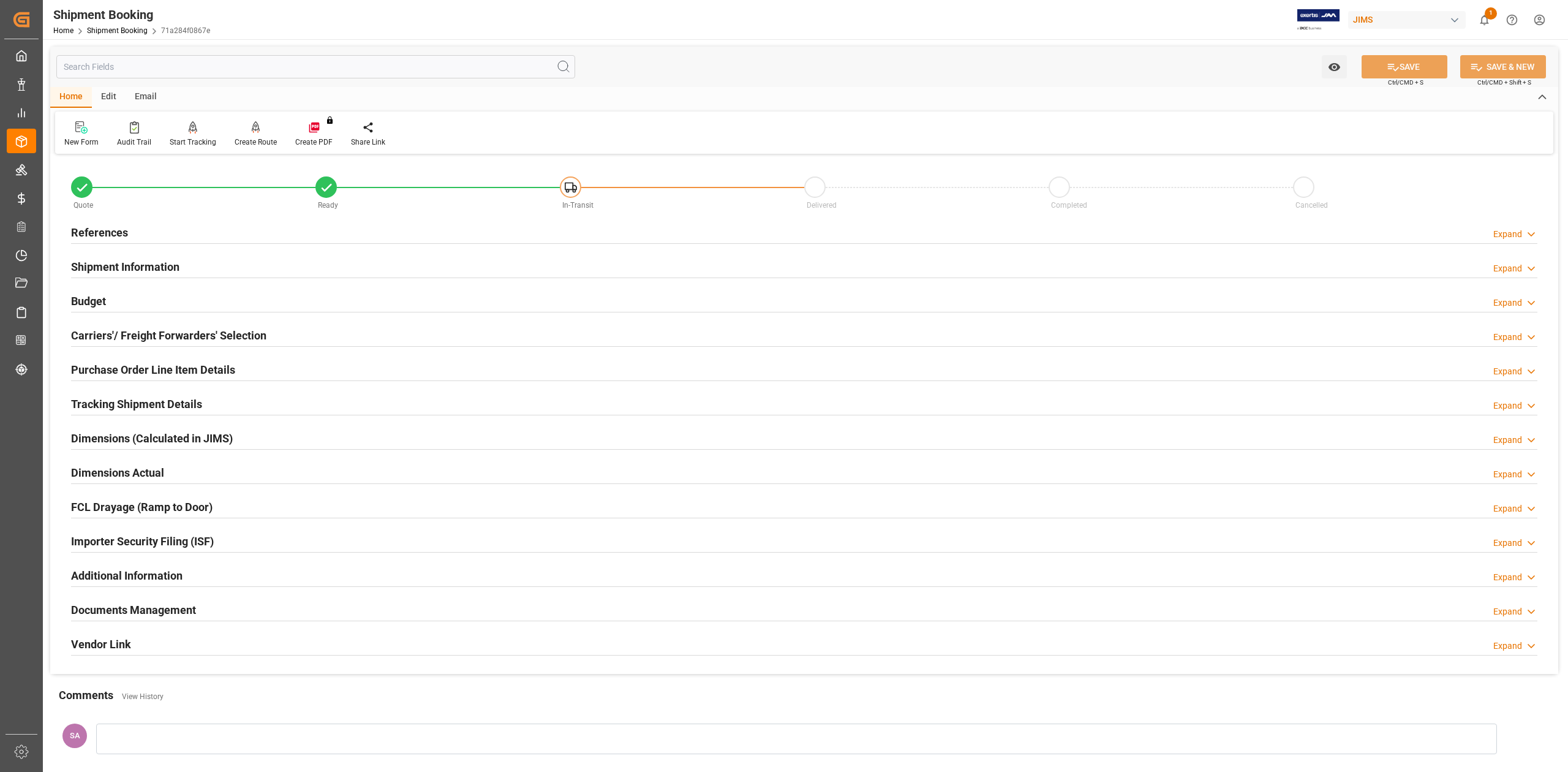
click at [96, 375] on h2 "Purchase Order Line Item Details" at bounding box center [152, 369] width 164 height 17
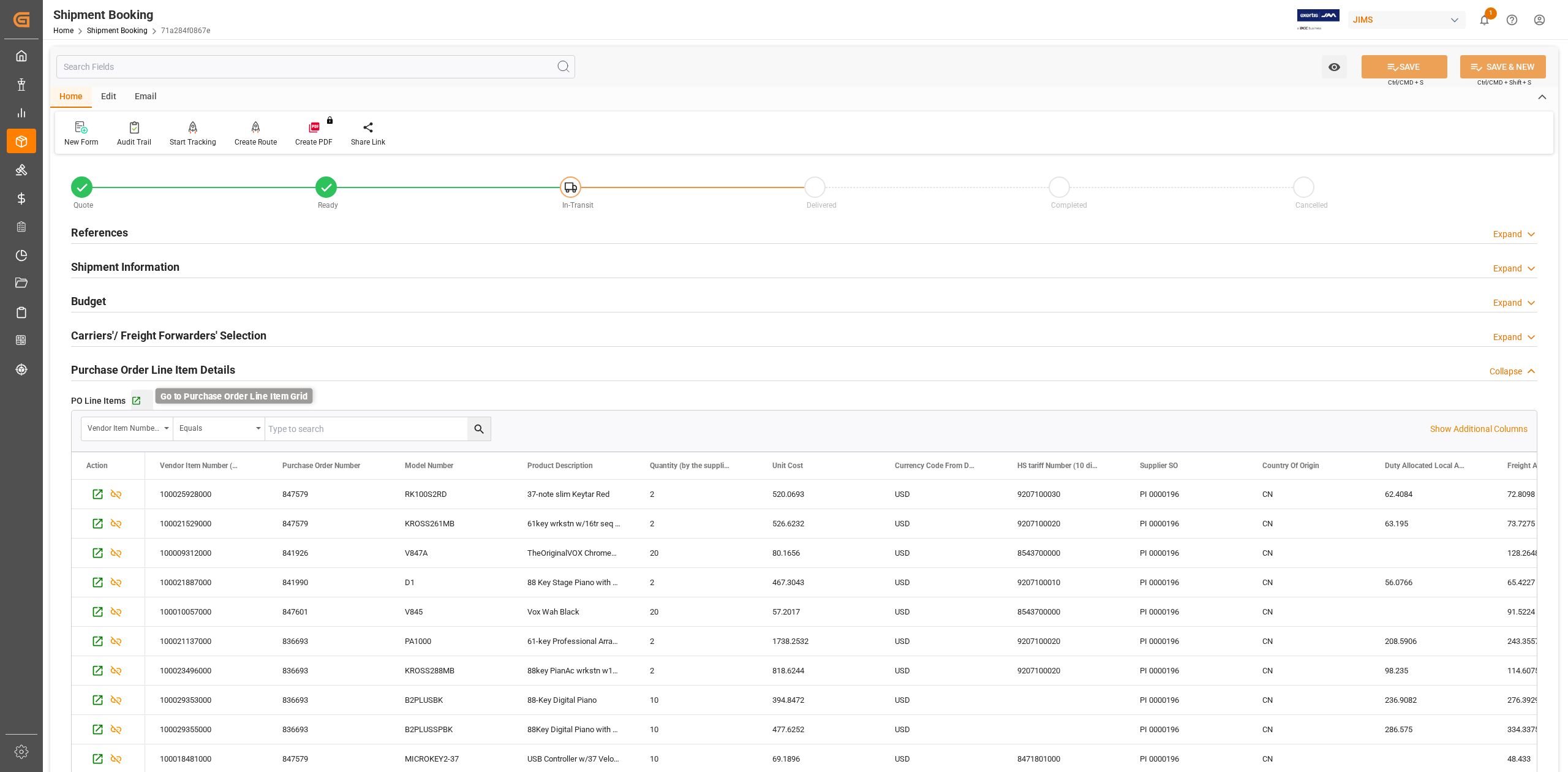
click at [136, 400] on icon "button" at bounding box center [136, 401] width 11 height 11
click at [162, 428] on div "Vendor Item Number (By The Supplier)" at bounding box center [127, 428] width 92 height 23
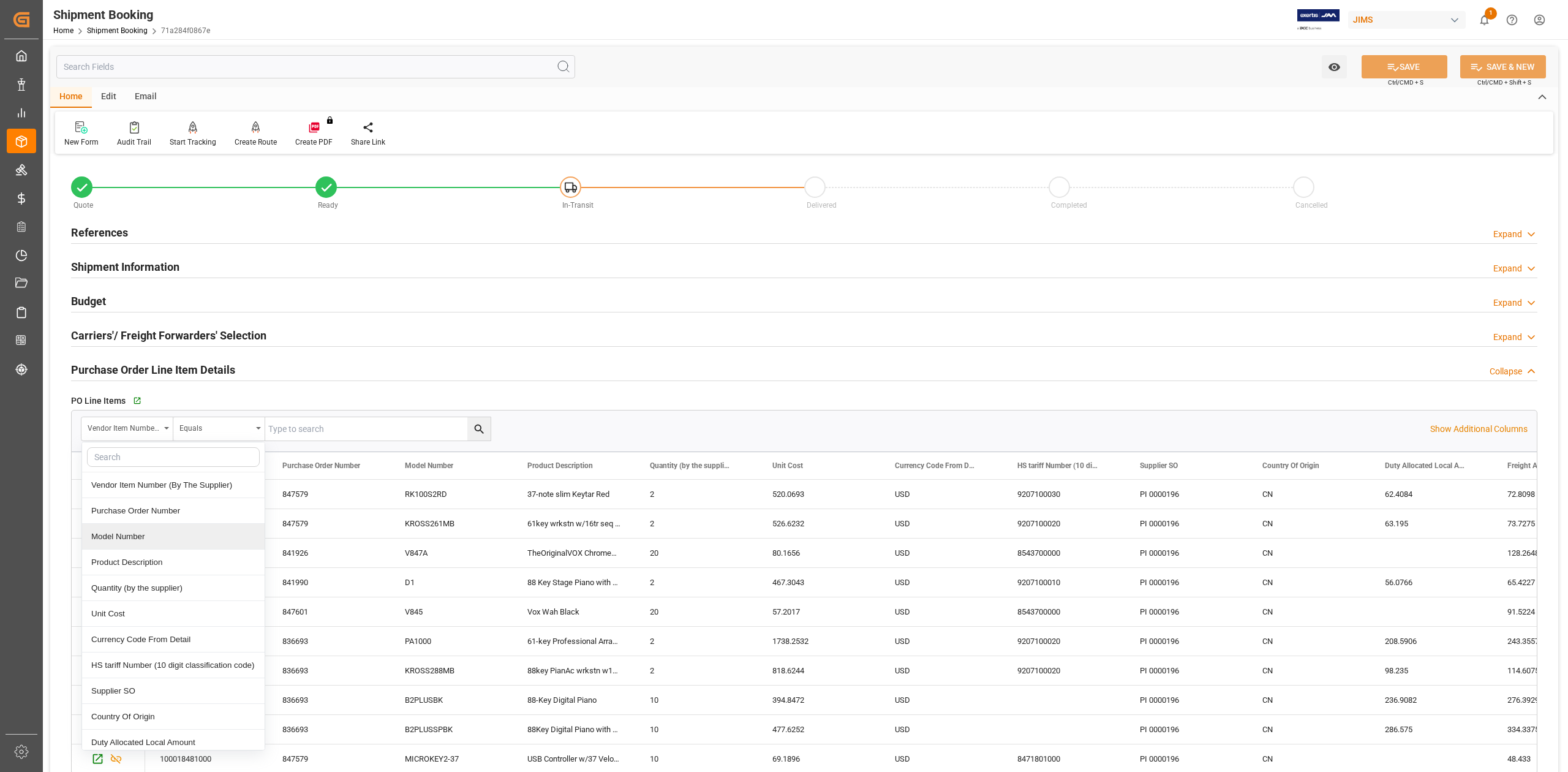
click at [138, 537] on div "Model Number" at bounding box center [173, 536] width 182 height 26
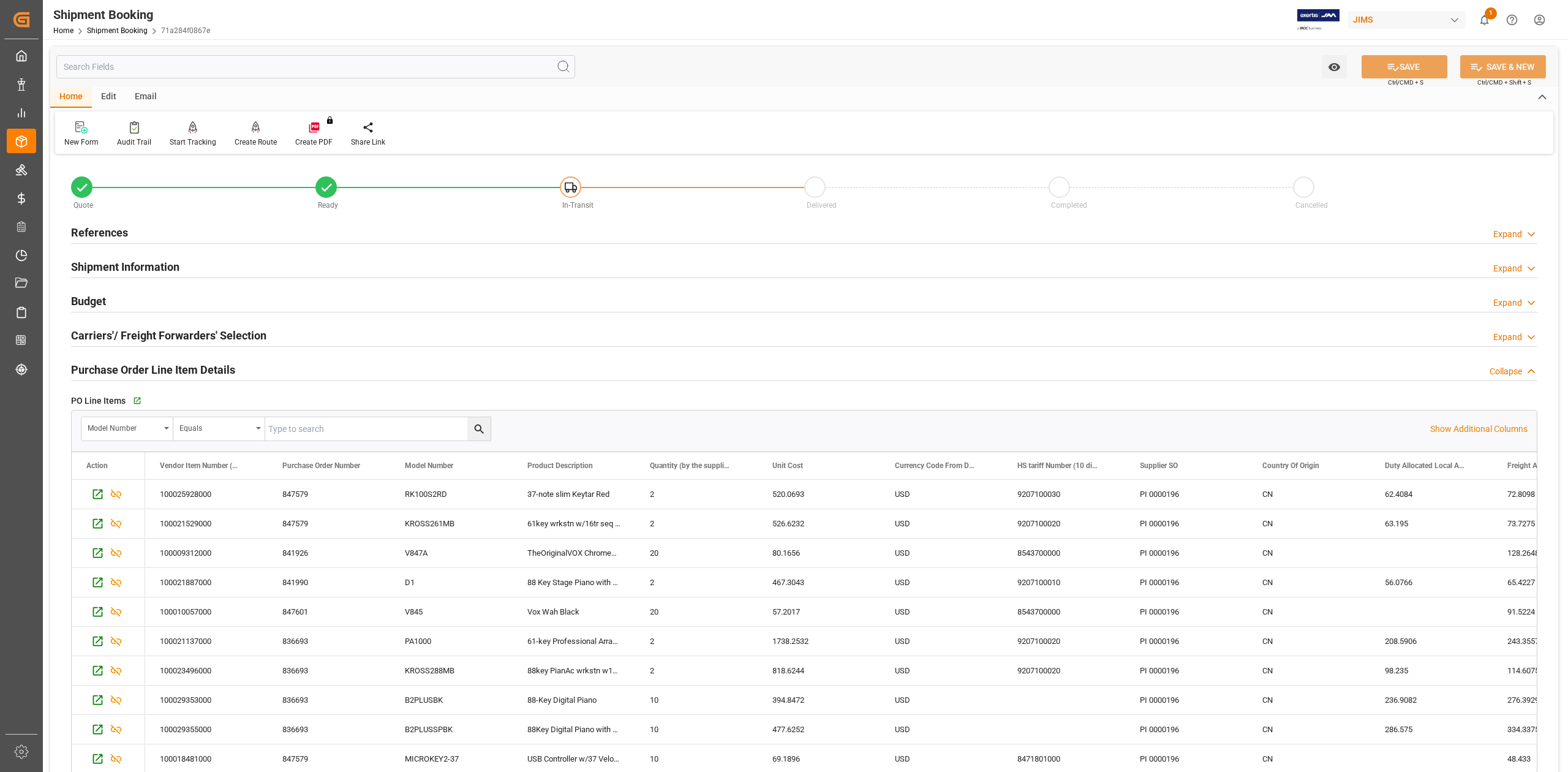
click at [0, 0] on input "text" at bounding box center [0, 0] width 0 height 0
paste input "MICROKEY2-37"
type input "MICROKEY2-37"
click at [483, 434] on icon "search button" at bounding box center [478, 428] width 12 height 12
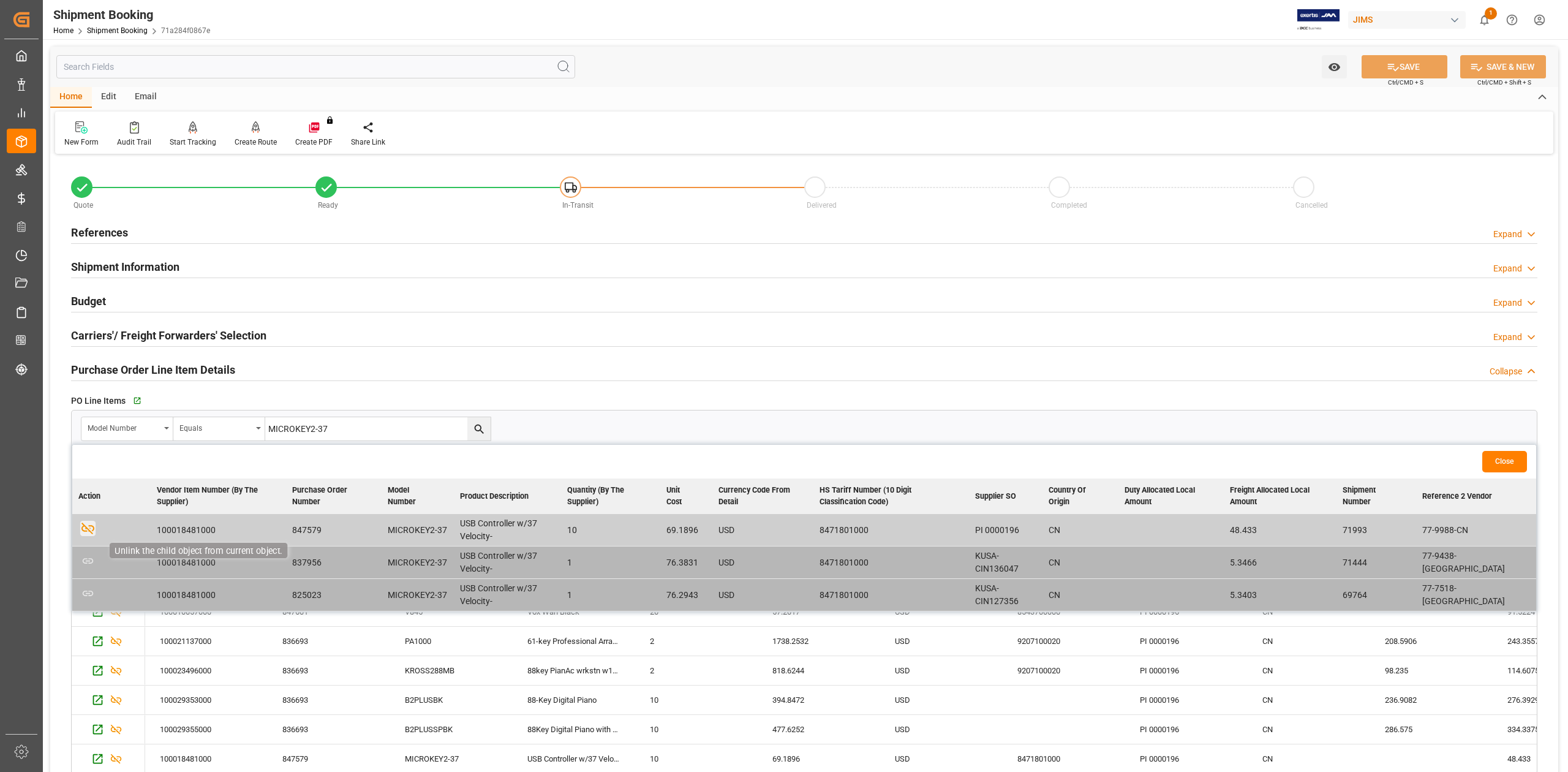
click at [87, 530] on icon "button" at bounding box center [87, 527] width 15 height 15
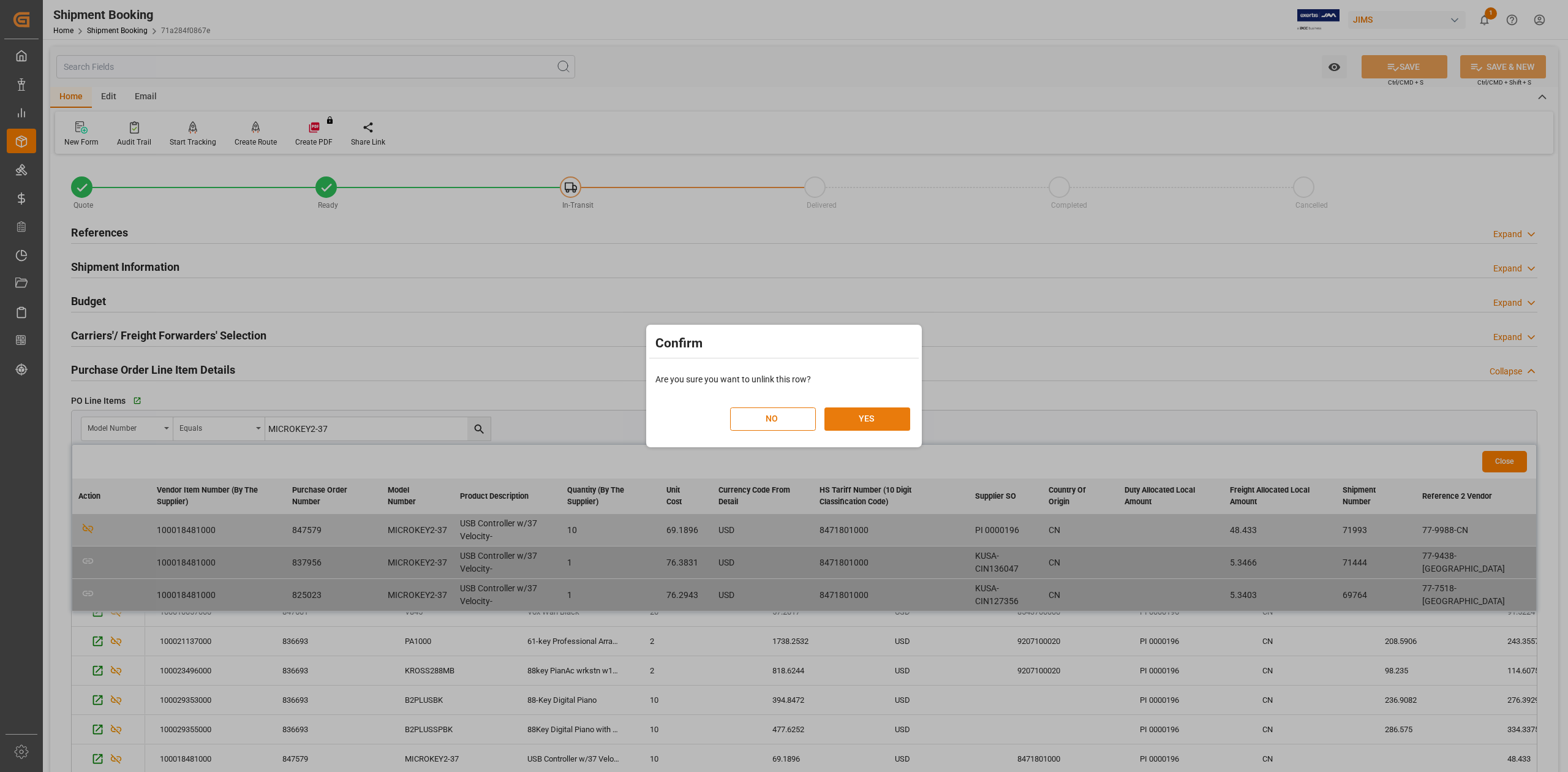
click at [878, 414] on button "YES" at bounding box center [867, 419] width 86 height 23
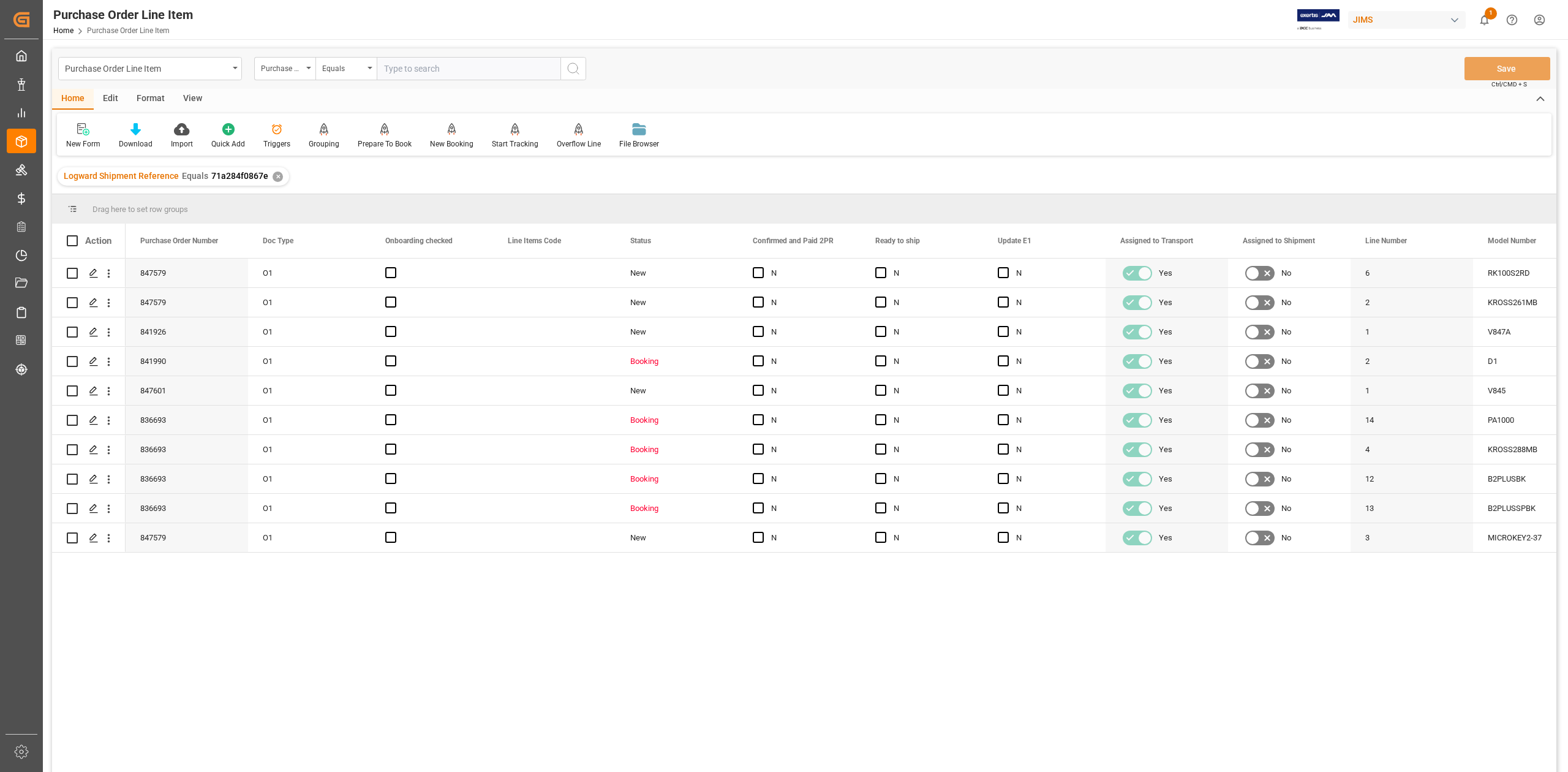
click at [190, 96] on div "View" at bounding box center [192, 99] width 37 height 21
click at [142, 147] on div "Standard Templates" at bounding box center [139, 143] width 62 height 11
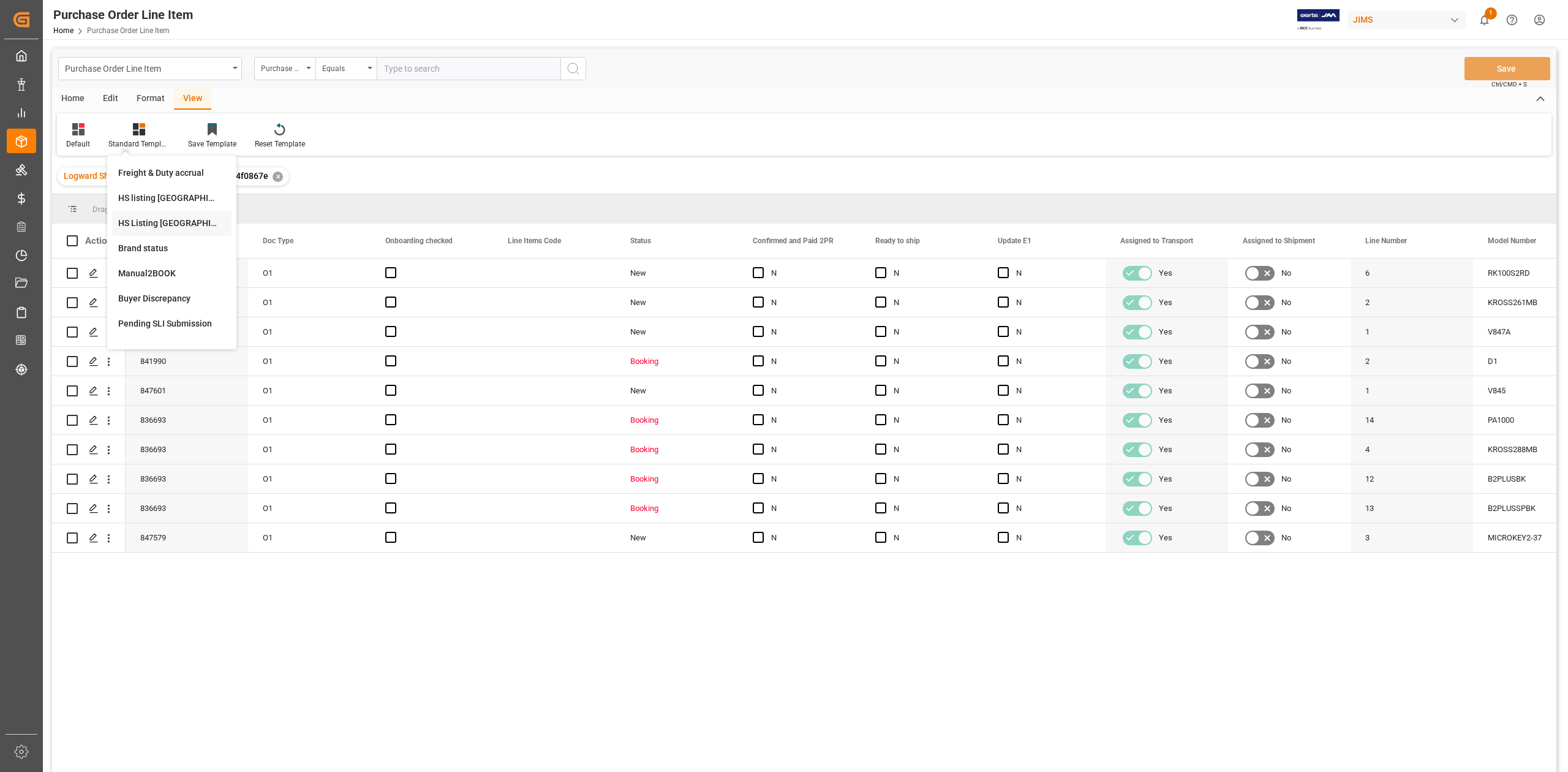
click at [169, 221] on div "HS Listing [GEOGRAPHIC_DATA]" at bounding box center [171, 223] width 107 height 12
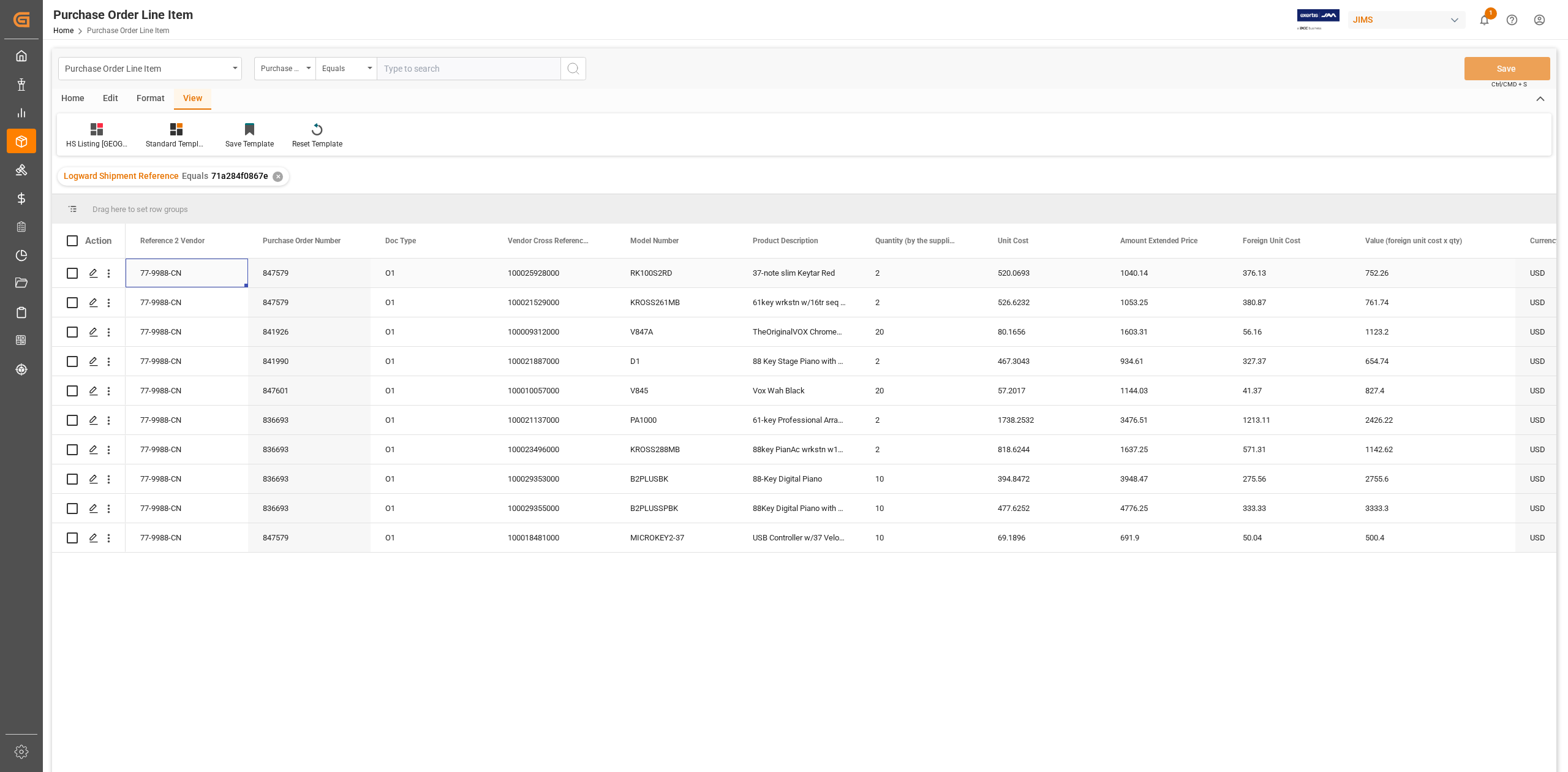
click at [172, 272] on div "77-9988-CN" at bounding box center [186, 273] width 122 height 29
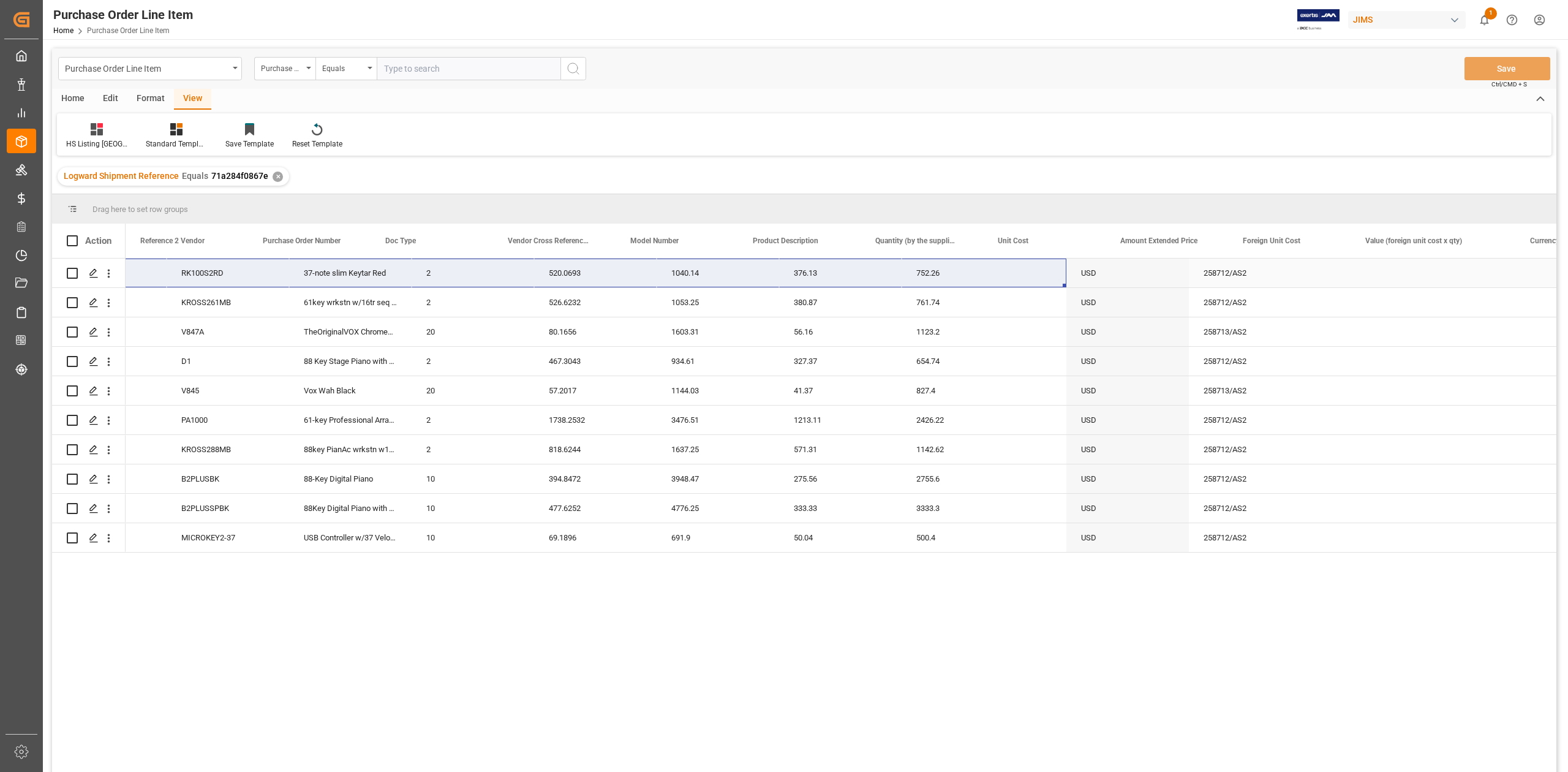
scroll to position [0, 449]
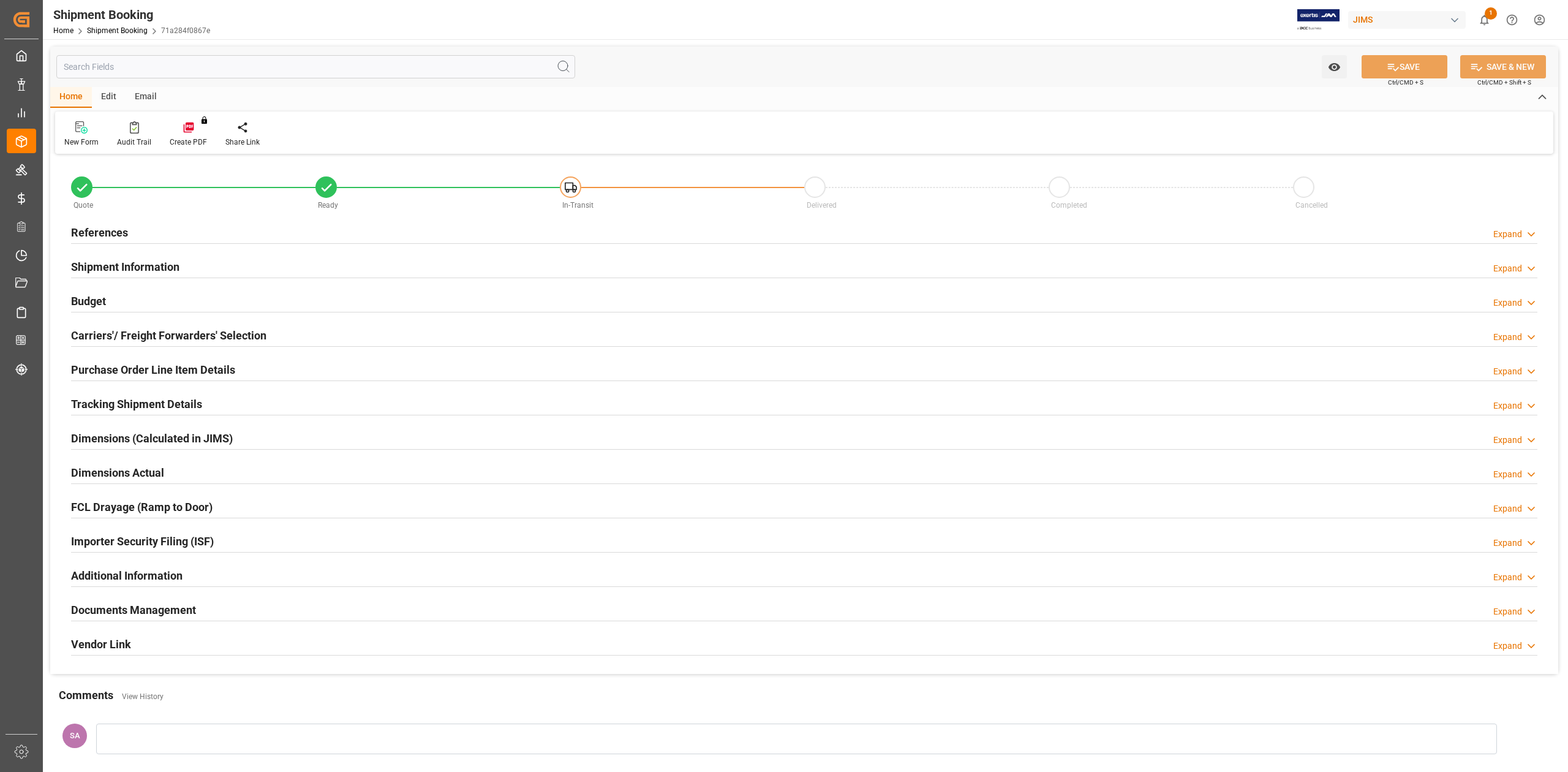
type input "10"
click at [129, 371] on h2 "Purchase Order Line Item Details" at bounding box center [152, 369] width 164 height 17
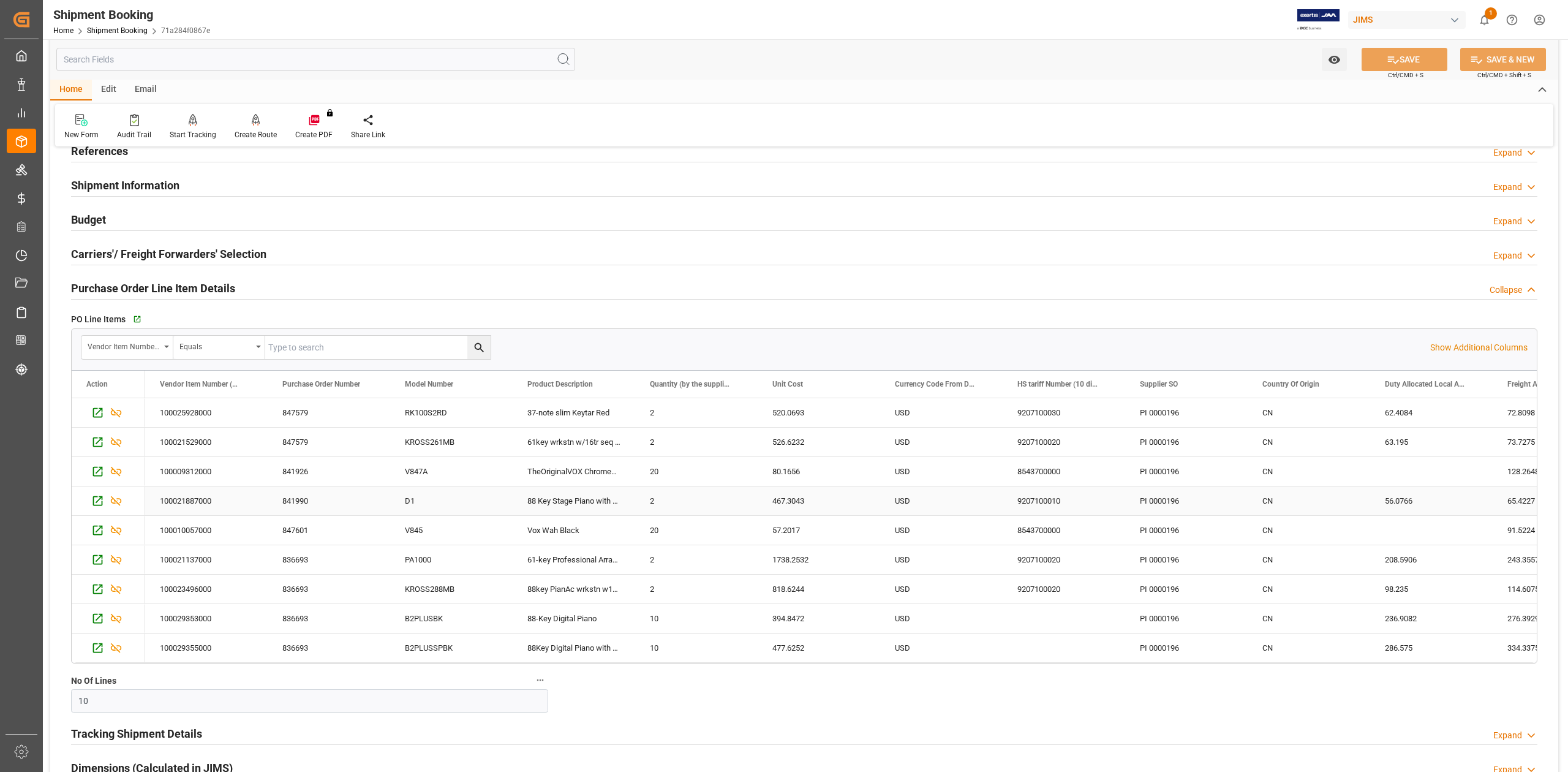
scroll to position [326, 0]
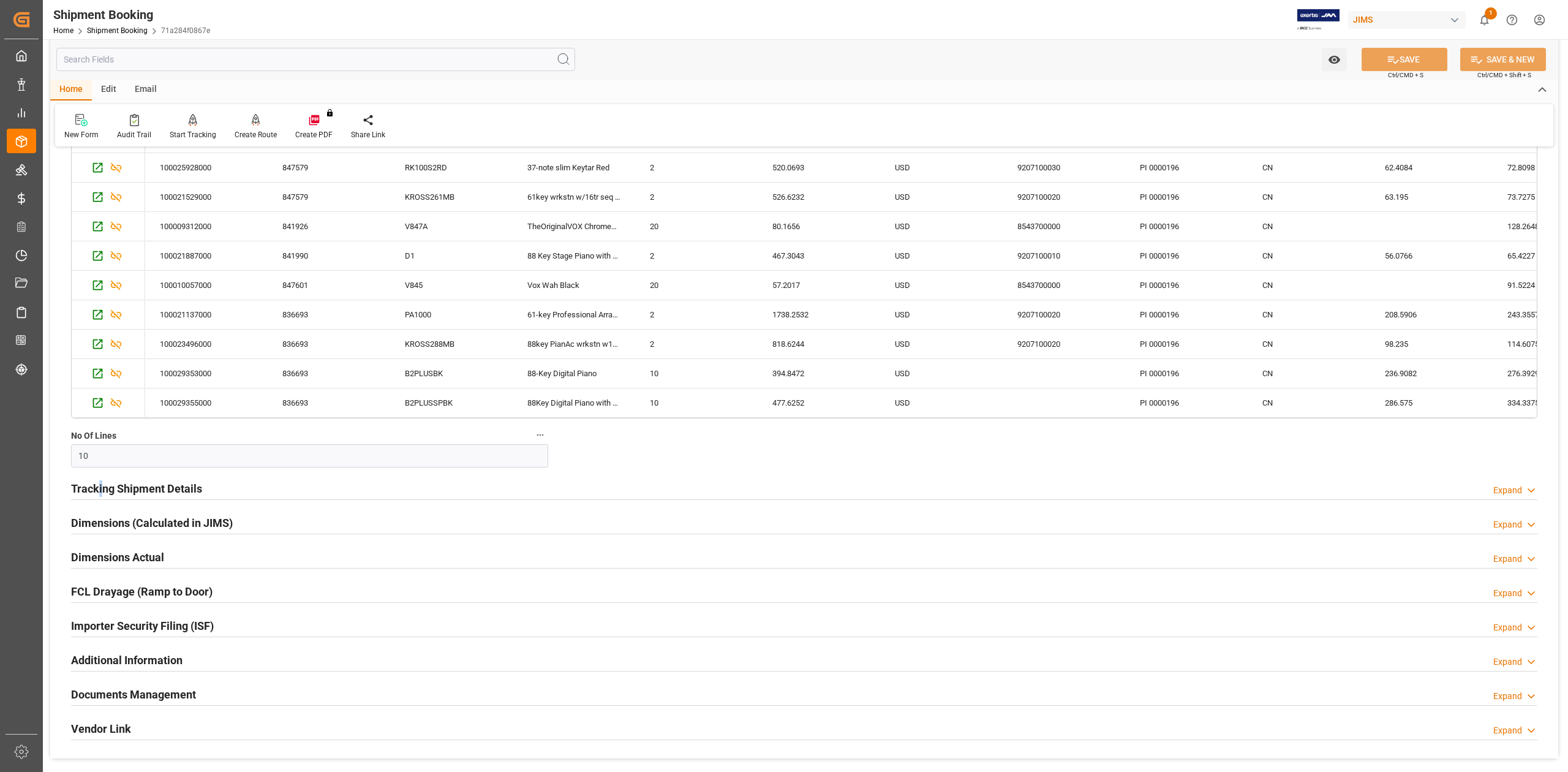
click at [101, 491] on h2 "Tracking Shipment Details" at bounding box center [136, 488] width 131 height 17
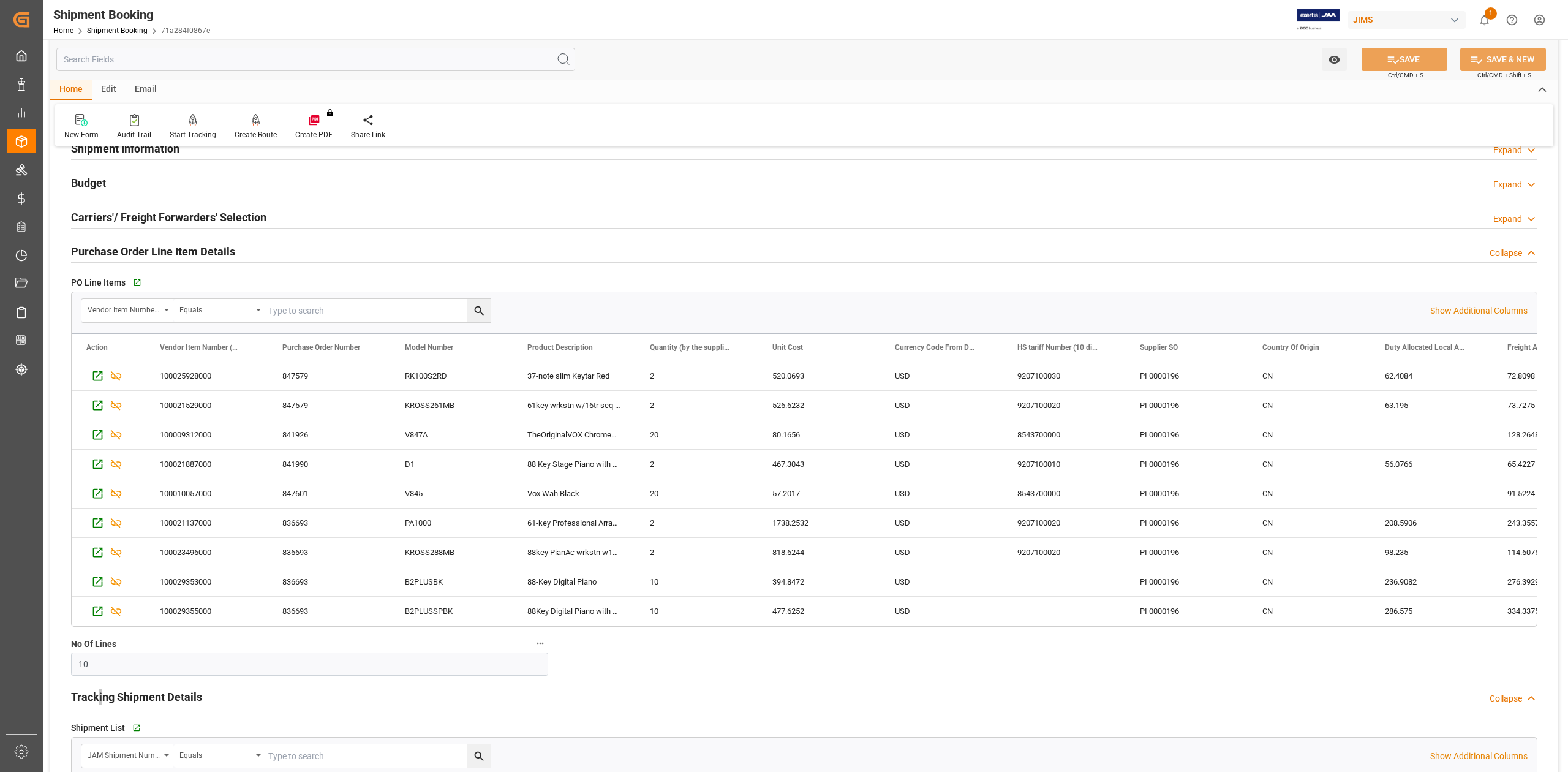
scroll to position [0, 0]
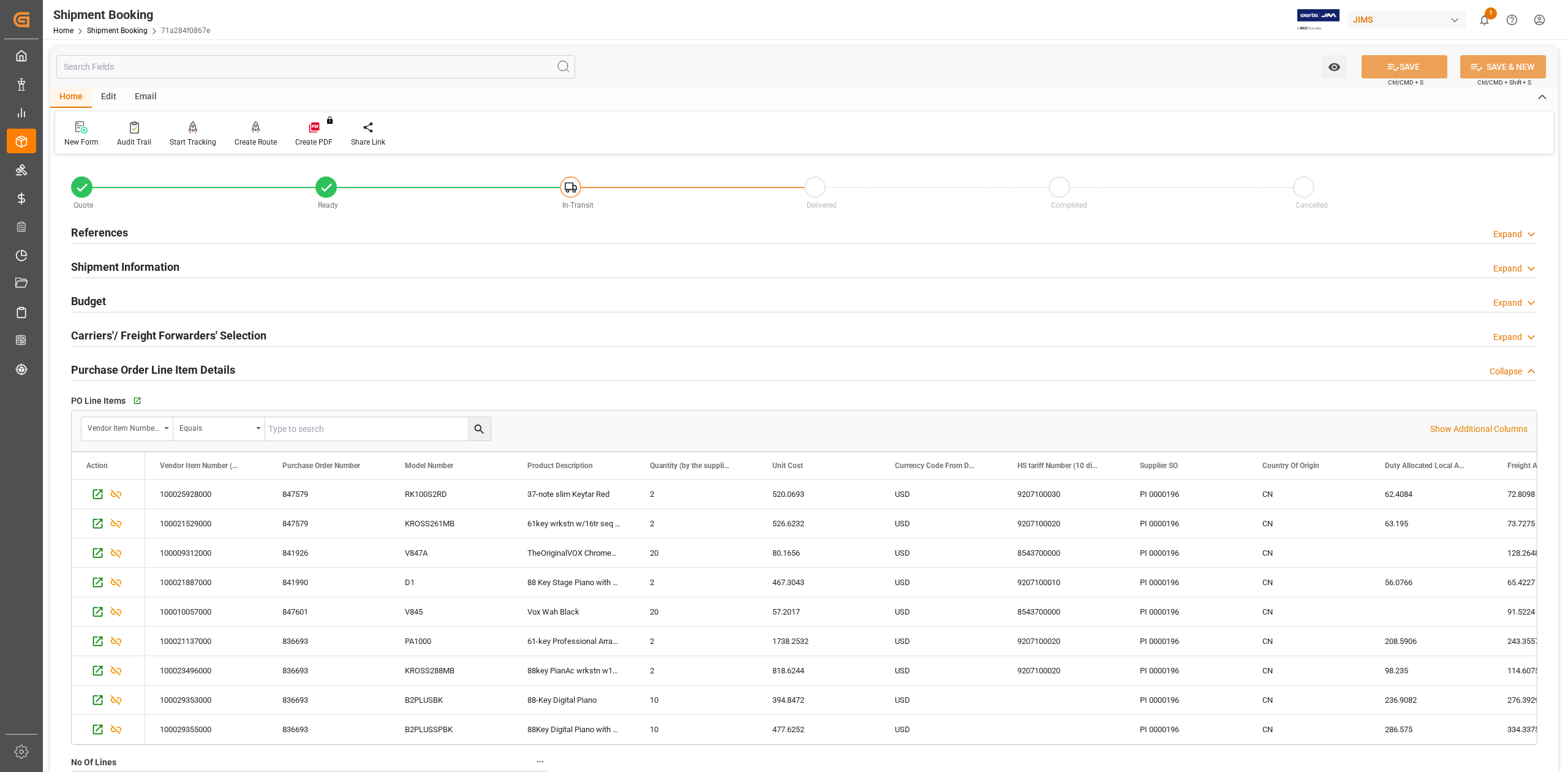
click at [80, 220] on div "References" at bounding box center [99, 231] width 57 height 23
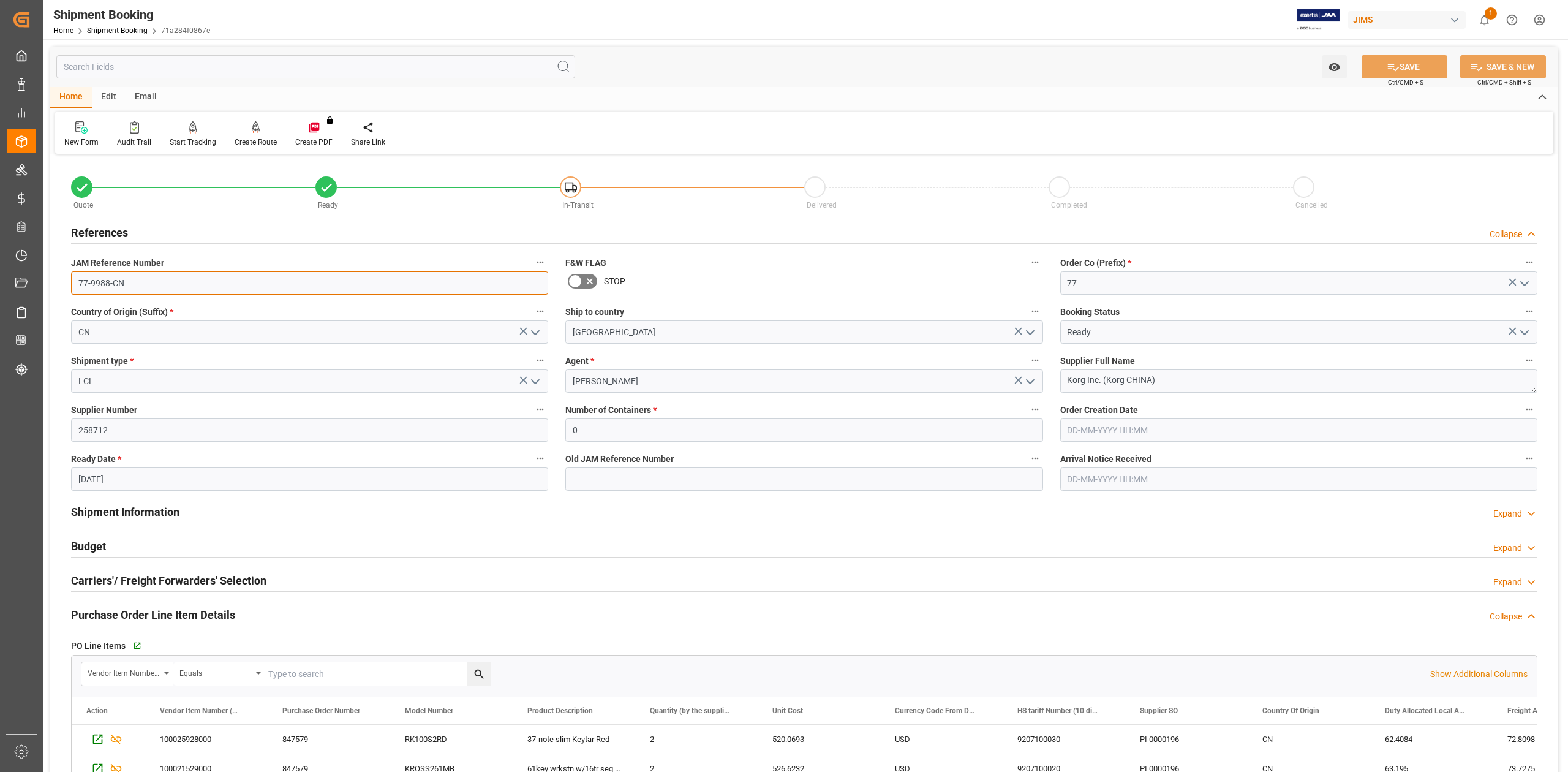
click at [140, 278] on input "77-9988-CN" at bounding box center [309, 283] width 477 height 23
click at [1185, 382] on textarea "Korg Inc. (Korg CHINA)" at bounding box center [1298, 381] width 477 height 23
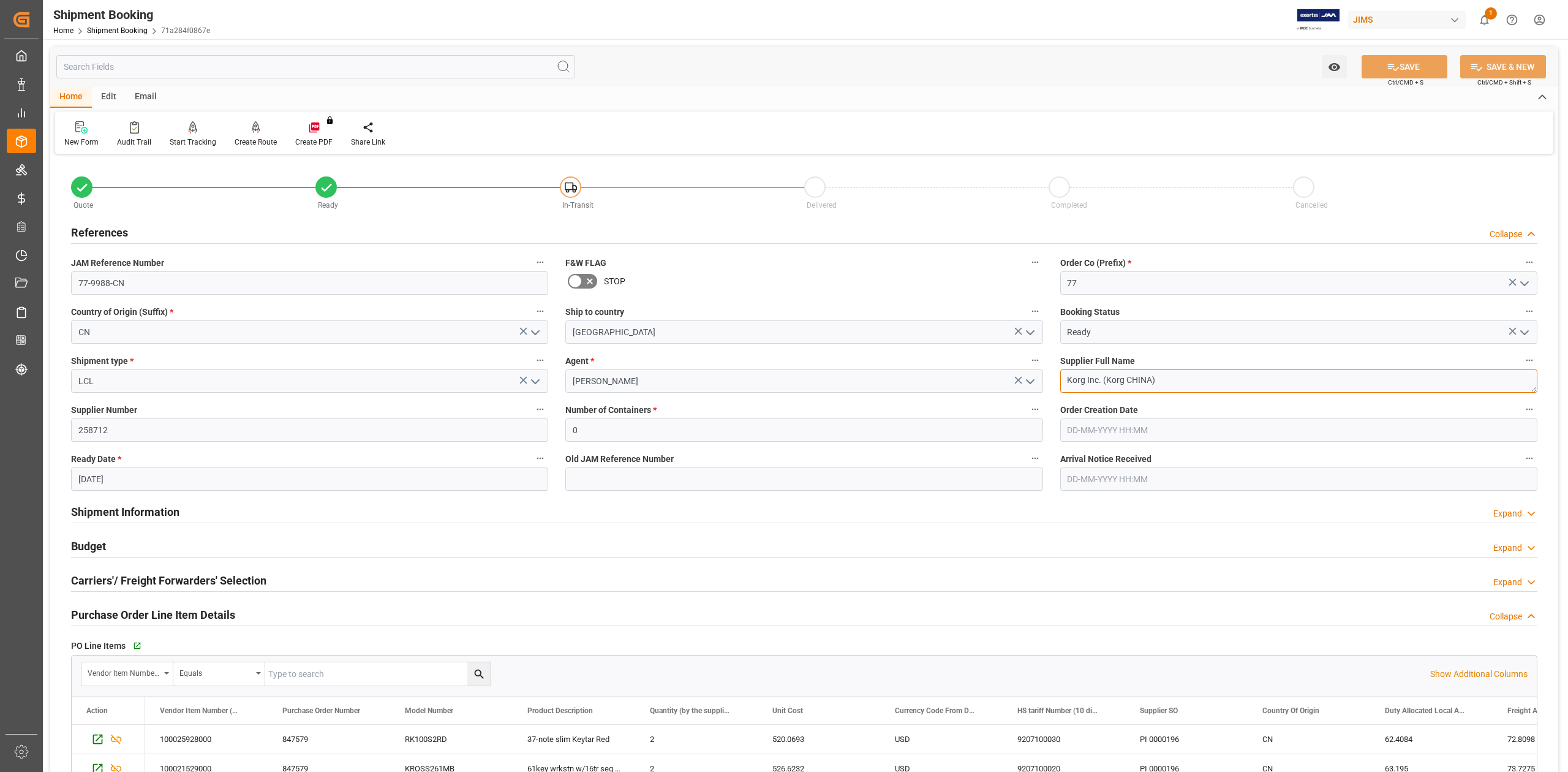
click at [1185, 382] on textarea "Korg Inc. (Korg CHINA)" at bounding box center [1298, 381] width 477 height 23
click at [123, 233] on h2 "References" at bounding box center [99, 232] width 57 height 17
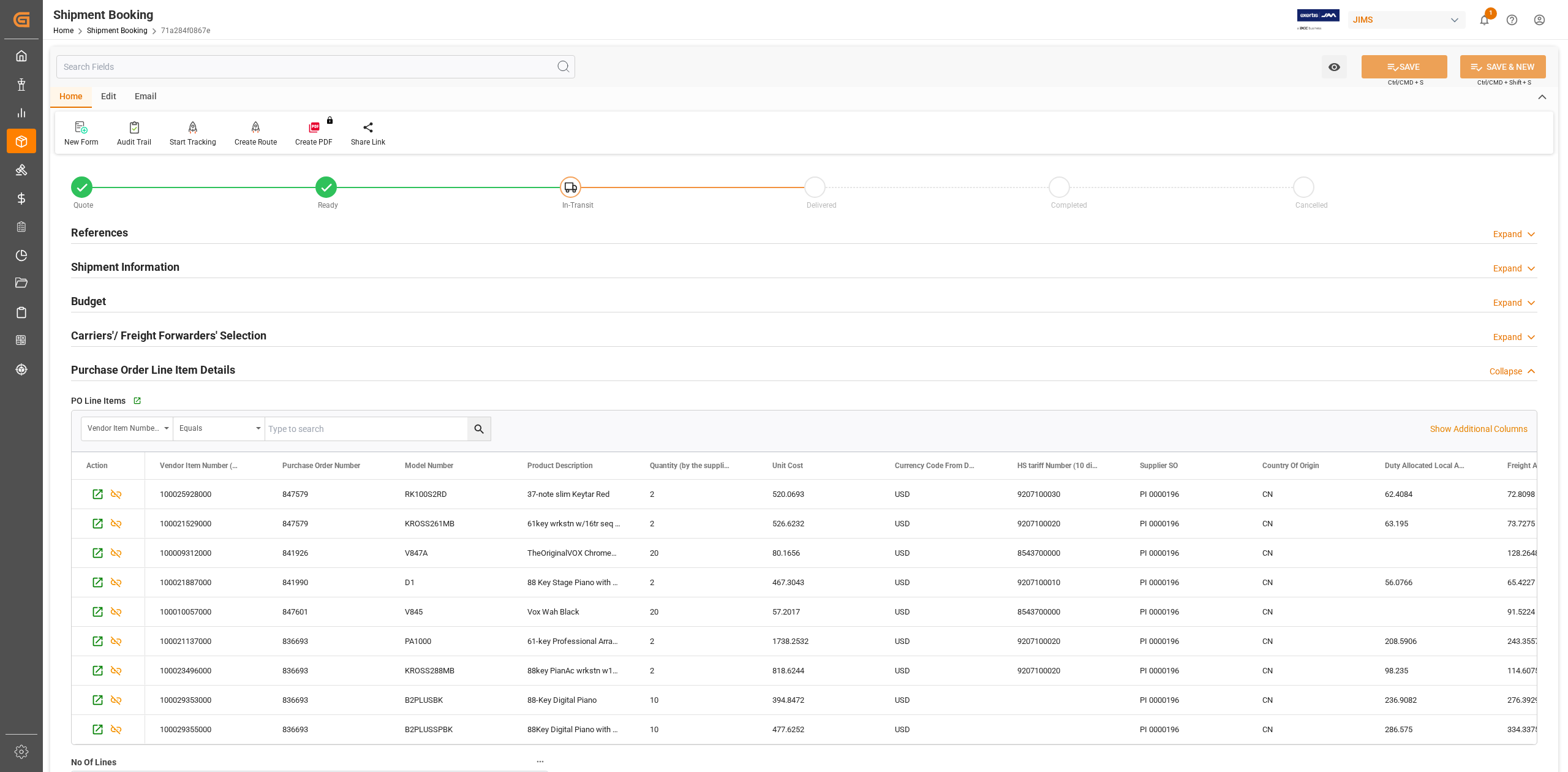
click at [101, 370] on h2 "Purchase Order Line Item Details" at bounding box center [152, 369] width 164 height 17
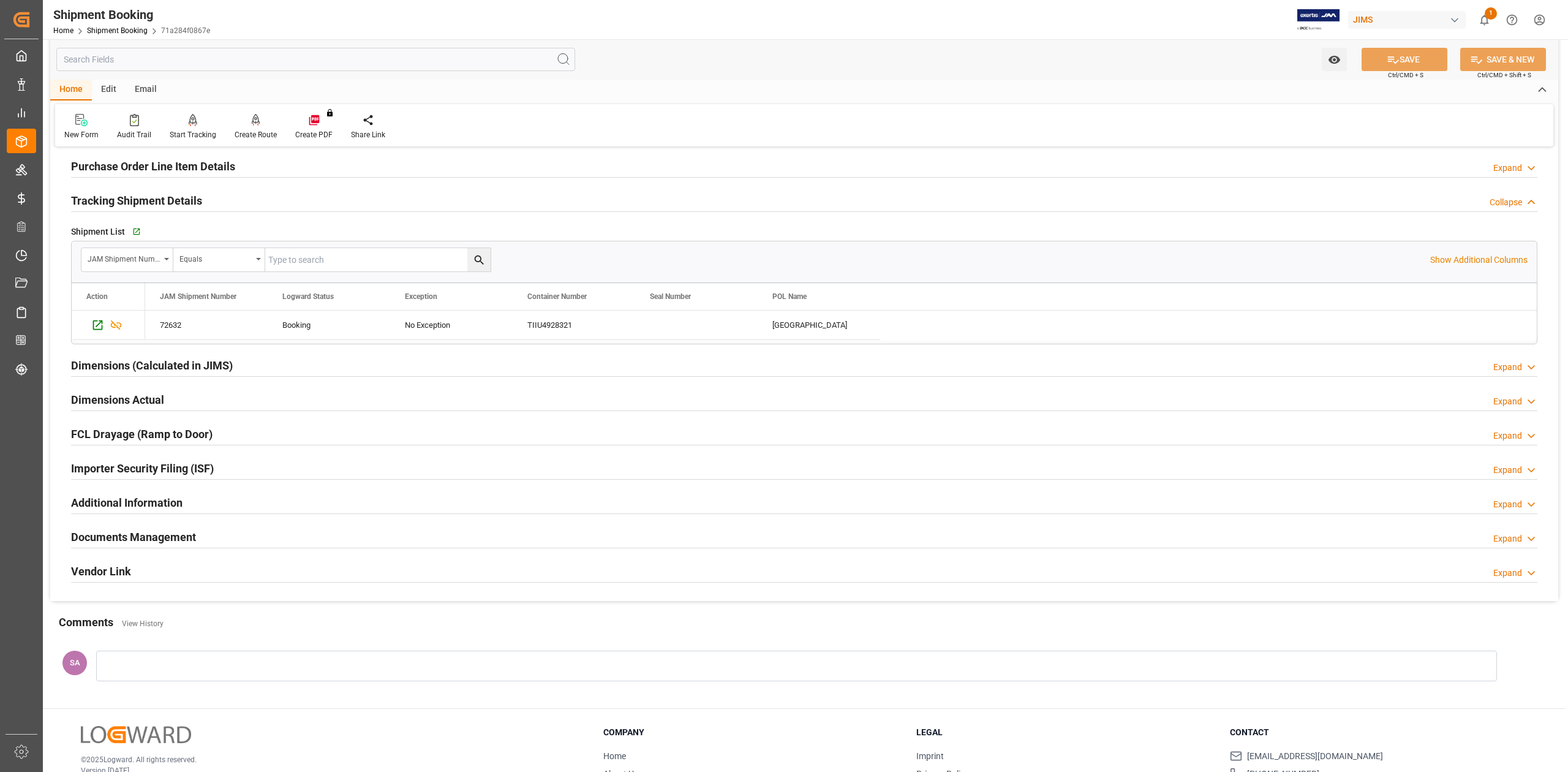
scroll to position [282, 0]
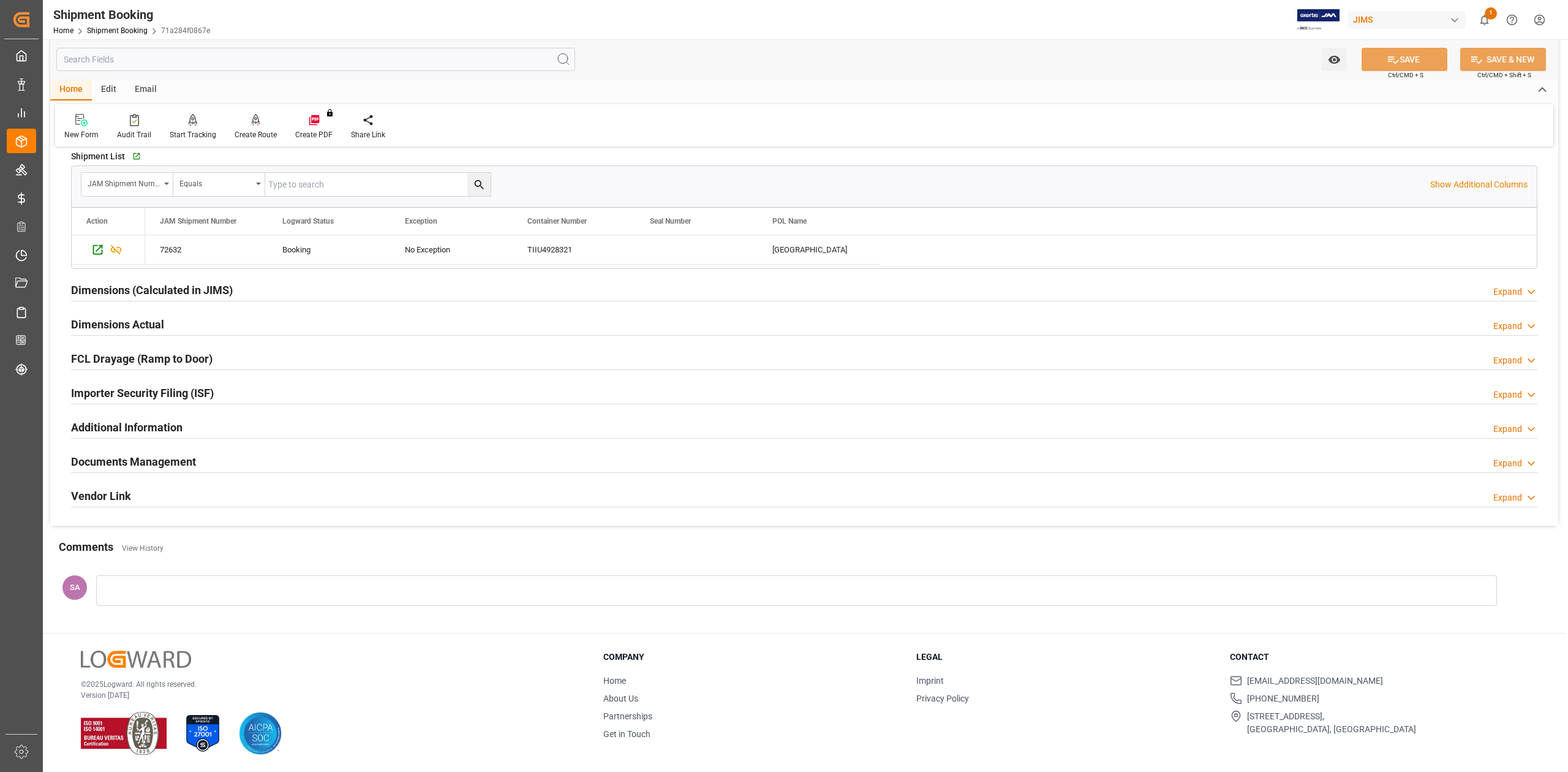
click at [122, 457] on h2 "Documents Management" at bounding box center [133, 462] width 125 height 17
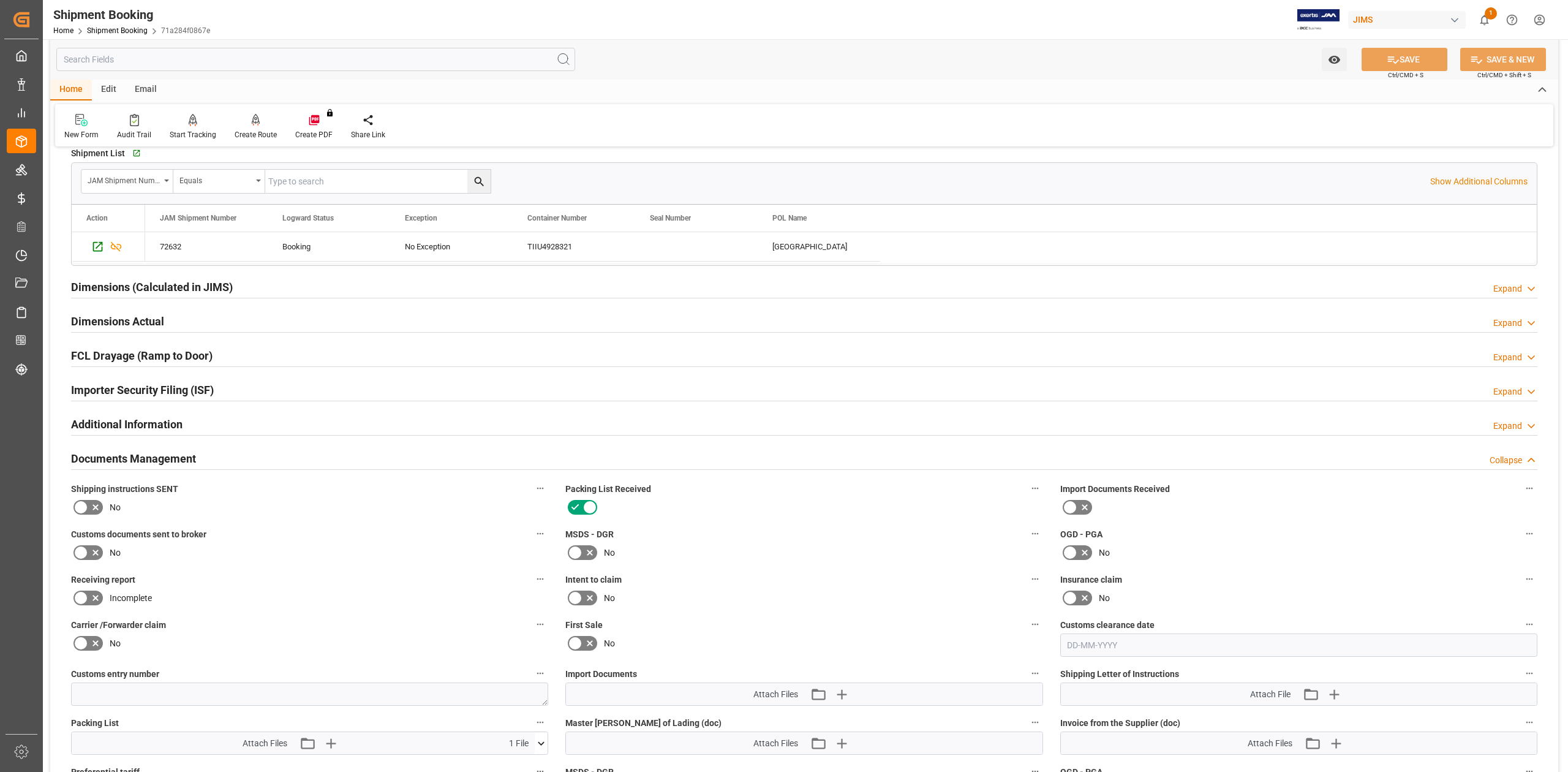
scroll to position [444, 0]
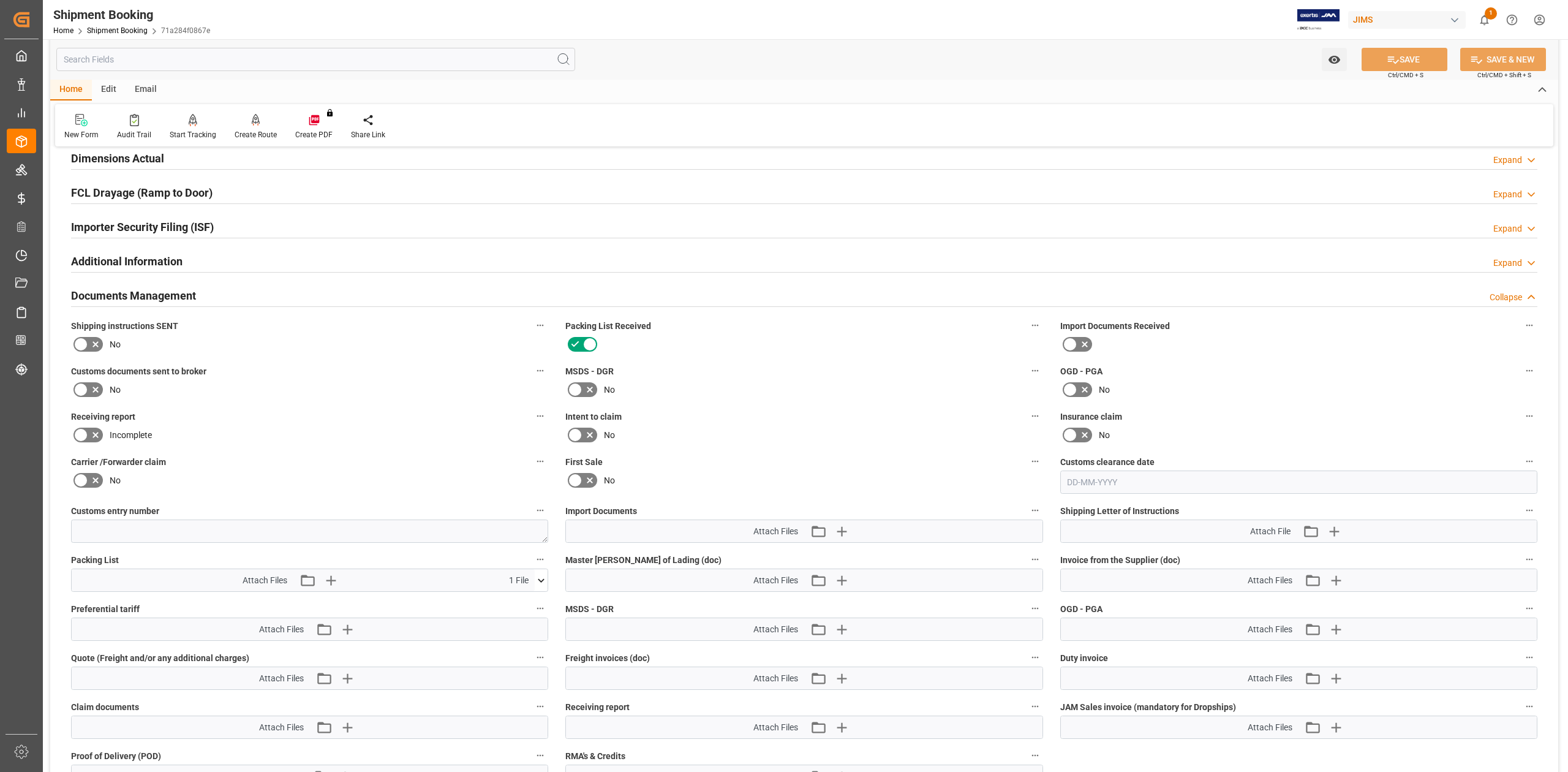
click at [87, 384] on icon at bounding box center [81, 389] width 15 height 15
click at [0, 0] on input "checkbox" at bounding box center [0, 0] width 0 height 0
click at [1401, 62] on button "SAVE" at bounding box center [1404, 59] width 86 height 23
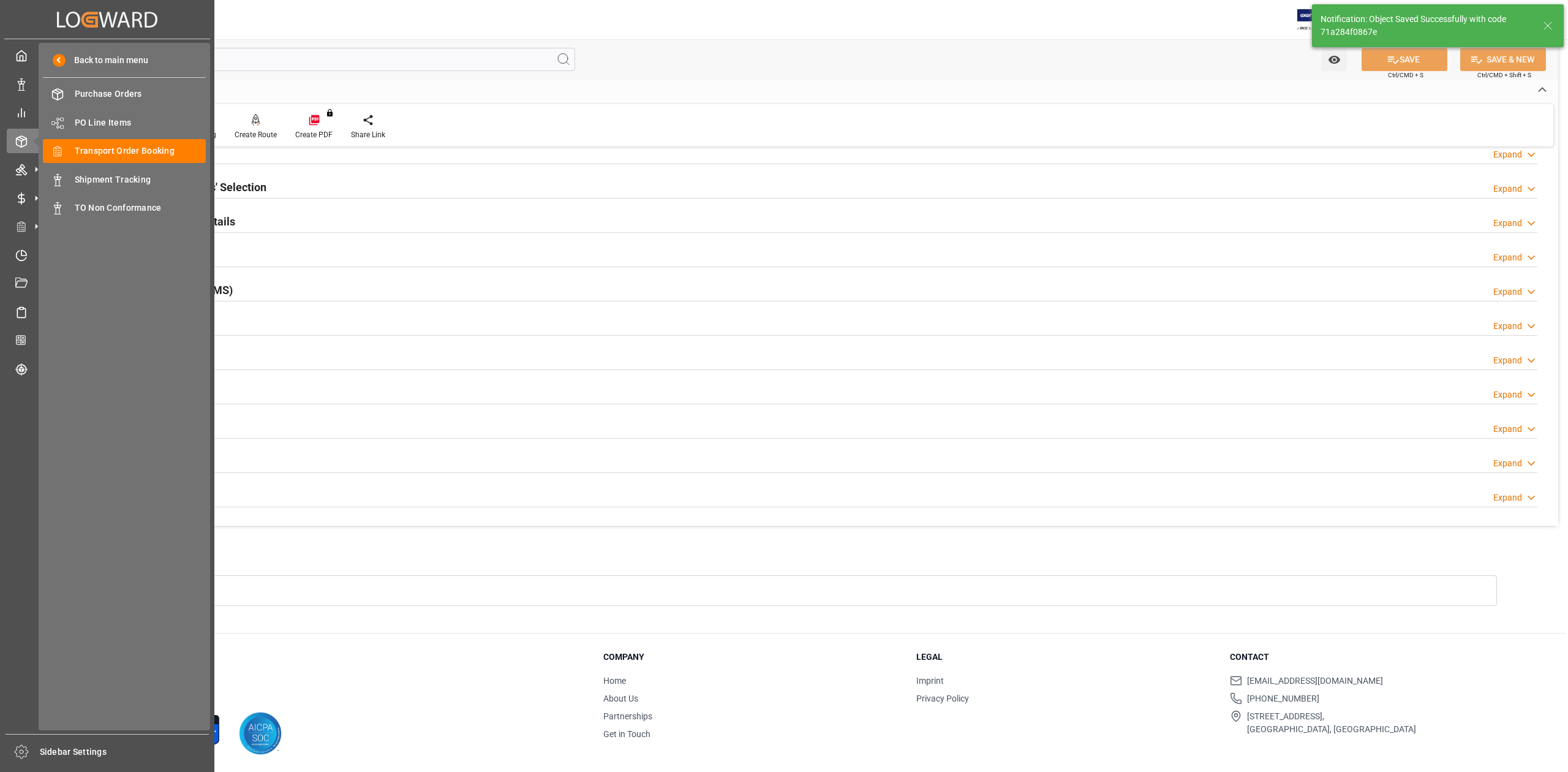
scroll to position [150, 0]
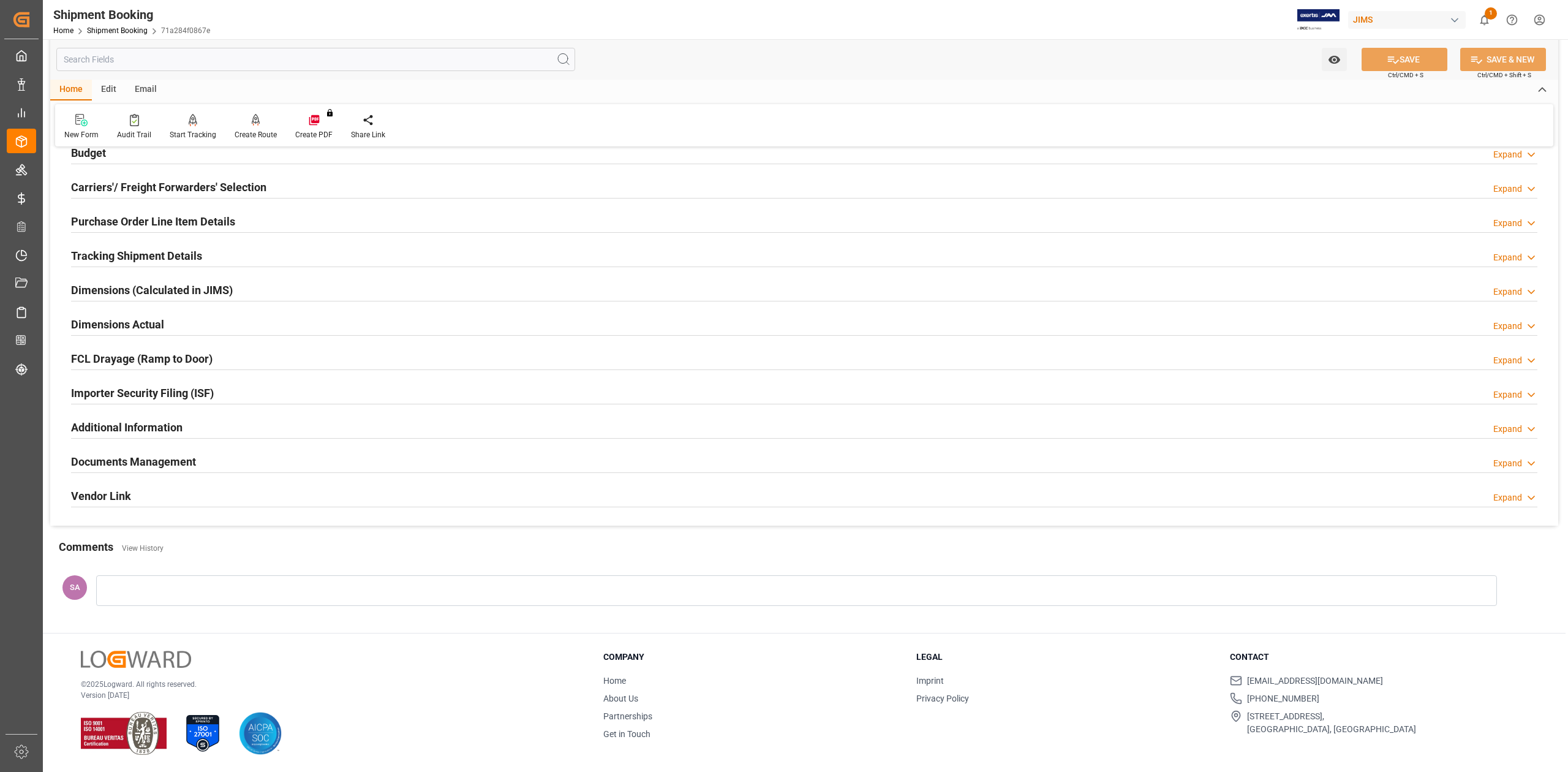
click at [177, 462] on h2 "Documents Management" at bounding box center [133, 462] width 125 height 17
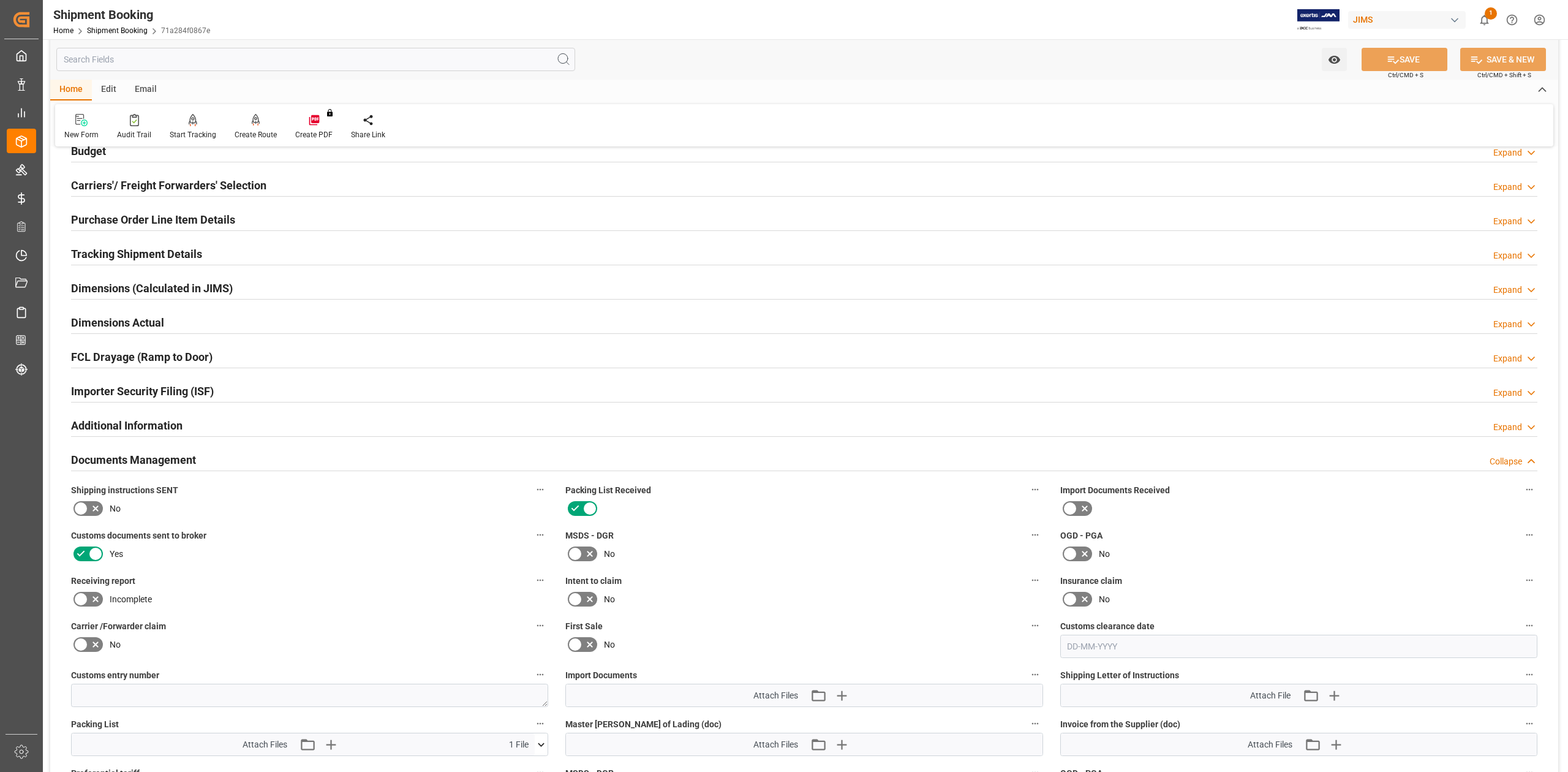
scroll to position [314, 0]
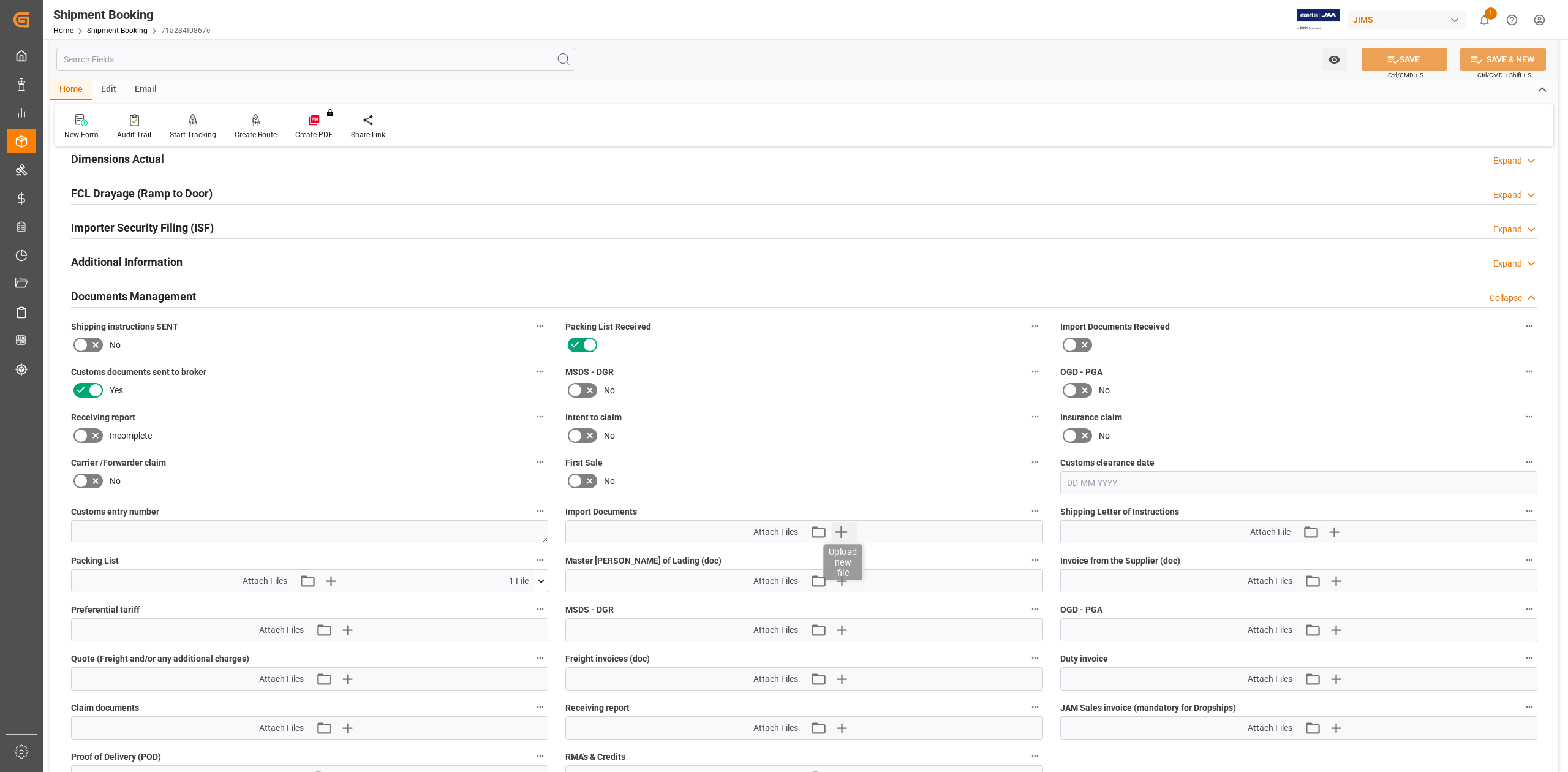
click at [842, 531] on icon "button" at bounding box center [841, 532] width 12 height 12
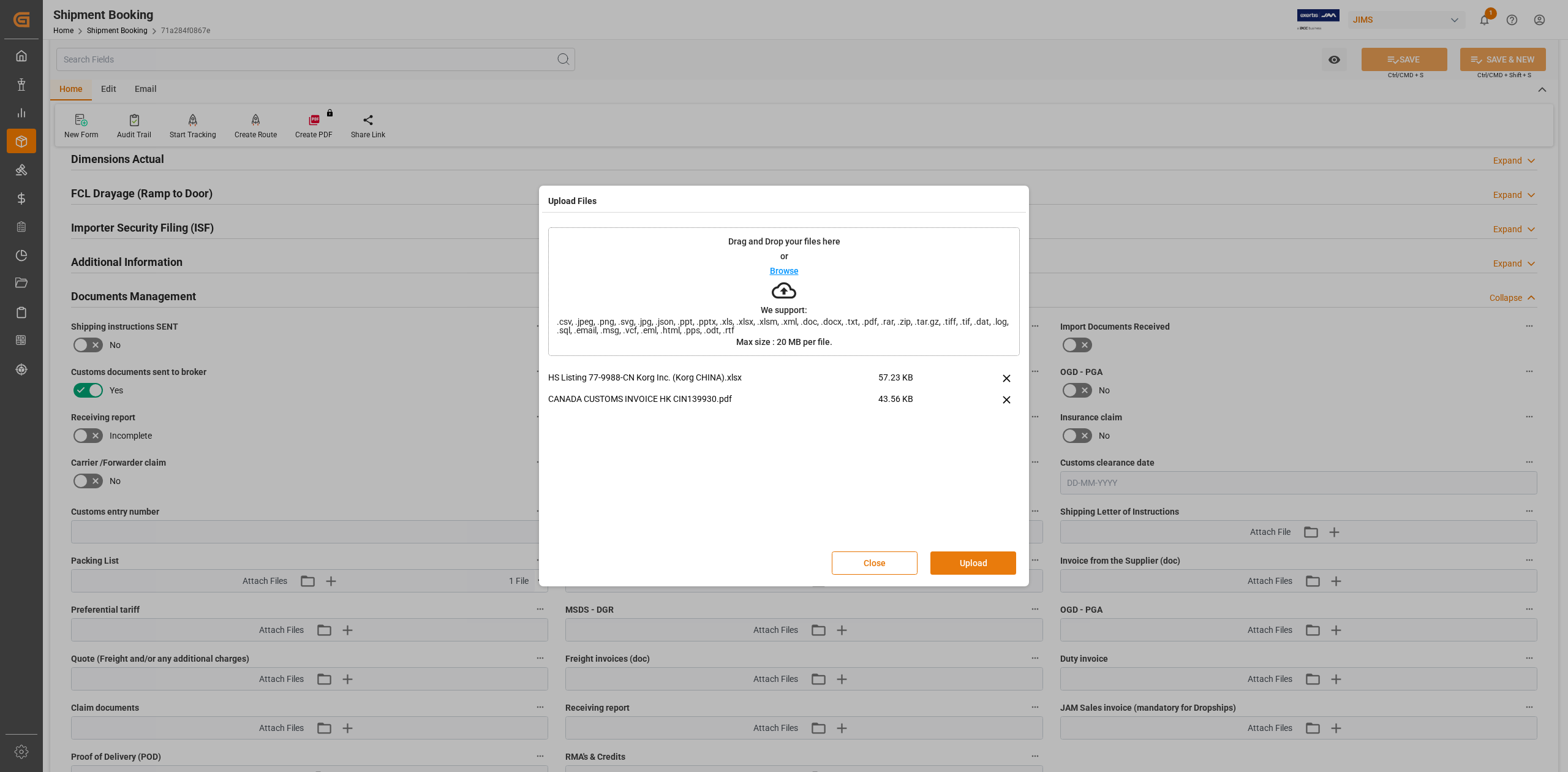
click at [980, 565] on button "Upload" at bounding box center [972, 563] width 86 height 23
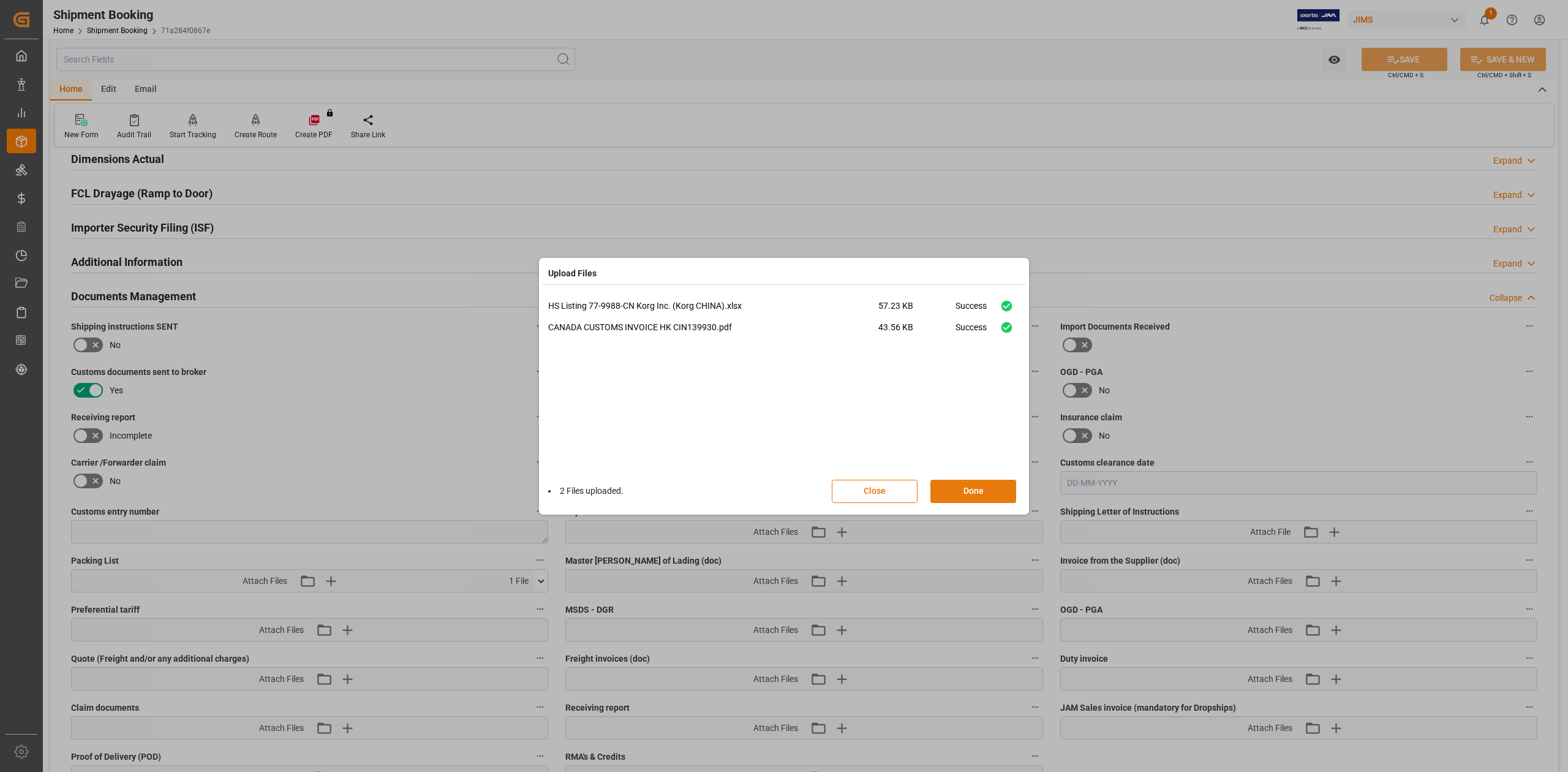
click at [981, 495] on button "Done" at bounding box center [972, 491] width 86 height 23
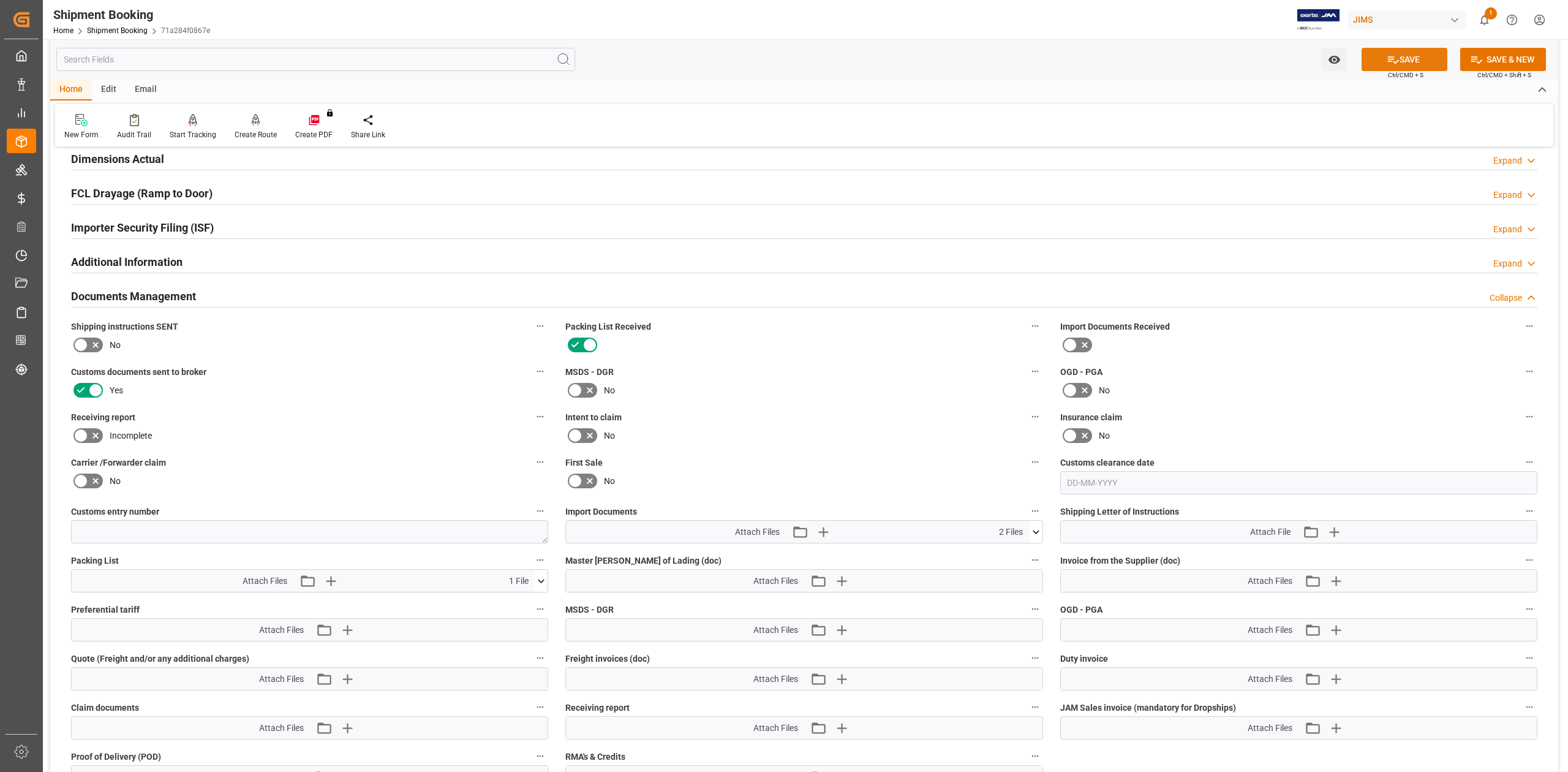
drag, startPoint x: 1401, startPoint y: 62, endPoint x: 1395, endPoint y: 67, distance: 7.8
click at [1401, 62] on button "SAVE" at bounding box center [1404, 59] width 86 height 23
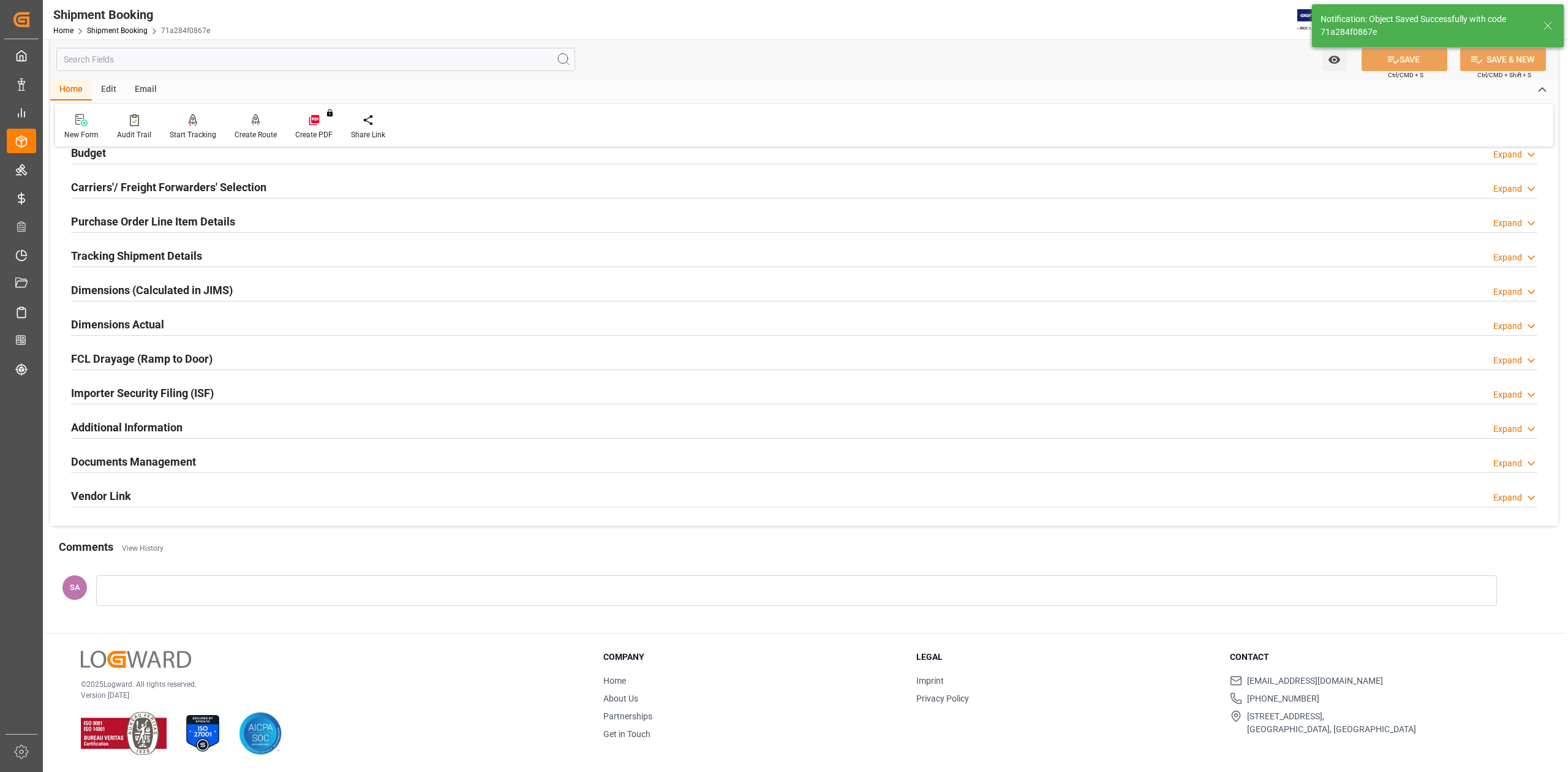
scroll to position [150, 0]
click at [142, 464] on h2 "Documents Management" at bounding box center [133, 462] width 125 height 17
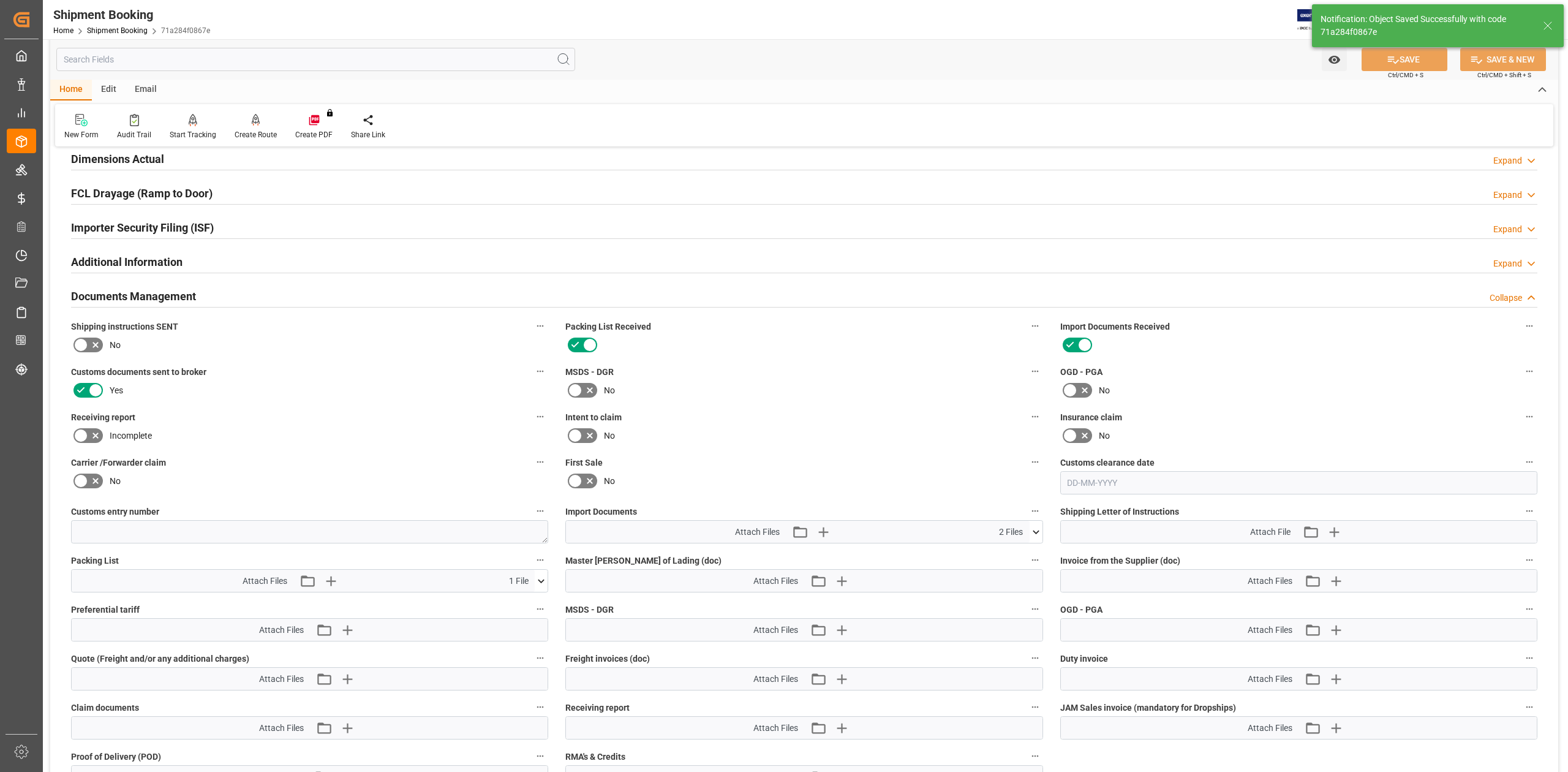
click at [544, 581] on icon at bounding box center [541, 581] width 12 height 12
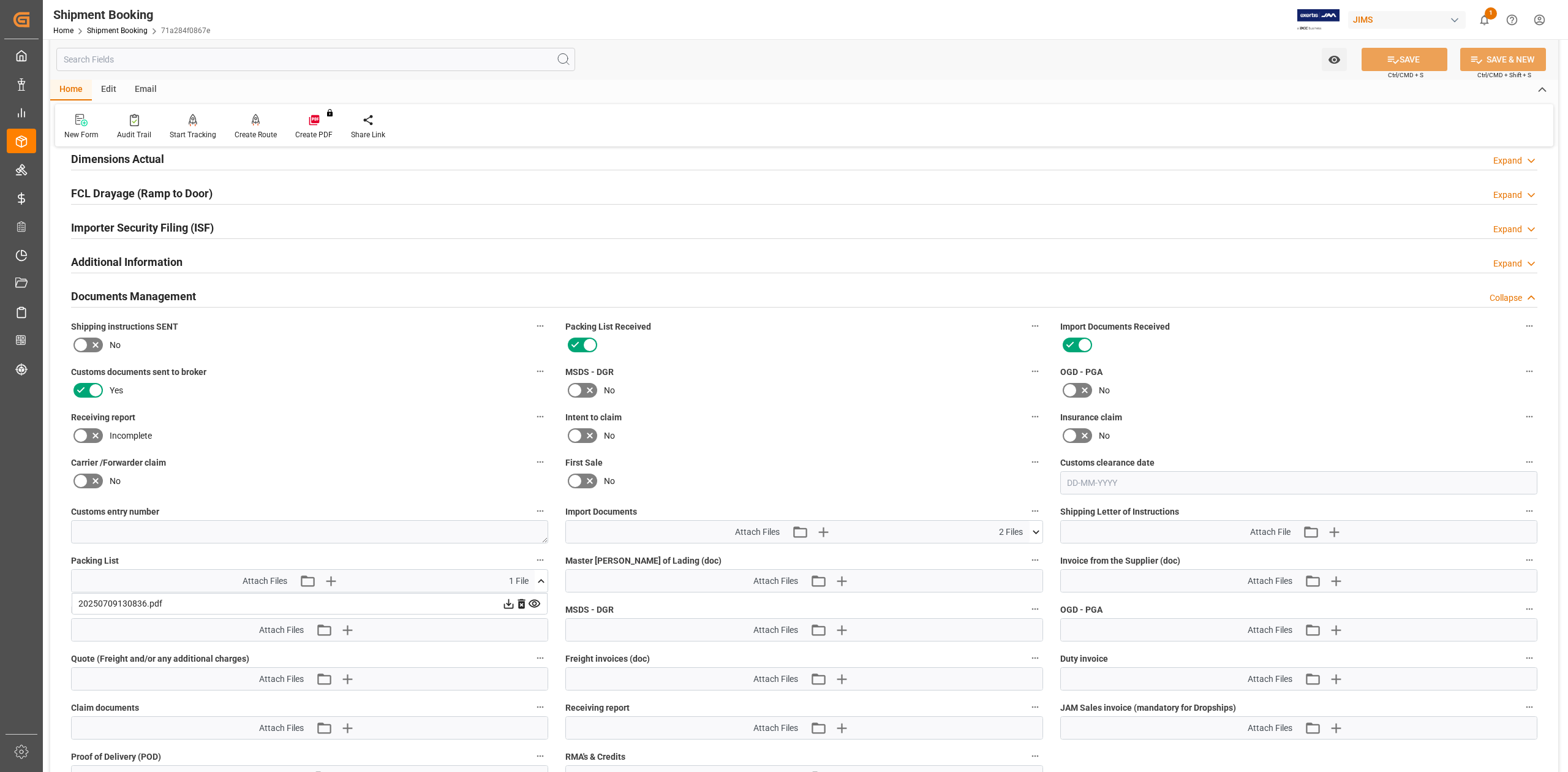
click at [515, 606] on icon at bounding box center [508, 603] width 12 height 12
click at [351, 581] on icon "button" at bounding box center [347, 581] width 12 height 12
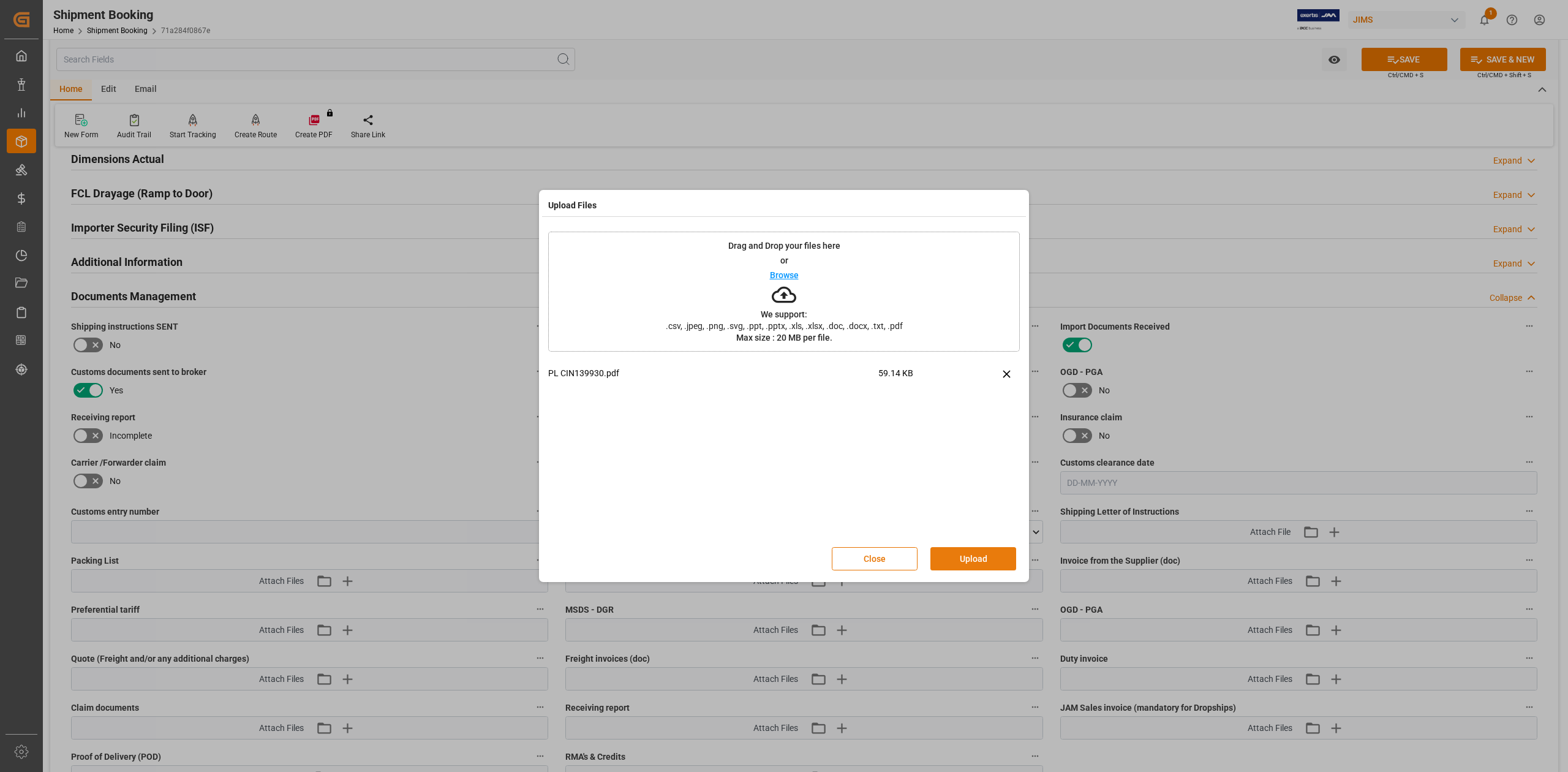
click at [969, 558] on button "Upload" at bounding box center [972, 558] width 86 height 23
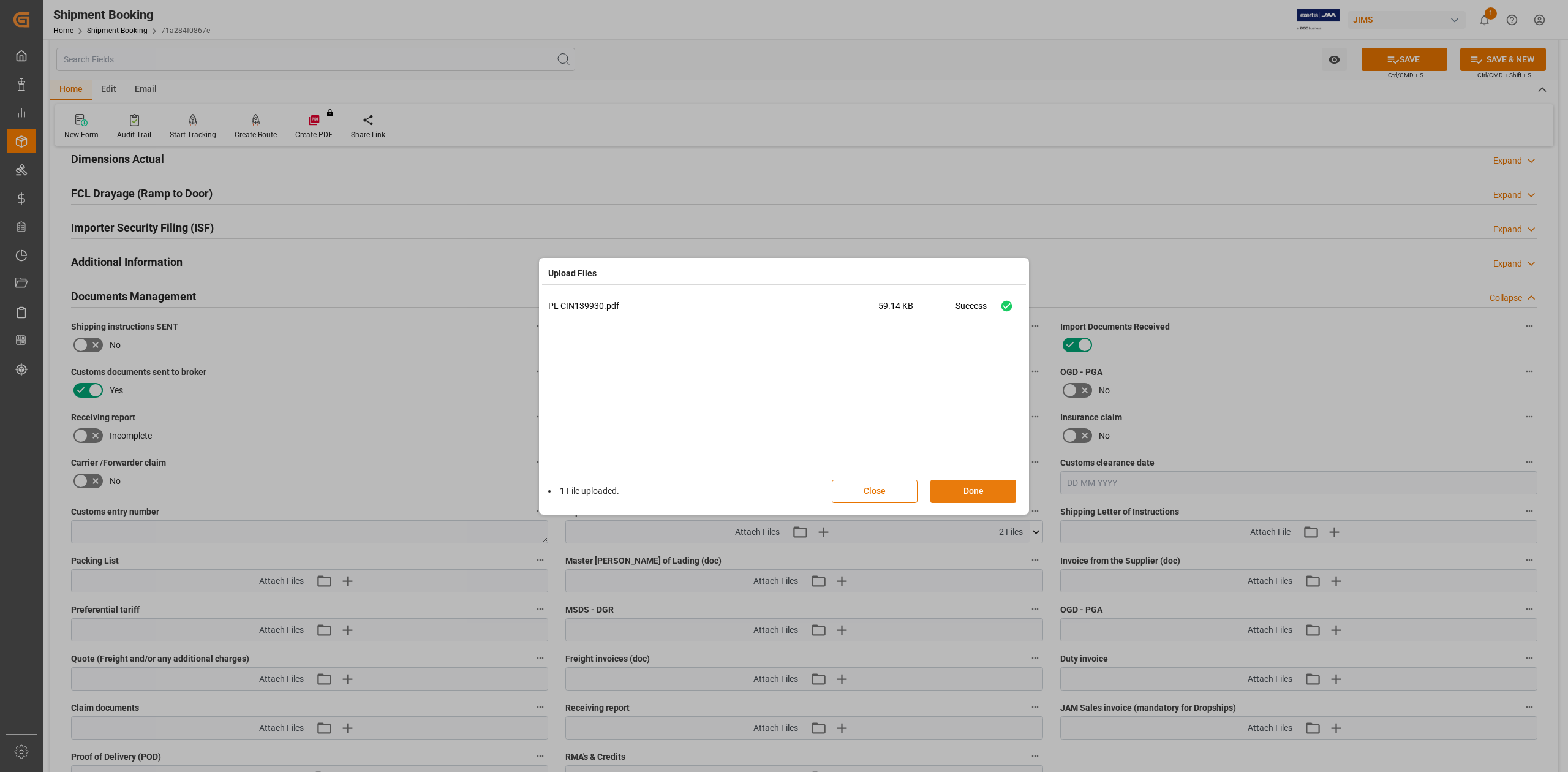
click at [967, 495] on button "Done" at bounding box center [972, 491] width 86 height 23
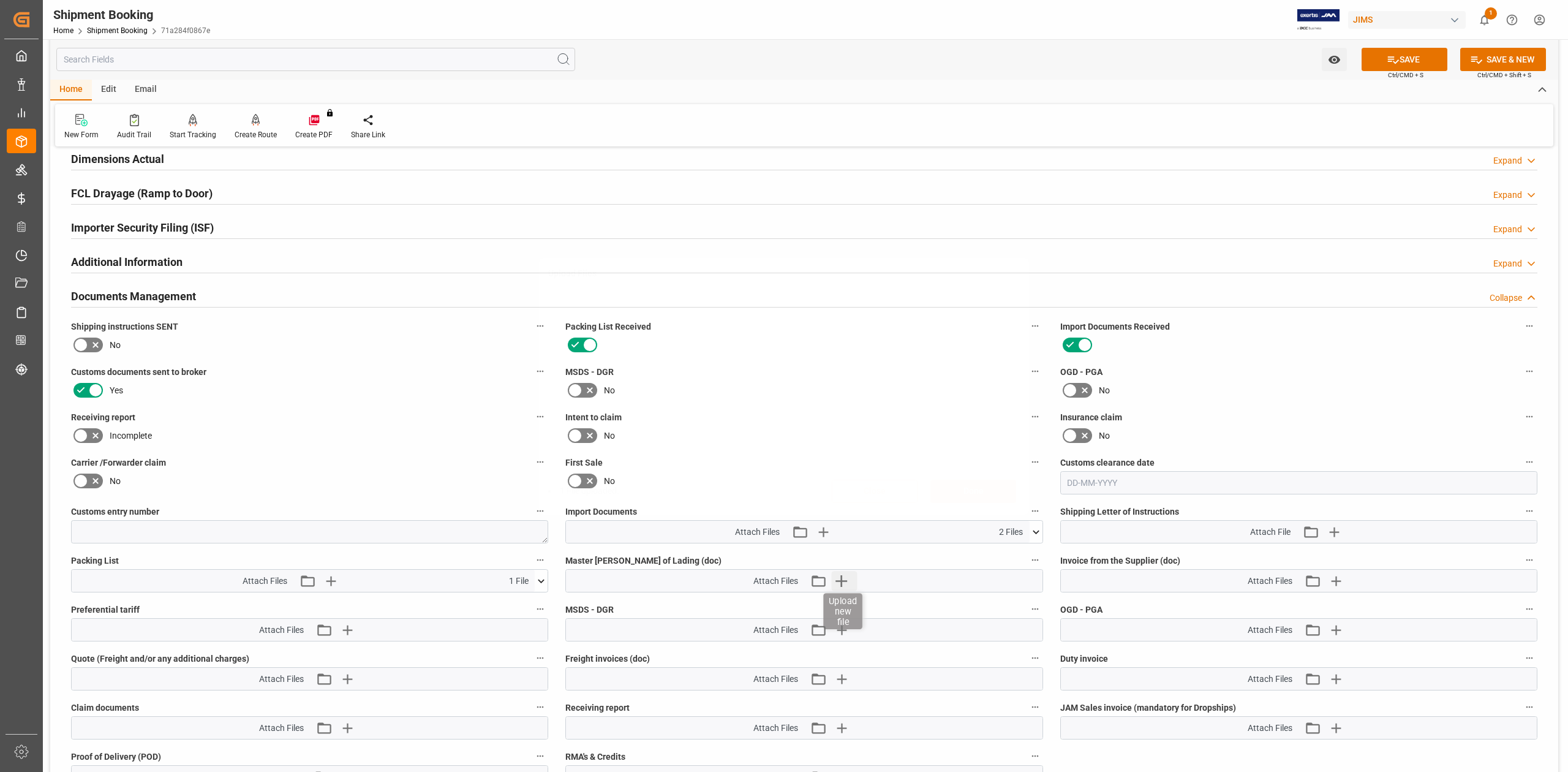
click at [845, 577] on icon "button" at bounding box center [841, 581] width 20 height 20
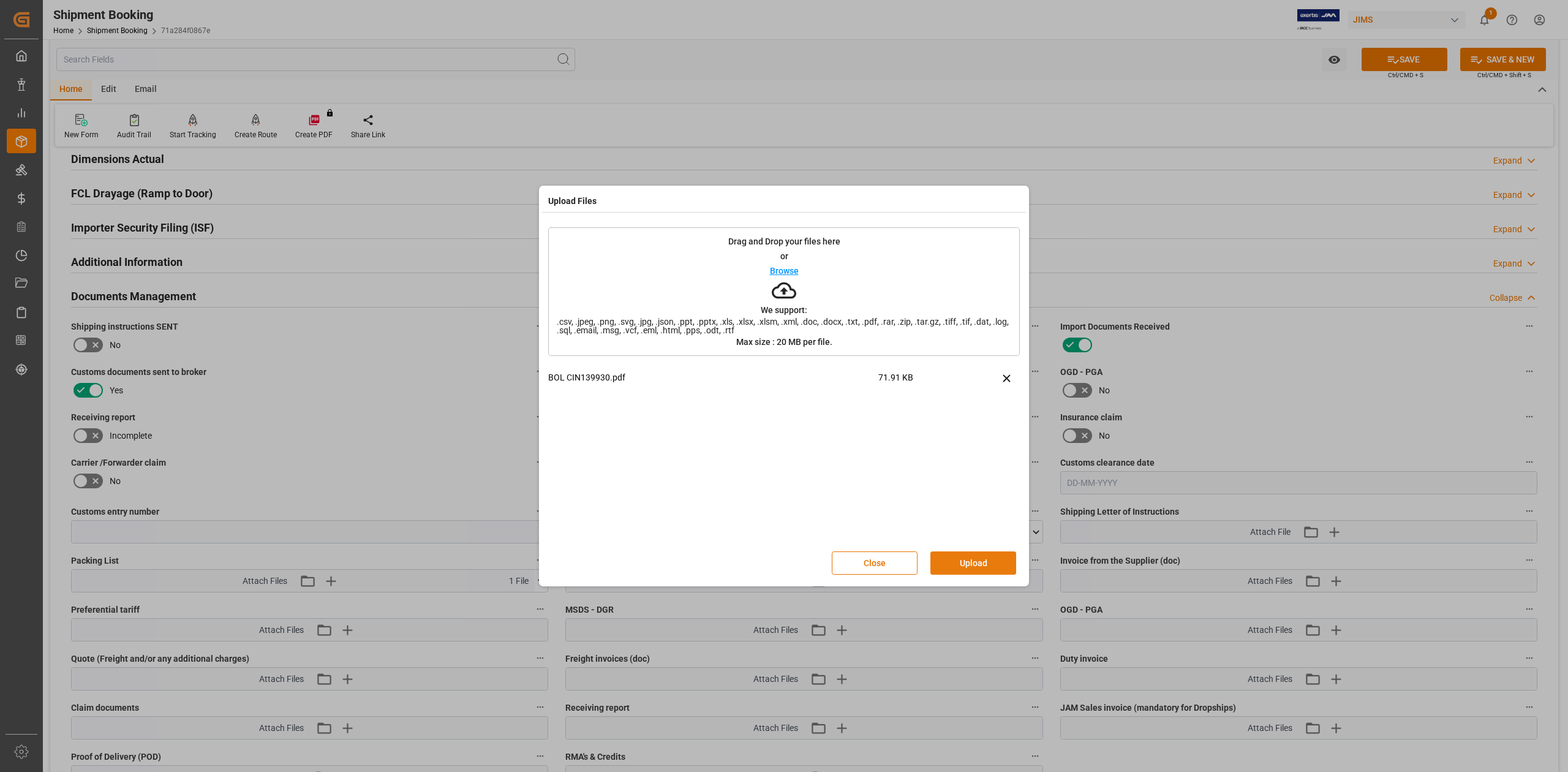
click at [985, 562] on button "Upload" at bounding box center [972, 563] width 86 height 23
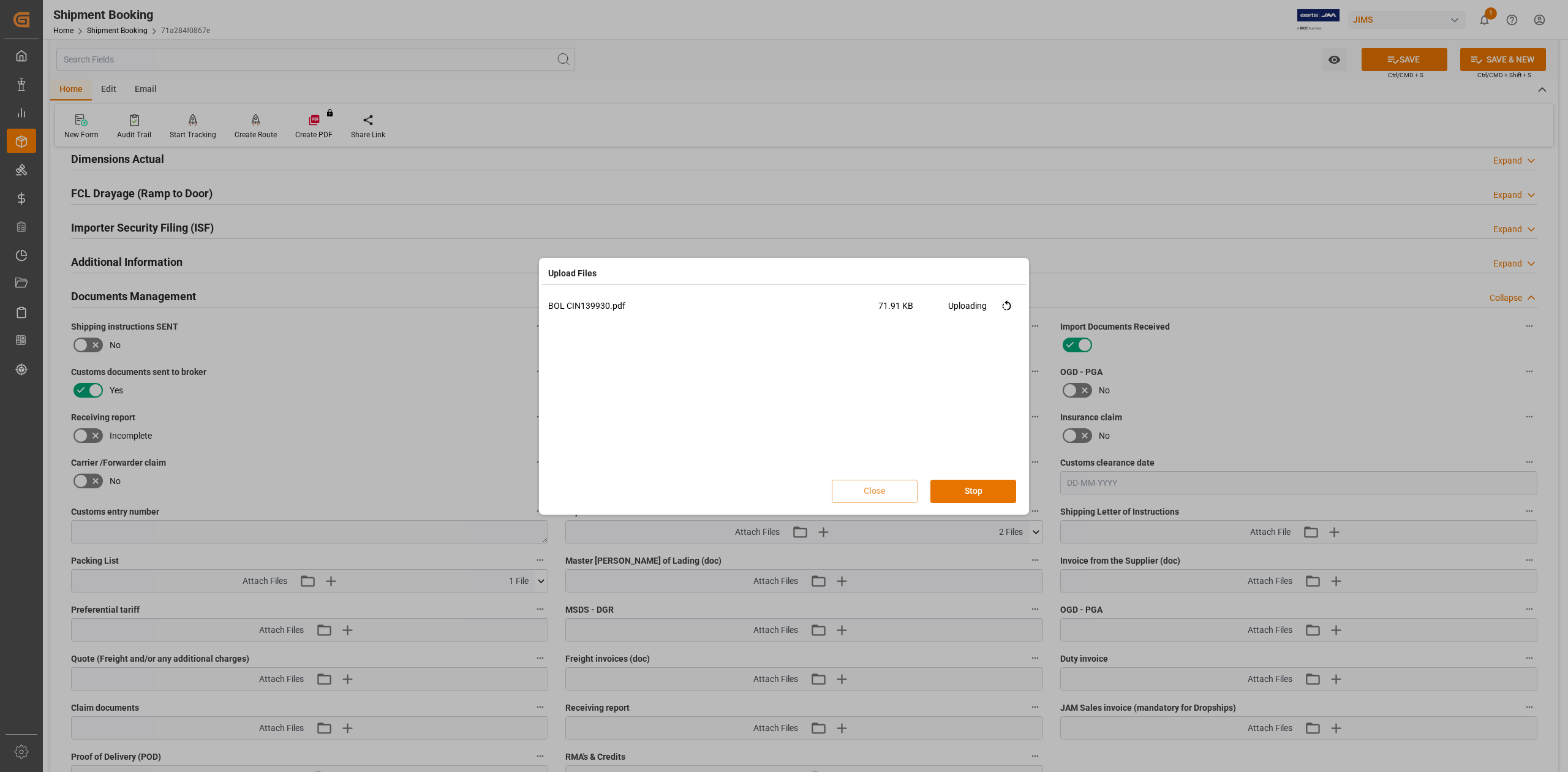
drag, startPoint x: 961, startPoint y: 491, endPoint x: 992, endPoint y: 493, distance: 31.1
click at [961, 491] on button "Stop" at bounding box center [972, 491] width 86 height 23
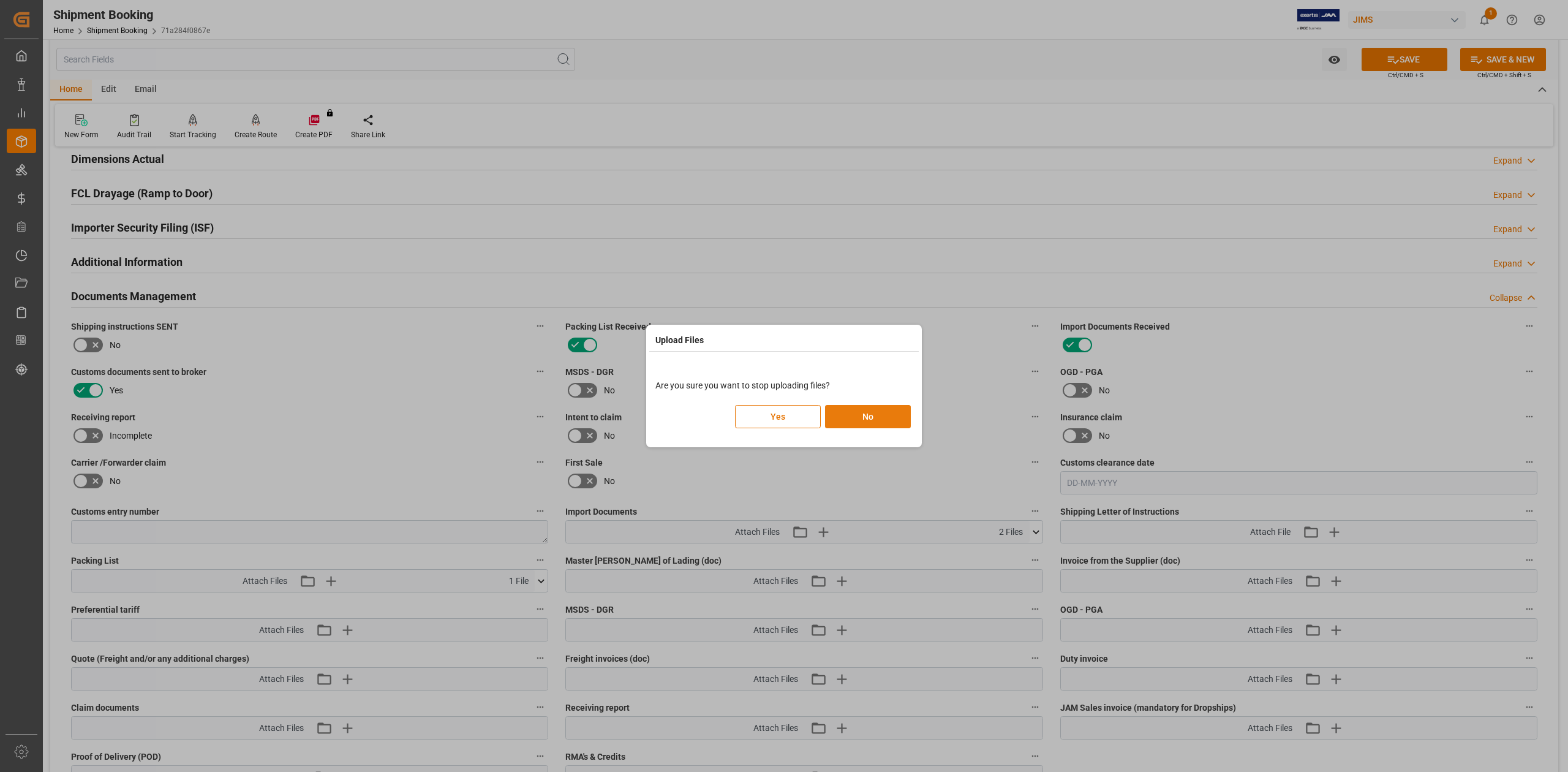
click at [845, 415] on button "No" at bounding box center [868, 417] width 86 height 23
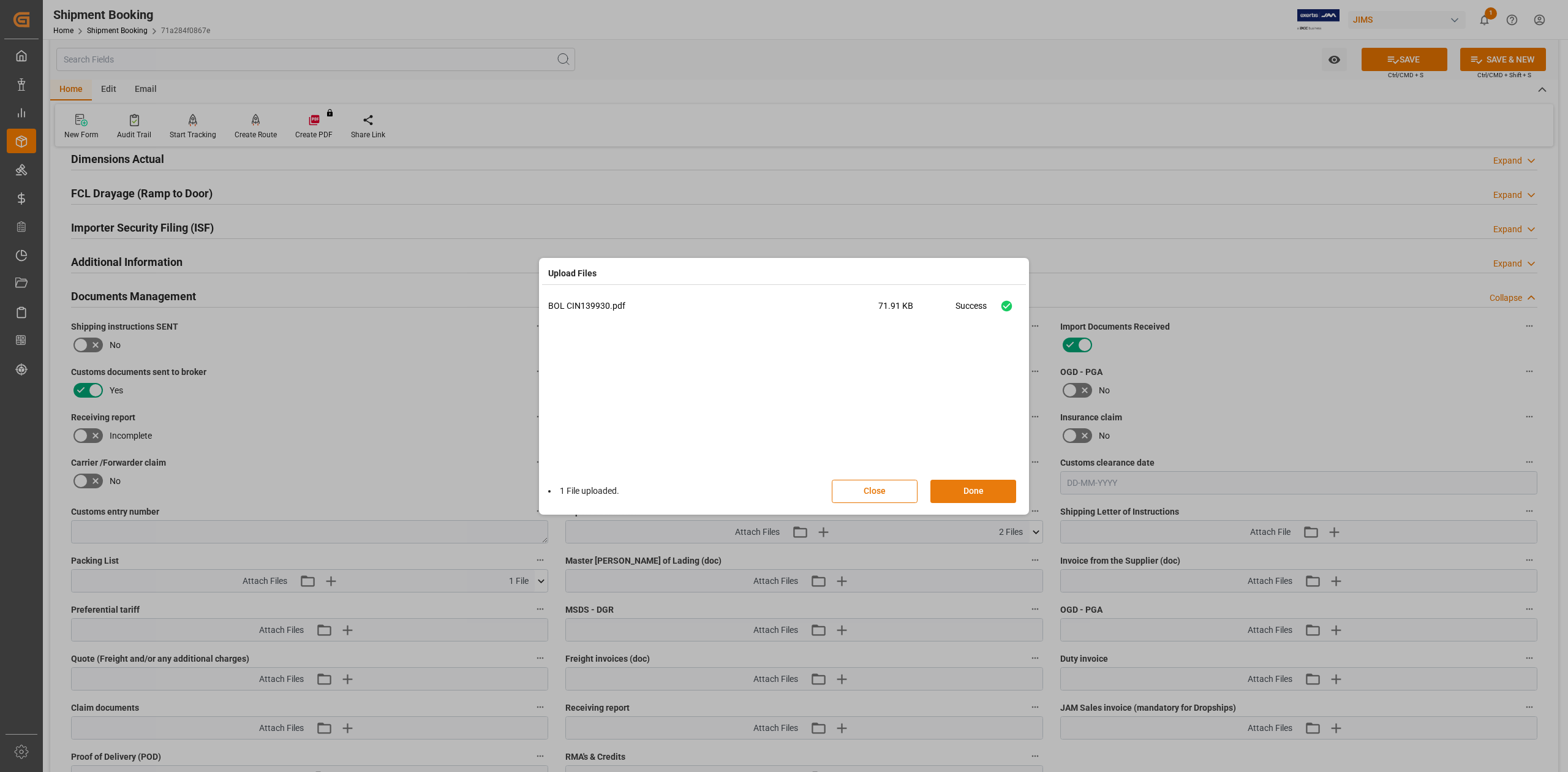
click at [976, 491] on button "Done" at bounding box center [972, 491] width 86 height 23
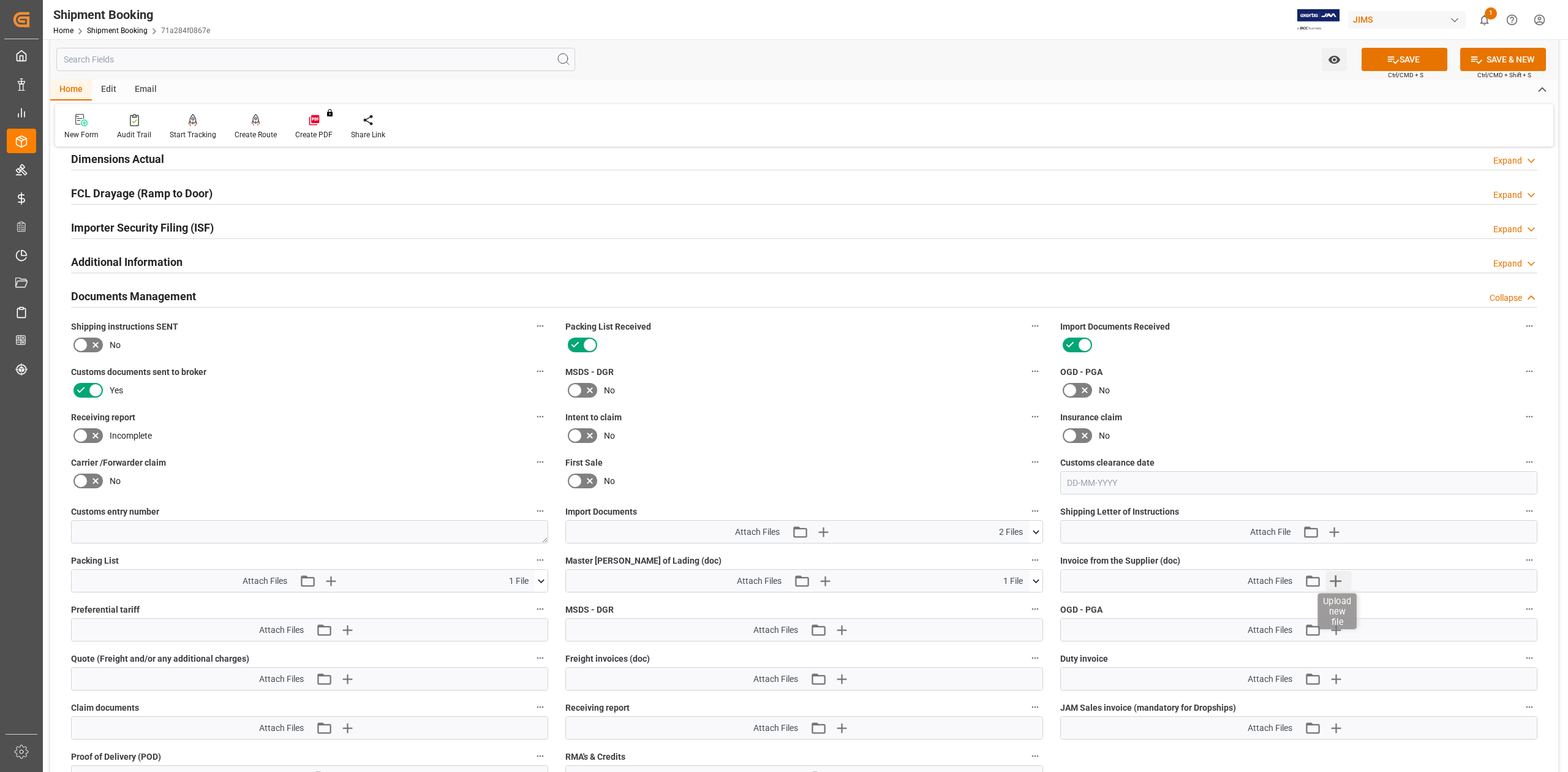
click at [1330, 577] on icon "button" at bounding box center [1336, 581] width 20 height 20
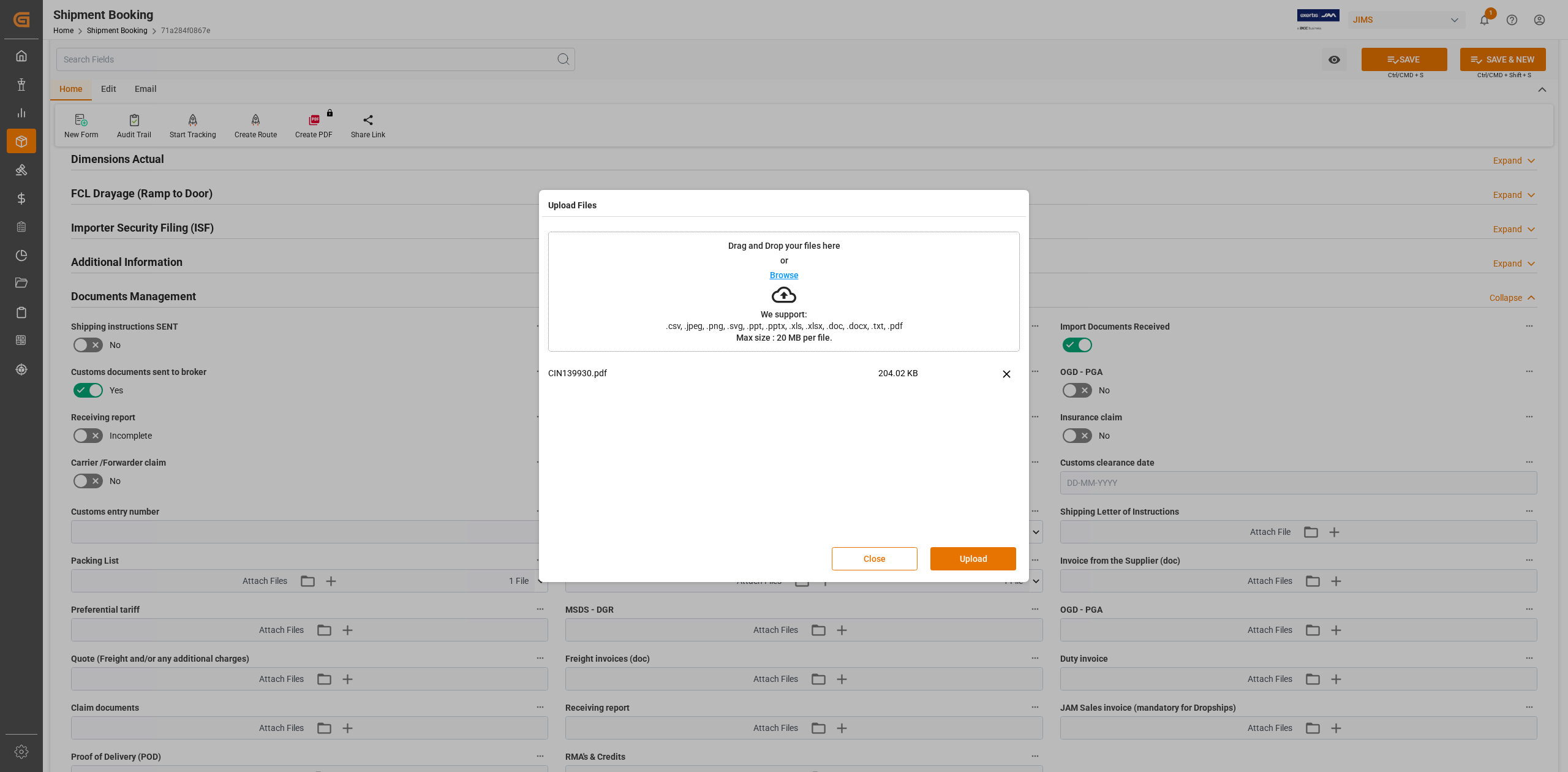
click at [980, 562] on button "Upload" at bounding box center [972, 558] width 86 height 23
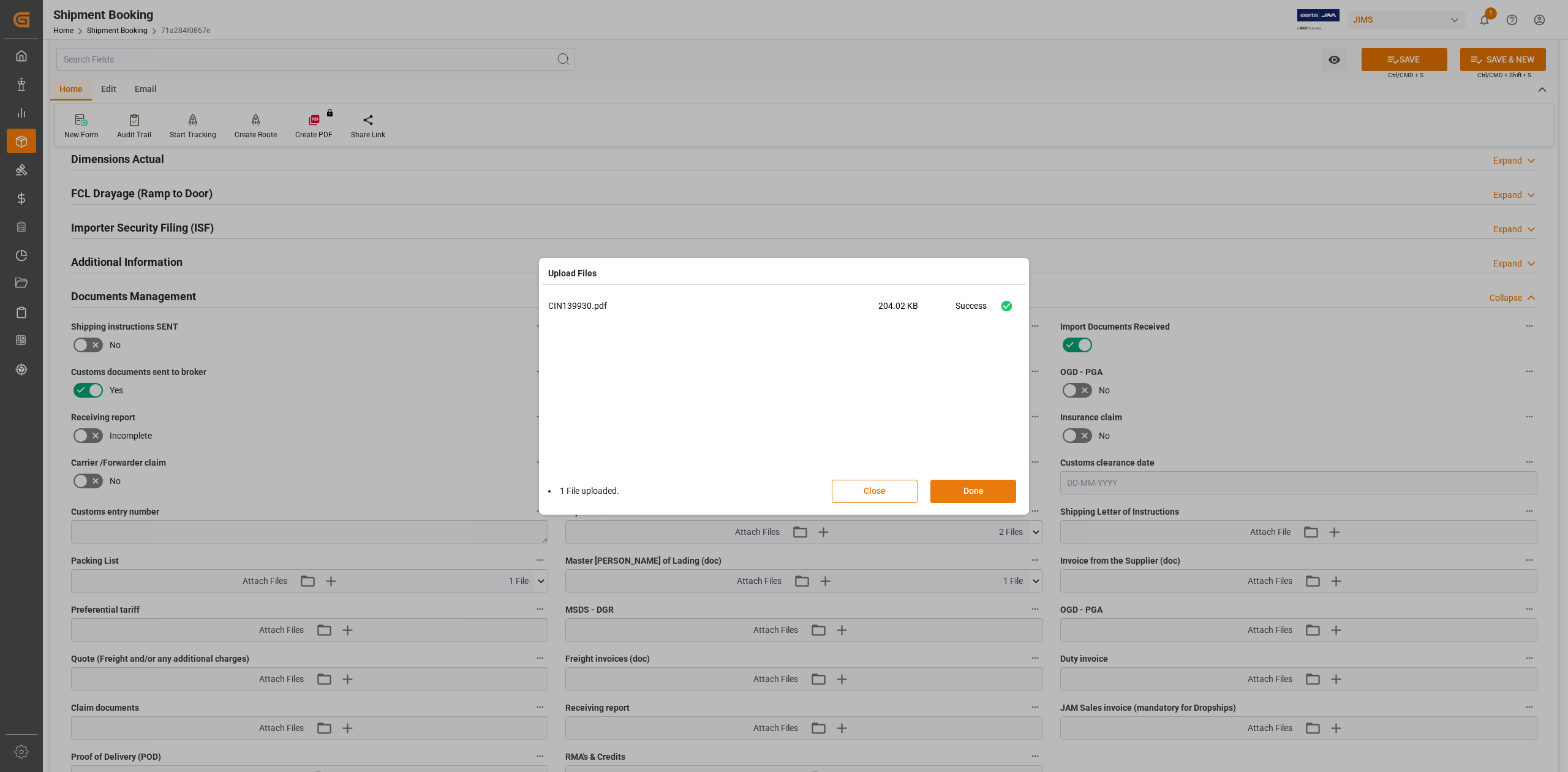
click at [967, 491] on button "Done" at bounding box center [972, 491] width 86 height 23
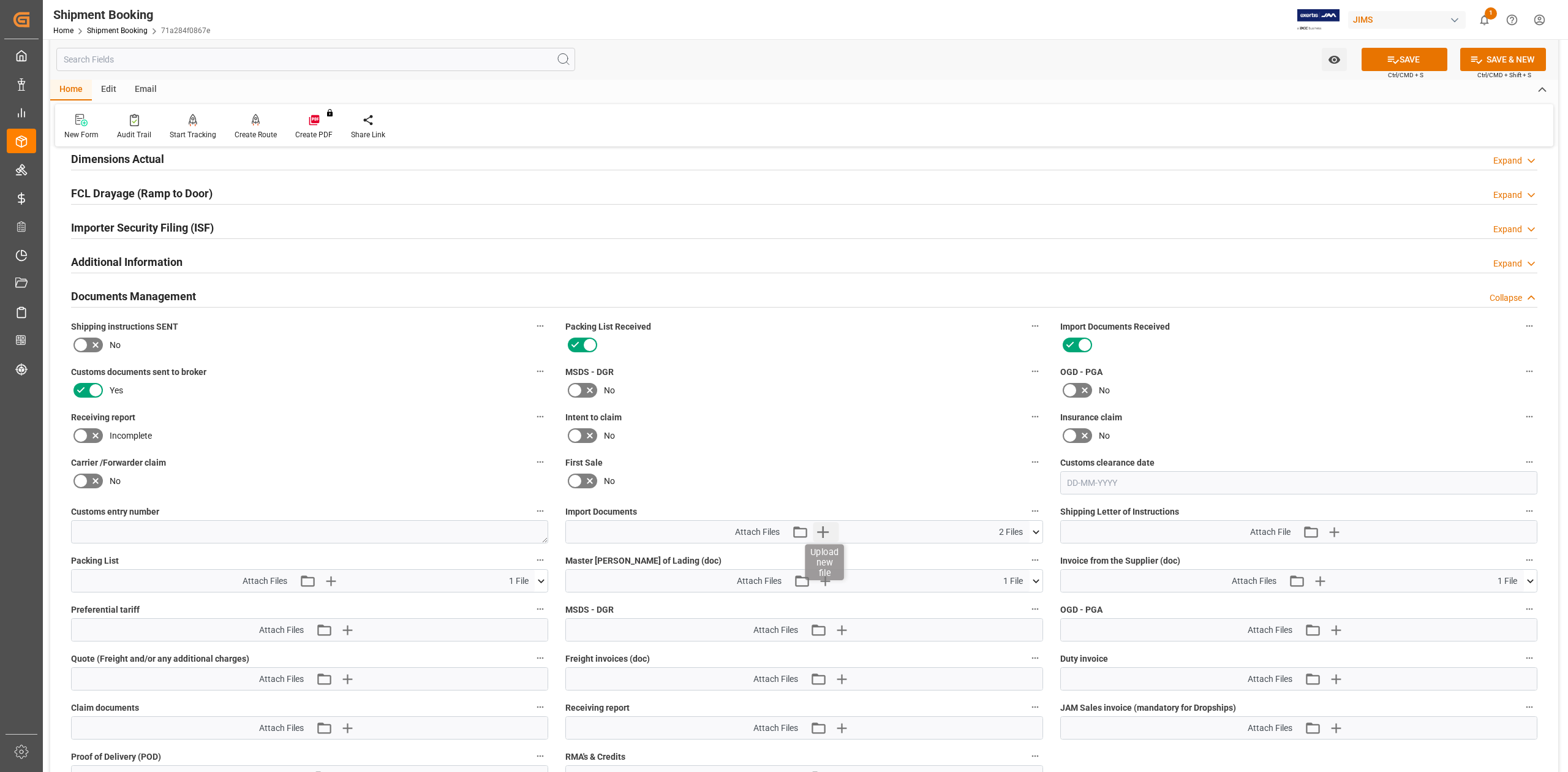
click at [827, 534] on icon "button" at bounding box center [823, 532] width 20 height 20
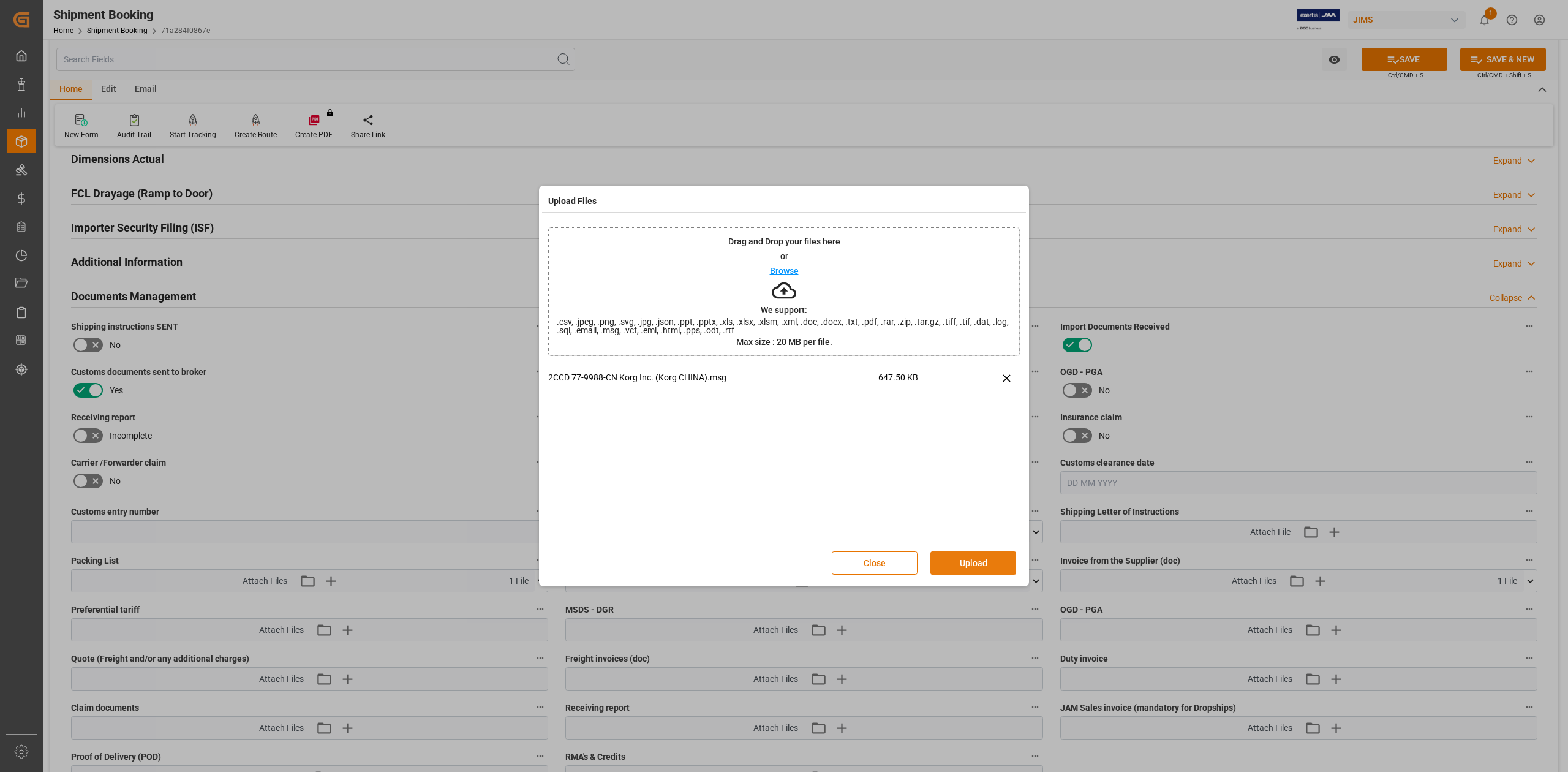
click at [956, 563] on button "Upload" at bounding box center [972, 563] width 86 height 23
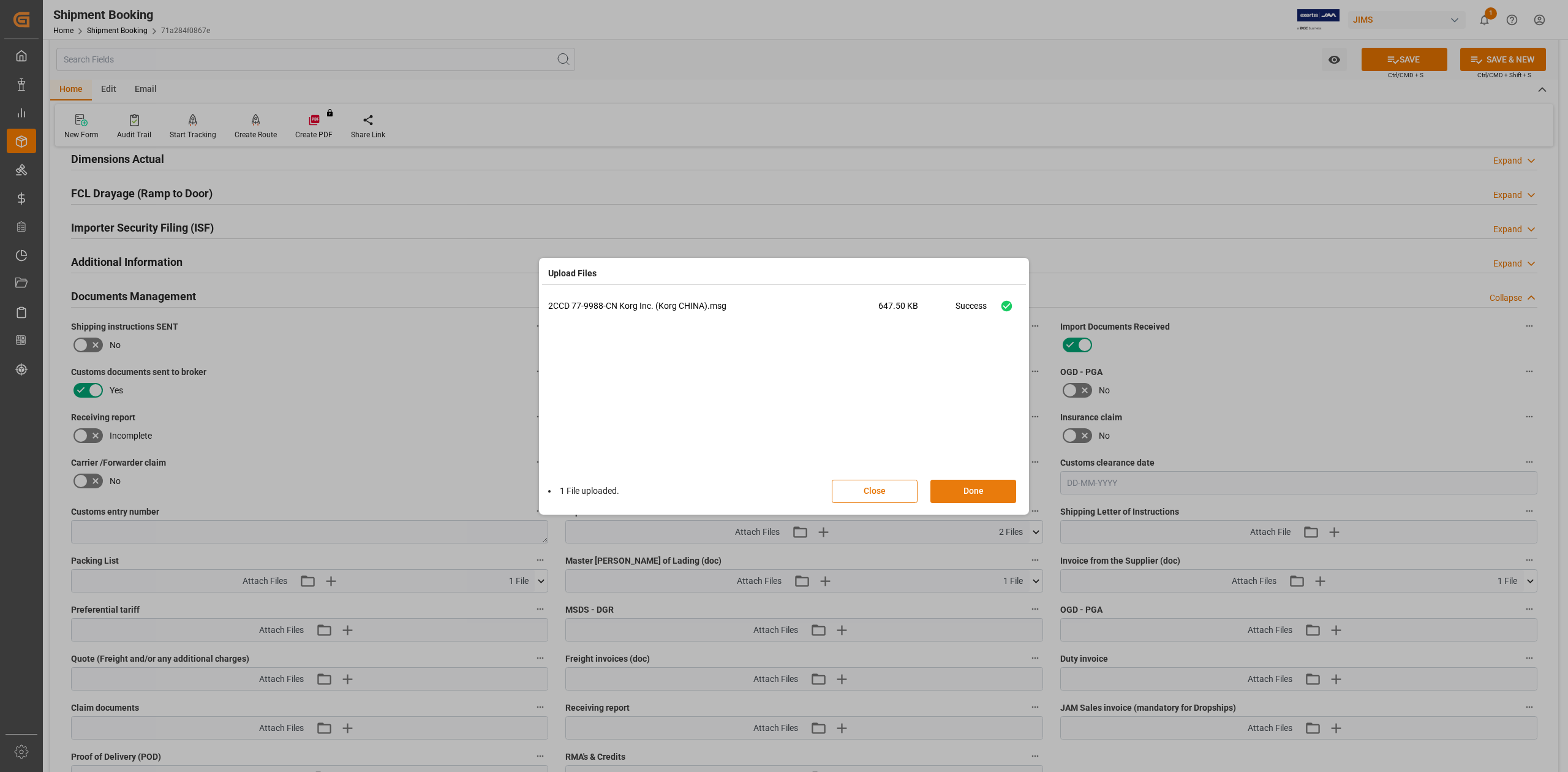
click at [962, 495] on button "Done" at bounding box center [972, 491] width 86 height 23
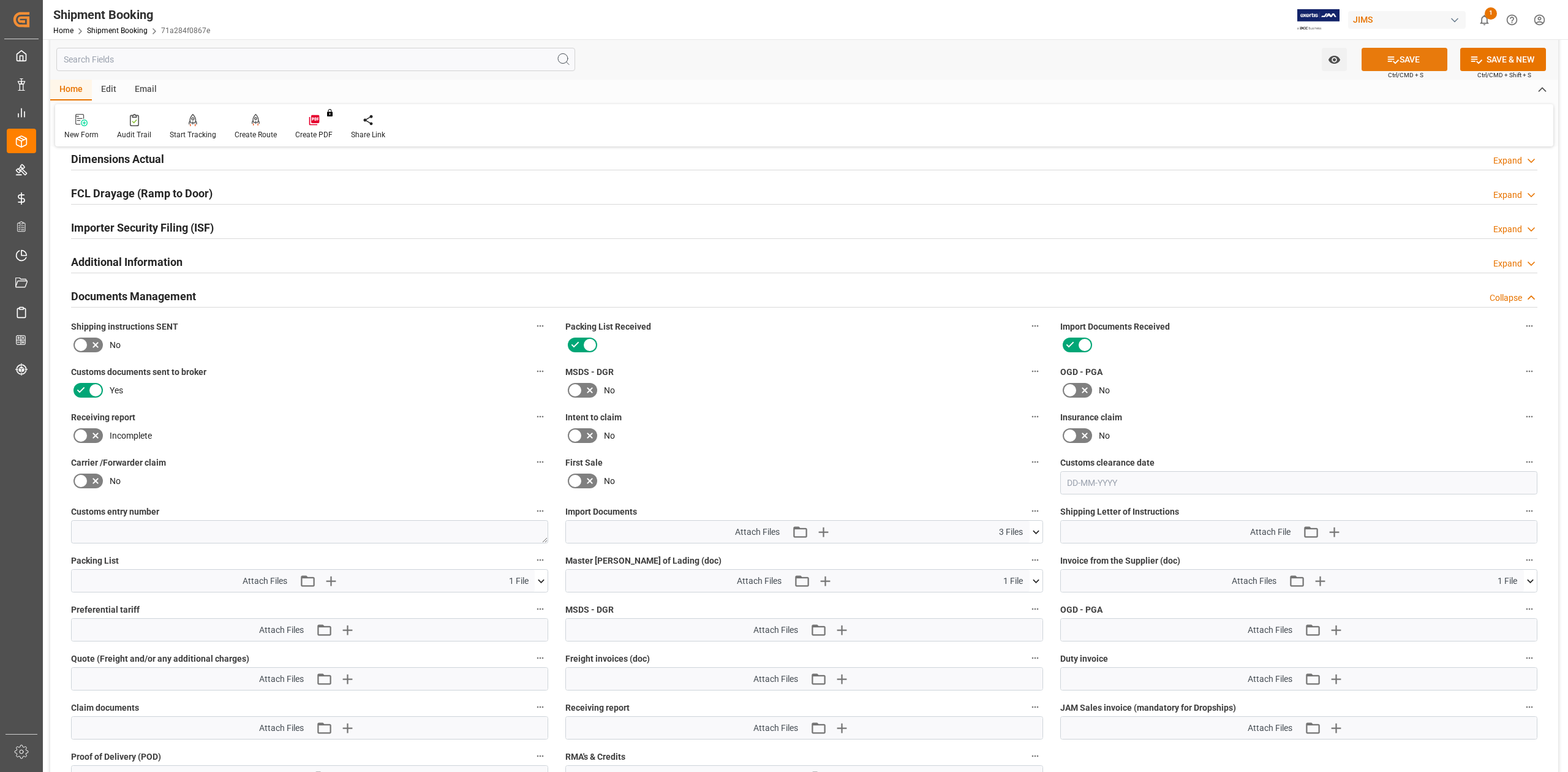
click at [1406, 60] on button "SAVE" at bounding box center [1404, 59] width 86 height 23
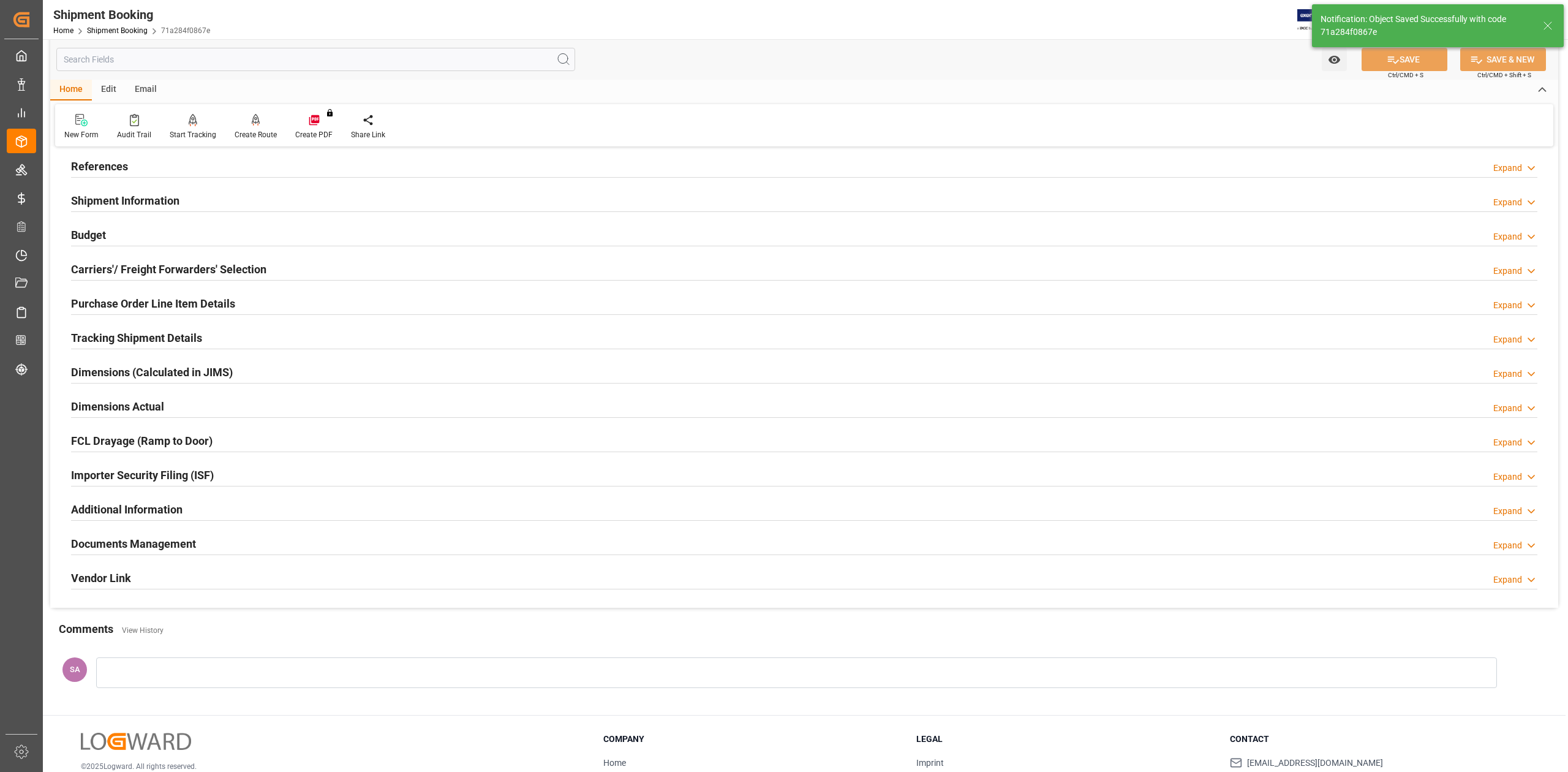
scroll to position [0, 0]
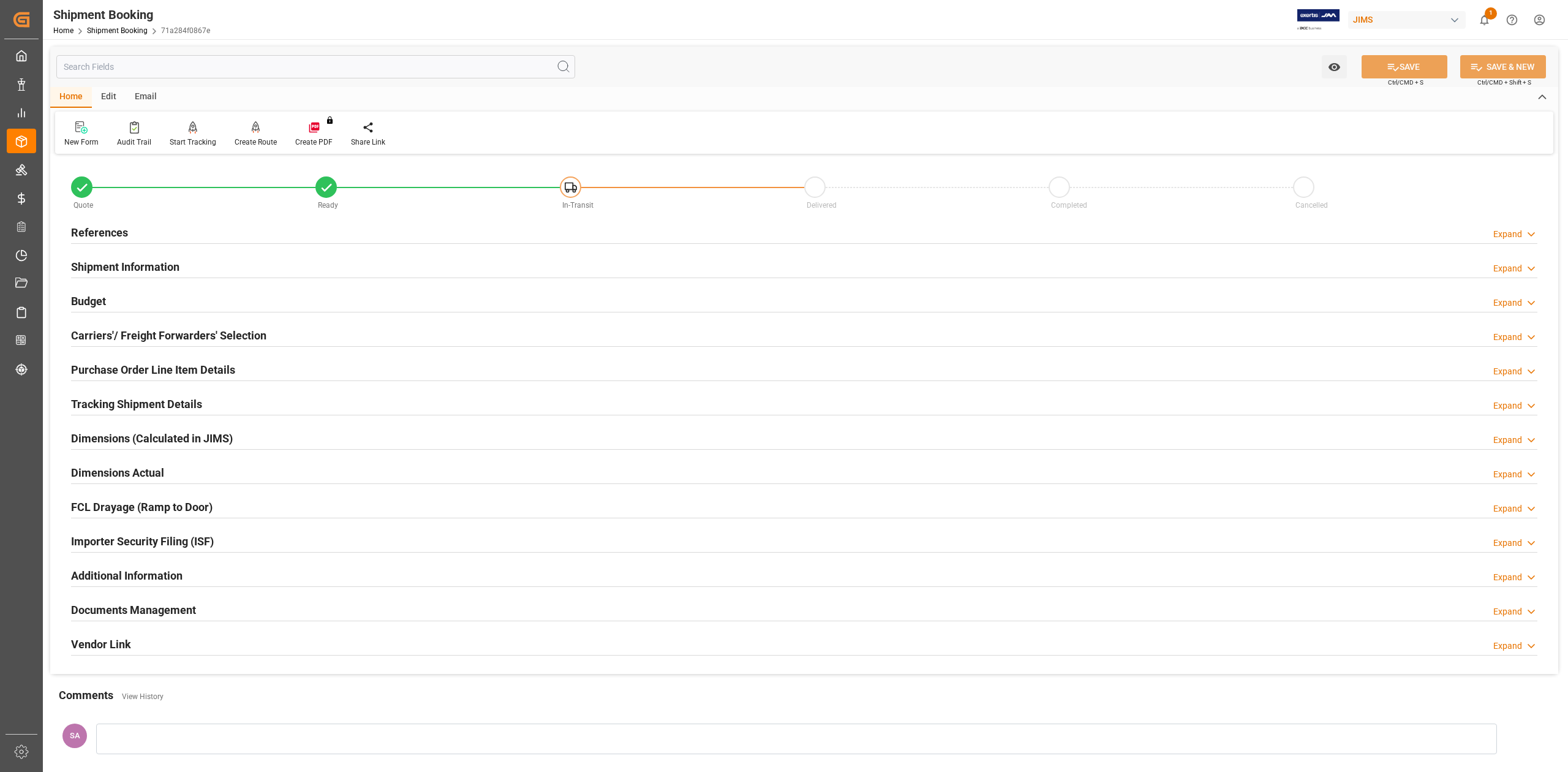
click at [115, 236] on h2 "References" at bounding box center [99, 232] width 57 height 17
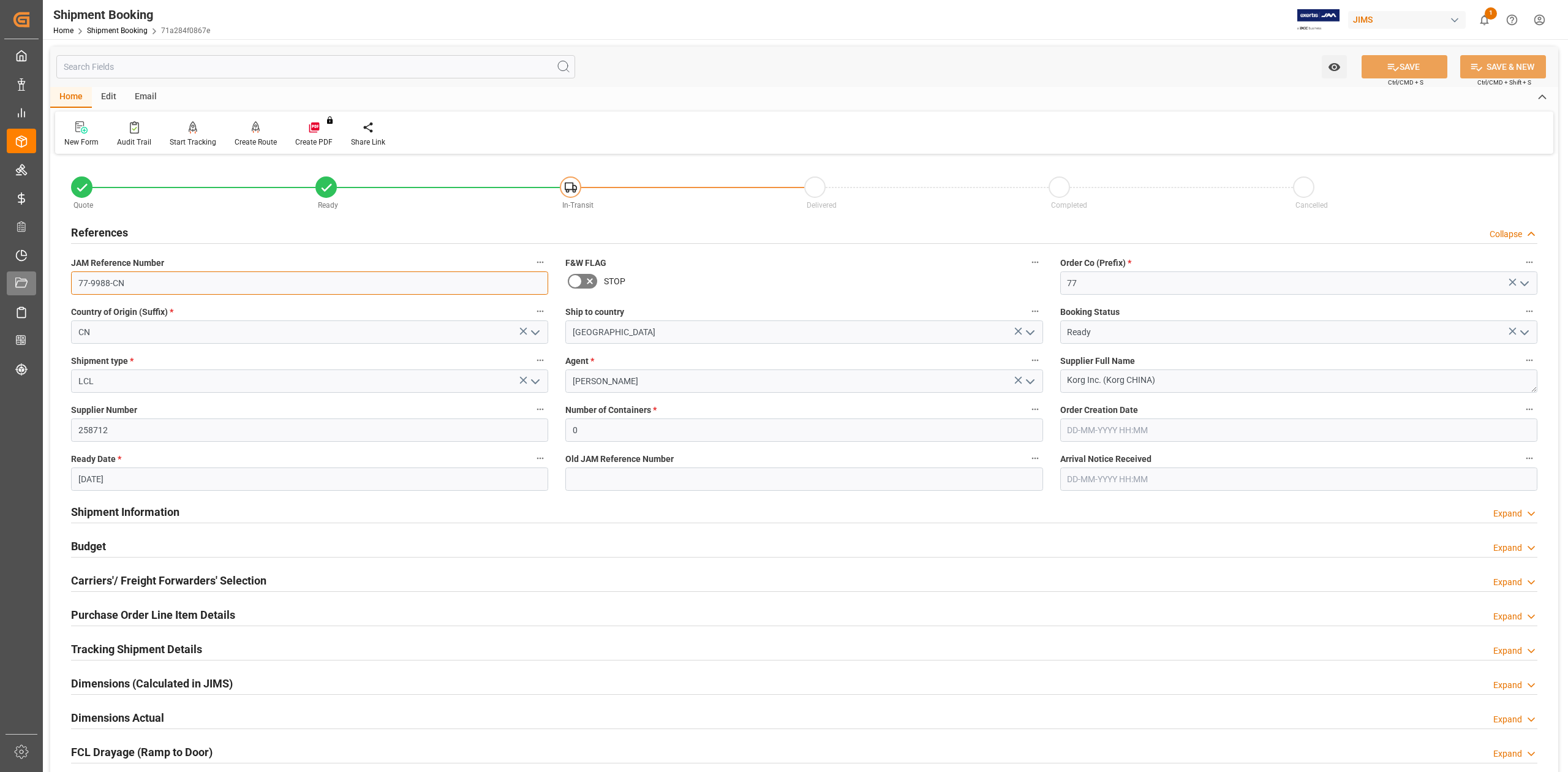
drag, startPoint x: 161, startPoint y: 285, endPoint x: 32, endPoint y: 275, distance: 129.4
click at [33, 275] on div "Created by potrace 1.15, written by Peter Selinger 2001-2017 Created by potrace…" at bounding box center [784, 386] width 1568 height 772
click at [132, 285] on input "77-9988-CN" at bounding box center [309, 283] width 477 height 23
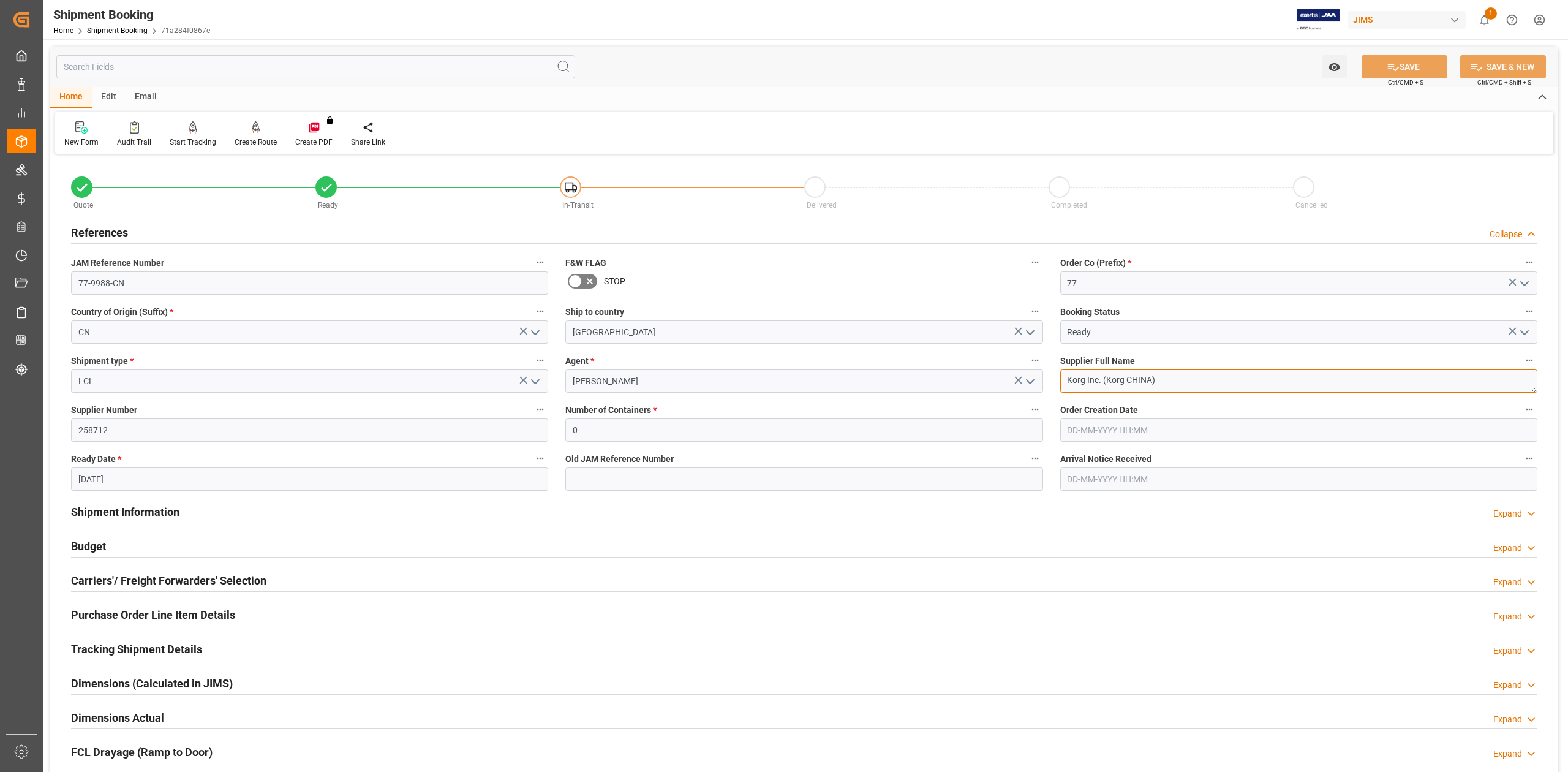
click at [1170, 378] on textarea "Korg Inc. (Korg CHINA)" at bounding box center [1298, 381] width 477 height 23
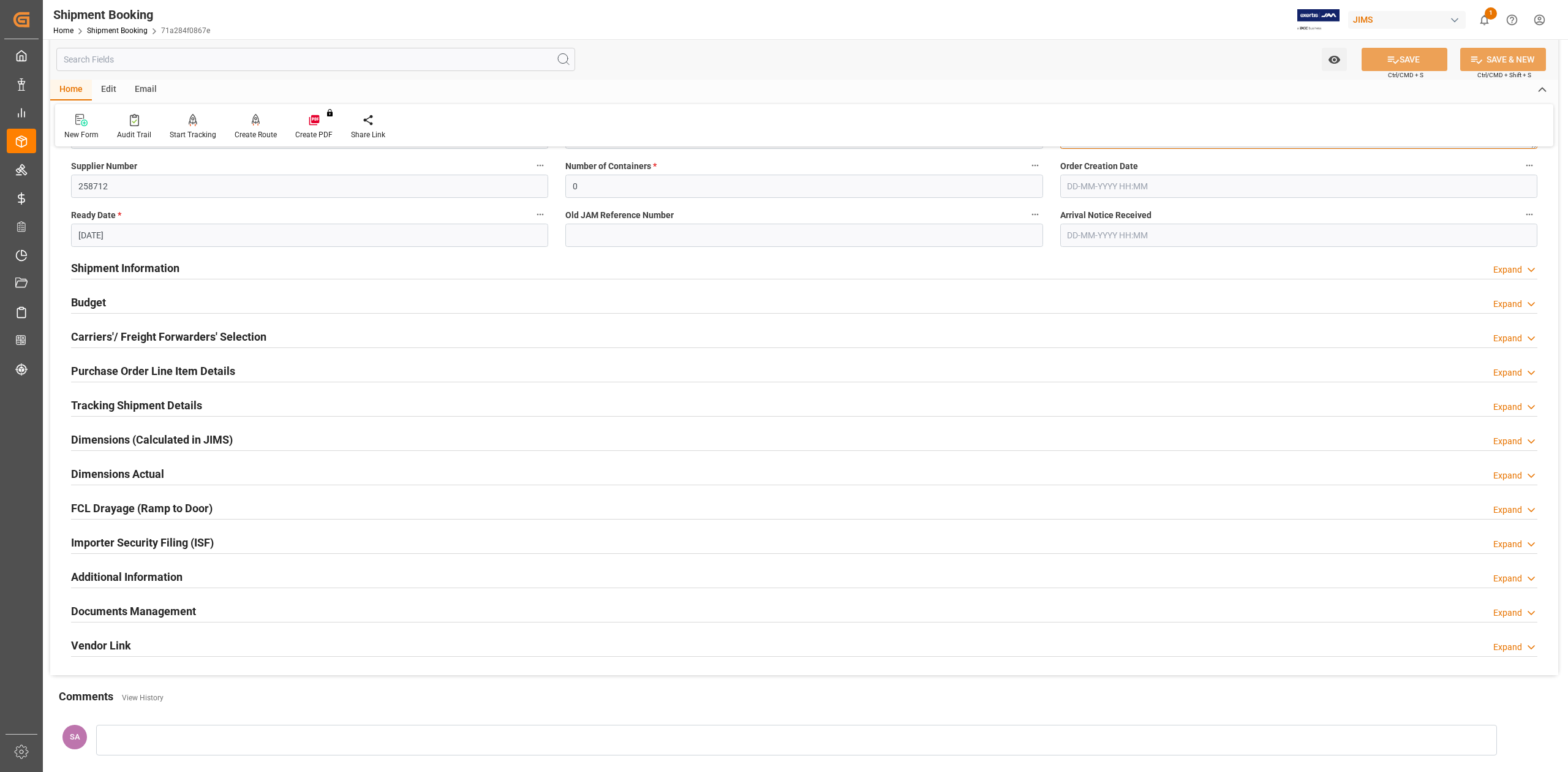
scroll to position [245, 0]
click at [113, 408] on h2 "Tracking Shipment Details" at bounding box center [136, 404] width 131 height 17
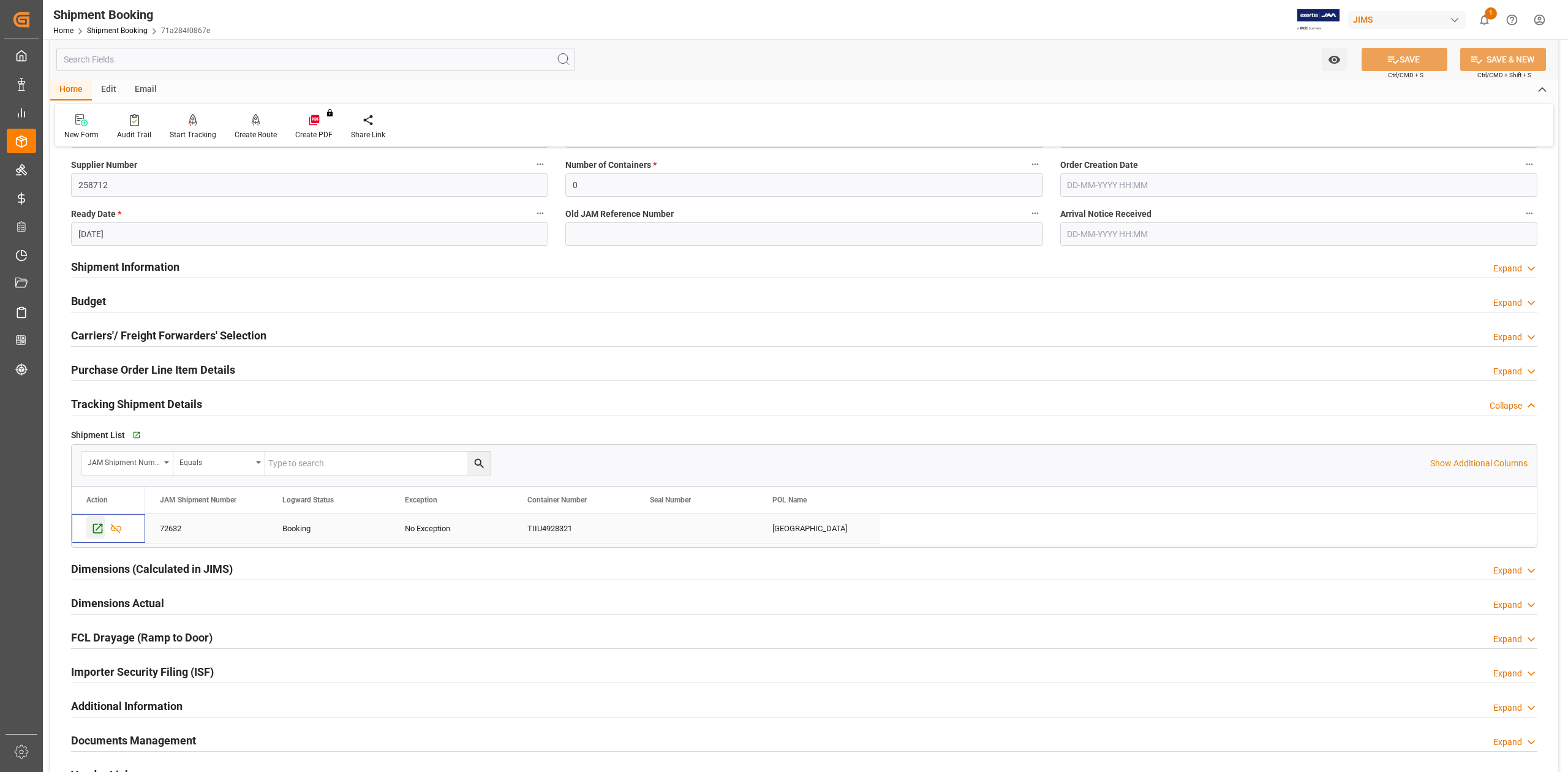
click at [96, 527] on icon "Press SPACE to select this row." at bounding box center [97, 527] width 12 height 12
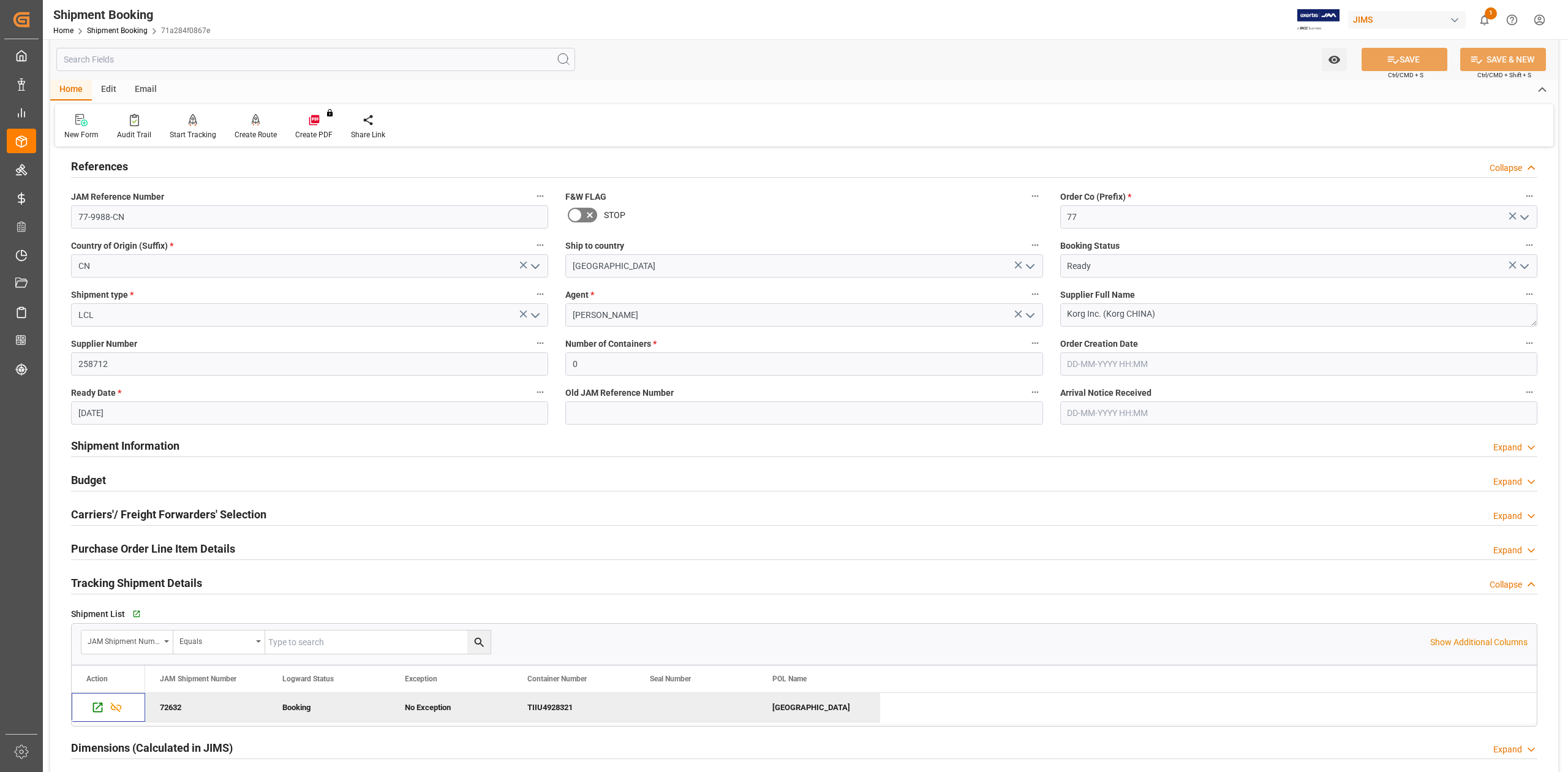
scroll to position [0, 0]
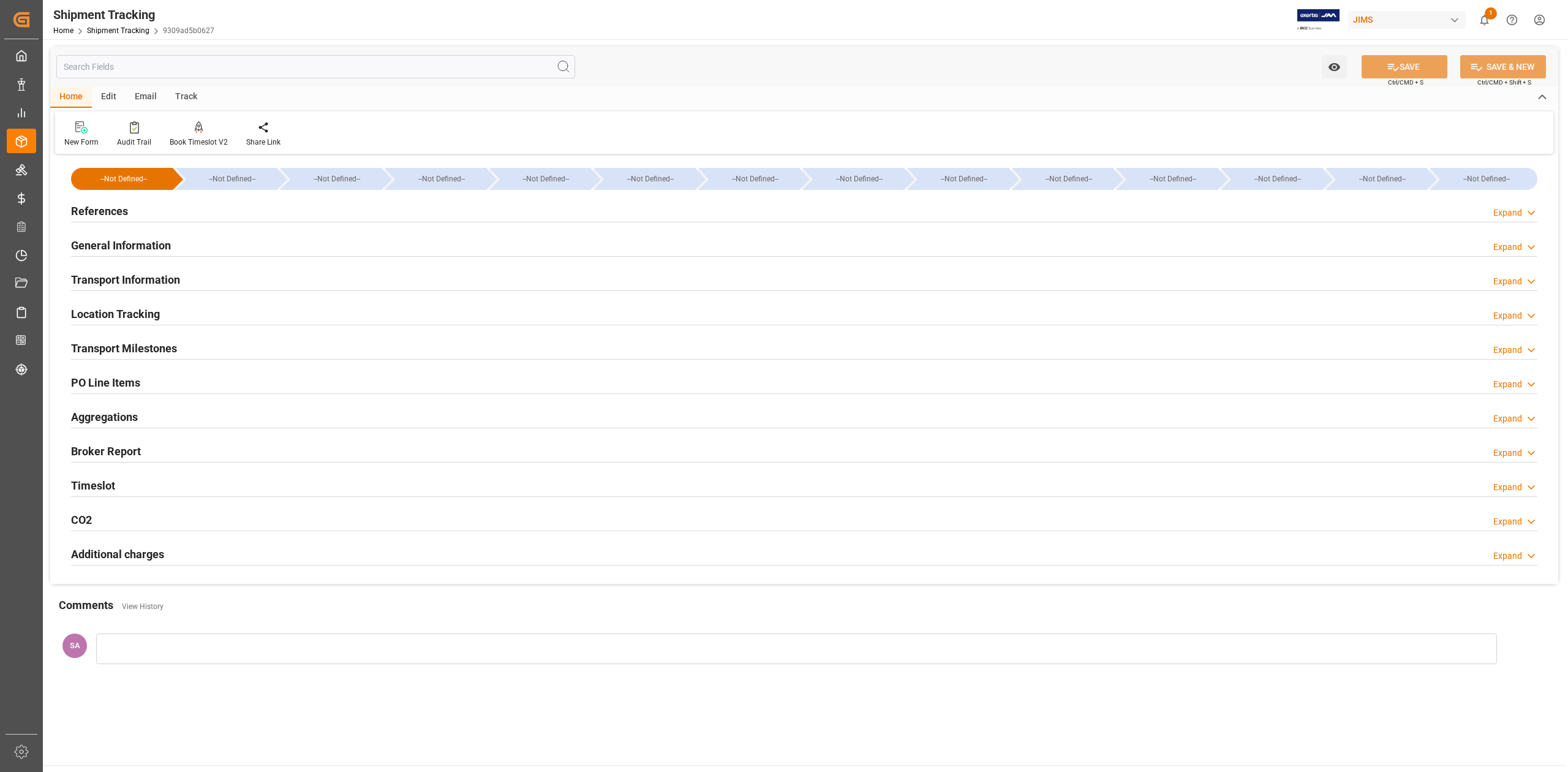
type input "[DATE] 00:00"
click at [150, 345] on h2 "Transport Milestones" at bounding box center [123, 349] width 106 height 17
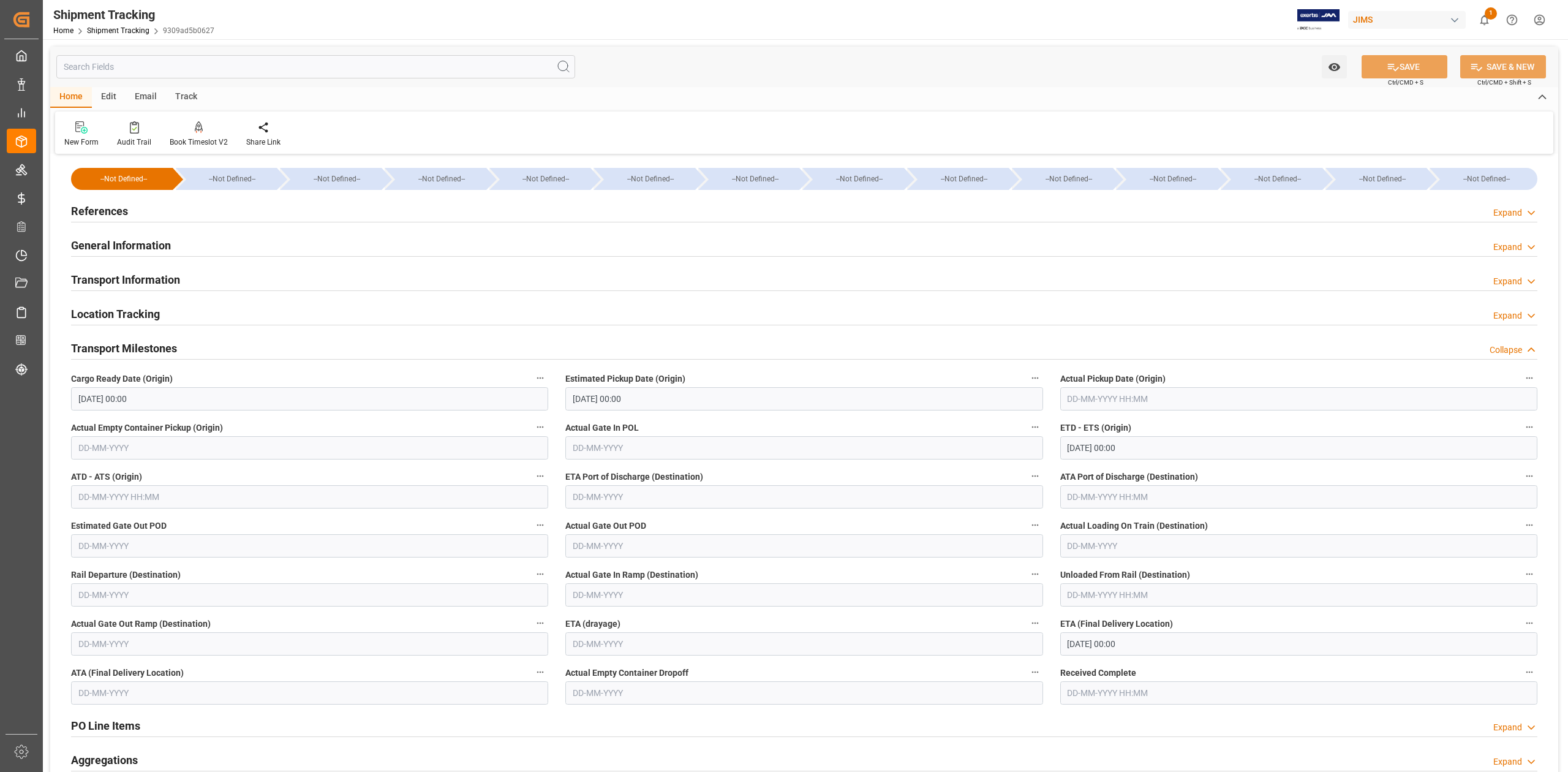
click at [1118, 400] on input "text" at bounding box center [1298, 398] width 477 height 23
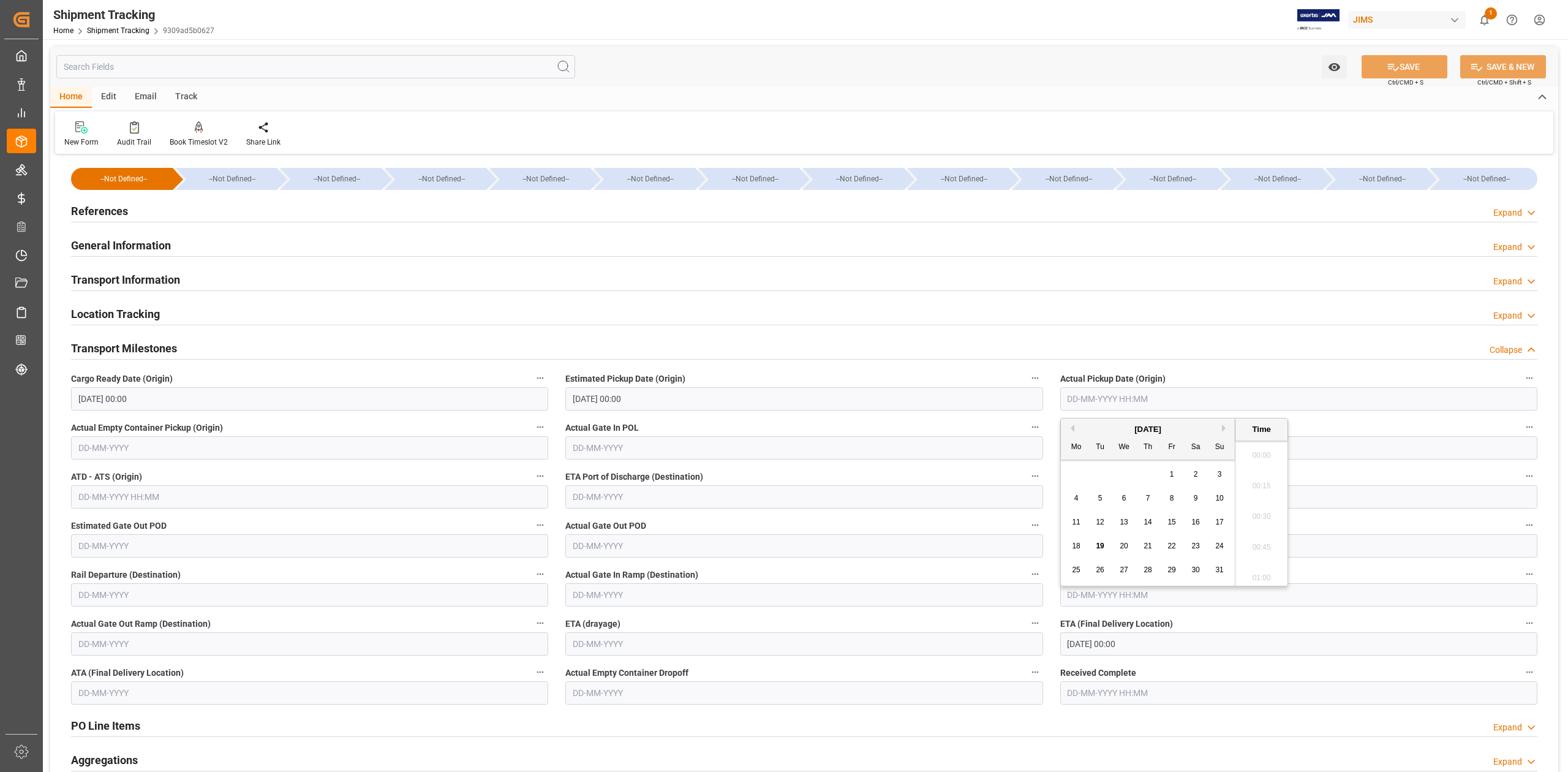
scroll to position [1320, 0]
click at [1428, 60] on button "SAVE" at bounding box center [1404, 67] width 86 height 23
type input "[DATE] 00:00"
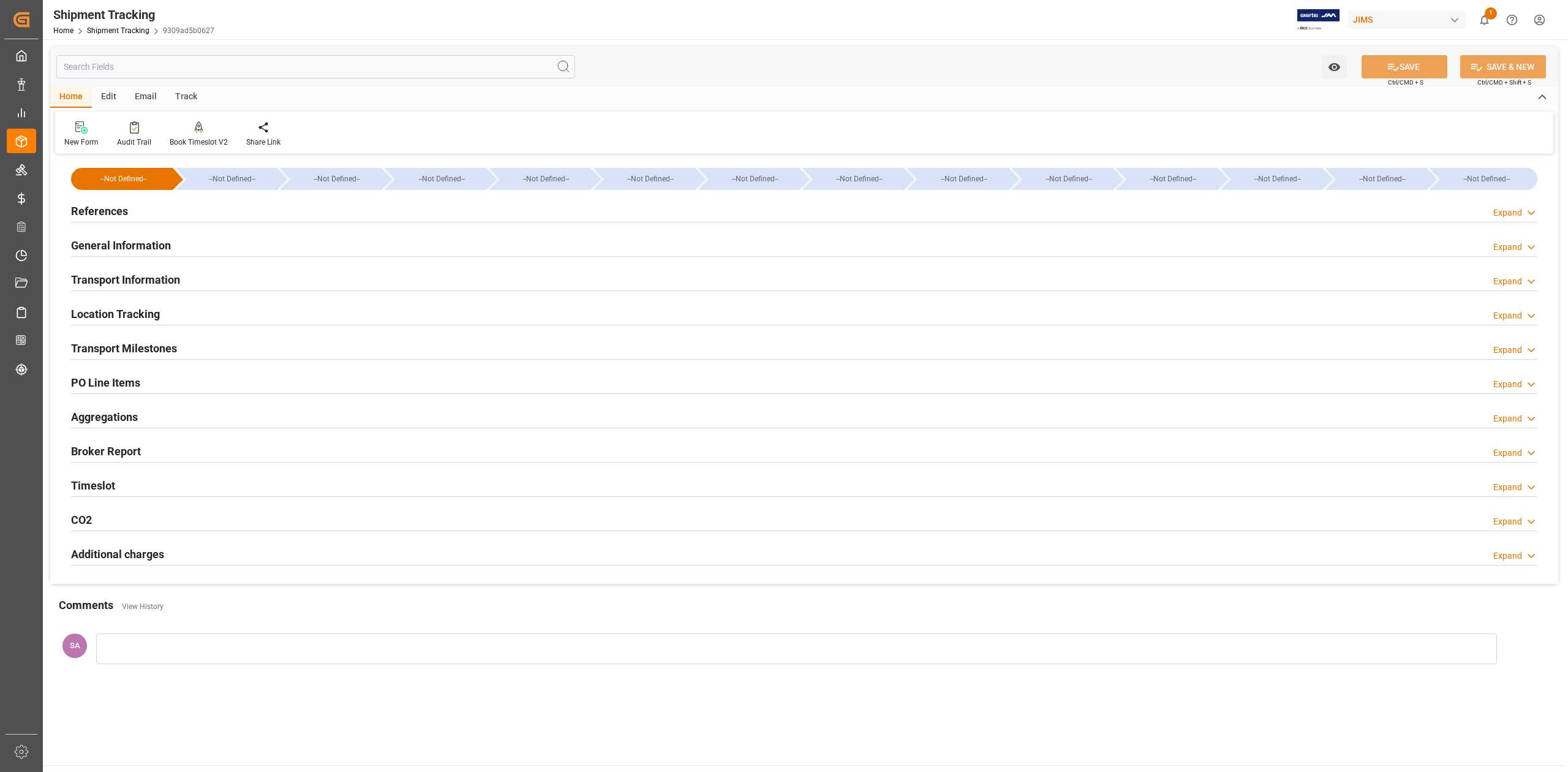
type input "[DATE] 00:00"
click at [119, 348] on h2 "Transport Milestones" at bounding box center [123, 349] width 106 height 17
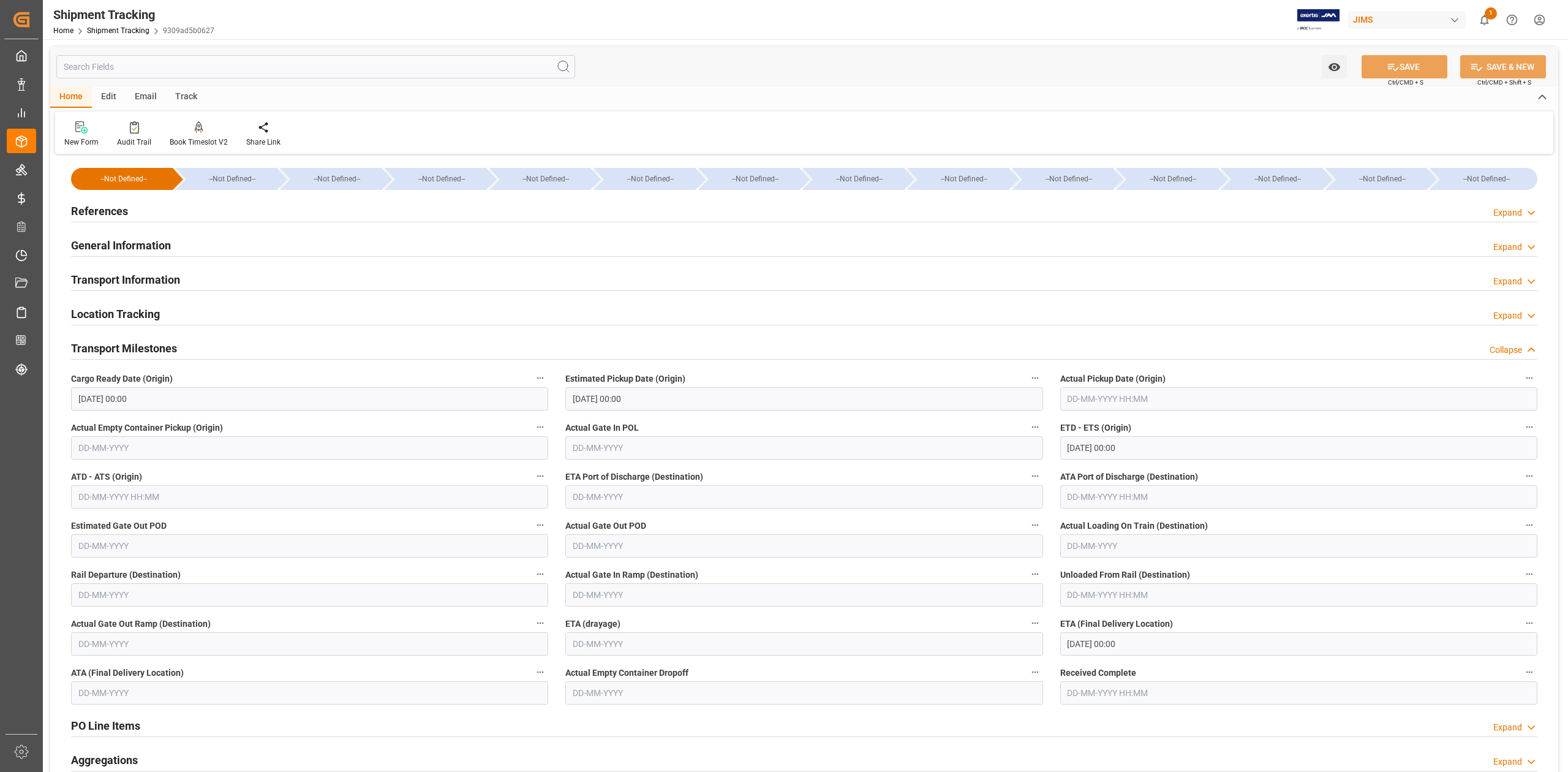
click at [1143, 399] on input "text" at bounding box center [1298, 398] width 477 height 23
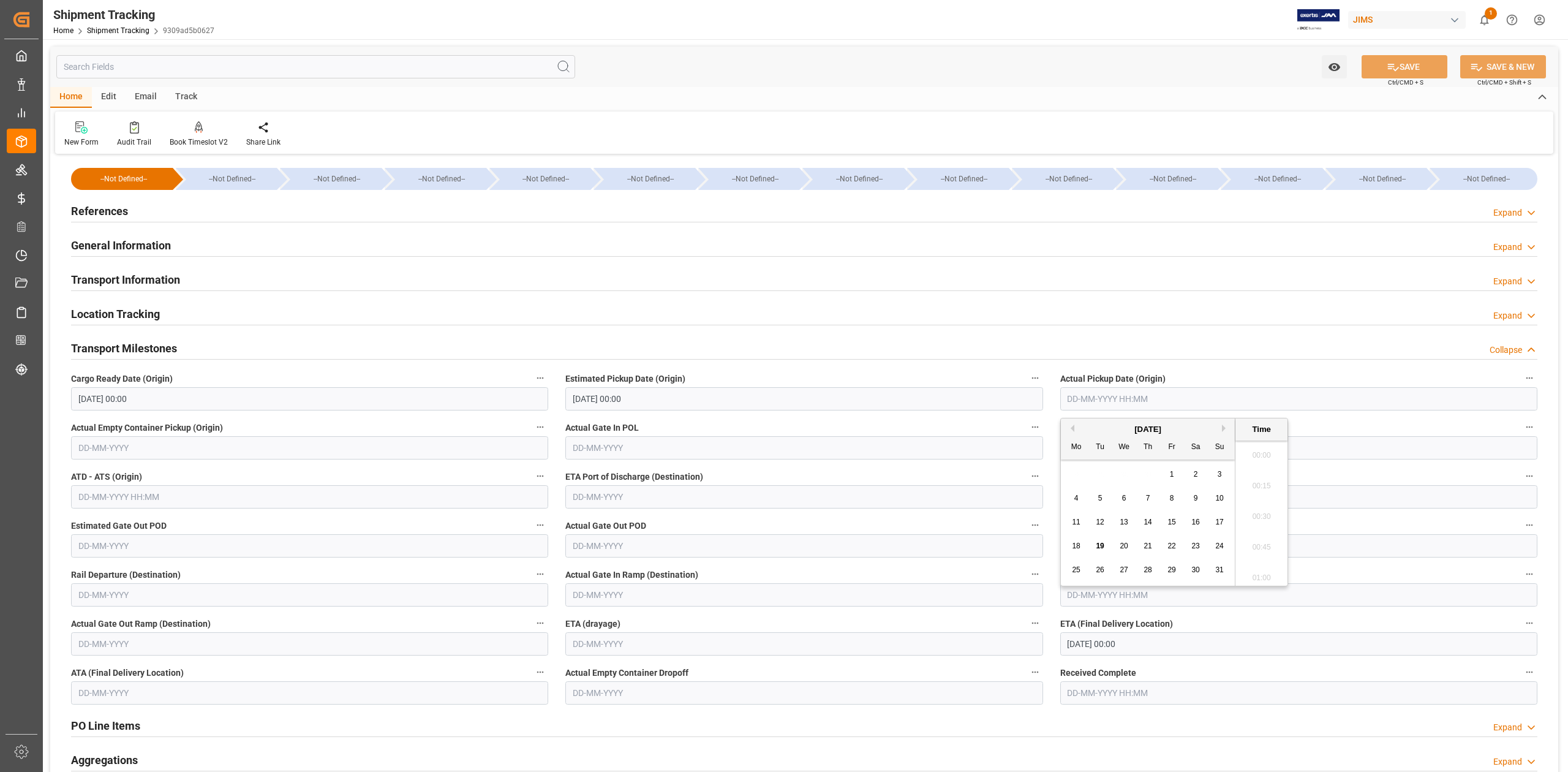
scroll to position [1320, 0]
click at [1387, 64] on icon at bounding box center [1392, 67] width 12 height 12
type input "[DATE] 00:00"
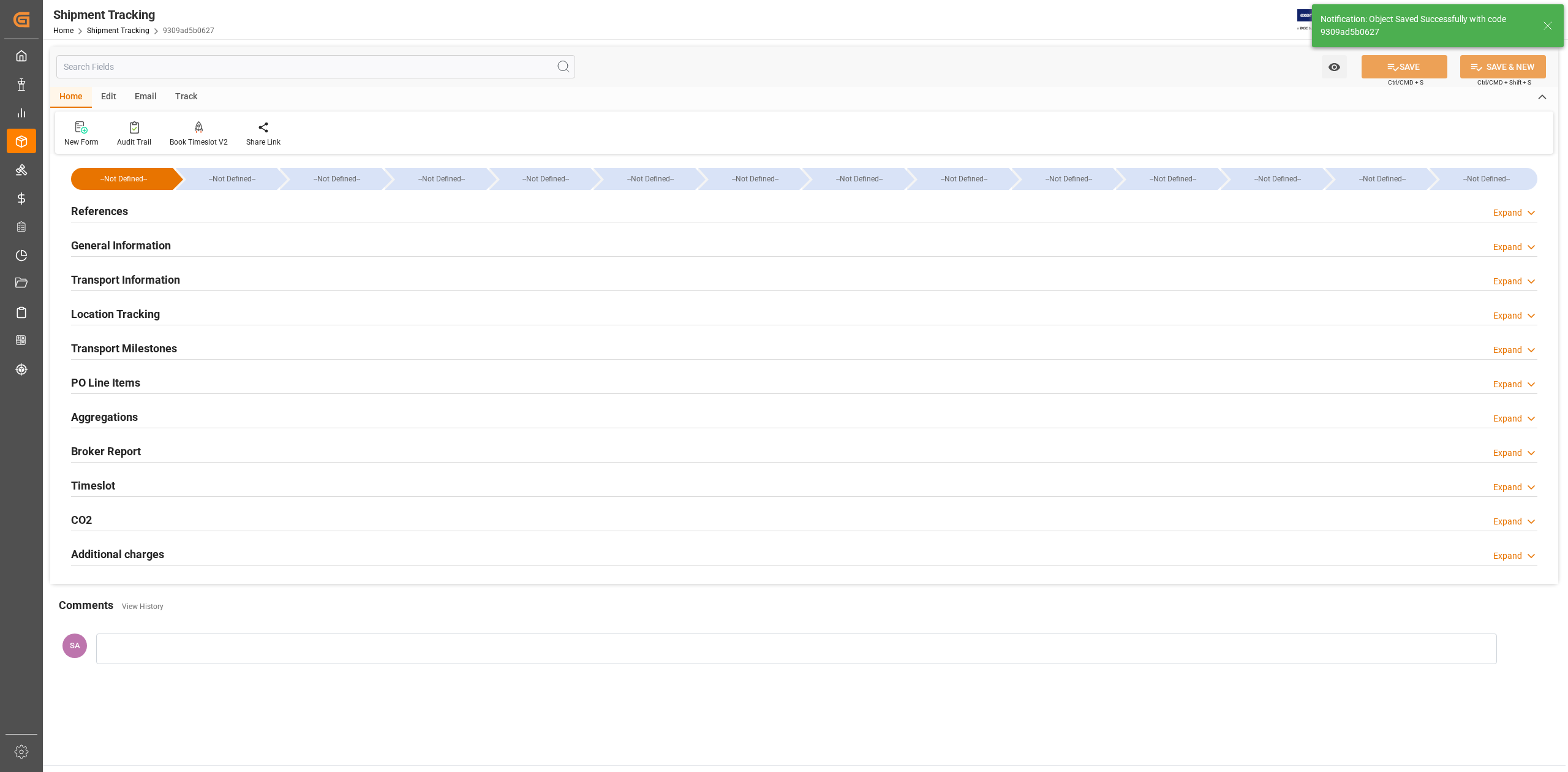
click at [143, 349] on h2 "Transport Milestones" at bounding box center [123, 349] width 106 height 17
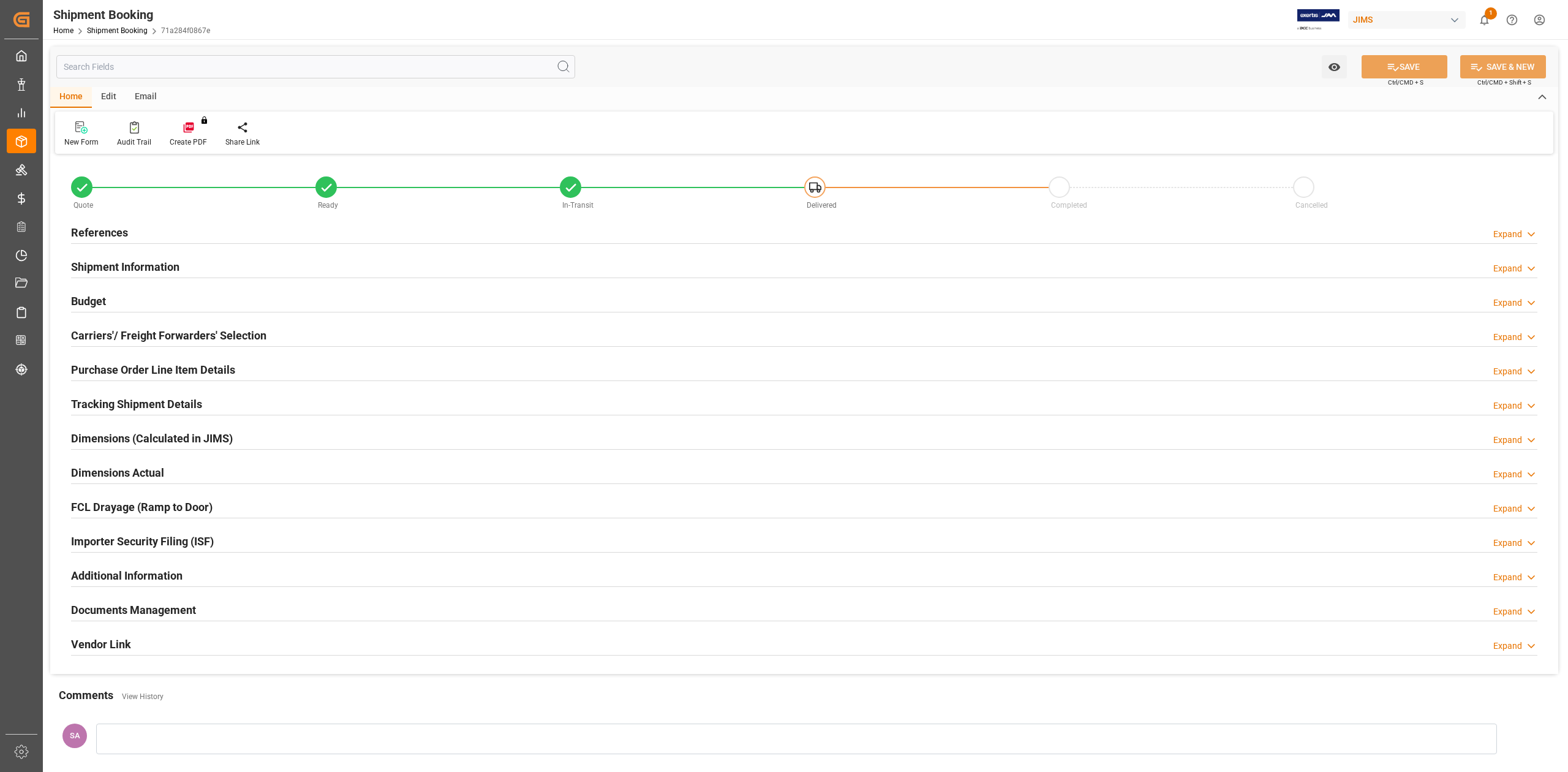
type input "0"
type input "39"
type input "[DATE]"
click at [130, 266] on h2 "Shipment Information" at bounding box center [125, 267] width 108 height 17
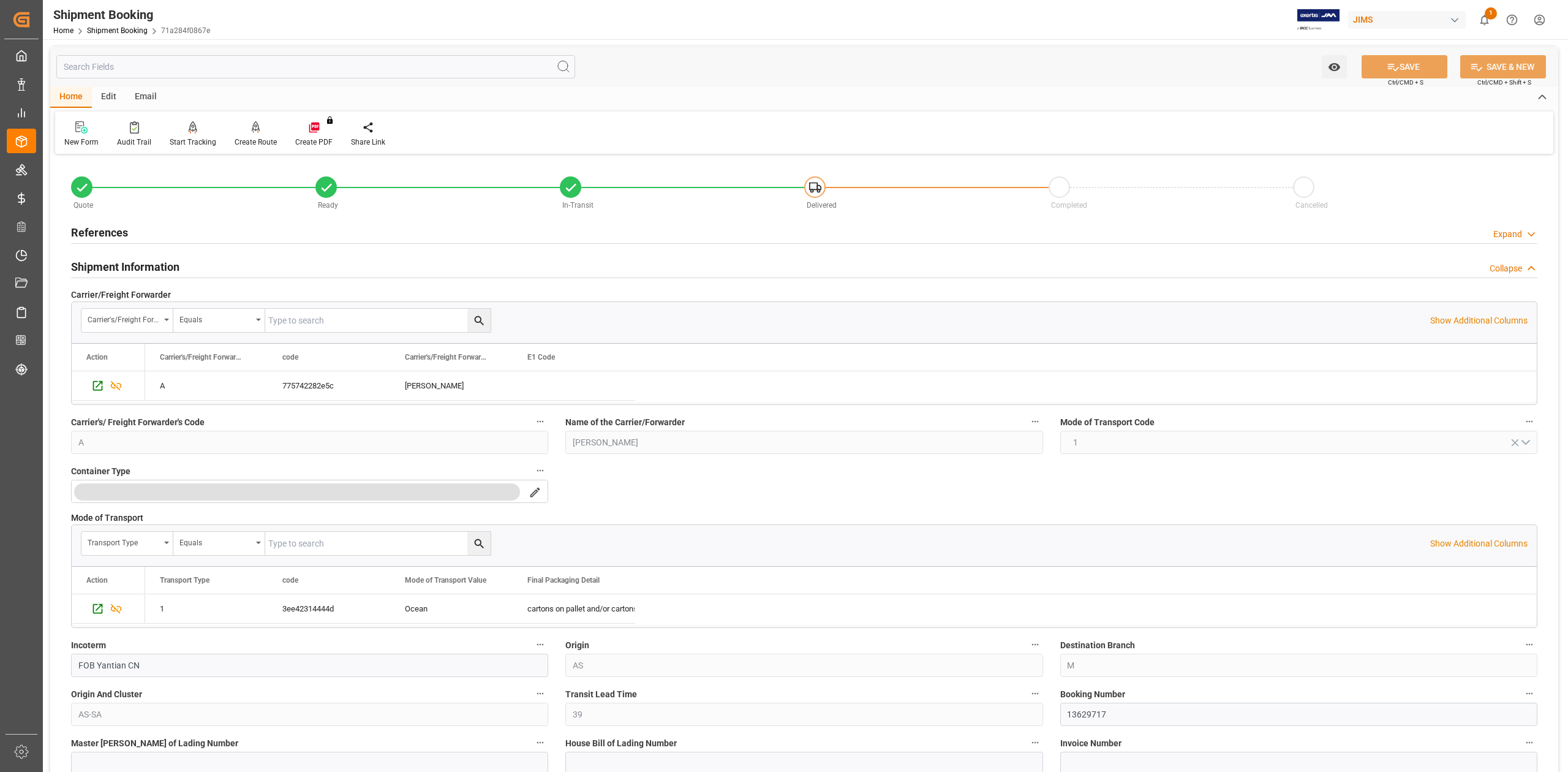
click at [112, 233] on h2 "References" at bounding box center [99, 232] width 57 height 17
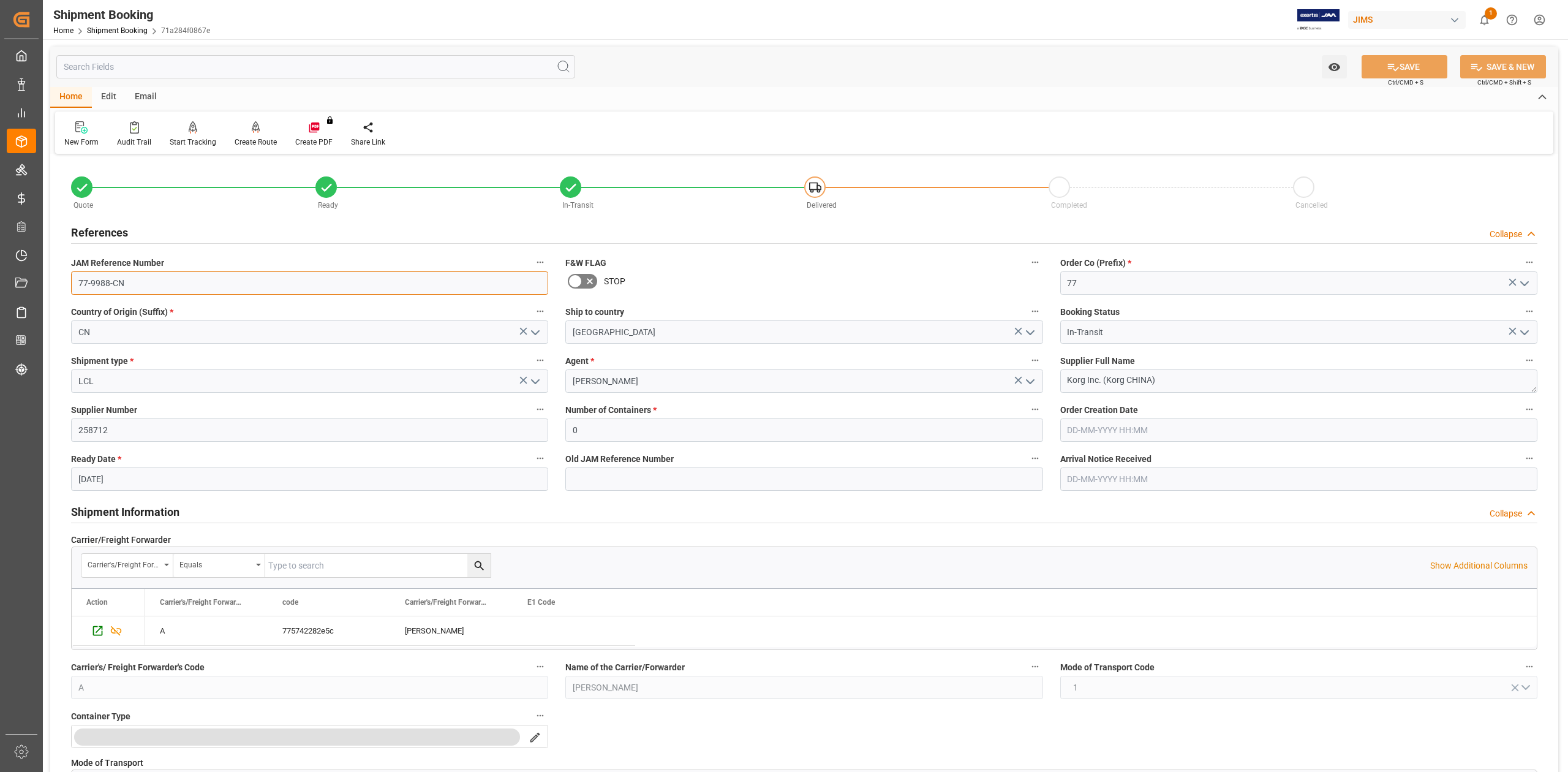
click at [189, 282] on input "77-9988-CN" at bounding box center [309, 283] width 477 height 23
click at [190, 282] on input "77-9988-CN" at bounding box center [309, 283] width 477 height 23
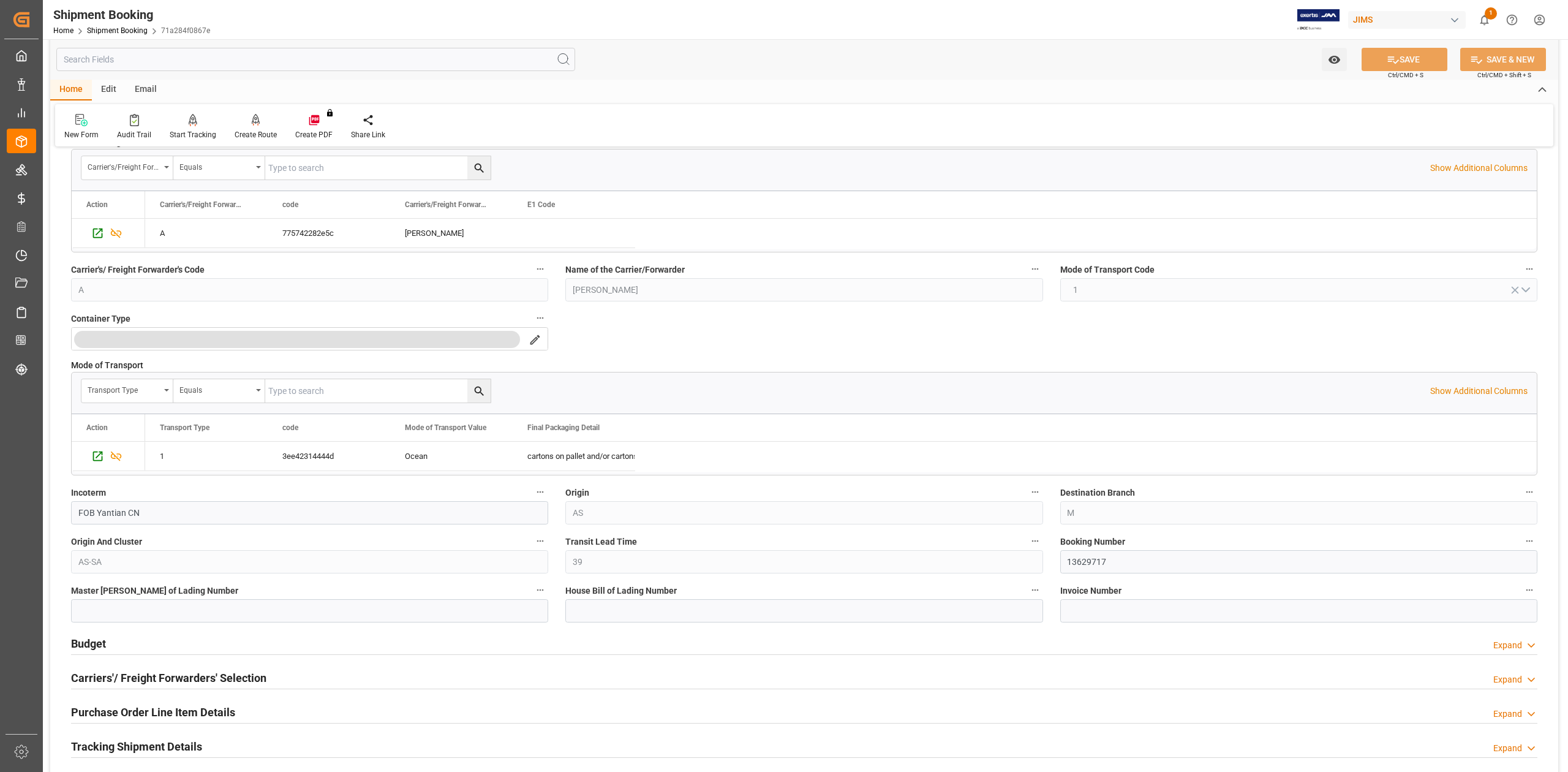
scroll to position [408, 0]
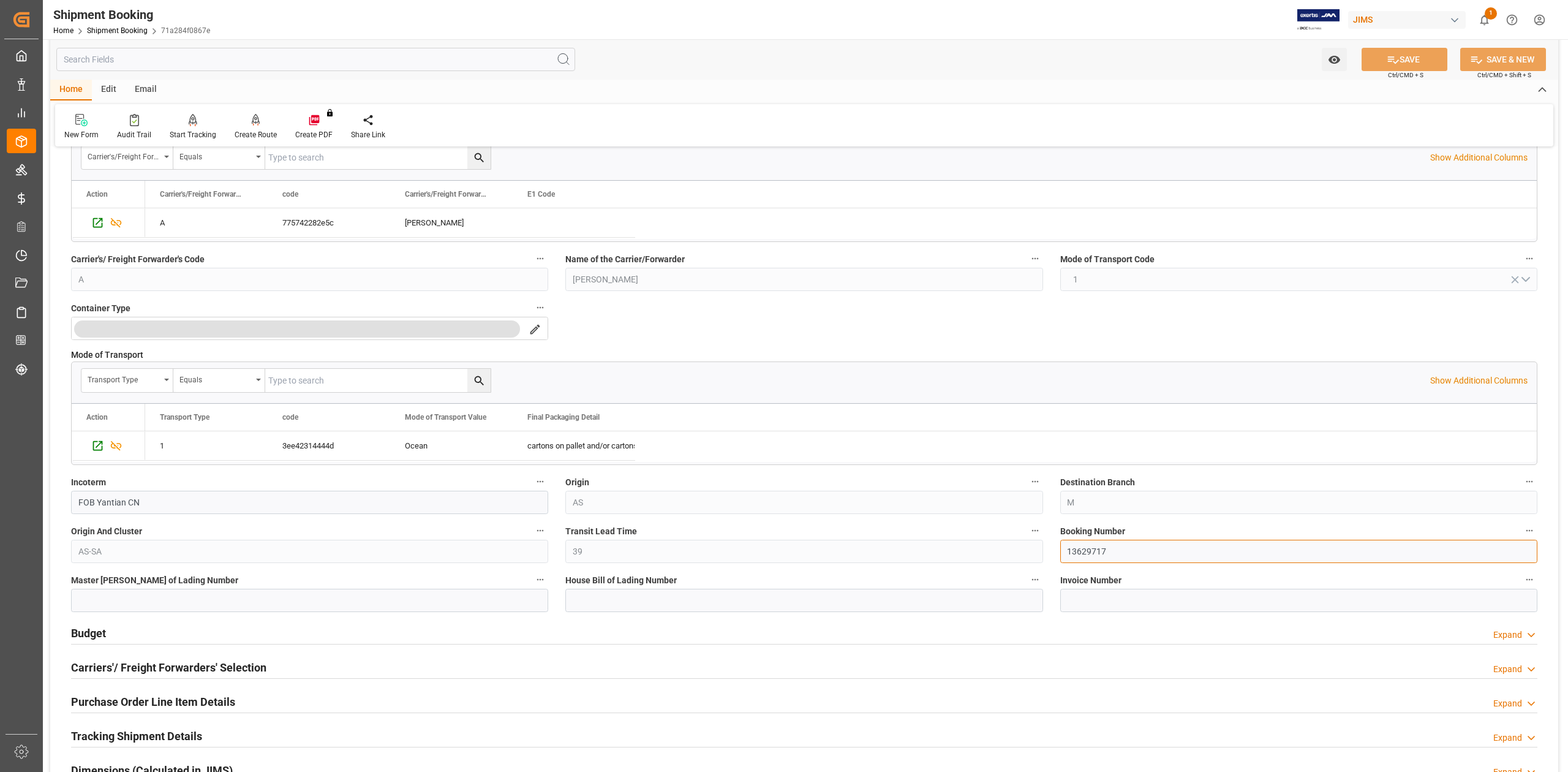
click at [1092, 552] on input "13629717" at bounding box center [1298, 552] width 477 height 23
click at [596, 598] on input at bounding box center [804, 600] width 477 height 23
drag, startPoint x: 596, startPoint y: 598, endPoint x: 843, endPoint y: 599, distance: 247.0
click at [843, 599] on input at bounding box center [804, 600] width 477 height 23
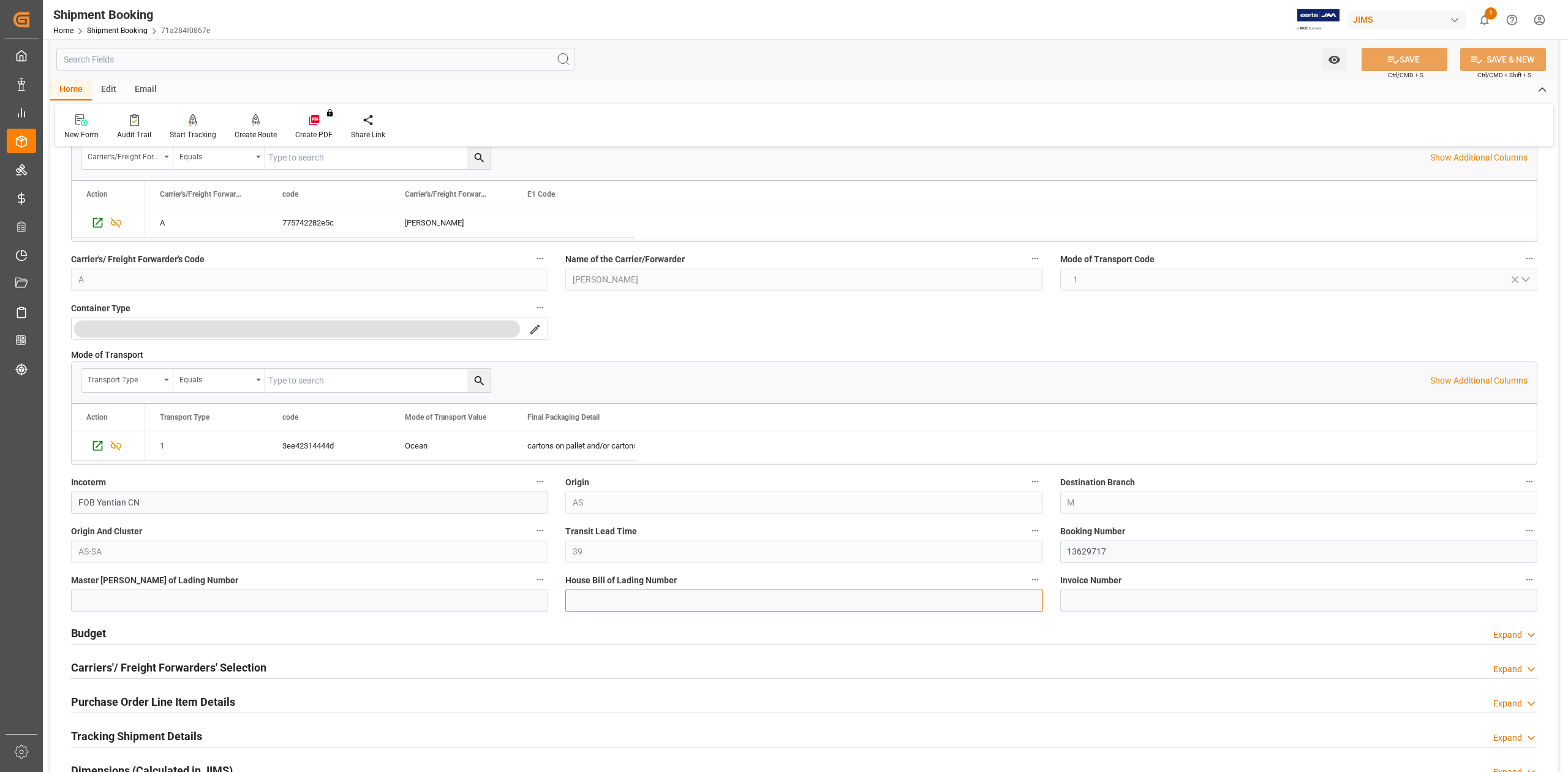
paste input "DMHKSY066736"
type input "DMHKSY066736"
click at [341, 606] on input at bounding box center [309, 600] width 477 height 23
paste input "COSU6423444080"
type input "COSU6423444080"
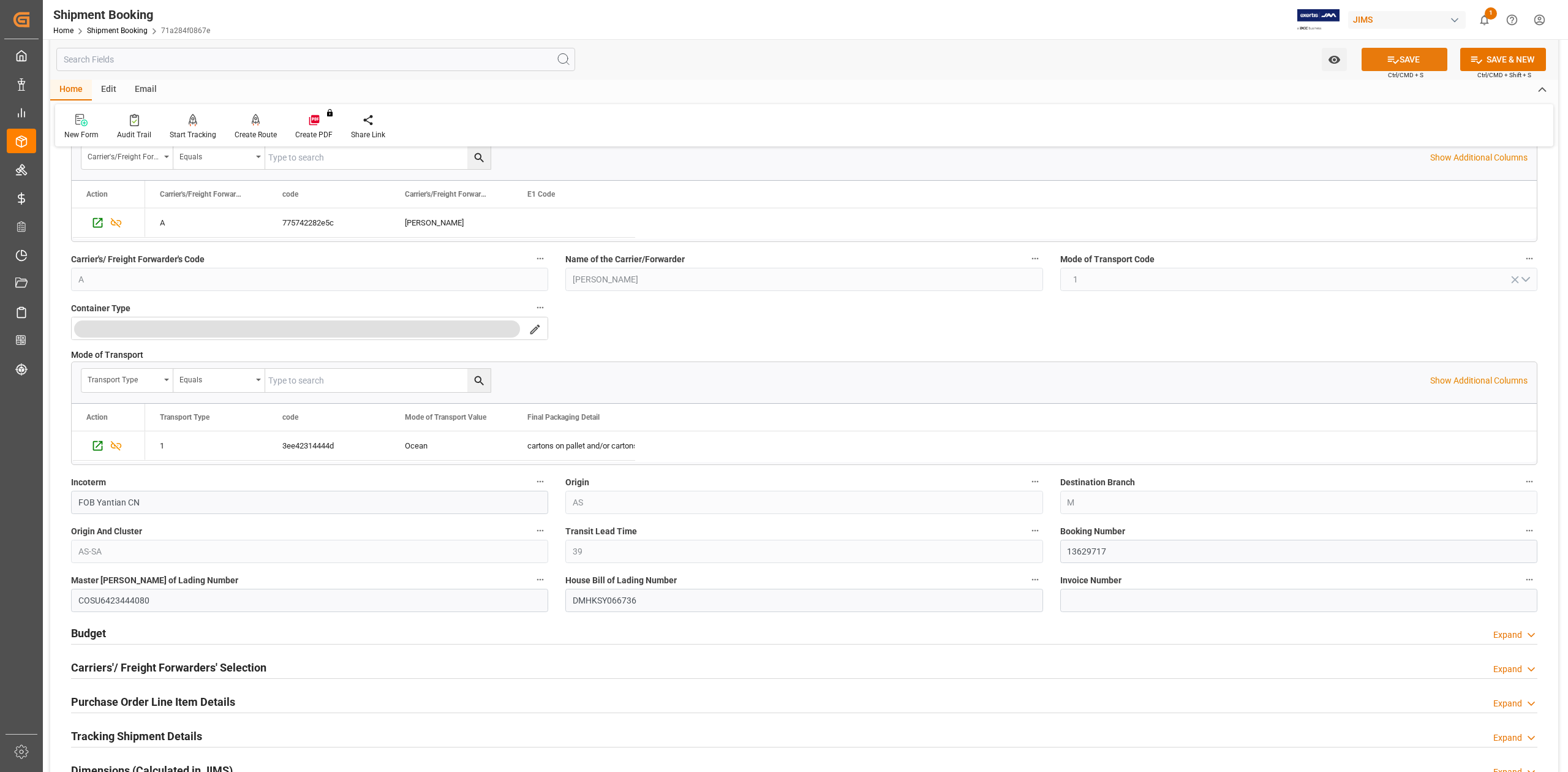
click at [1402, 50] on button "SAVE" at bounding box center [1404, 59] width 86 height 23
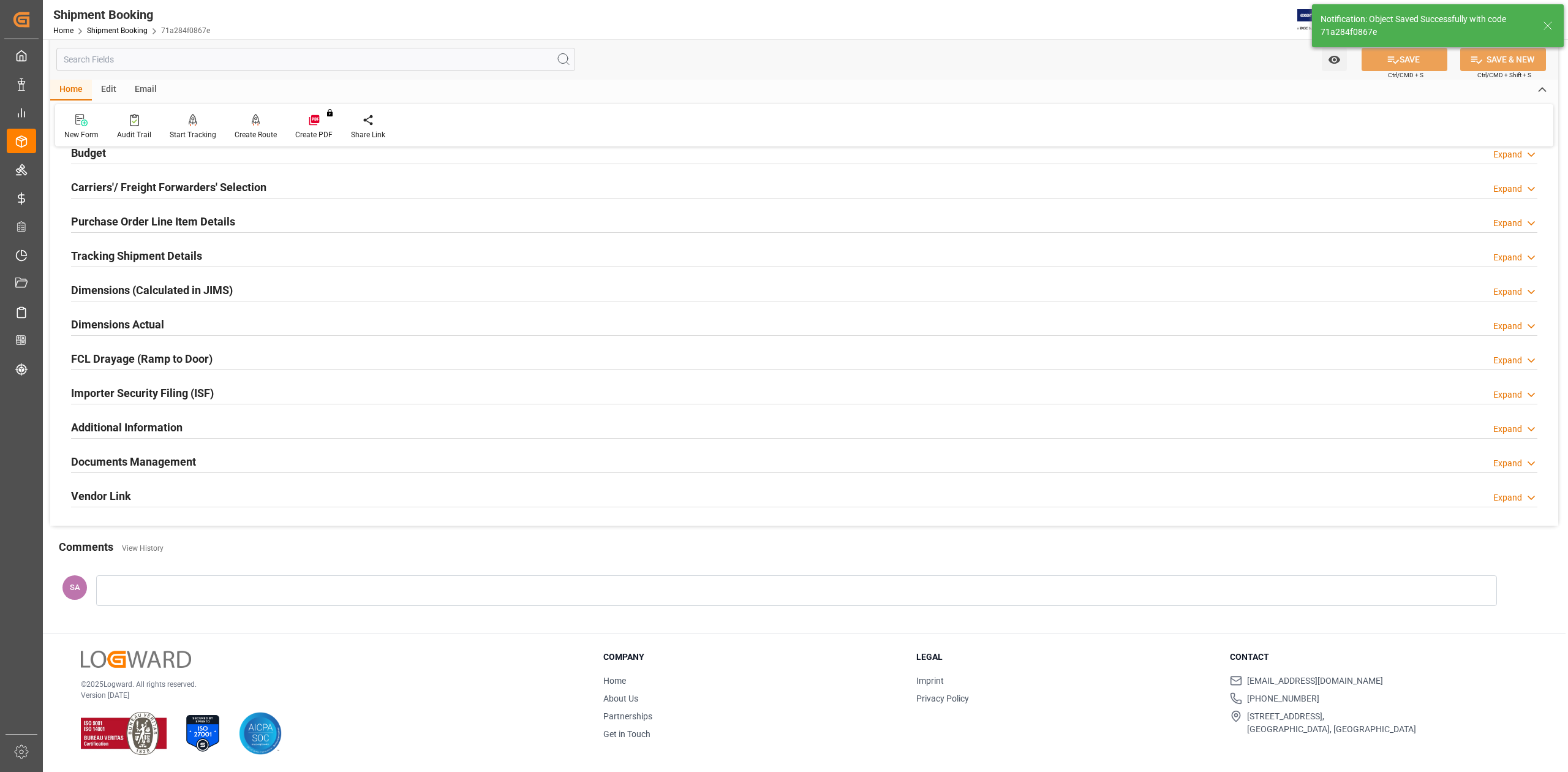
scroll to position [150, 0]
click at [111, 247] on h2 "Tracking Shipment Details" at bounding box center [136, 255] width 131 height 17
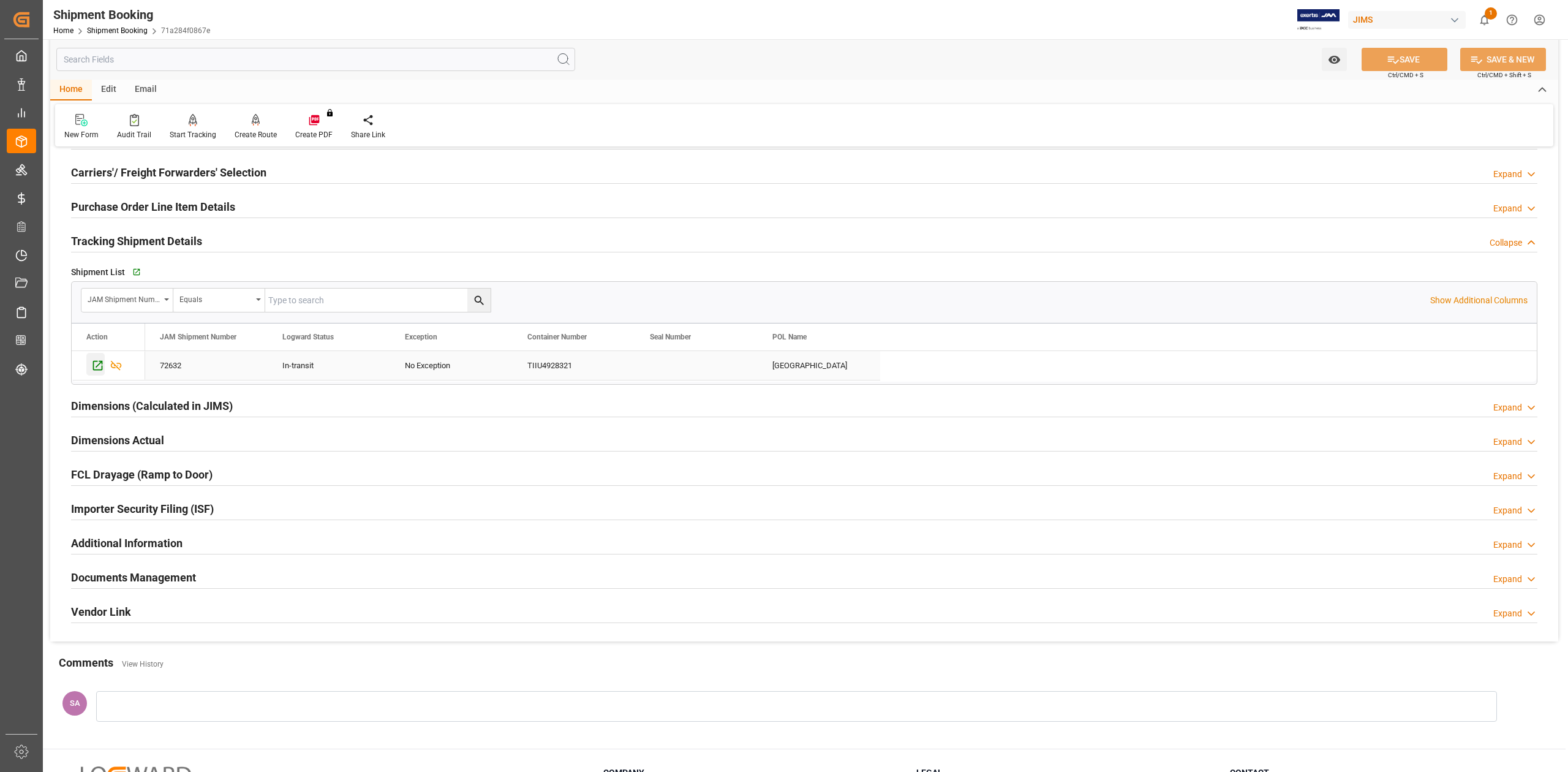
click at [96, 368] on icon "Press SPACE to select this row." at bounding box center [98, 366] width 10 height 10
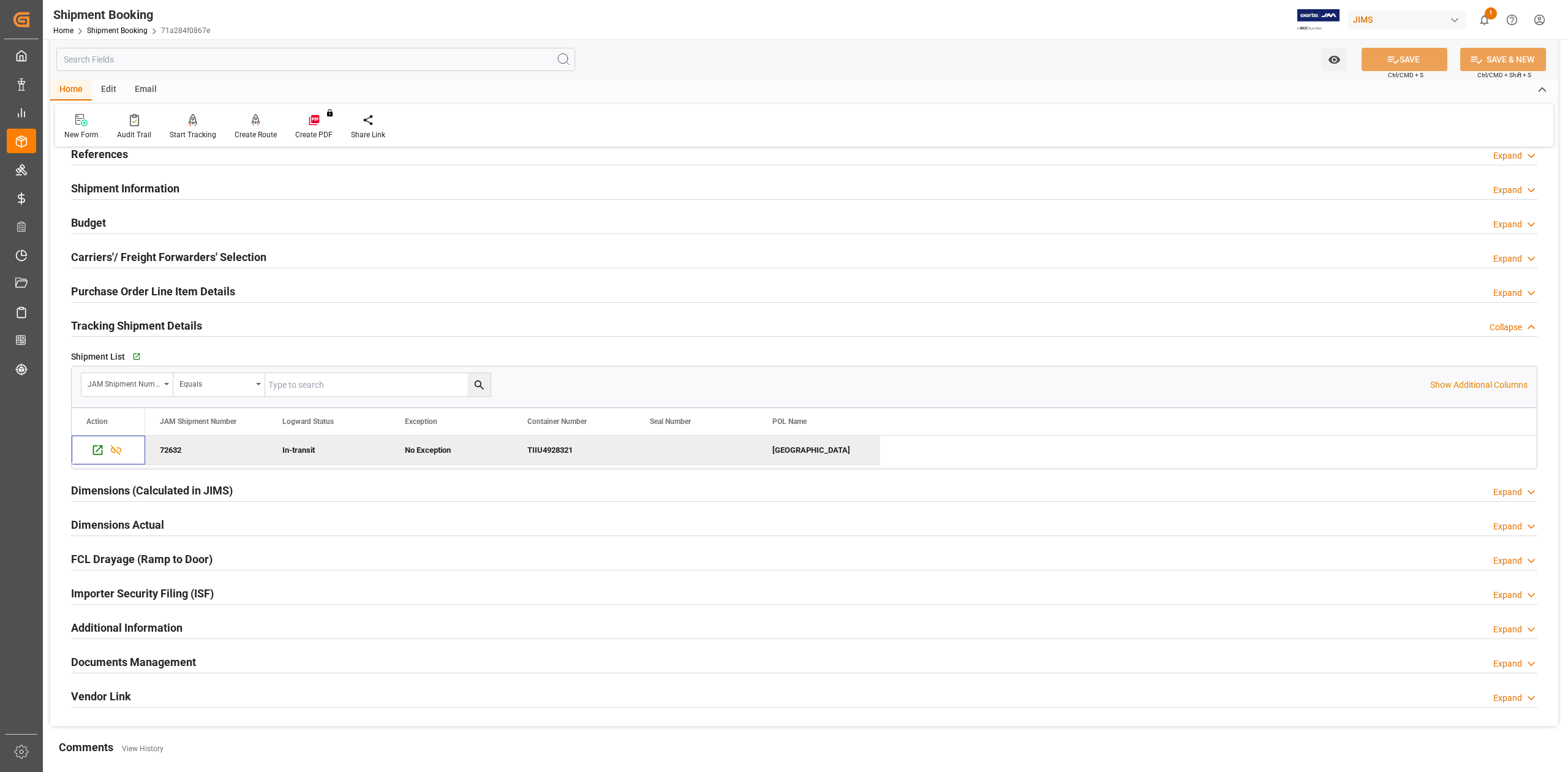
scroll to position [0, 0]
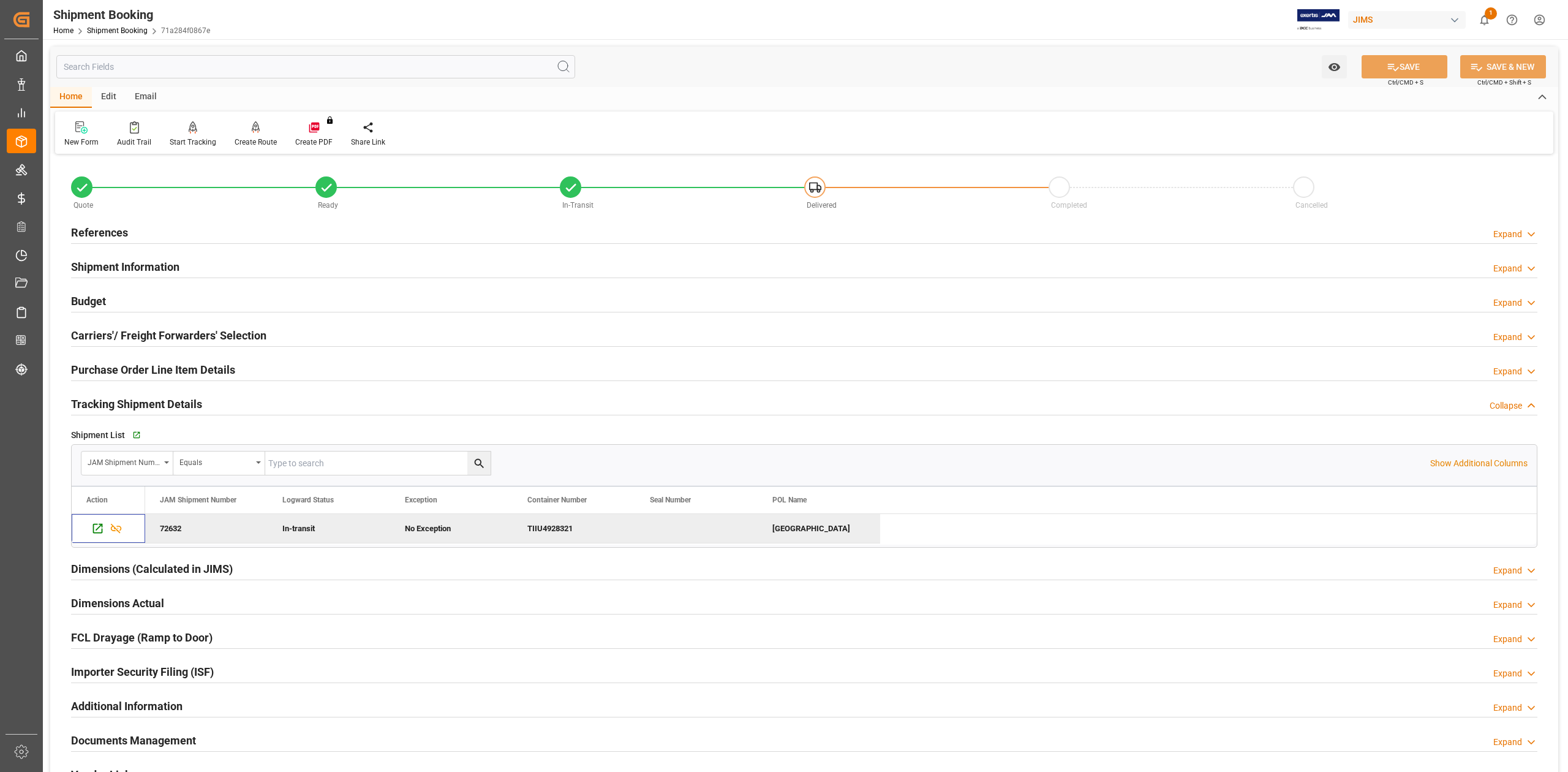
click at [109, 224] on h2 "References" at bounding box center [99, 232] width 57 height 17
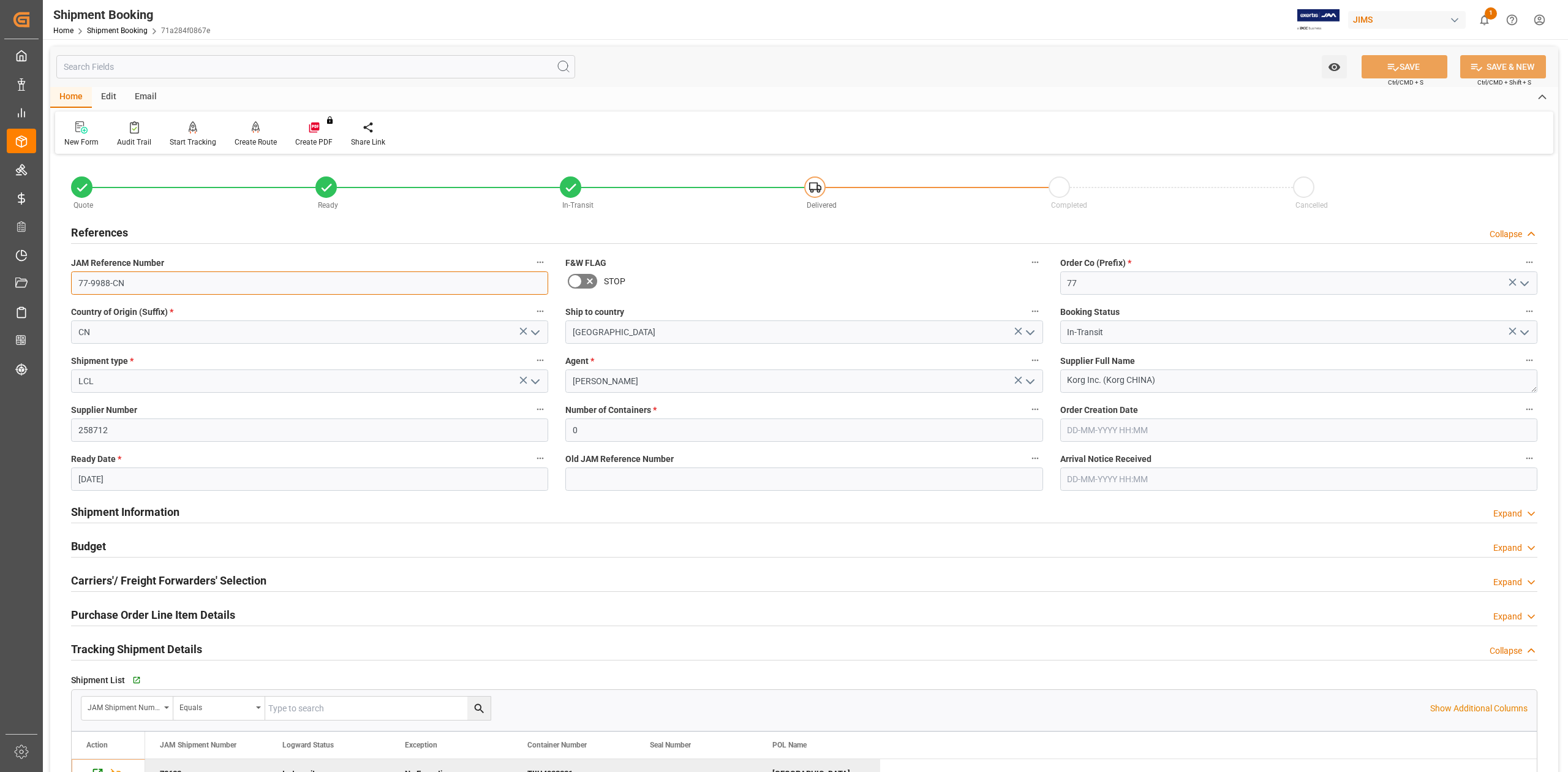
click at [138, 272] on input "77-9988-CN" at bounding box center [309, 283] width 477 height 23
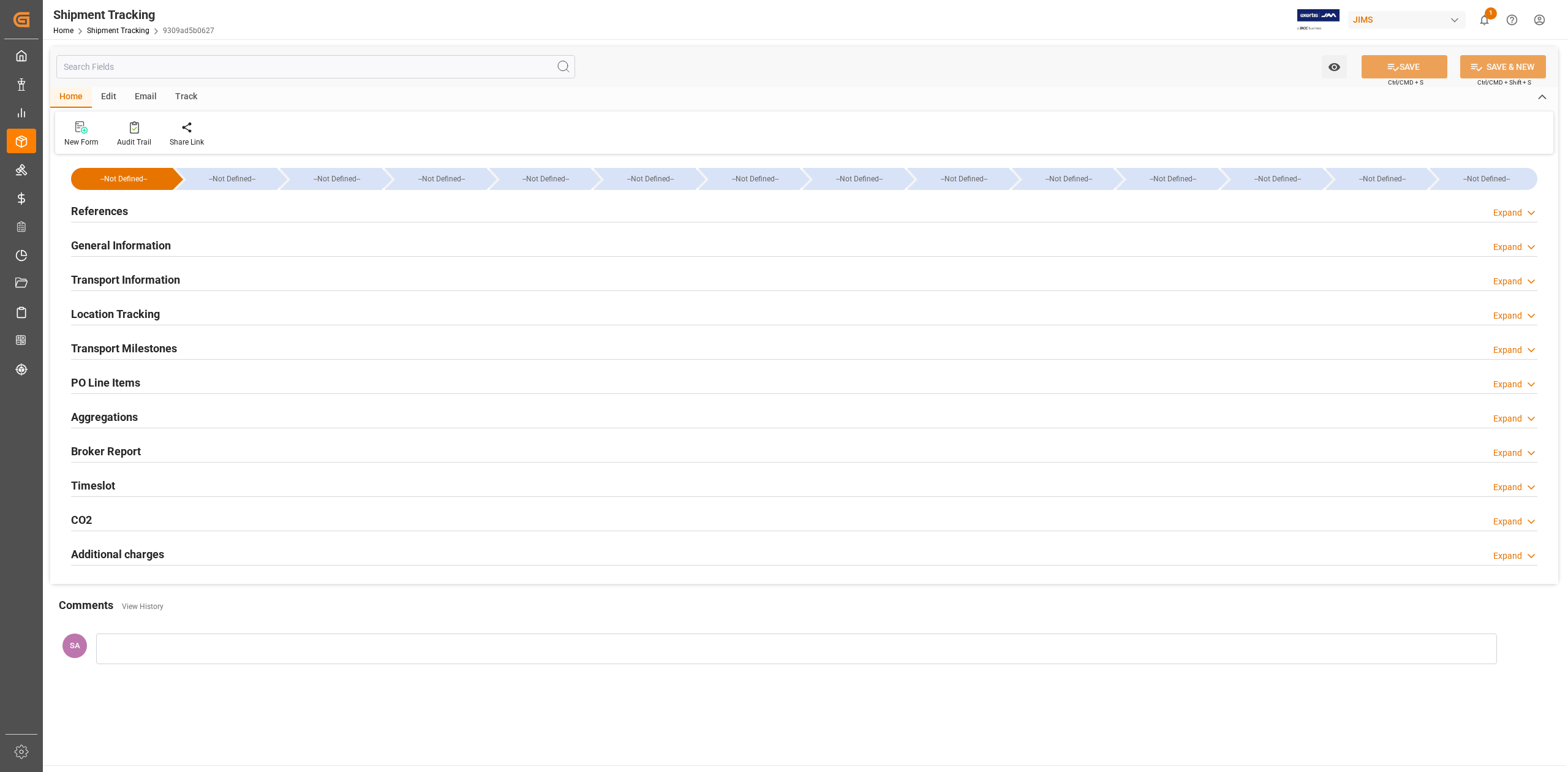
type input "9484376"
type input "14321.52"
click at [152, 282] on h2 "Transport Information" at bounding box center [125, 280] width 109 height 17
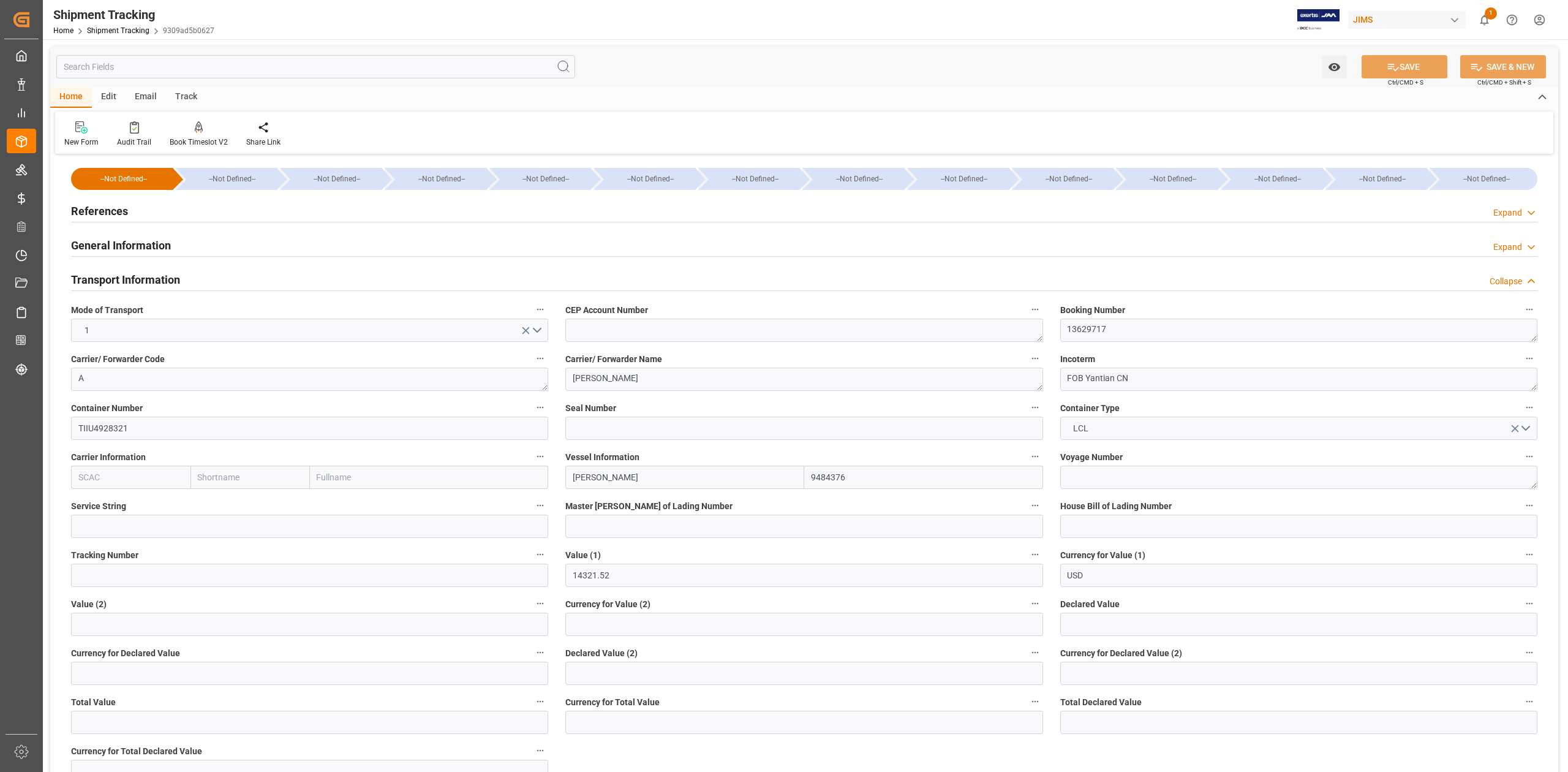
click at [121, 278] on h2 "Transport Information" at bounding box center [125, 280] width 109 height 17
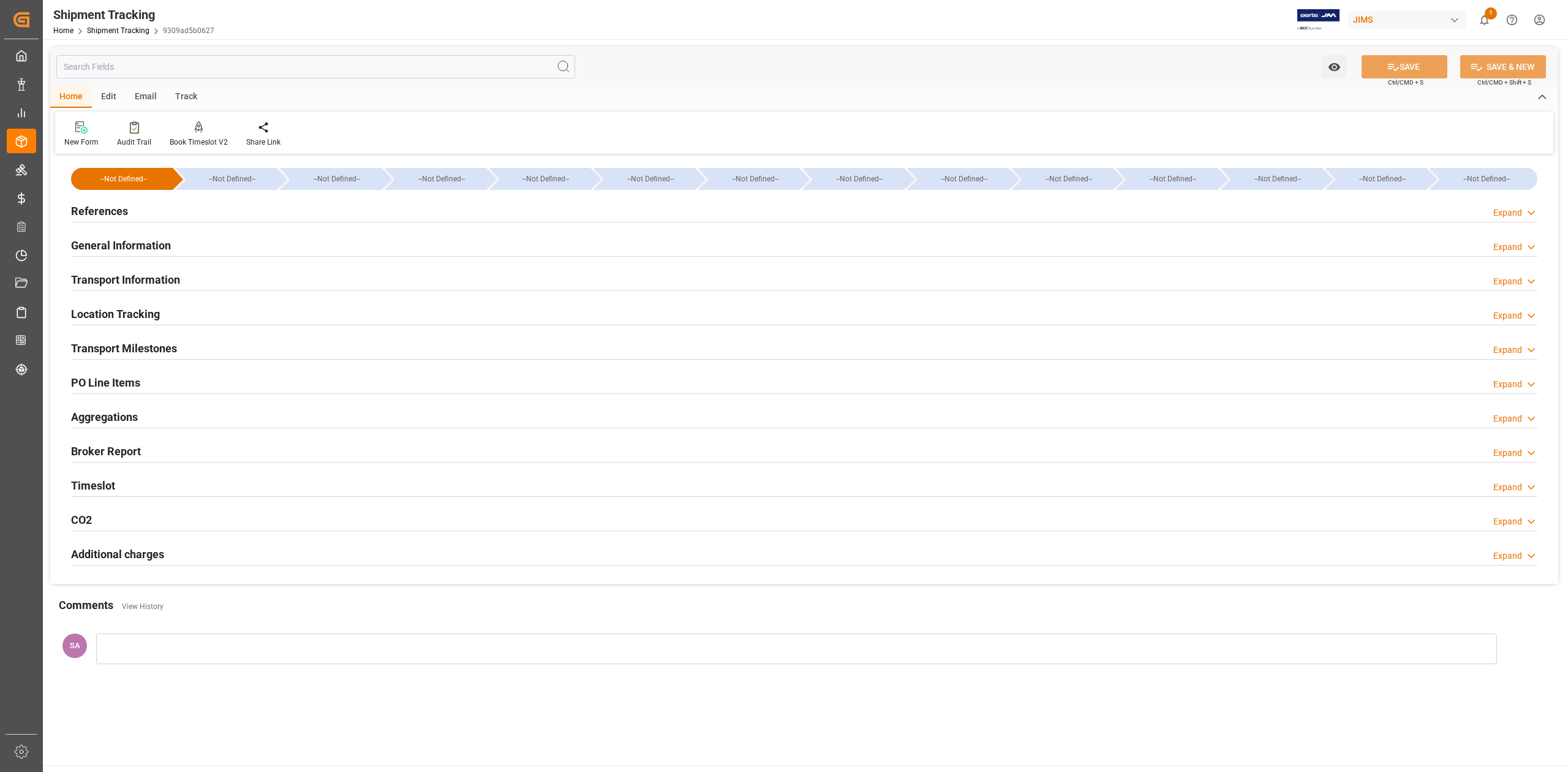
drag, startPoint x: 153, startPoint y: 351, endPoint x: 162, endPoint y: 353, distance: 9.2
click at [153, 351] on h2 "Transport Milestones" at bounding box center [123, 349] width 106 height 17
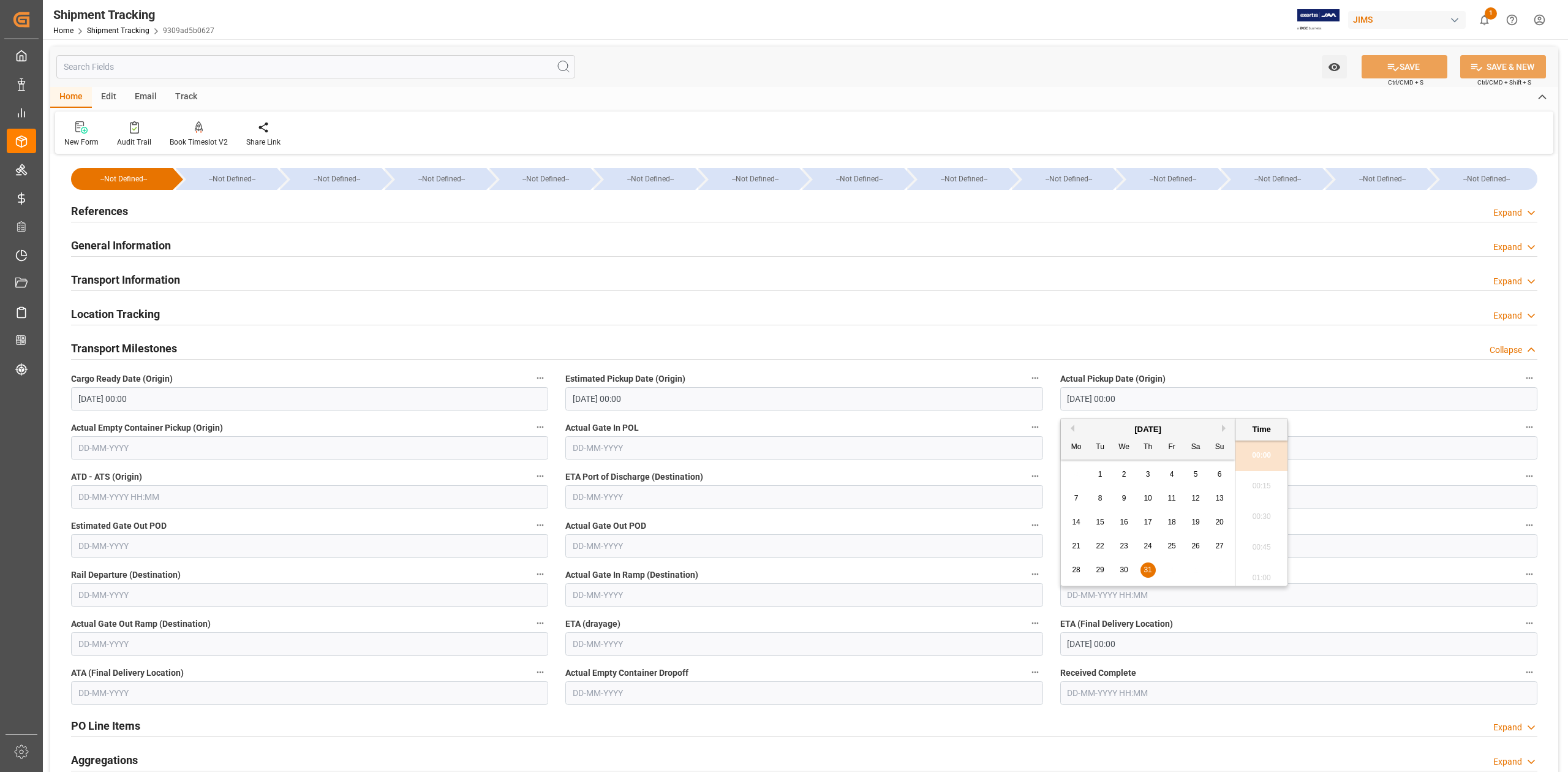
click at [1193, 398] on input "[DATE] 00:00" at bounding box center [1298, 398] width 477 height 23
click at [1193, 398] on input "31-07-2025 00:00" at bounding box center [1298, 398] width 477 height 23
click at [1314, 448] on input "31-07-2025 00:00" at bounding box center [1298, 448] width 477 height 23
type input "25-07-2025 00:00"
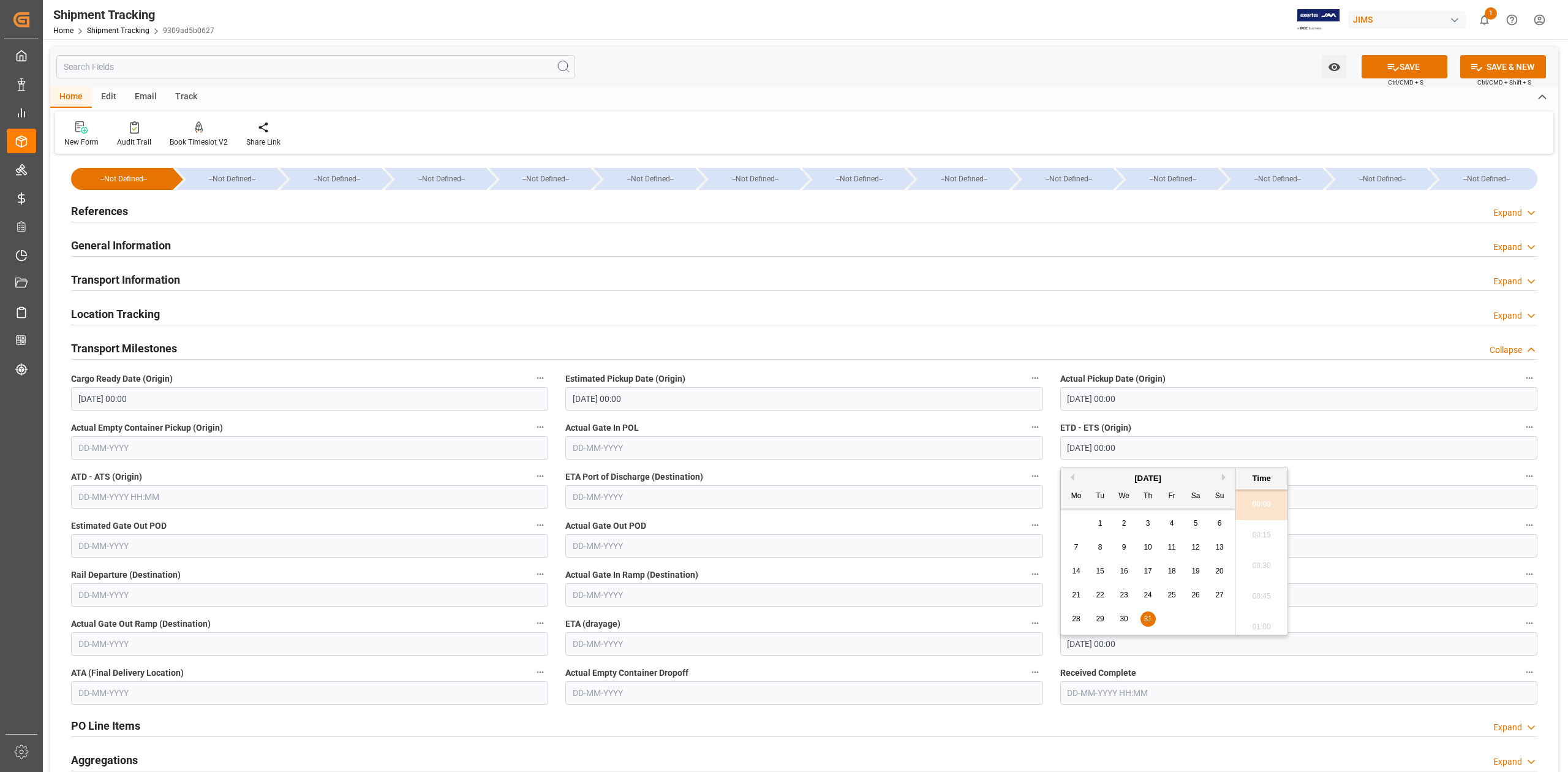
click at [1314, 448] on input "31-07-2025 00:00" at bounding box center [1298, 448] width 477 height 23
click at [1331, 648] on input "08-09-2025 00:00" at bounding box center [1298, 644] width 477 height 23
type input "25-07-2025 00:00"
click at [1071, 463] on button "Previous Month" at bounding box center [1070, 464] width 7 height 7
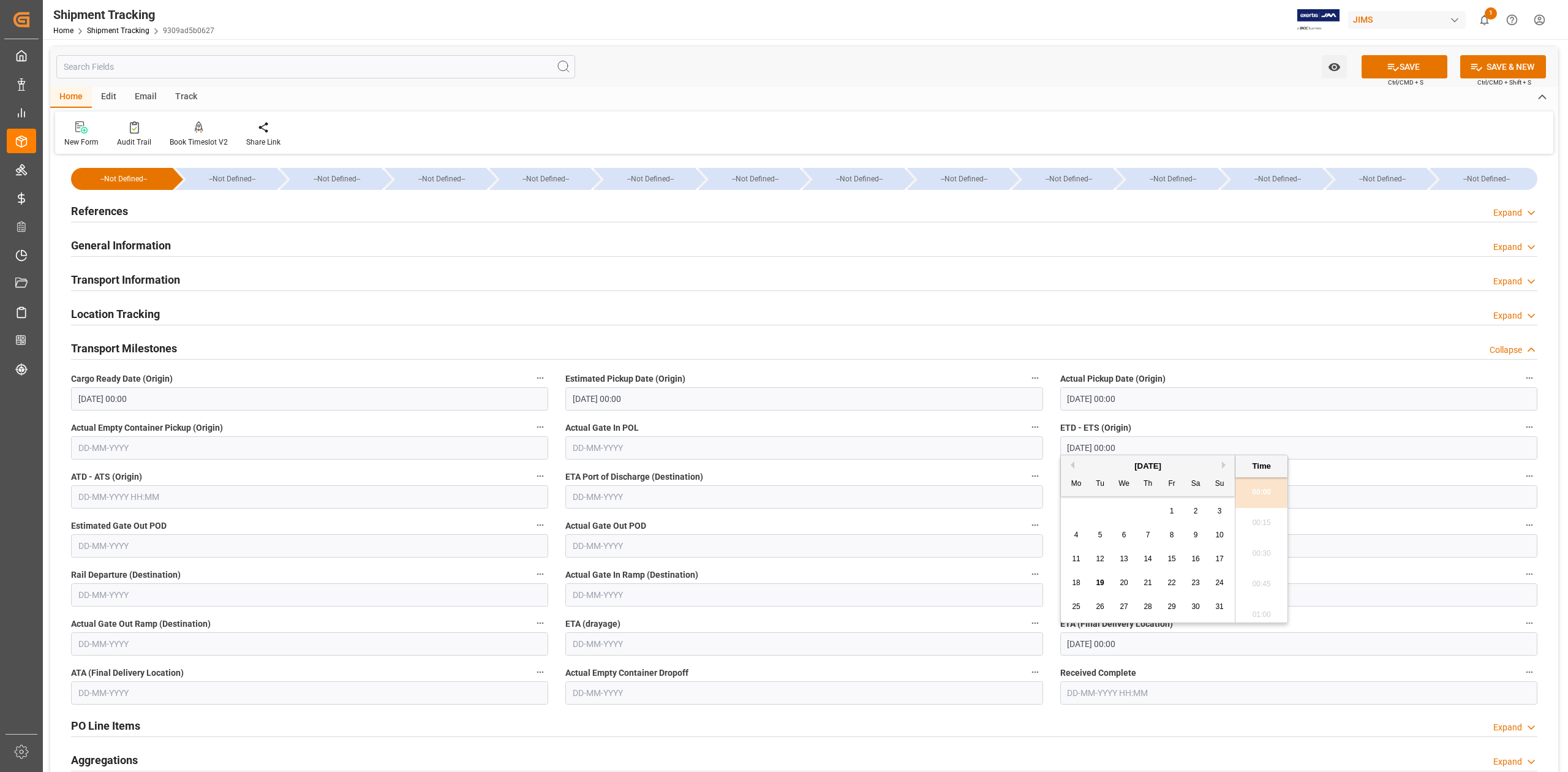
click at [1224, 462] on button "Next Month" at bounding box center [1225, 464] width 7 height 7
click at [1120, 513] on div "3" at bounding box center [1124, 512] width 15 height 15
type input "03-09-2025 00:00"
click at [1410, 64] on button "SAVE" at bounding box center [1404, 67] width 86 height 23
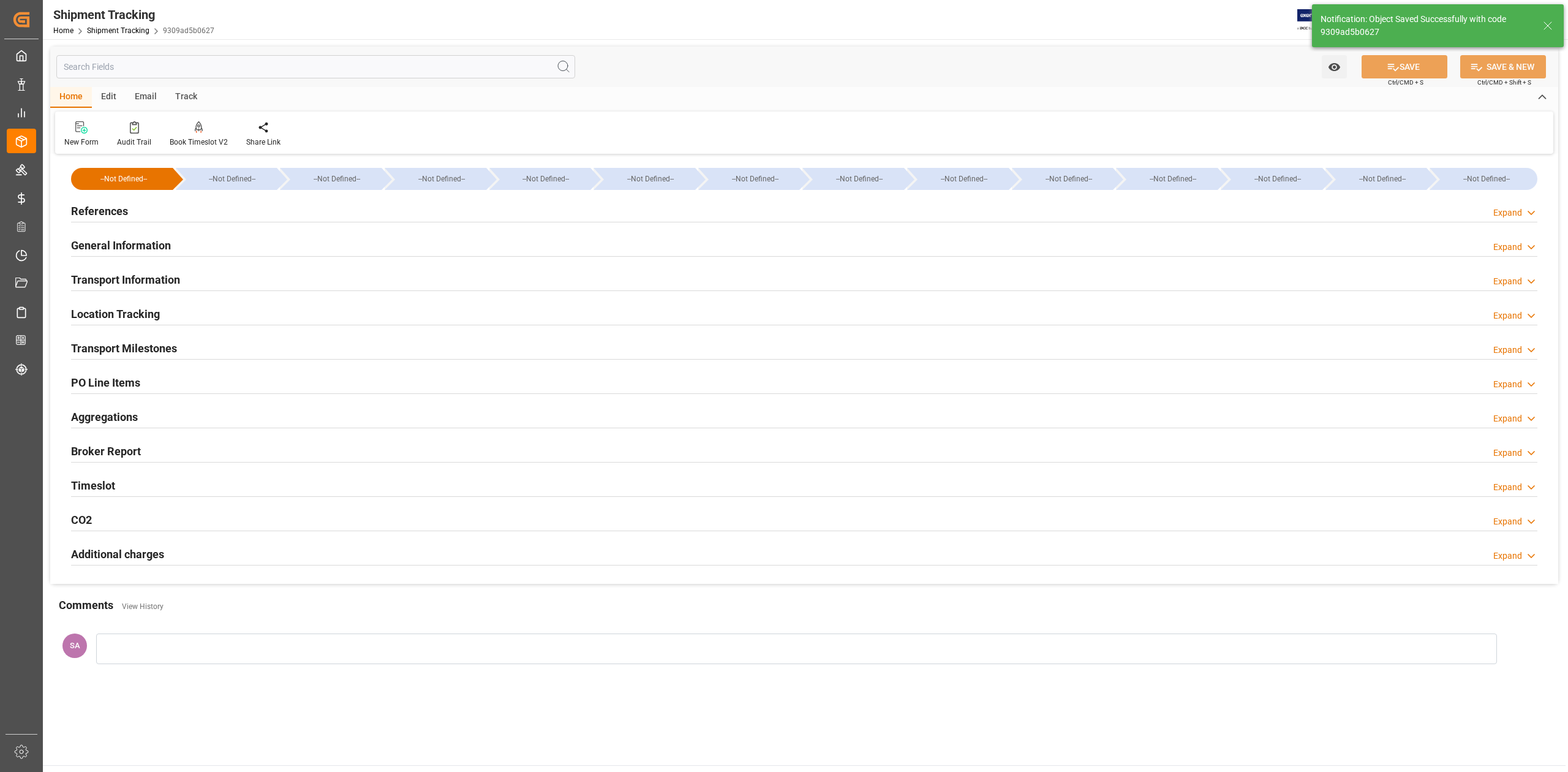
click at [138, 348] on h2 "Transport Milestones" at bounding box center [123, 349] width 106 height 17
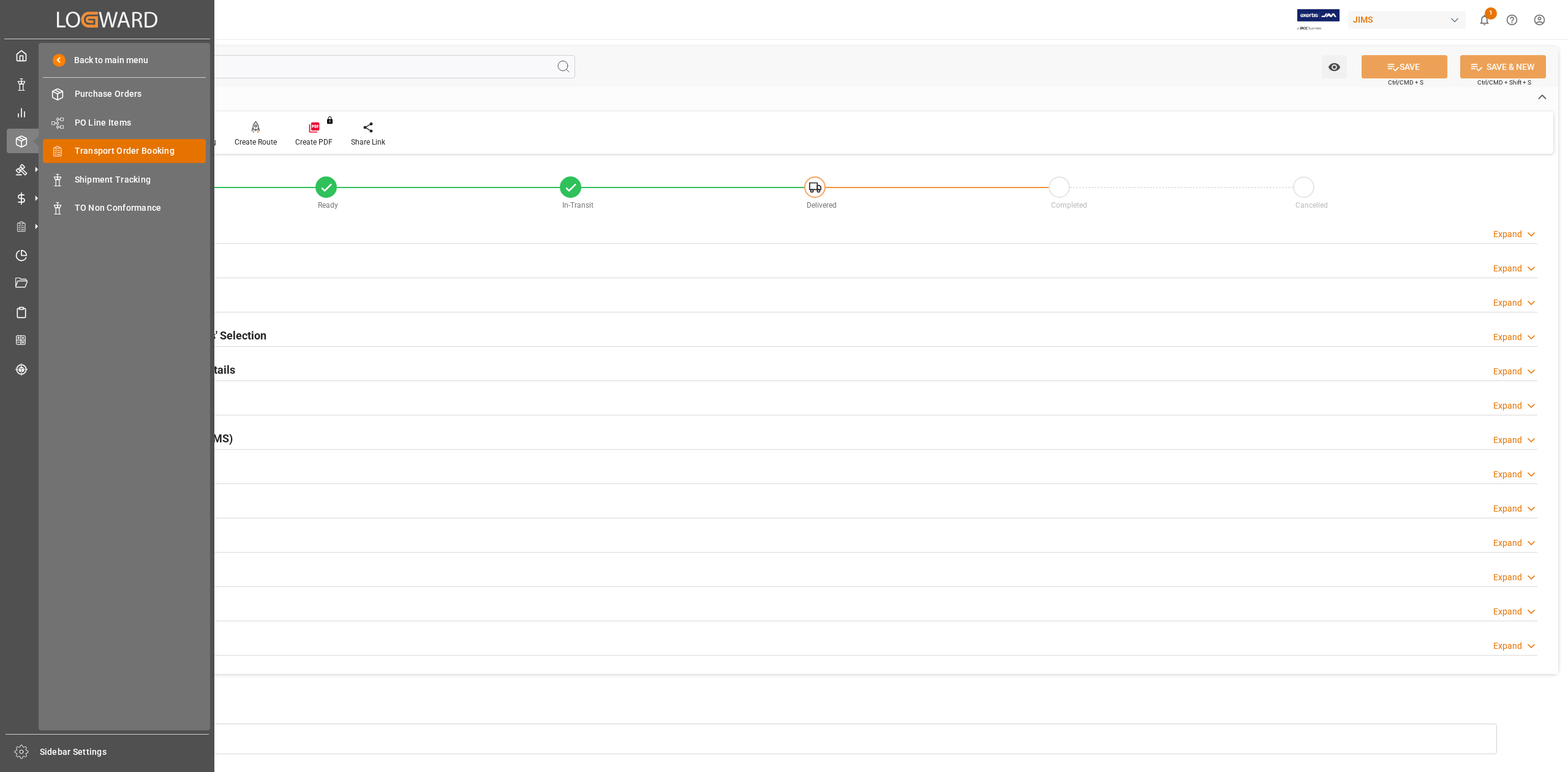
click at [146, 143] on div "Transport Order Booking Transport Order Booking" at bounding box center [125, 151] width 163 height 24
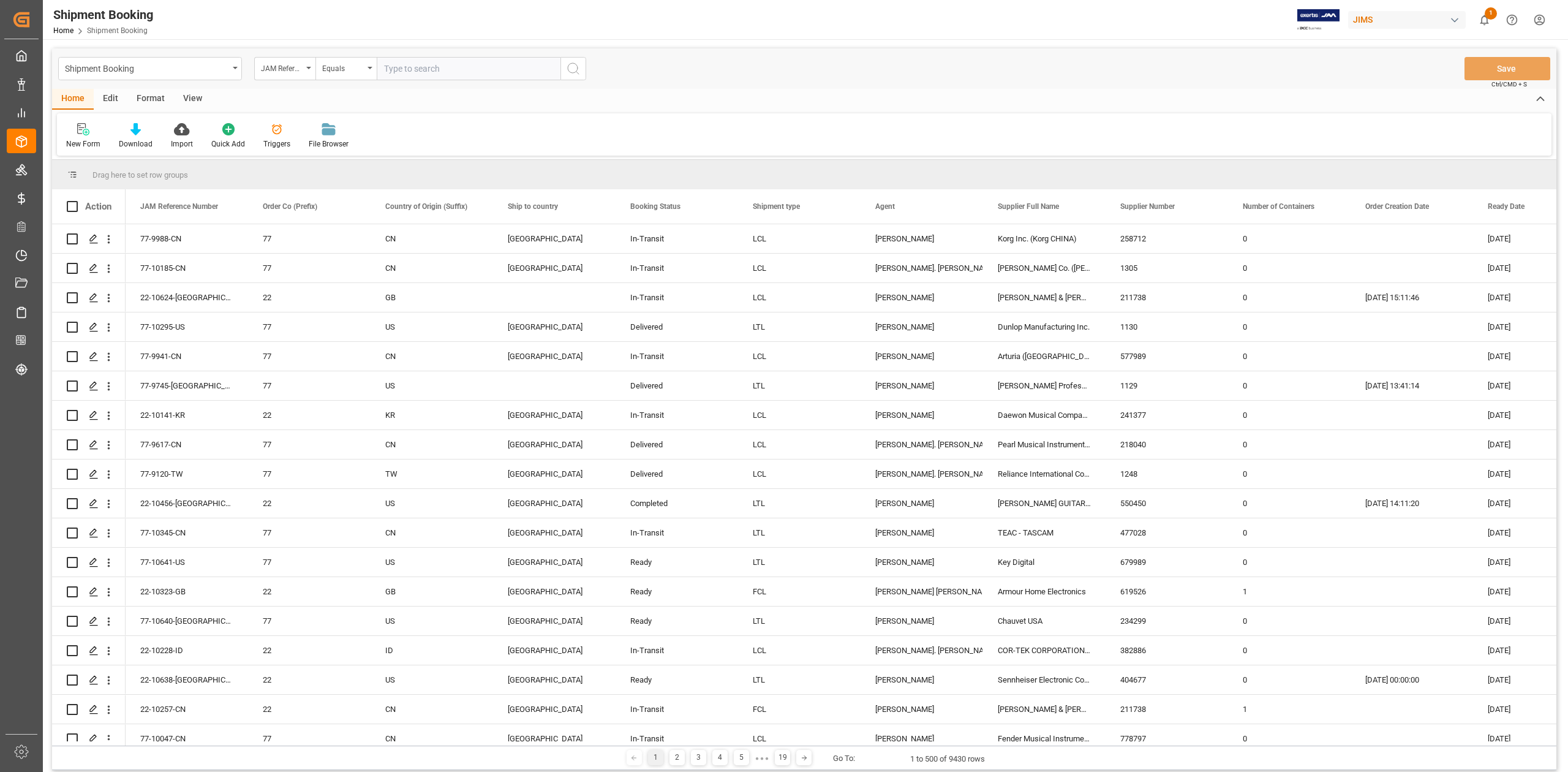
click at [495, 72] on input "text" at bounding box center [468, 68] width 184 height 23
paste input "77-9993-CN"
type input "77-9993-CN"
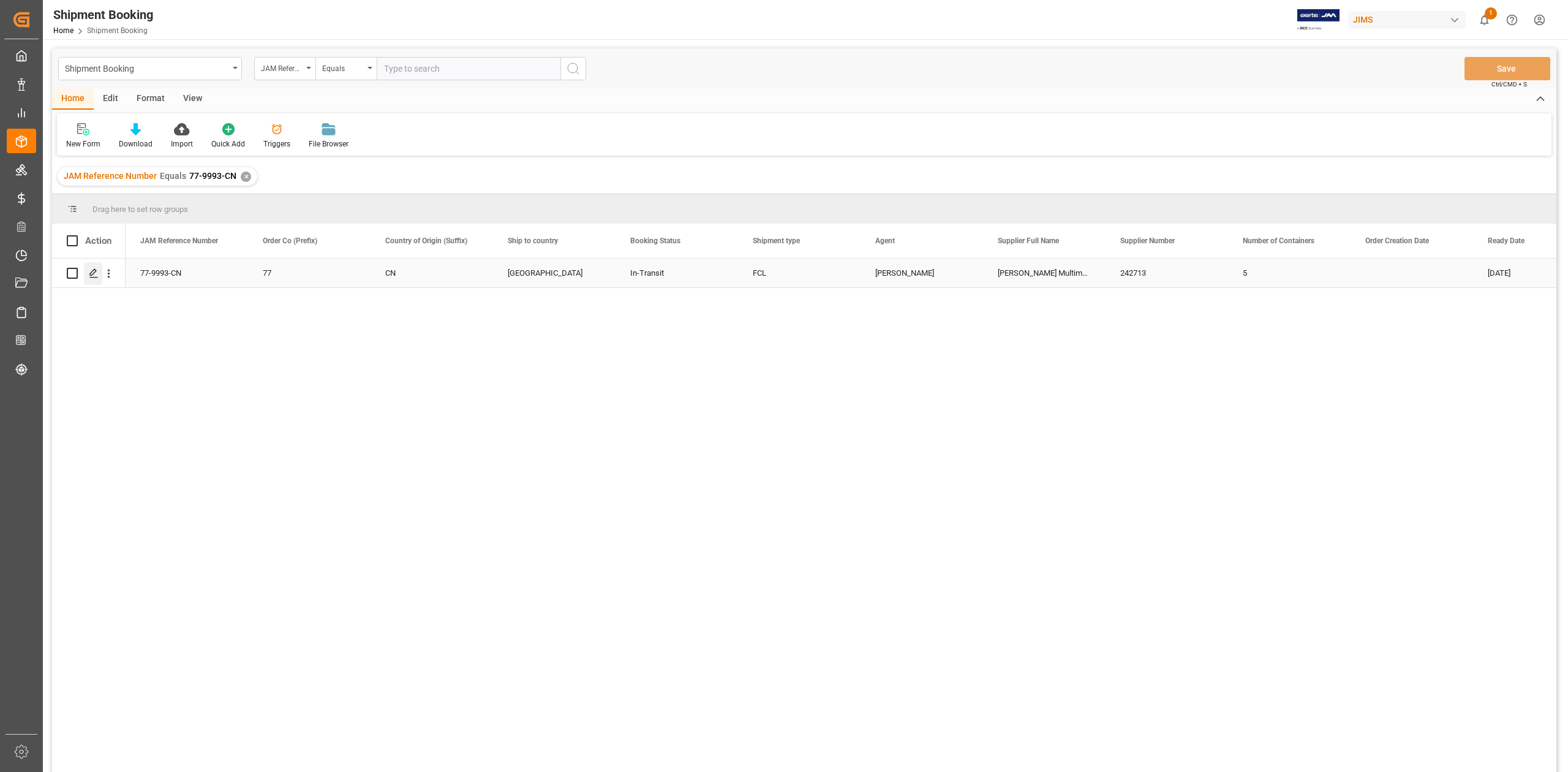
click at [96, 275] on icon "Press SPACE to select this row." at bounding box center [94, 273] width 10 height 10
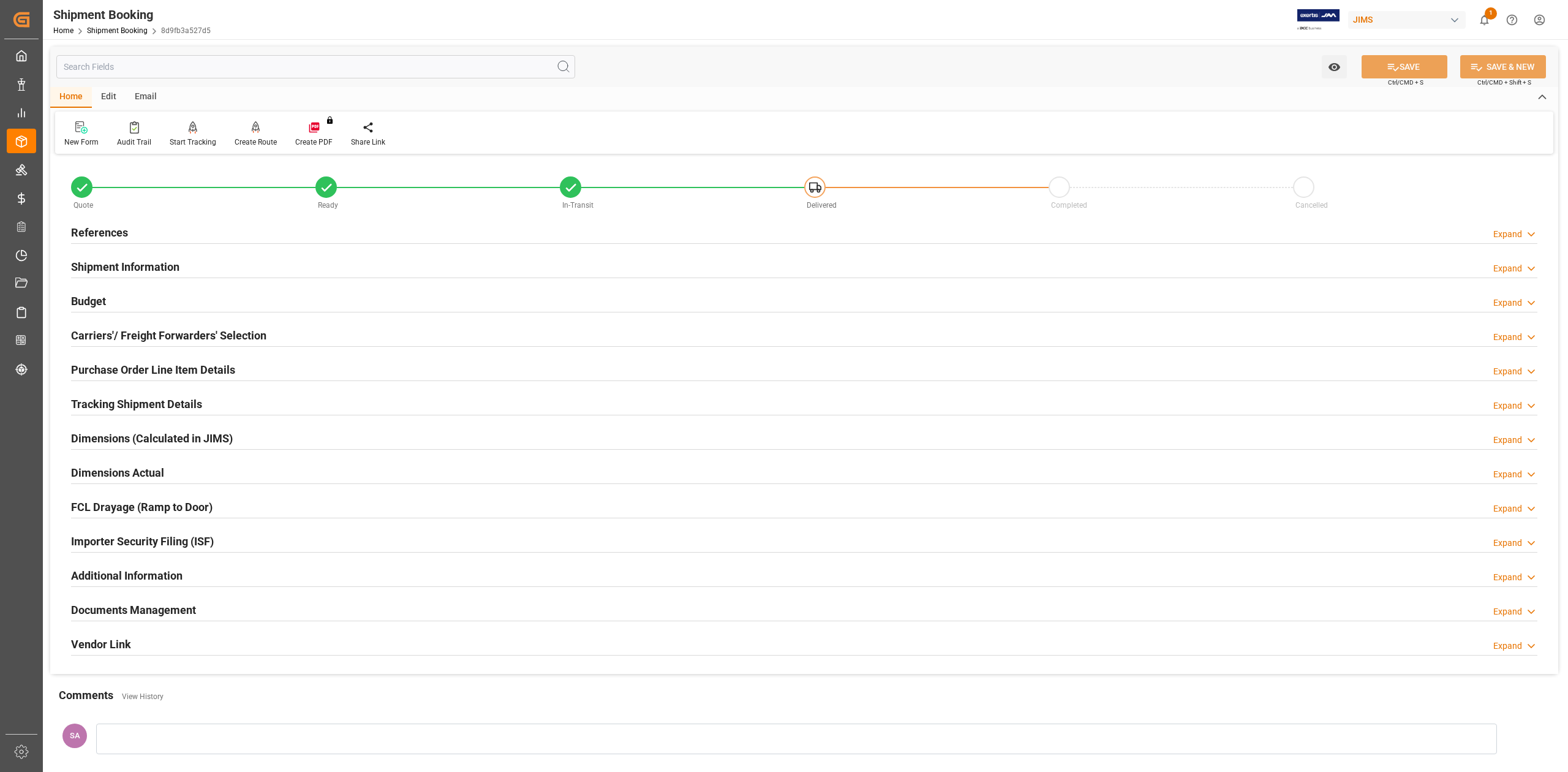
click at [189, 611] on h2 "Documents Management" at bounding box center [133, 610] width 125 height 17
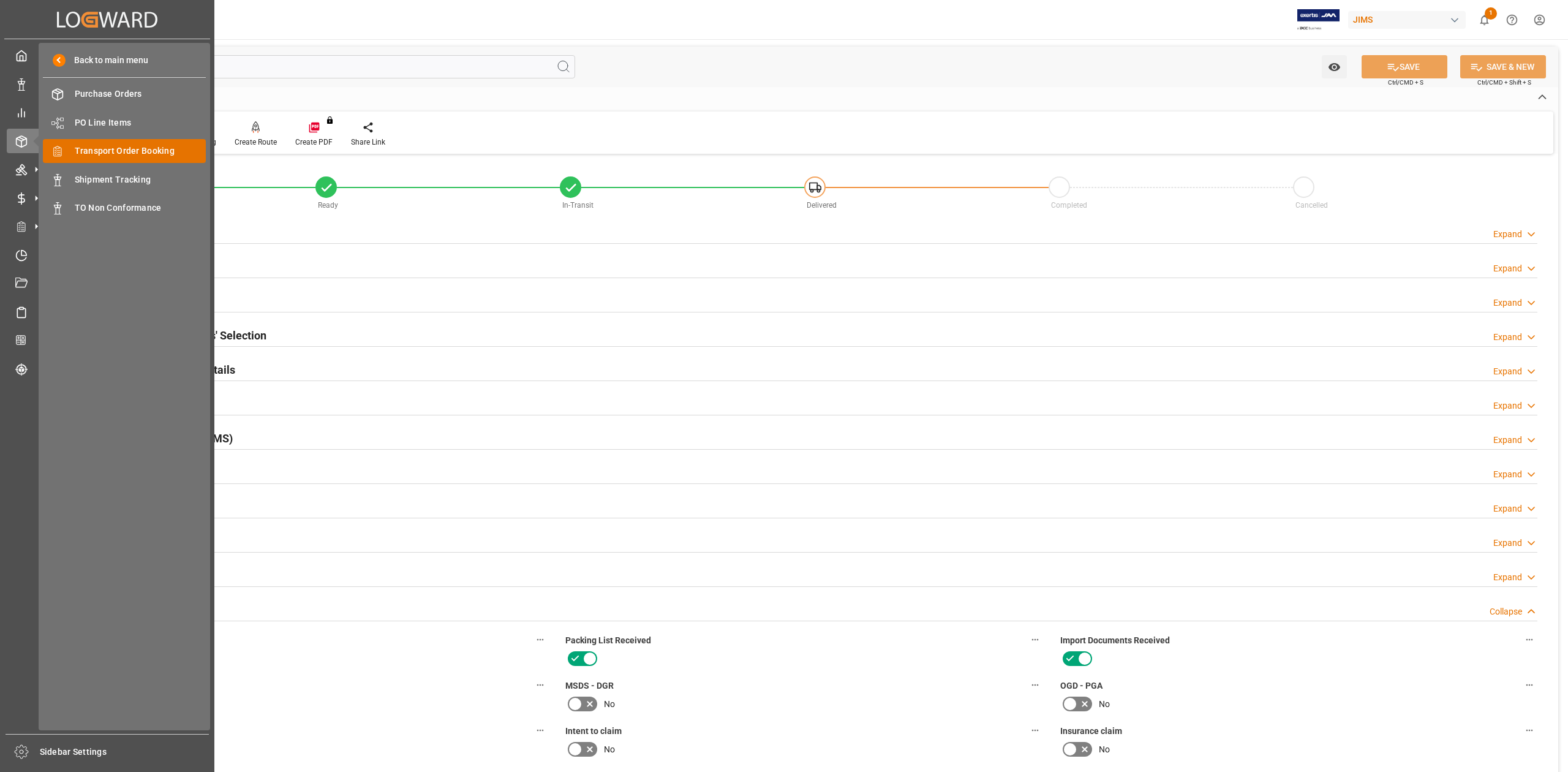
click at [161, 153] on span "Transport Order Booking" at bounding box center [141, 151] width 131 height 12
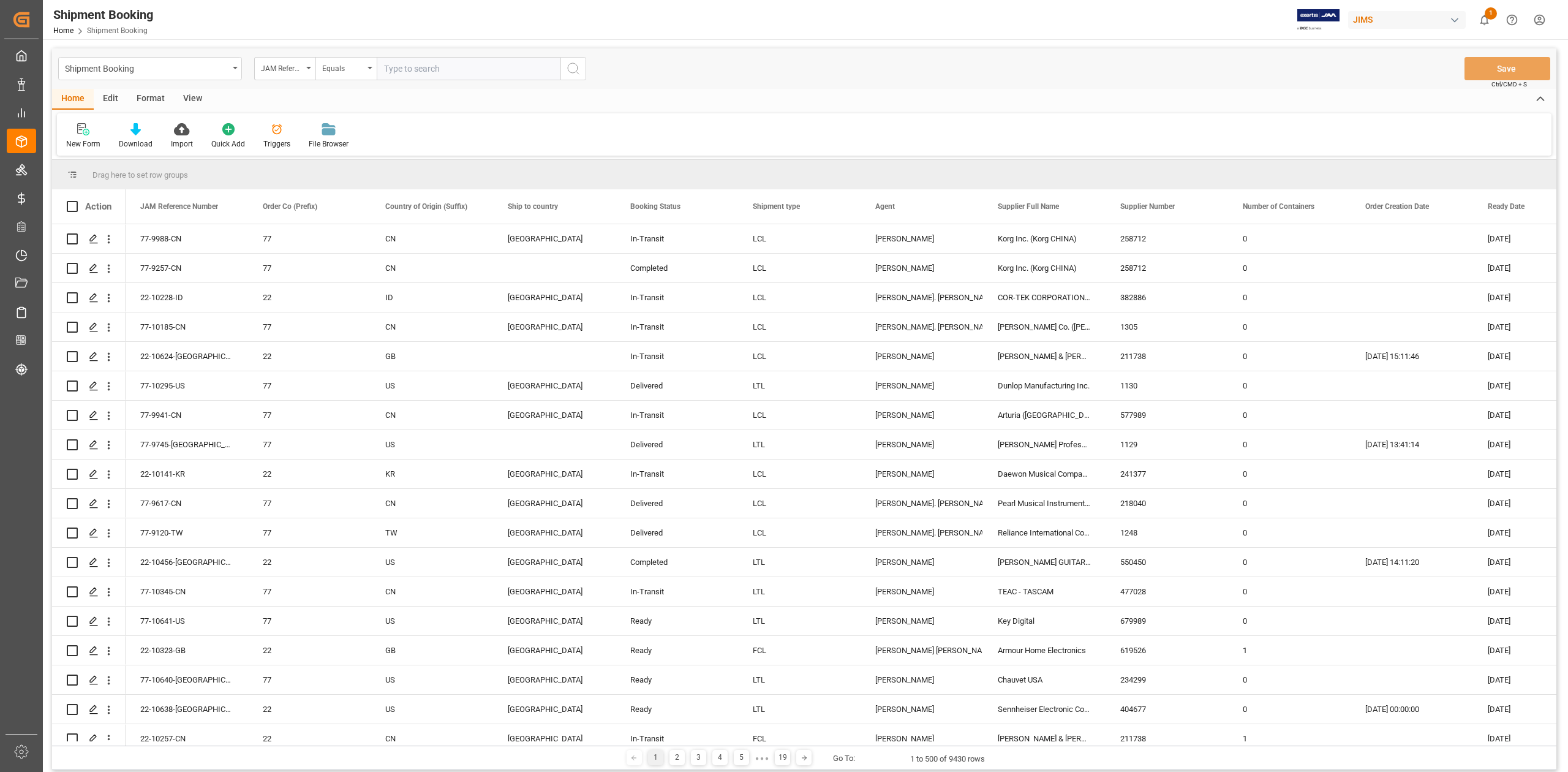
click at [415, 70] on input "text" at bounding box center [468, 68] width 184 height 23
type input "77-9619-CN"
click at [581, 67] on button "search button" at bounding box center [573, 68] width 26 height 23
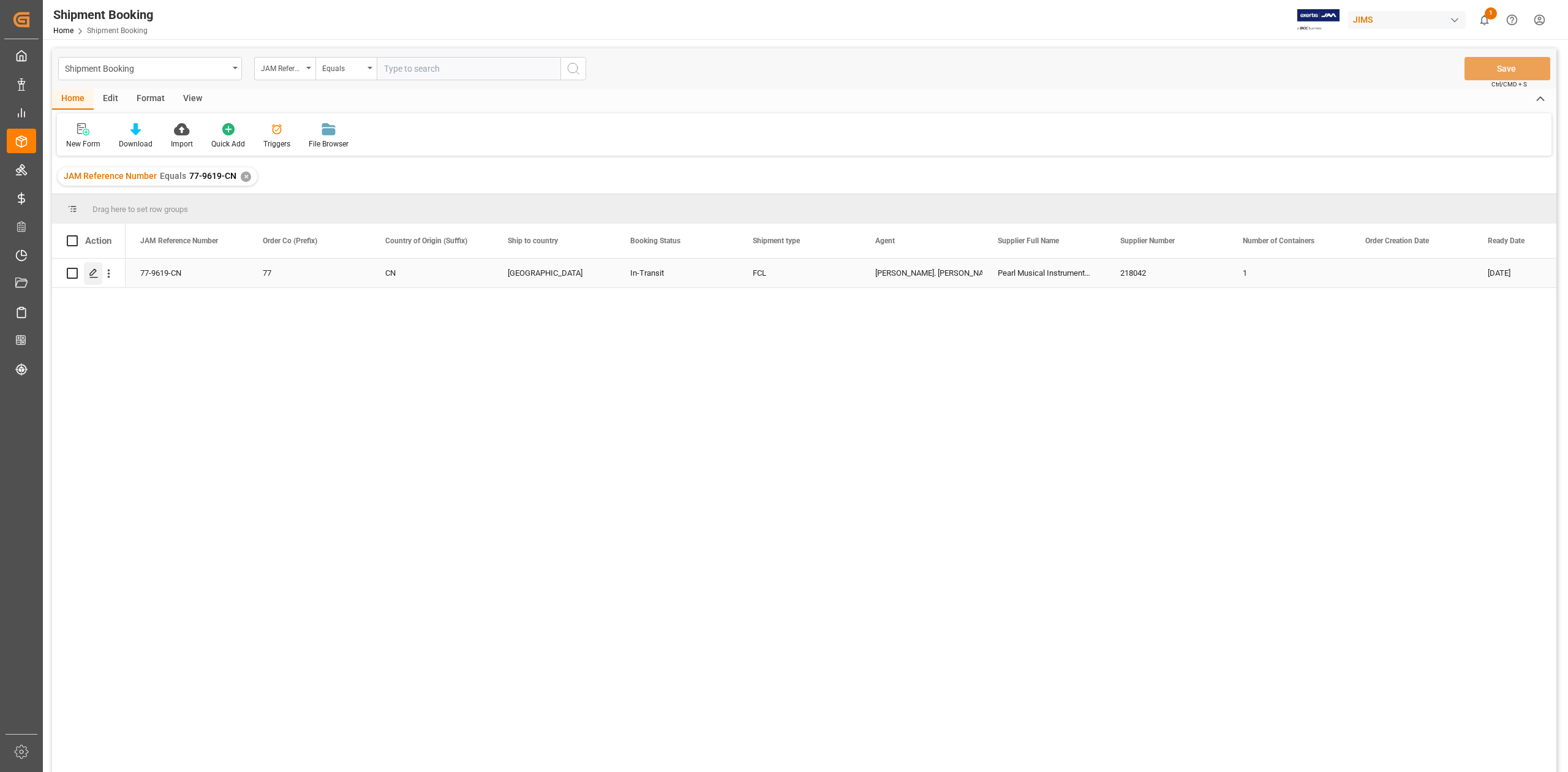
click icon "Press SPACE to select this row."
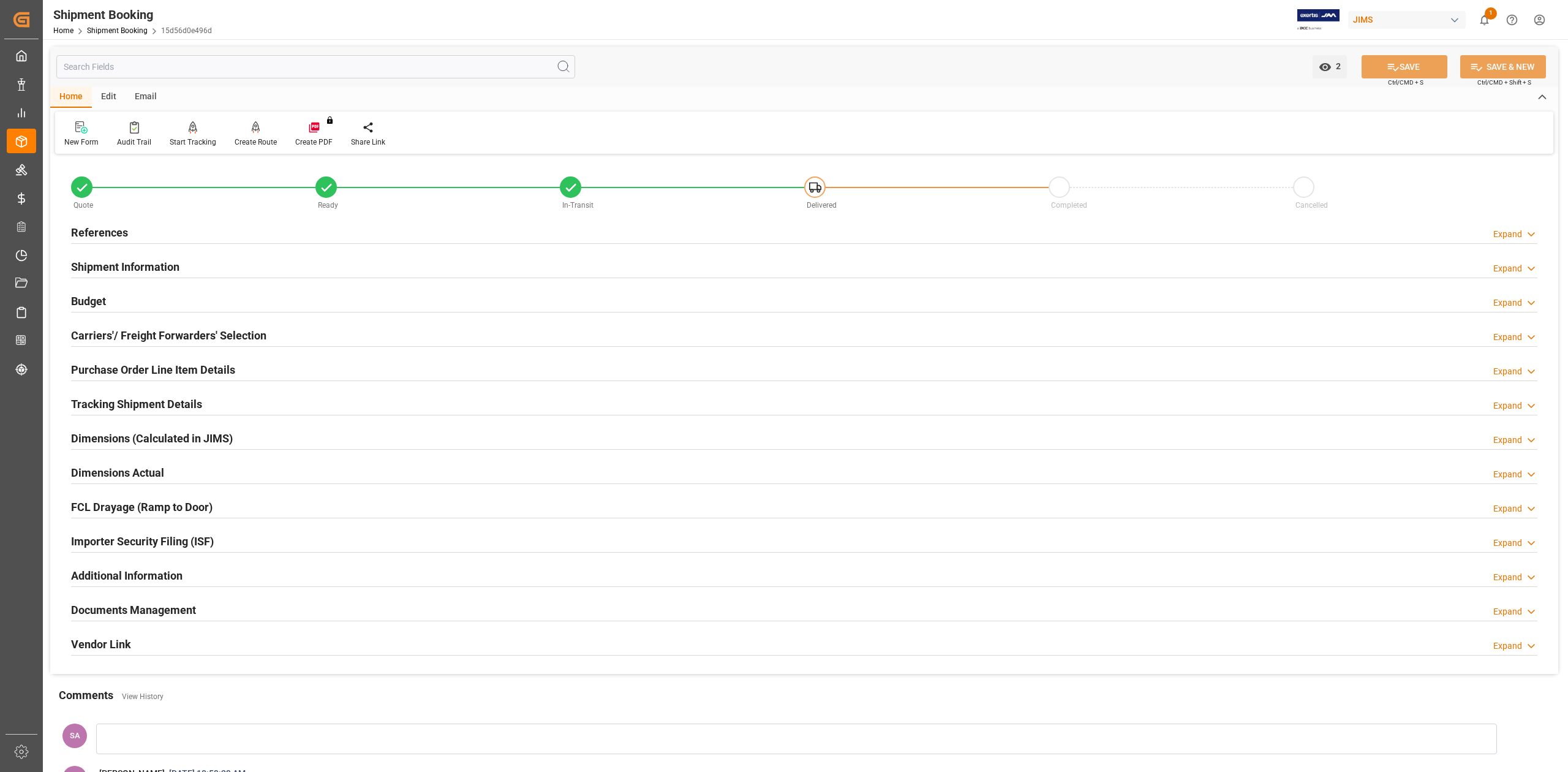
click div "Documents Management Expand"
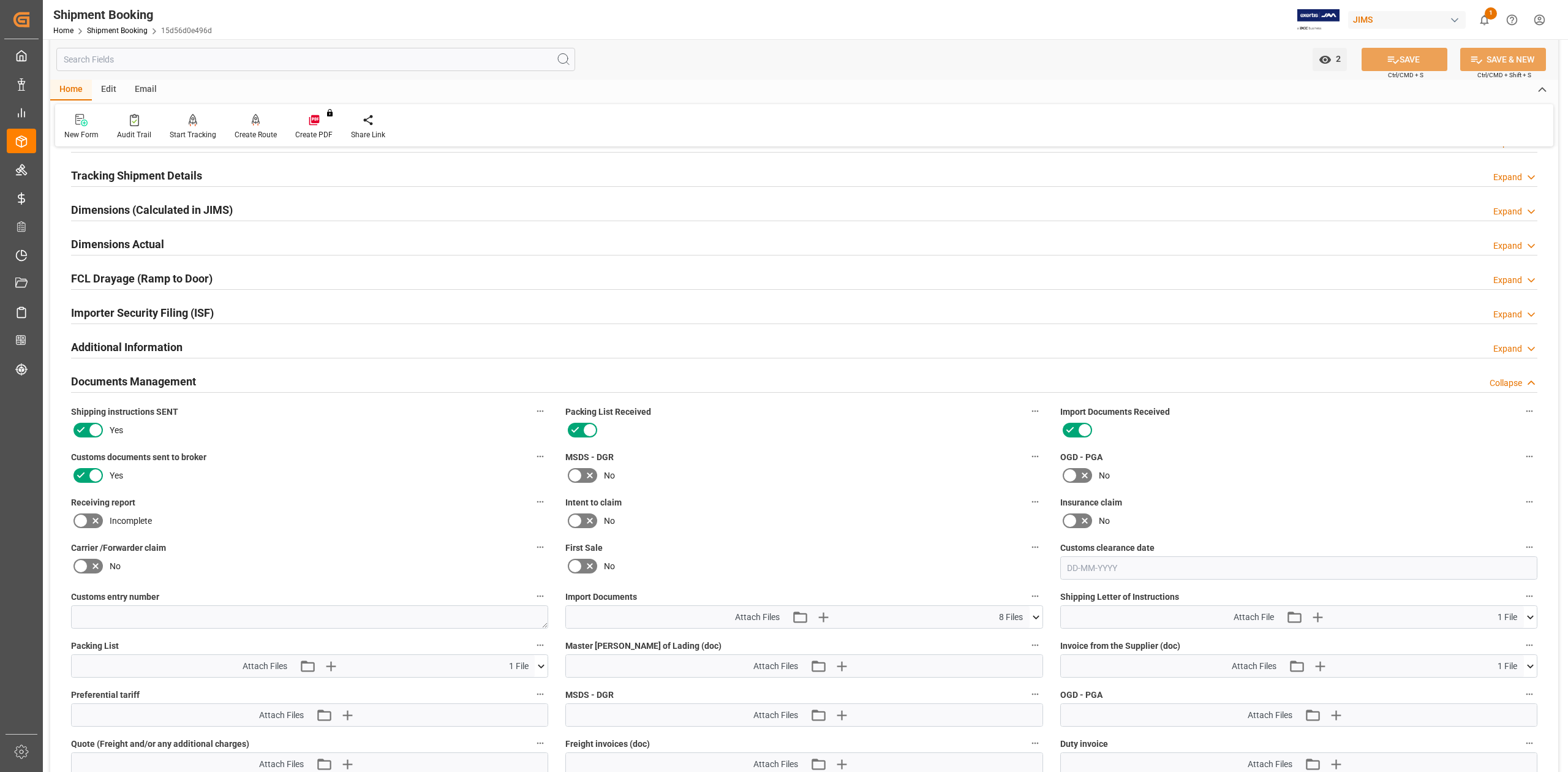
scroll to position [326, 0]
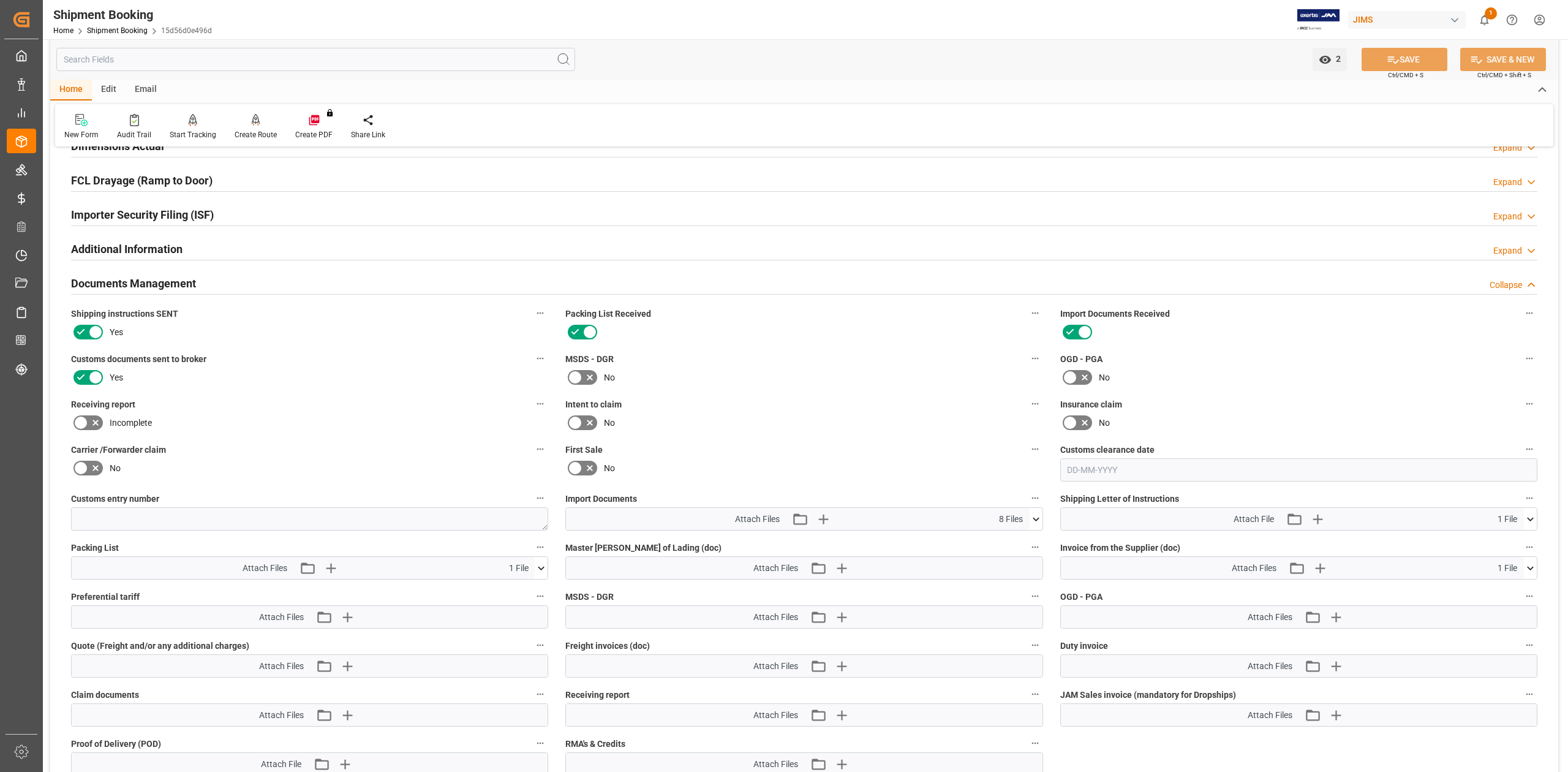
click icon
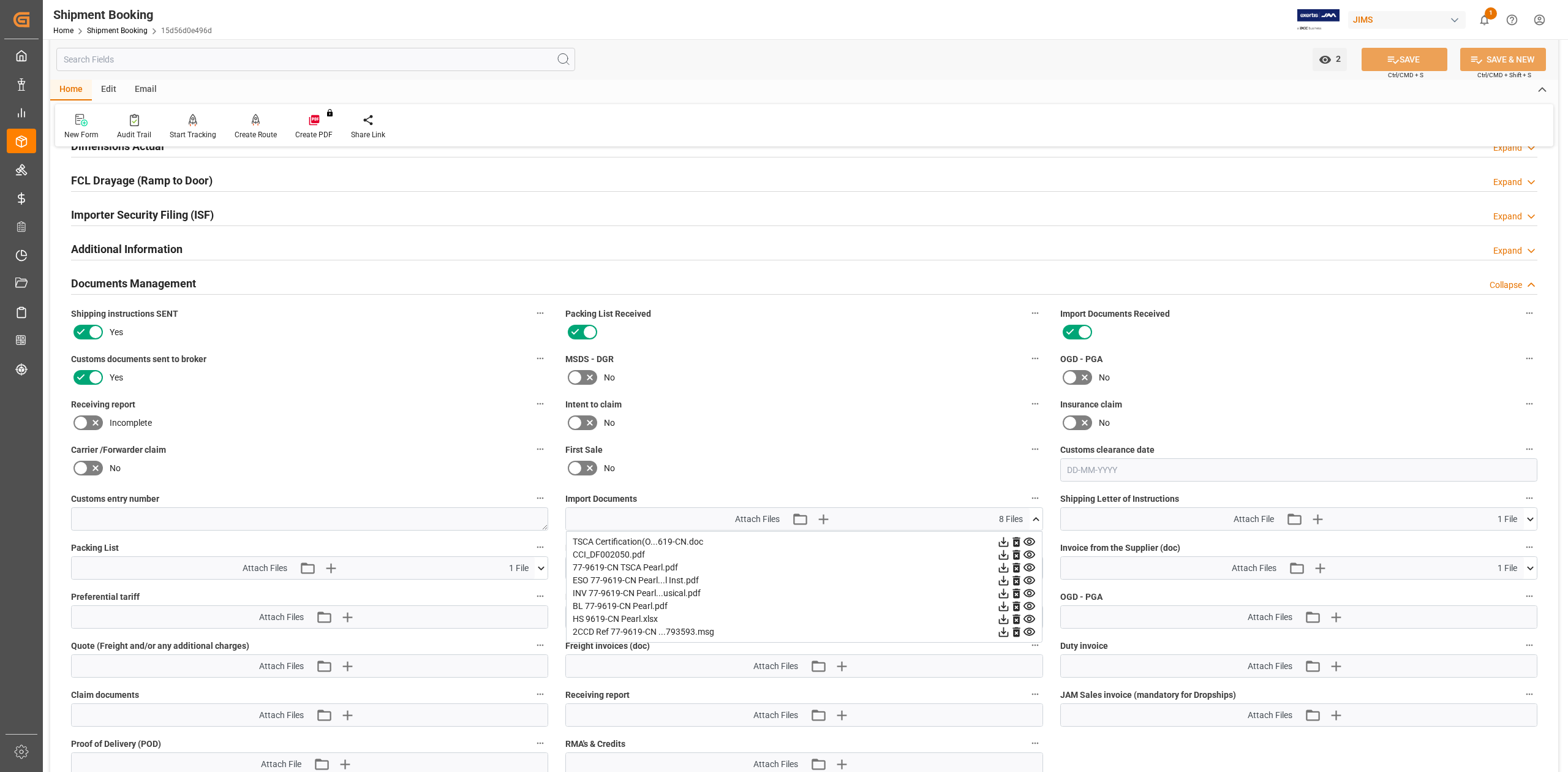
click icon
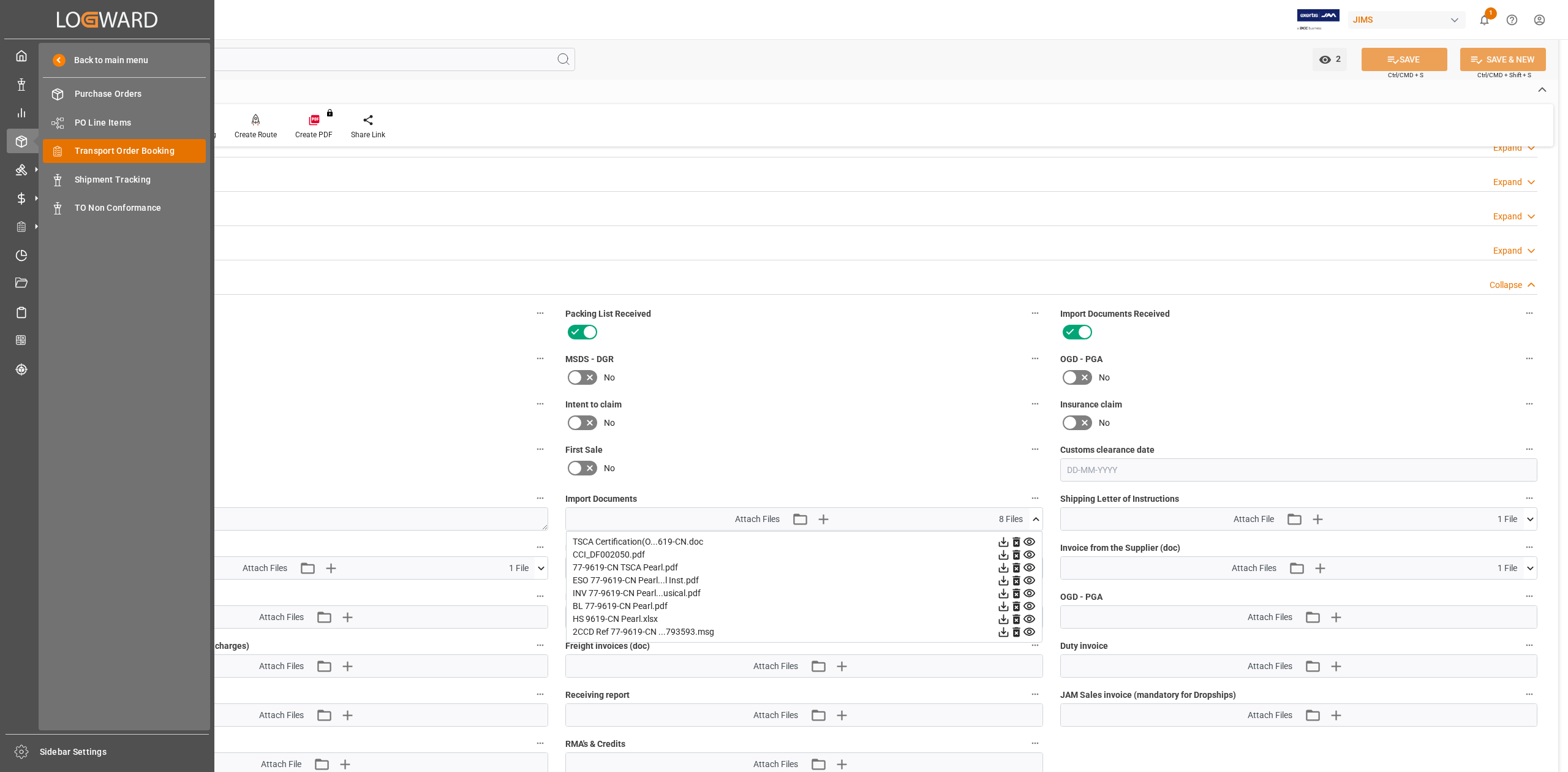
click span "Transport Order Booking"
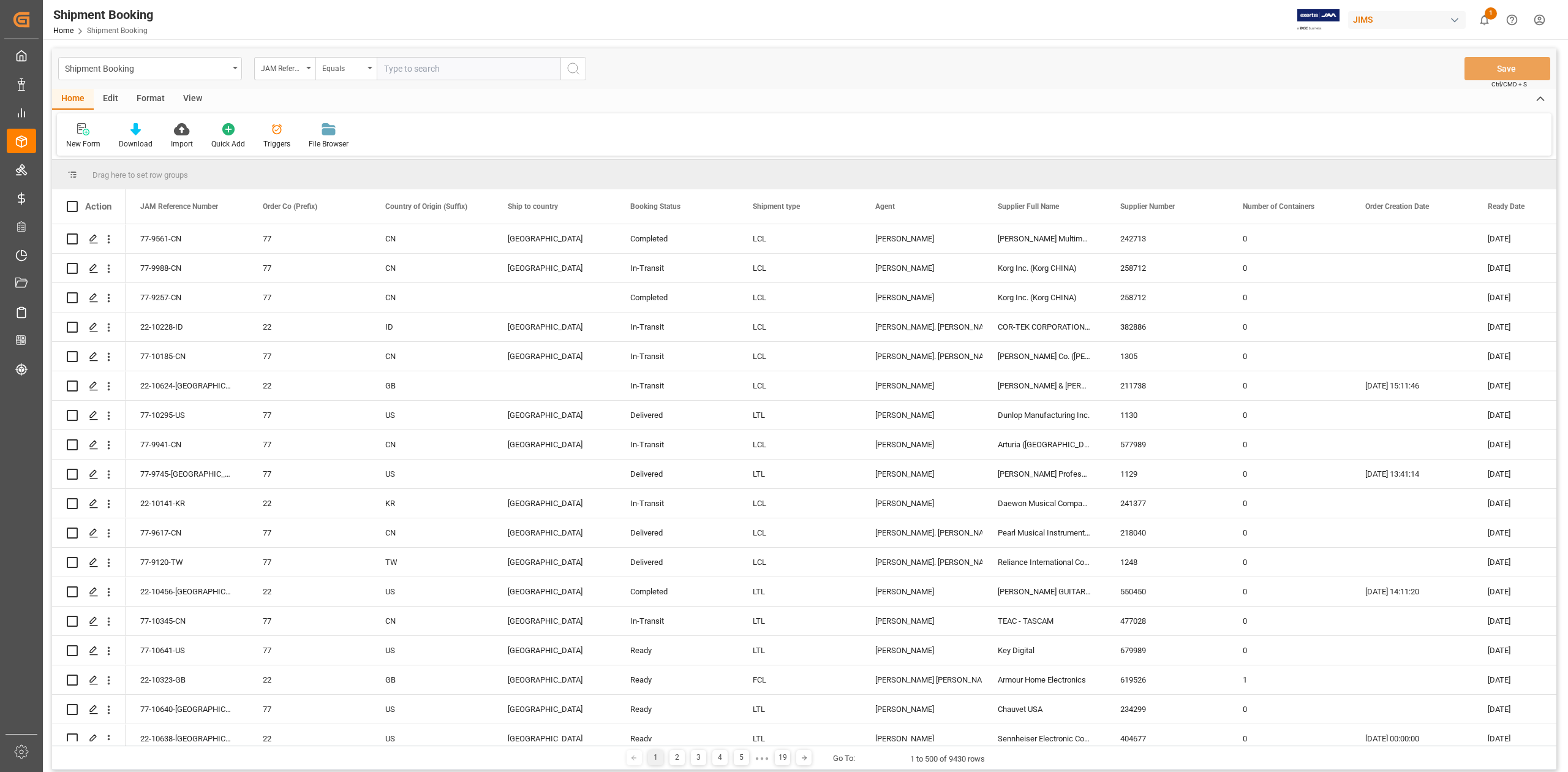
click input "text"
type input "77-9935-BE"
click circle "search button"
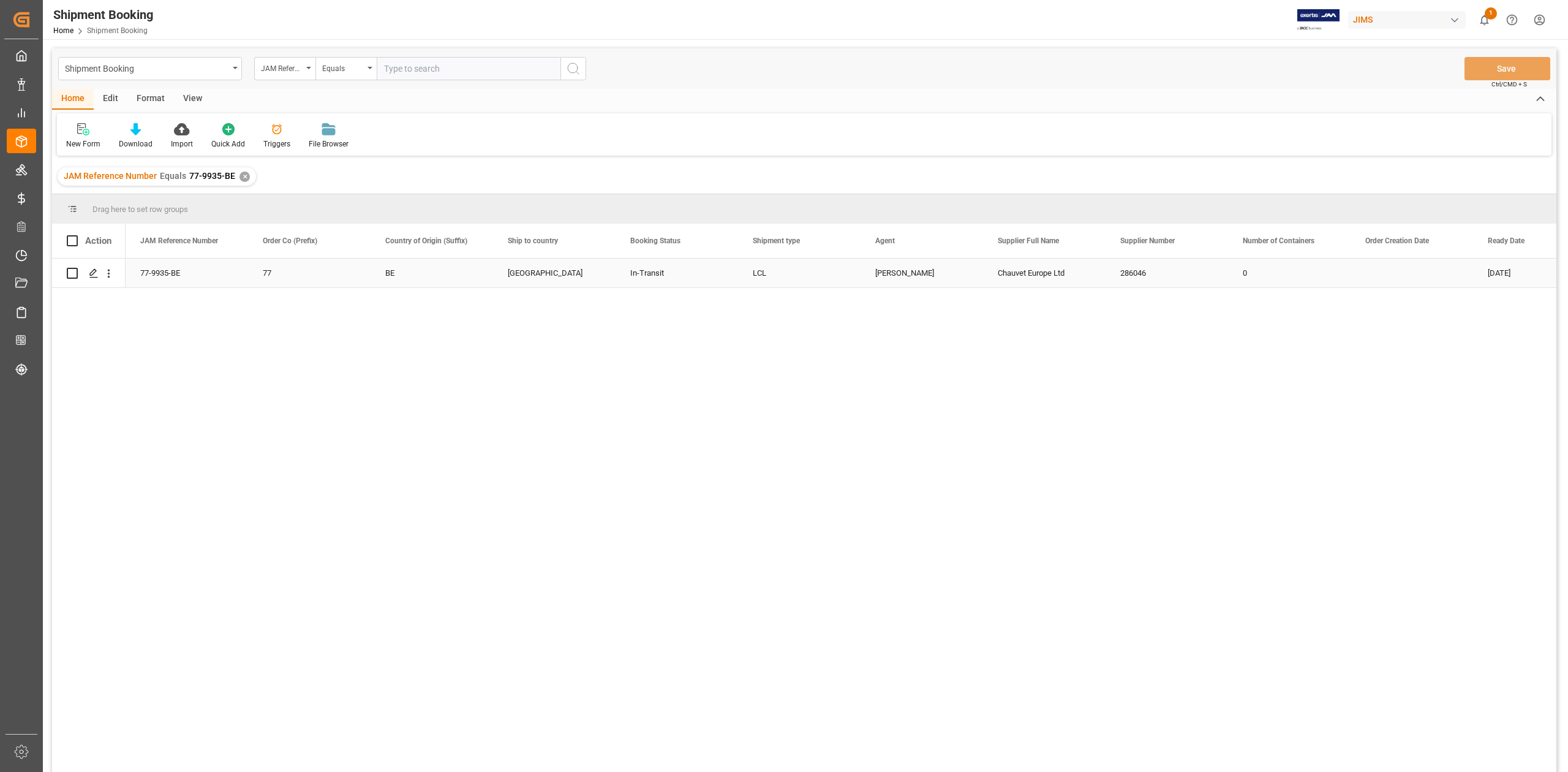
click div "77-9935-BE"
drag, startPoint x: 1062, startPoint y: 434, endPoint x: 1060, endPoint y: 391, distance: 43.0
click div "77-9935-BE 77 BE Canada In-Transit LCL Daniel Sokolyk Chauvet Europe Ltd 286046…"
click div "Chauvet Europe Ltd"
click div "77-9935-BE"
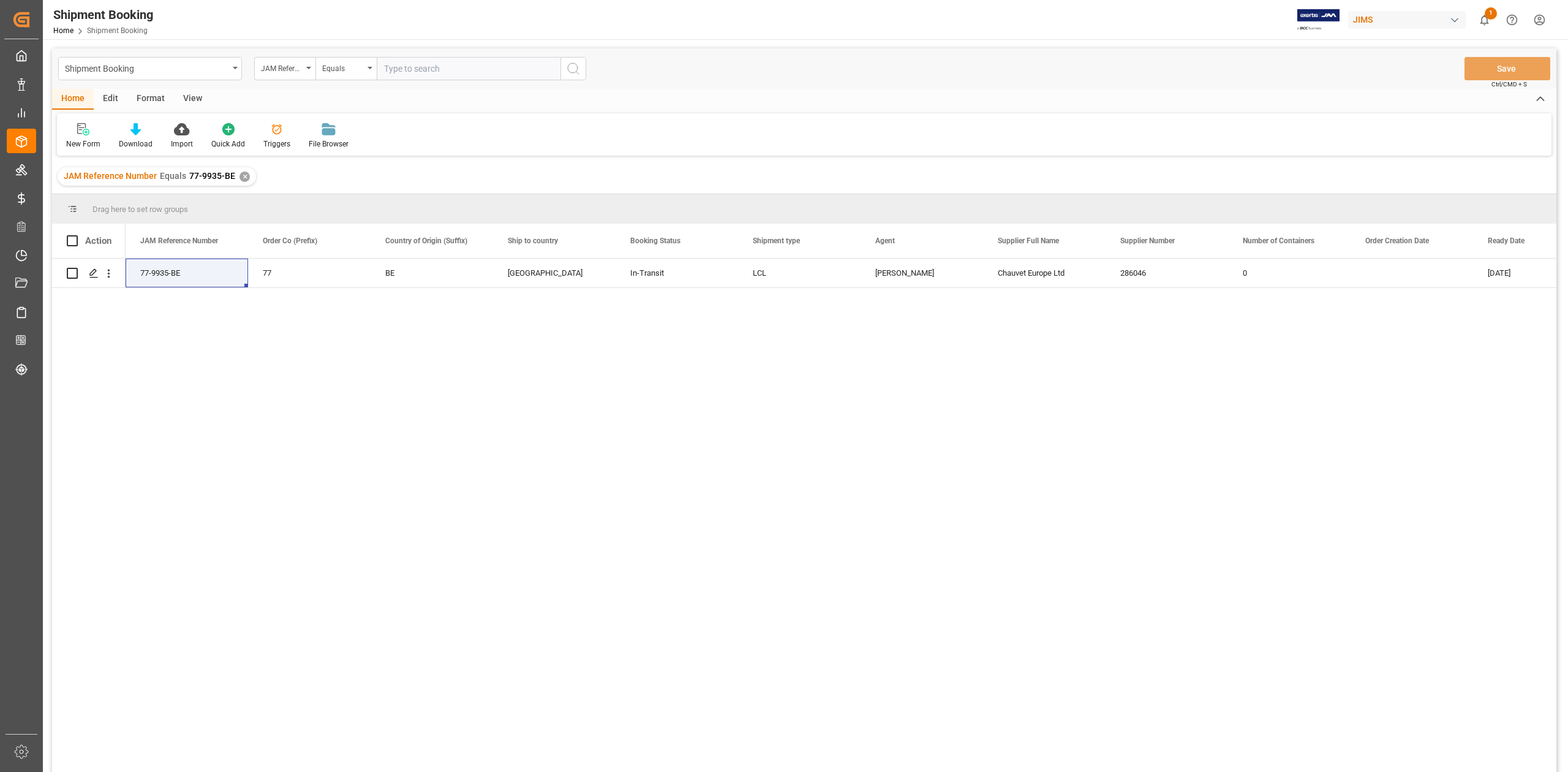
click div "77-9935-BE 77 BE Canada In-Transit LCL Daniel Sokolyk Chauvet Europe Ltd 286046…"
click div "Chauvet Europe Ltd"
click div "✕"
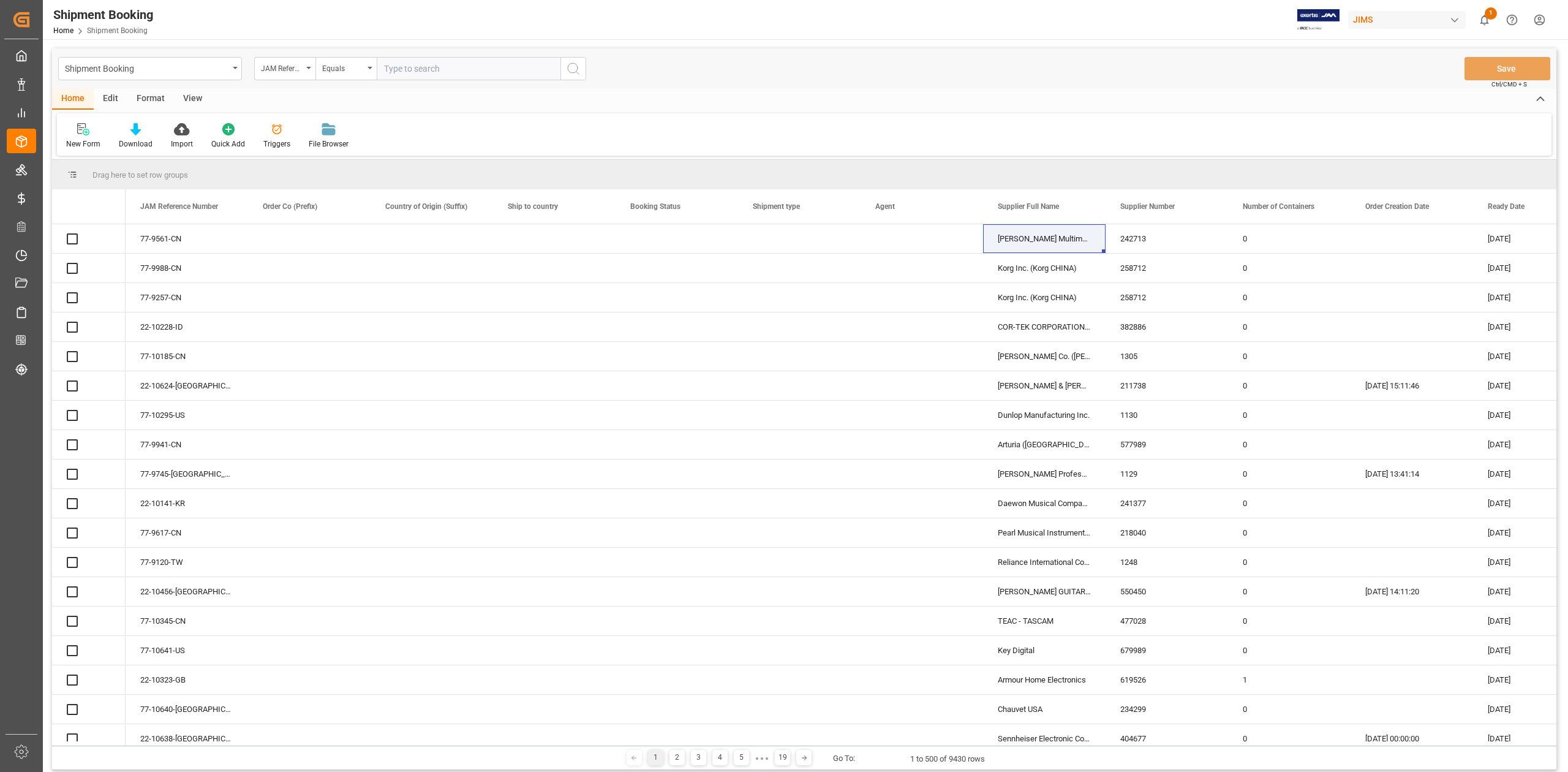
click input "text"
paste input "77-9814-CN"
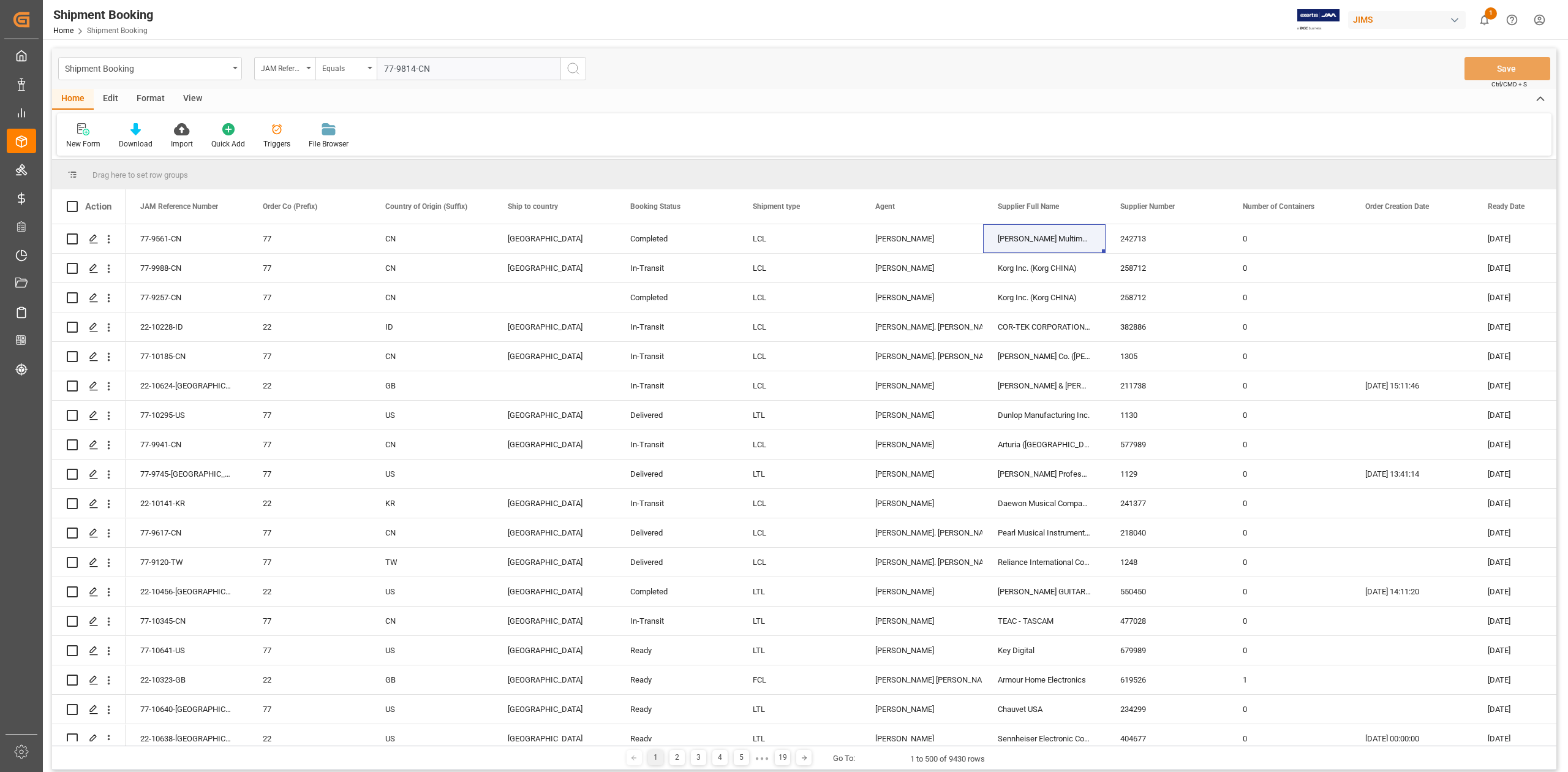
type input "77-9814-CN"
click icon "search button"
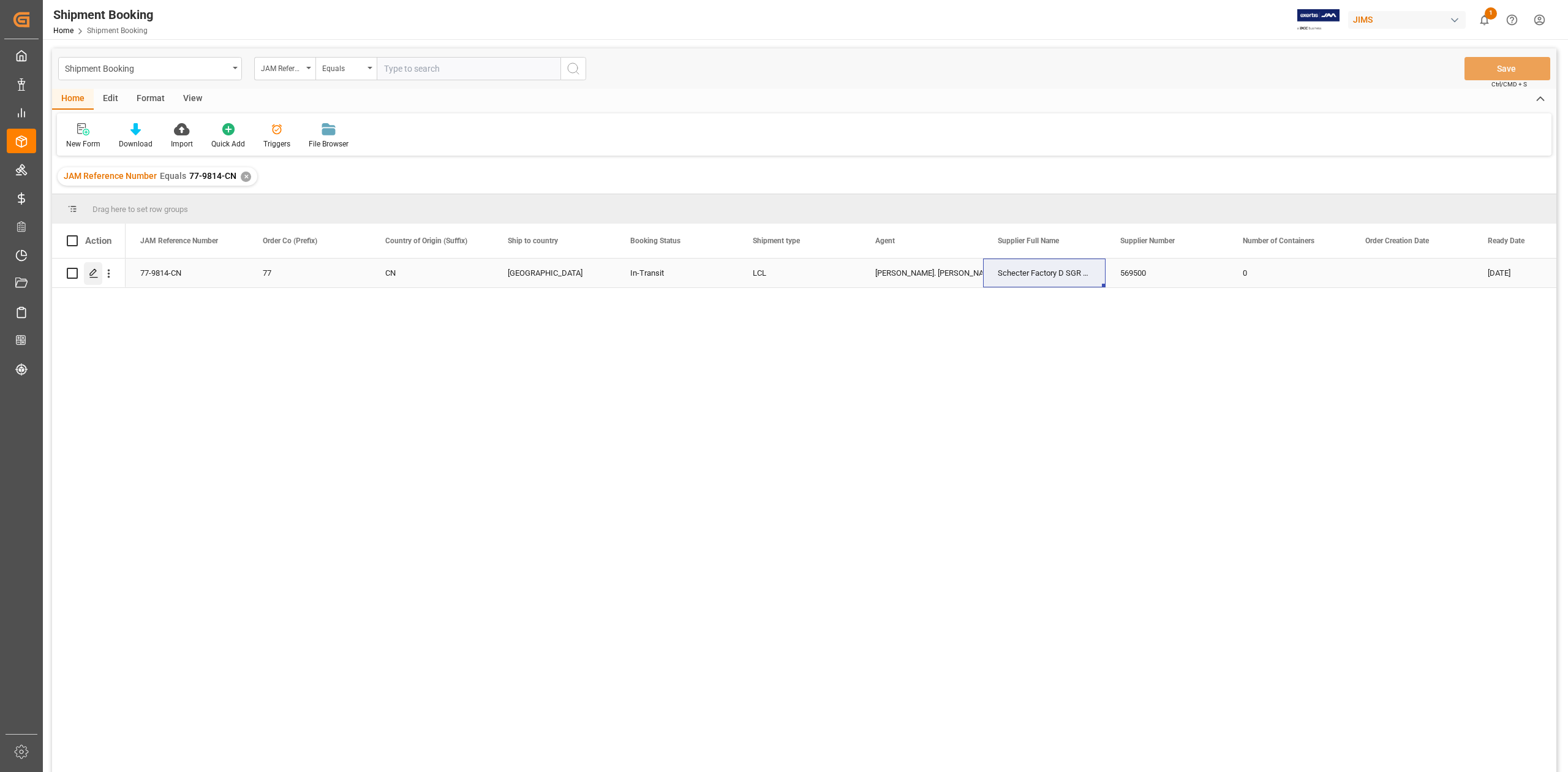
click icon "Press SPACE to select this row."
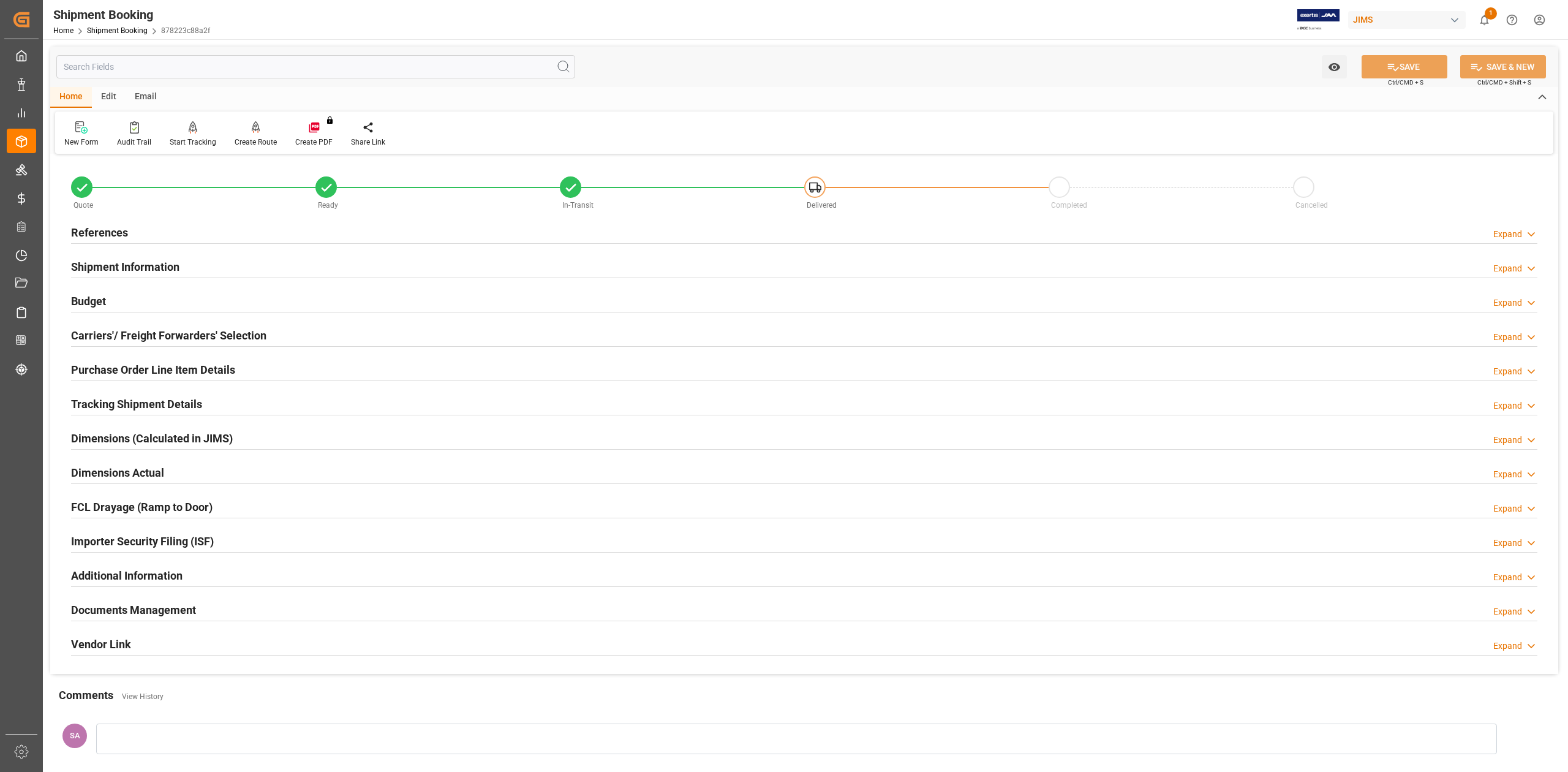
click h2 "Documents Management"
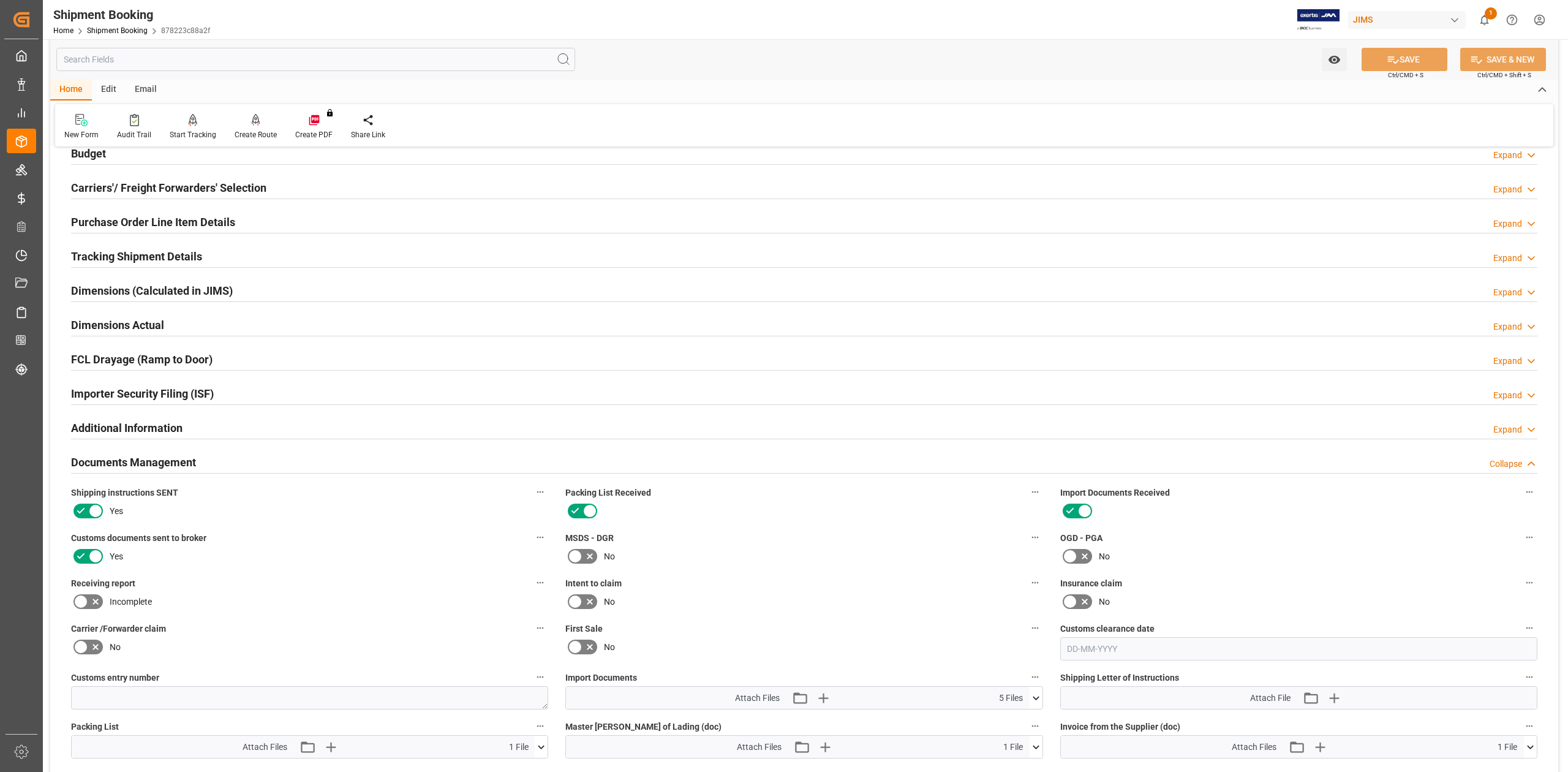
scroll to position [326, 0]
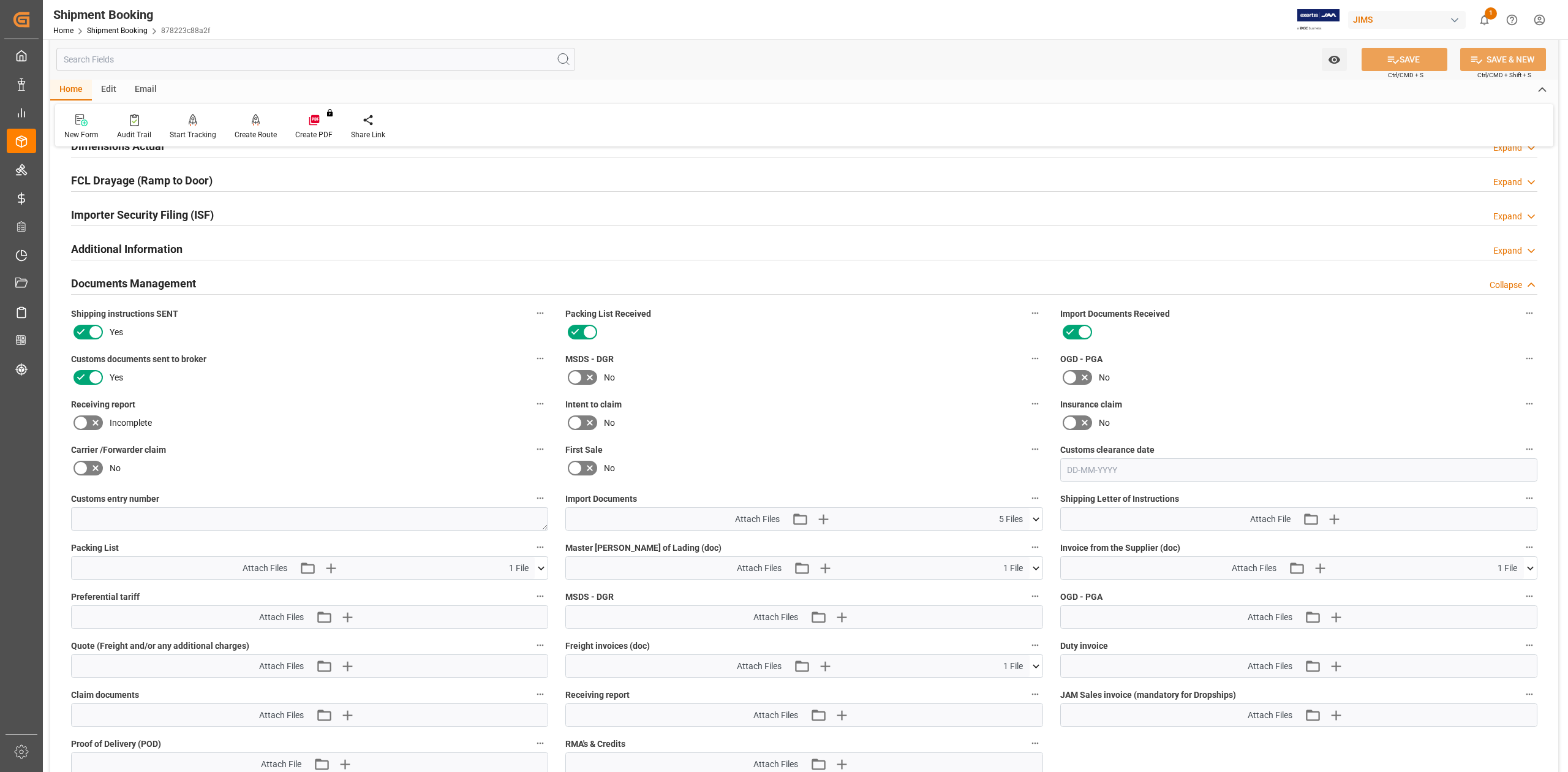
click icon
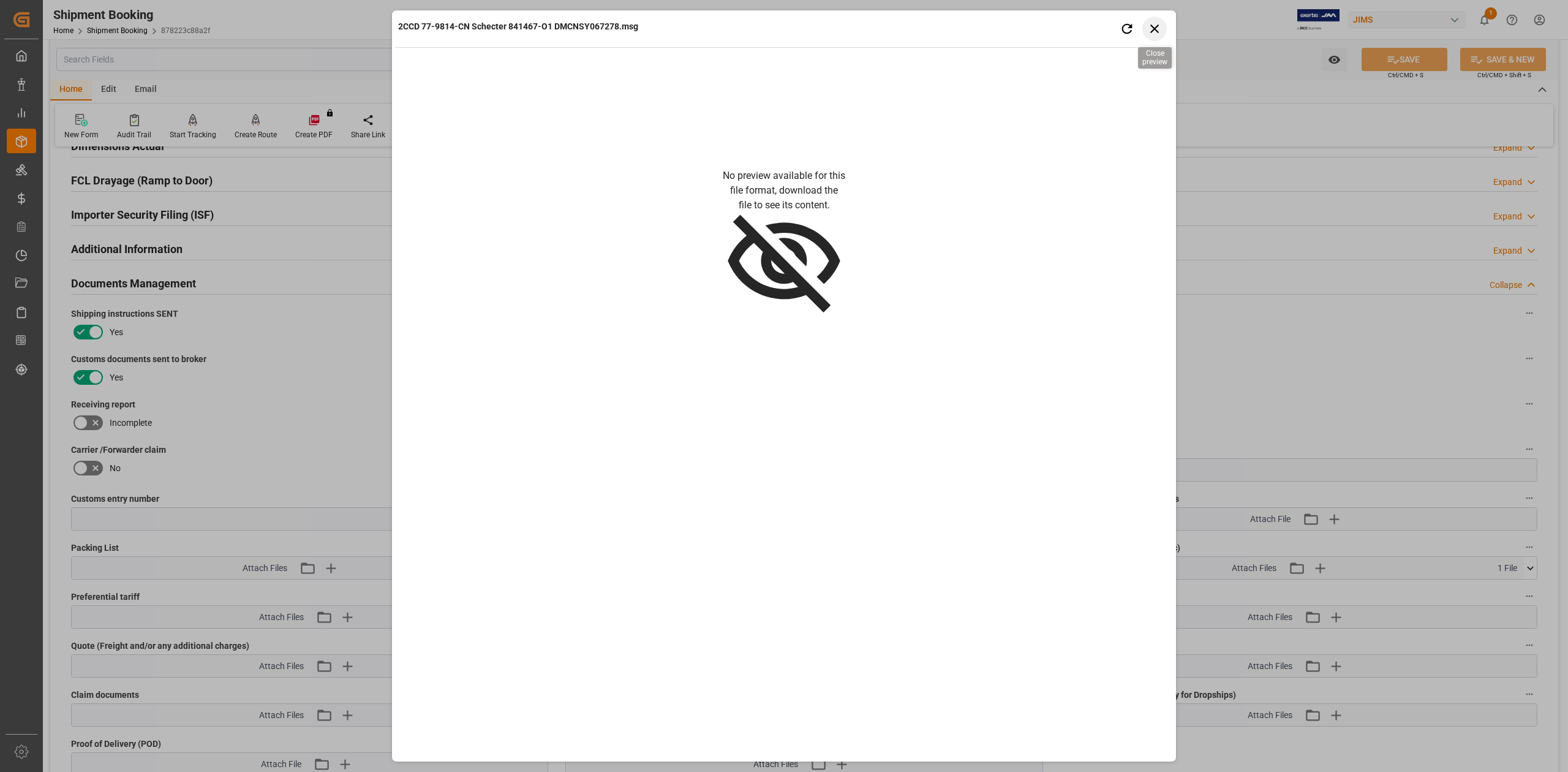
click icon "button"
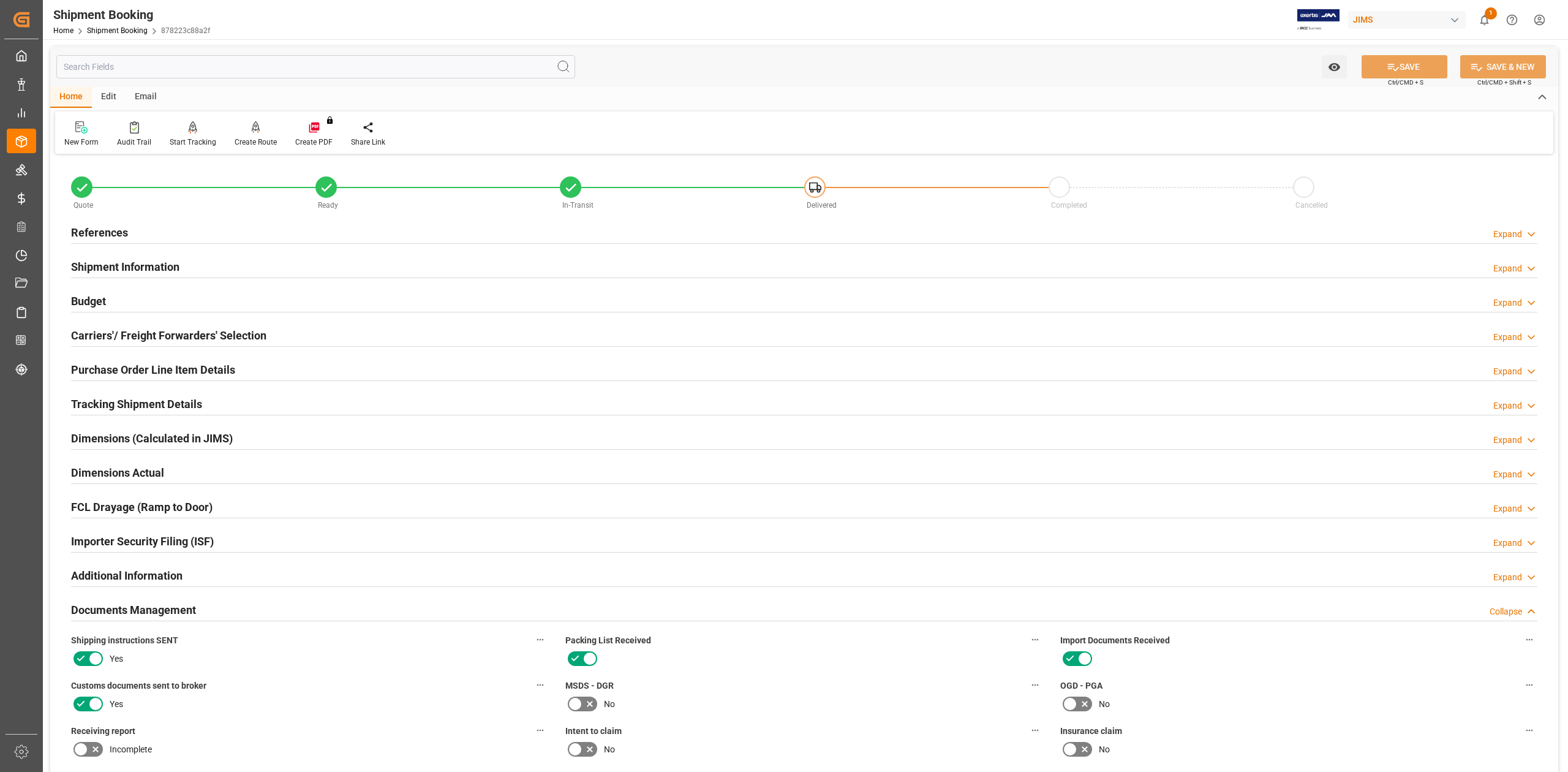
scroll to position [326, 0]
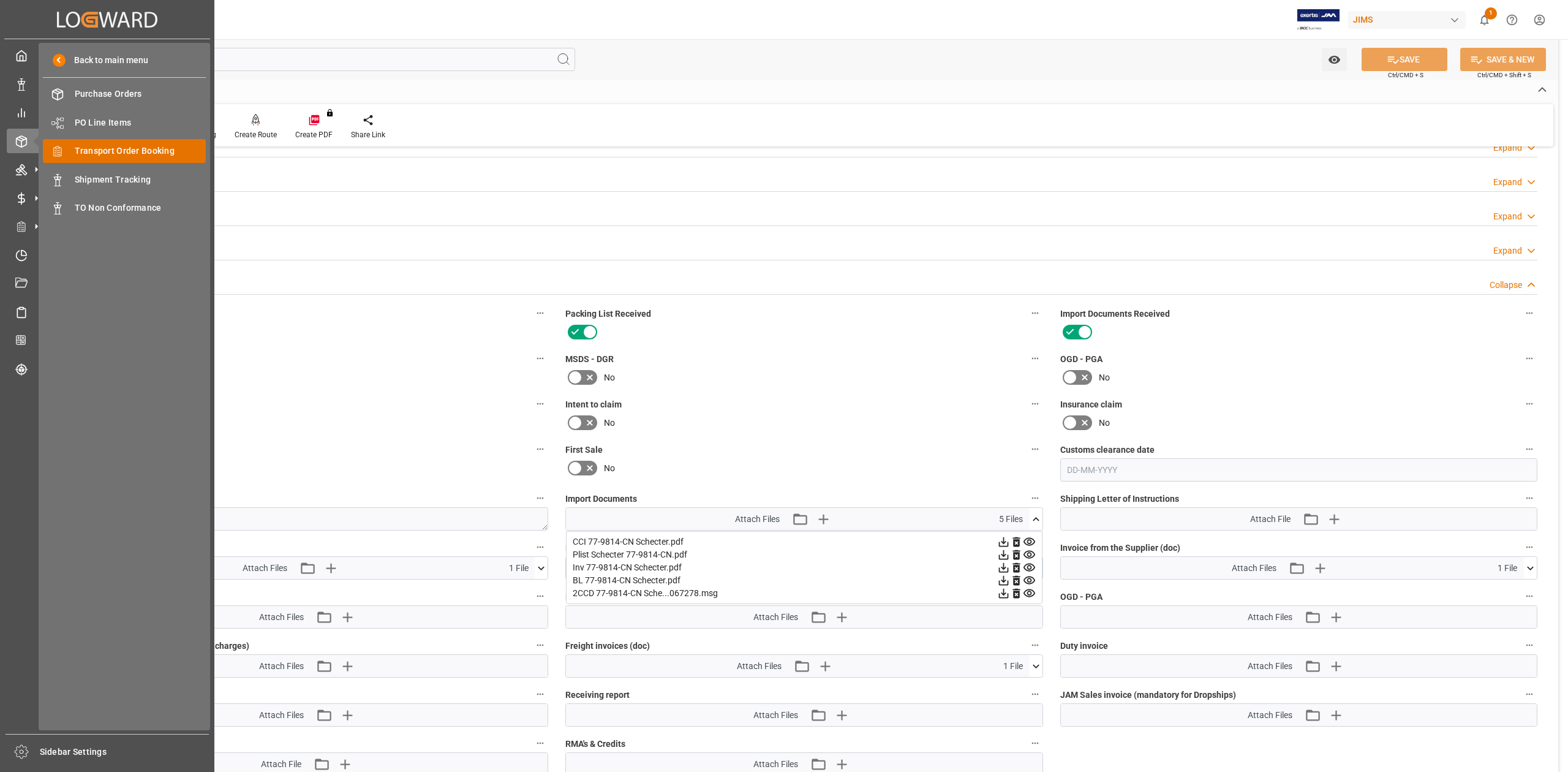
click at [132, 153] on span "Transport Order Booking" at bounding box center [141, 151] width 131 height 12
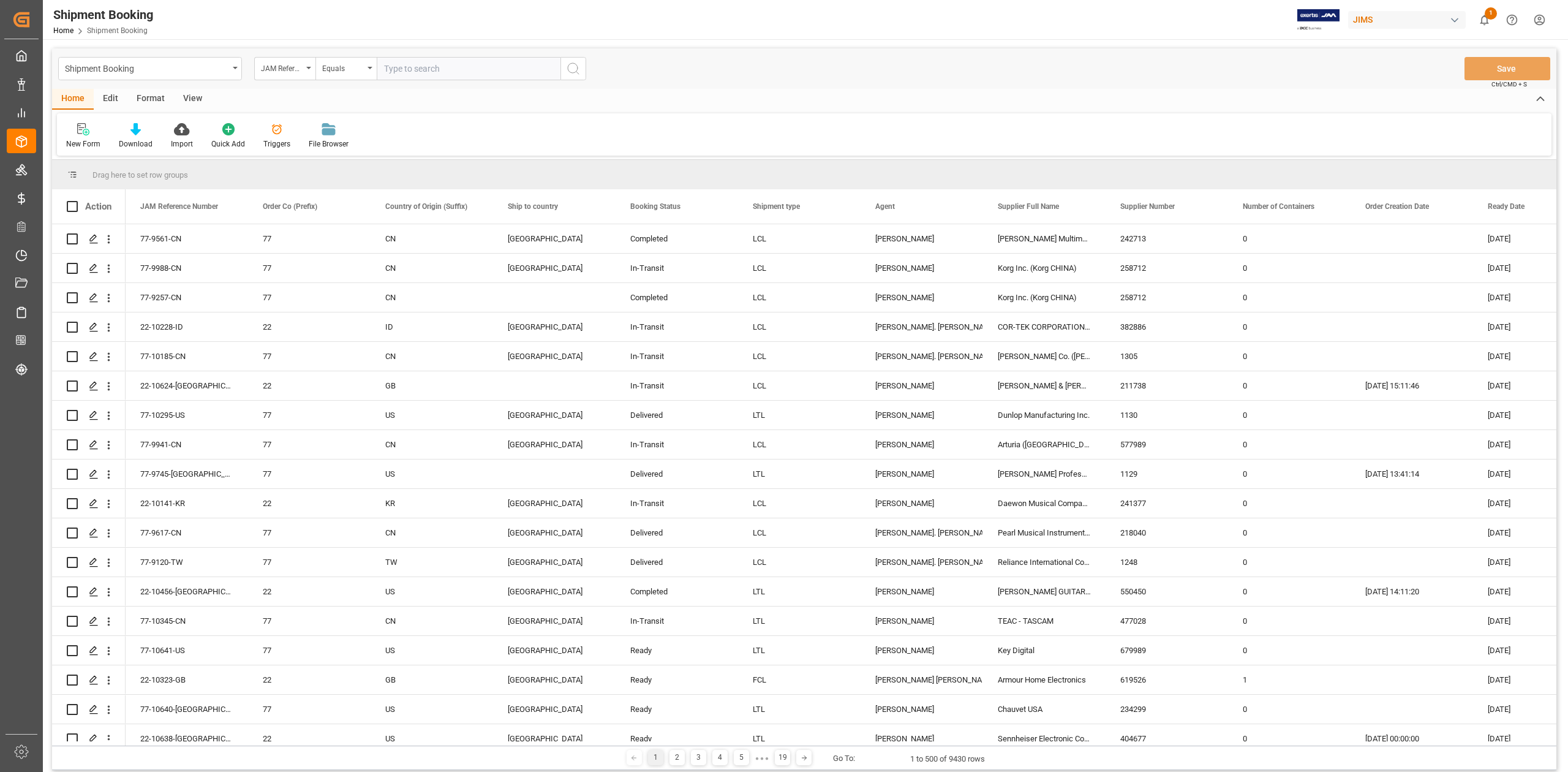
click at [477, 73] on input "text" at bounding box center [468, 68] width 184 height 23
type input "77-10126-CN"
click at [569, 72] on icon "search button" at bounding box center [573, 69] width 15 height 15
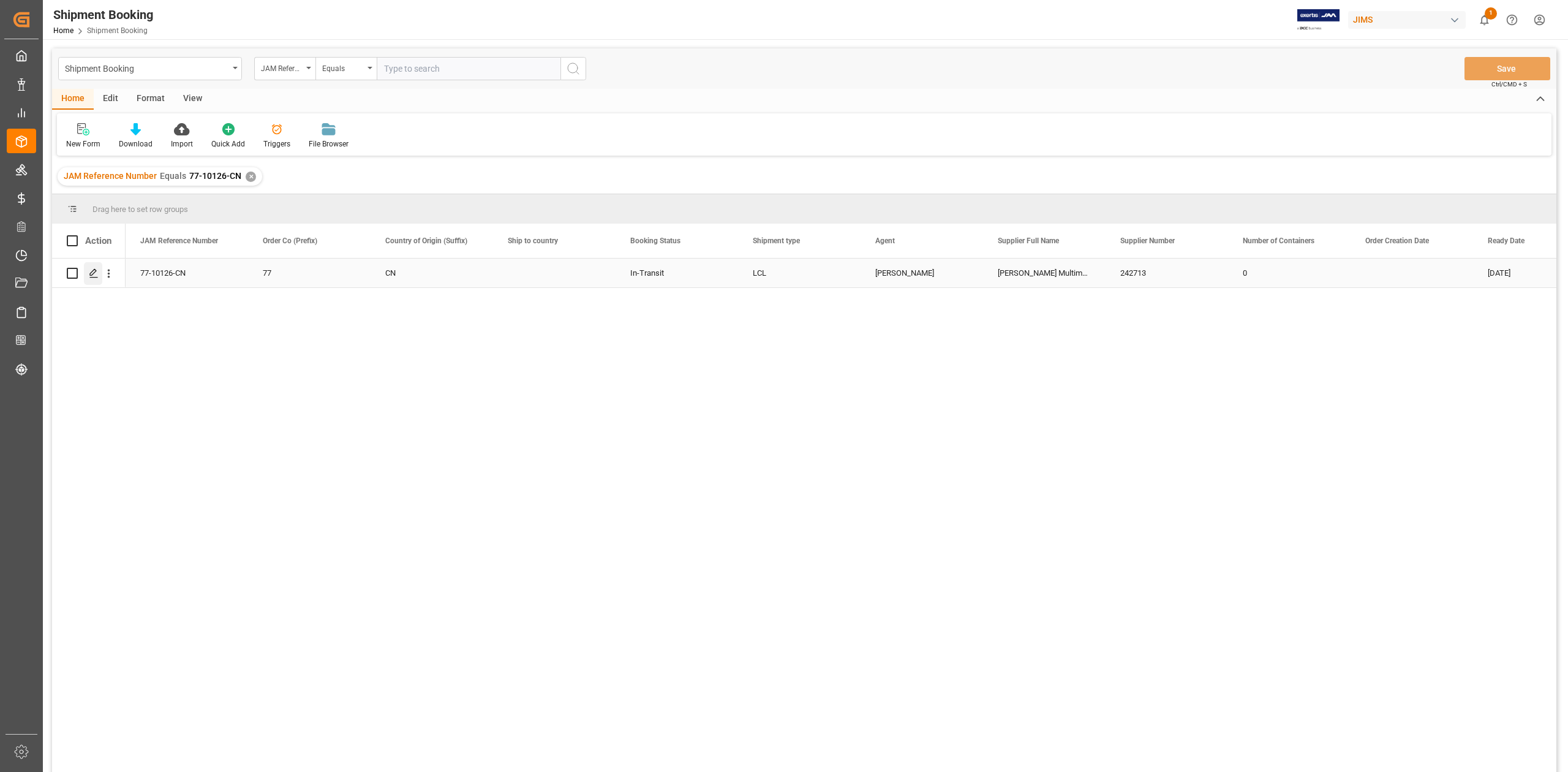
click at [93, 275] on polygon "Press SPACE to select this row." at bounding box center [92, 272] width 6 height 6
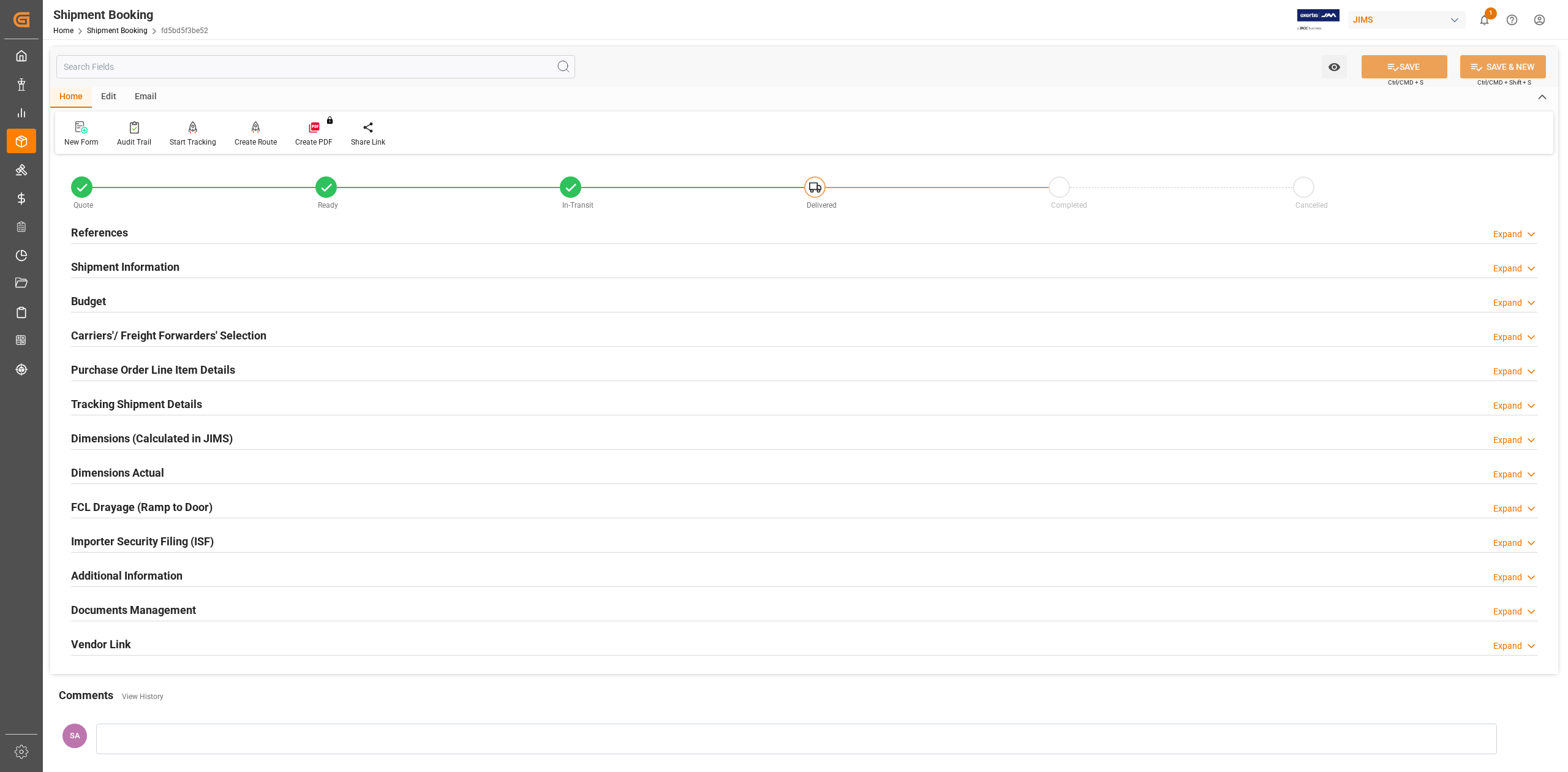
click at [177, 611] on h2 "Documents Management" at bounding box center [133, 610] width 125 height 17
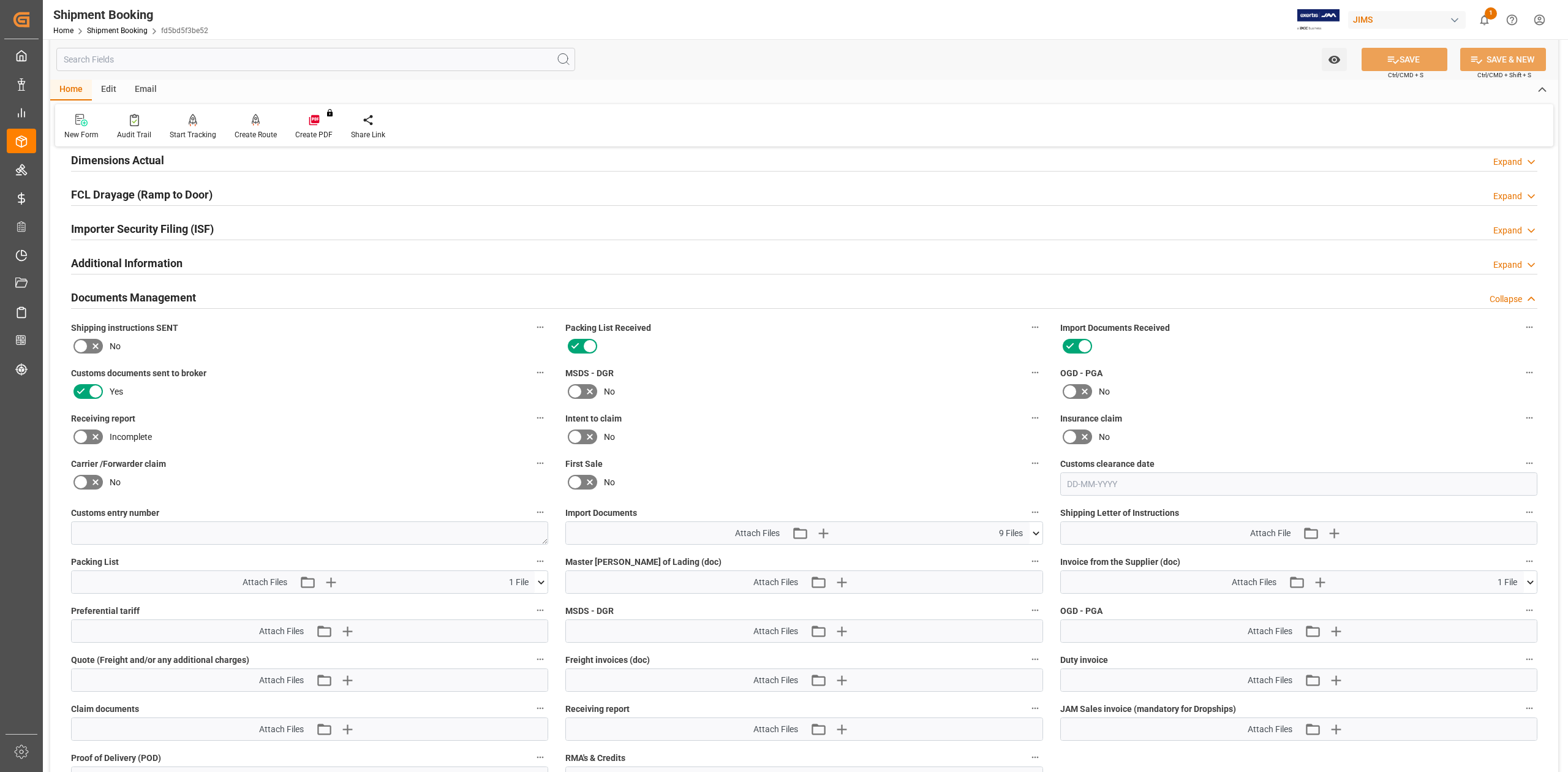
scroll to position [326, 0]
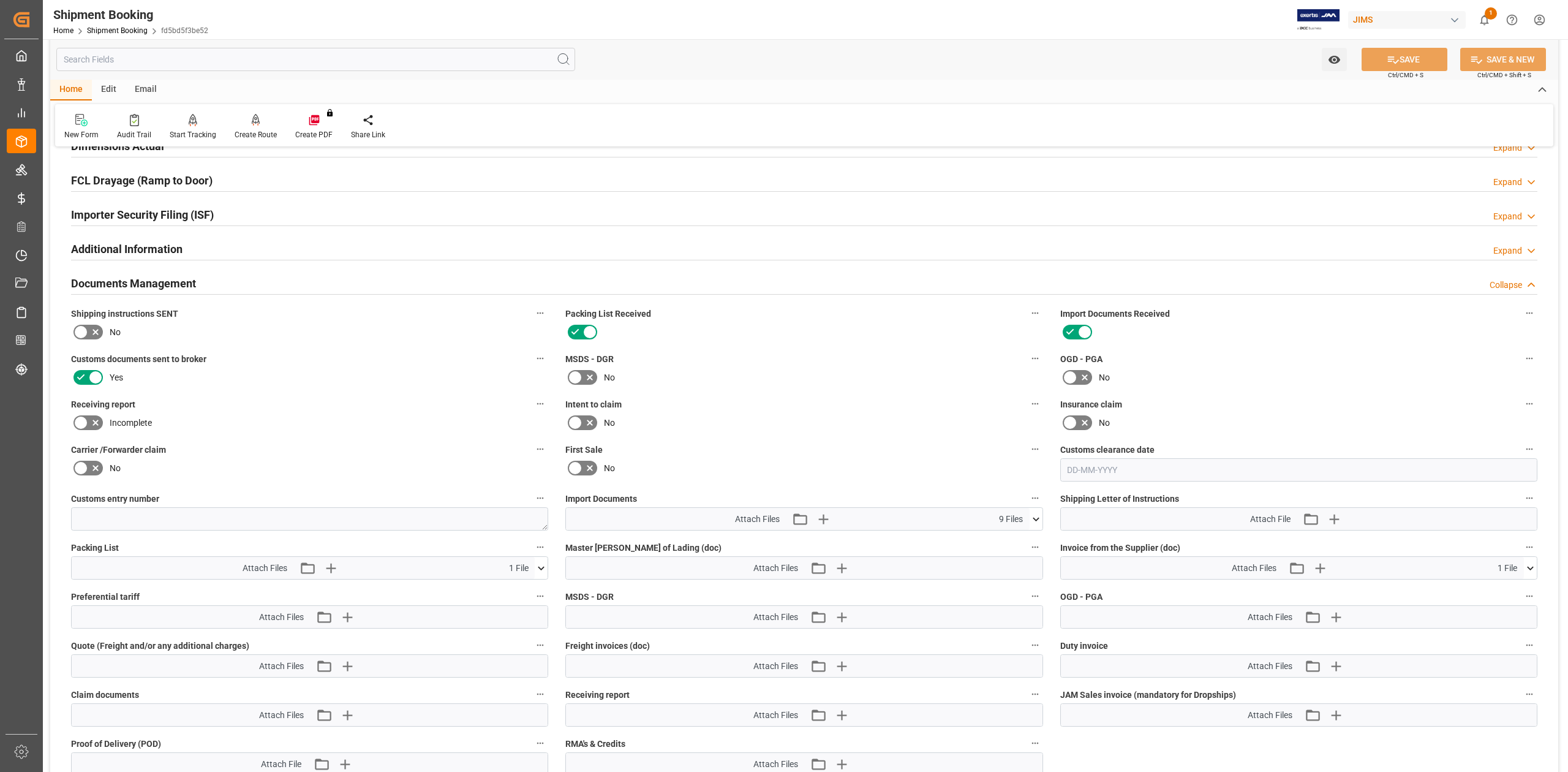
click at [1041, 522] on icon at bounding box center [1036, 518] width 12 height 12
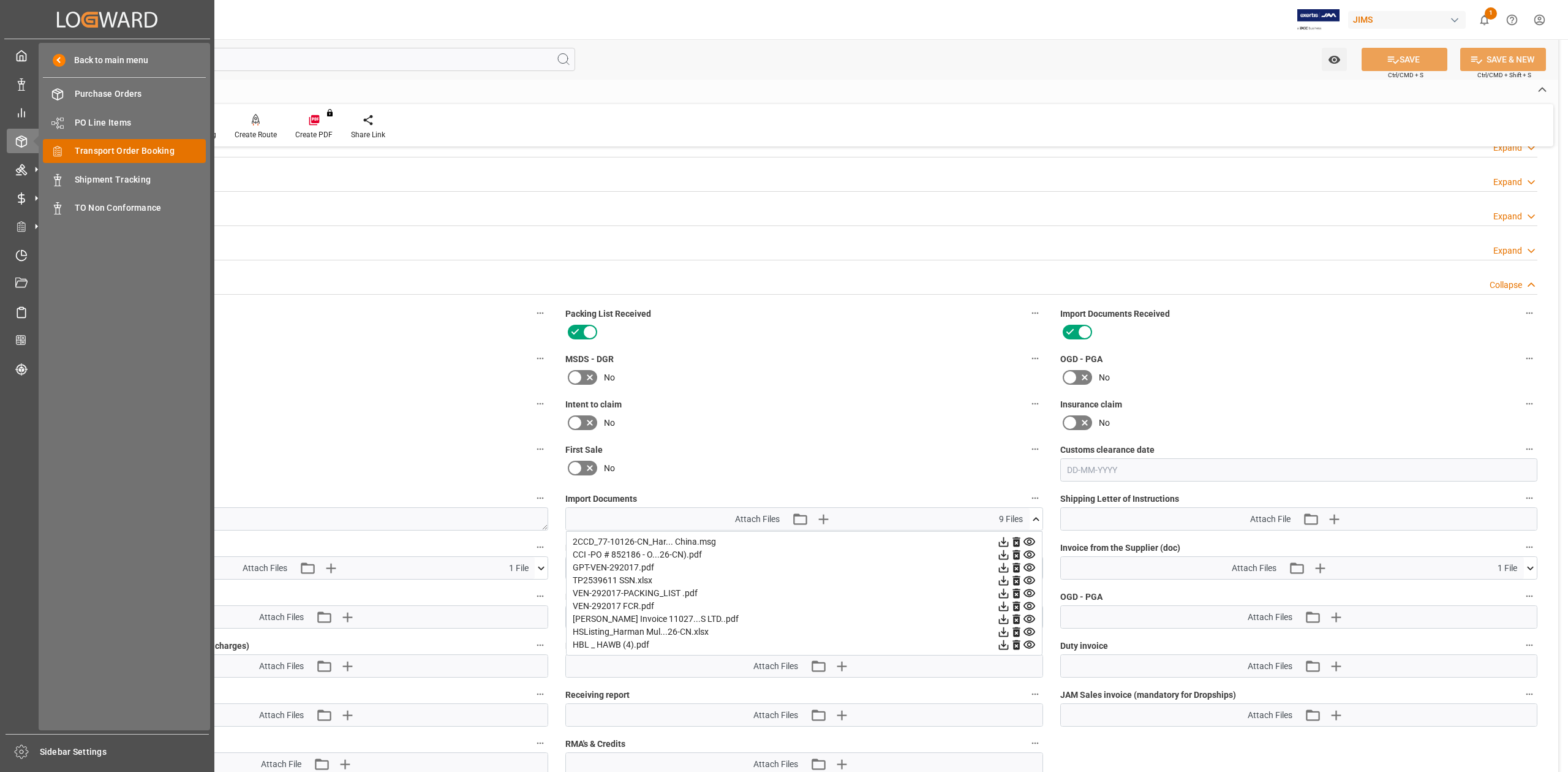
click at [140, 155] on span "Transport Order Booking" at bounding box center [141, 151] width 131 height 12
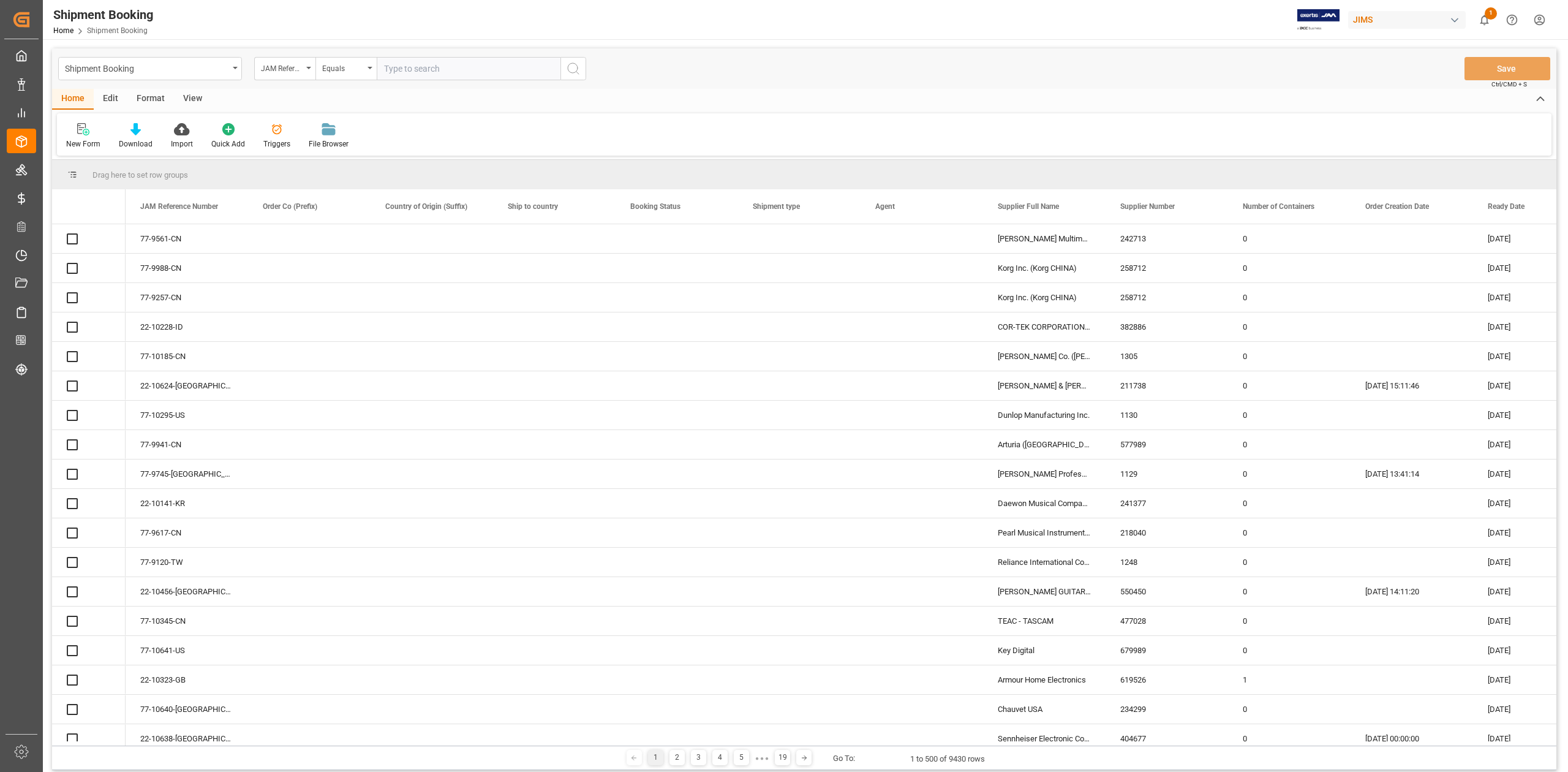
click at [447, 65] on input "text" at bounding box center [468, 68] width 184 height 23
type input "77-10256-KR"
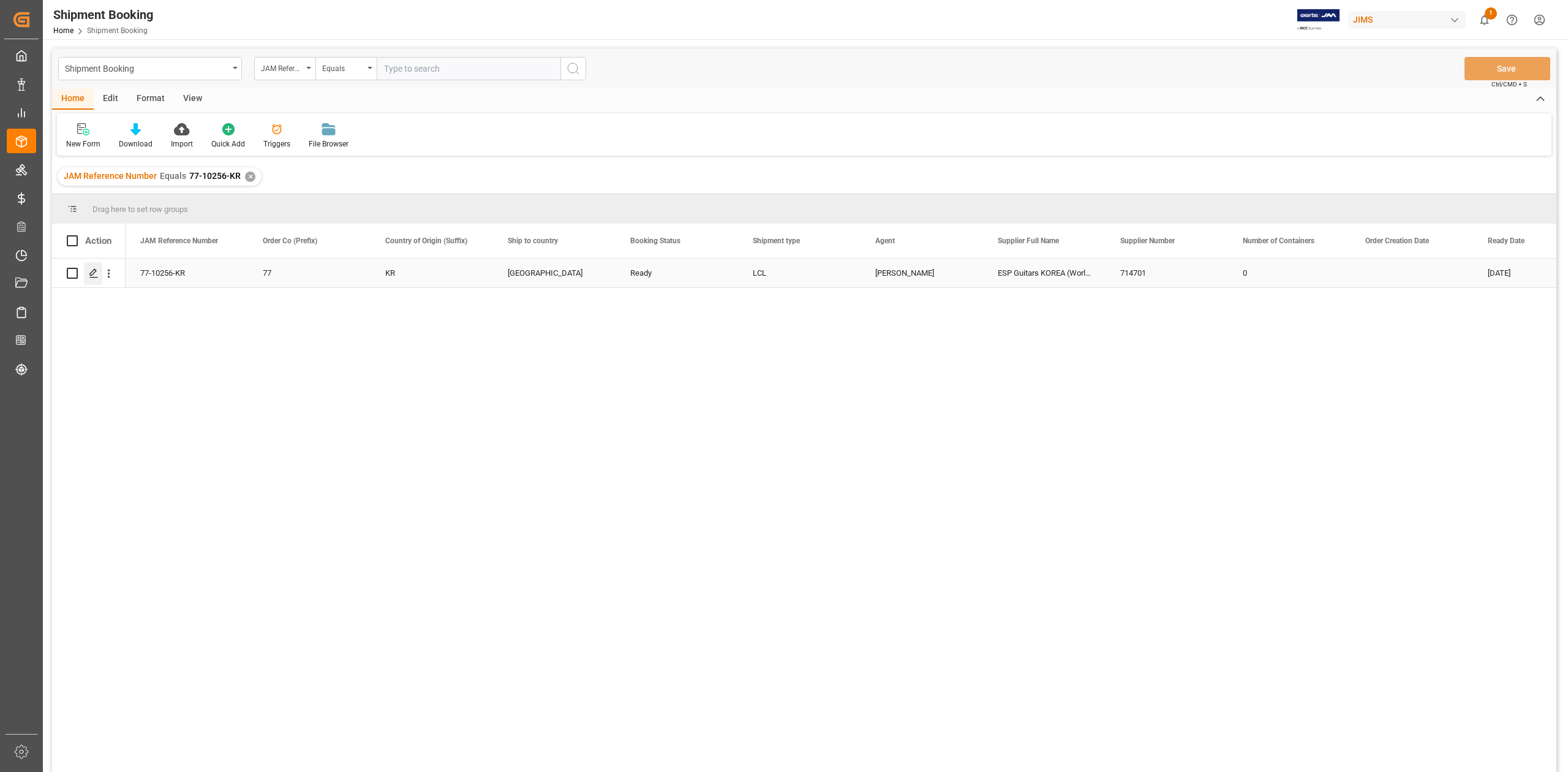
click at [96, 277] on line "Press SPACE to select this row." at bounding box center [93, 277] width 7 height 0
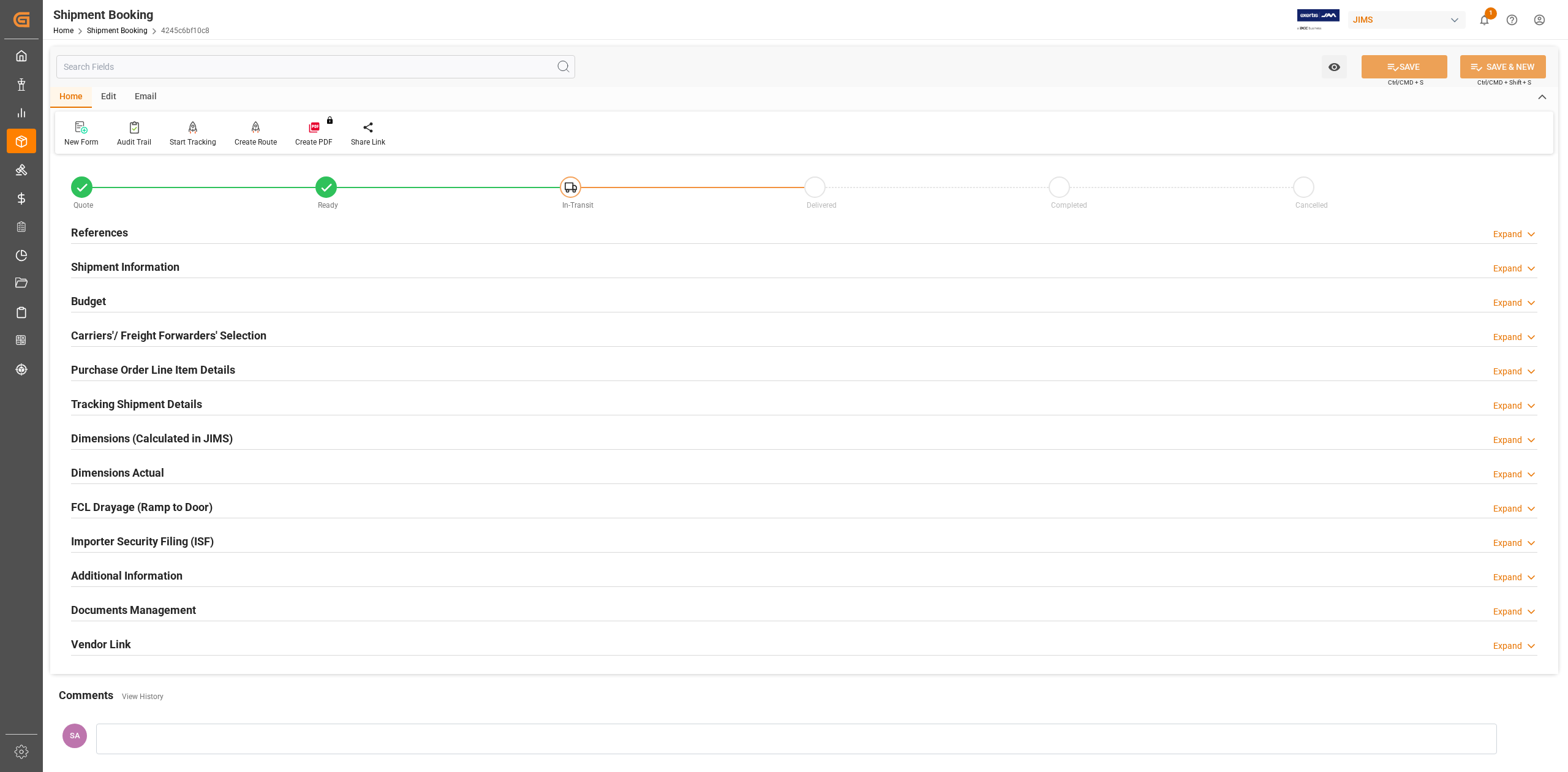
click at [103, 238] on h2 "References" at bounding box center [99, 232] width 57 height 17
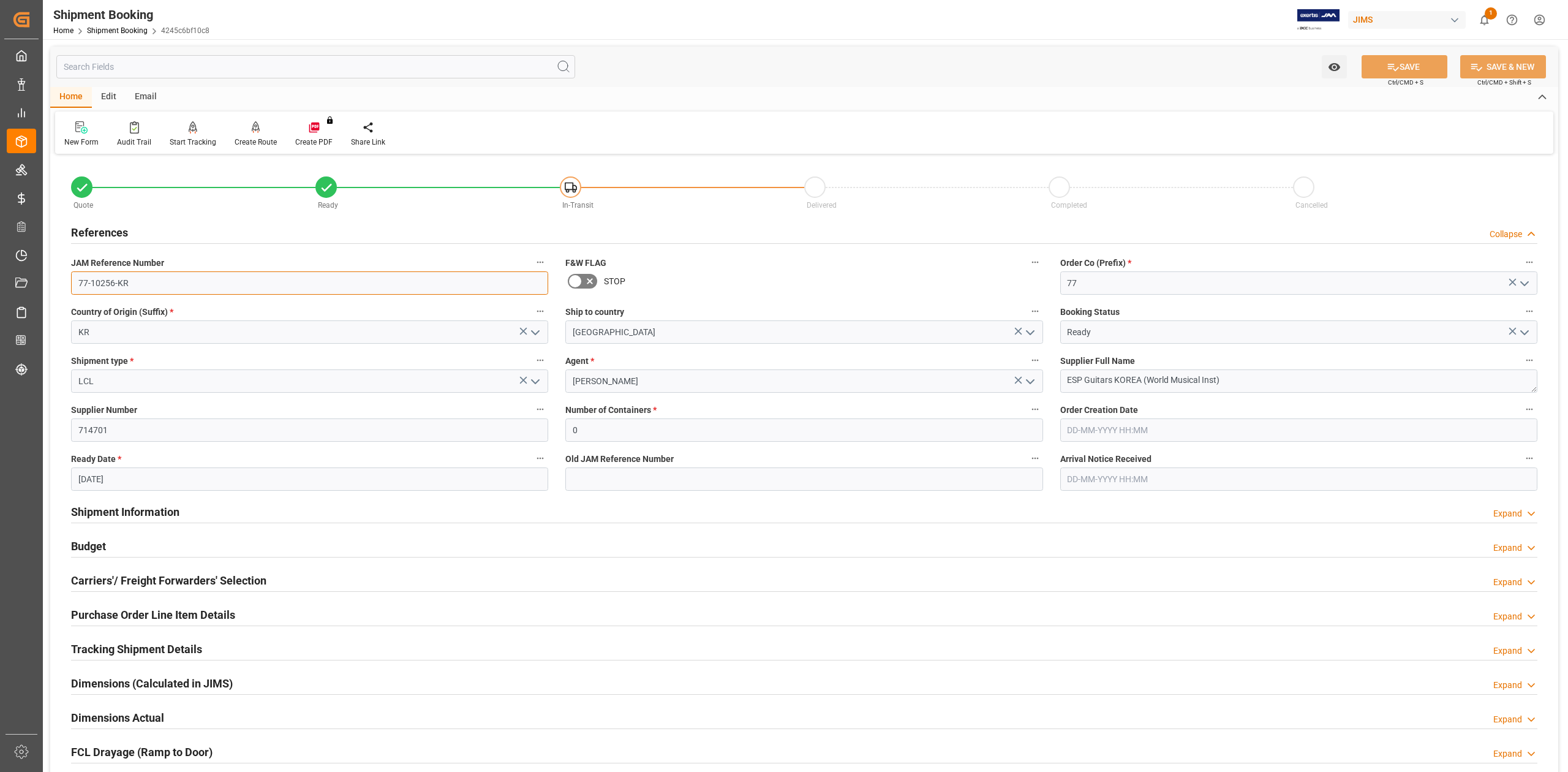
click at [143, 288] on input "77-10256-KR" at bounding box center [309, 283] width 477 height 23
drag, startPoint x: 1239, startPoint y: 385, endPoint x: 958, endPoint y: 383, distance: 281.0
click at [958, 382] on div "Quote Ready In-Transit Delivered Completed Cancelled References Collapse JAM Re…" at bounding box center [804, 537] width 1508 height 761
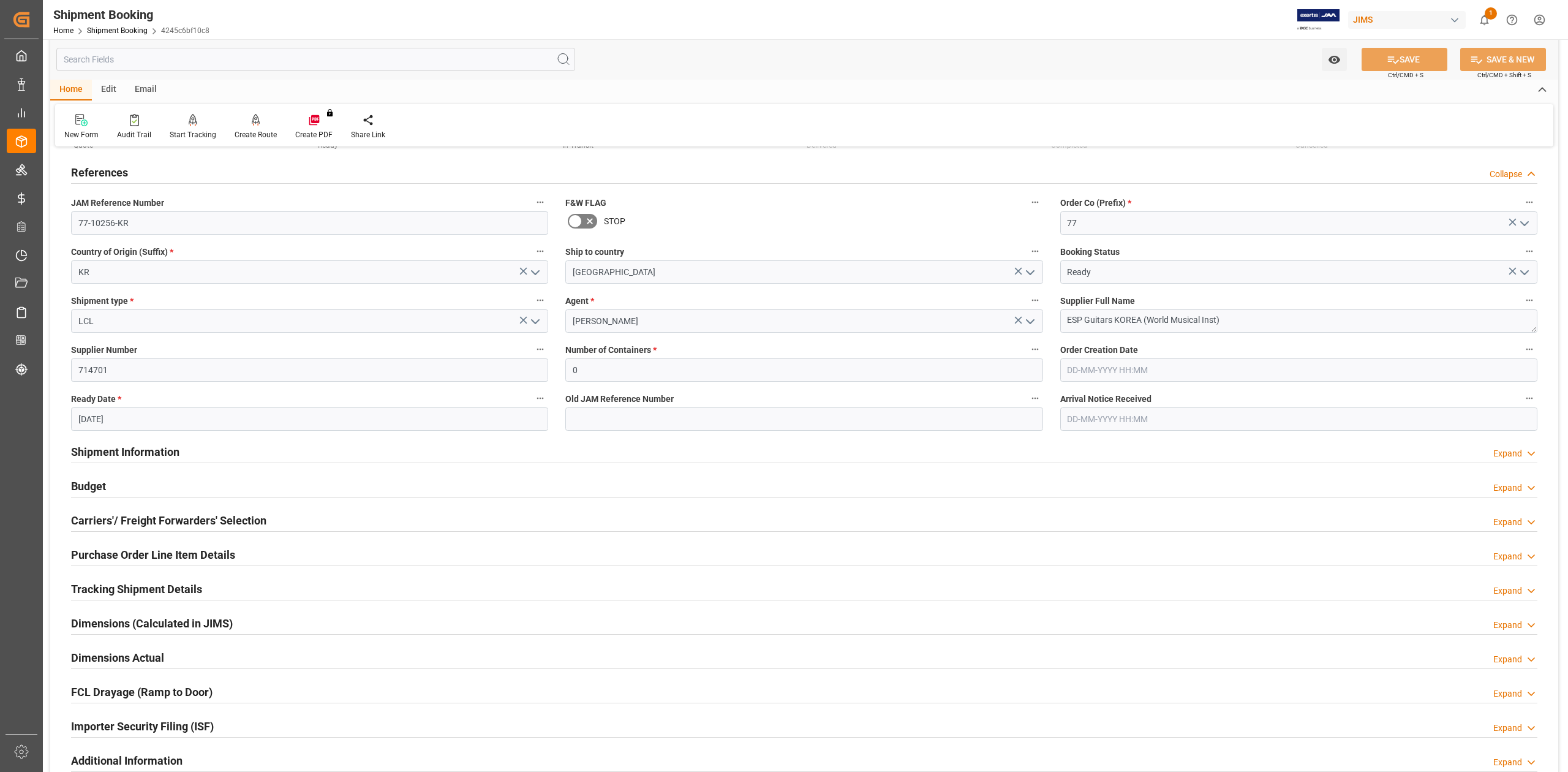
scroll to position [326, 0]
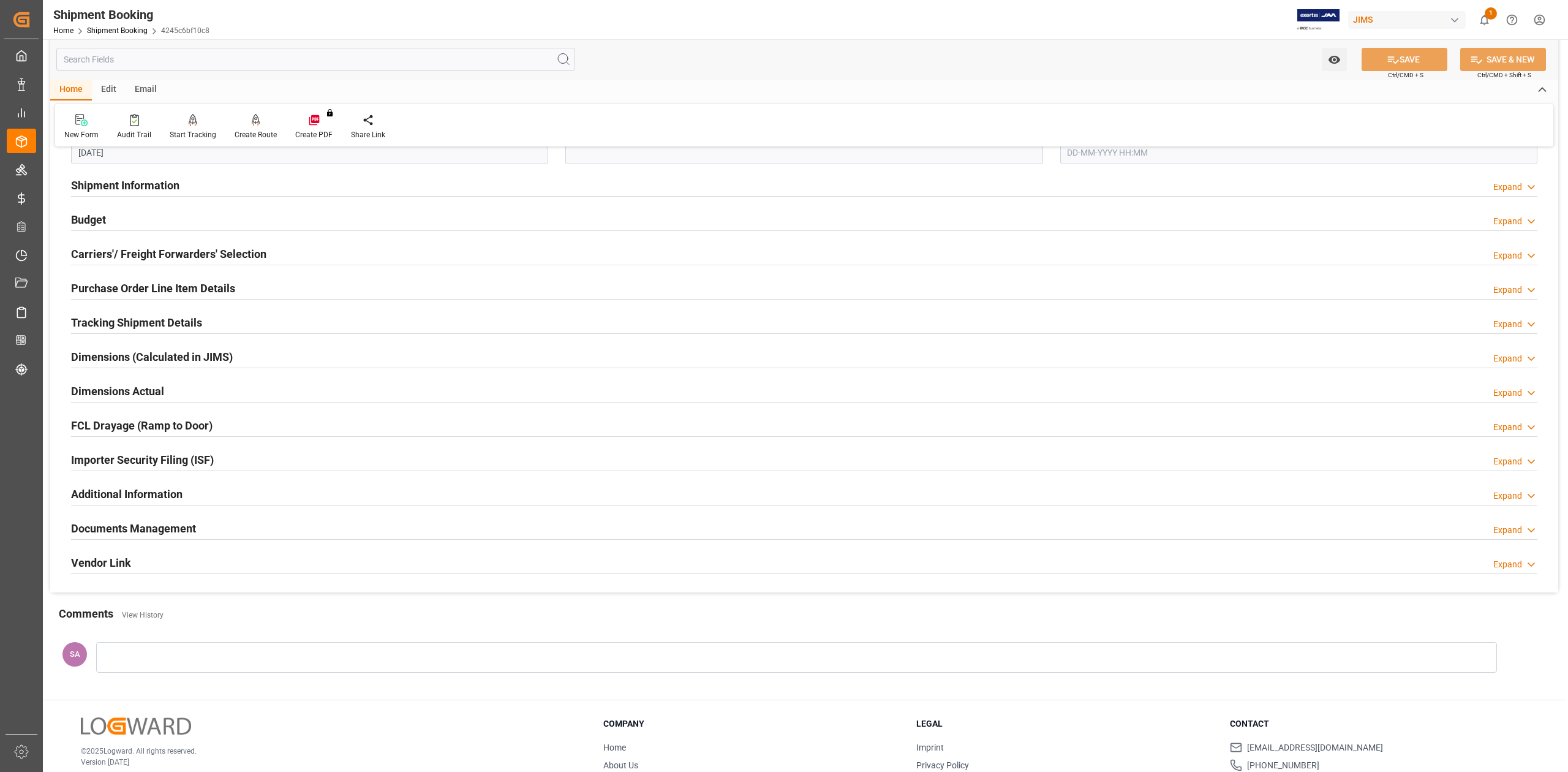
drag, startPoint x: 168, startPoint y: 532, endPoint x: 201, endPoint y: 537, distance: 33.4
click at [168, 532] on h2 "Documents Management" at bounding box center [133, 528] width 125 height 17
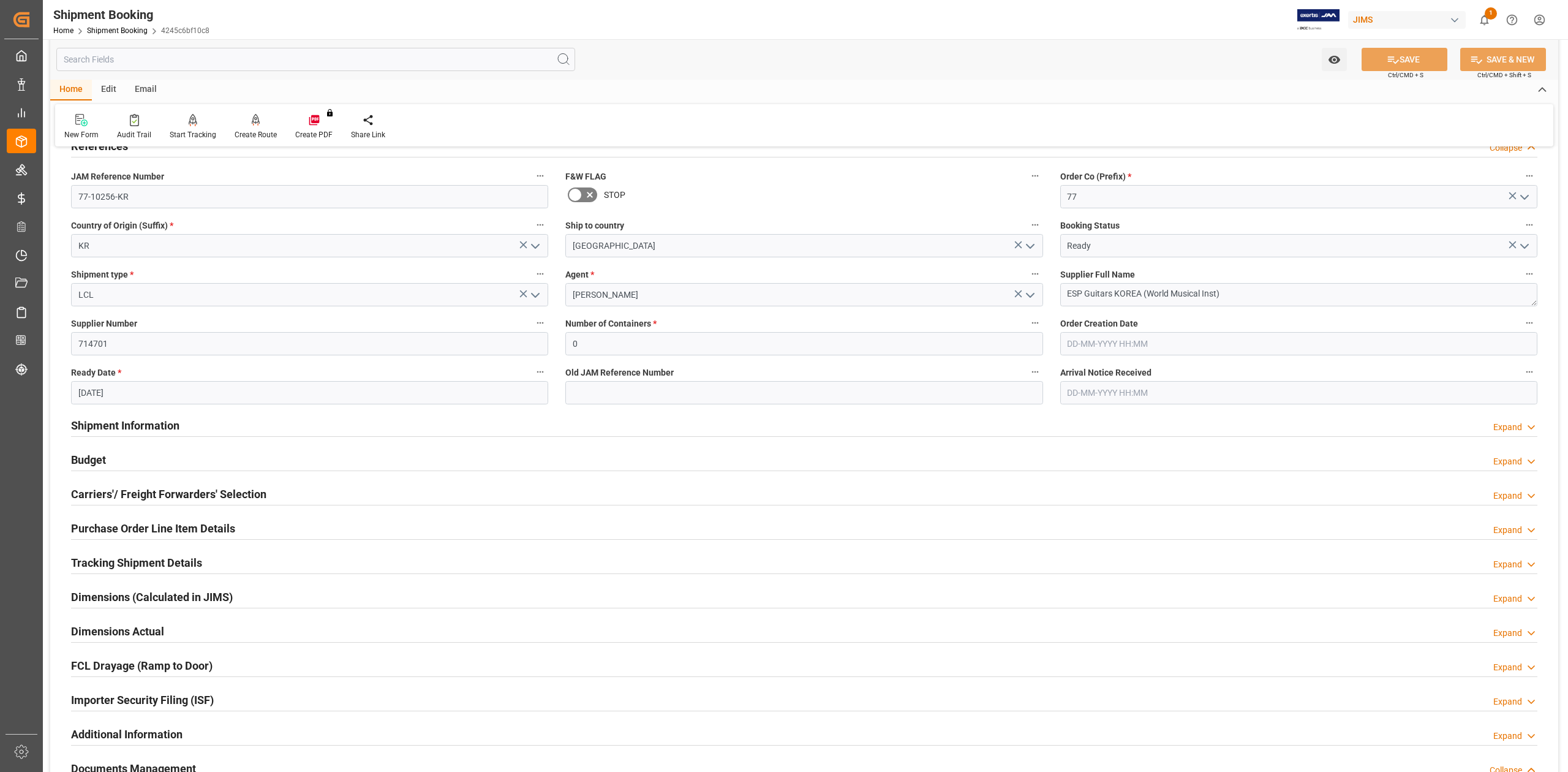
scroll to position [163, 0]
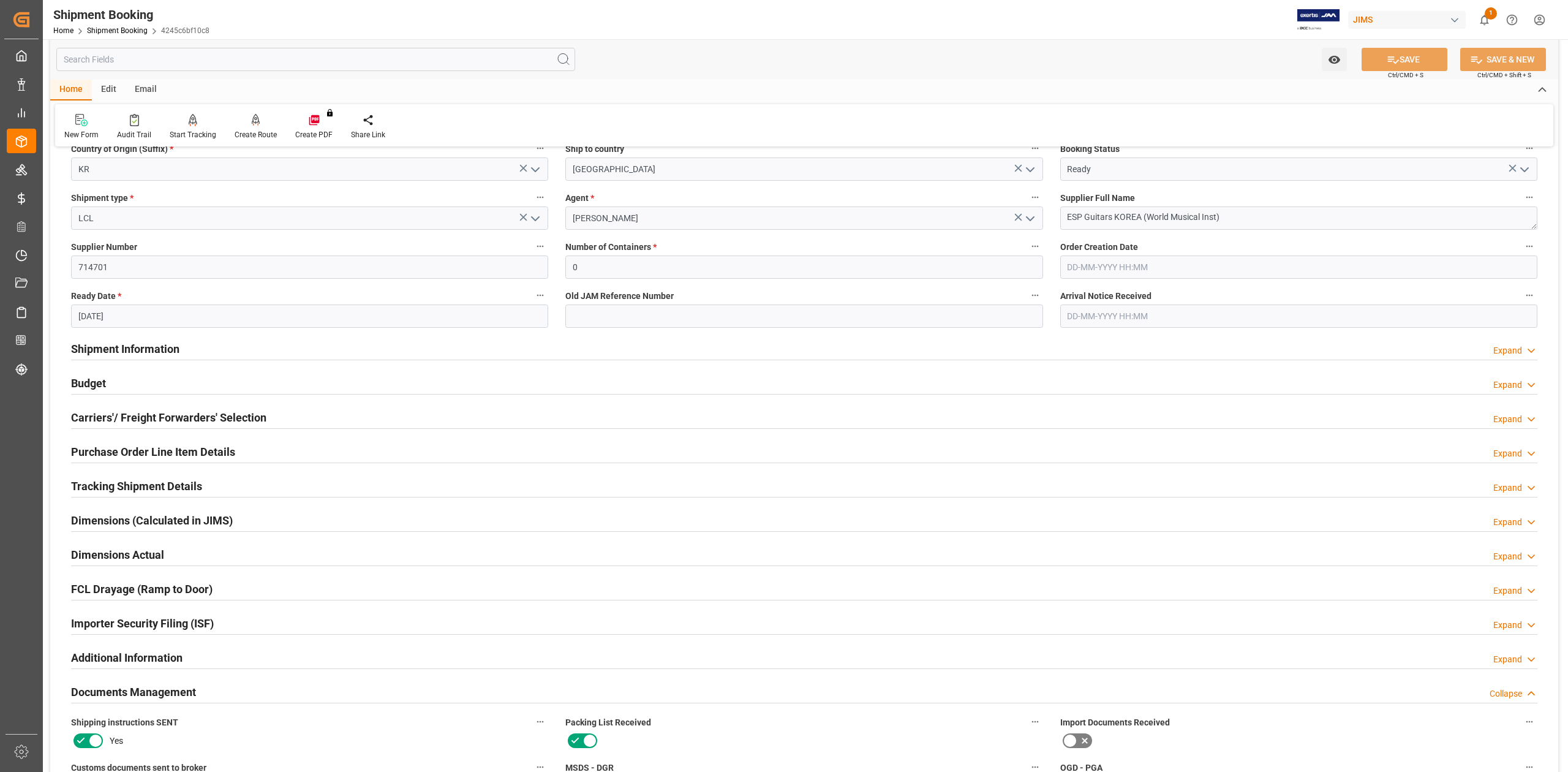
click at [156, 352] on h2 "Shipment Information" at bounding box center [125, 349] width 108 height 17
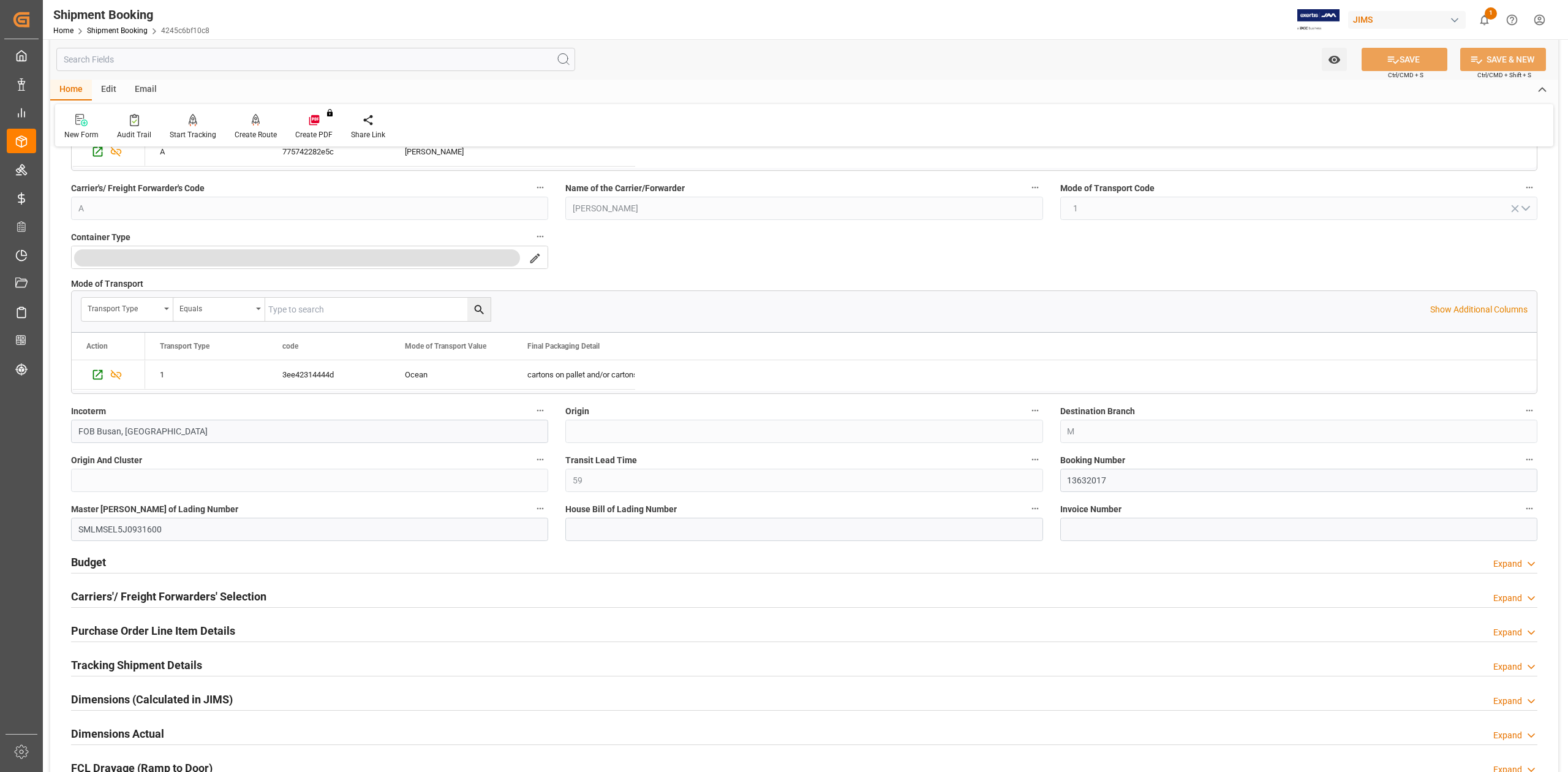
scroll to position [490, 0]
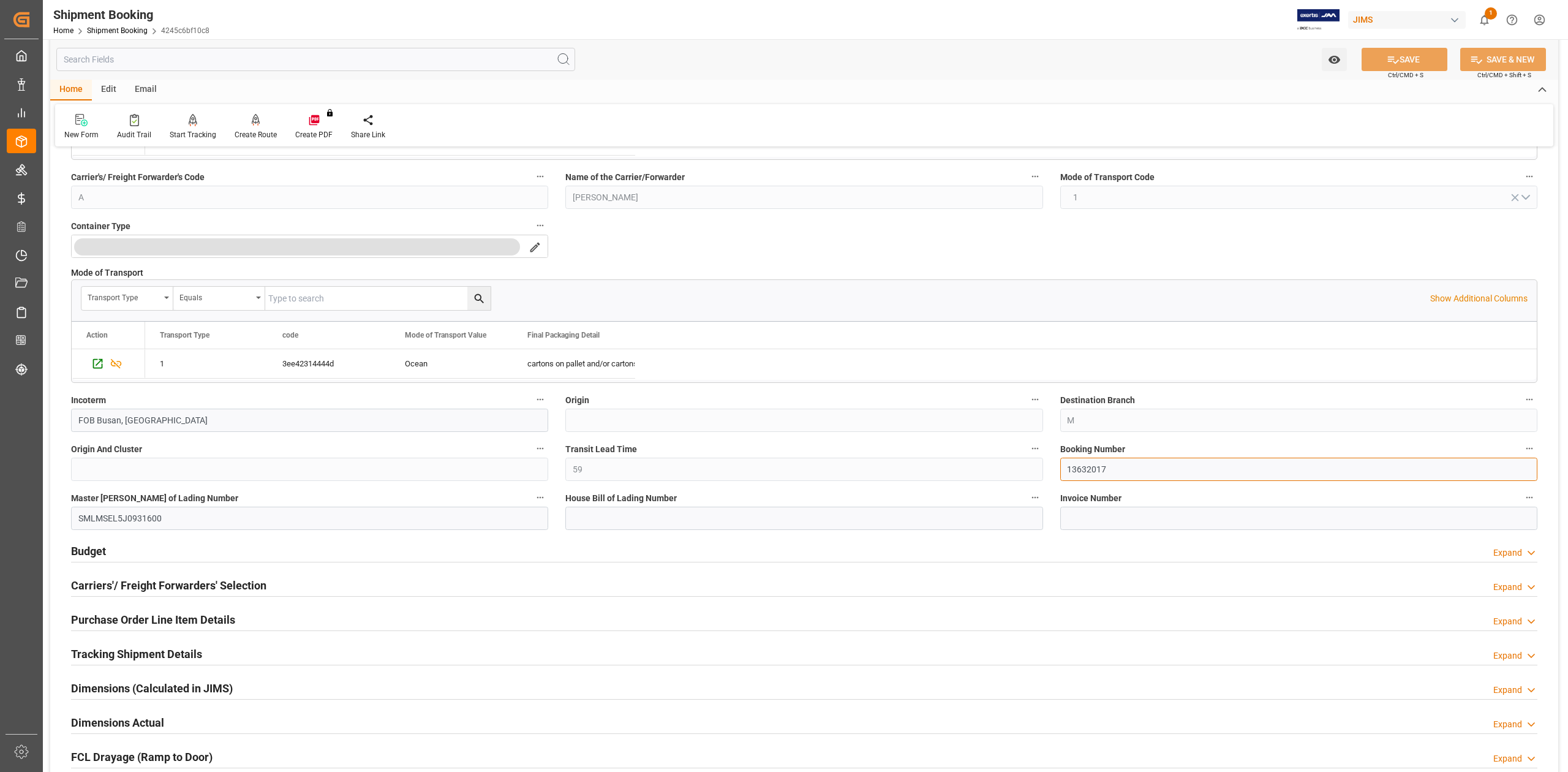
click at [1078, 471] on input "13632017" at bounding box center [1298, 469] width 477 height 23
click at [647, 517] on input at bounding box center [804, 518] width 477 height 23
paste input "CGIX2130413"
type input "CGIX2130413"
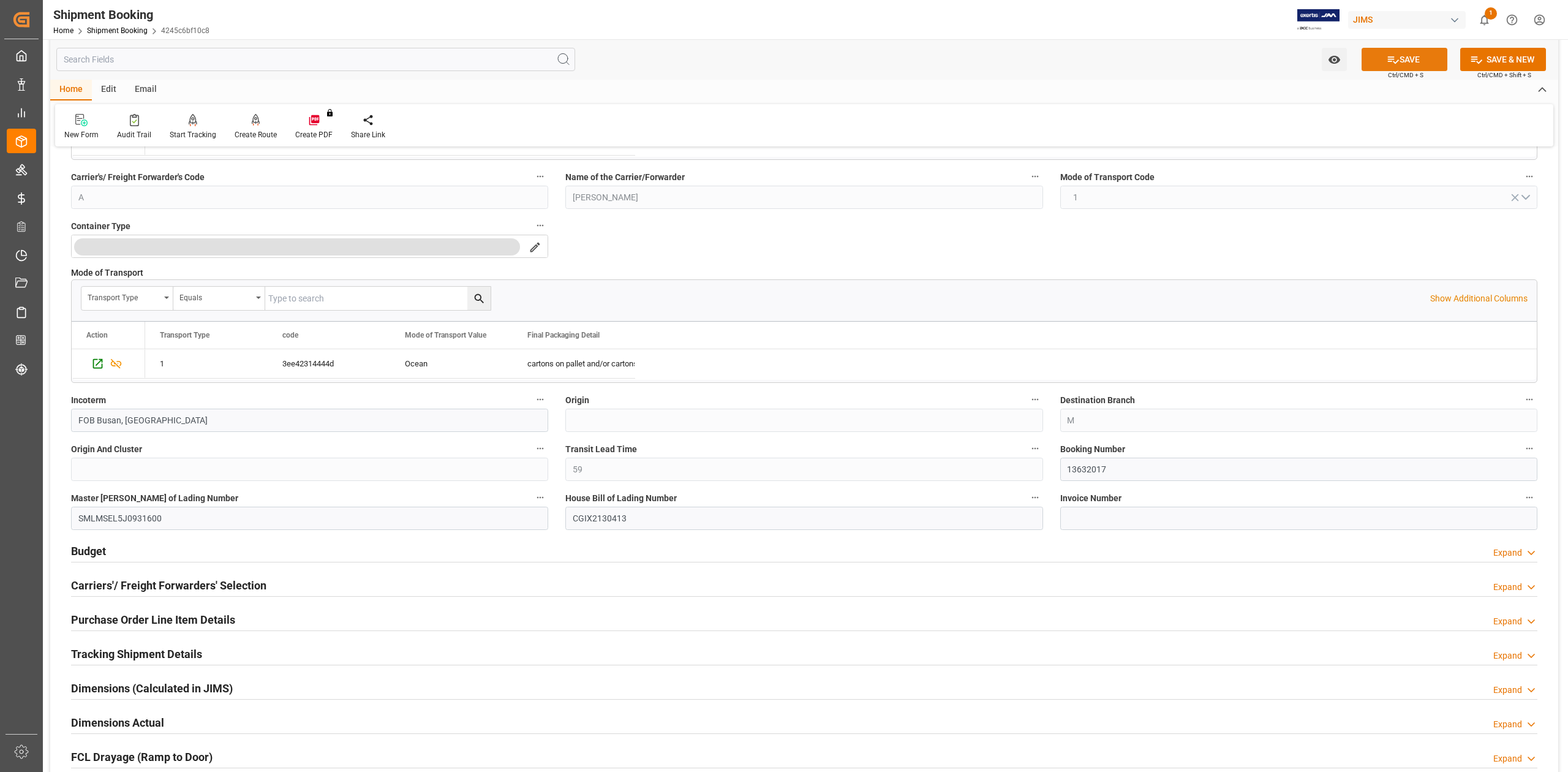
click at [1389, 57] on icon at bounding box center [1392, 59] width 12 height 12
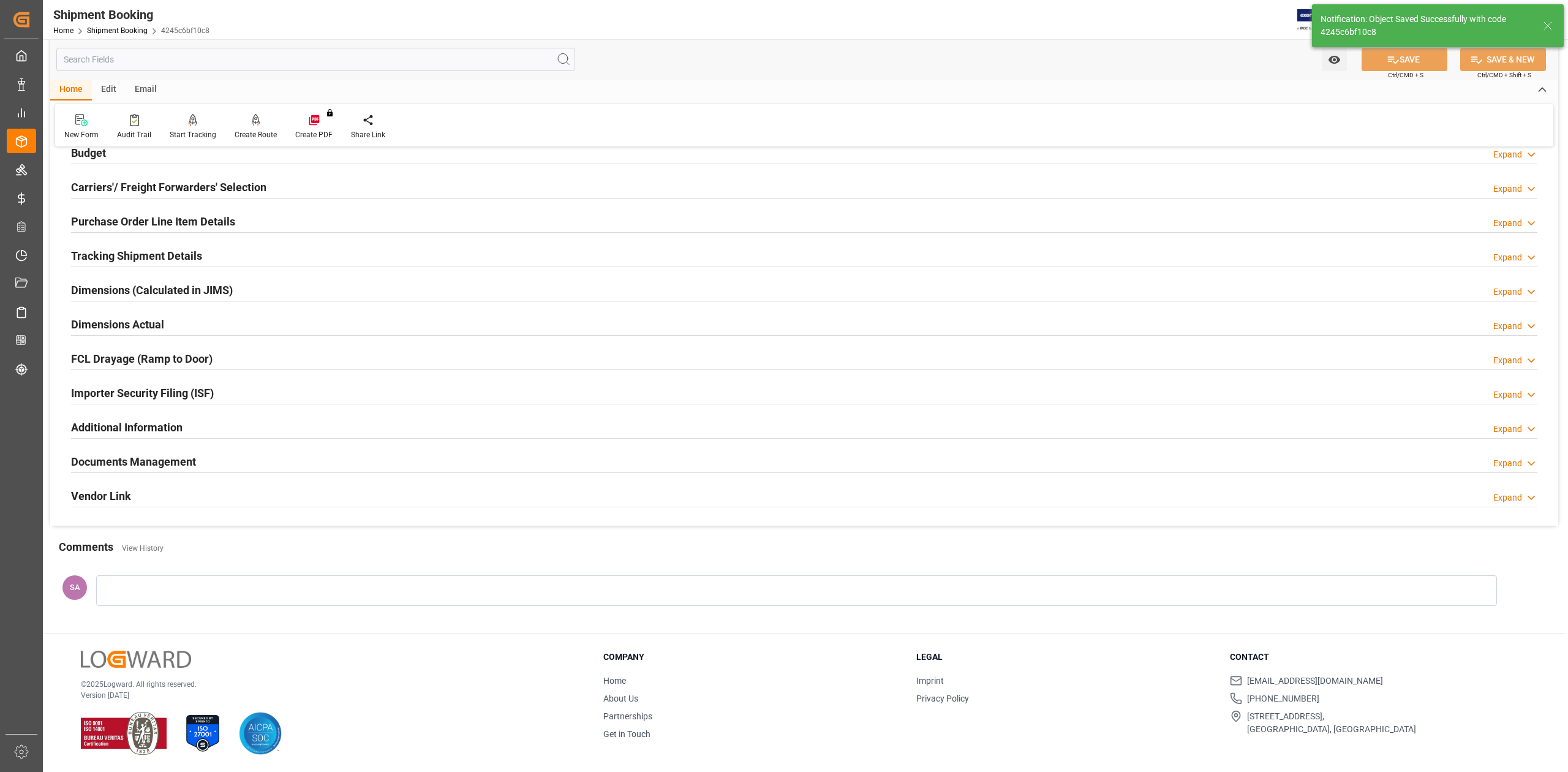
scroll to position [0, 0]
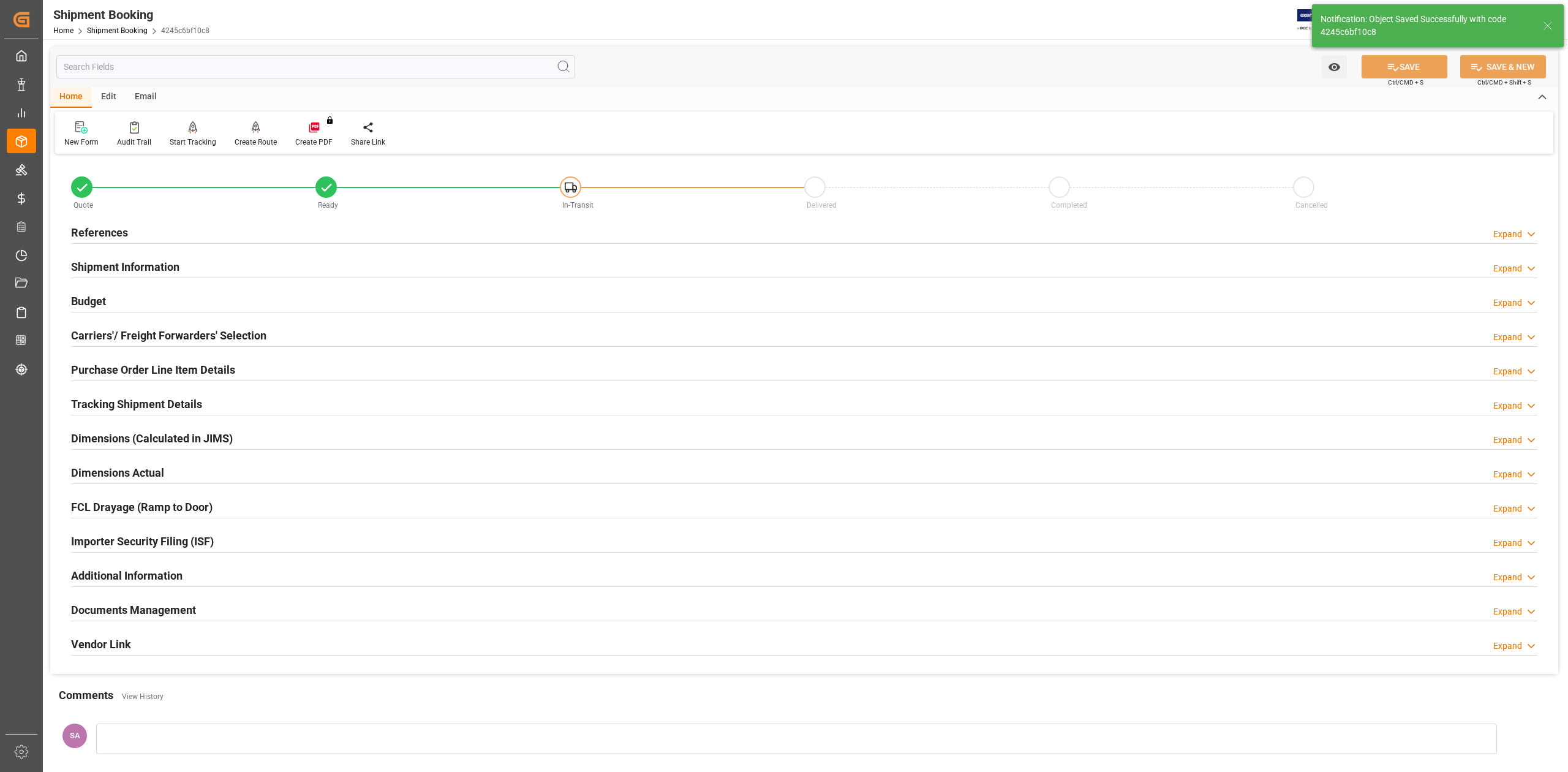
click at [106, 402] on h2 "Tracking Shipment Details" at bounding box center [136, 404] width 131 height 17
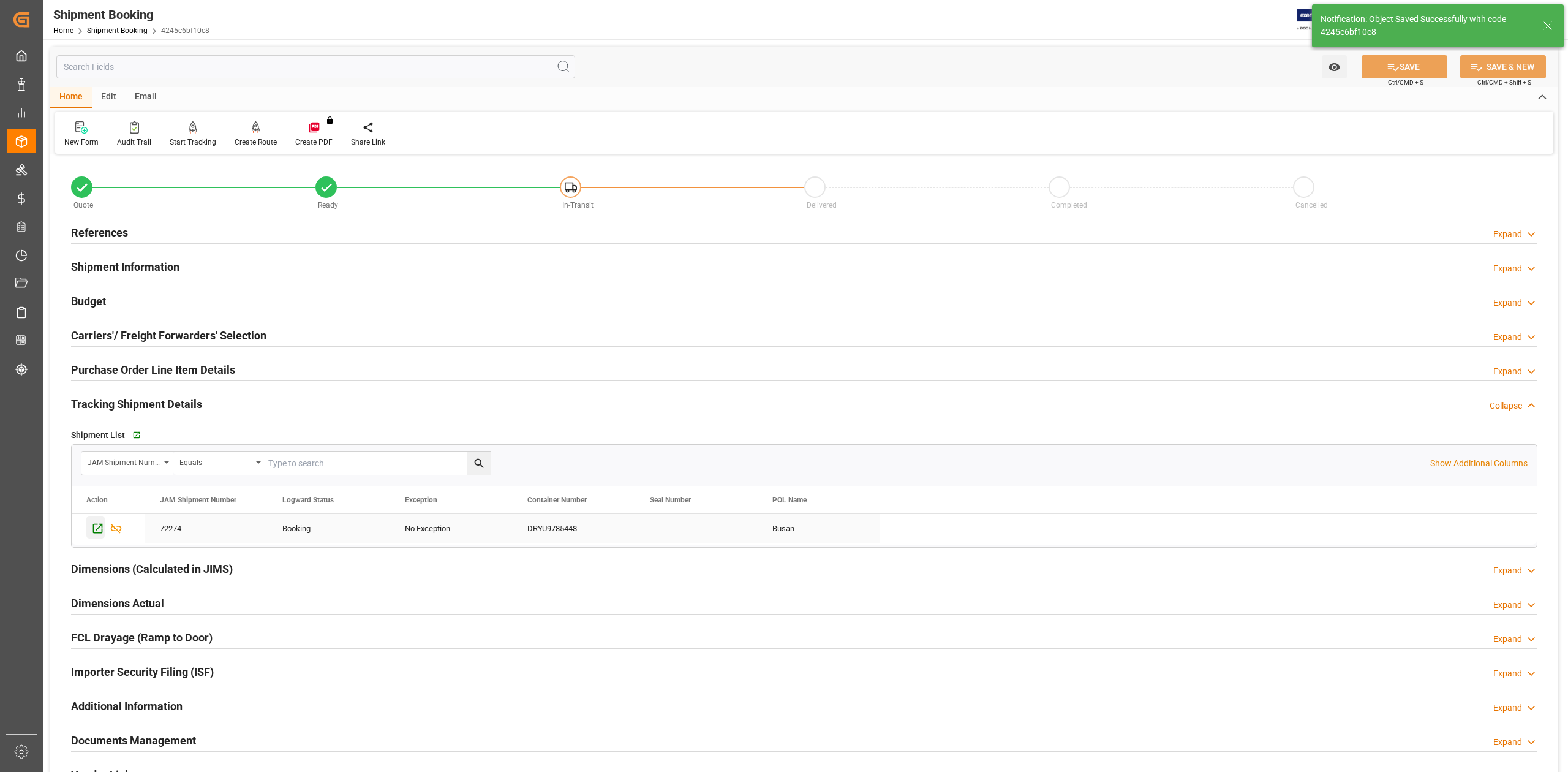
click at [94, 532] on icon "Press SPACE to select this row." at bounding box center [97, 527] width 12 height 12
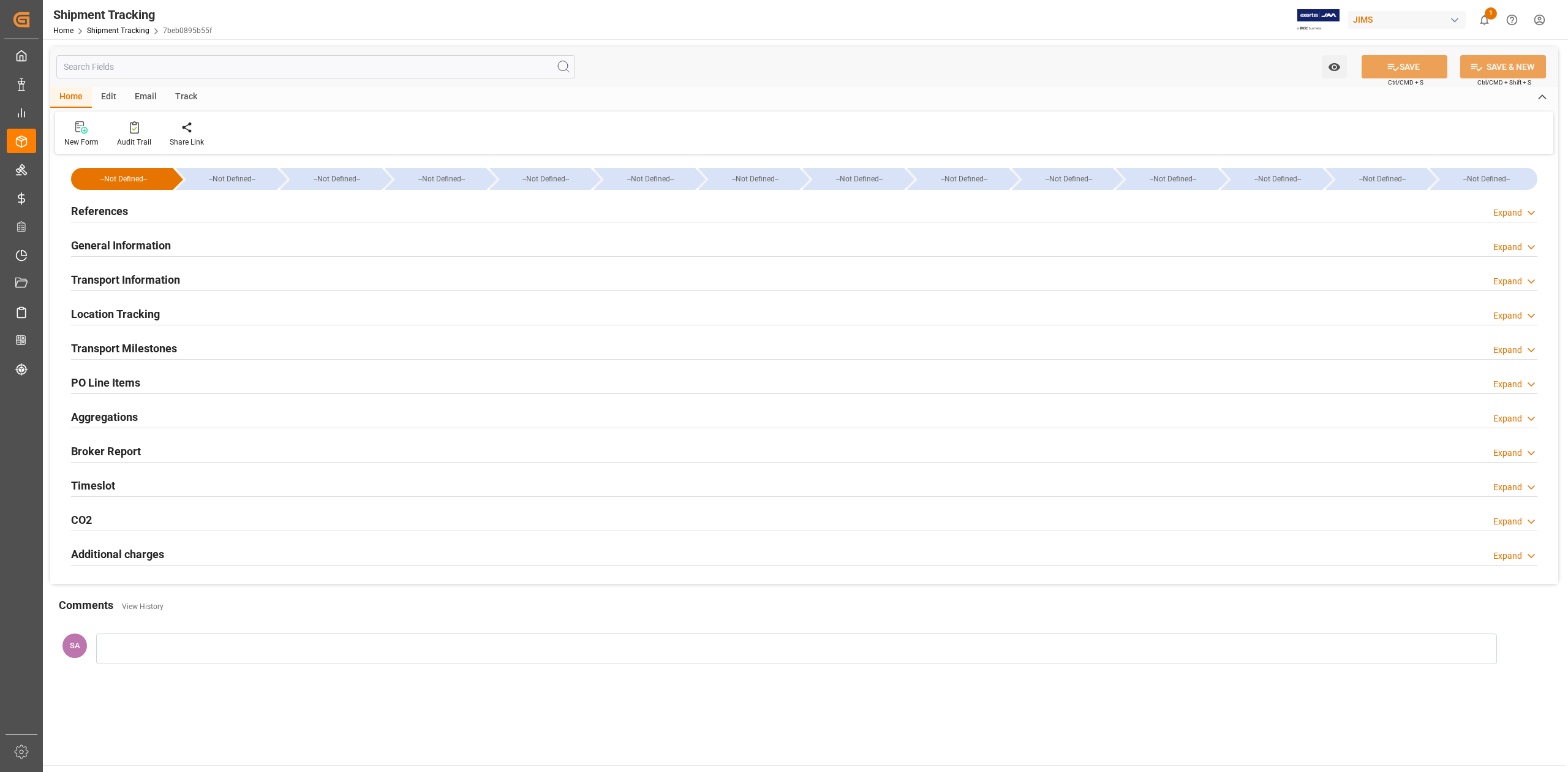
type input "[DATE]"
click at [117, 212] on h2 "References" at bounding box center [99, 211] width 57 height 17
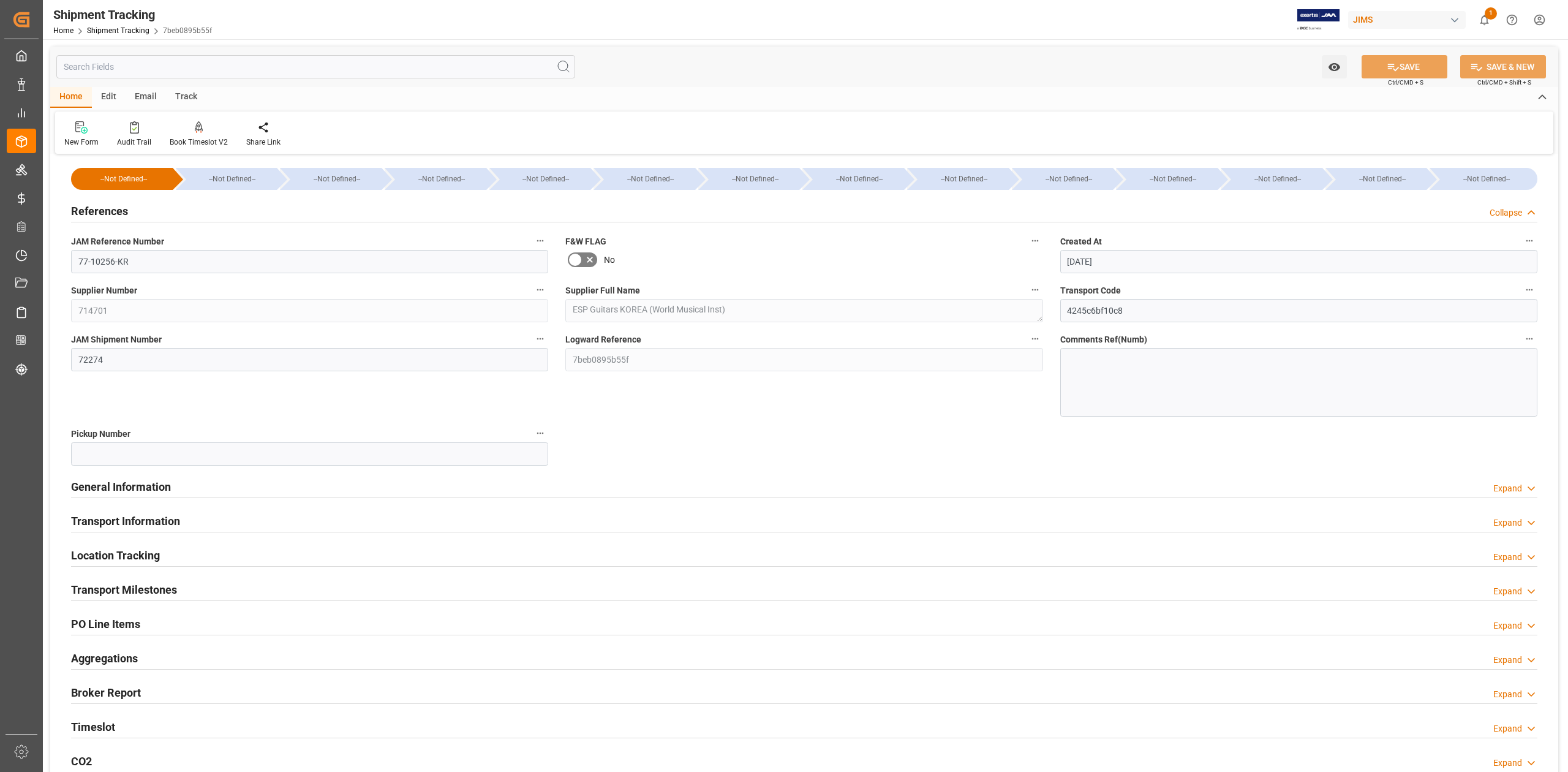
click at [117, 212] on h2 "References" at bounding box center [99, 211] width 57 height 17
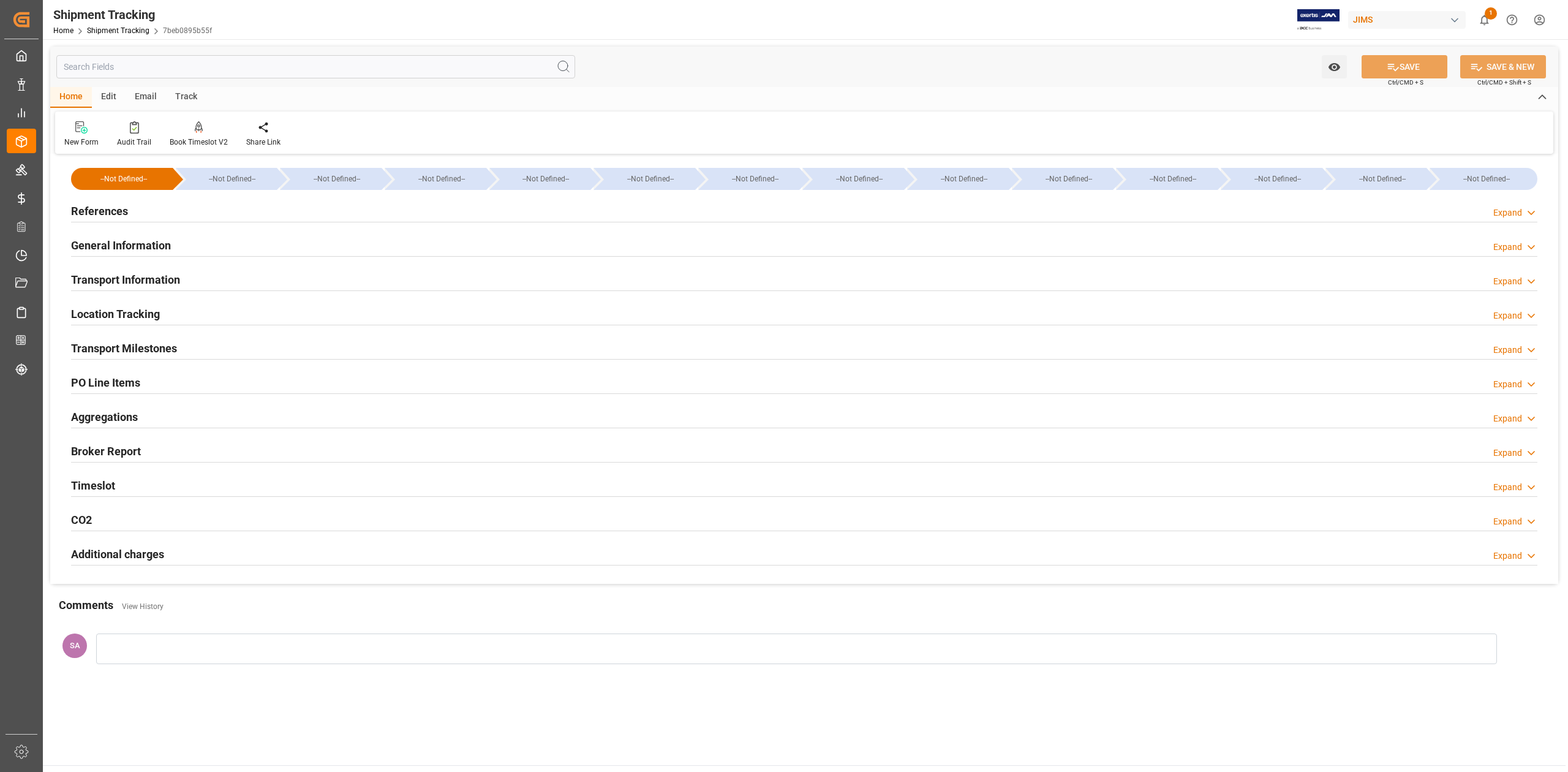
click at [111, 273] on h2 "Transport Information" at bounding box center [125, 280] width 109 height 17
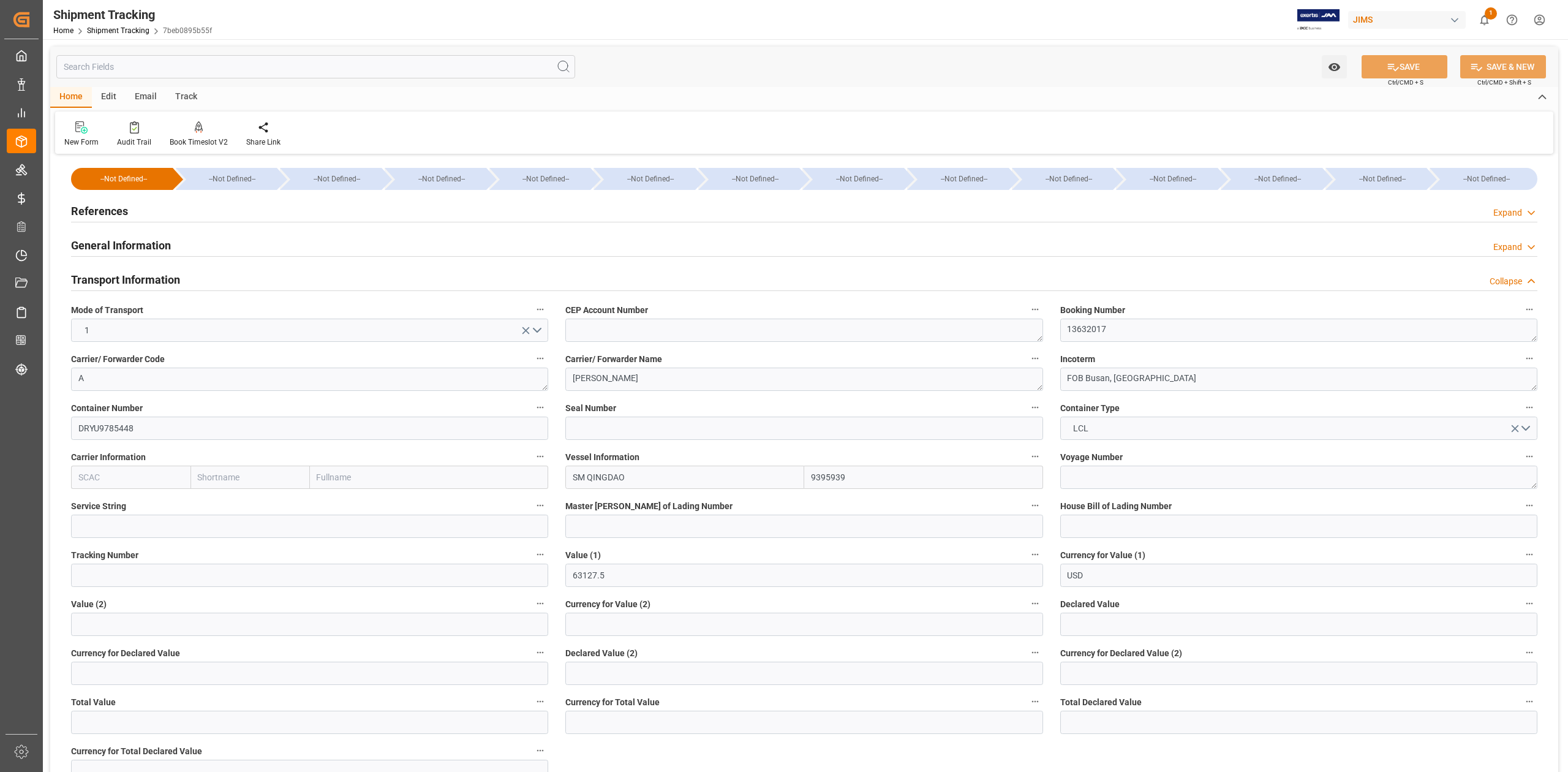
click at [145, 277] on h2 "Transport Information" at bounding box center [125, 280] width 109 height 17
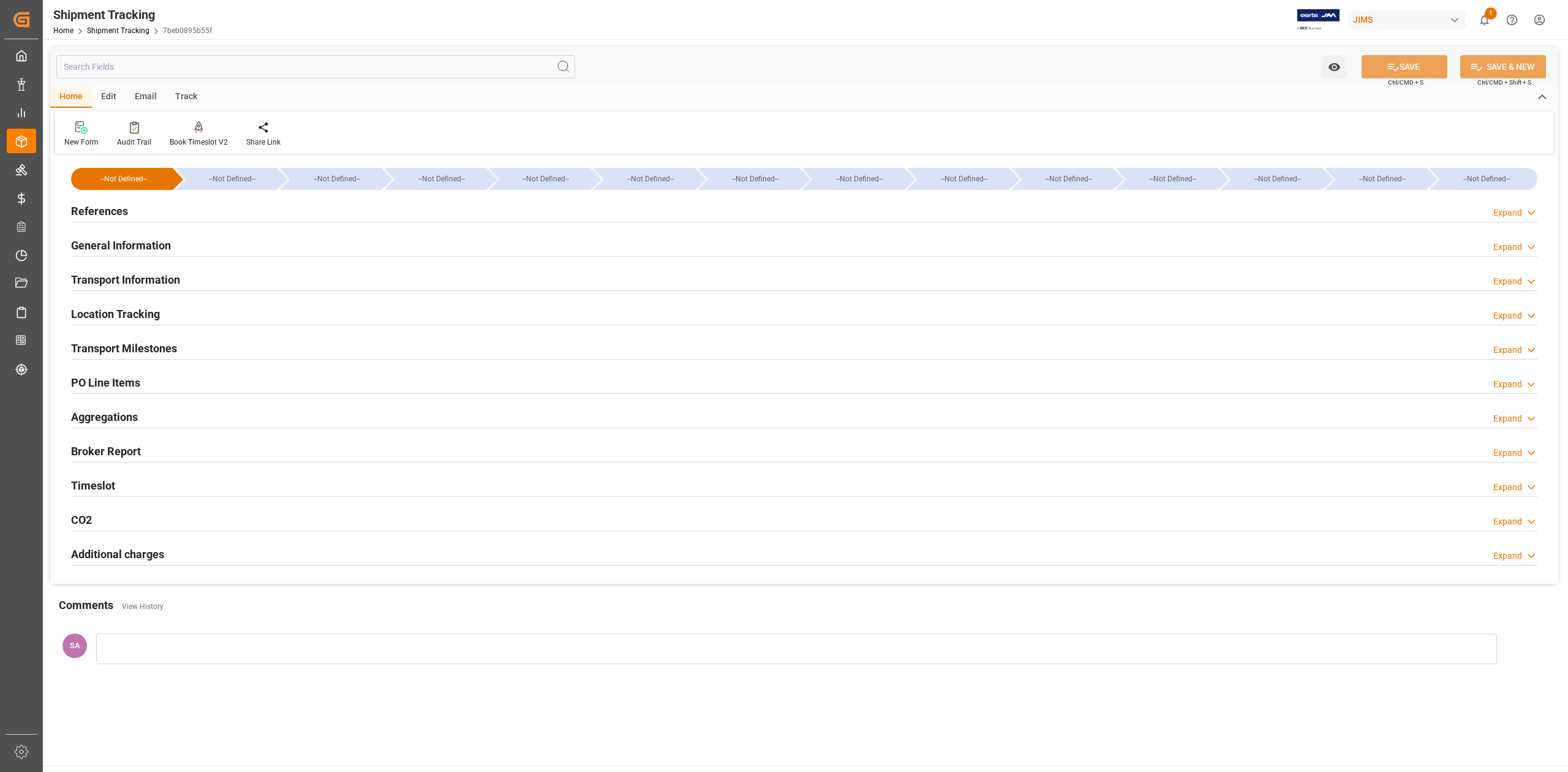
click at [148, 349] on h2 "Transport Milestones" at bounding box center [123, 349] width 106 height 17
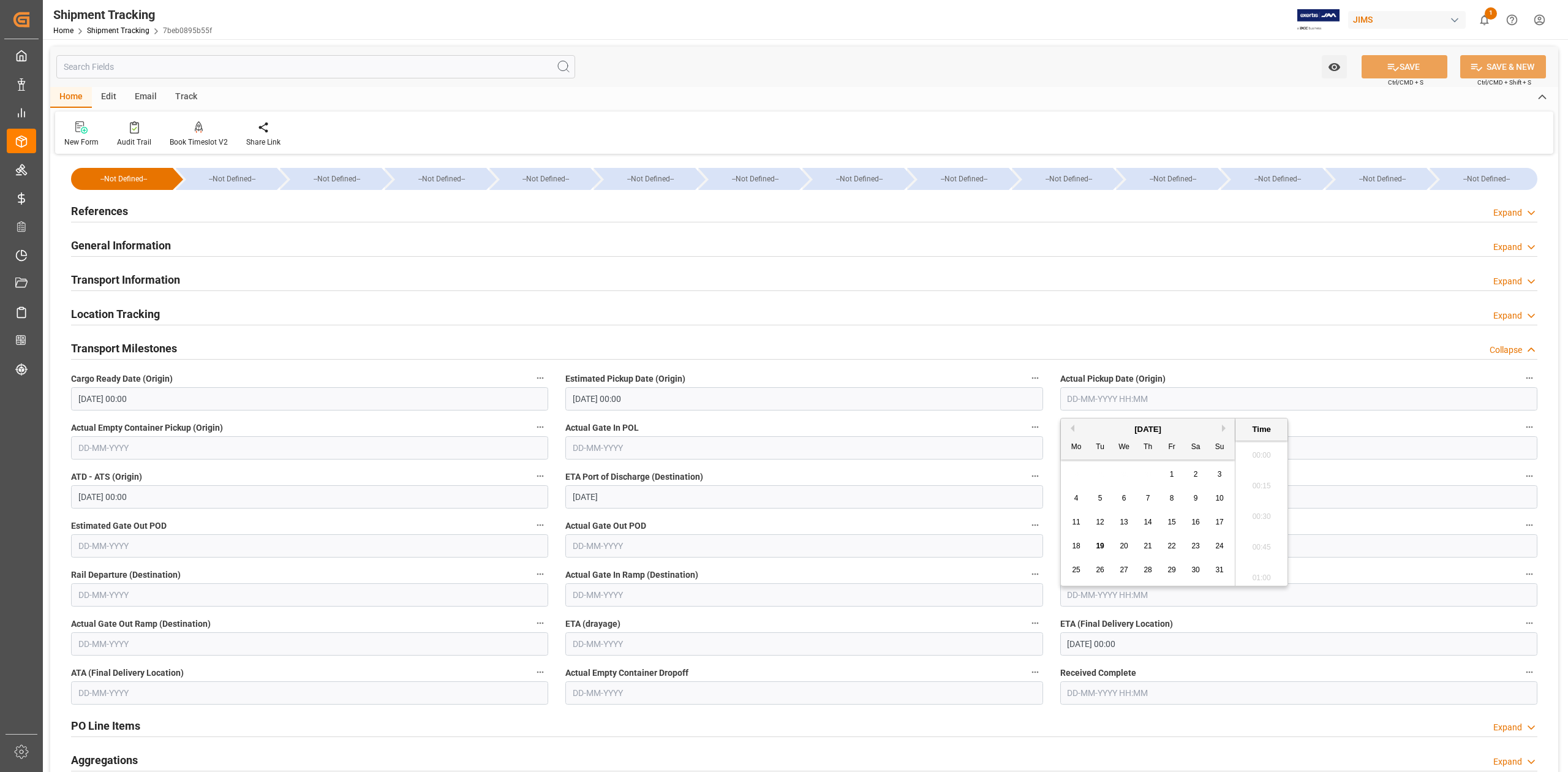
click at [1122, 404] on input "text" at bounding box center [1298, 398] width 477 height 23
click at [1320, 444] on input "05-08-2025 00:00" at bounding box center [1298, 448] width 477 height 23
type input "09-08-2025 00:00"
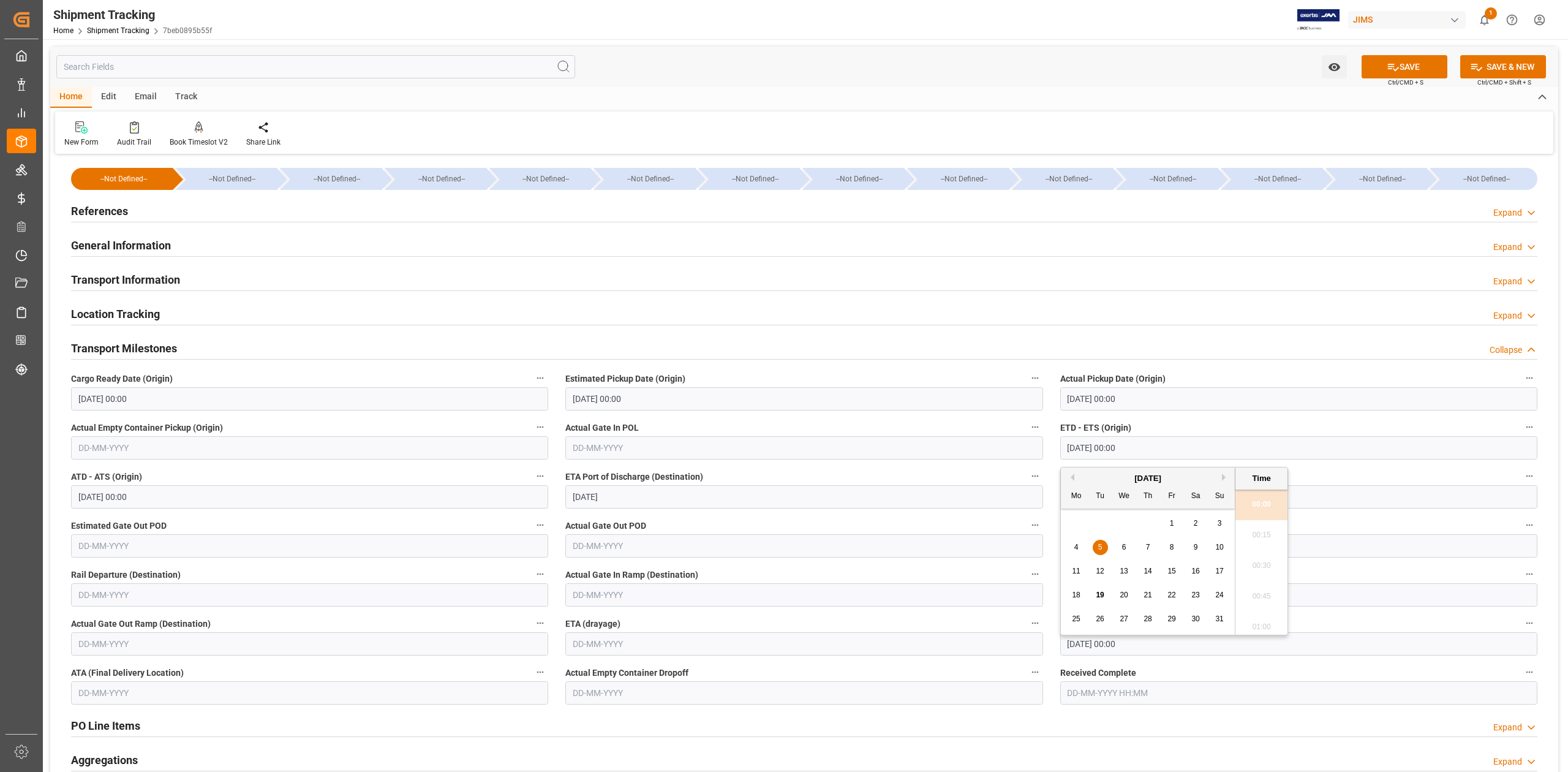
click at [1320, 444] on input "05-08-2025 00:00" at bounding box center [1298, 448] width 477 height 23
click at [1307, 648] on input "12-09-2025 00:00" at bounding box center [1298, 644] width 477 height 23
type input "09-08-2025 00:00"
click at [1402, 64] on button "SAVE" at bounding box center [1404, 67] width 86 height 23
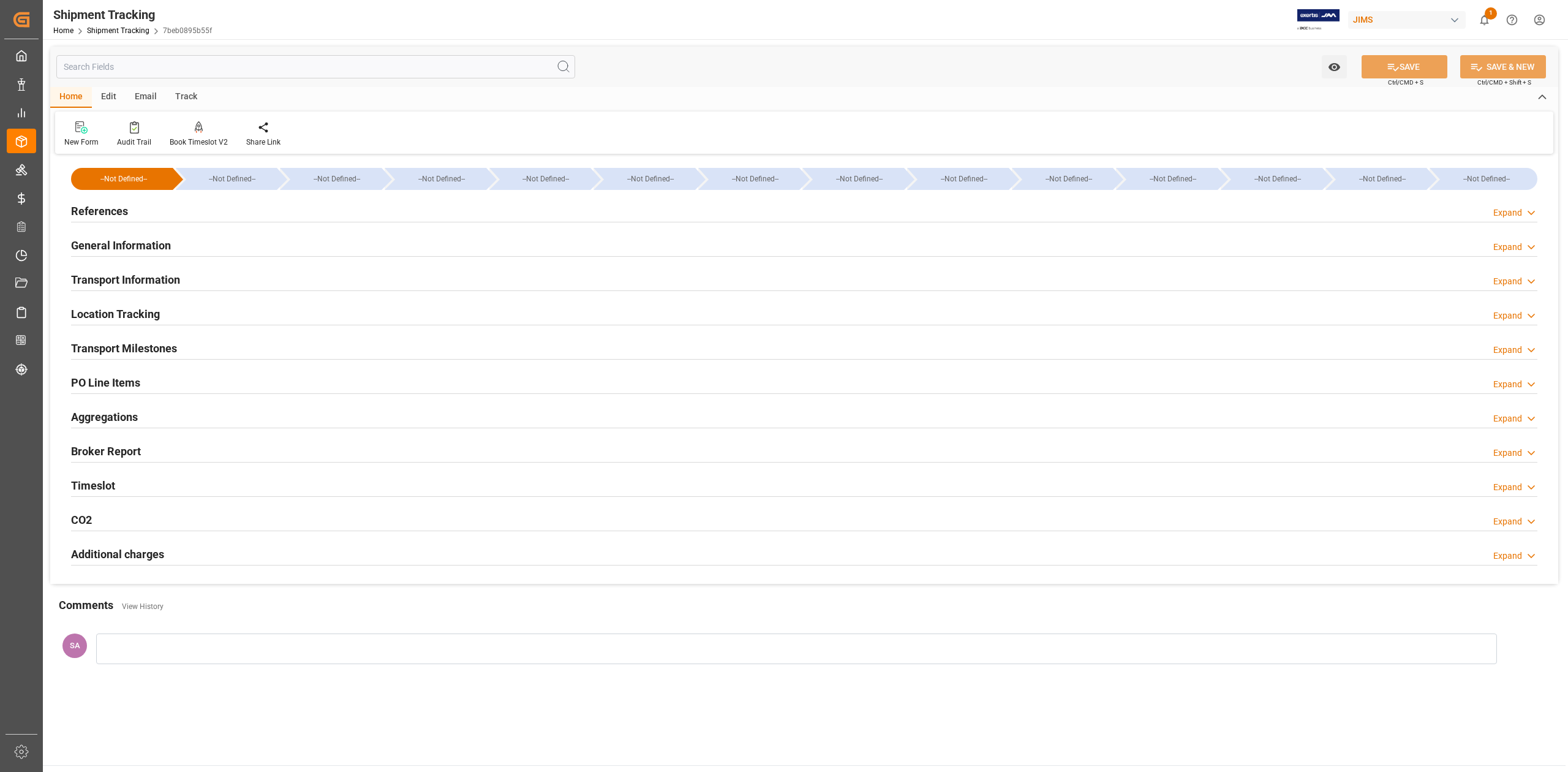
click at [118, 210] on h2 "References" at bounding box center [99, 211] width 57 height 17
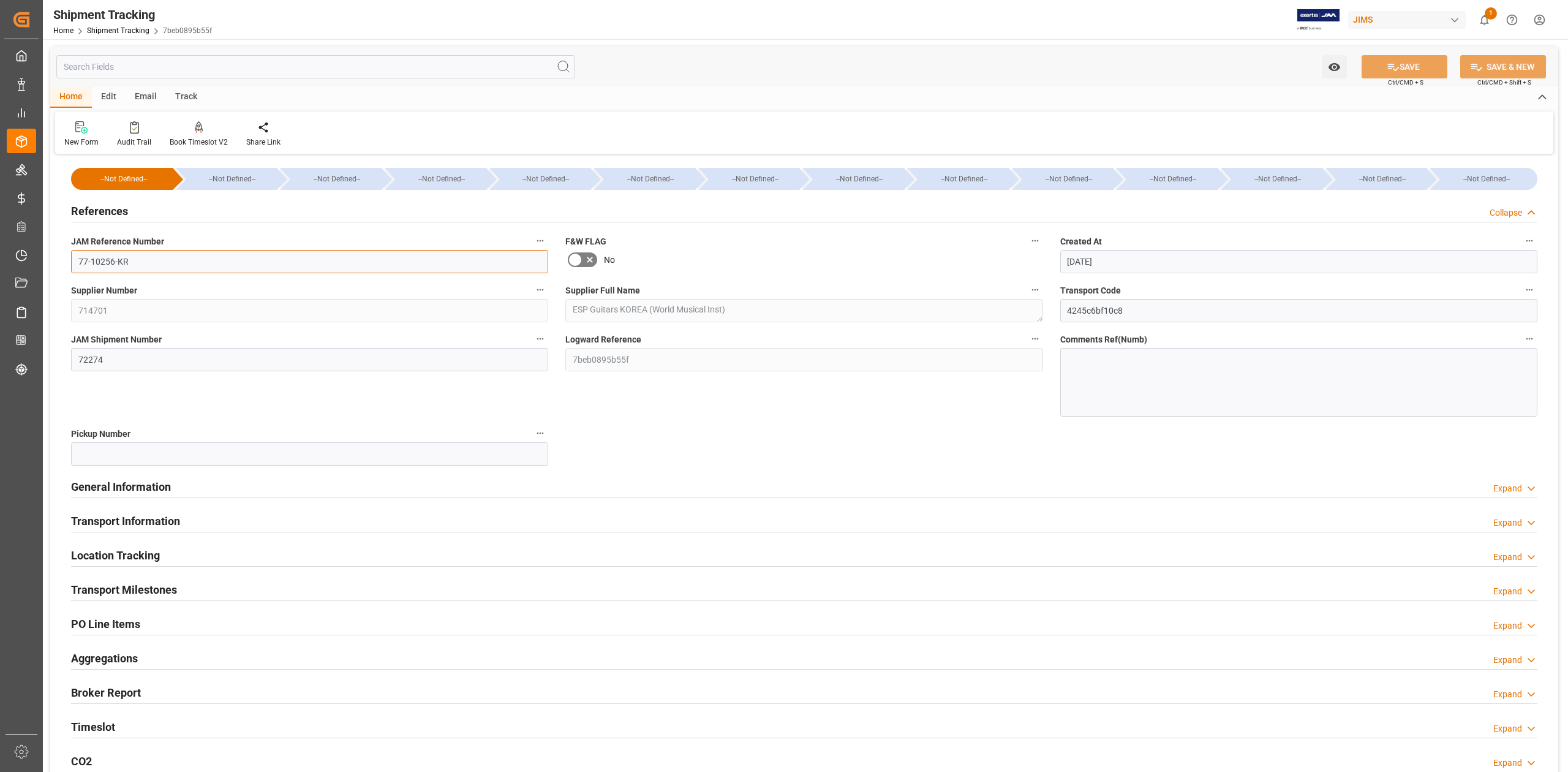
click at [137, 261] on input "77-10256-KR" at bounding box center [309, 261] width 477 height 23
click at [138, 261] on input "77-10256-KR" at bounding box center [309, 261] width 477 height 23
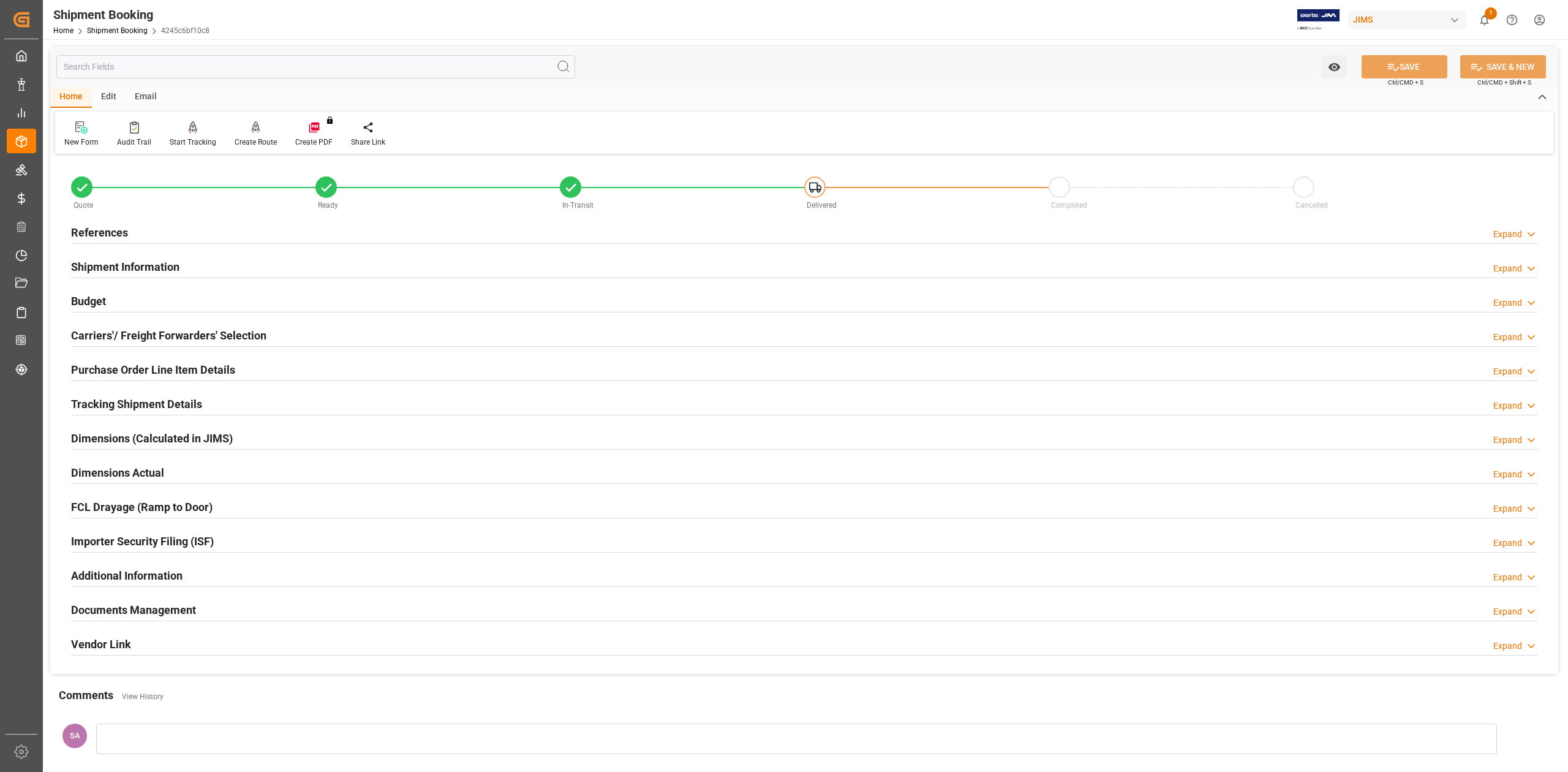
drag, startPoint x: 103, startPoint y: 298, endPoint x: 112, endPoint y: 299, distance: 9.1
click at [103, 298] on h2 "Budget" at bounding box center [88, 301] width 35 height 17
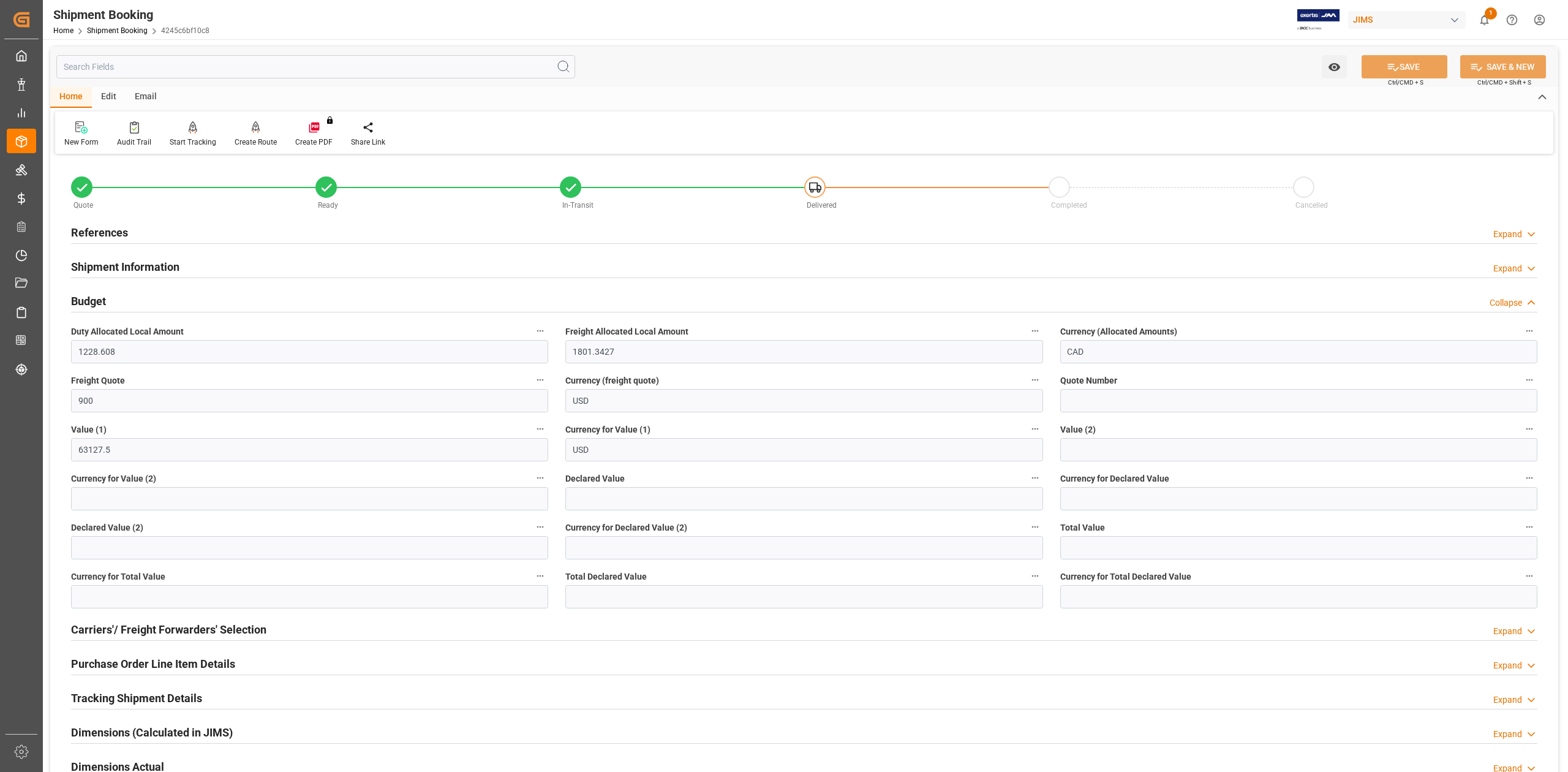
click at [111, 233] on h2 "References" at bounding box center [99, 232] width 57 height 17
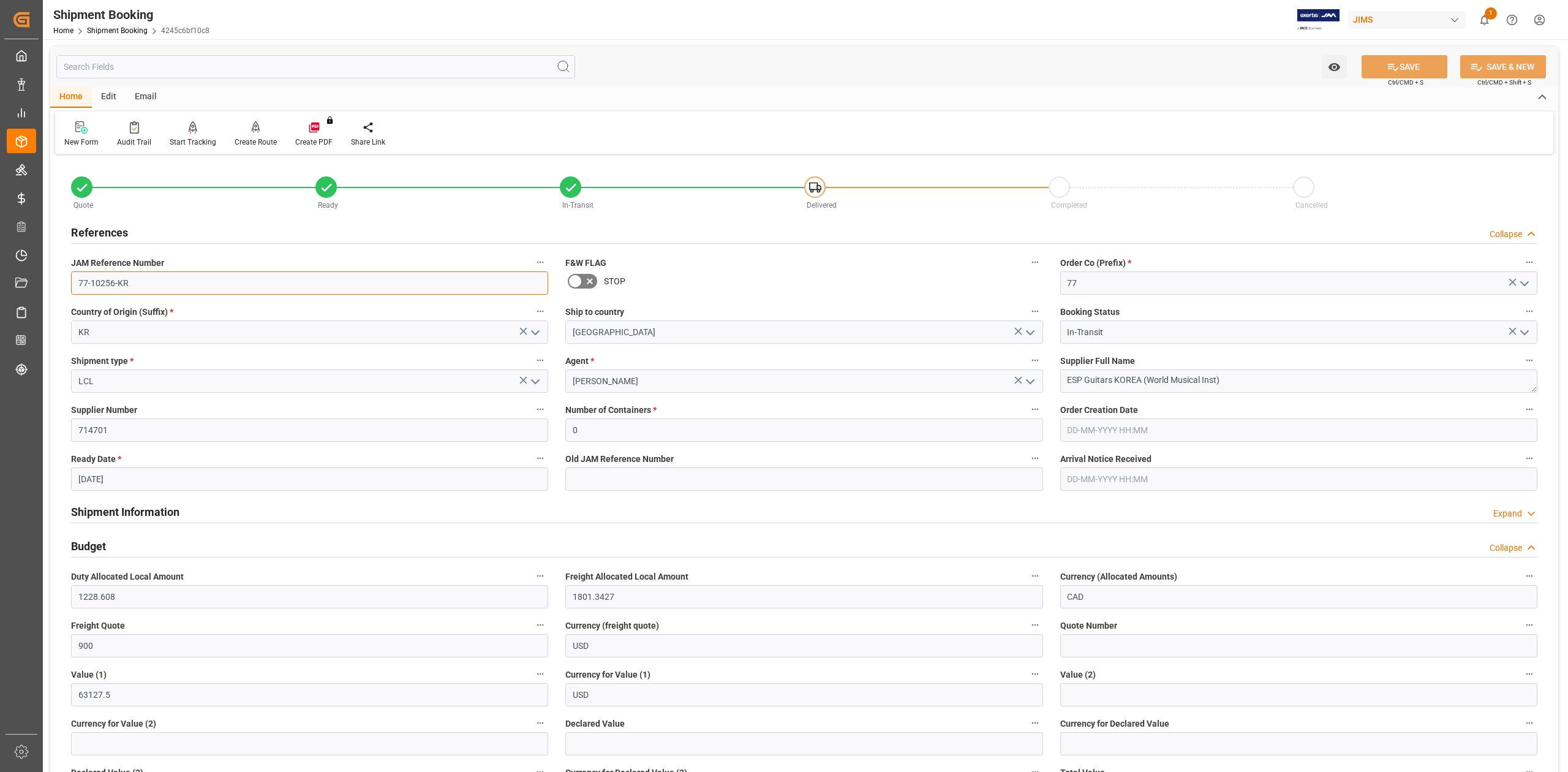
click at [167, 290] on input "77-10256-KR" at bounding box center [309, 283] width 477 height 23
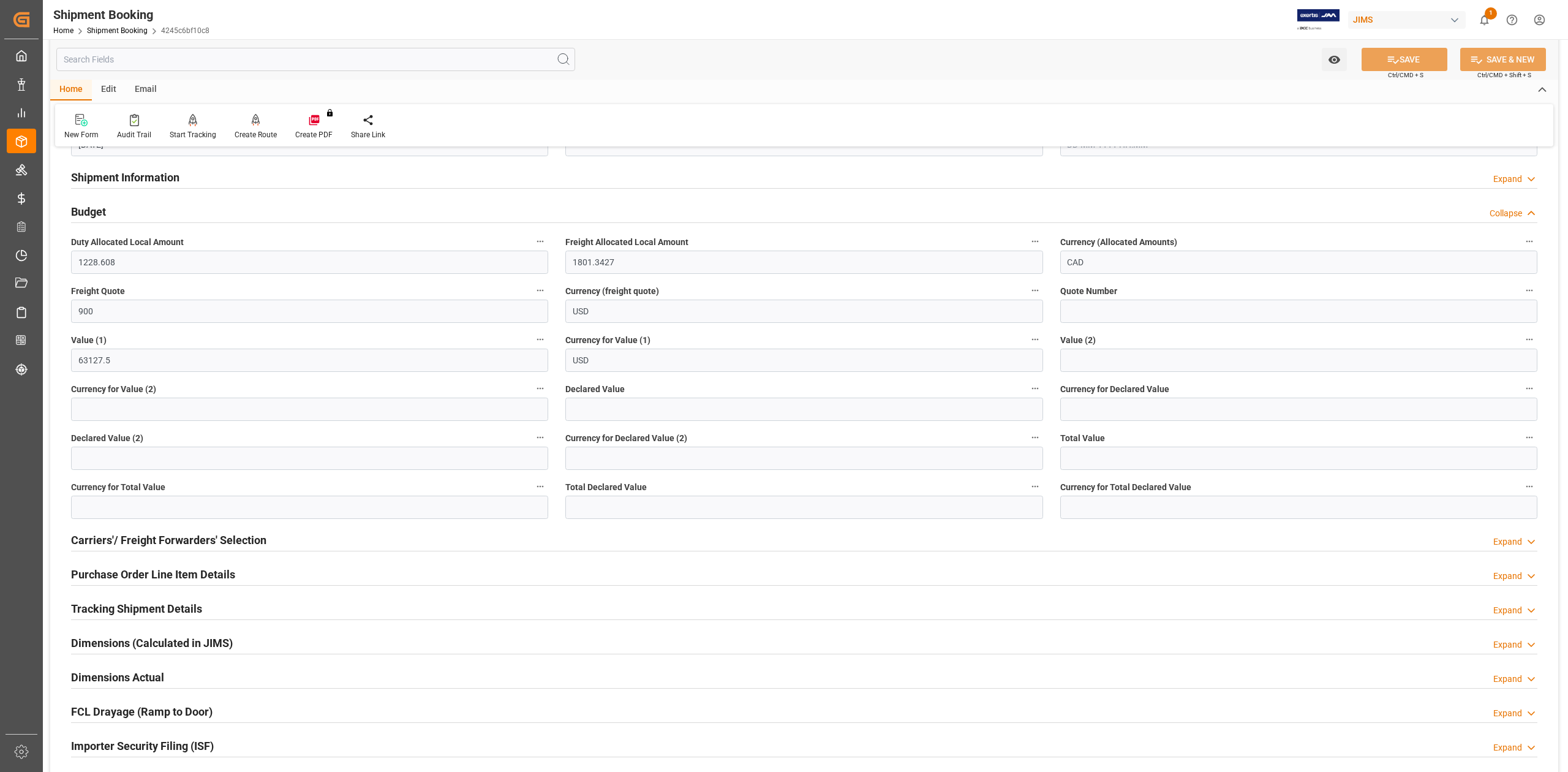
scroll to position [490, 0]
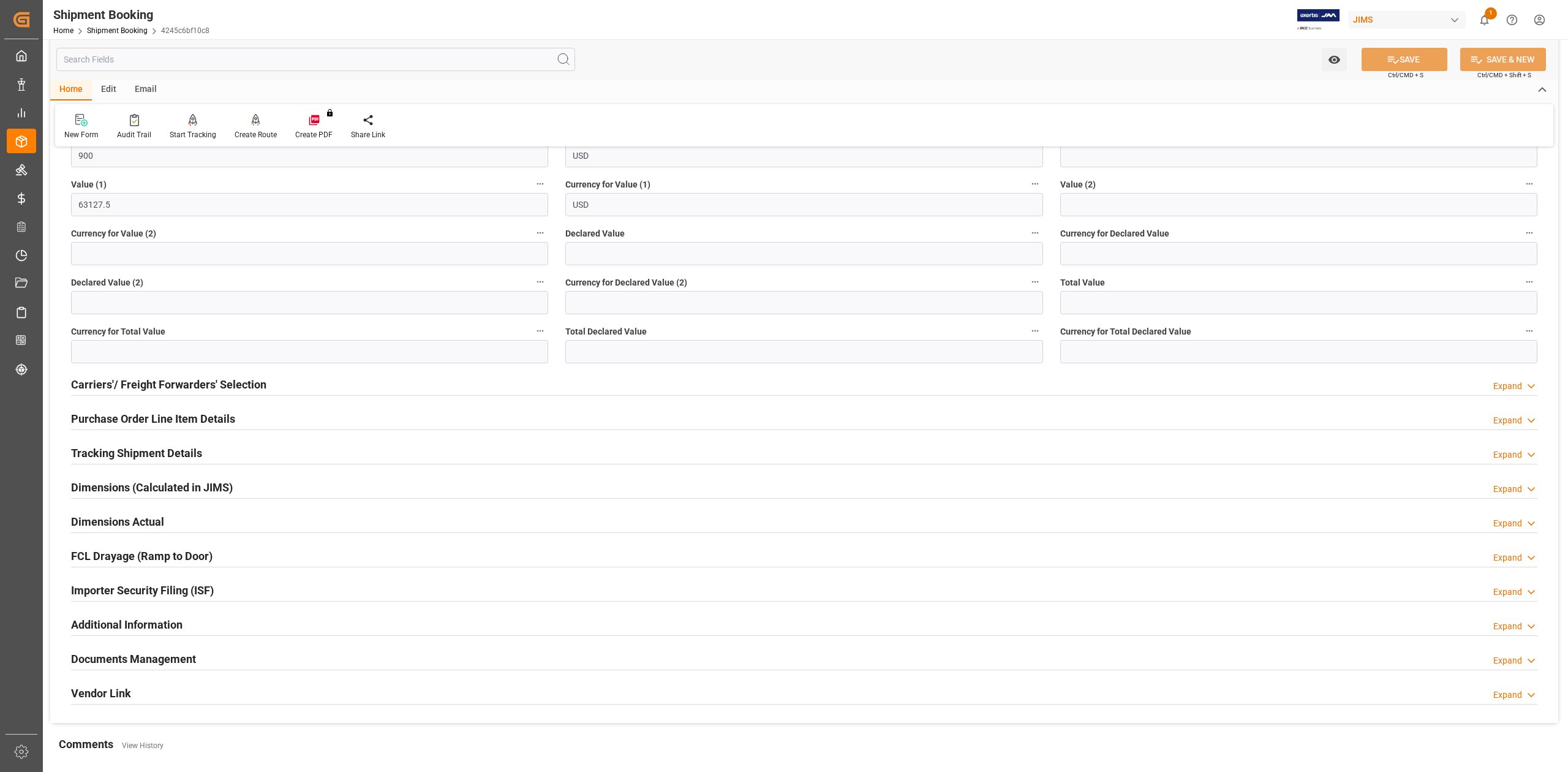
drag, startPoint x: 128, startPoint y: 420, endPoint x: 147, endPoint y: 430, distance: 21.5
click at [128, 420] on h2 "Purchase Order Line Item Details" at bounding box center [152, 418] width 164 height 17
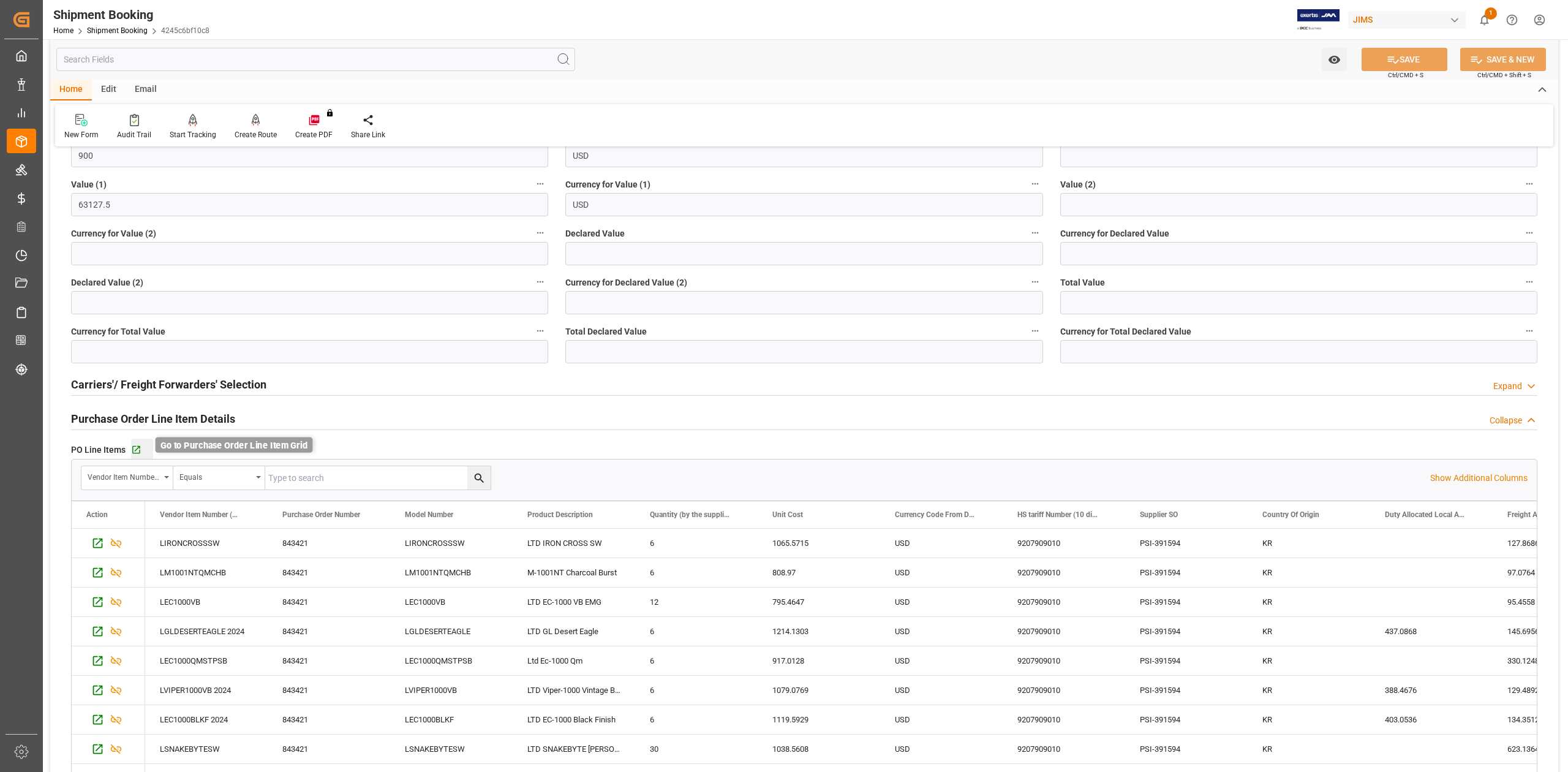
click at [138, 452] on icon "button" at bounding box center [136, 449] width 11 height 11
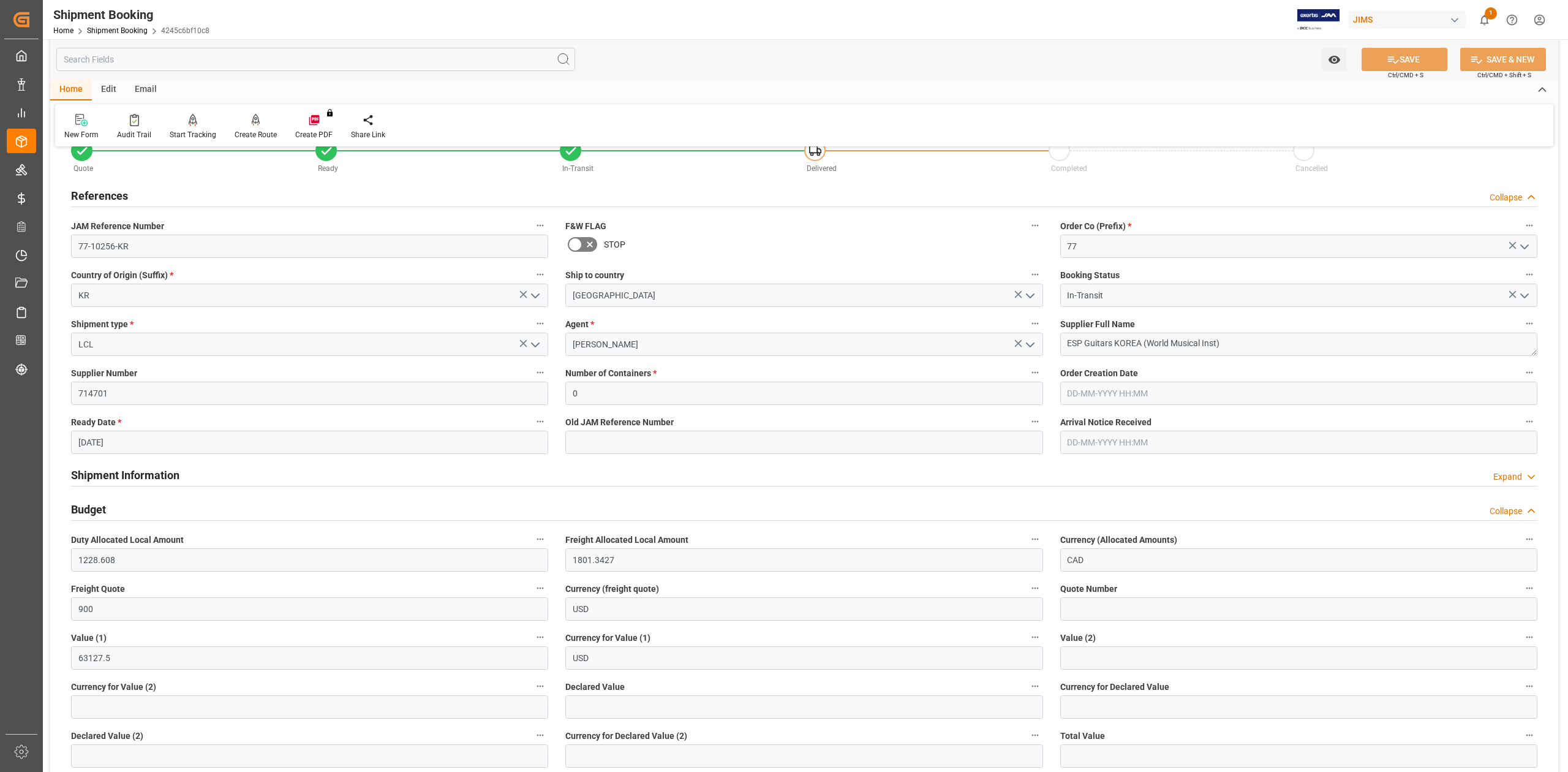
scroll to position [0, 0]
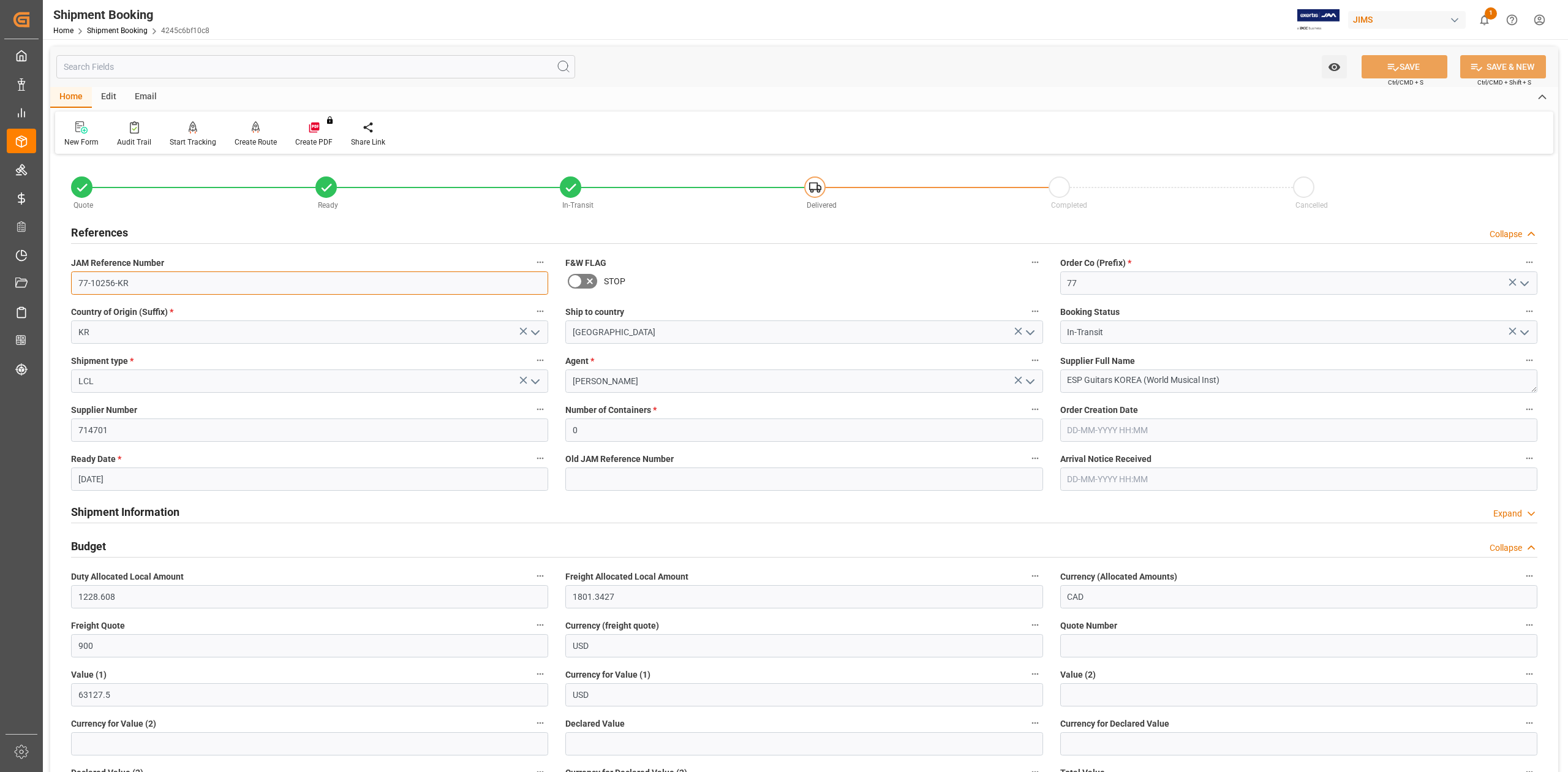
click at [156, 285] on input "77-10256-KR" at bounding box center [309, 283] width 477 height 23
click at [1257, 383] on textarea "ESP Guitars KOREA (World Musical Inst)" at bounding box center [1298, 381] width 477 height 23
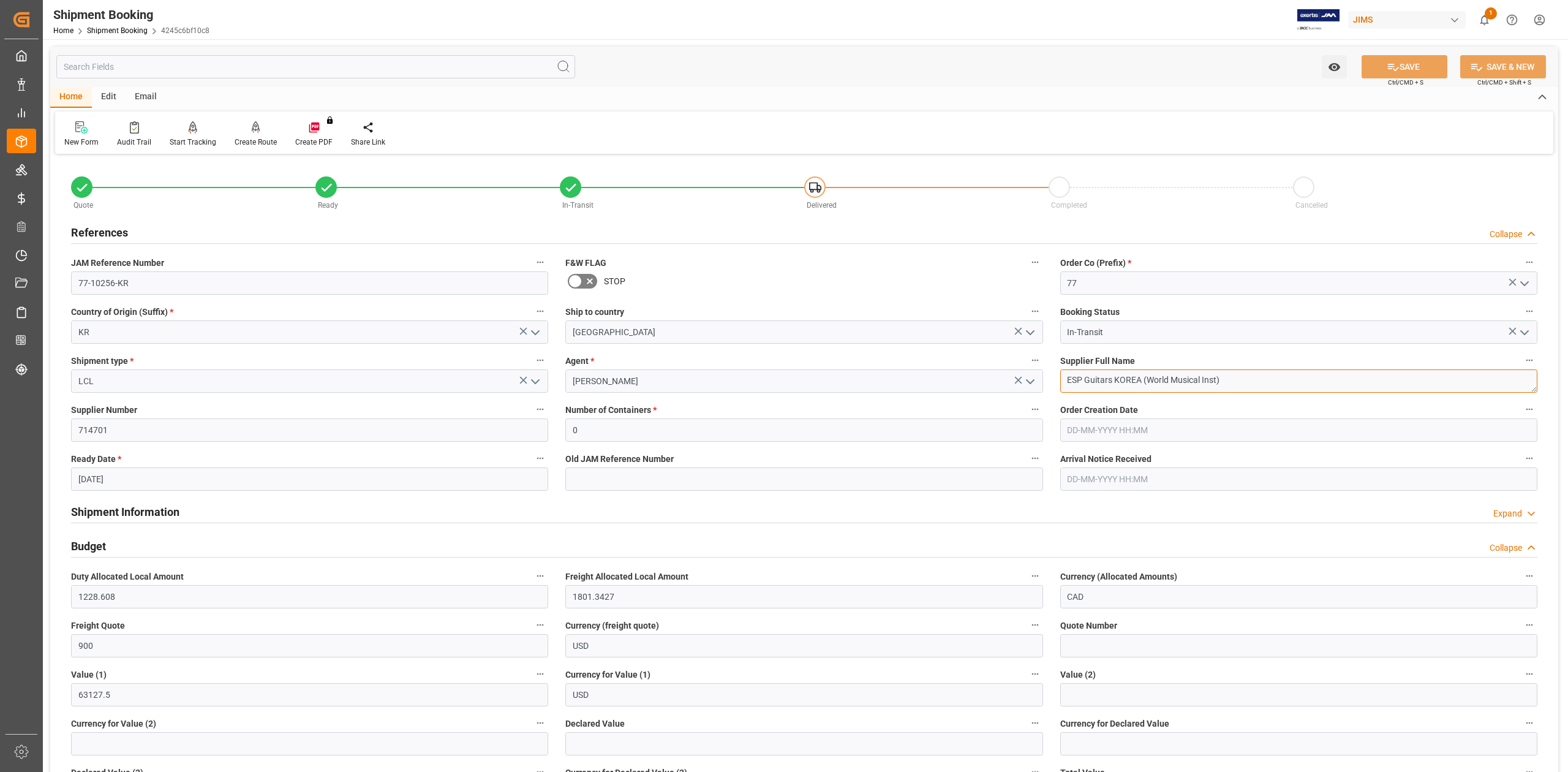
click at [1257, 383] on textarea "ESP Guitars KOREA (World Musical Inst)" at bounding box center [1298, 381] width 477 height 23
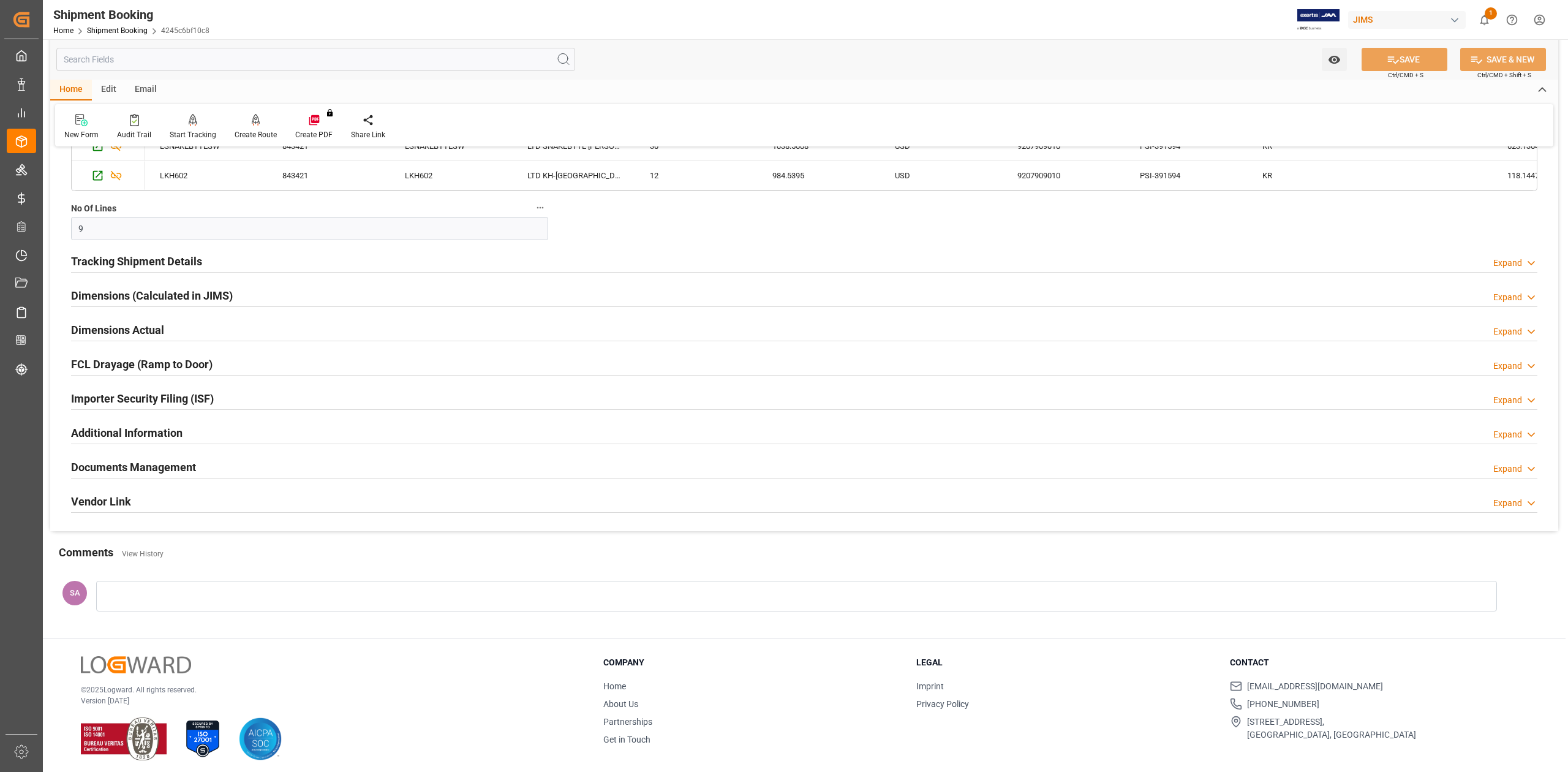
scroll to position [1101, 0]
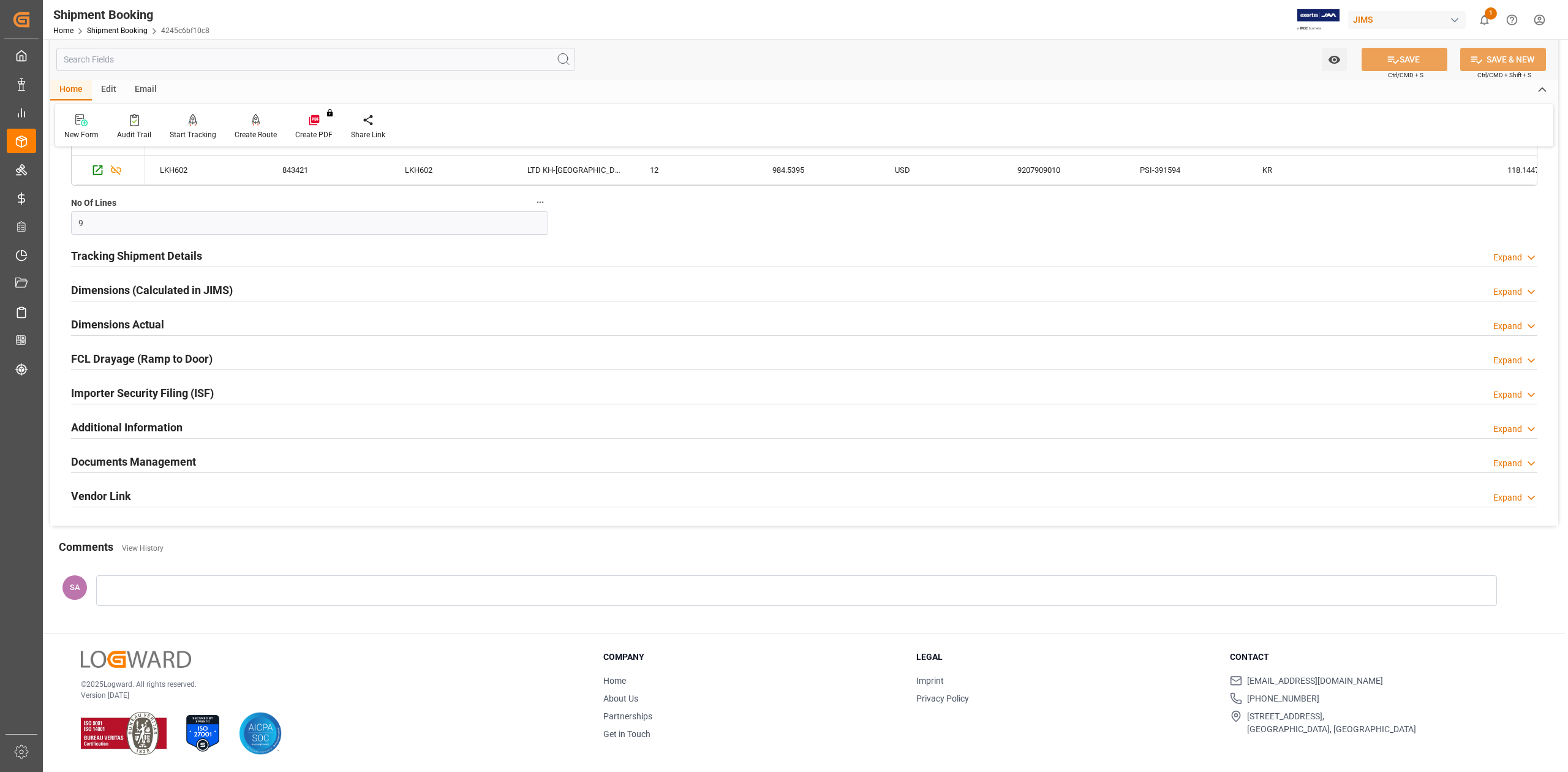
drag, startPoint x: 151, startPoint y: 463, endPoint x: 240, endPoint y: 534, distance: 113.9
click at [151, 463] on h2 "Documents Management" at bounding box center [133, 462] width 125 height 17
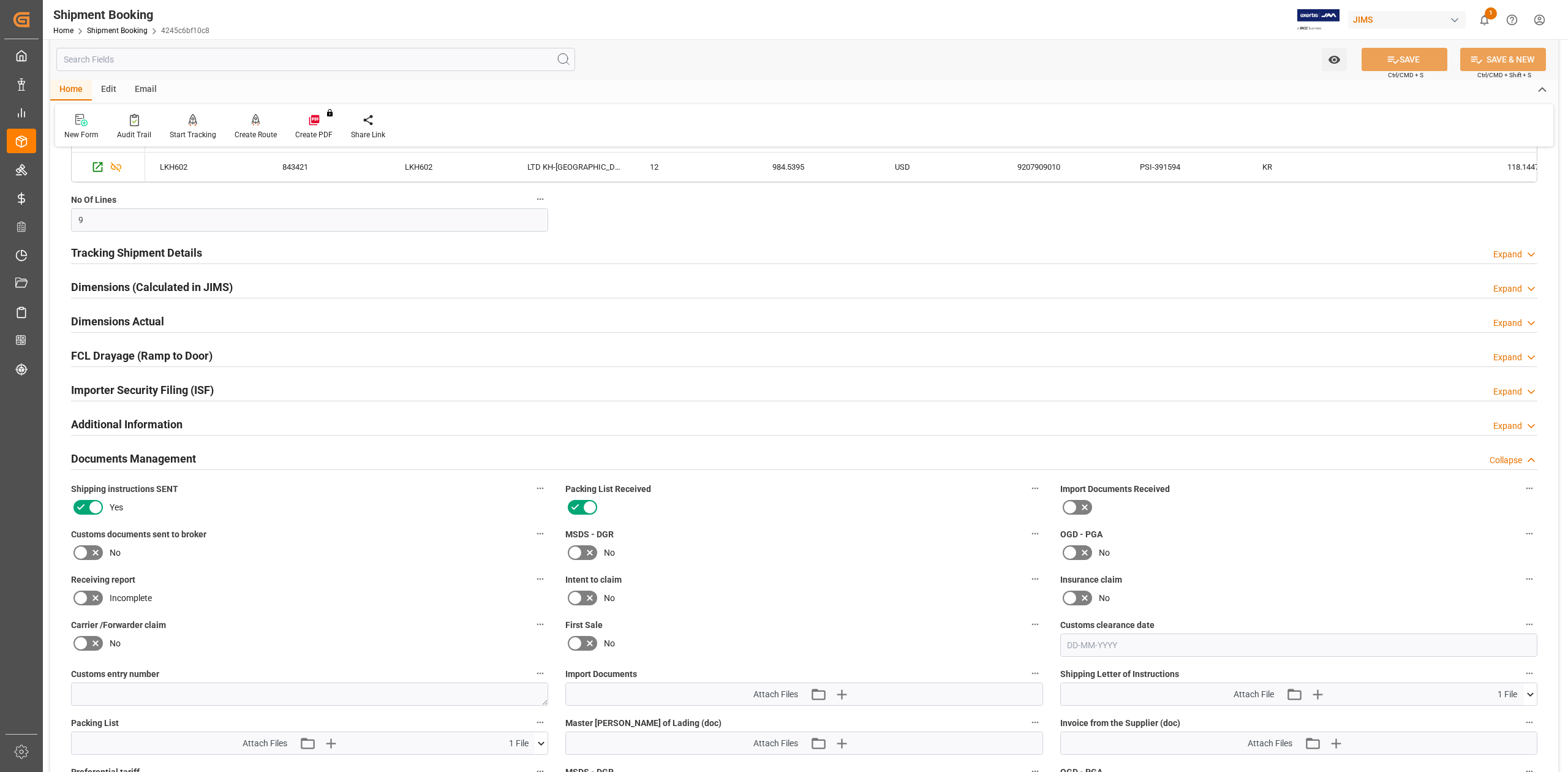
click at [82, 554] on icon at bounding box center [81, 552] width 7 height 6
click at [0, 0] on input "checkbox" at bounding box center [0, 0] width 0 height 0
click at [1392, 62] on icon at bounding box center [1392, 60] width 11 height 7
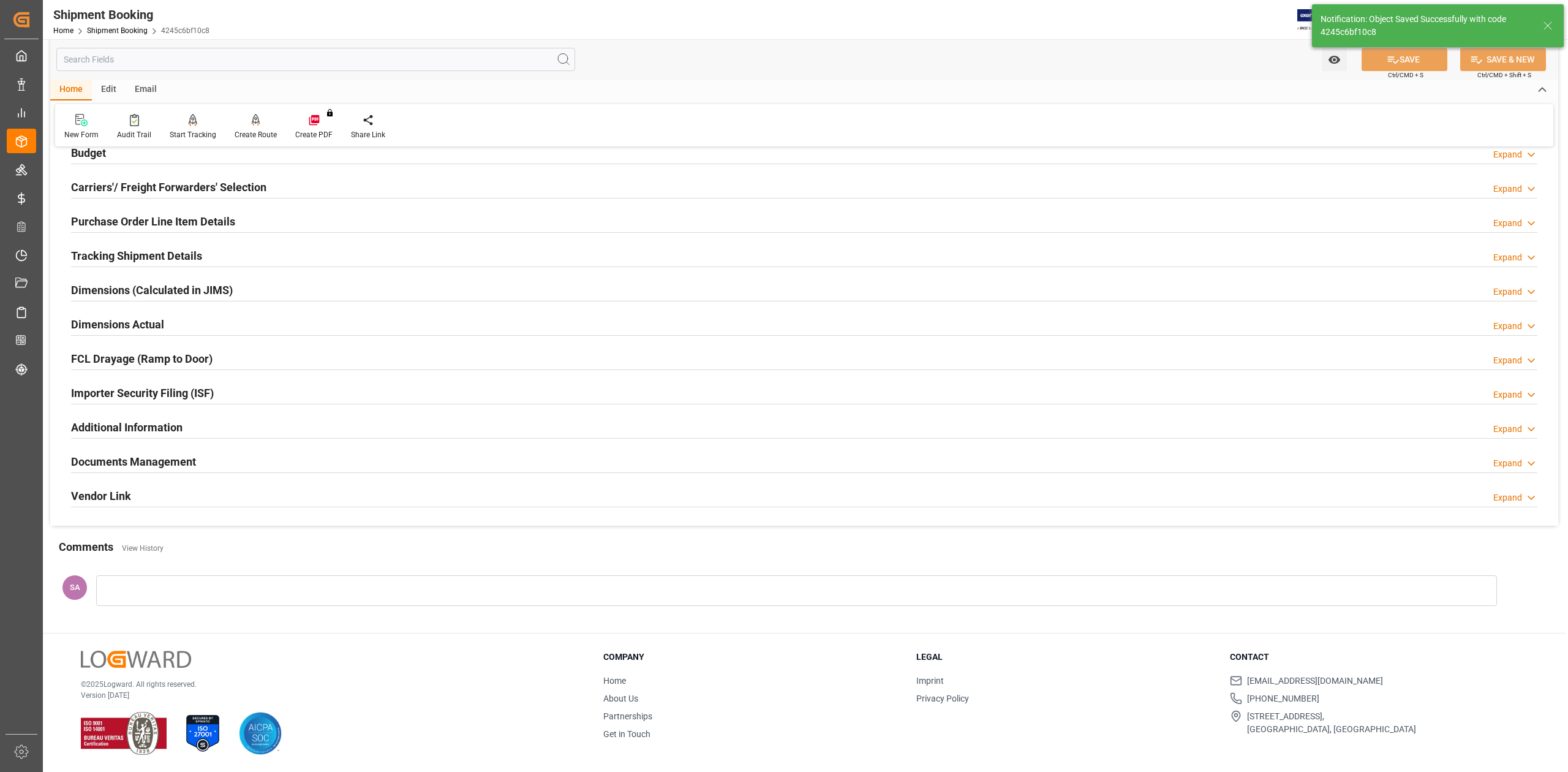
scroll to position [150, 0]
click at [133, 464] on h2 "Documents Management" at bounding box center [133, 462] width 125 height 17
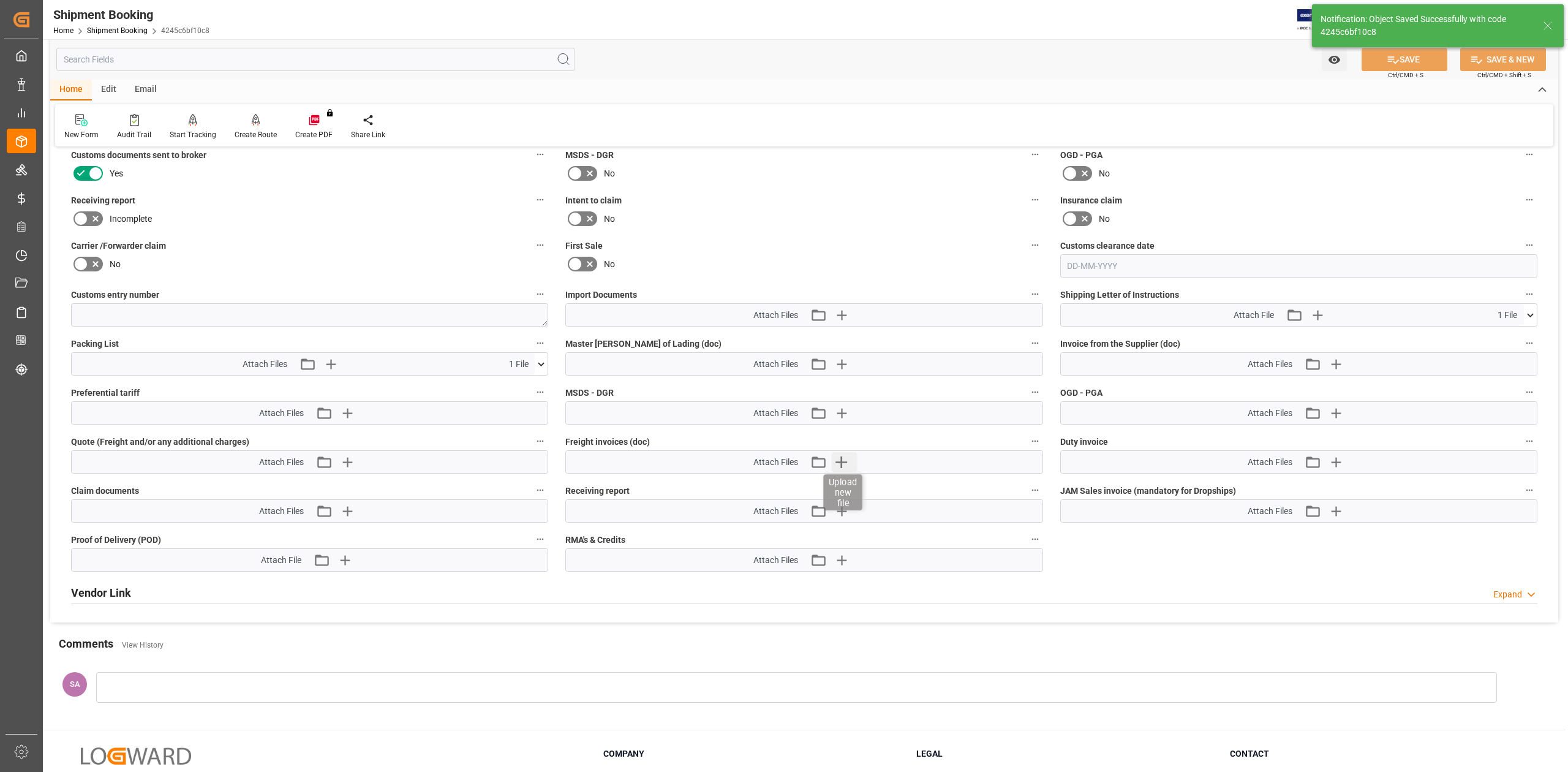
scroll to position [559, 0]
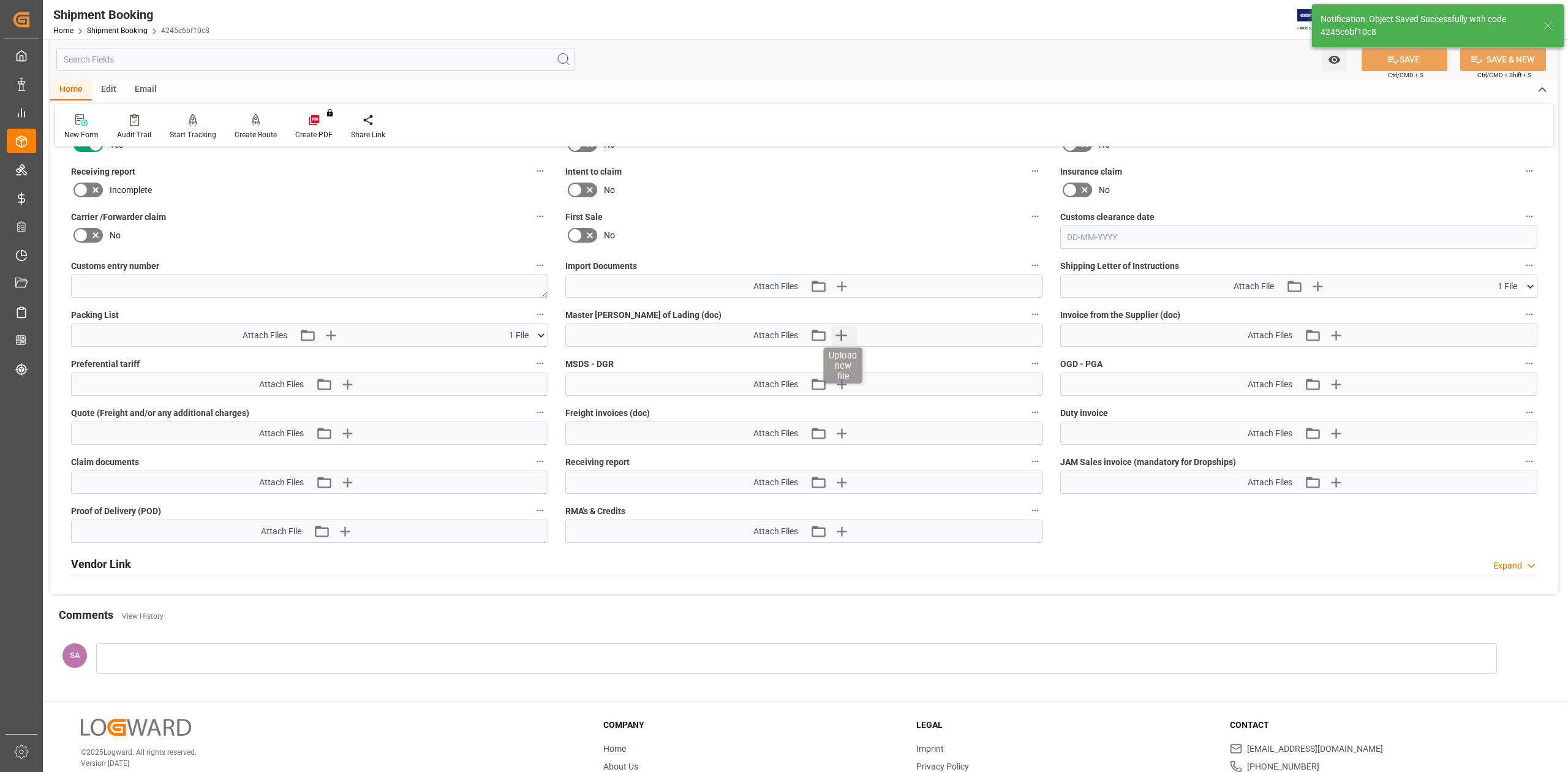
click at [841, 336] on icon "button" at bounding box center [841, 335] width 12 height 12
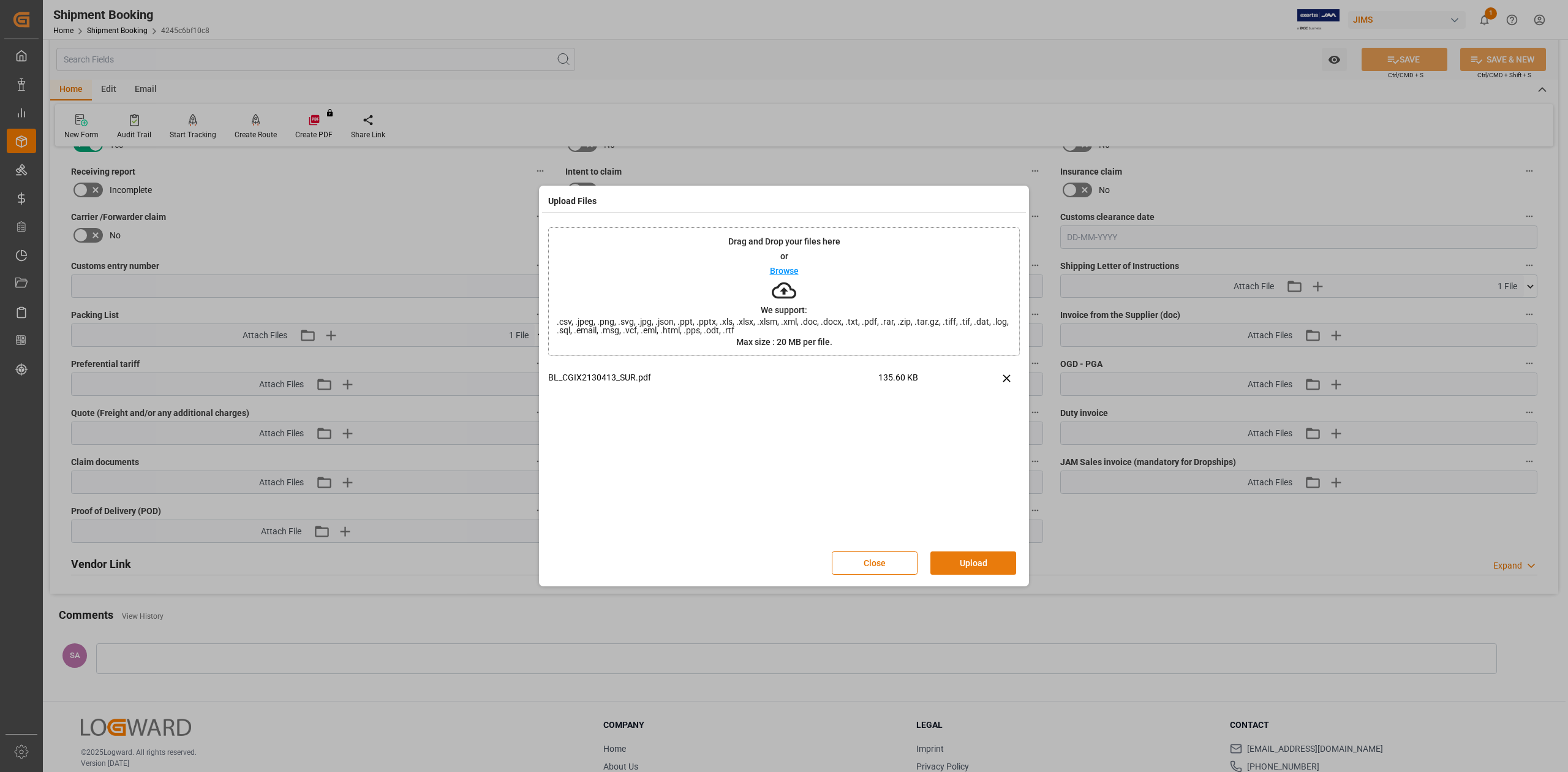
click at [970, 566] on button "Upload" at bounding box center [972, 563] width 86 height 23
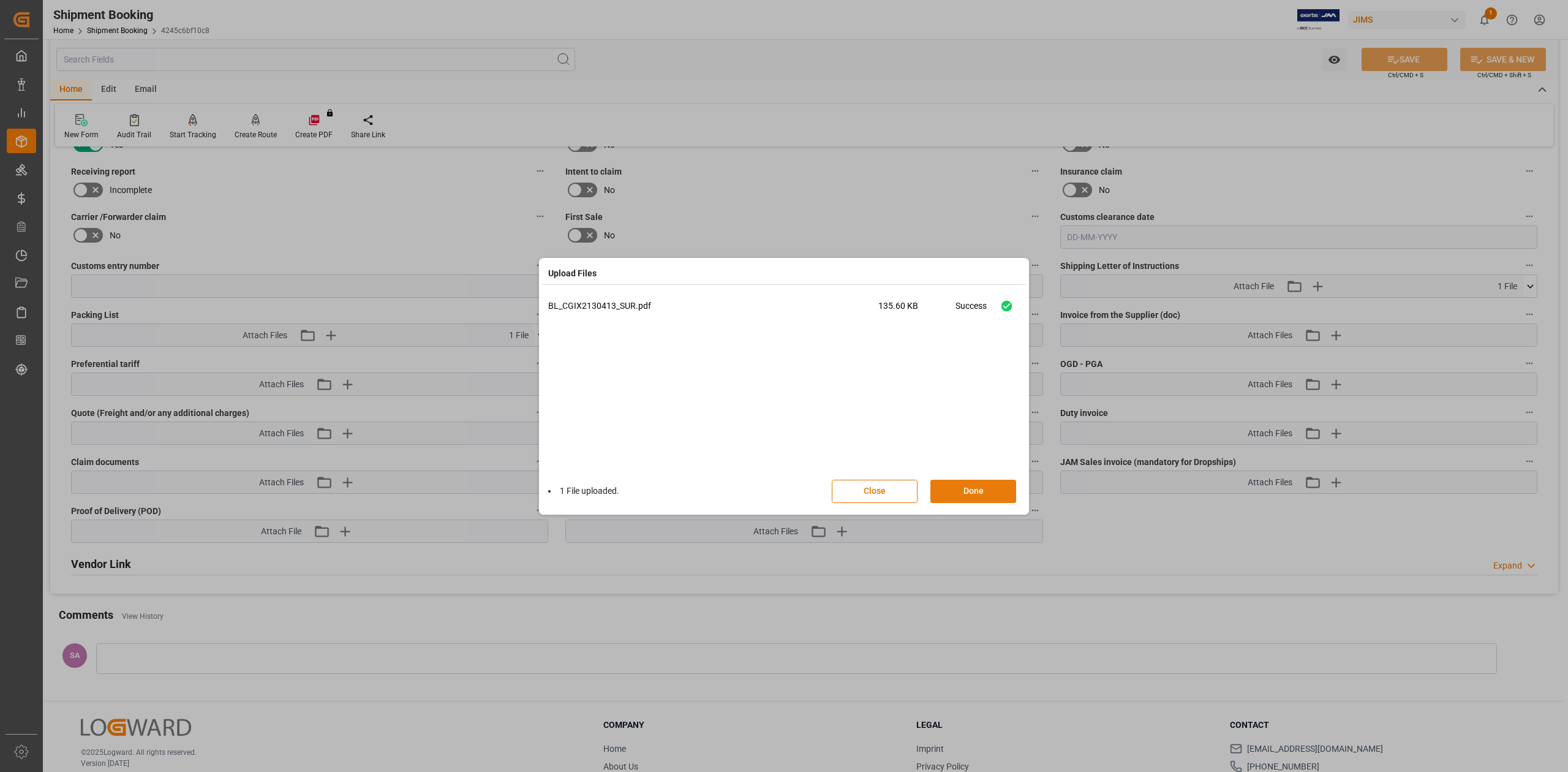
click at [978, 488] on button "Done" at bounding box center [972, 491] width 86 height 23
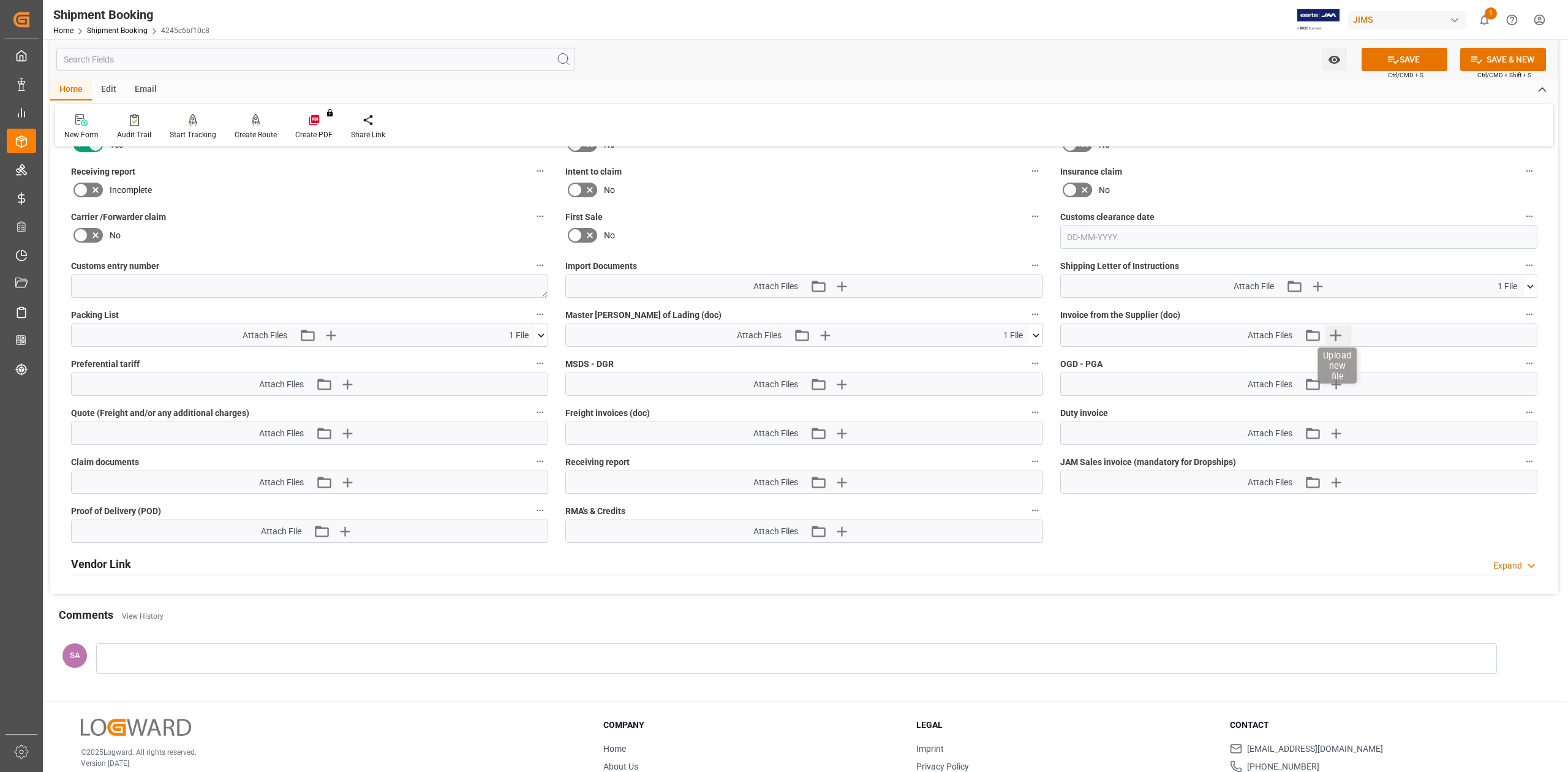
click at [1333, 335] on icon "button" at bounding box center [1336, 335] width 12 height 12
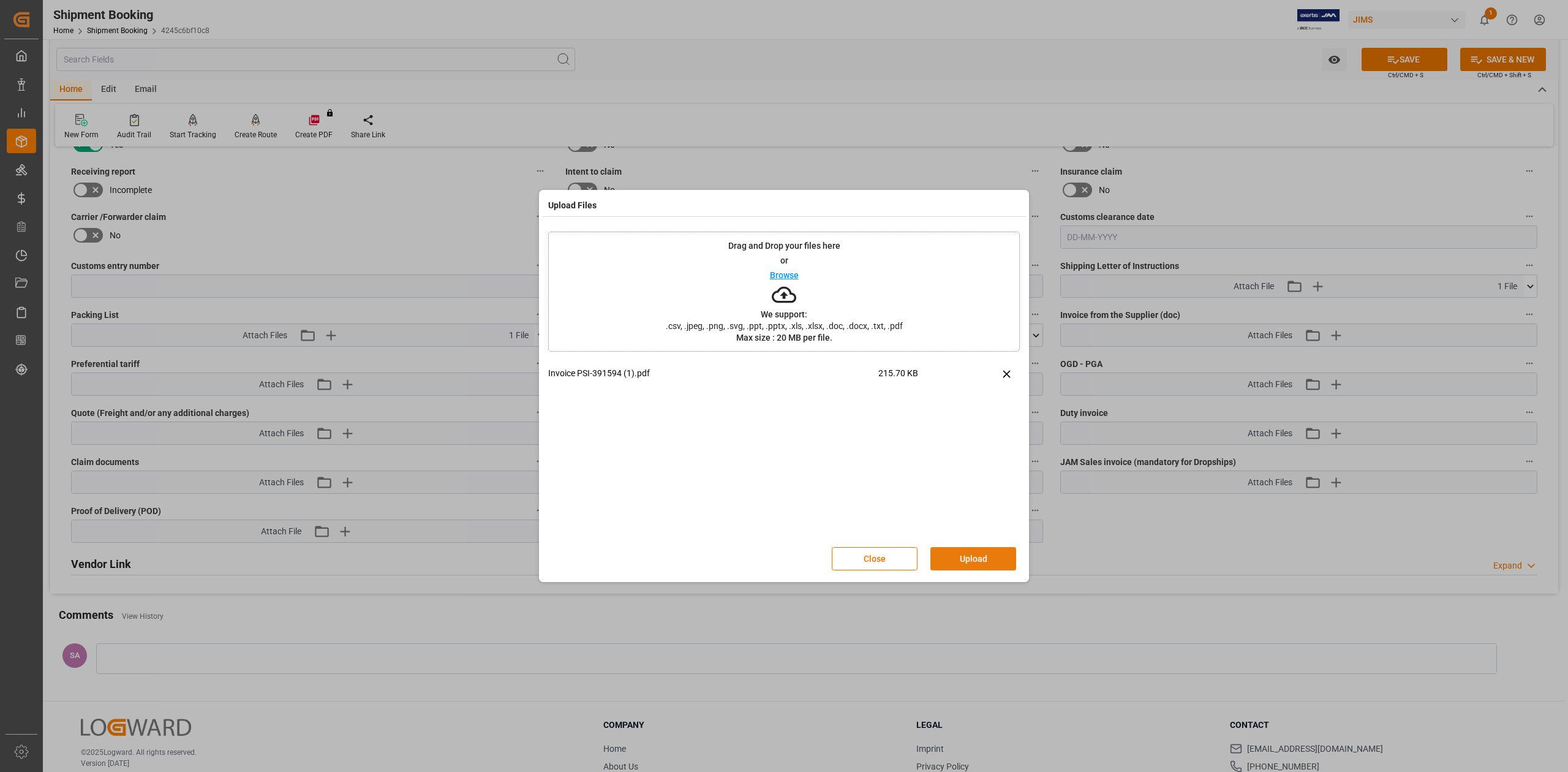
click at [987, 555] on button "Upload" at bounding box center [972, 558] width 86 height 23
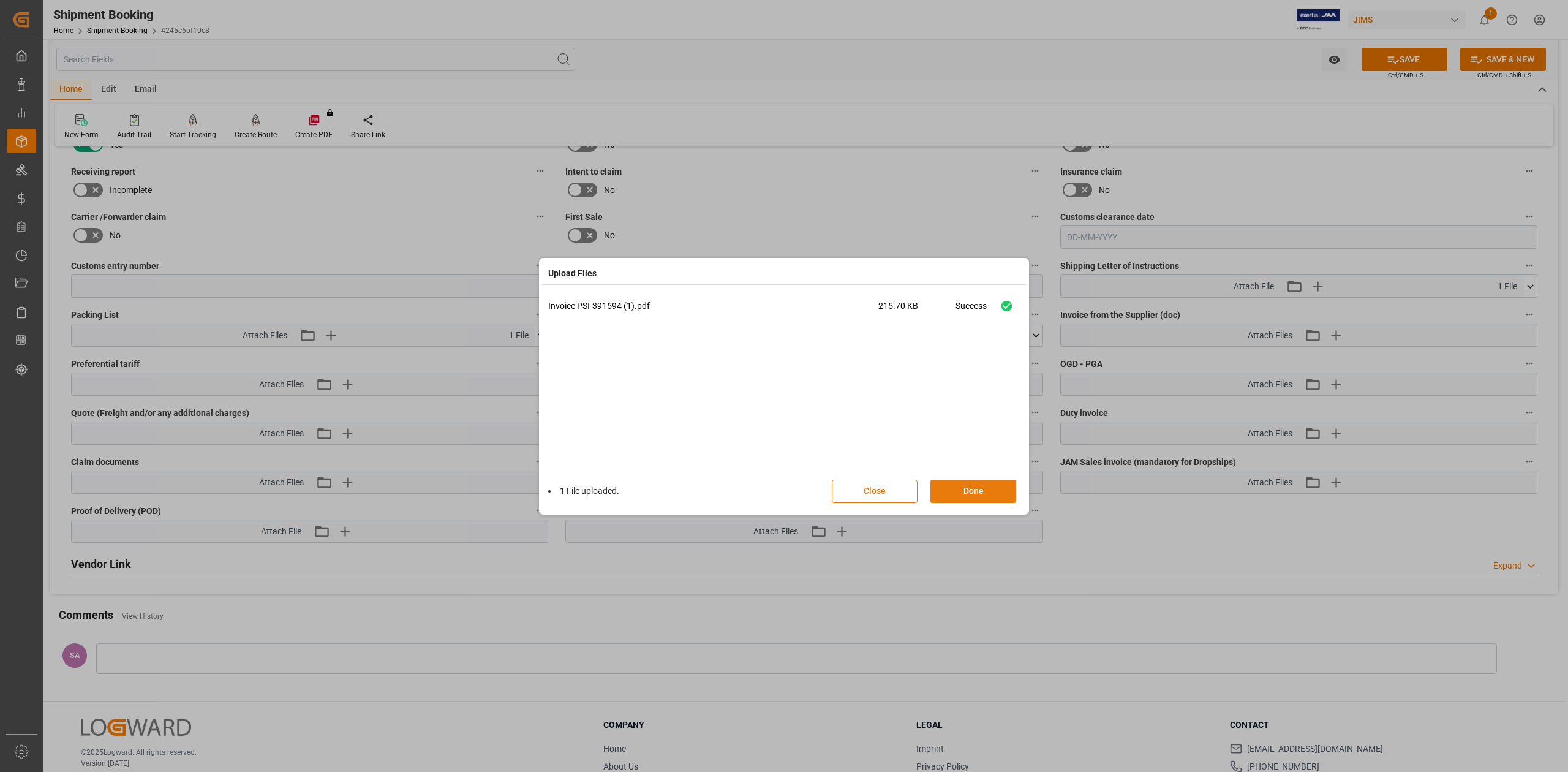
click at [986, 493] on button "Done" at bounding box center [972, 491] width 86 height 23
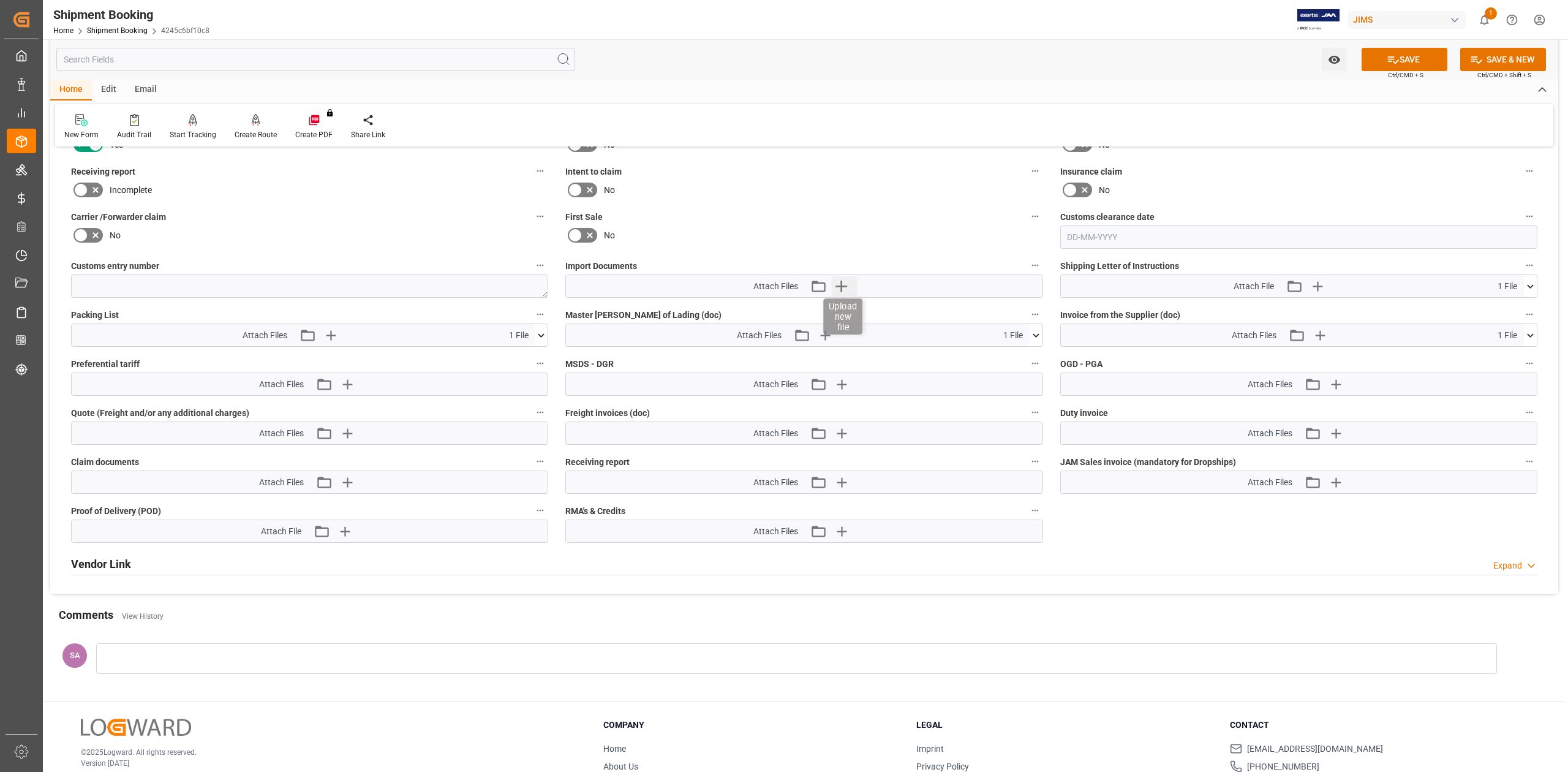
click at [839, 290] on icon "button" at bounding box center [841, 286] width 20 height 20
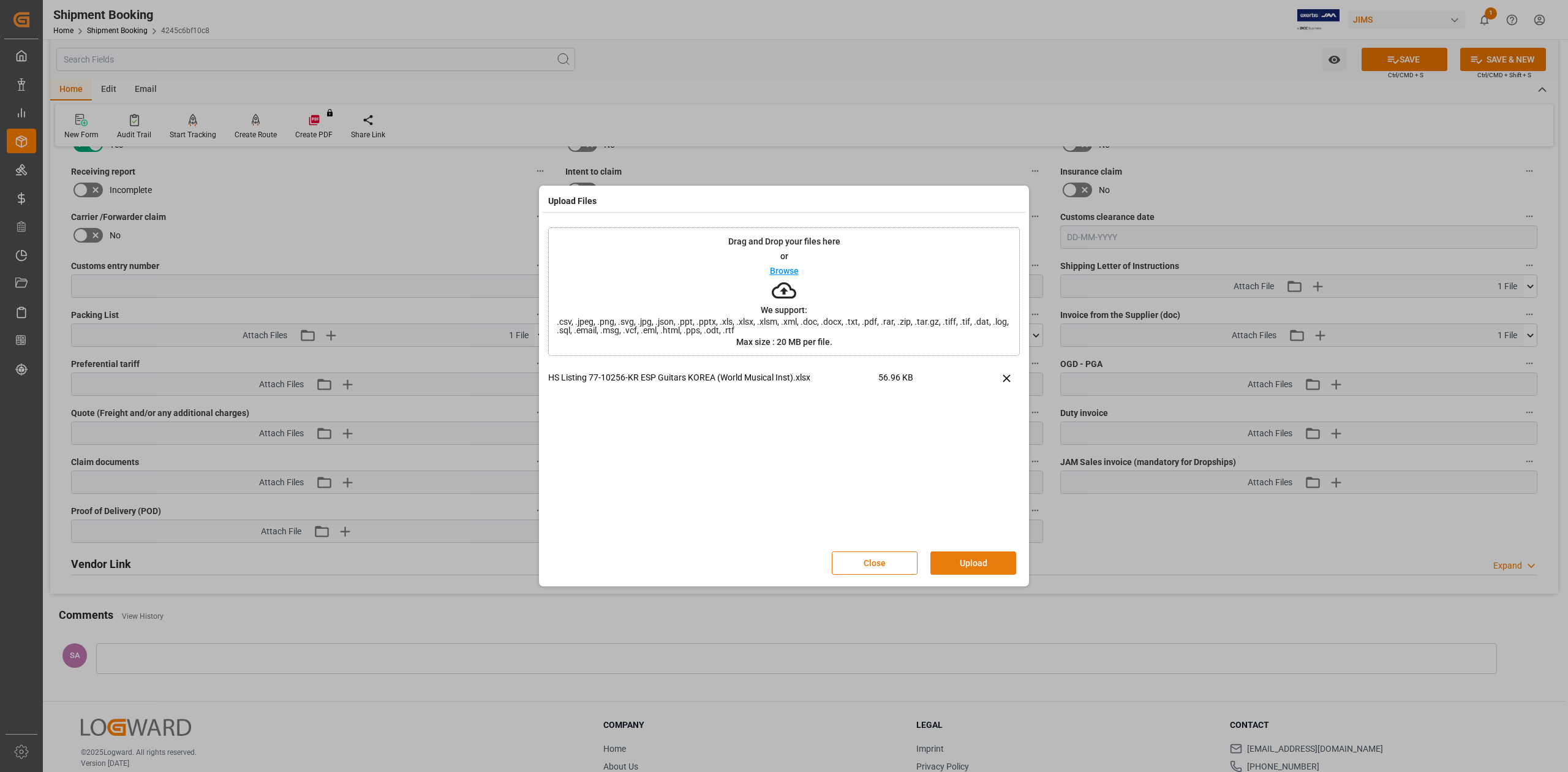
click at [981, 557] on button "Upload" at bounding box center [972, 563] width 86 height 23
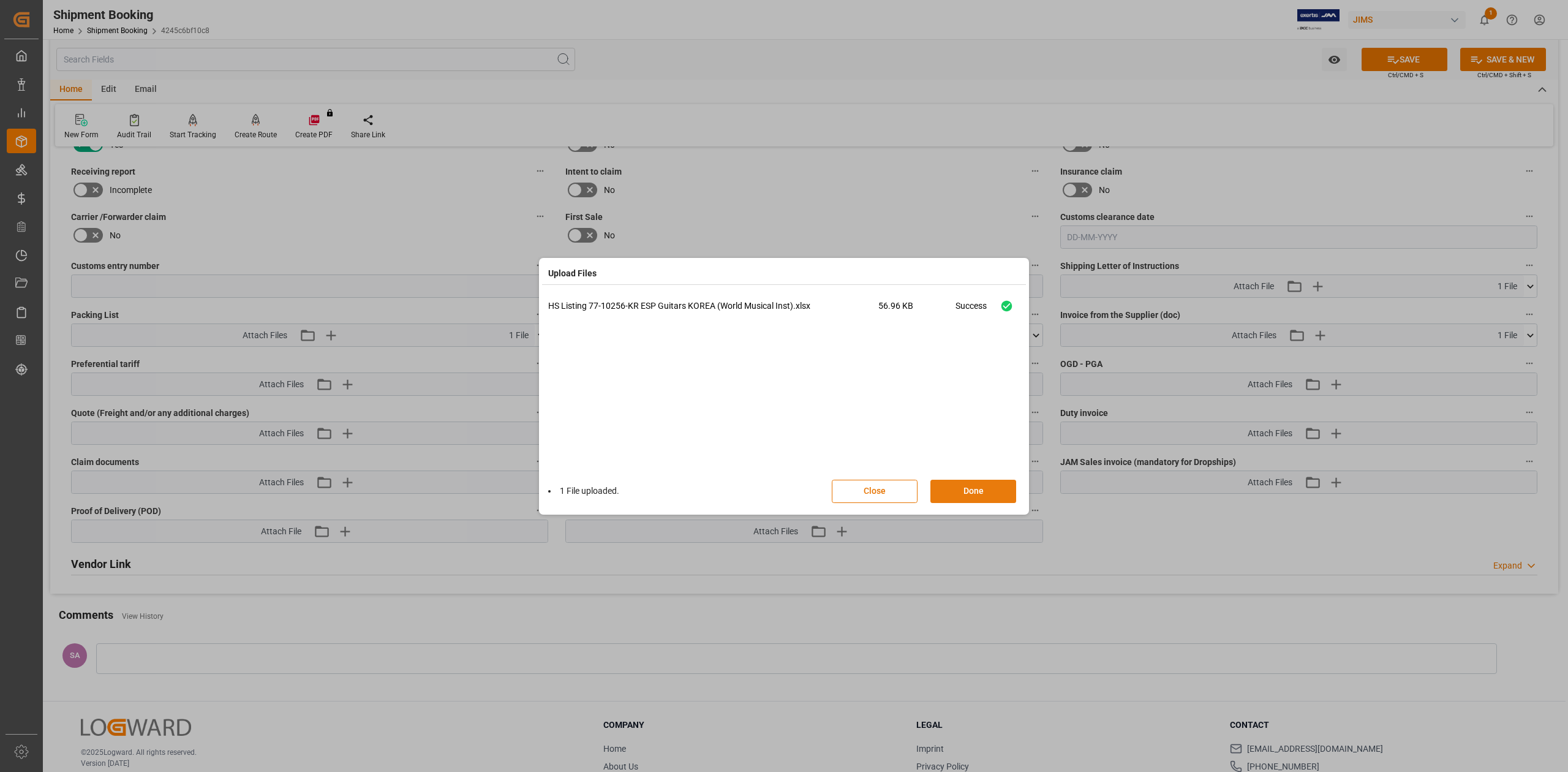
click at [997, 491] on button "Done" at bounding box center [972, 491] width 86 height 23
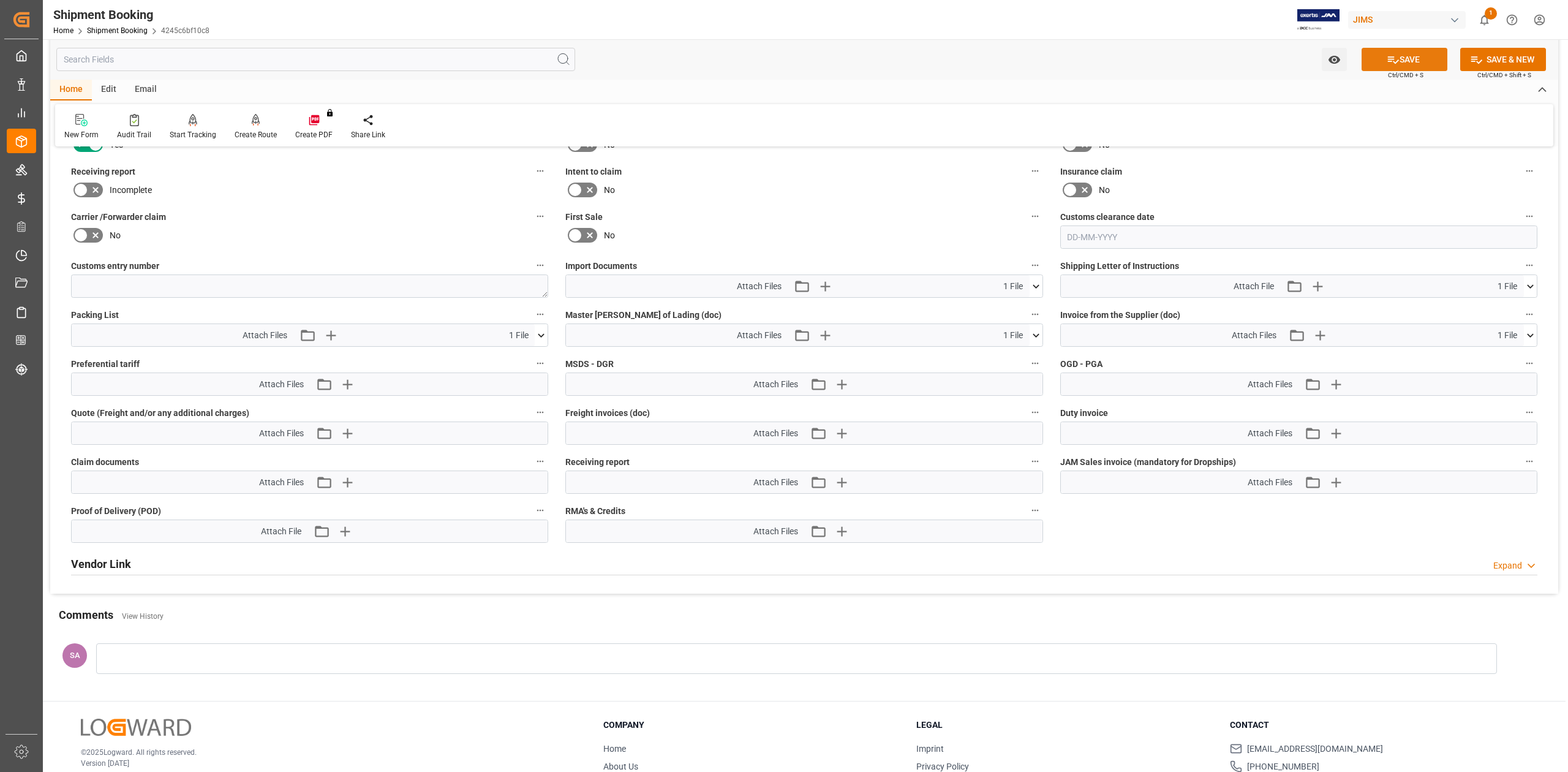
click at [1382, 62] on button "SAVE" at bounding box center [1404, 59] width 86 height 23
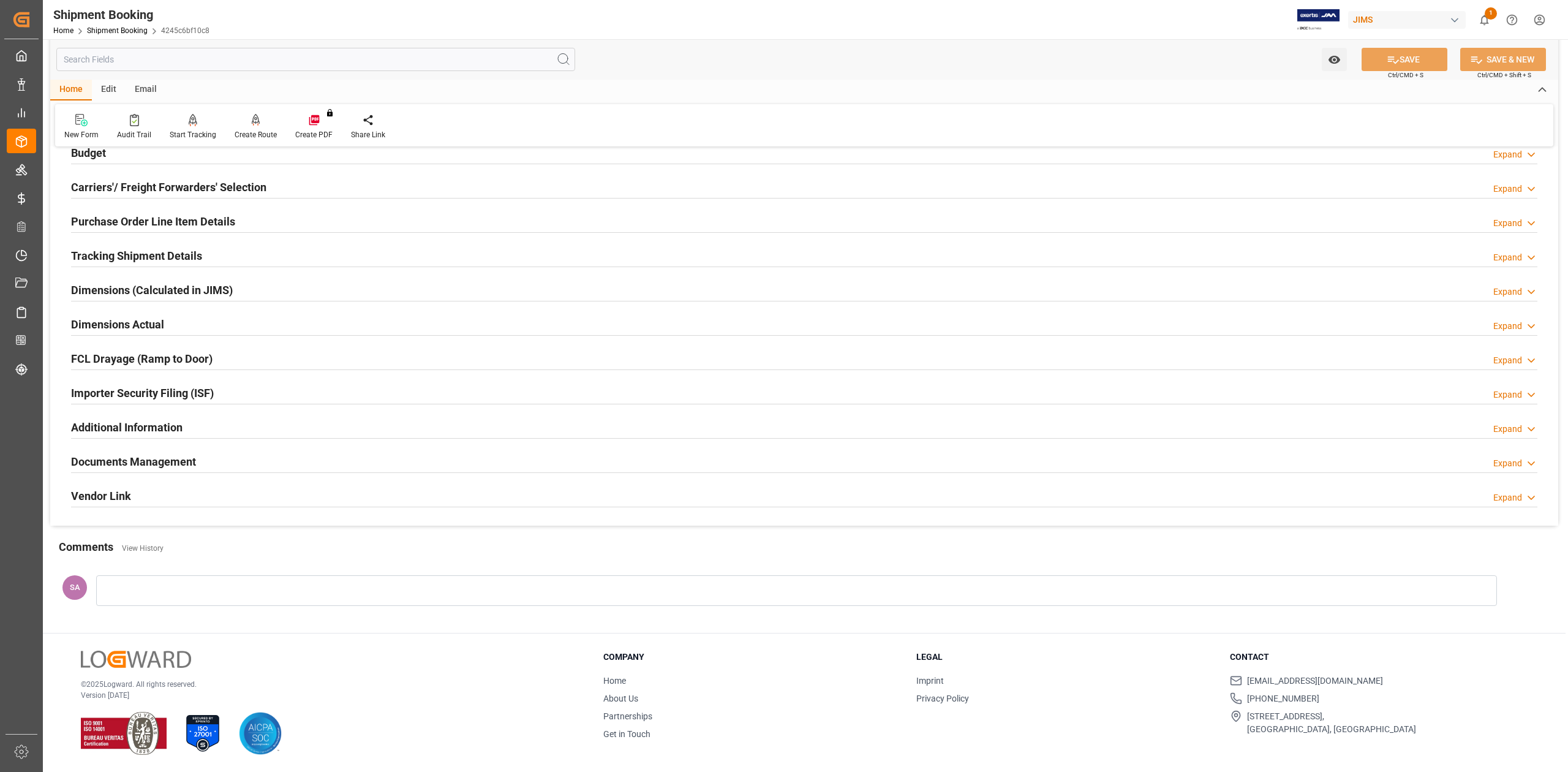
scroll to position [150, 0]
click at [152, 456] on h2 "Documents Management" at bounding box center [133, 462] width 125 height 17
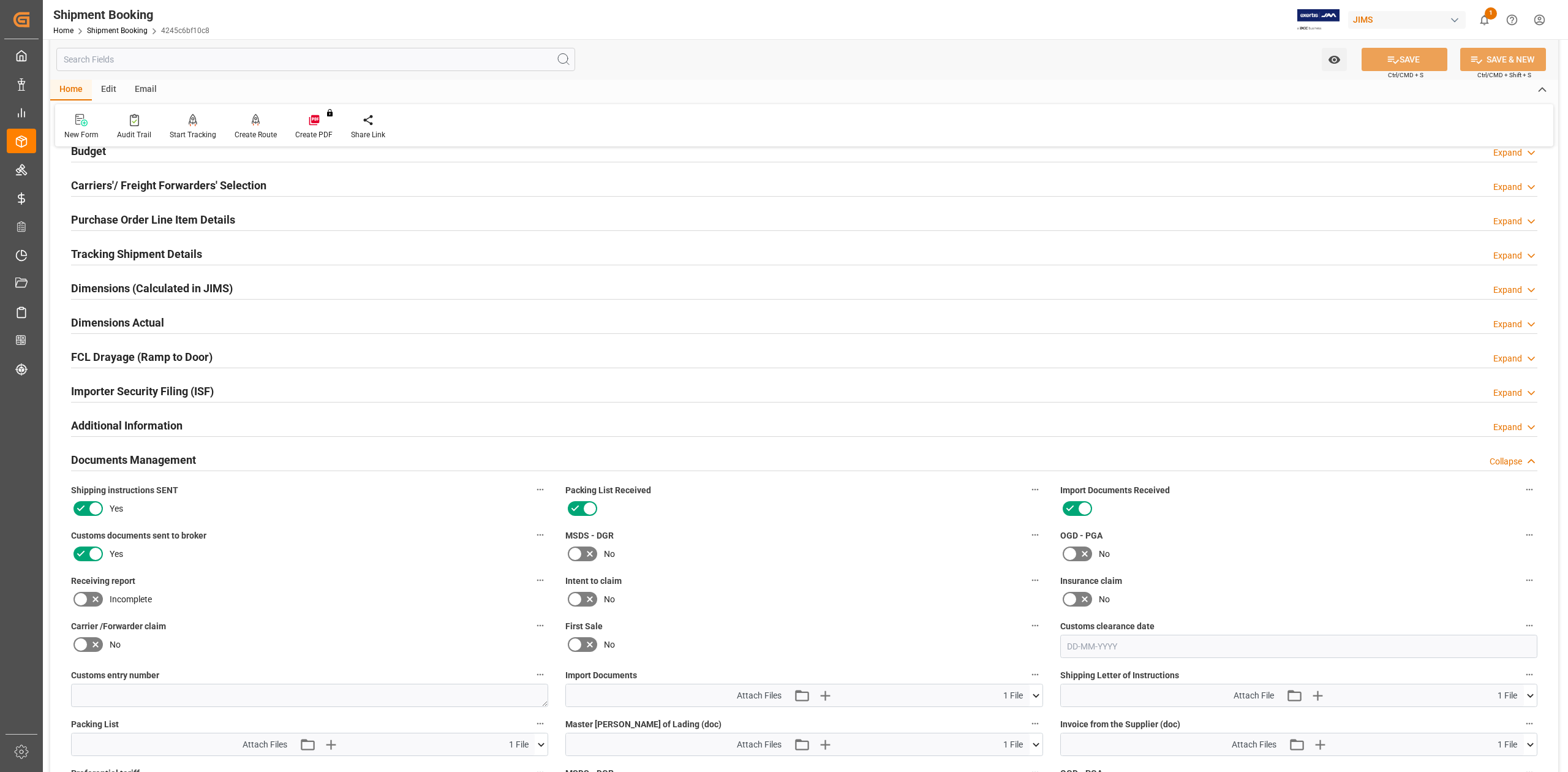
scroll to position [559, 0]
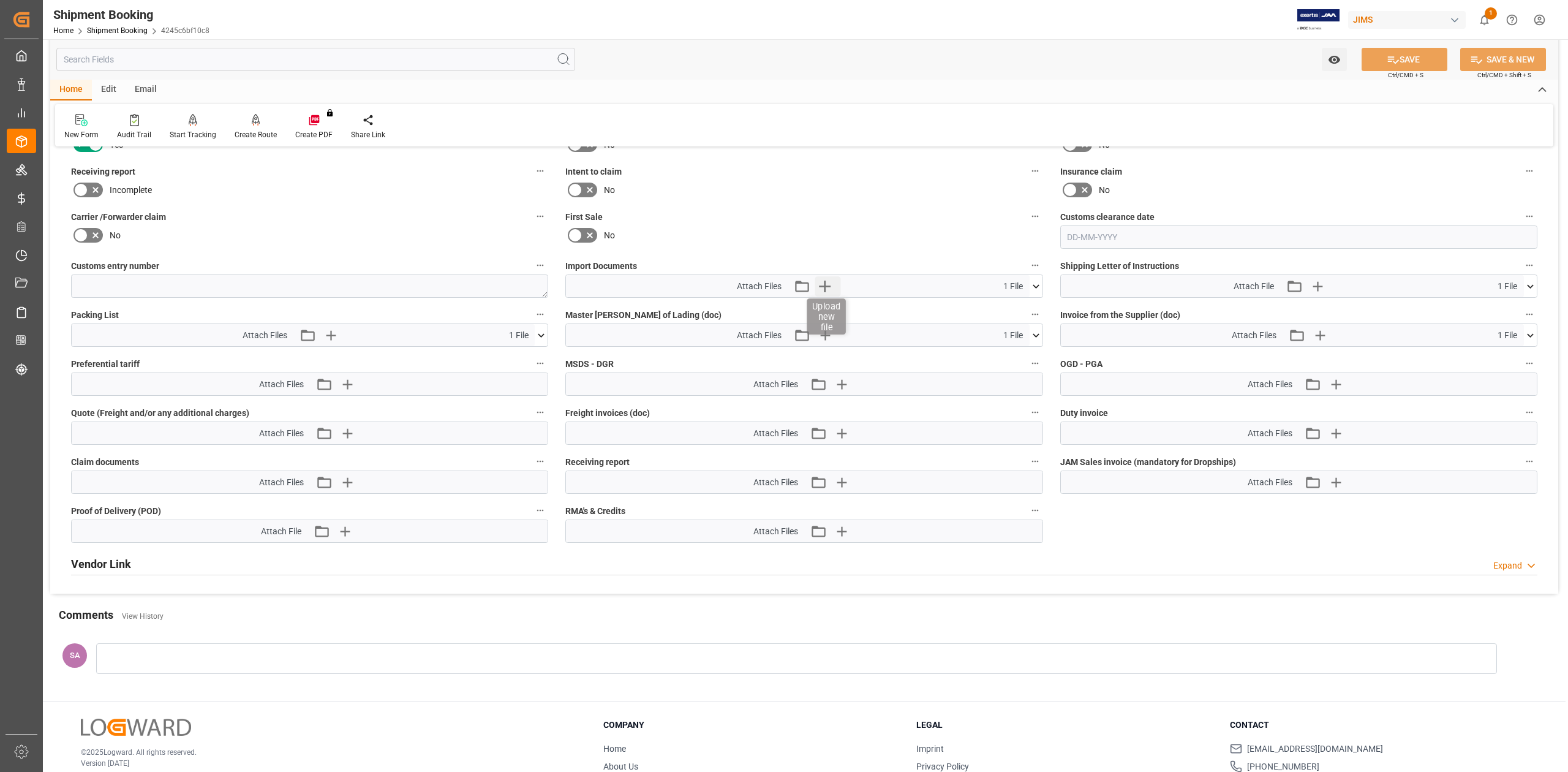
click at [827, 285] on icon "button" at bounding box center [825, 286] width 12 height 12
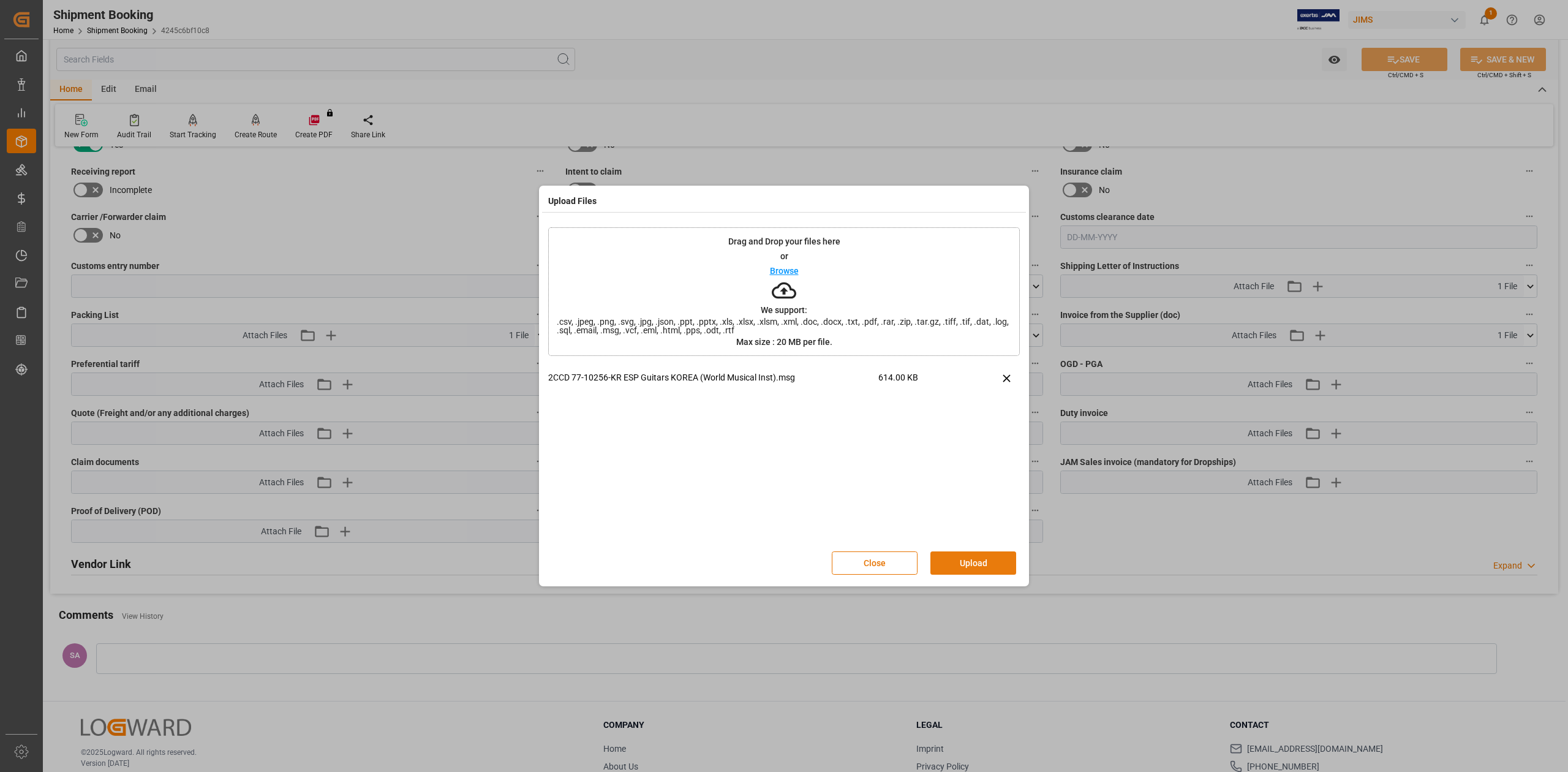
click at [1003, 564] on button "Upload" at bounding box center [972, 563] width 86 height 23
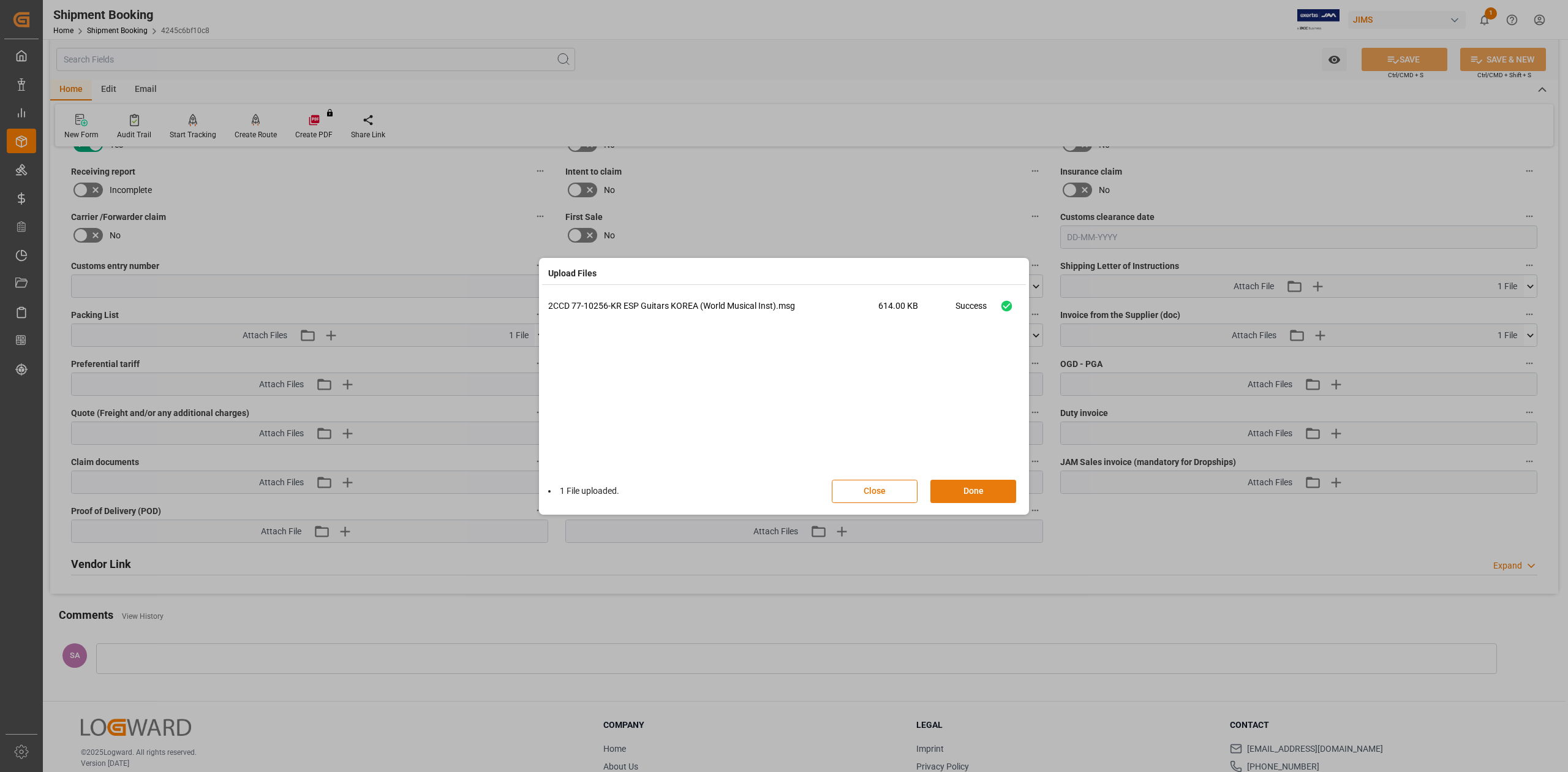
click at [983, 491] on button "Done" at bounding box center [972, 491] width 86 height 23
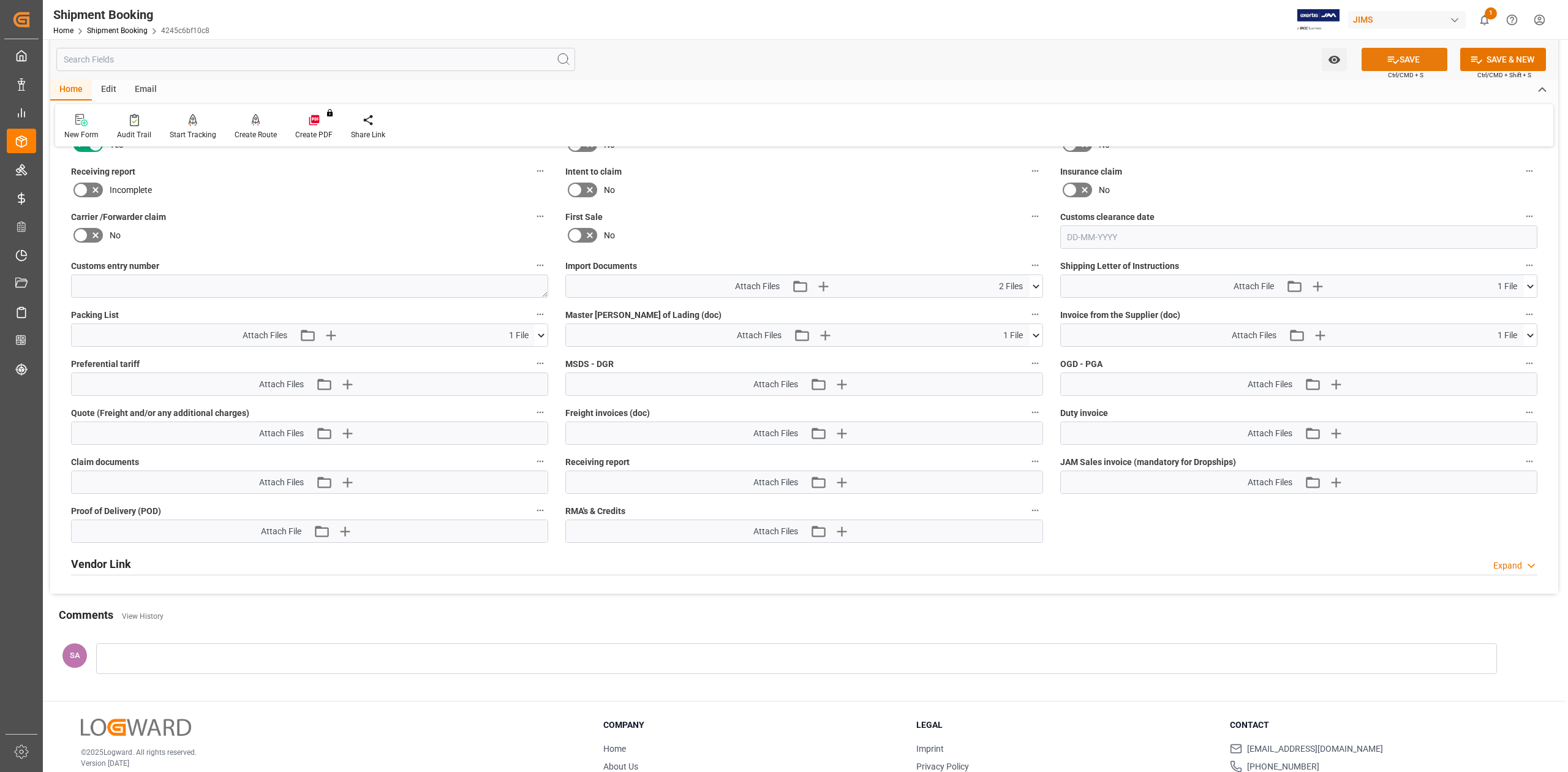
click at [1392, 57] on icon at bounding box center [1392, 59] width 12 height 12
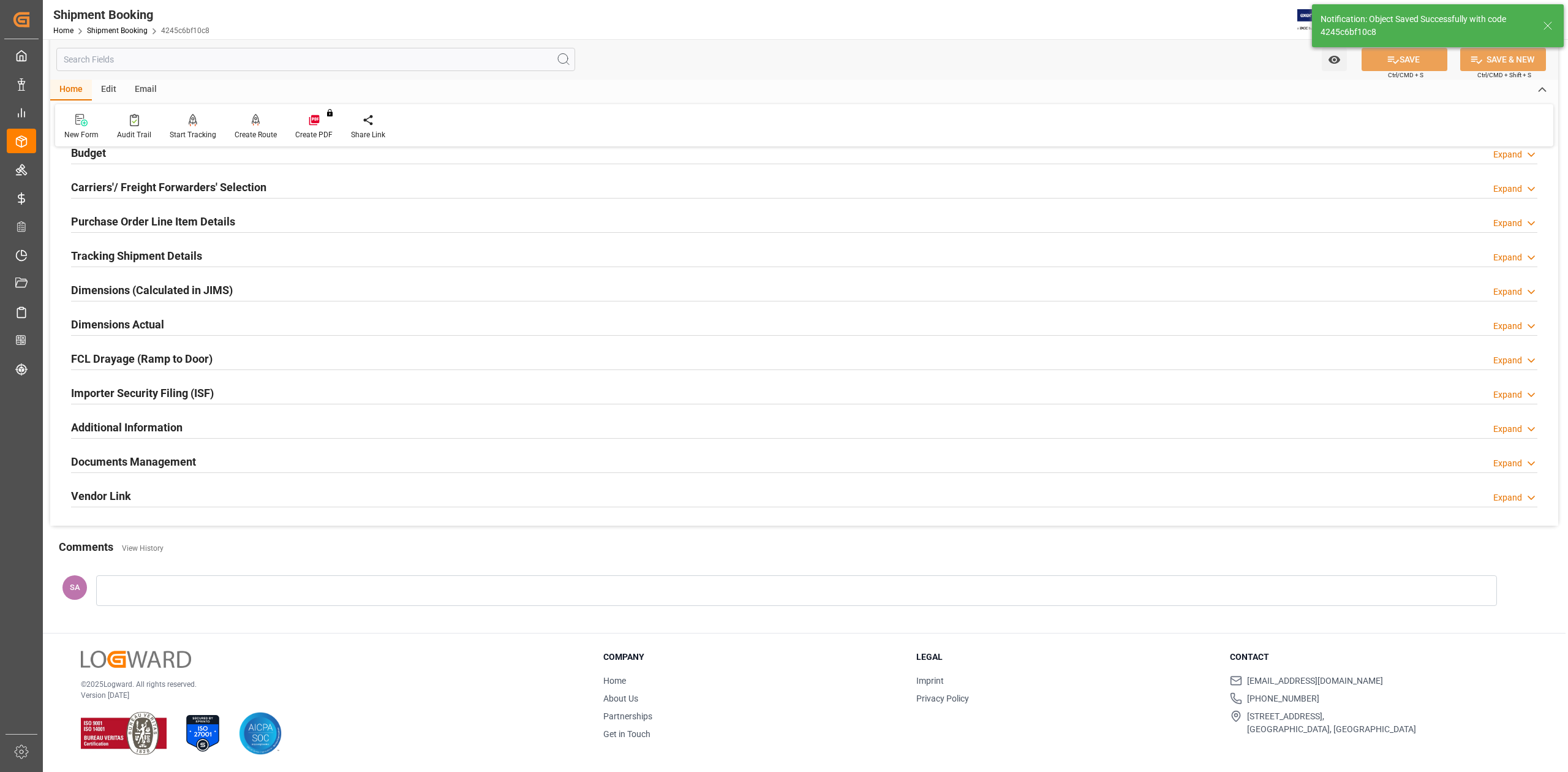
scroll to position [150, 0]
click at [182, 467] on h2 "Documents Management" at bounding box center [133, 462] width 125 height 17
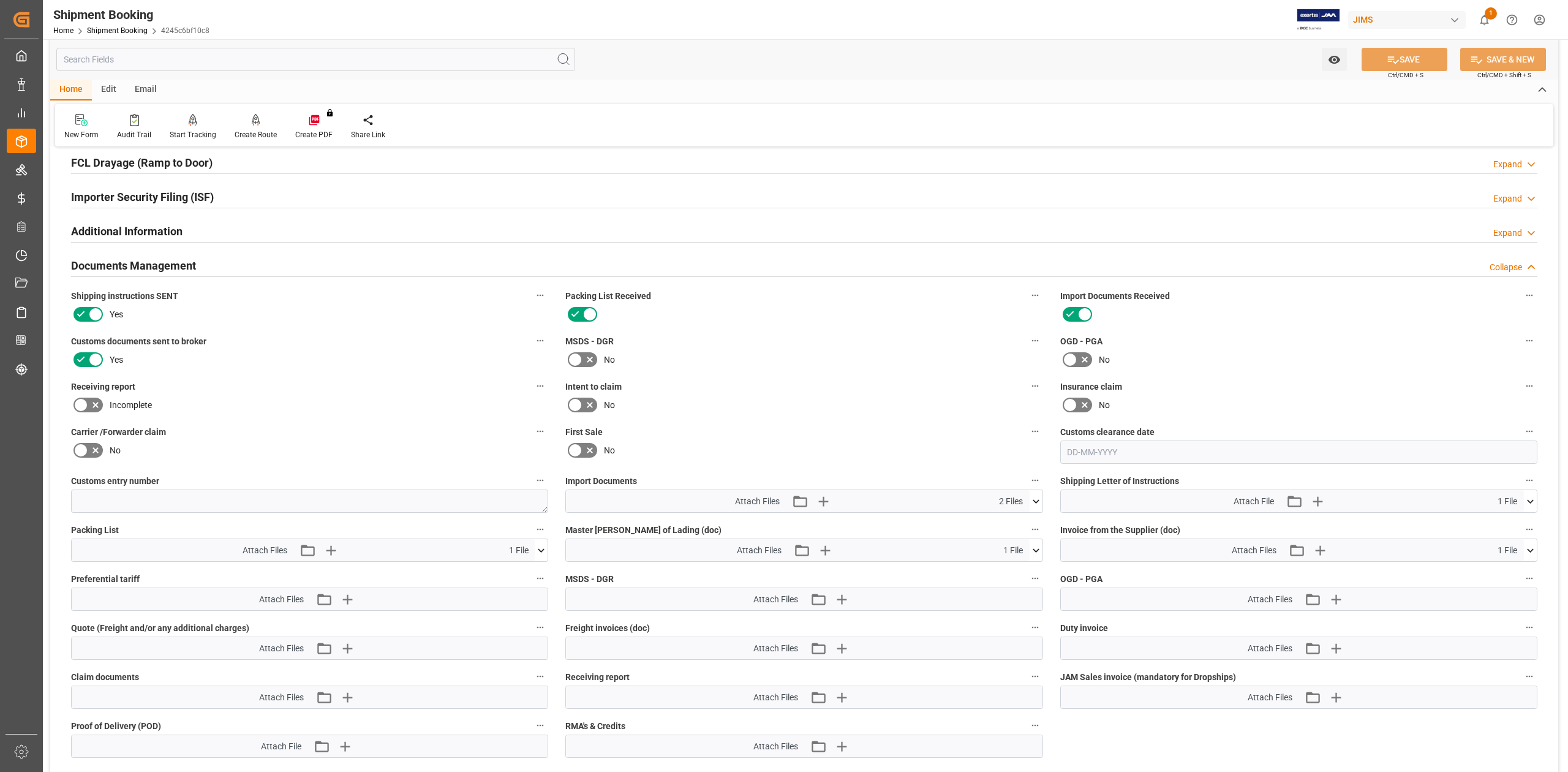
scroll to position [314, 0]
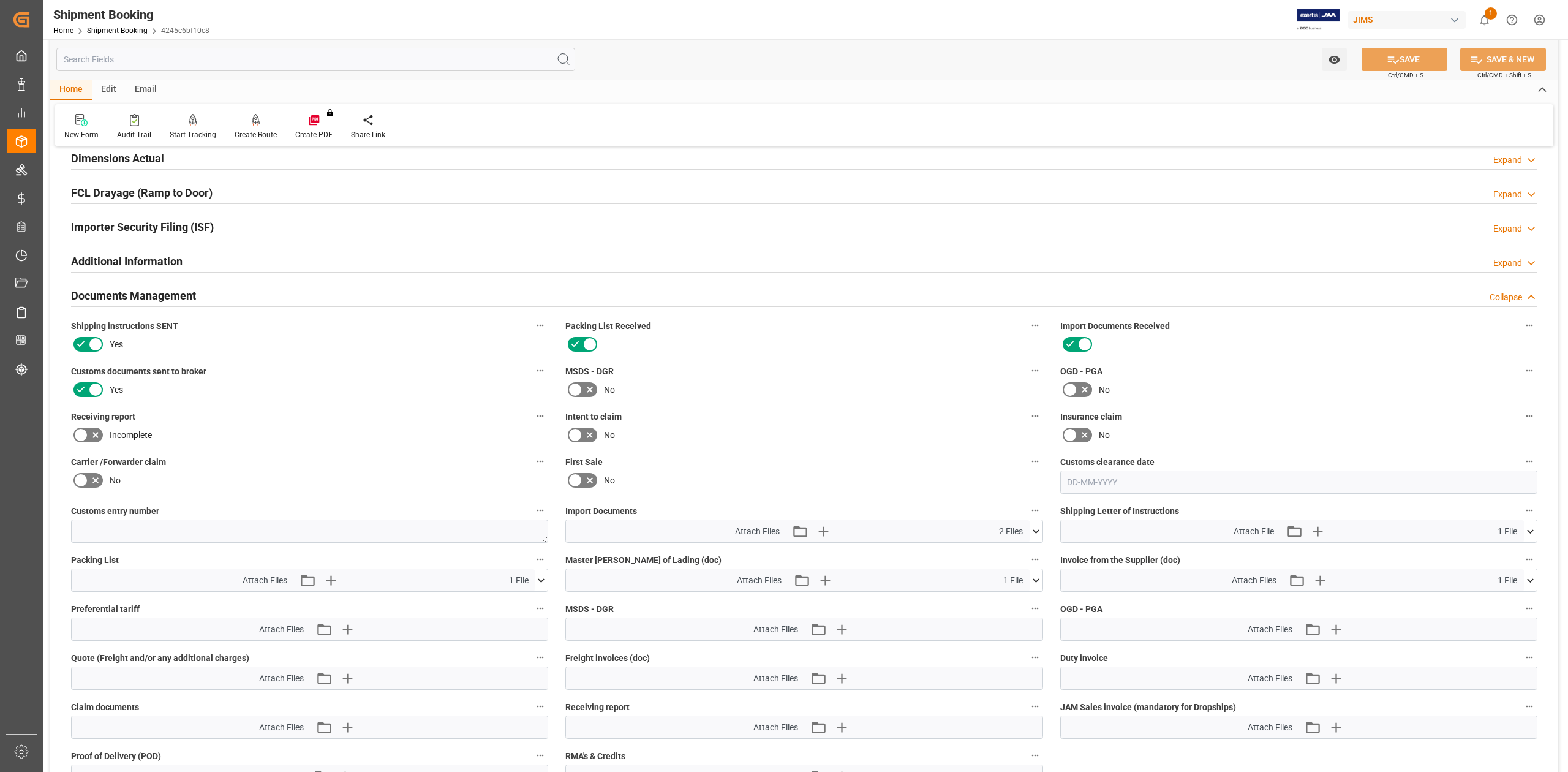
click at [190, 293] on h2 "Documents Management" at bounding box center [133, 295] width 125 height 17
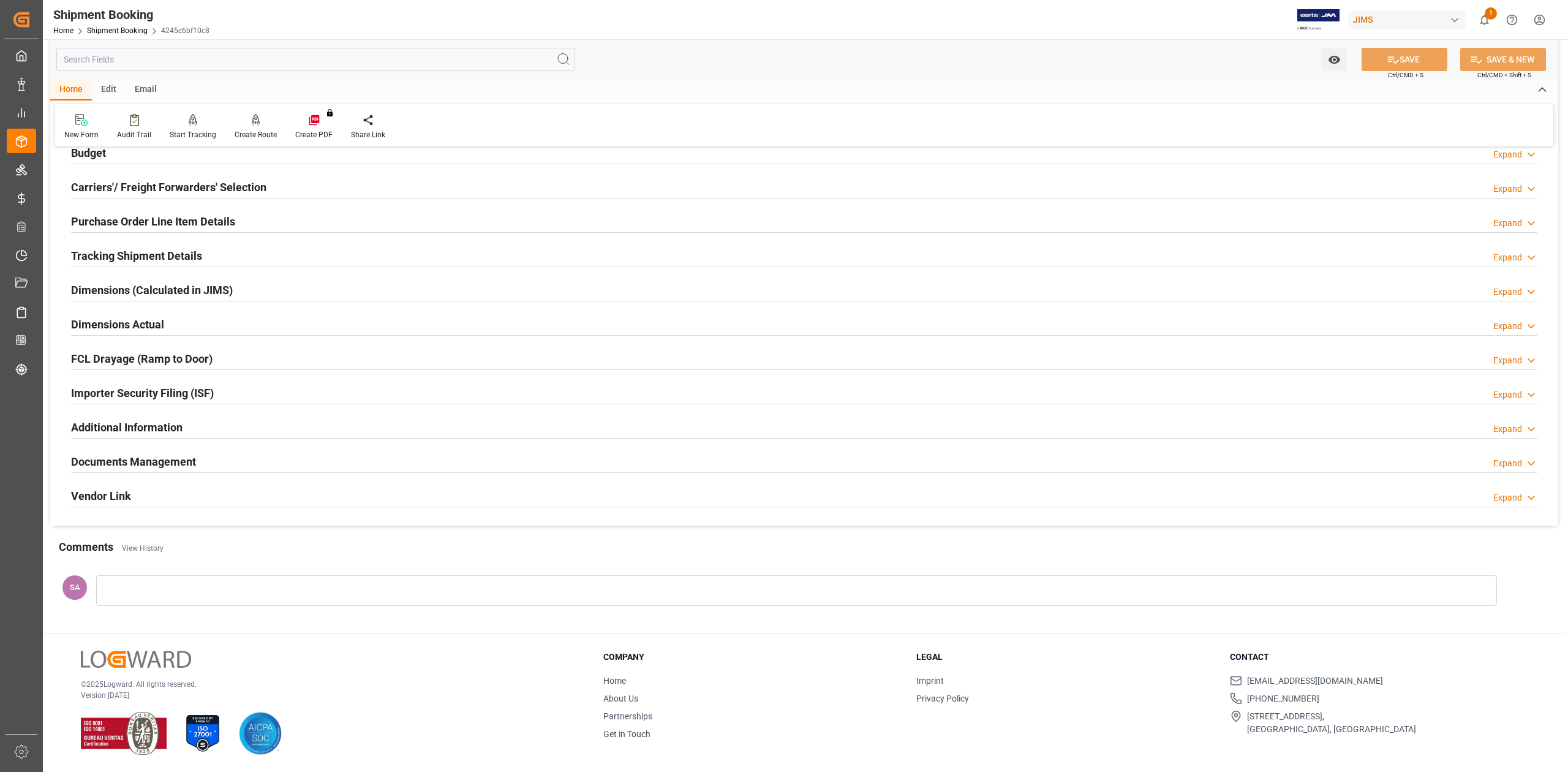
scroll to position [0, 0]
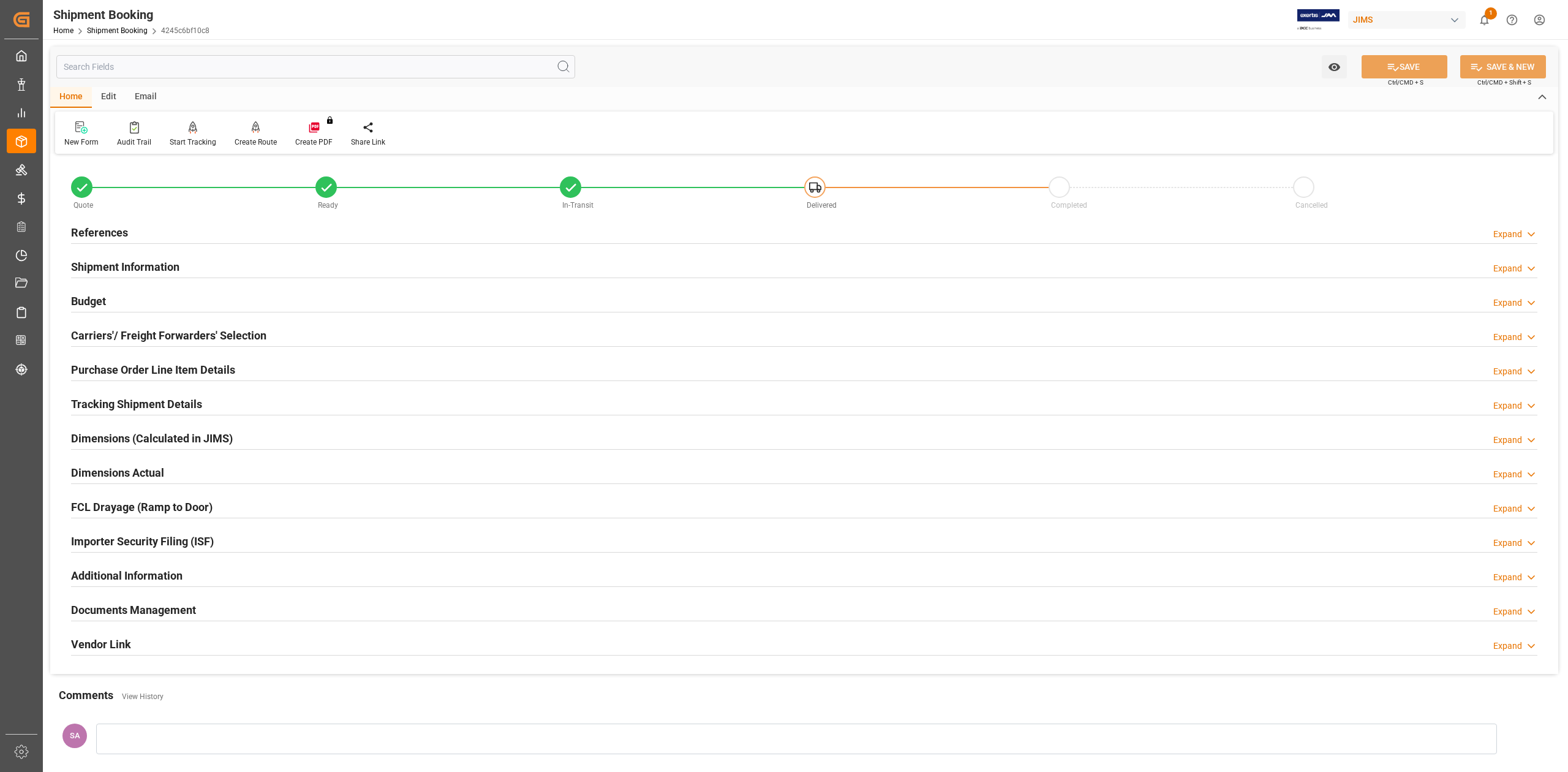
drag, startPoint x: 114, startPoint y: 402, endPoint x: 125, endPoint y: 400, distance: 11.2
click at [114, 400] on h2 "Tracking Shipment Details" at bounding box center [136, 404] width 131 height 17
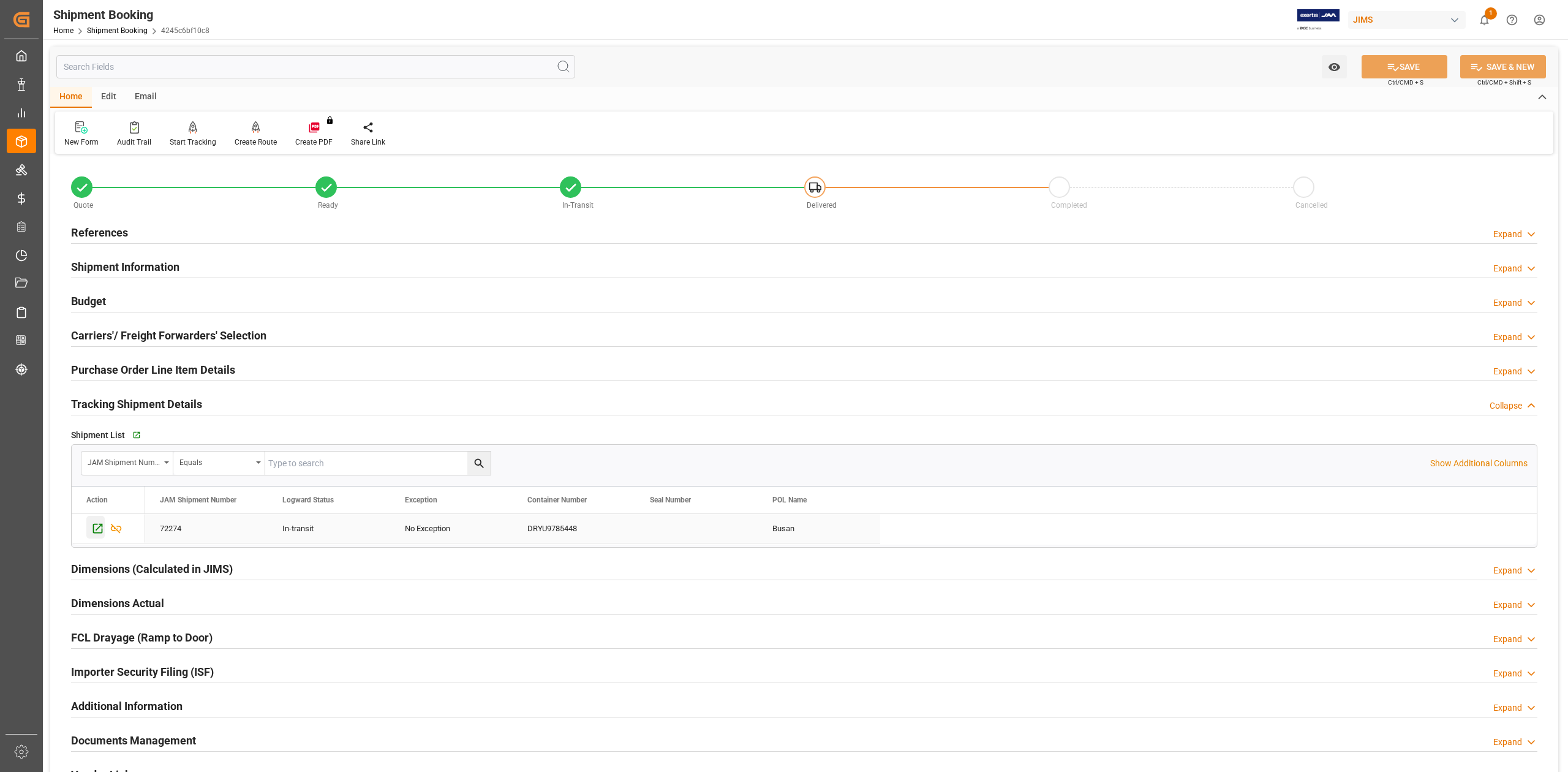
click at [96, 528] on icon "Press SPACE to select this row." at bounding box center [97, 527] width 12 height 12
drag, startPoint x: 151, startPoint y: 364, endPoint x: 186, endPoint y: 387, distance: 41.9
click at [151, 365] on h2 "Purchase Order Line Item Details" at bounding box center [152, 369] width 164 height 17
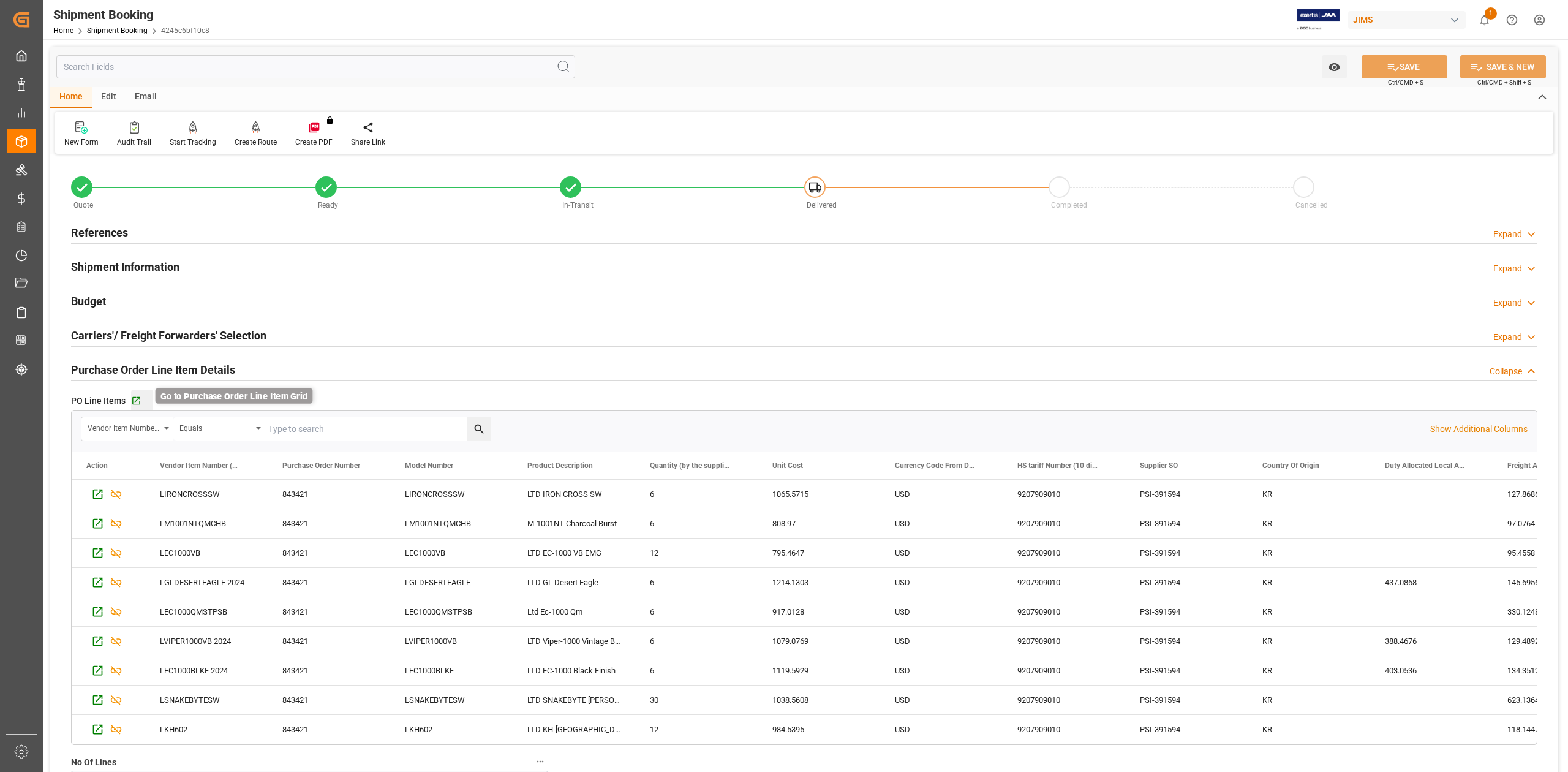
click at [138, 402] on icon "button" at bounding box center [136, 401] width 8 height 8
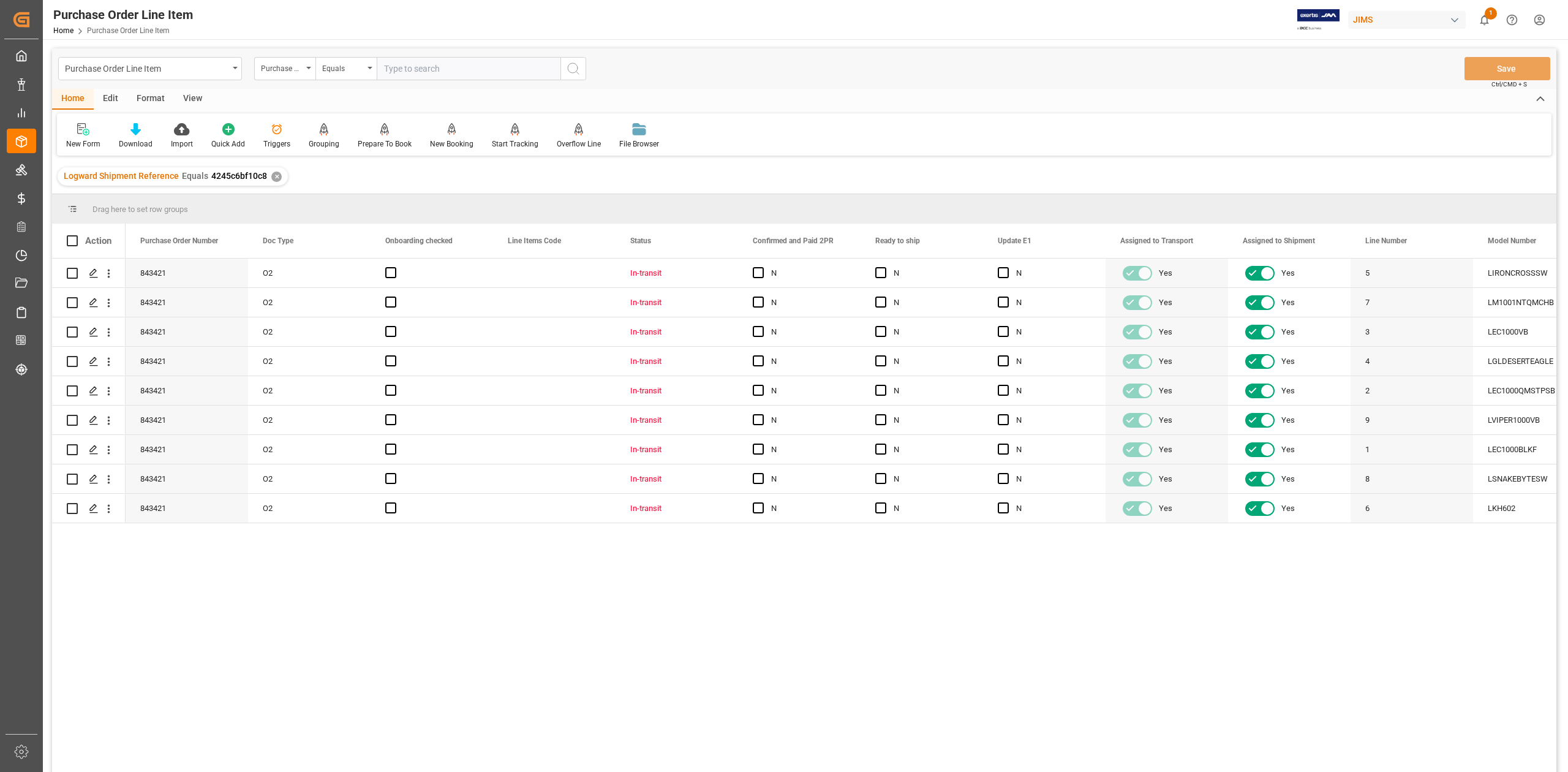
click at [189, 89] on div "View" at bounding box center [192, 99] width 37 height 21
click at [145, 131] on div at bounding box center [139, 128] width 62 height 12
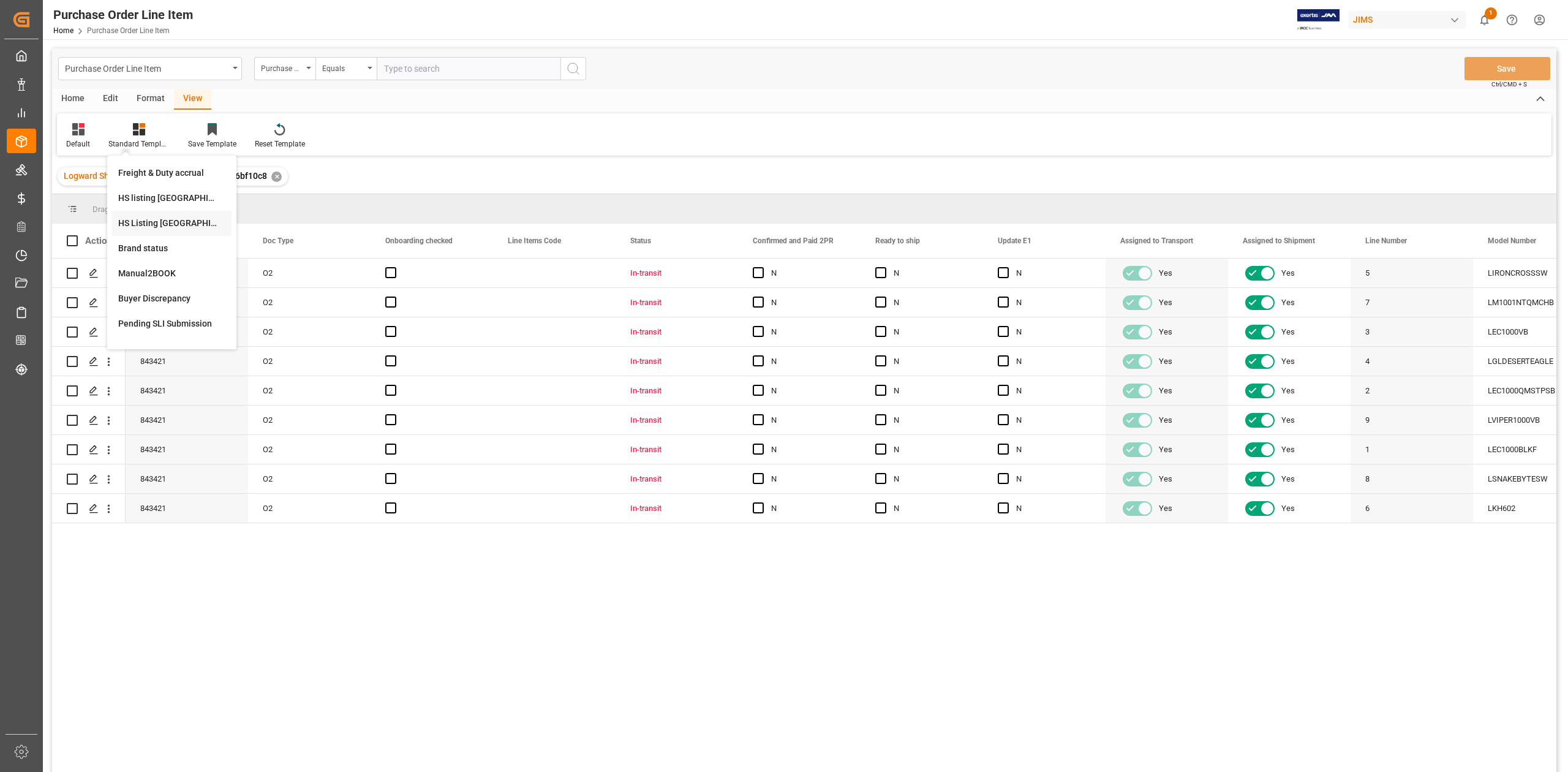
click at [156, 220] on div "HS Listing [GEOGRAPHIC_DATA]" at bounding box center [171, 223] width 107 height 12
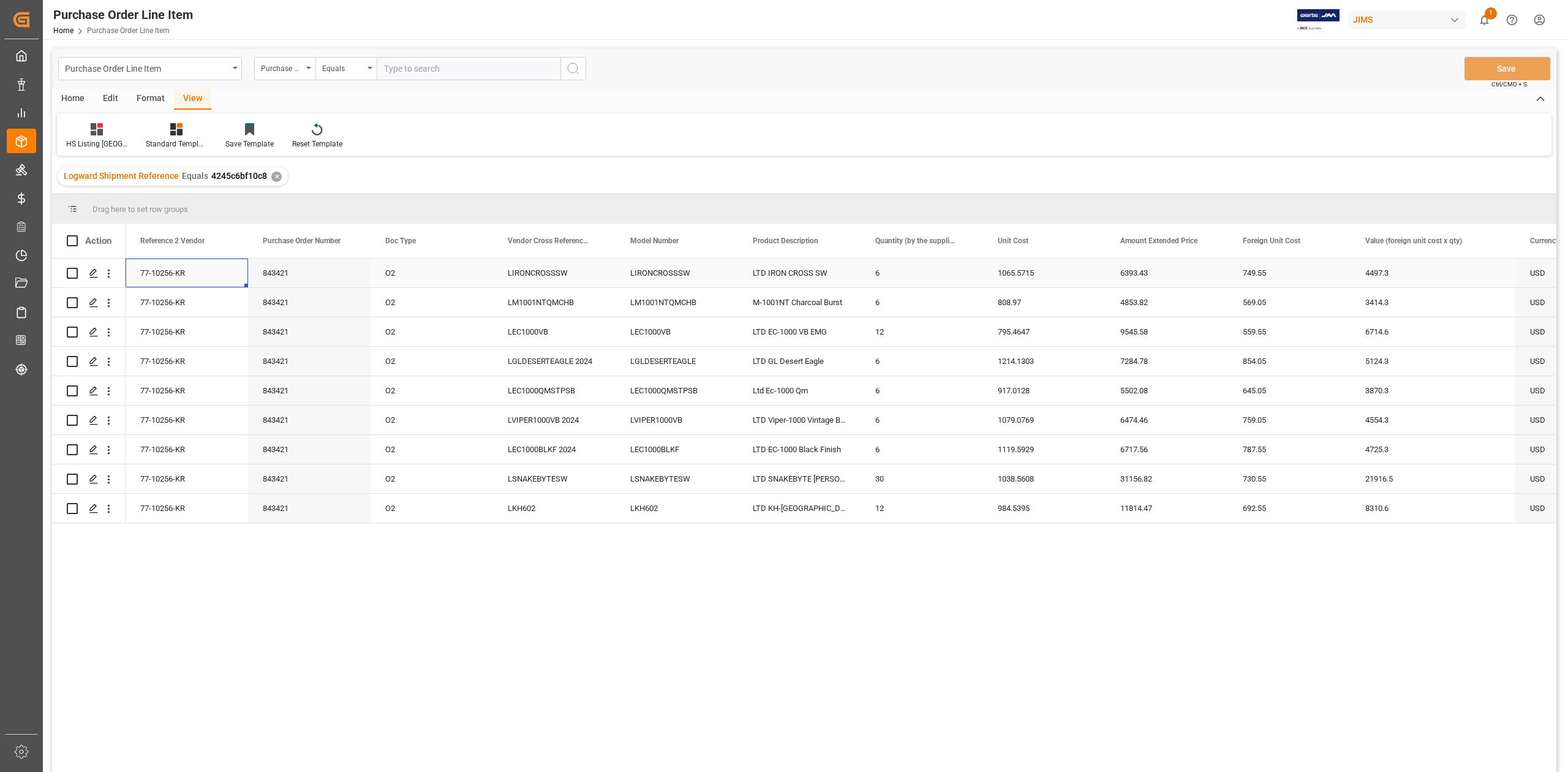
click at [177, 287] on div "77-10256-KR" at bounding box center [186, 273] width 122 height 29
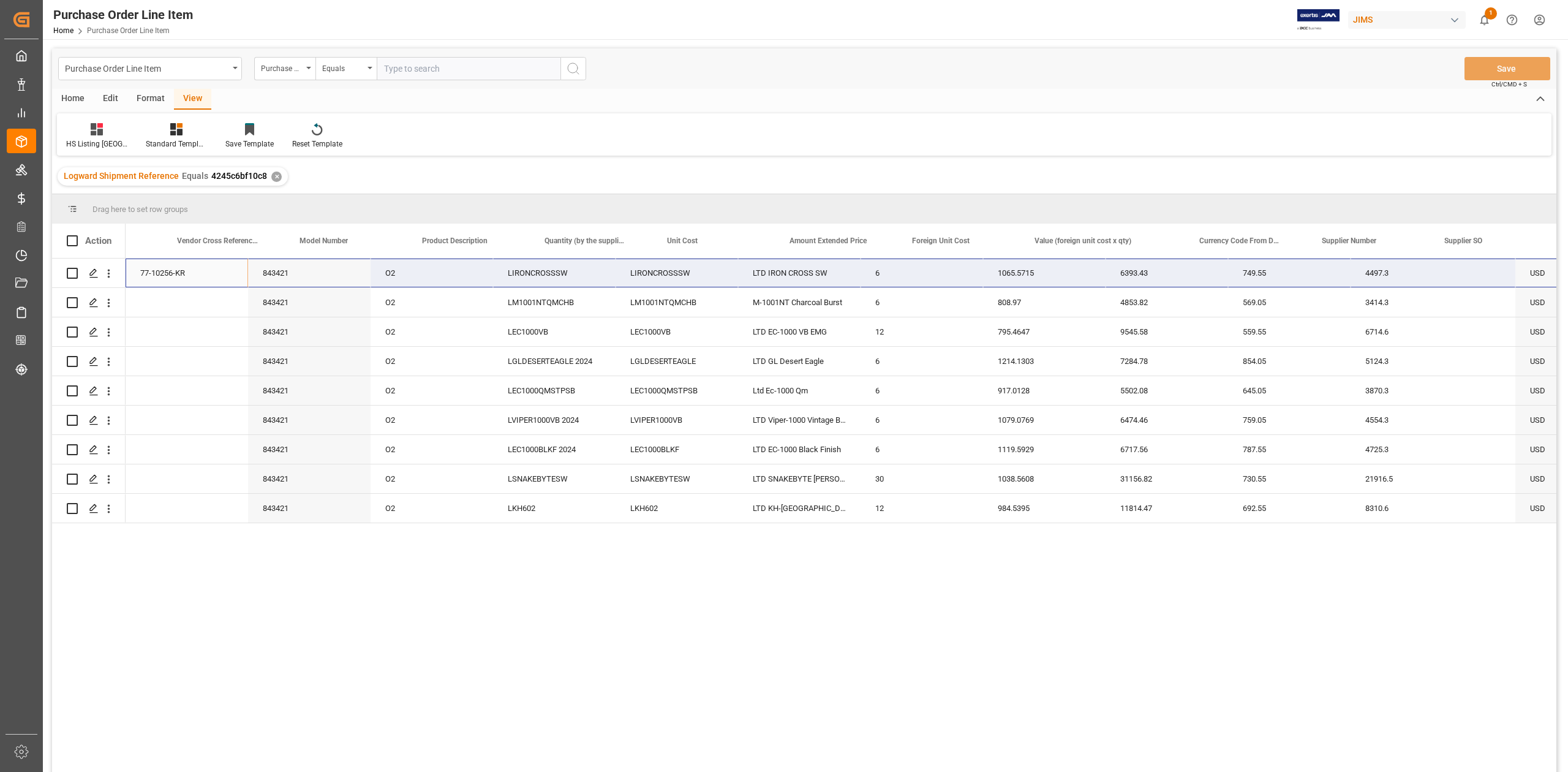
scroll to position [0, 449]
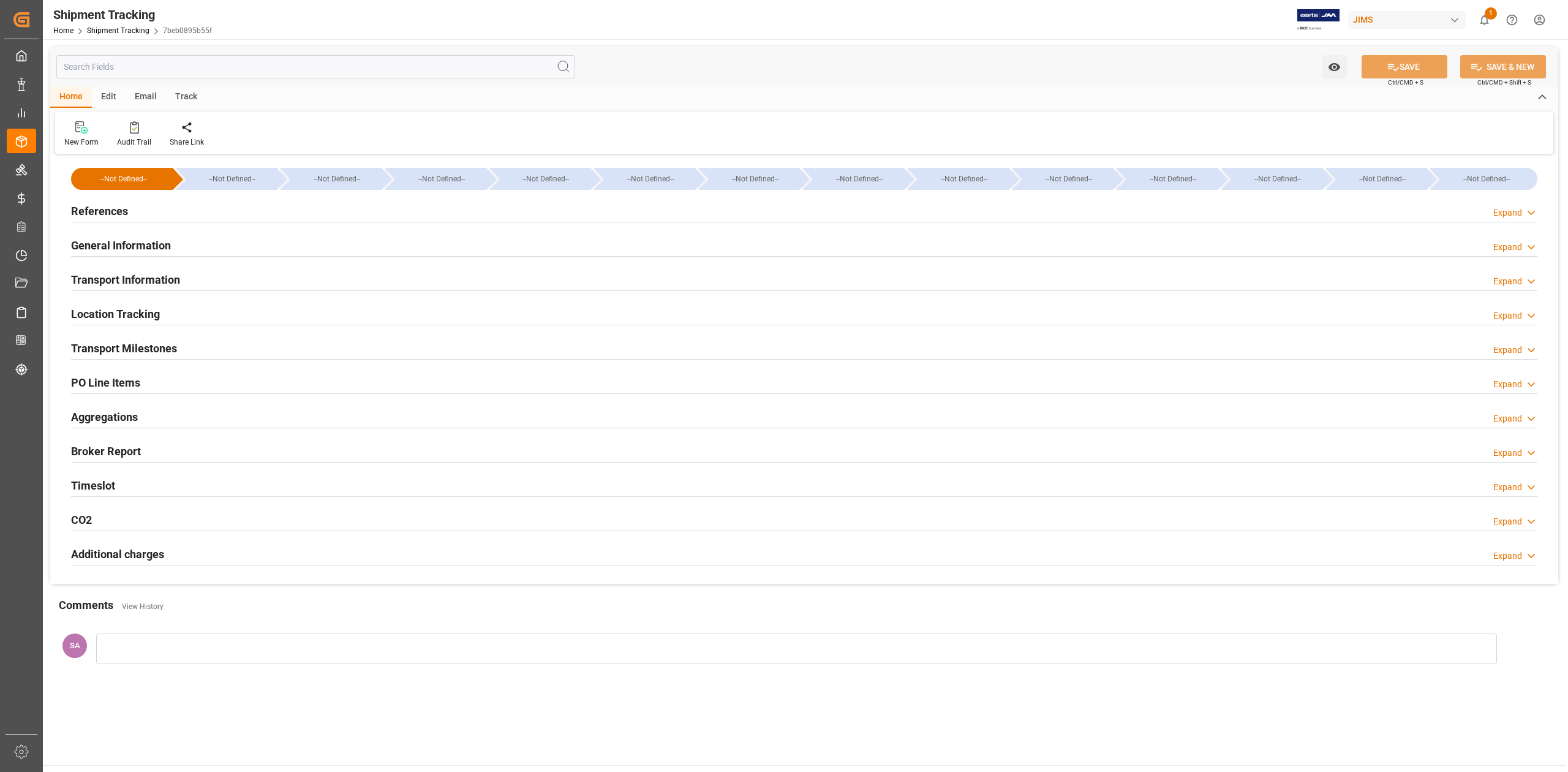
type input "[DATE] 00:00"
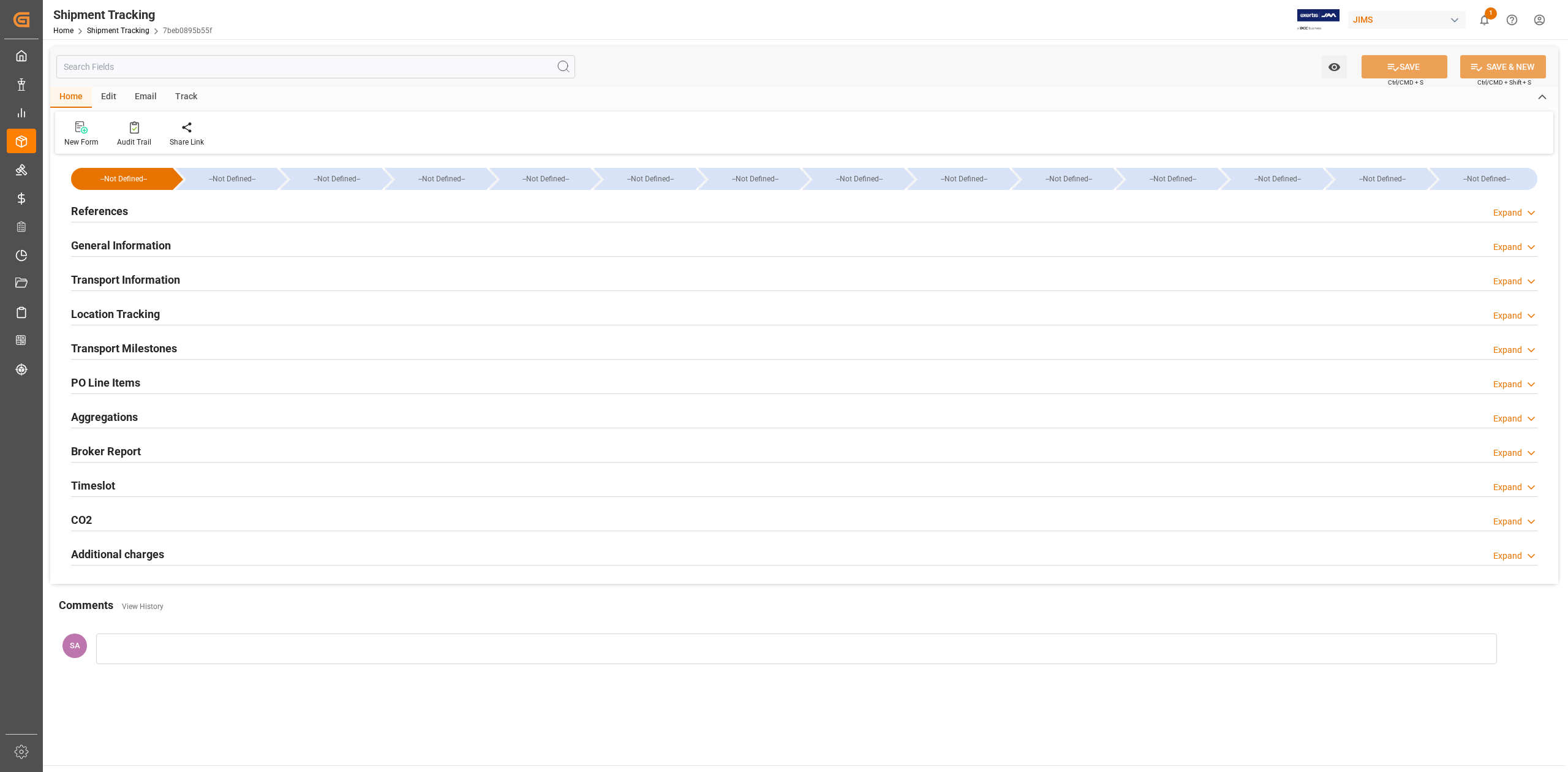
type input "[DATE]"
type input "[DATE] 00:00"
click at [126, 349] on h2 "Transport Milestones" at bounding box center [123, 349] width 106 height 17
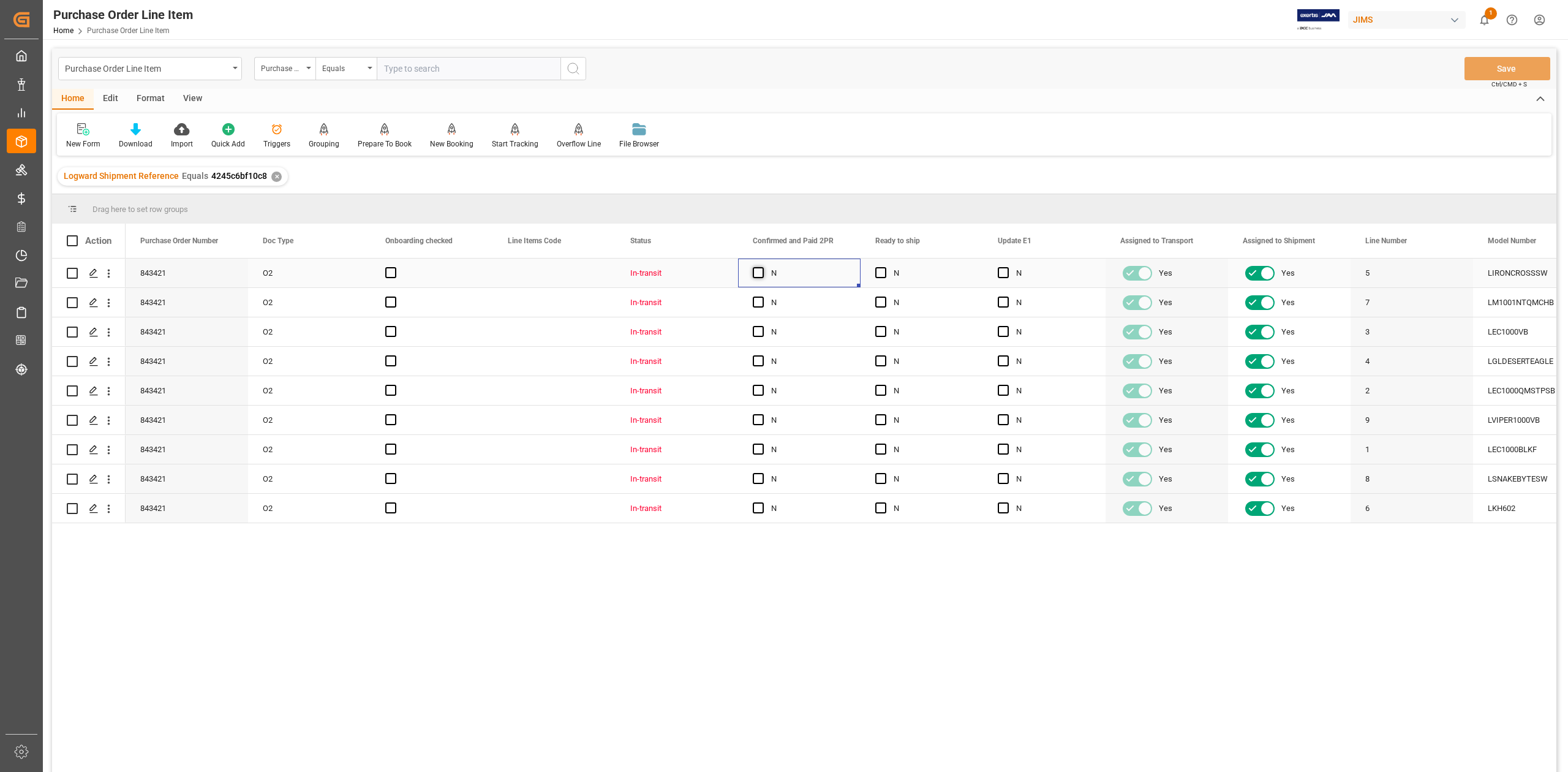
click at [759, 273] on span "Press SPACE to select this row." at bounding box center [758, 272] width 11 height 11
click at [762, 267] on input "Press SPACE to select this row." at bounding box center [762, 267] width 0 height 0
drag, startPoint x: 858, startPoint y: 283, endPoint x: 855, endPoint y: 510, distance: 227.0
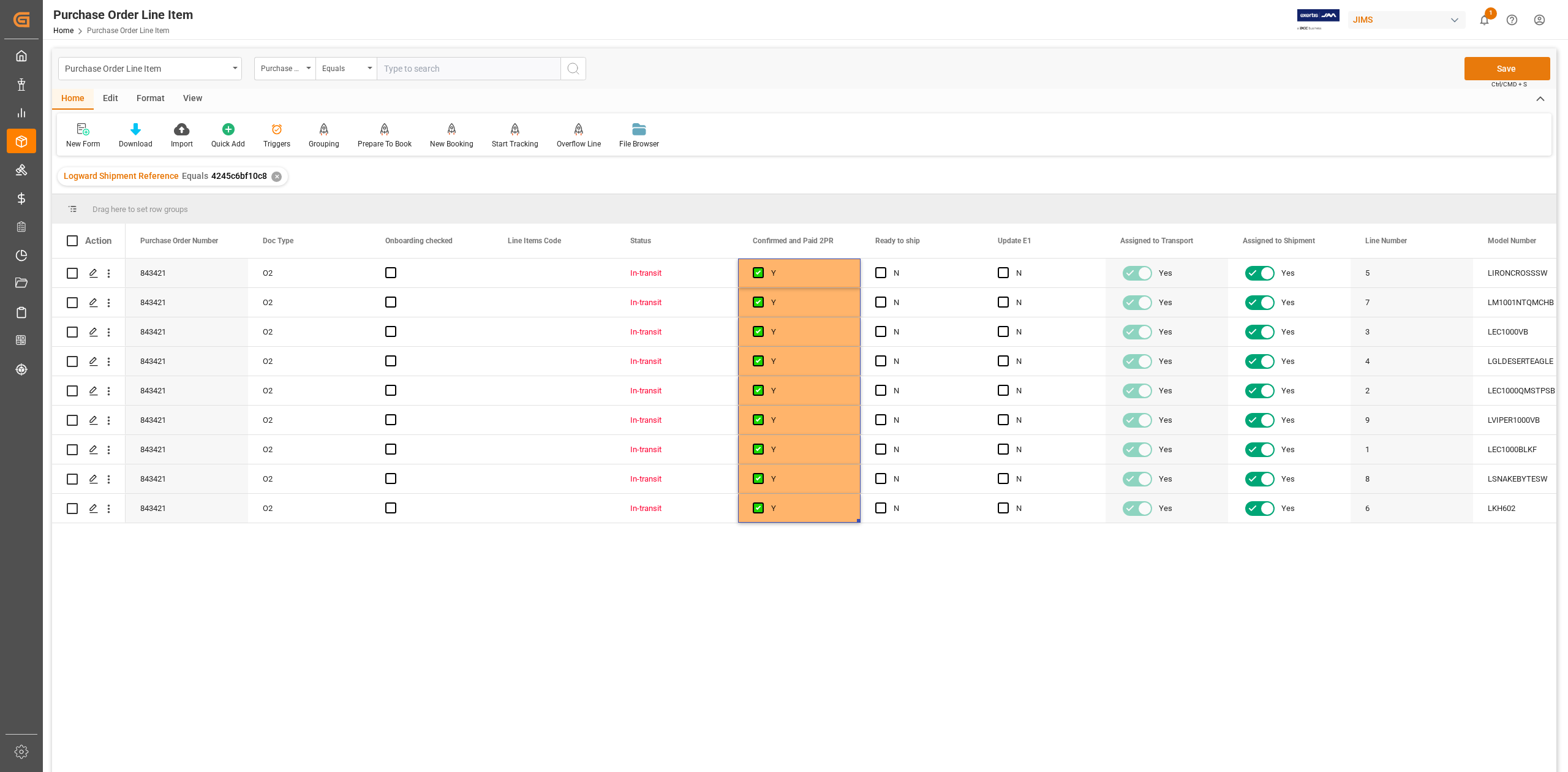
click at [1486, 72] on button "Save" at bounding box center [1506, 68] width 86 height 23
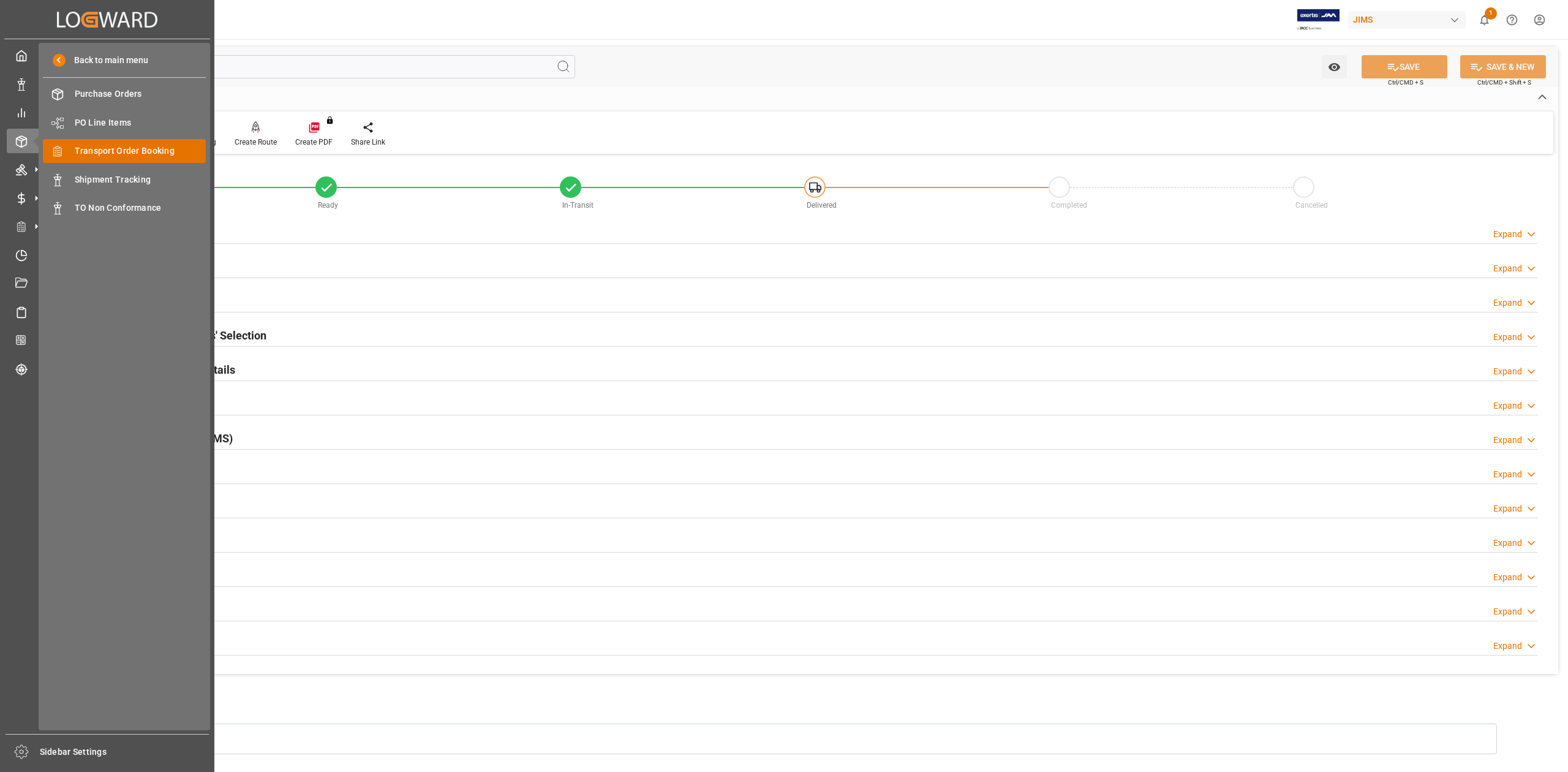
click at [160, 148] on span "Transport Order Booking" at bounding box center [141, 151] width 131 height 12
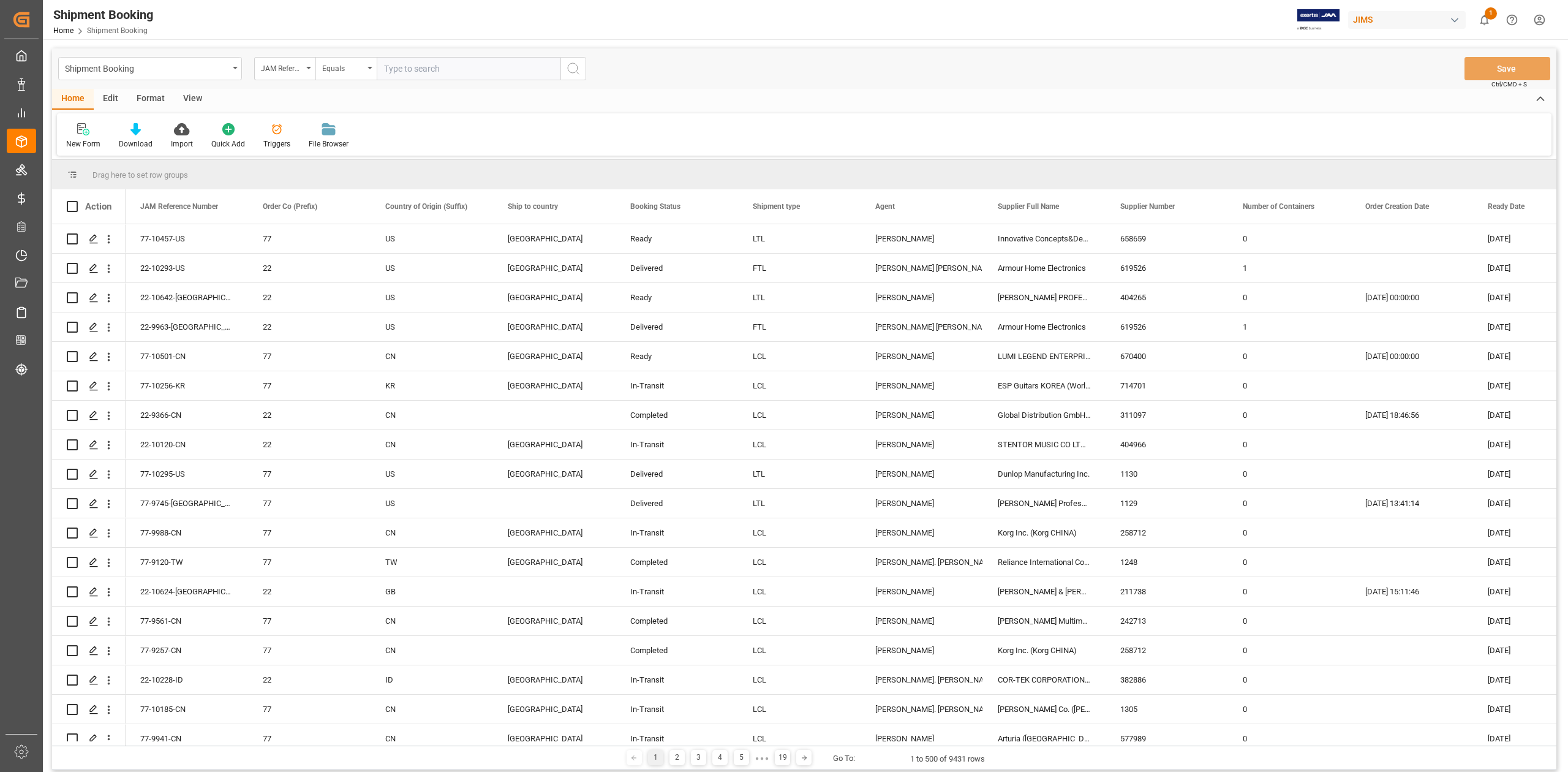
click at [487, 67] on input "text" at bounding box center [468, 68] width 184 height 23
type input "77-10134-KR"
click at [578, 74] on icon "search button" at bounding box center [573, 69] width 15 height 15
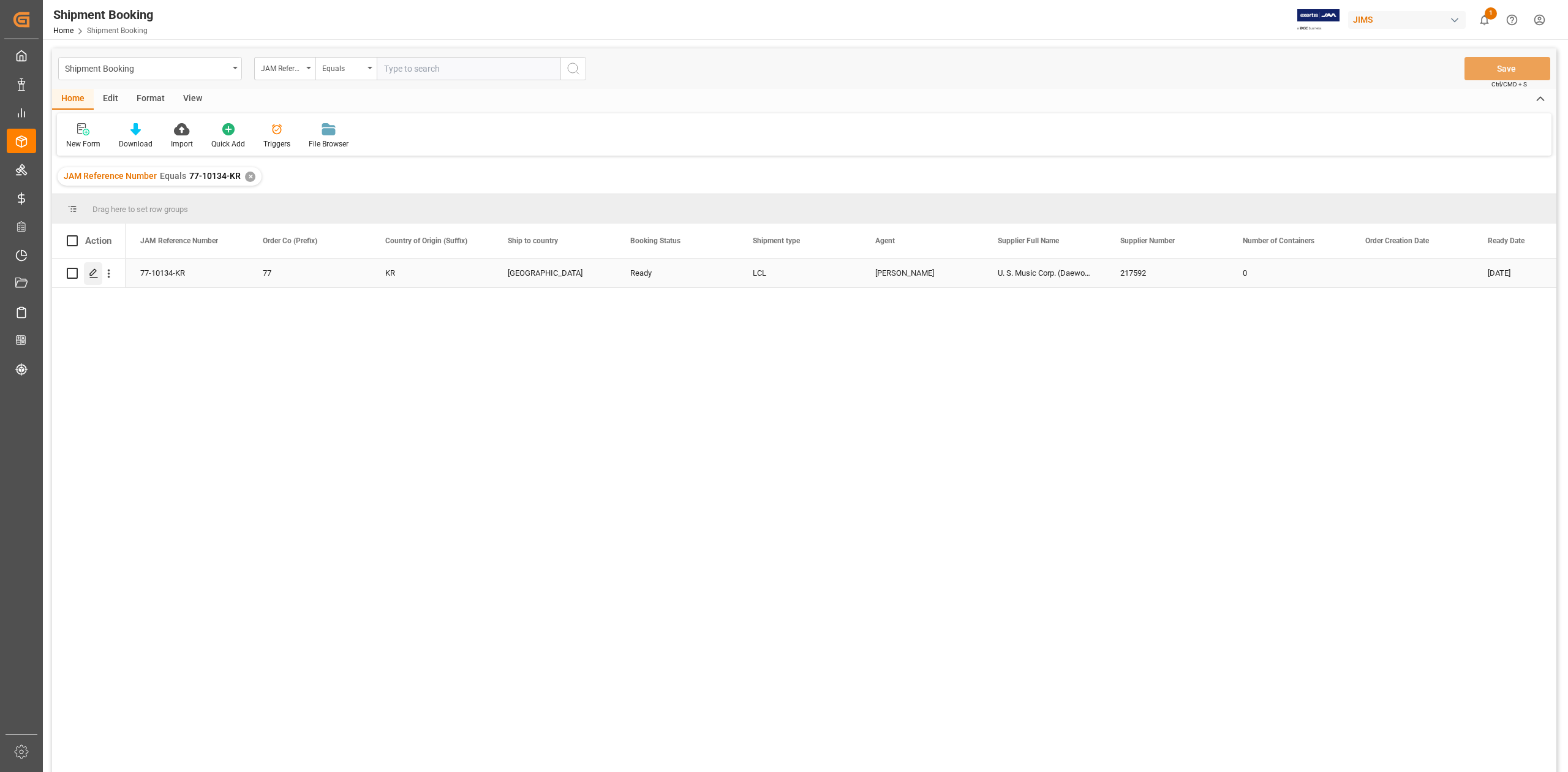
click at [92, 270] on icon "Press SPACE to select this row." at bounding box center [94, 273] width 10 height 10
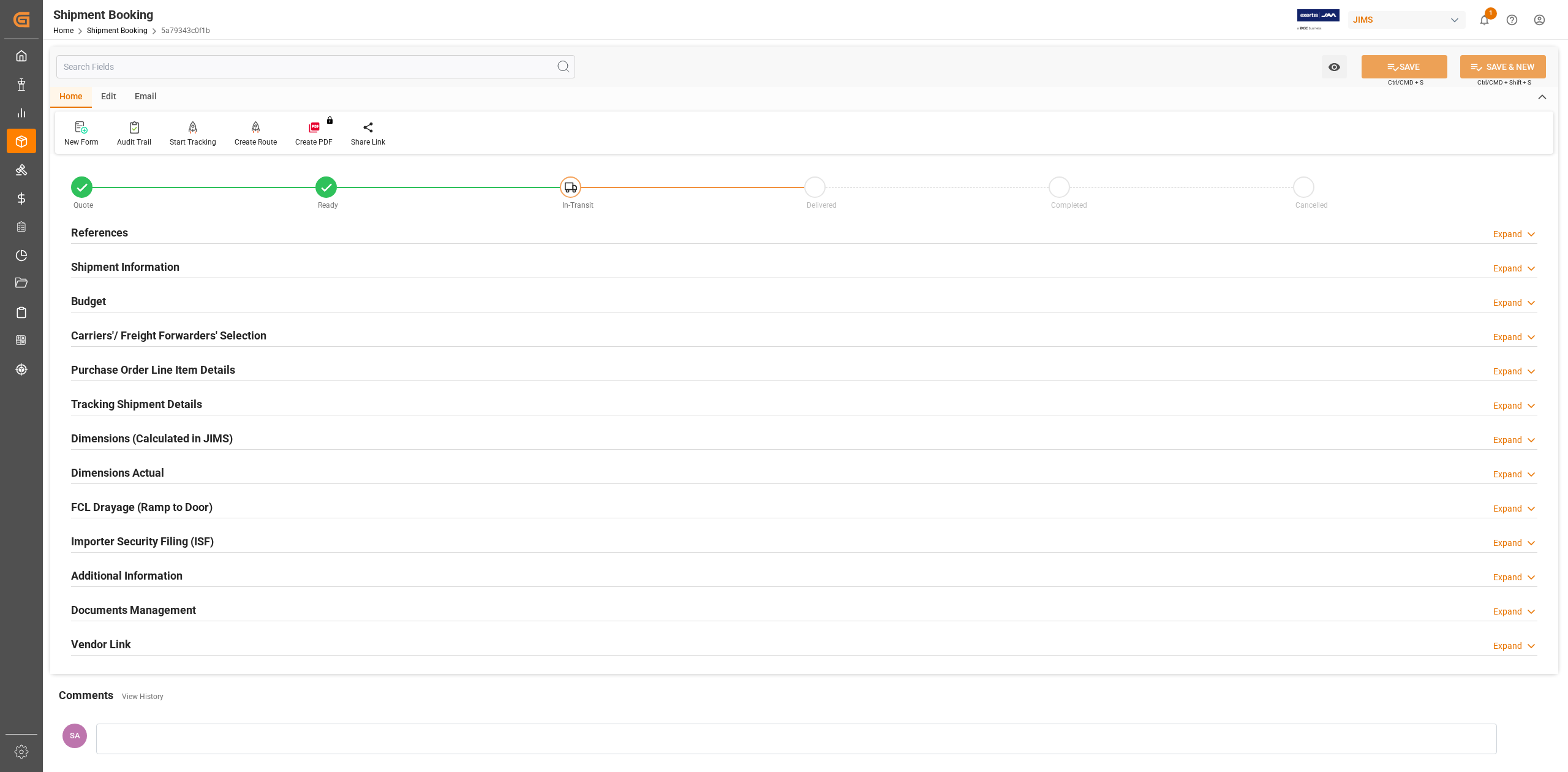
click at [121, 235] on h2 "References" at bounding box center [99, 232] width 57 height 17
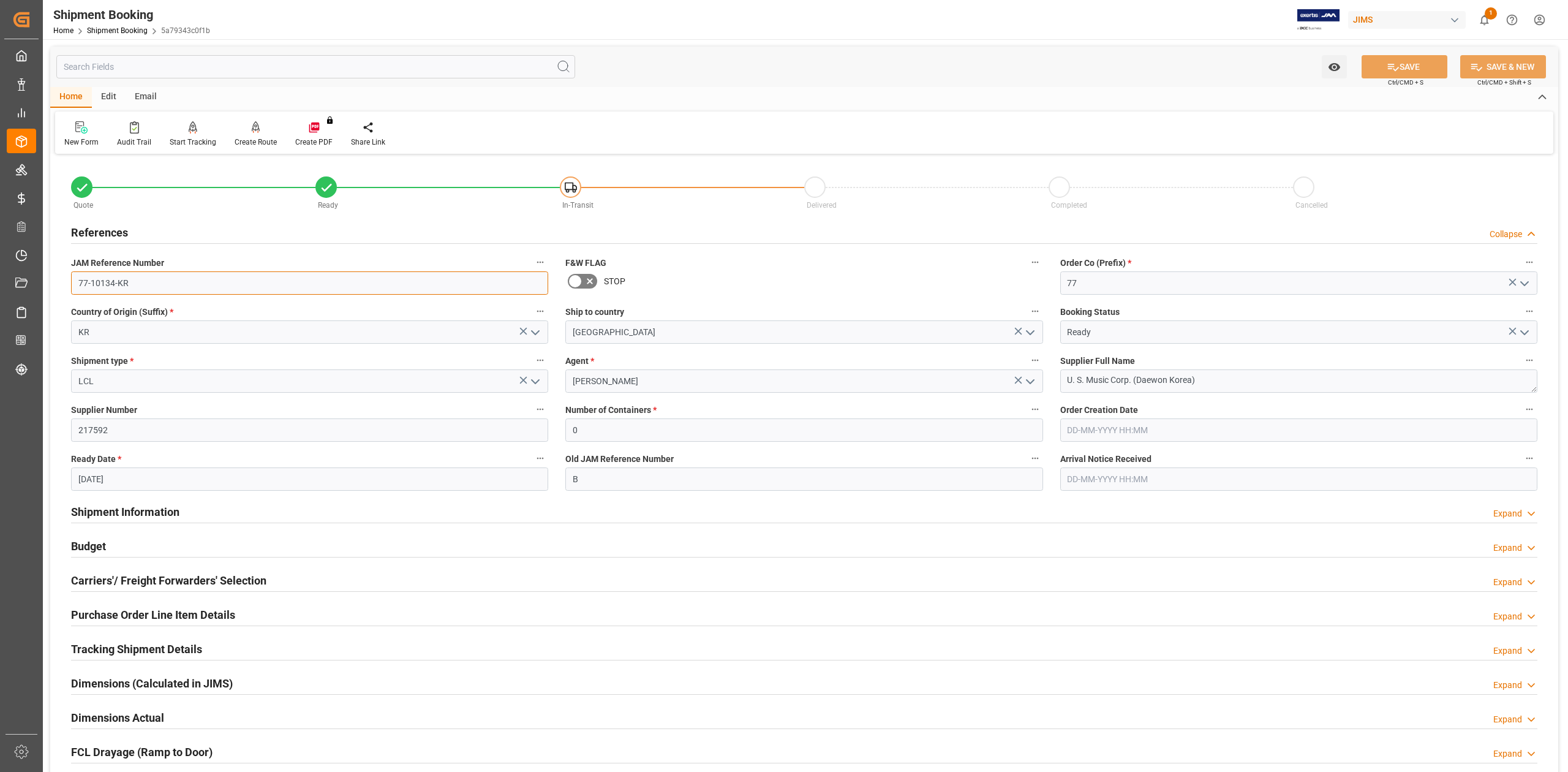
click at [162, 275] on input "77-10134-KR" at bounding box center [309, 283] width 477 height 23
click at [1218, 381] on textarea "U. S. Music Corp. (Daewon Korea)" at bounding box center [1298, 381] width 477 height 23
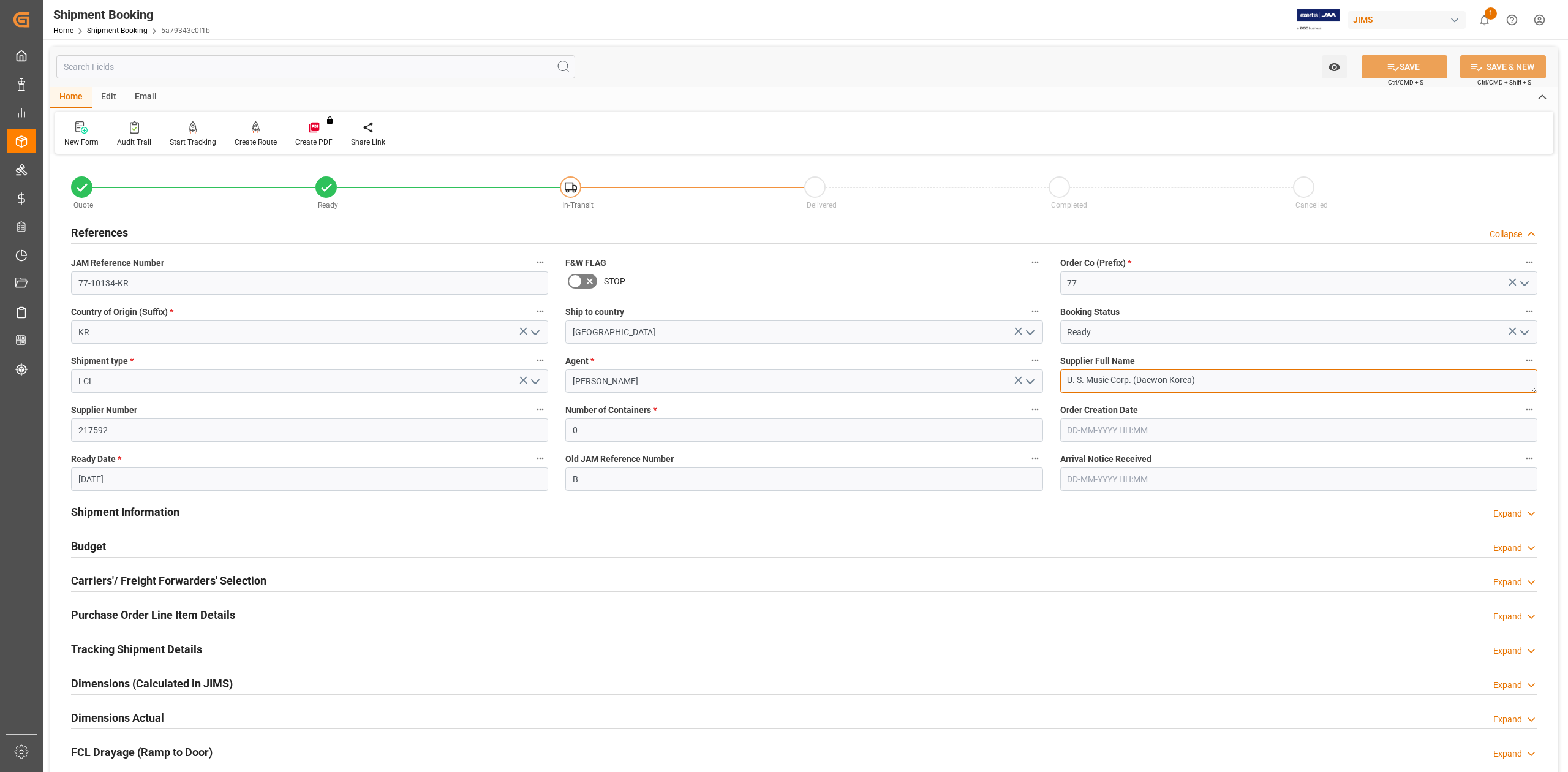
click at [1218, 381] on textarea "U. S. Music Corp. (Daewon Korea)" at bounding box center [1298, 381] width 477 height 23
click at [153, 280] on input "77-10134-KR" at bounding box center [309, 283] width 477 height 23
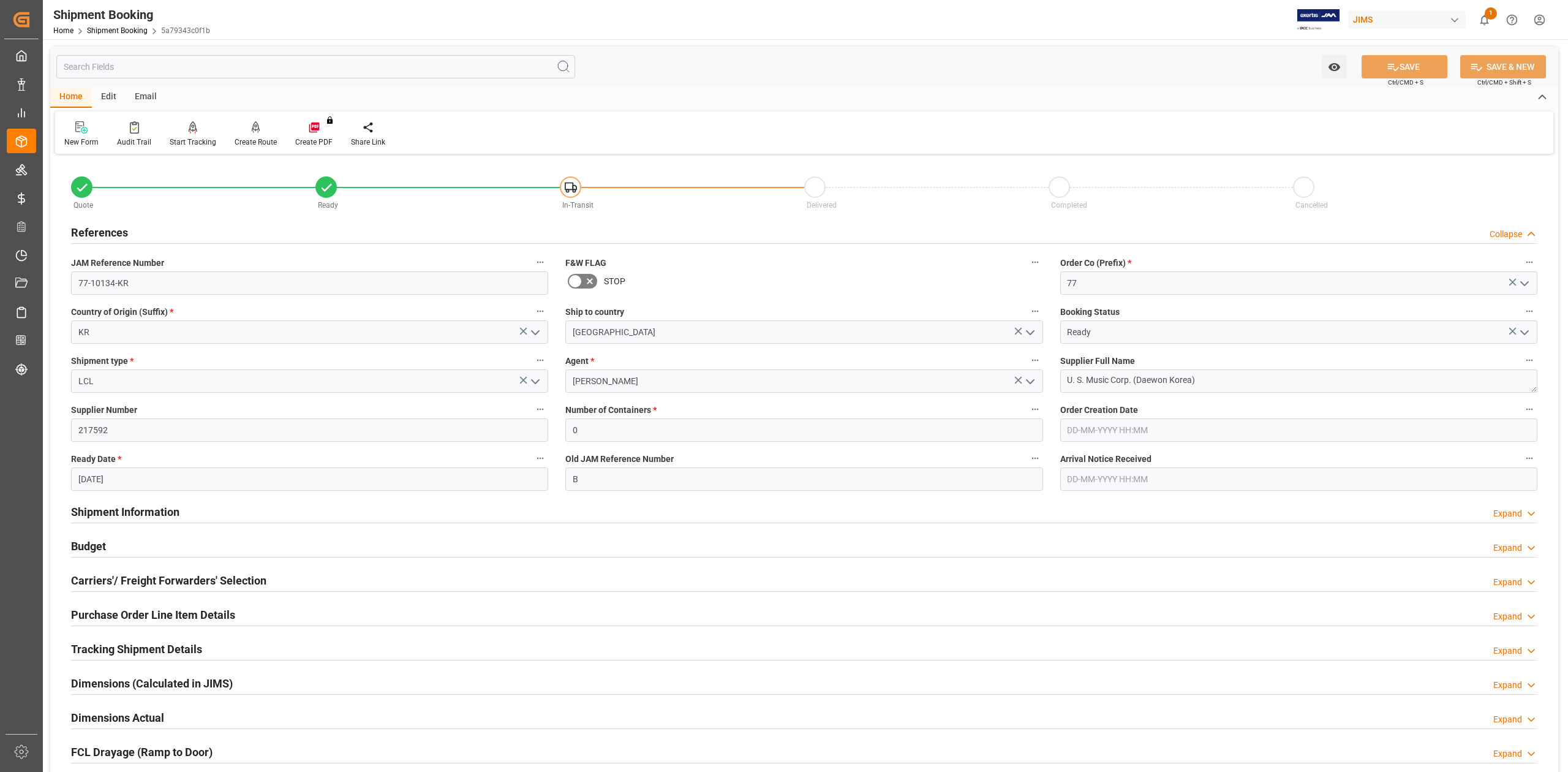
click at [142, 508] on h2 "Shipment Information" at bounding box center [125, 512] width 108 height 17
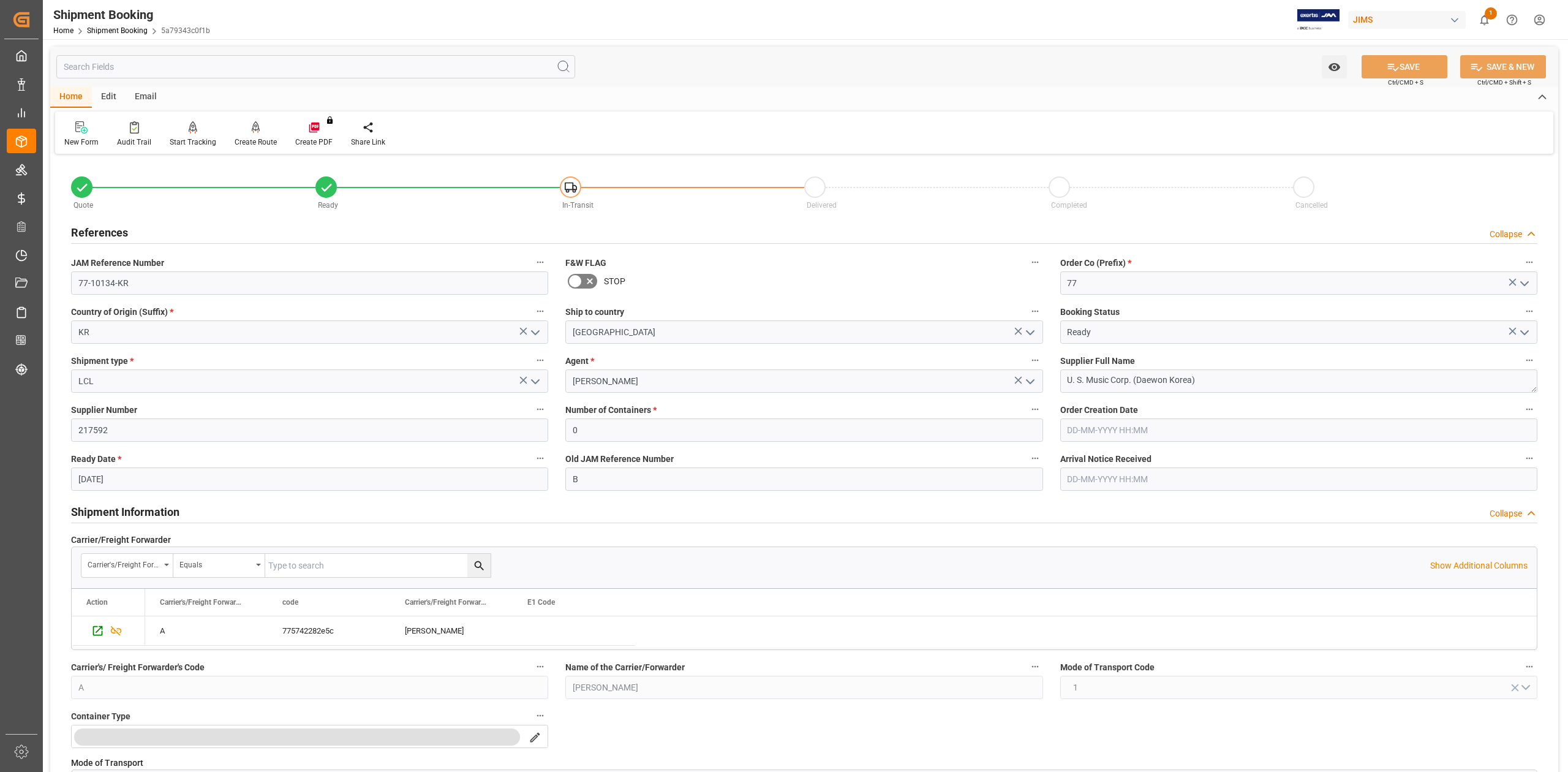
scroll to position [245, 0]
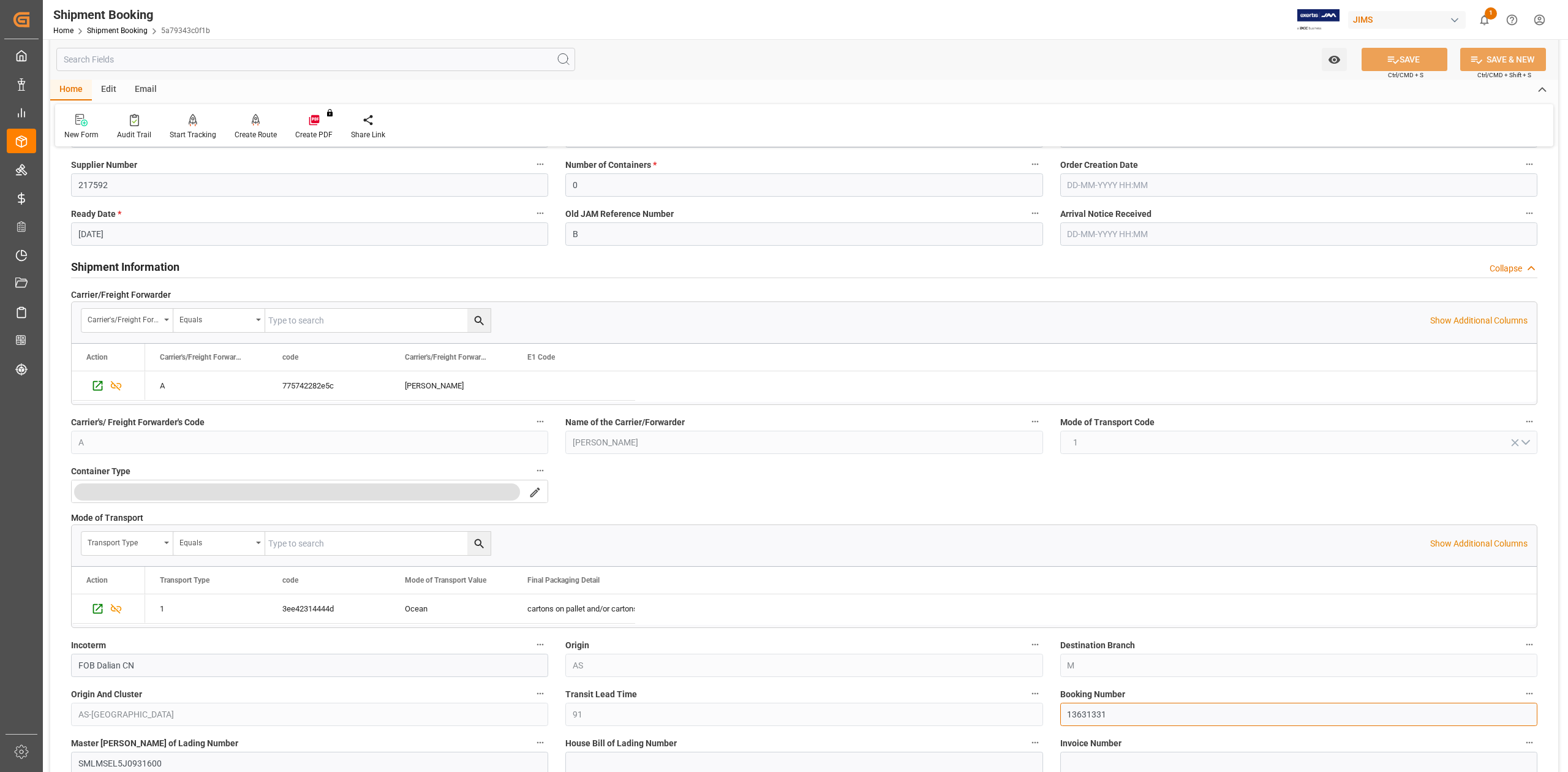
click at [1088, 718] on input "13631331" at bounding box center [1298, 714] width 477 height 23
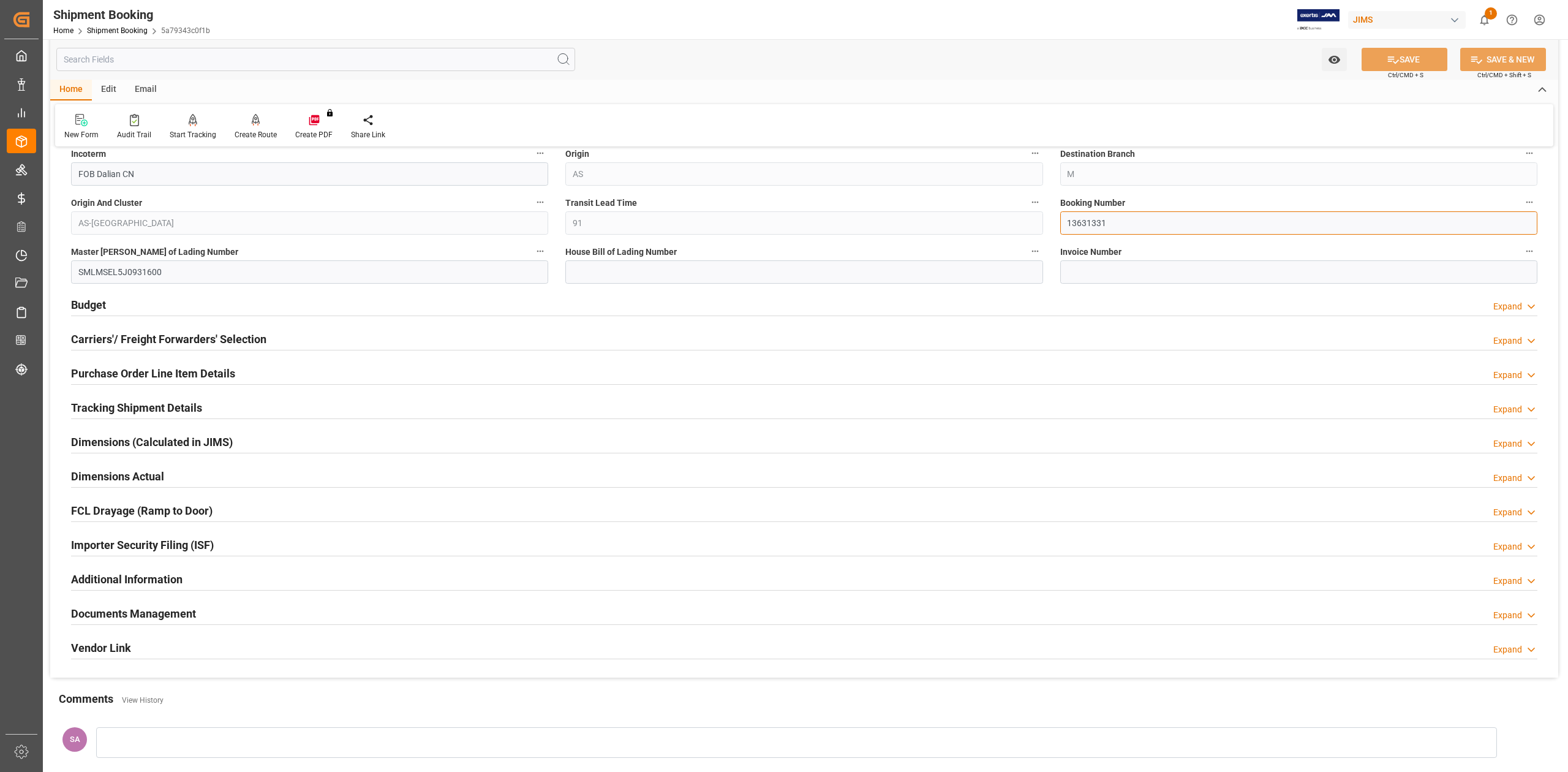
scroll to position [892, 0]
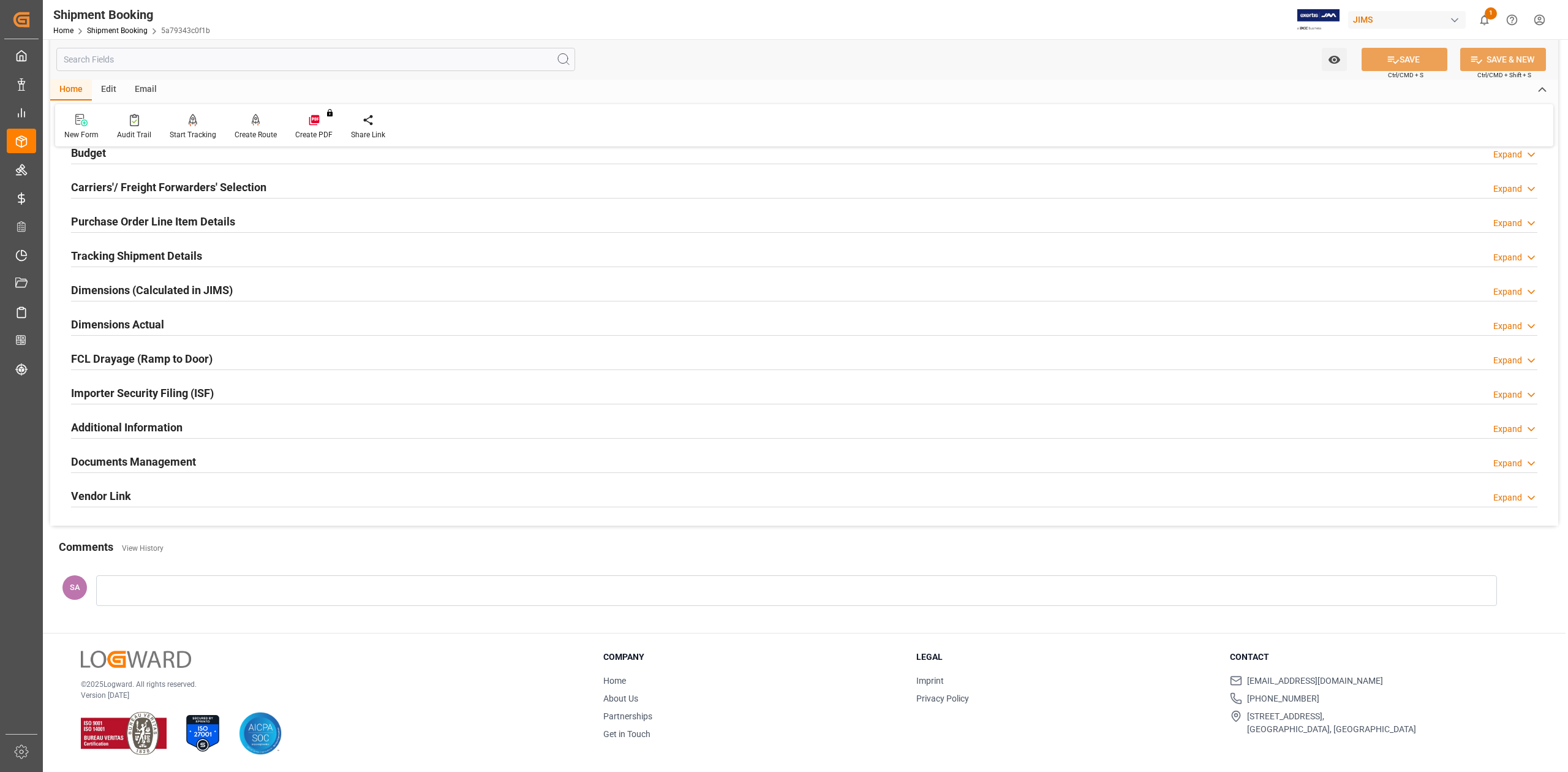
click at [145, 467] on h2 "Documents Management" at bounding box center [133, 462] width 125 height 17
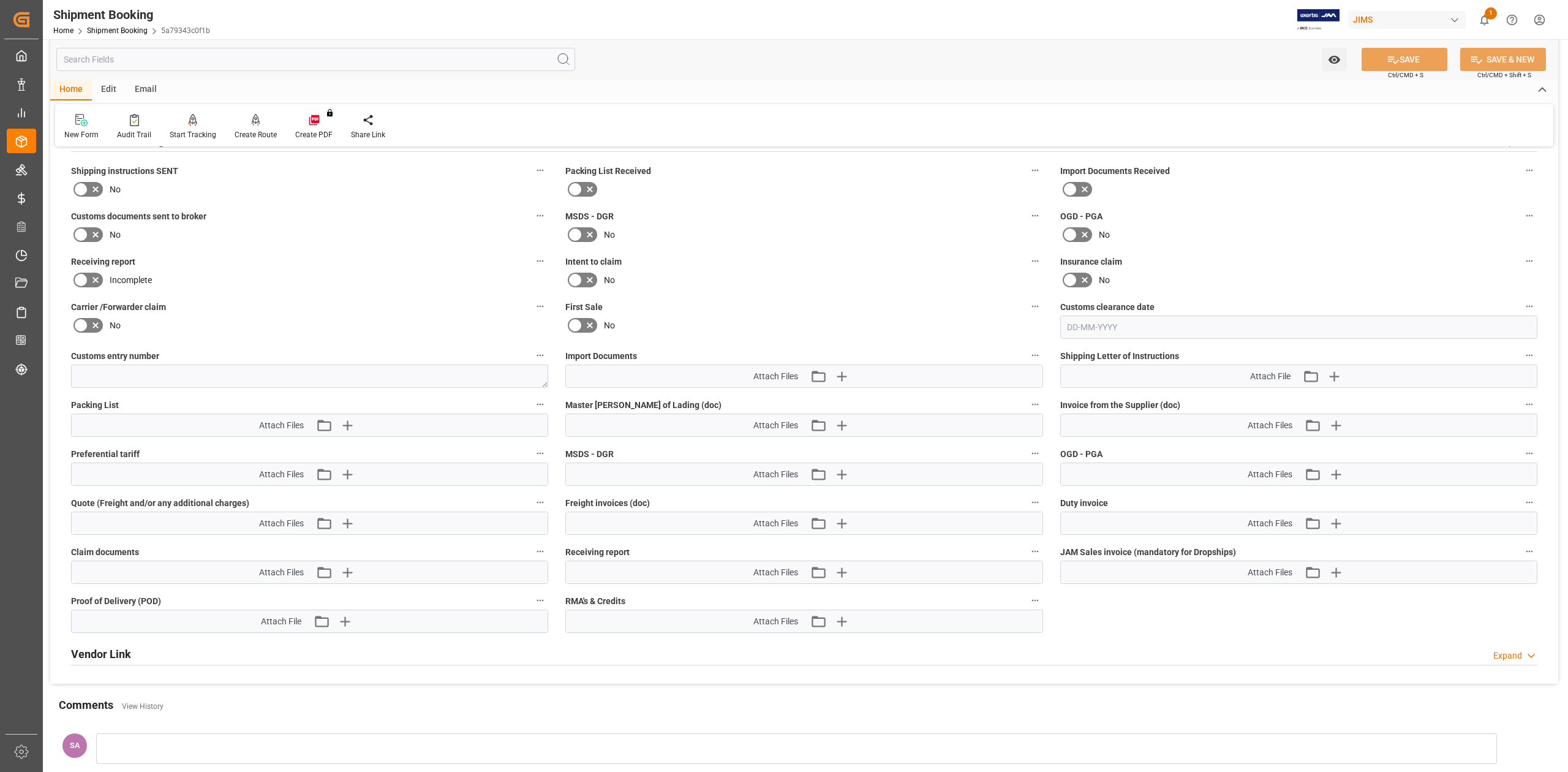
scroll to position [1218, 0]
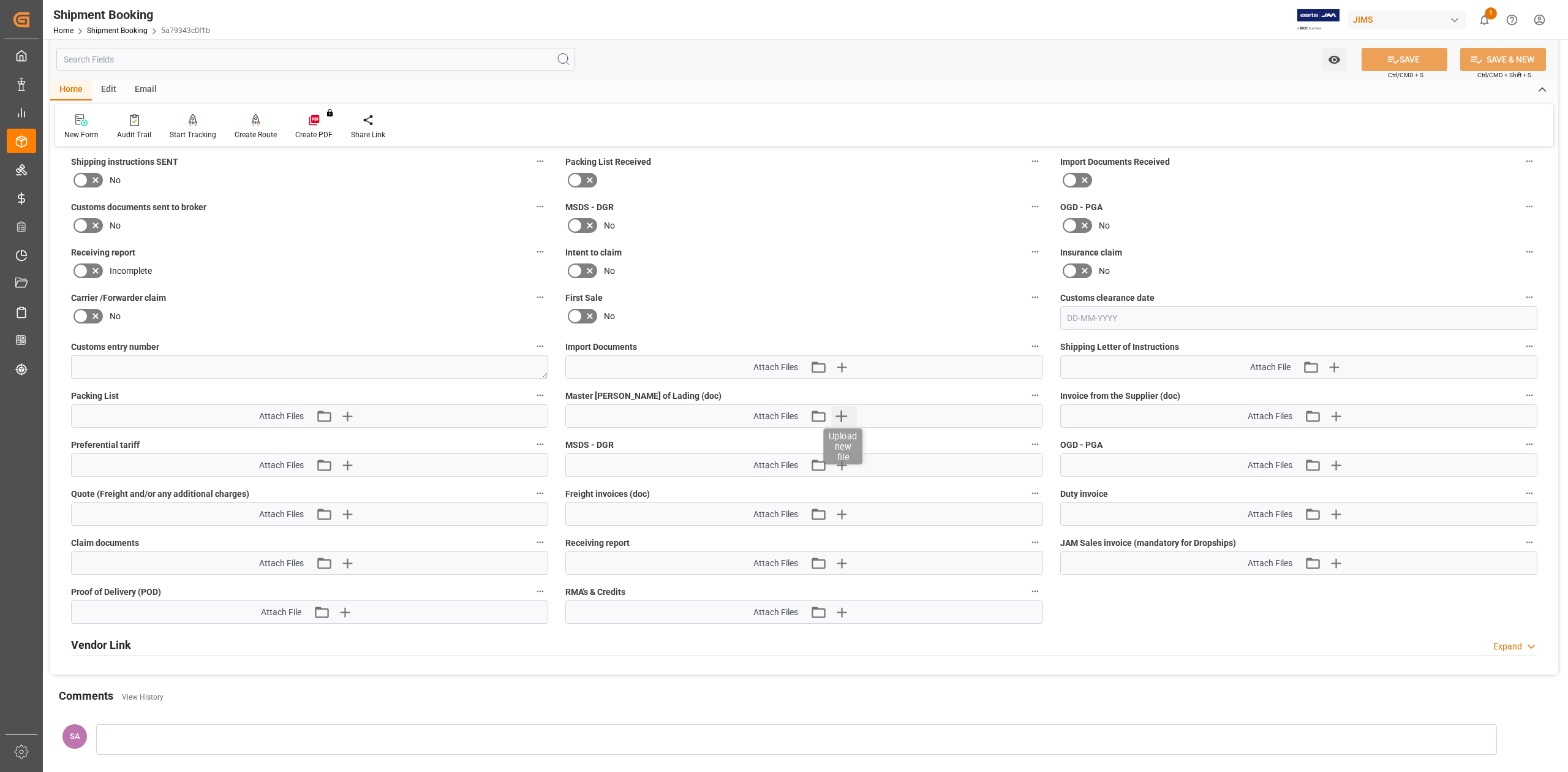
click at [842, 422] on icon "button" at bounding box center [841, 416] width 12 height 12
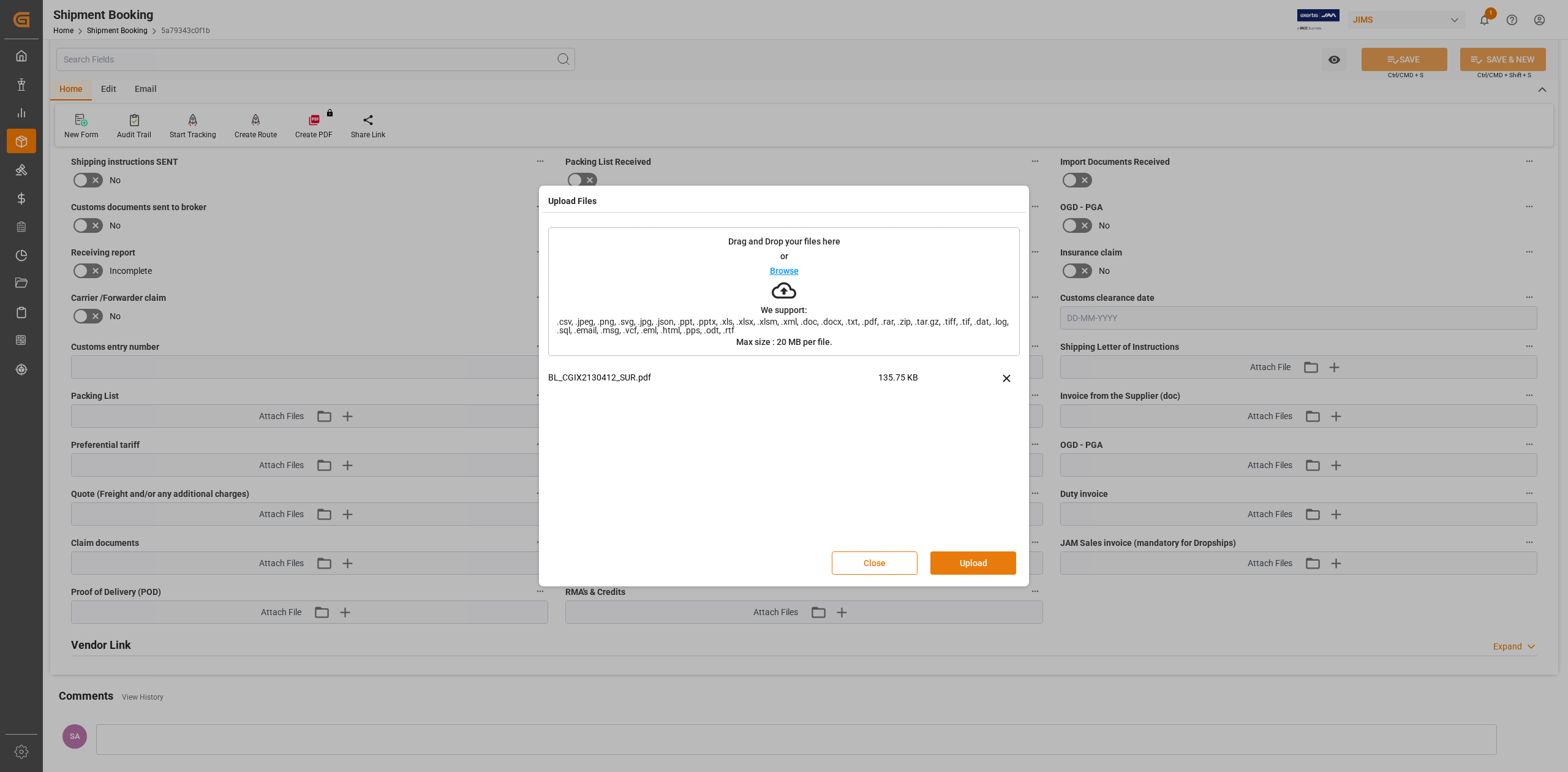
click at [963, 562] on button "Upload" at bounding box center [972, 563] width 86 height 23
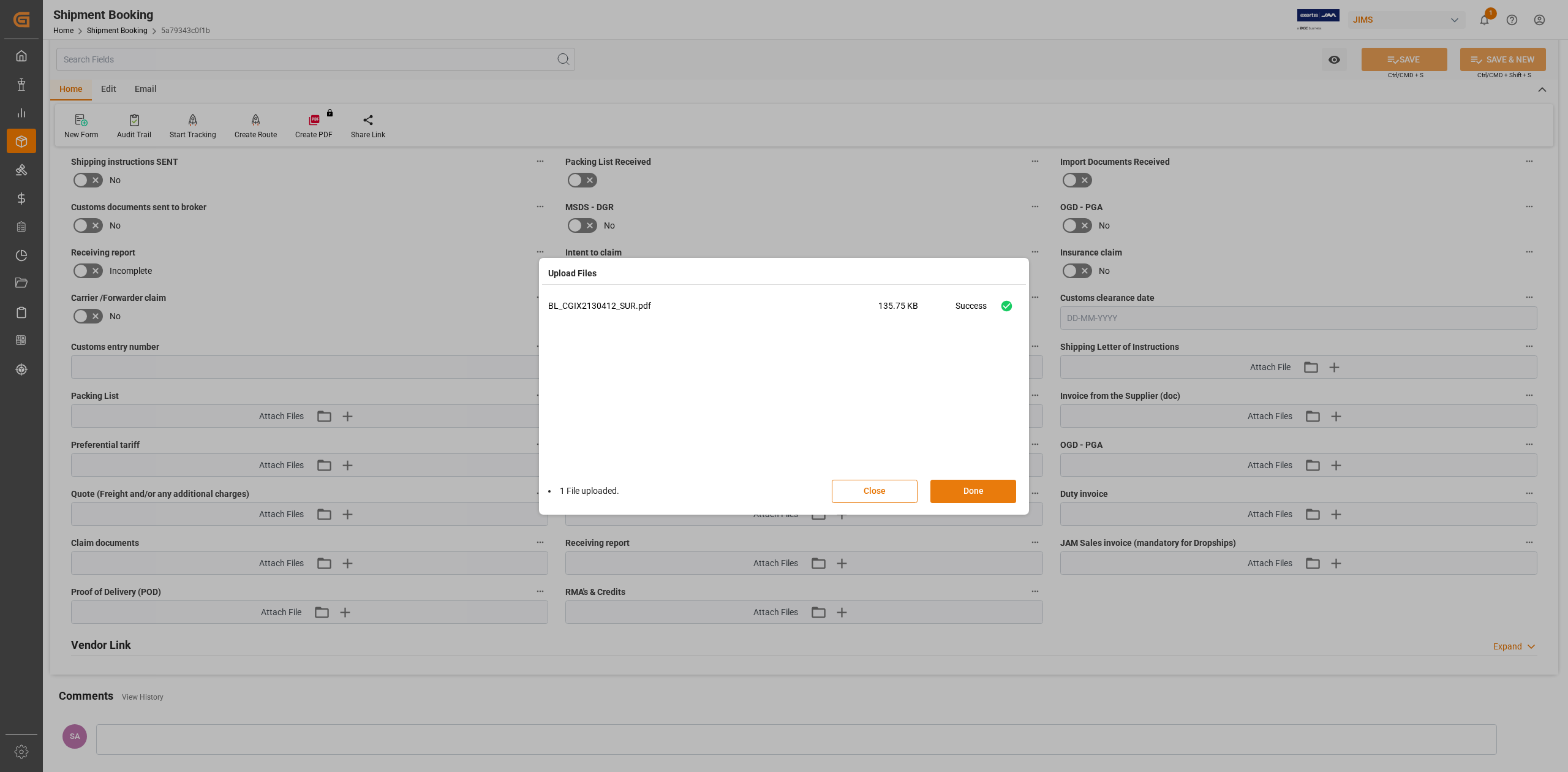
click at [959, 493] on button "Done" at bounding box center [972, 491] width 86 height 23
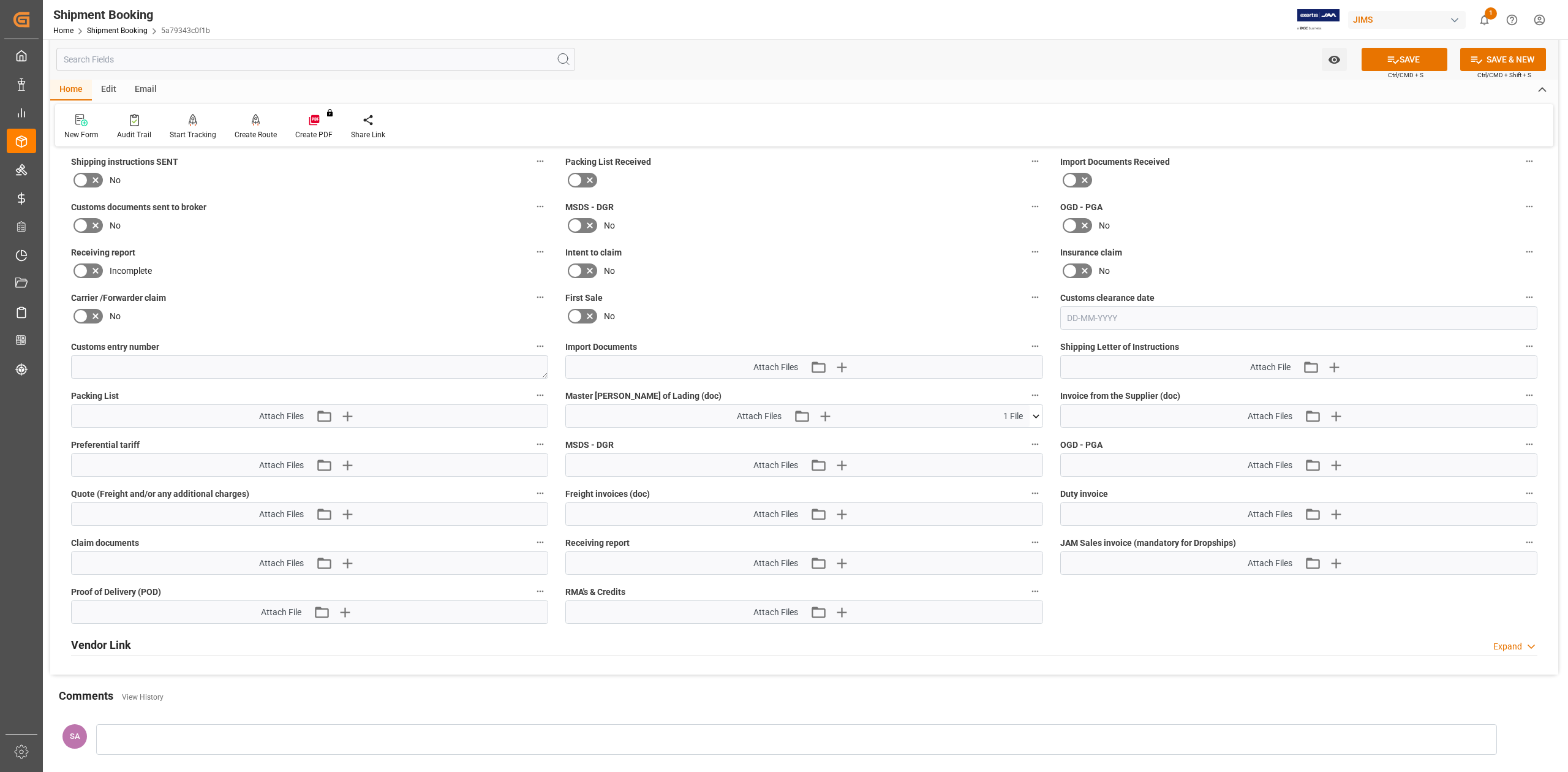
click at [1407, 59] on button "SAVE" at bounding box center [1404, 59] width 86 height 23
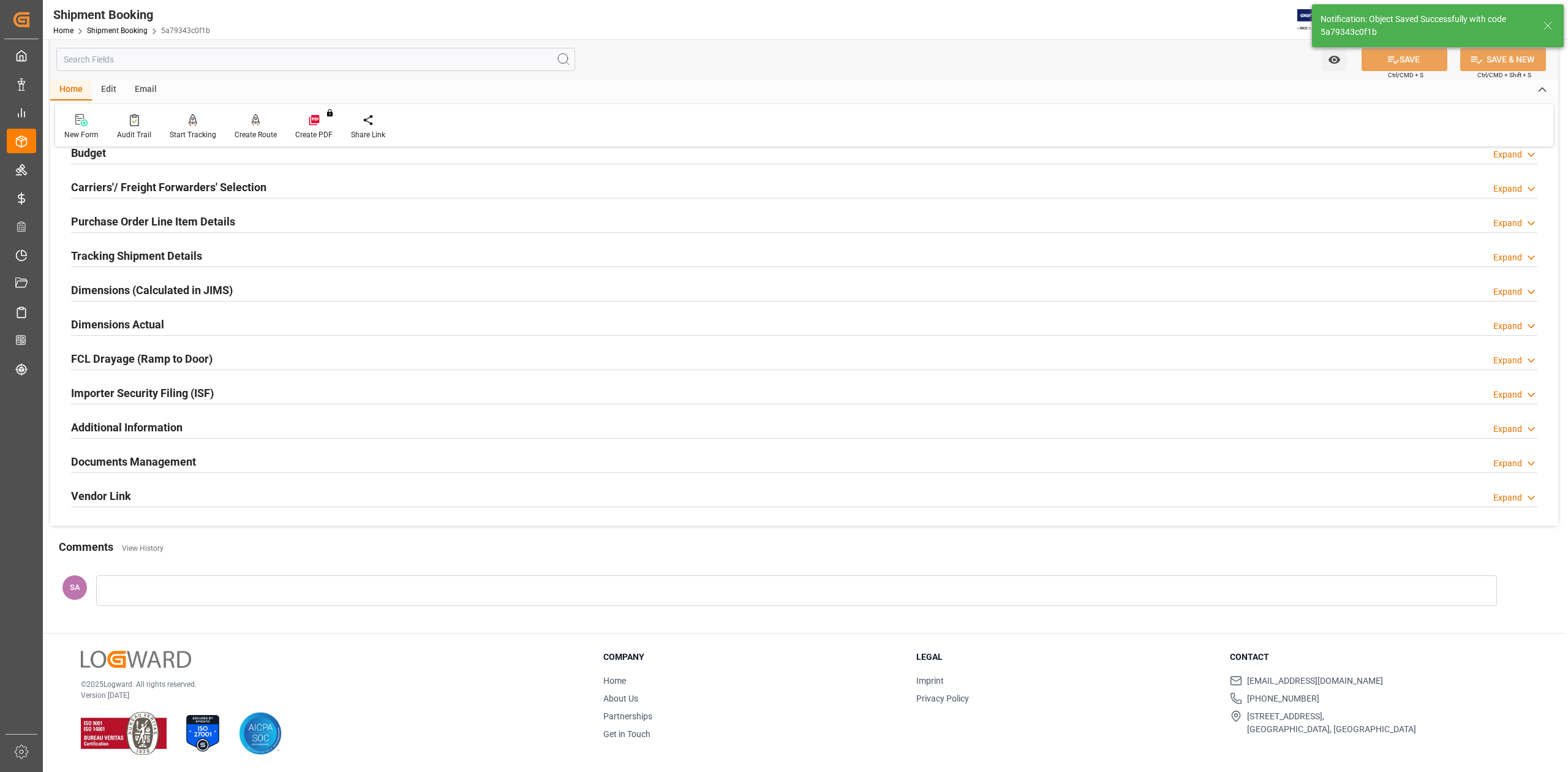
scroll to position [150, 0]
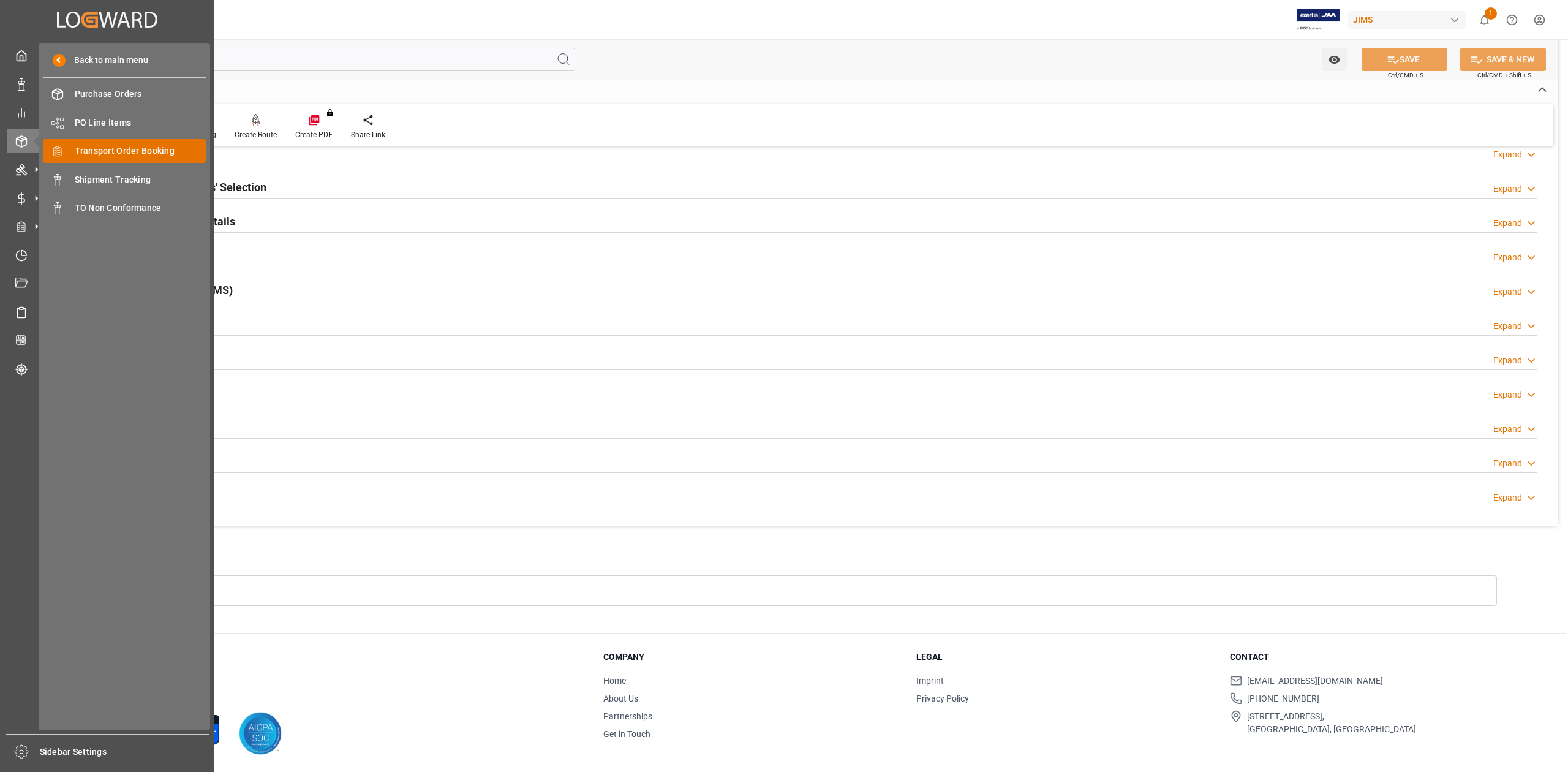
click at [152, 151] on span "Transport Order Booking" at bounding box center [141, 151] width 131 height 12
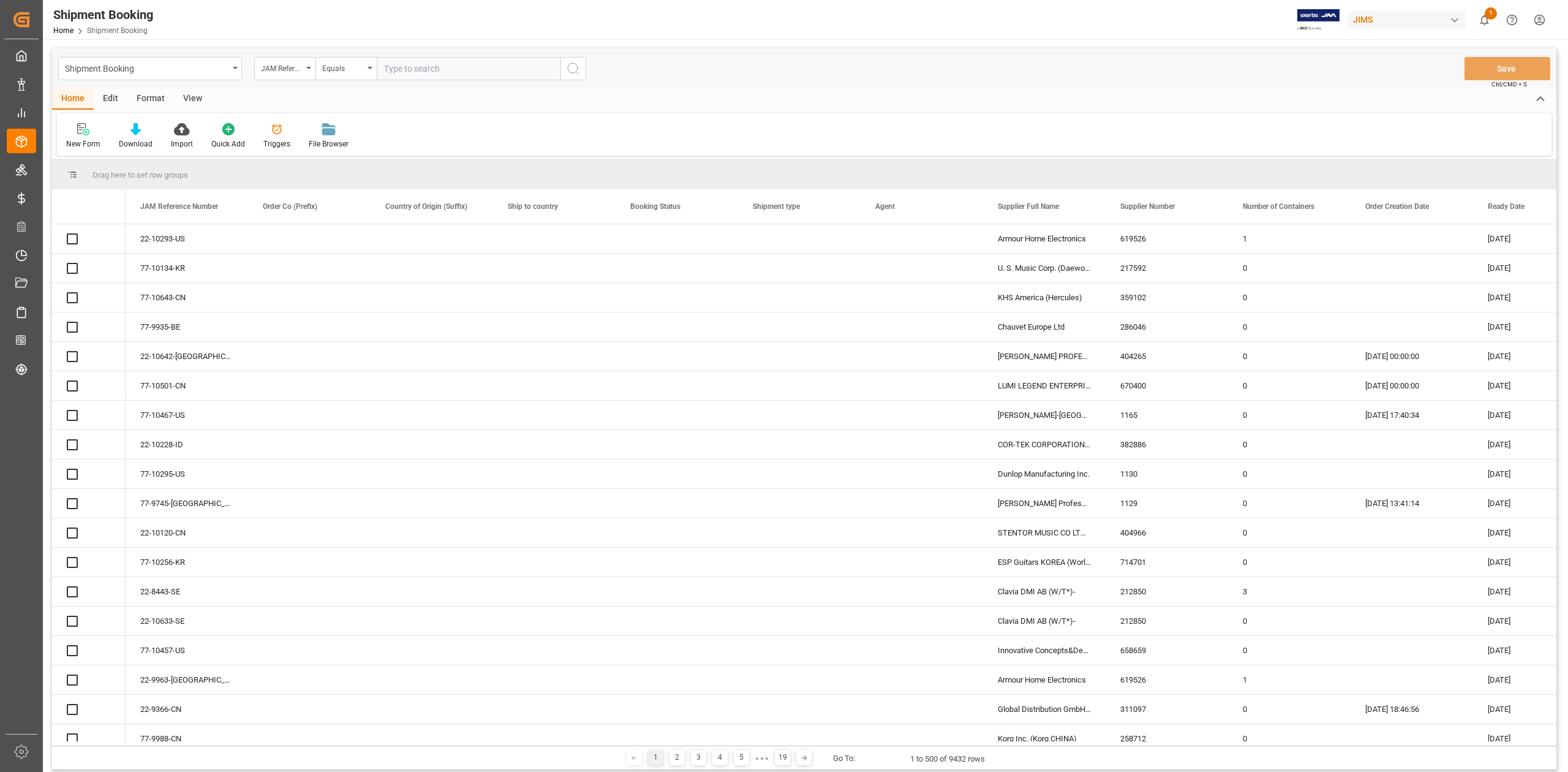
click at [488, 74] on input "text" at bounding box center [468, 68] width 184 height 23
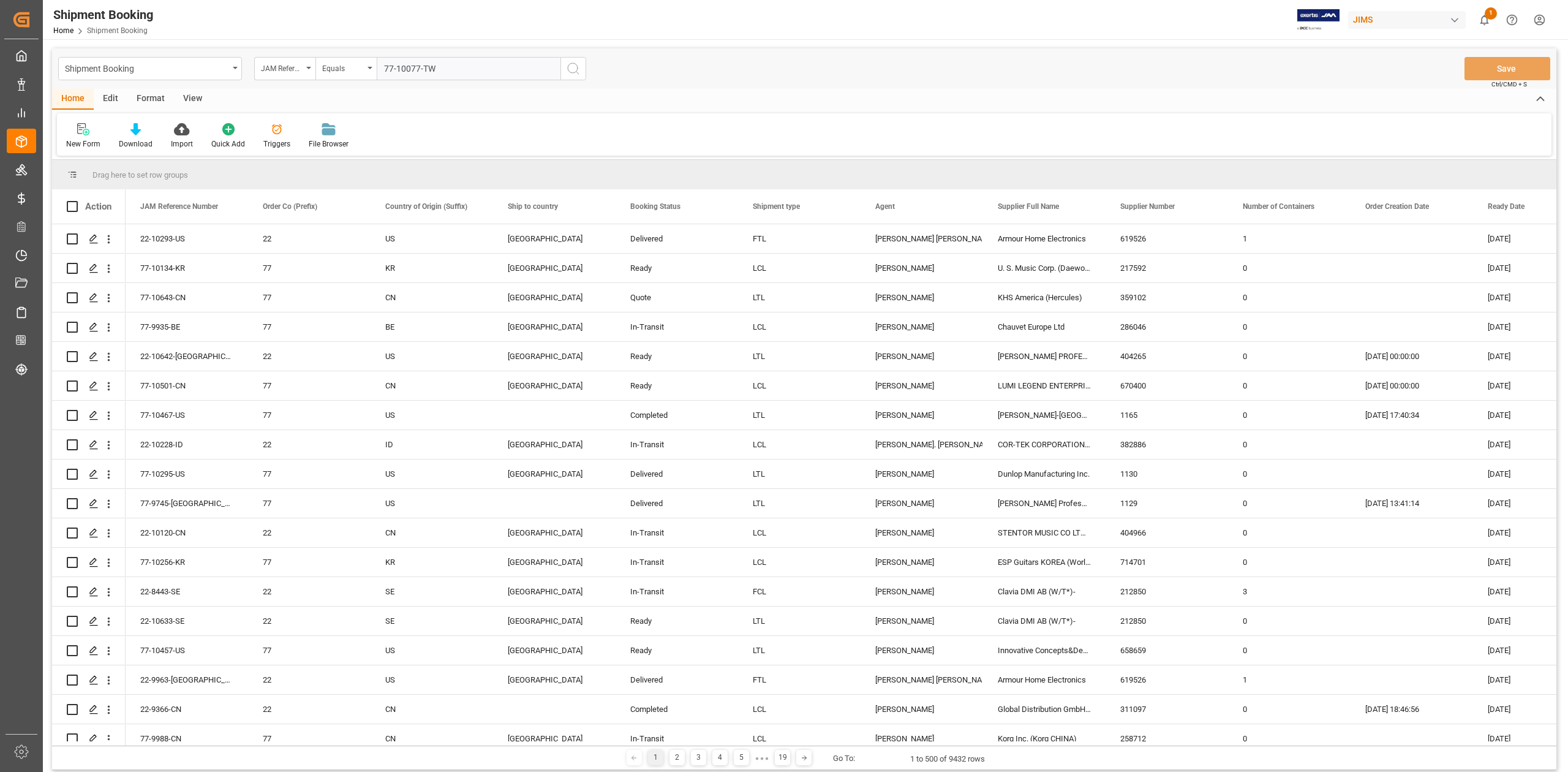
type input "77-10077-TW"
click at [567, 72] on icon "search button" at bounding box center [573, 69] width 15 height 15
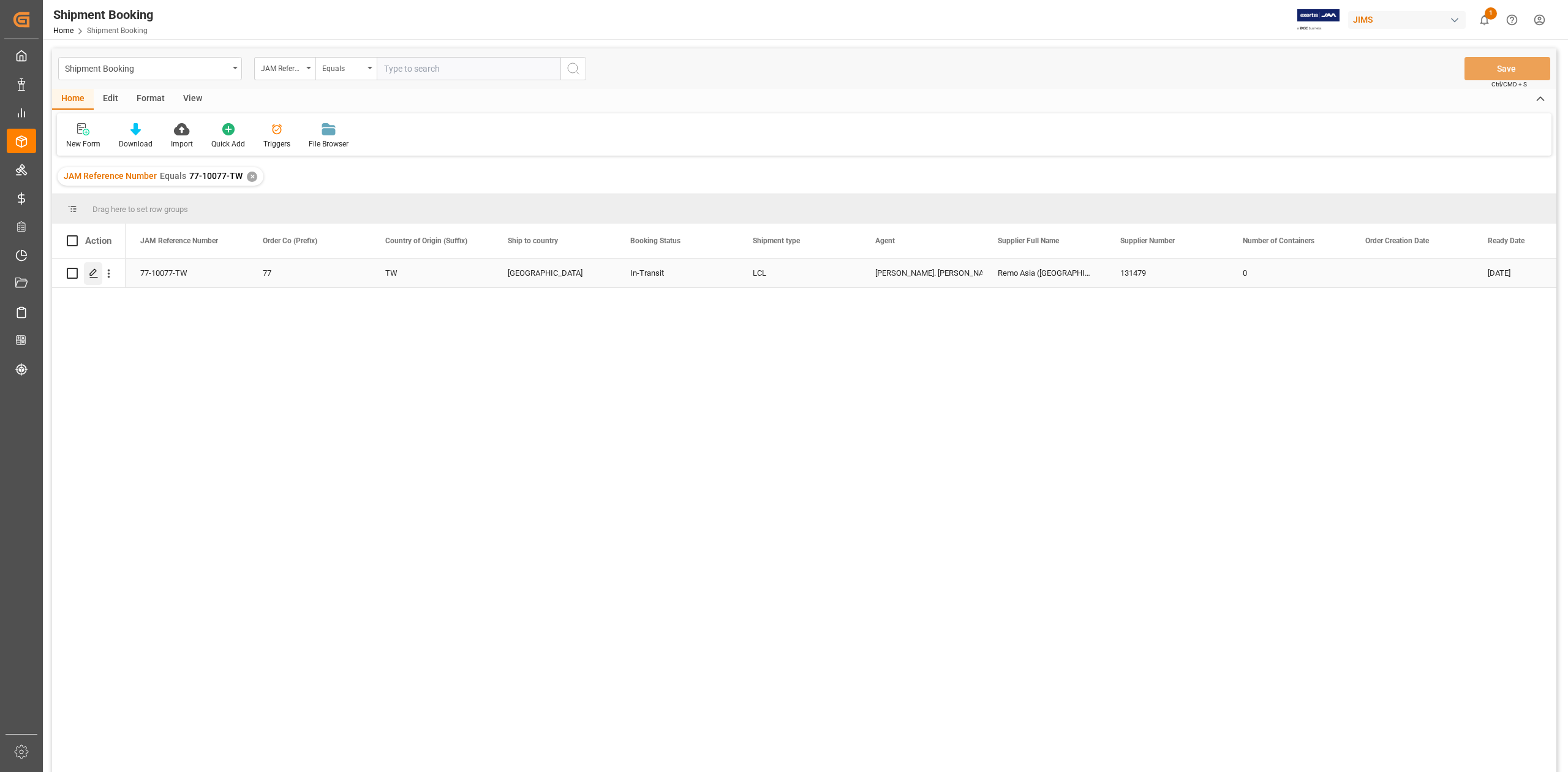
click at [88, 277] on div "Press SPACE to select this row." at bounding box center [93, 273] width 18 height 22
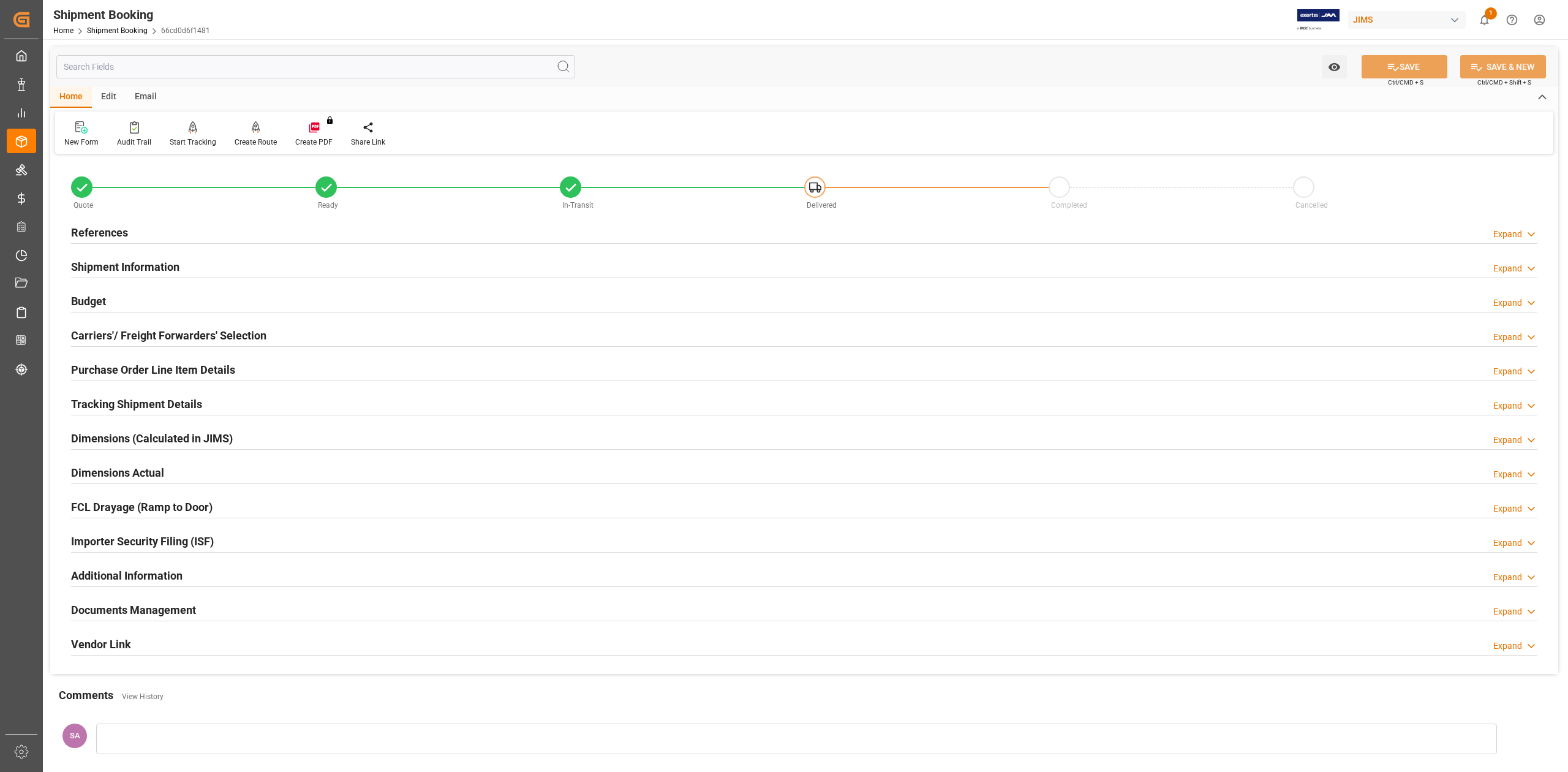
click at [82, 240] on div "References" at bounding box center [99, 231] width 57 height 23
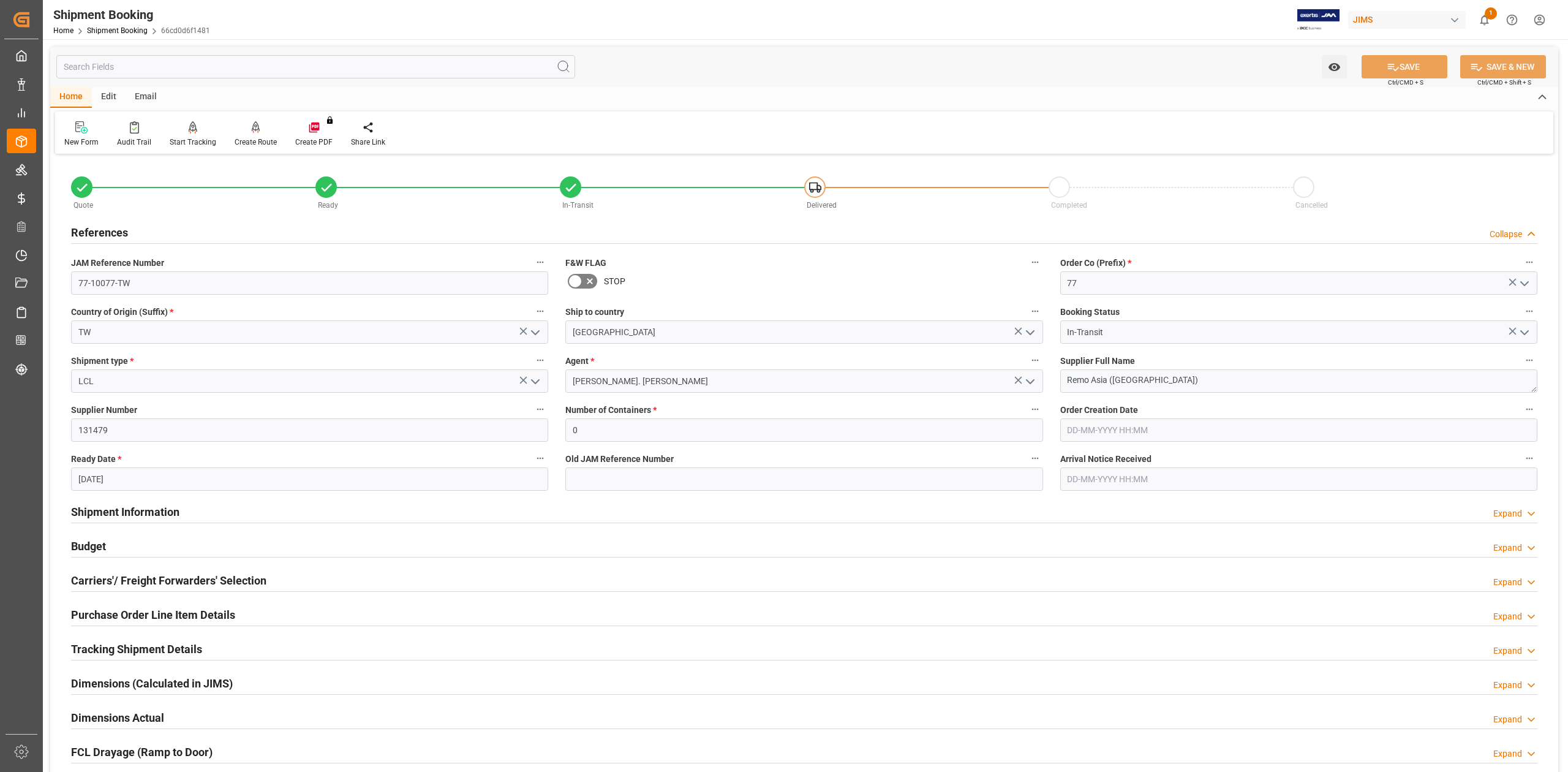
click at [87, 238] on h2 "References" at bounding box center [99, 232] width 57 height 17
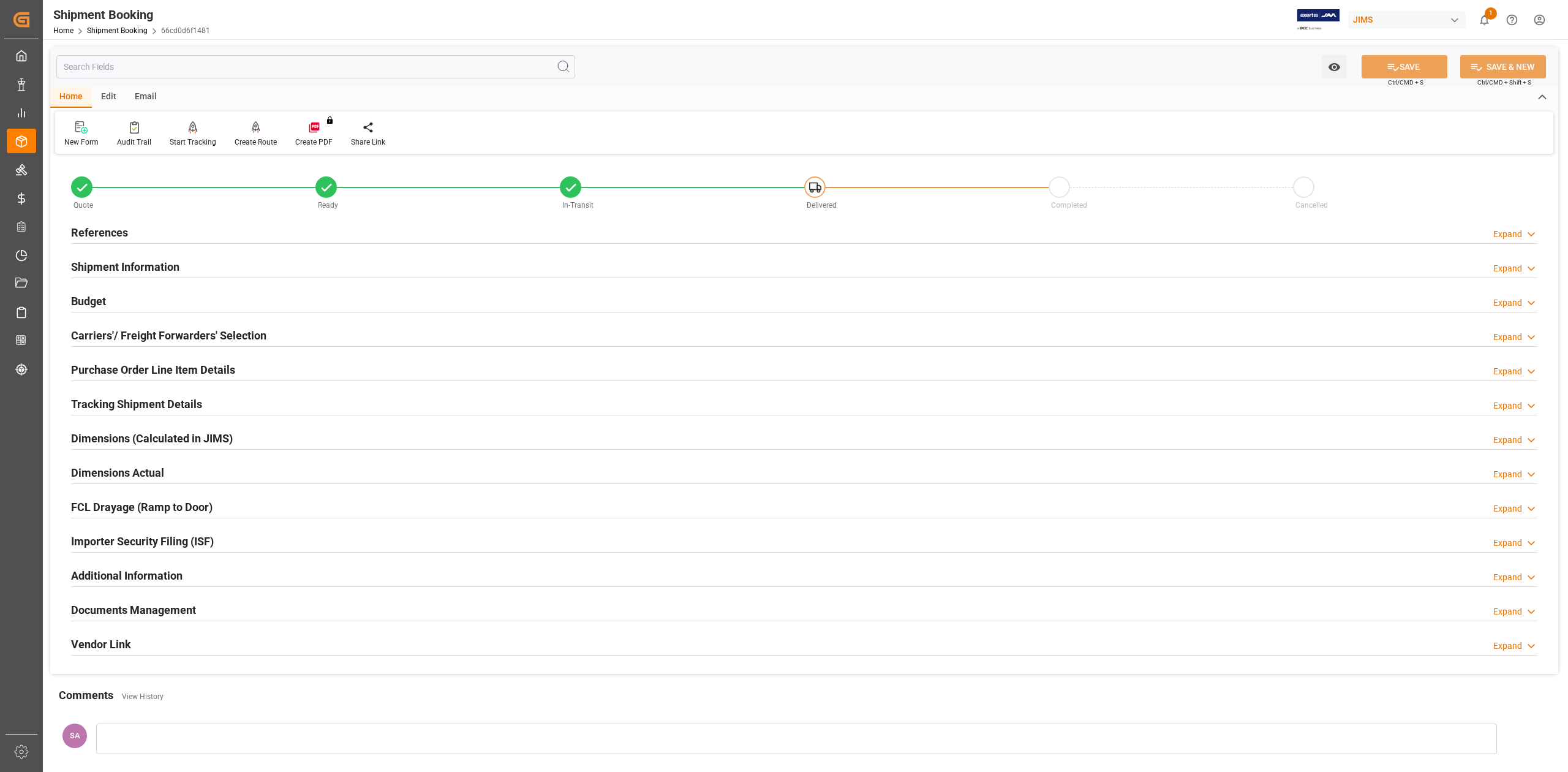
click at [115, 235] on h2 "References" at bounding box center [99, 232] width 57 height 17
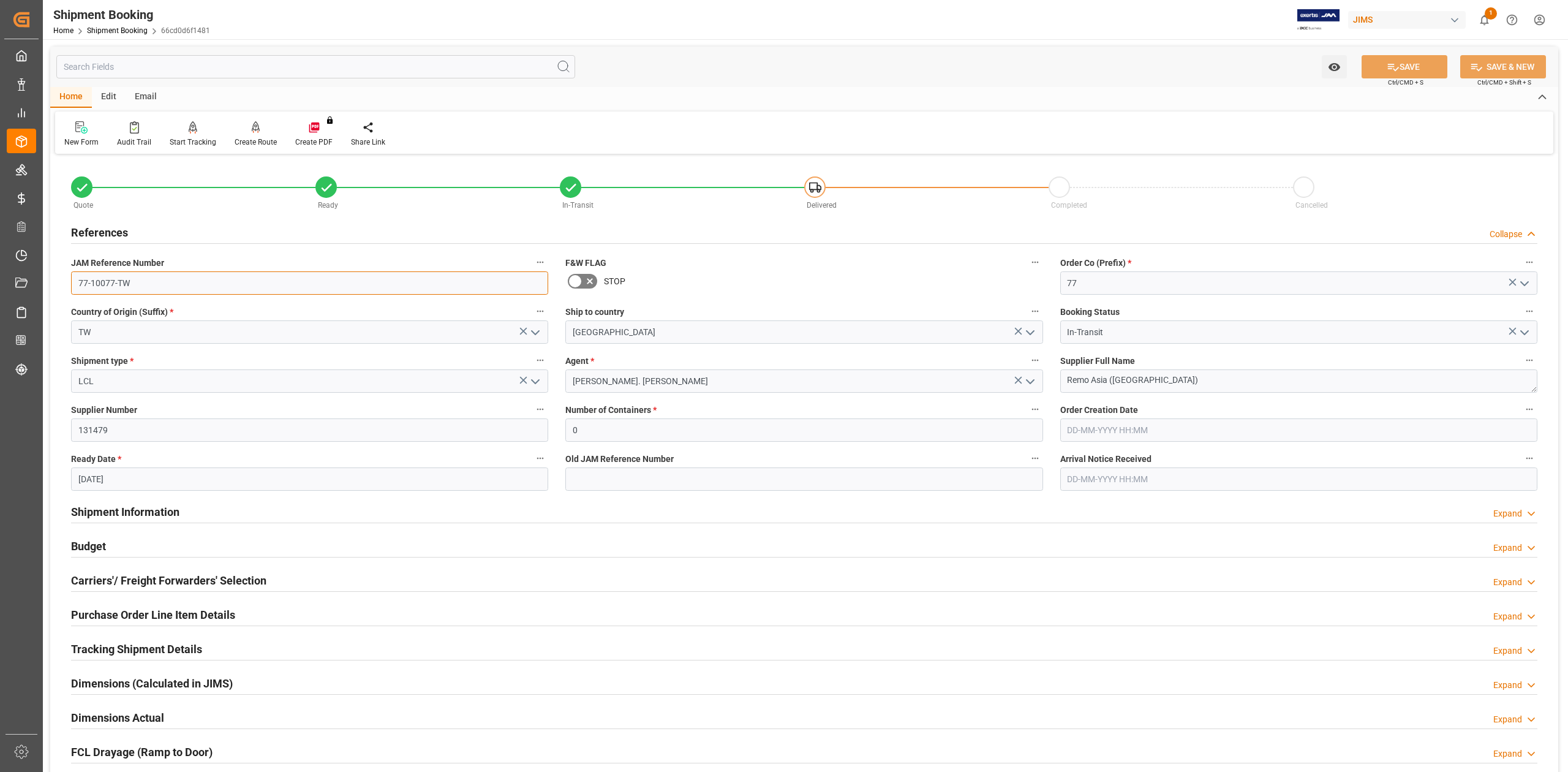
click at [169, 275] on input "77-10077-TW" at bounding box center [309, 283] width 477 height 23
drag, startPoint x: 1148, startPoint y: 382, endPoint x: 1032, endPoint y: 375, distance: 116.2
click at [1032, 375] on div "Quote Ready In-Transit Delivered Completed Cancelled References Collapse JAM Re…" at bounding box center [804, 537] width 1508 height 761
